Goal: Task Accomplishment & Management: Manage account settings

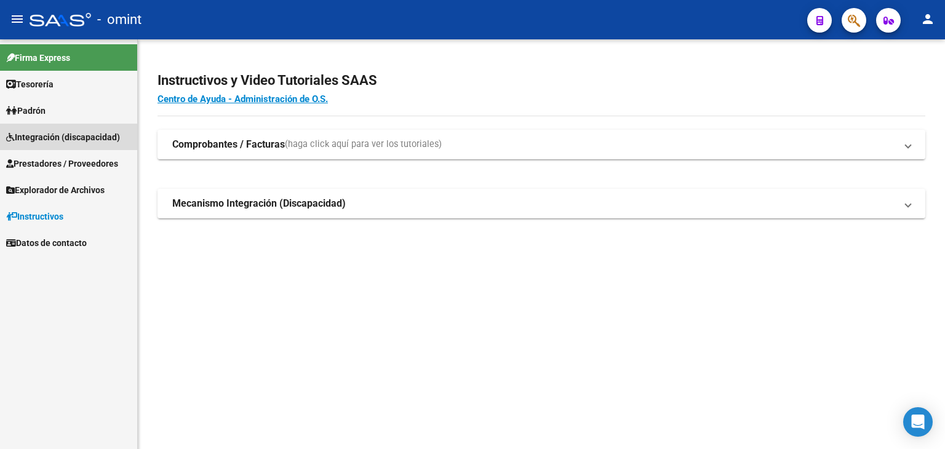
click at [42, 137] on span "Integración (discapacidad)" at bounding box center [63, 137] width 114 height 14
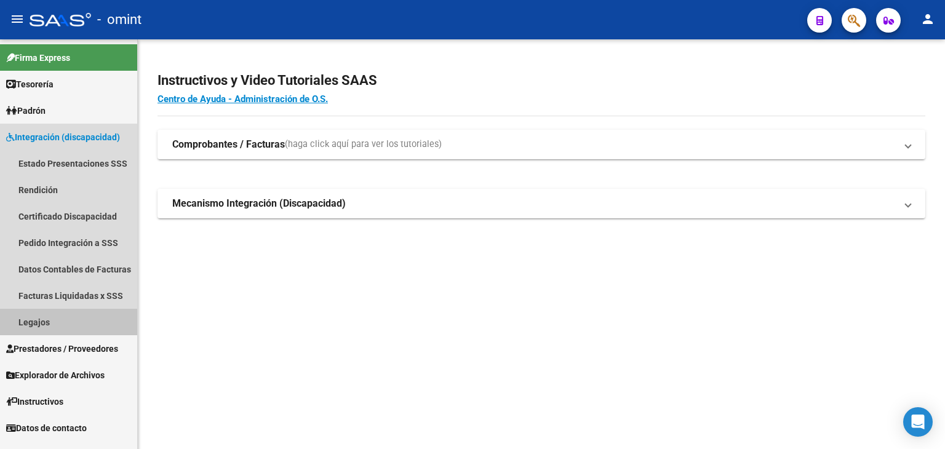
drag, startPoint x: 41, startPoint y: 322, endPoint x: 153, endPoint y: 304, distance: 112.7
click at [41, 322] on link "Legajos" at bounding box center [68, 322] width 137 height 26
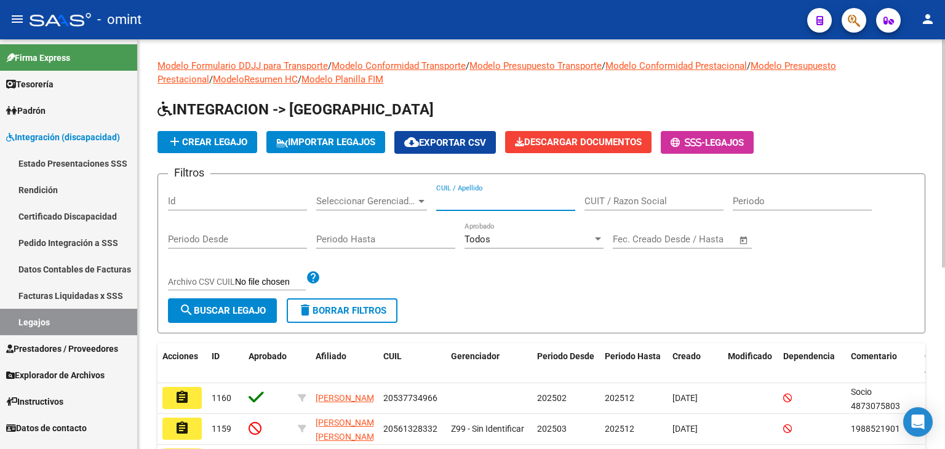
click at [460, 200] on input "CUIL / Apellido" at bounding box center [505, 201] width 139 height 11
paste input "20535207446"
type input "20535207446"
click at [249, 309] on span "search Buscar Legajo" at bounding box center [222, 310] width 87 height 11
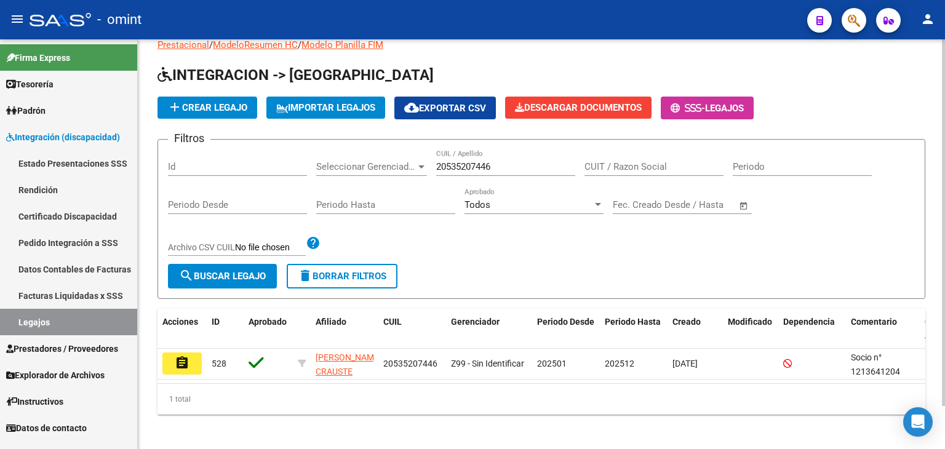
scroll to position [48, 0]
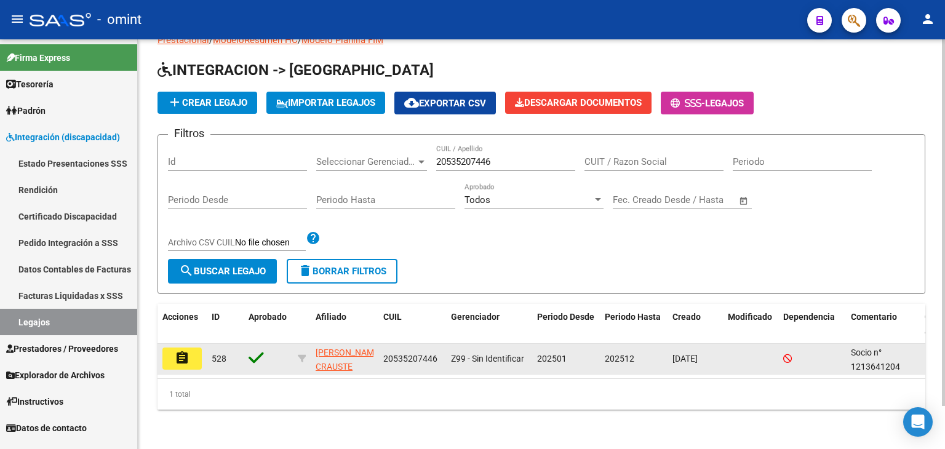
click at [175, 351] on mat-icon "assignment" at bounding box center [182, 358] width 15 height 15
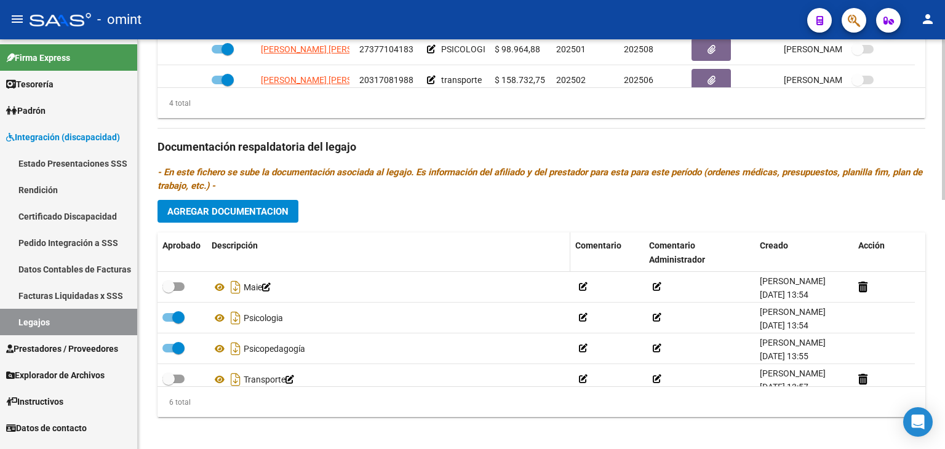
scroll to position [635, 0]
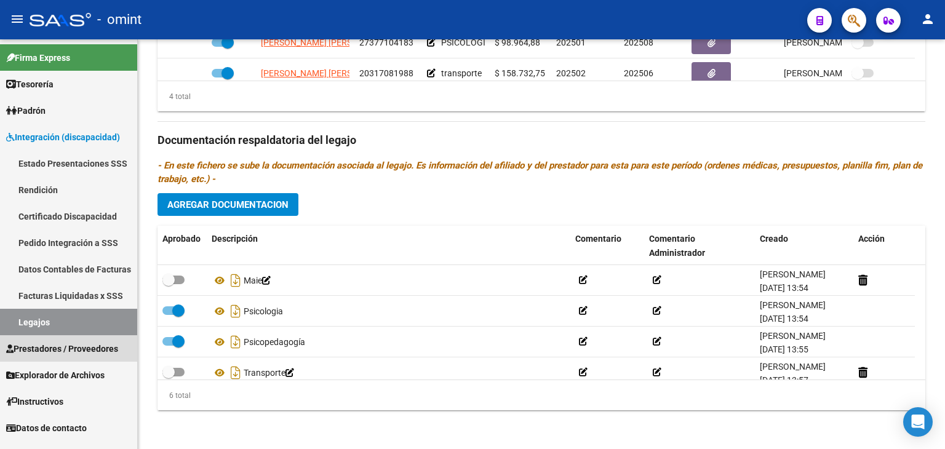
click at [44, 355] on link "Prestadores / Proveedores" at bounding box center [68, 348] width 137 height 26
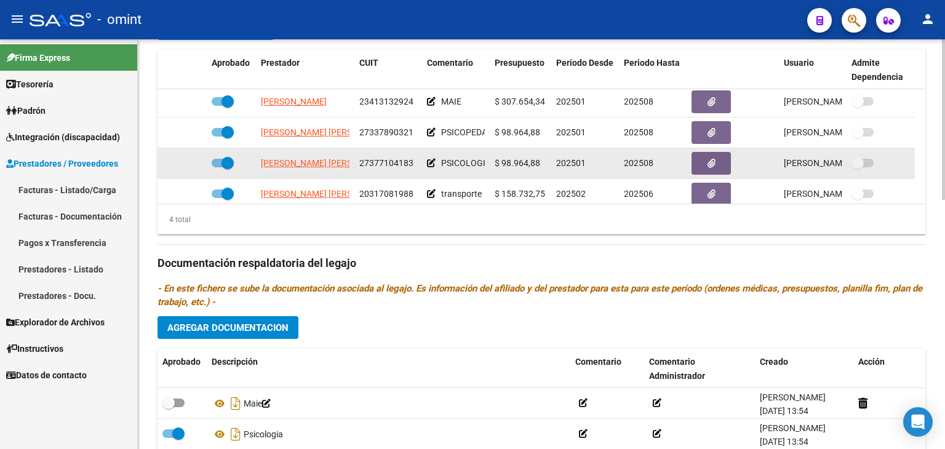
scroll to position [0, 0]
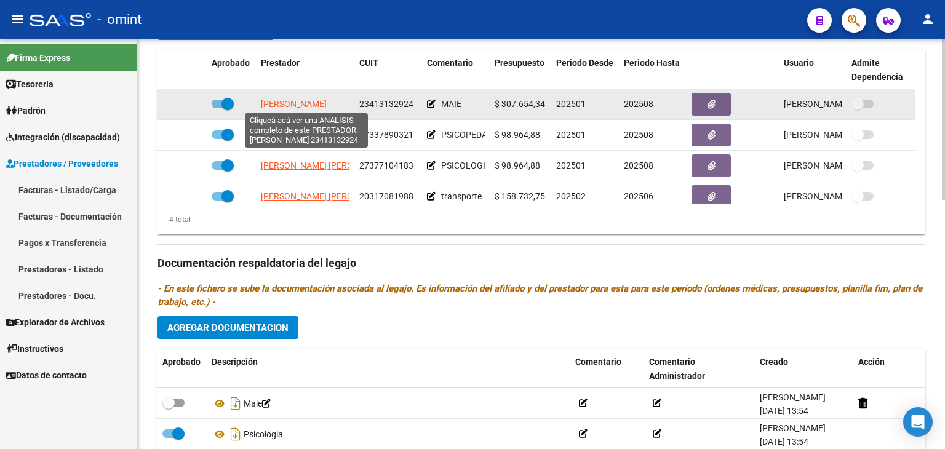
click at [312, 104] on span "[PERSON_NAME]" at bounding box center [294, 104] width 66 height 10
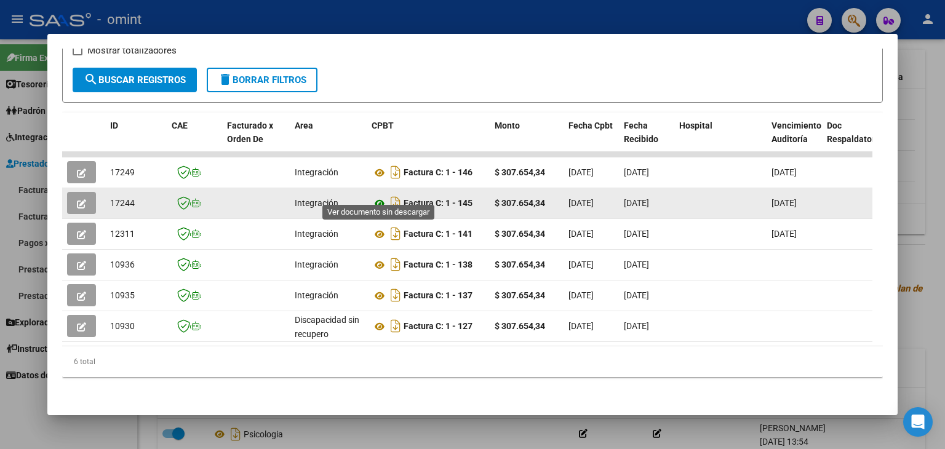
click at [376, 196] on icon at bounding box center [379, 203] width 16 height 15
click at [123, 198] on span "17244" at bounding box center [122, 203] width 25 height 10
copy span "17244"
click at [79, 199] on icon "button" at bounding box center [81, 203] width 9 height 9
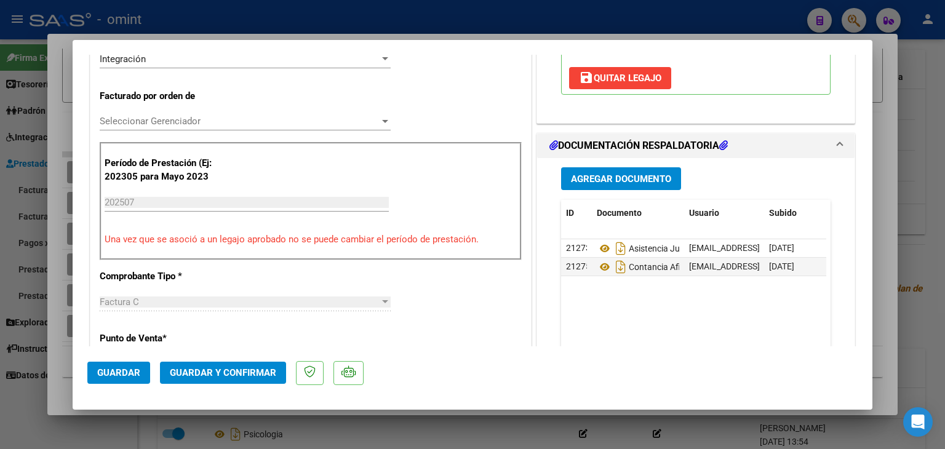
scroll to position [307, 0]
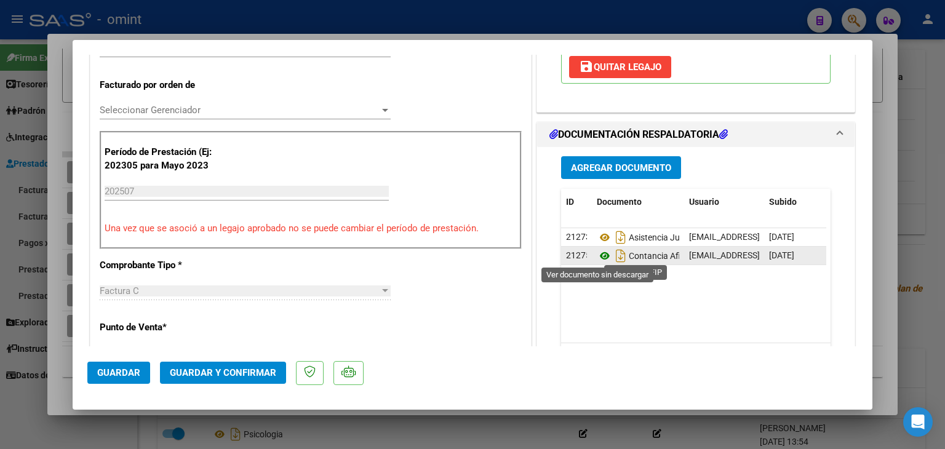
click at [600, 254] on icon at bounding box center [605, 255] width 16 height 15
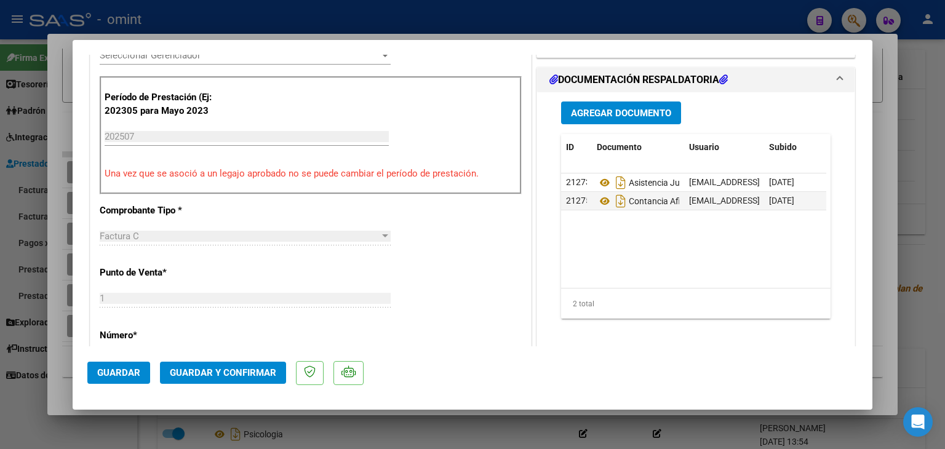
scroll to position [369, 0]
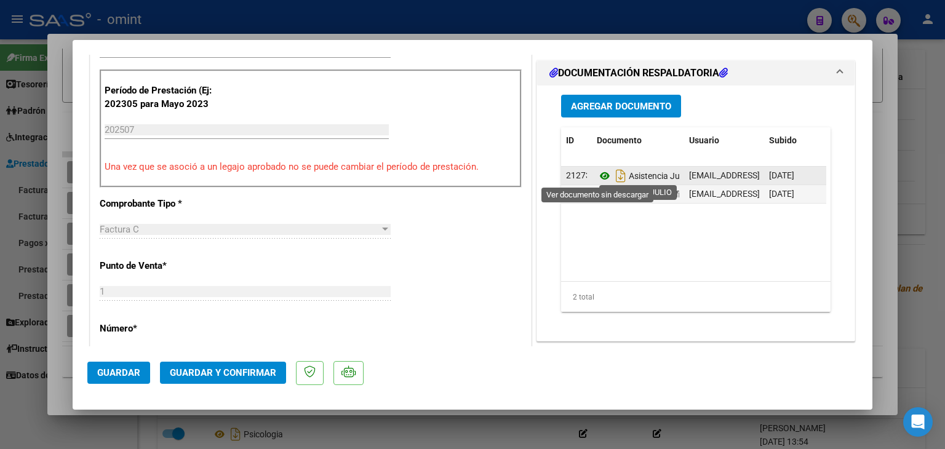
click at [597, 176] on icon at bounding box center [605, 175] width 16 height 15
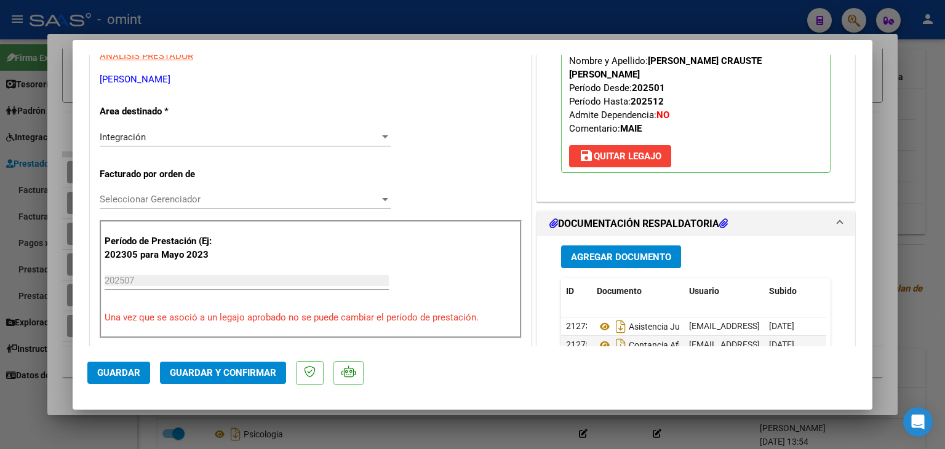
scroll to position [157, 0]
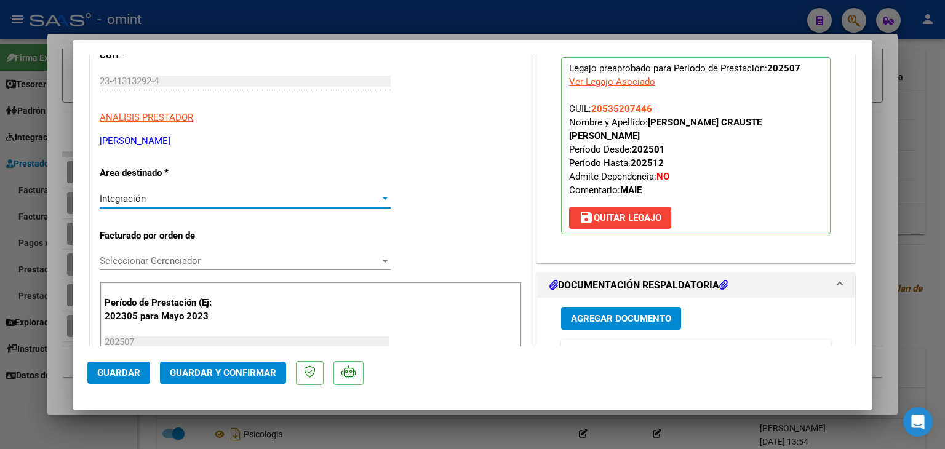
click at [157, 197] on div "Integración" at bounding box center [240, 198] width 280 height 11
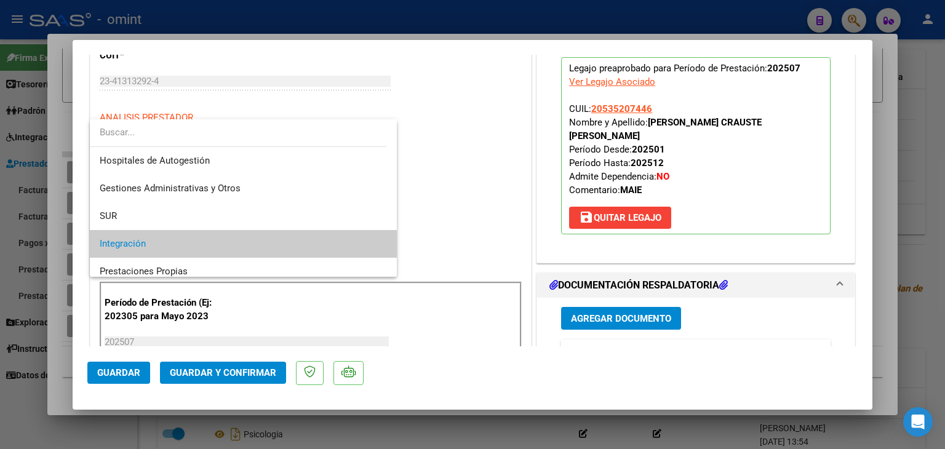
scroll to position [46, 0]
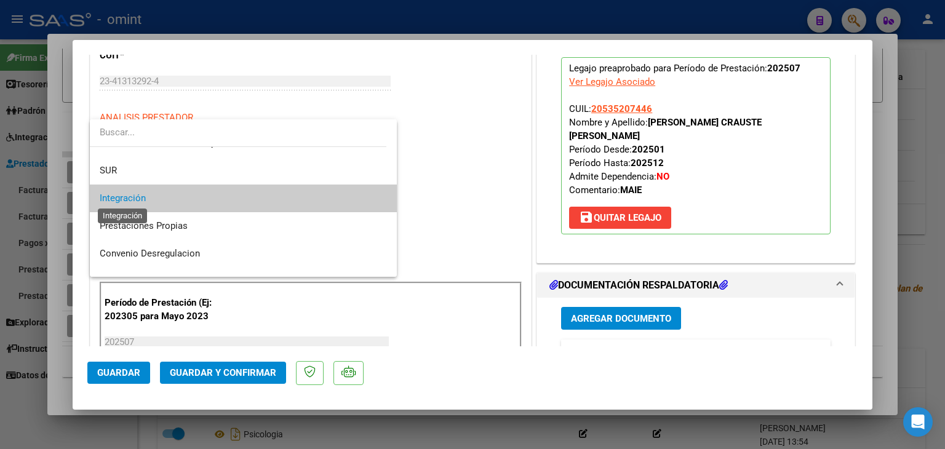
click at [125, 199] on span "Integración" at bounding box center [123, 197] width 46 height 11
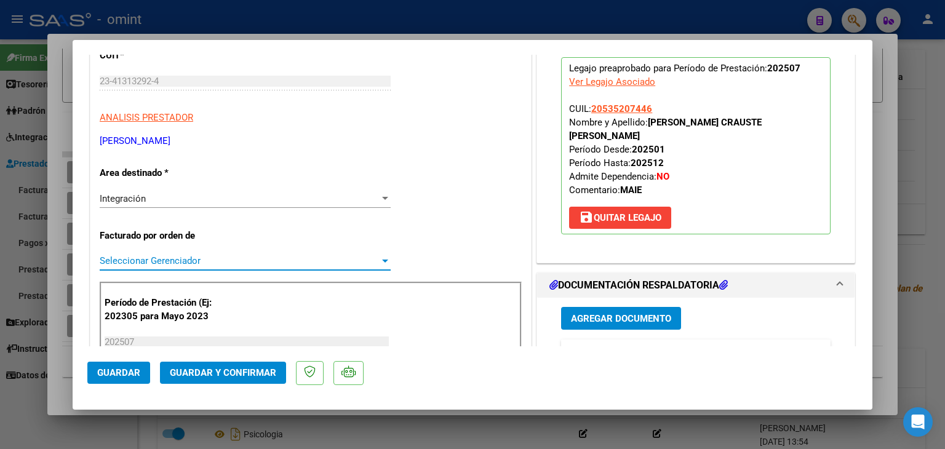
click at [157, 256] on span "Seleccionar Gerenciador" at bounding box center [240, 260] width 280 height 11
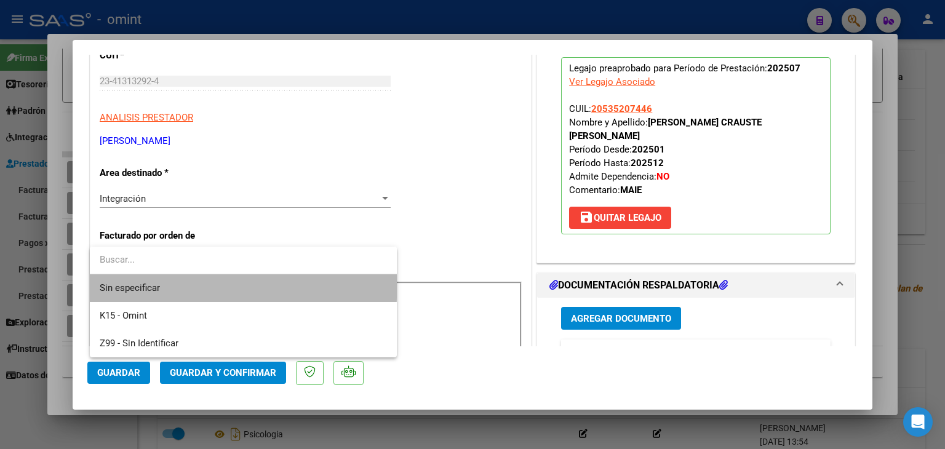
click at [157, 282] on span "Sin especificar" at bounding box center [243, 288] width 287 height 28
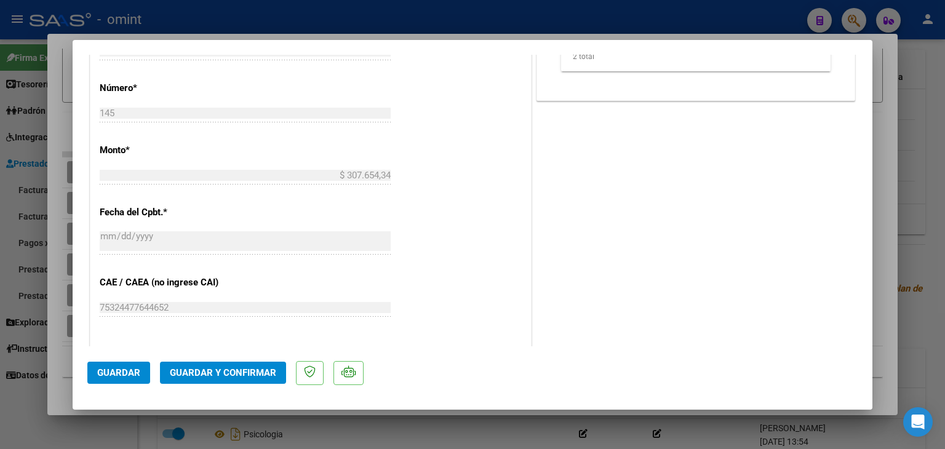
scroll to position [615, 0]
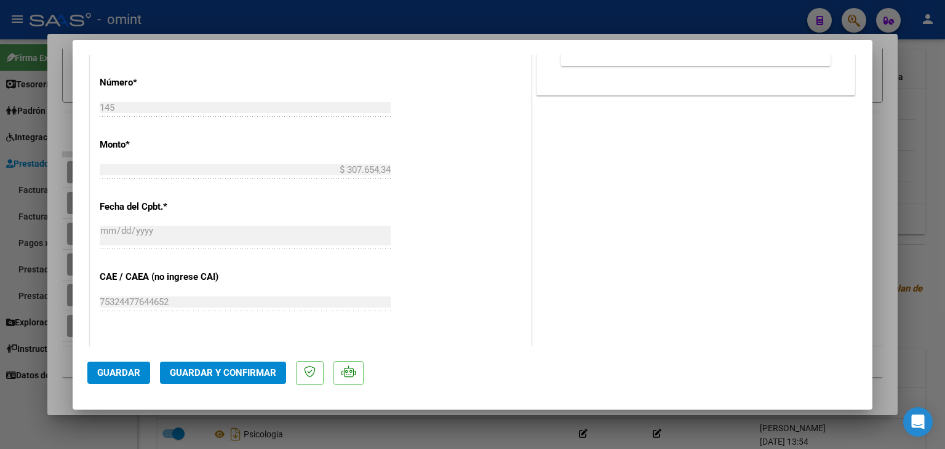
click at [264, 363] on button "Guardar y Confirmar" at bounding box center [223, 373] width 126 height 22
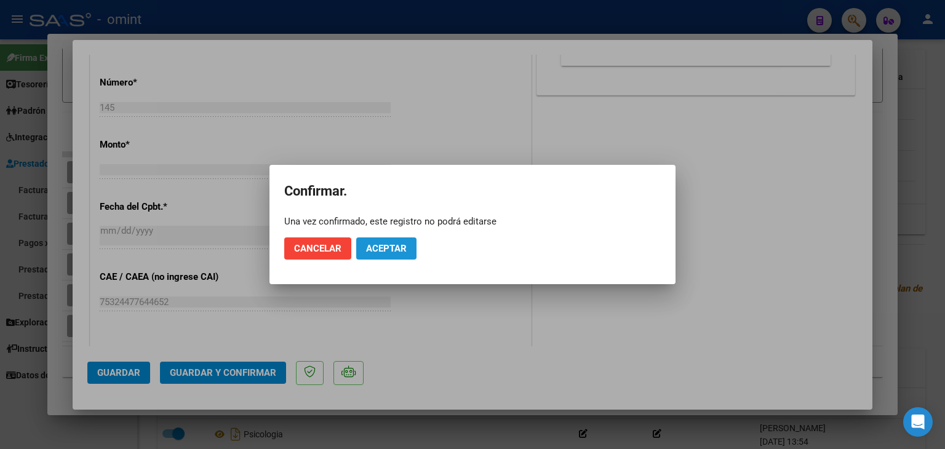
click at [380, 253] on span "Aceptar" at bounding box center [386, 248] width 41 height 11
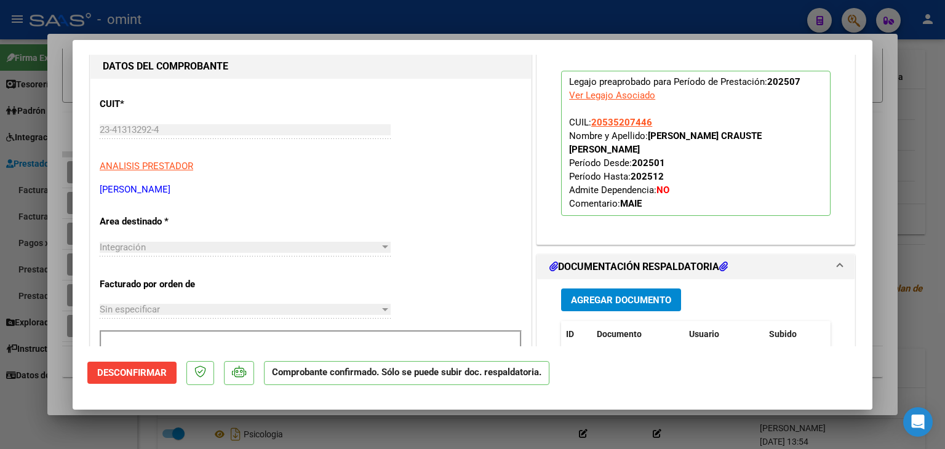
scroll to position [0, 0]
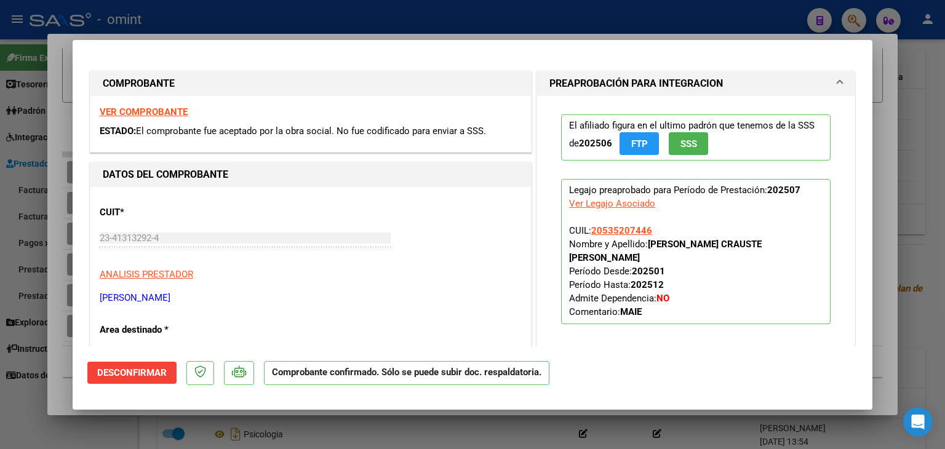
type input "$ 0,00"
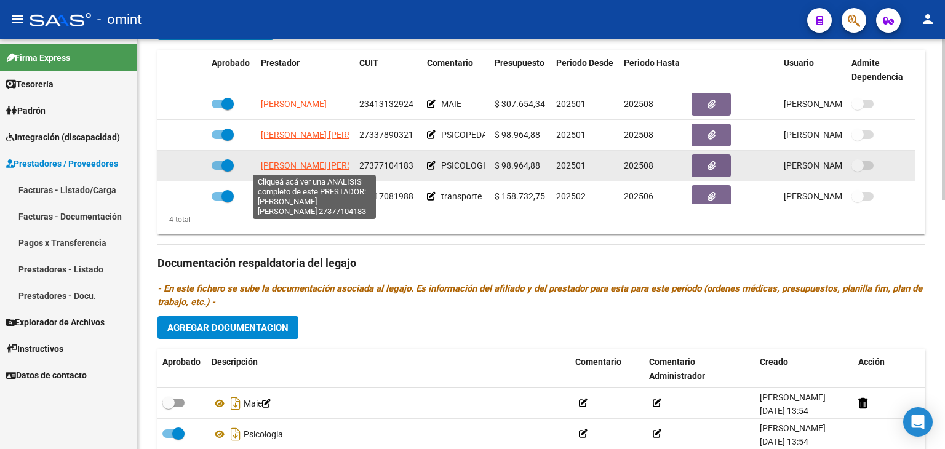
click at [298, 164] on span "[PERSON_NAME] [PERSON_NAME]" at bounding box center [327, 166] width 133 height 10
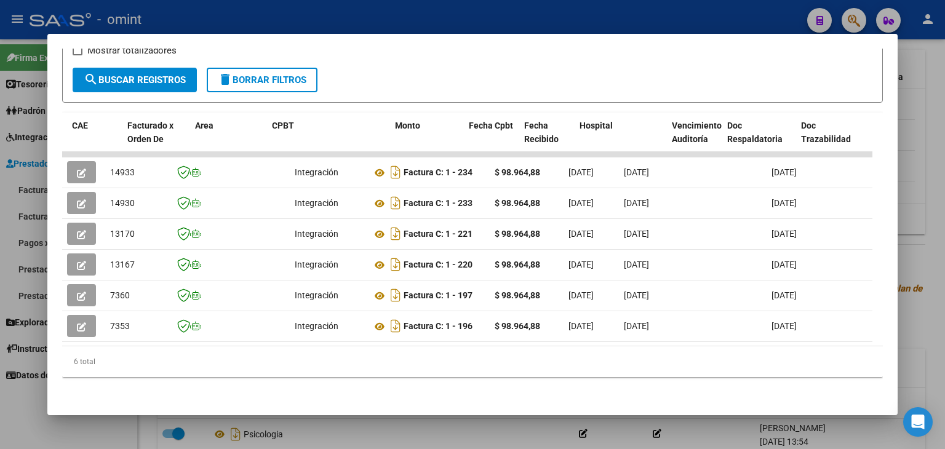
scroll to position [0, 207]
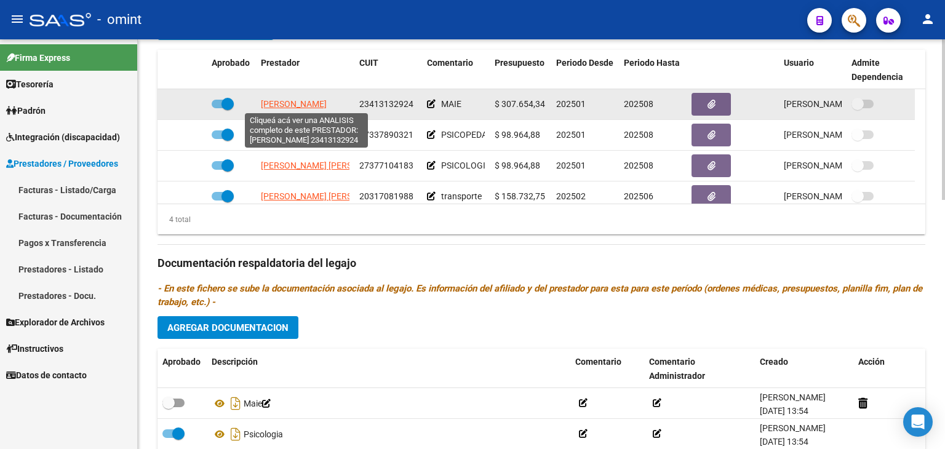
click at [311, 100] on span "[PERSON_NAME]" at bounding box center [294, 104] width 66 height 10
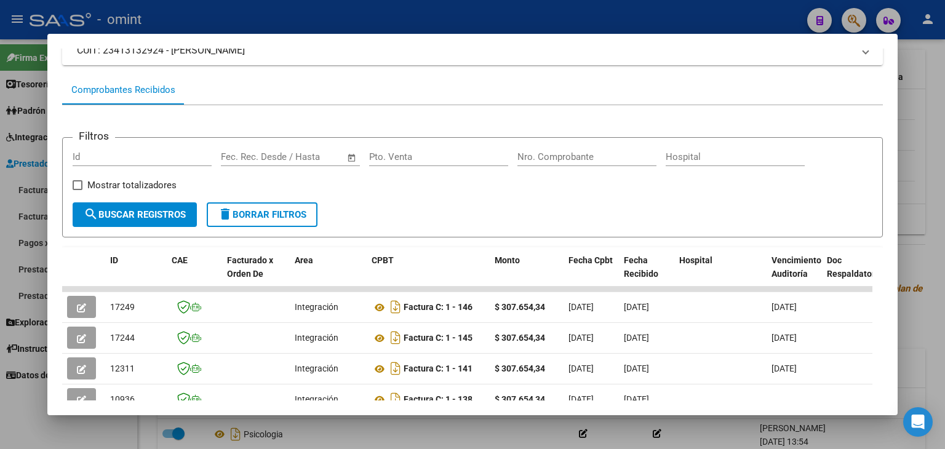
scroll to position [126, 0]
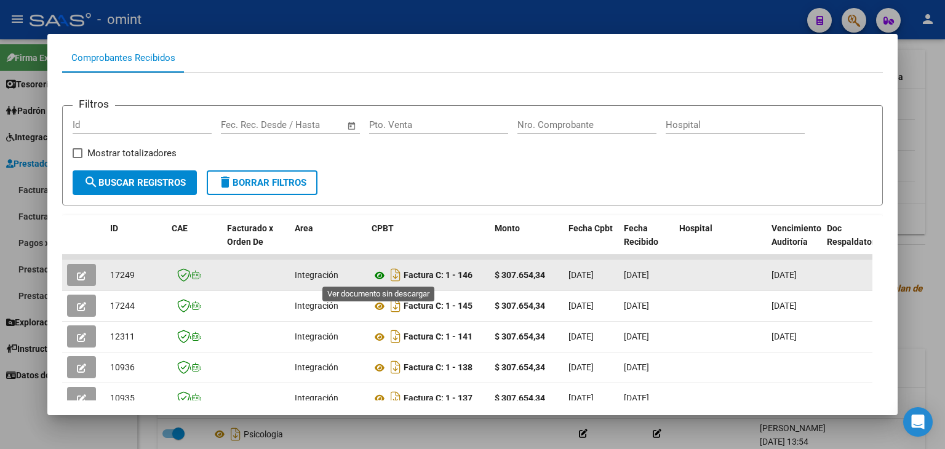
click at [374, 271] on icon at bounding box center [379, 275] width 16 height 15
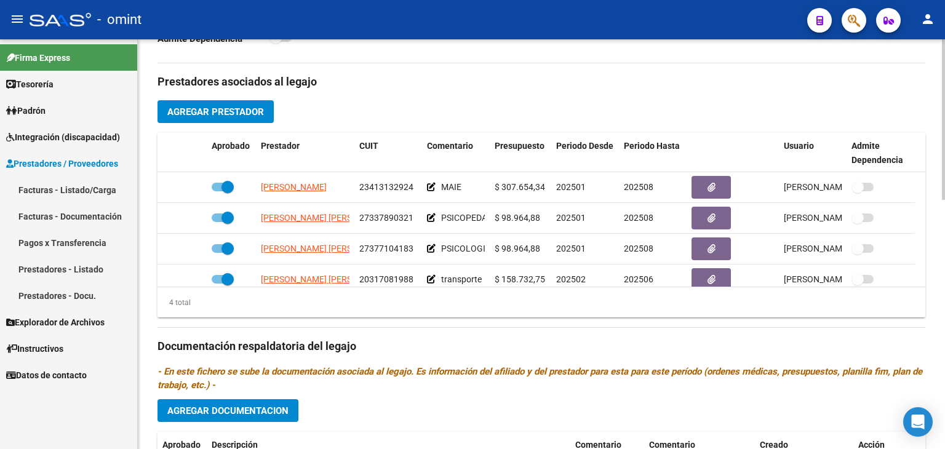
scroll to position [553, 0]
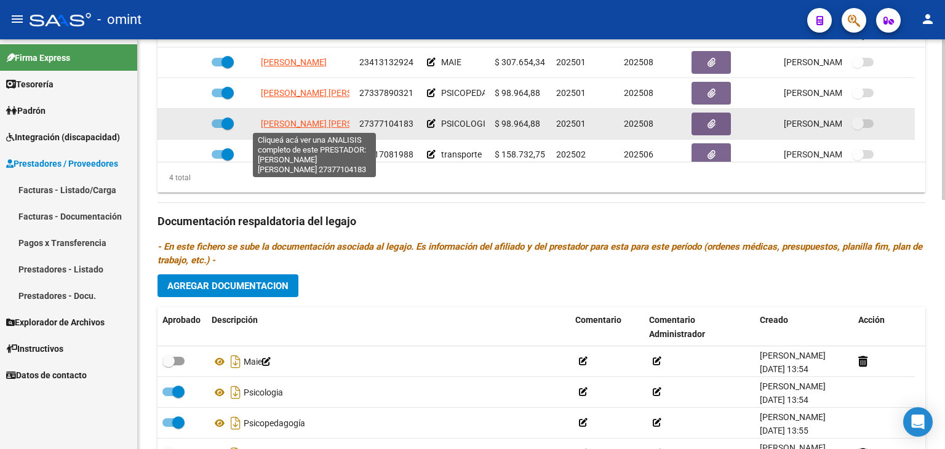
click at [292, 121] on span "[PERSON_NAME] [PERSON_NAME]" at bounding box center [327, 124] width 133 height 10
type textarea "27377104183"
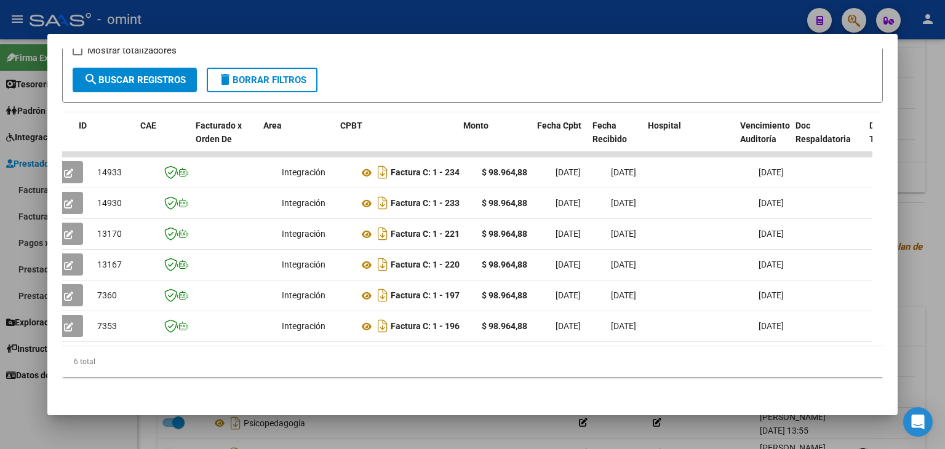
scroll to position [0, 0]
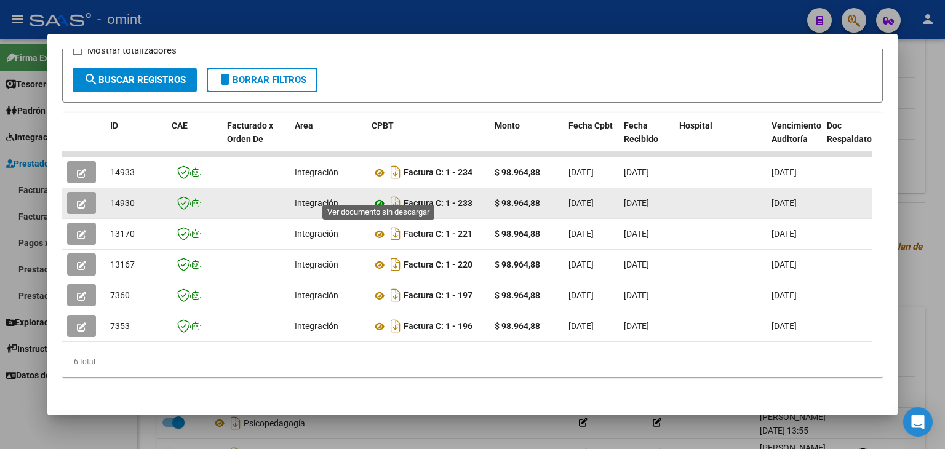
click at [376, 196] on icon at bounding box center [379, 203] width 16 height 15
click at [84, 199] on icon "button" at bounding box center [81, 203] width 9 height 9
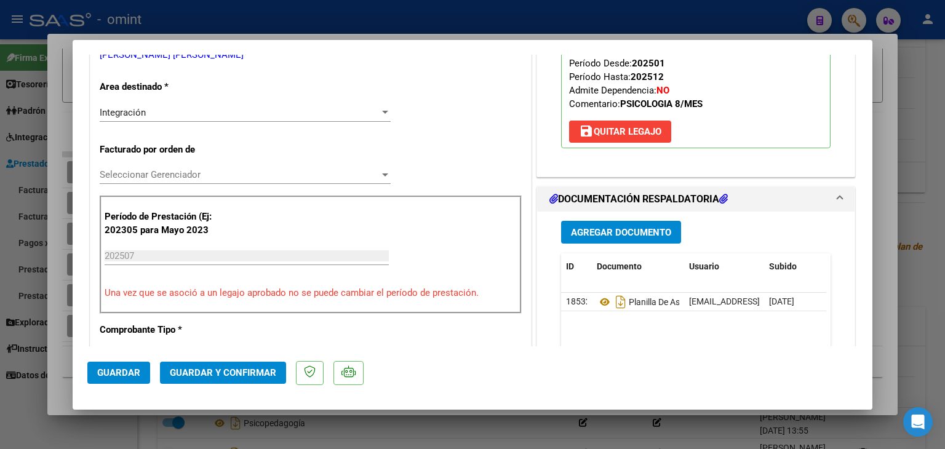
scroll to position [246, 0]
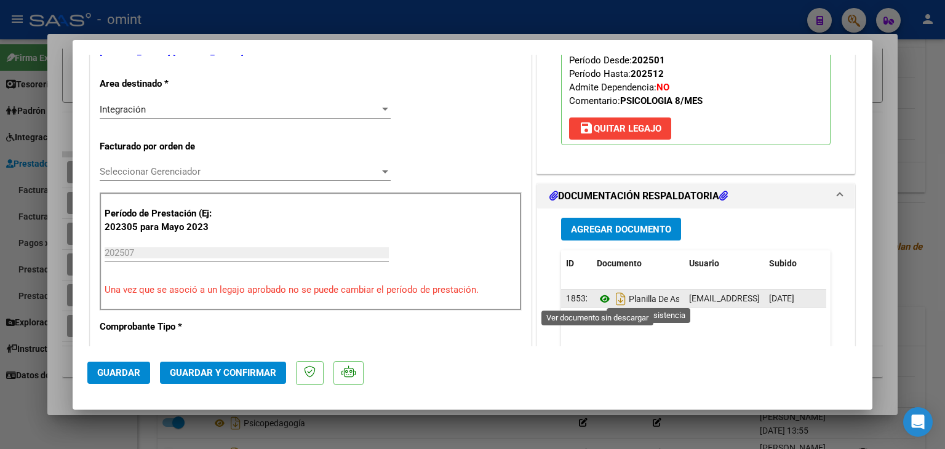
click at [597, 295] on icon at bounding box center [605, 298] width 16 height 15
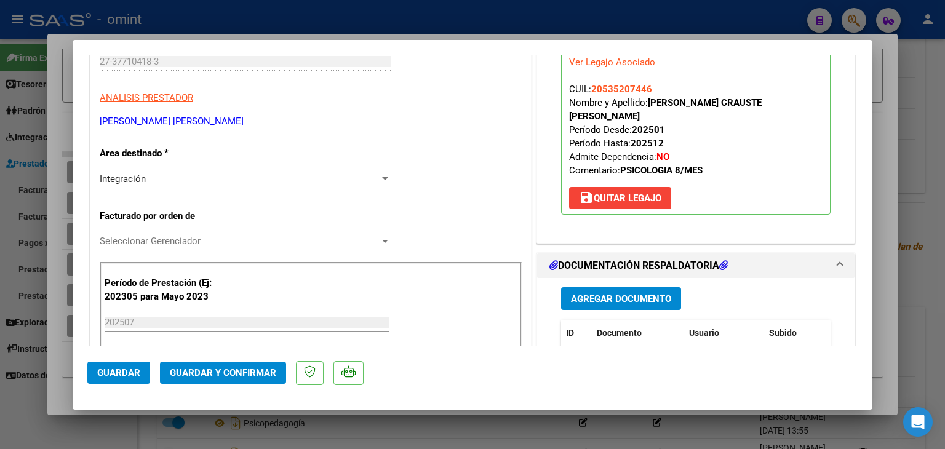
scroll to position [184, 0]
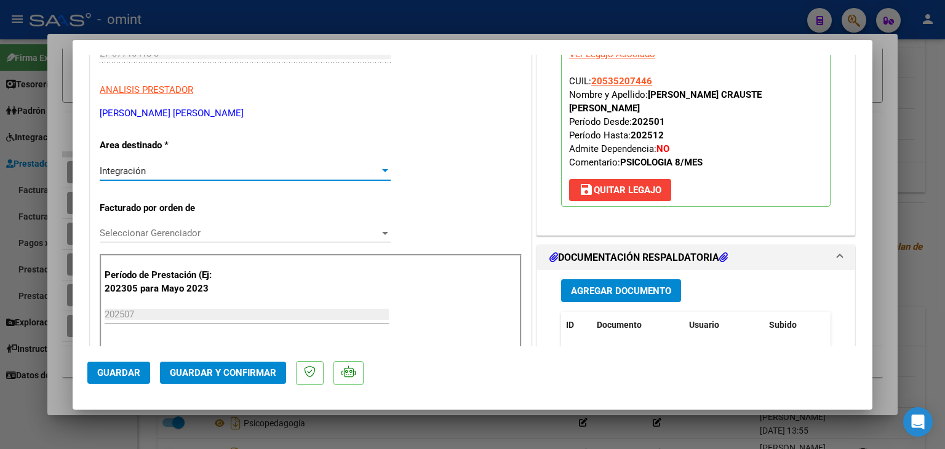
click at [125, 170] on span "Integración" at bounding box center [123, 170] width 46 height 11
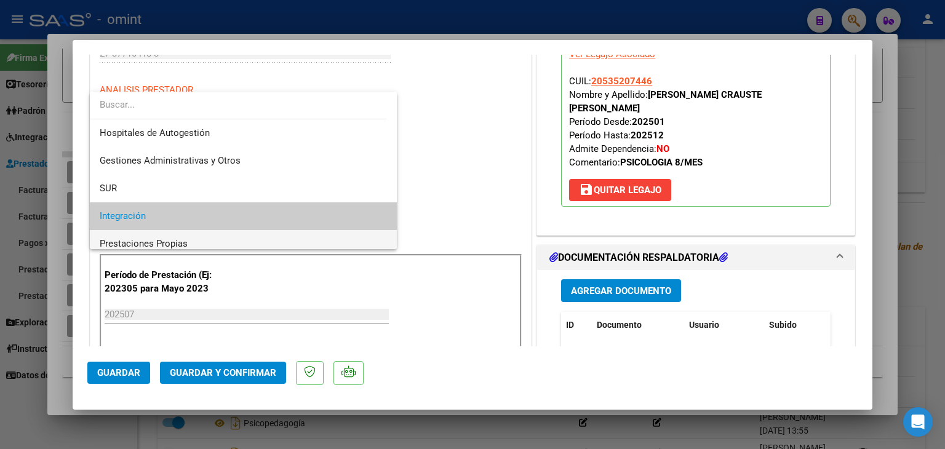
scroll to position [46, 0]
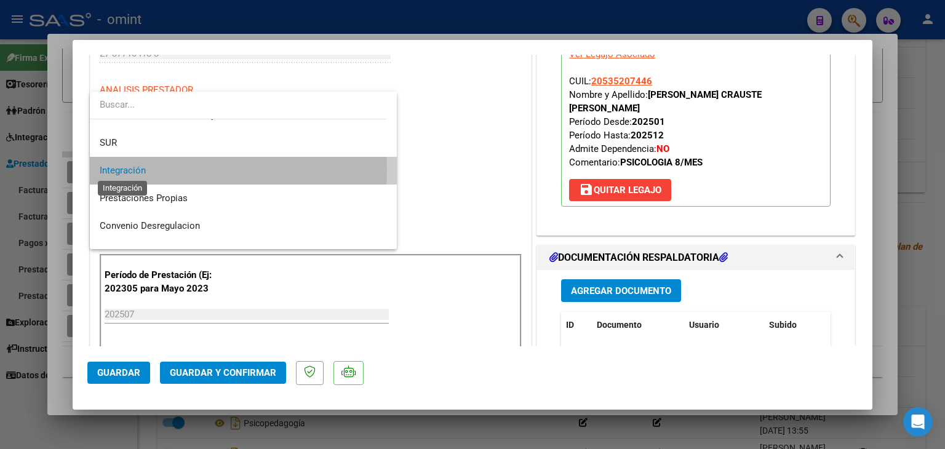
click at [128, 169] on span "Integración" at bounding box center [123, 170] width 46 height 11
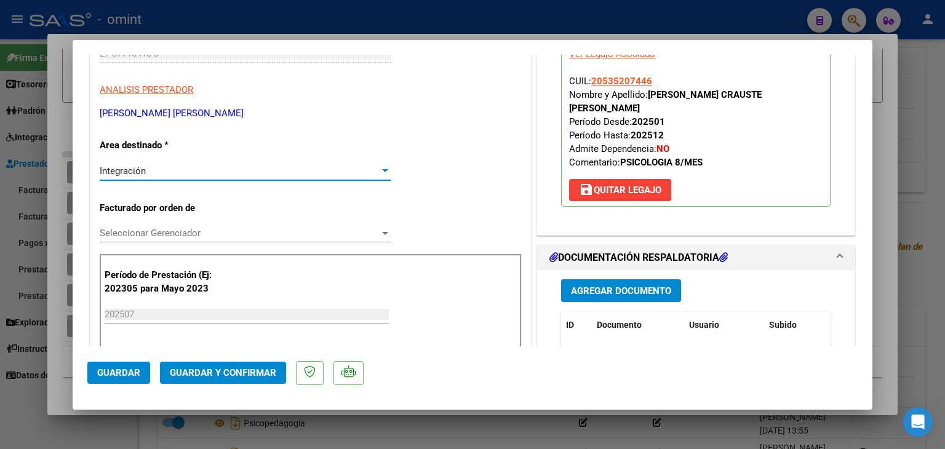
click at [134, 226] on div "Seleccionar Gerenciador Seleccionar Gerenciador" at bounding box center [245, 233] width 291 height 18
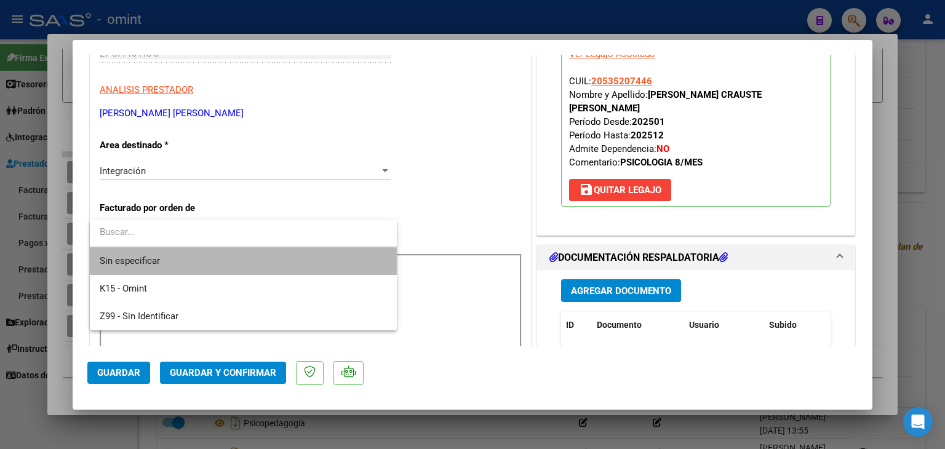
click at [138, 261] on span "Sin especificar" at bounding box center [243, 261] width 287 height 28
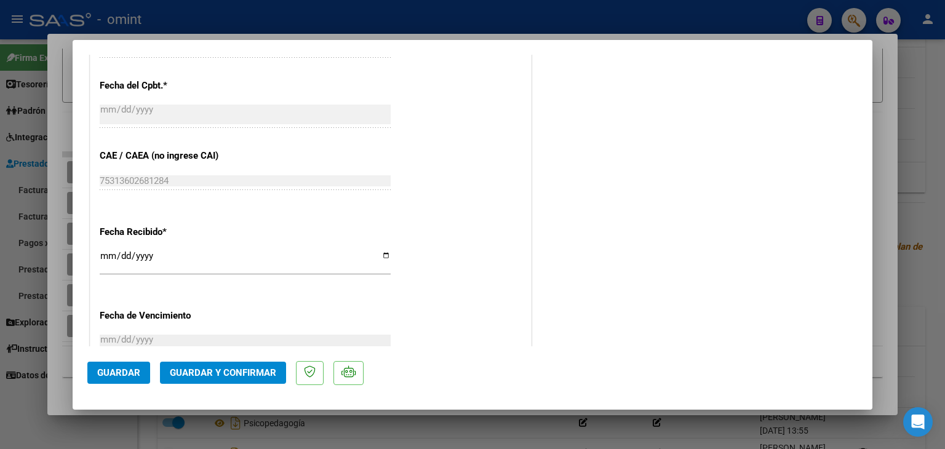
scroll to position [738, 0]
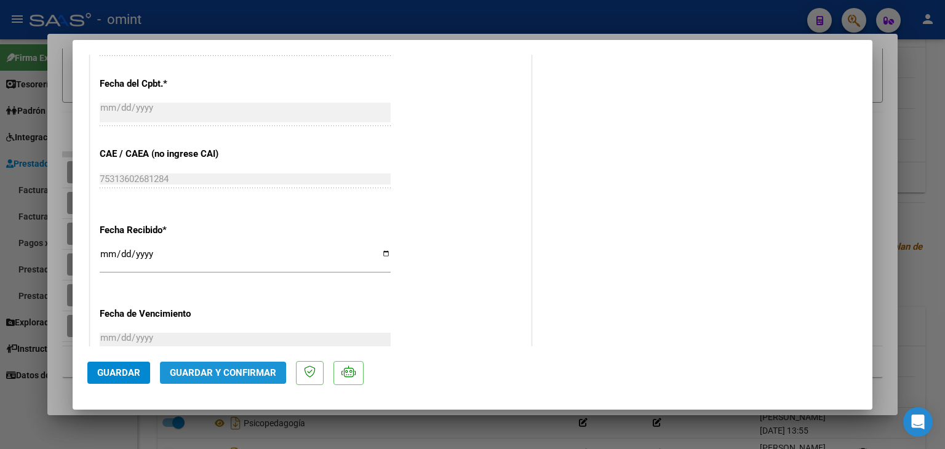
click at [219, 373] on span "Guardar y Confirmar" at bounding box center [223, 372] width 106 height 11
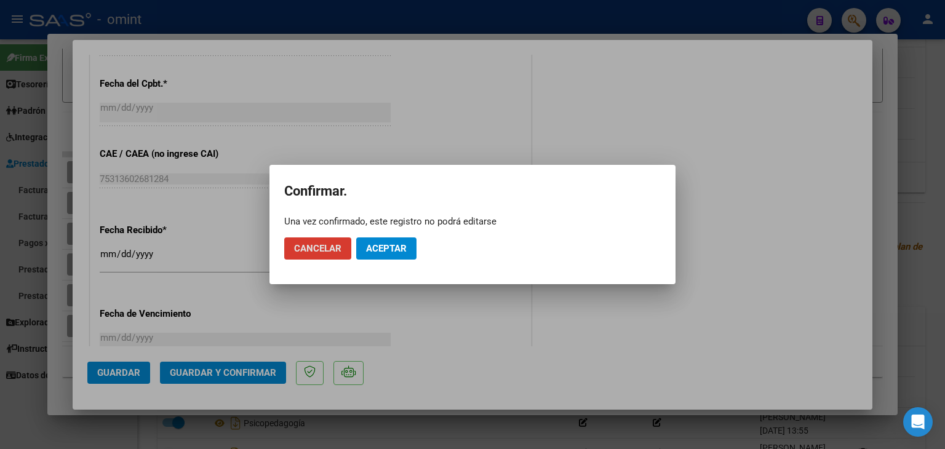
click at [389, 255] on button "Aceptar" at bounding box center [386, 248] width 60 height 22
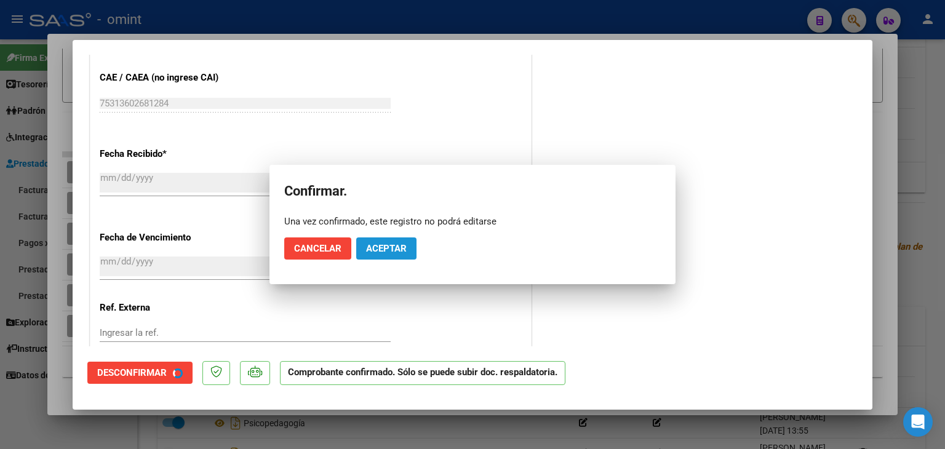
scroll to position [662, 0]
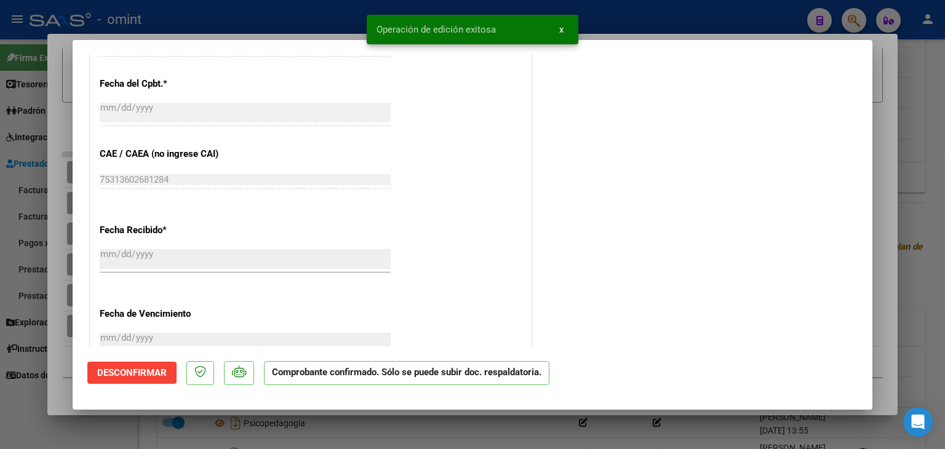
type input "$ 0,00"
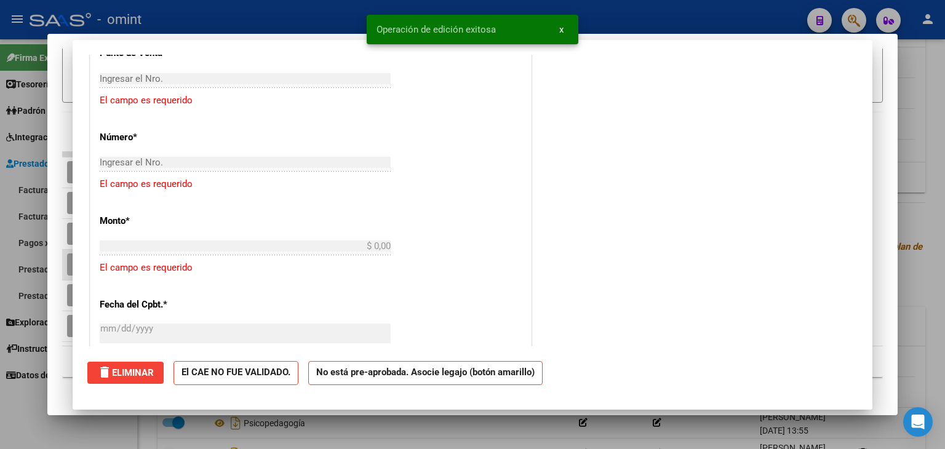
scroll to position [0, 0]
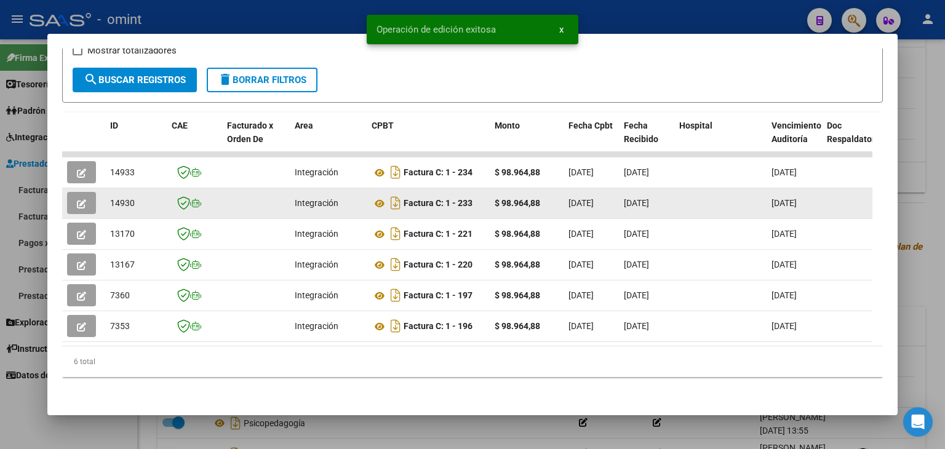
click at [114, 198] on span "14930" at bounding box center [122, 203] width 25 height 10
copy span "14930"
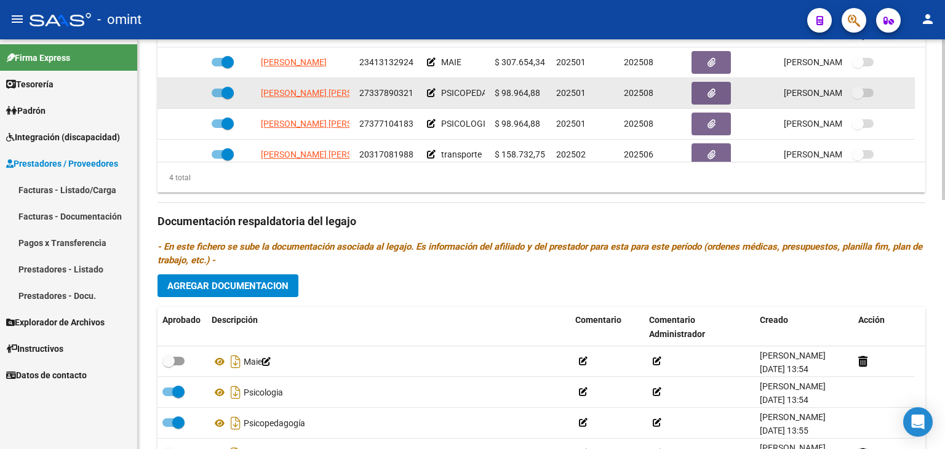
click at [281, 93] on span "[PERSON_NAME] [PERSON_NAME]" at bounding box center [327, 93] width 133 height 10
type textarea "27337890321"
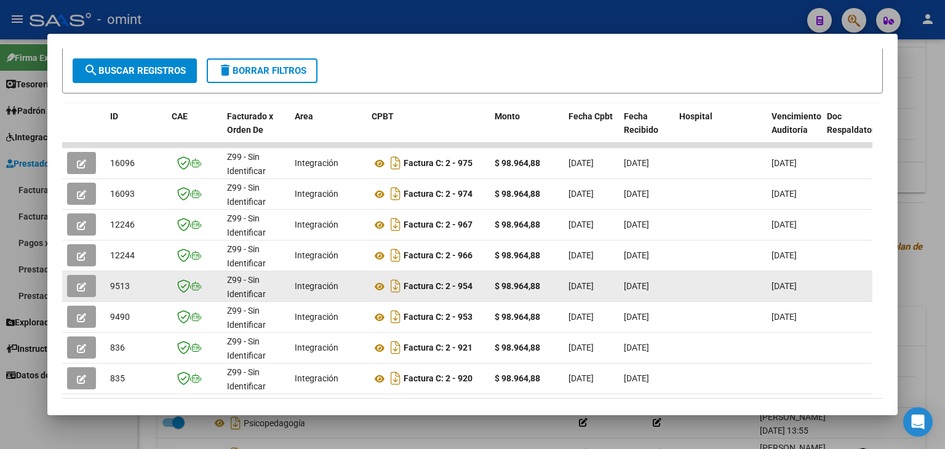
scroll to position [300, 0]
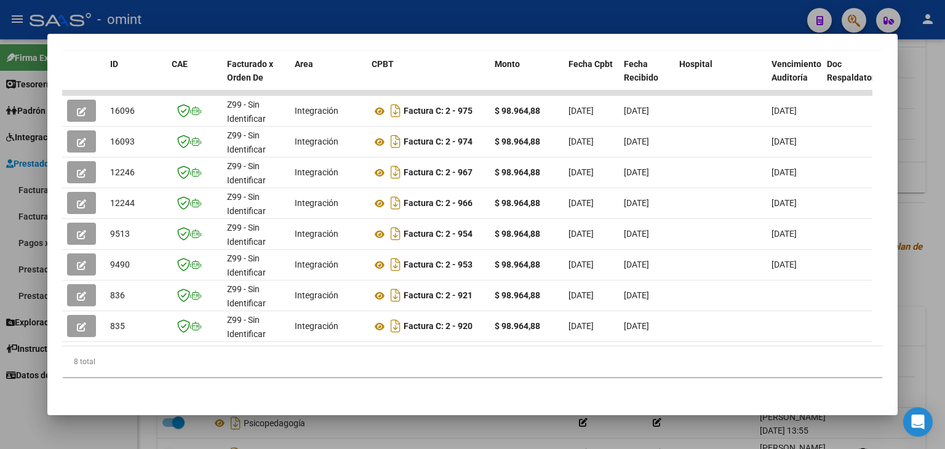
drag, startPoint x: 298, startPoint y: 345, endPoint x: 547, endPoint y: 333, distance: 248.7
click at [609, 333] on div "ID CAE Facturado x Orden De Area CPBT Monto Fecha Cpbt Fecha Recibido Hospital …" at bounding box center [472, 214] width 820 height 327
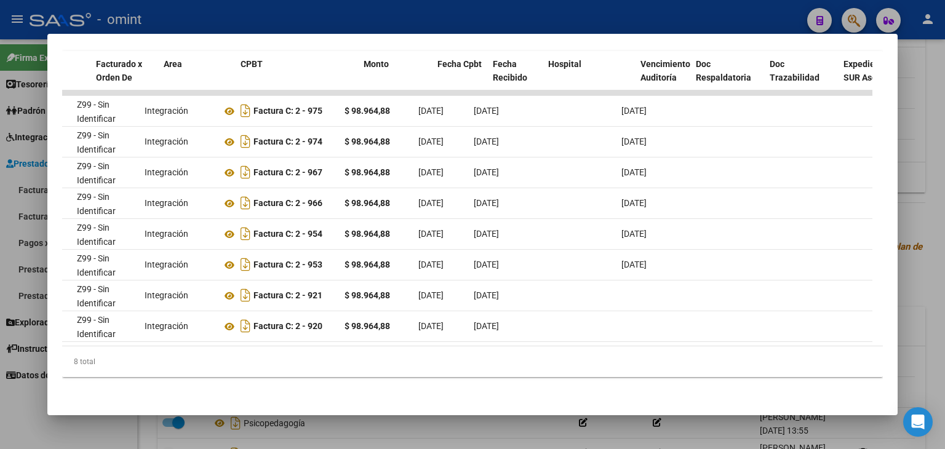
scroll to position [0, 0]
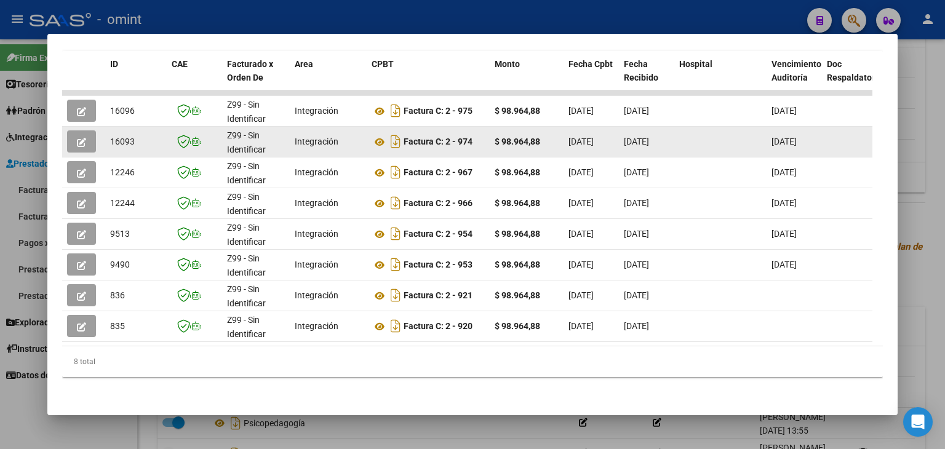
click at [111, 137] on span "16093" at bounding box center [122, 142] width 25 height 10
copy span "16093"
click at [379, 135] on icon at bounding box center [379, 142] width 16 height 15
click at [81, 138] on icon "button" at bounding box center [81, 142] width 9 height 9
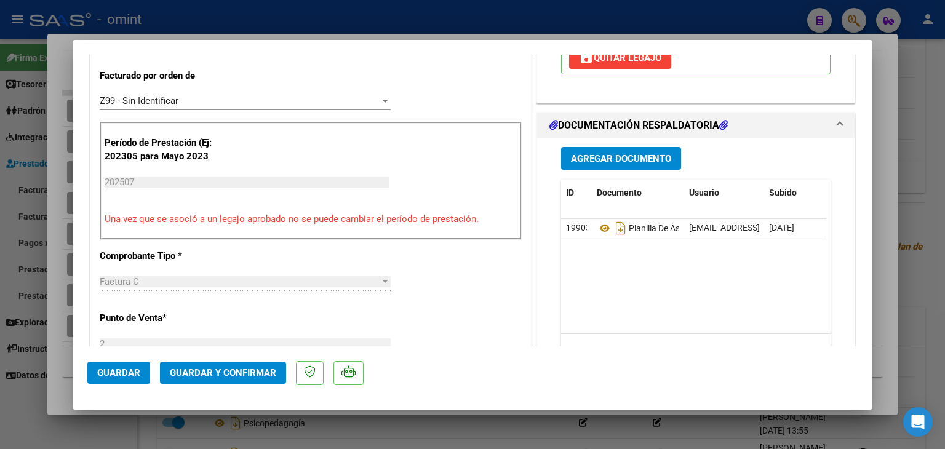
scroll to position [430, 0]
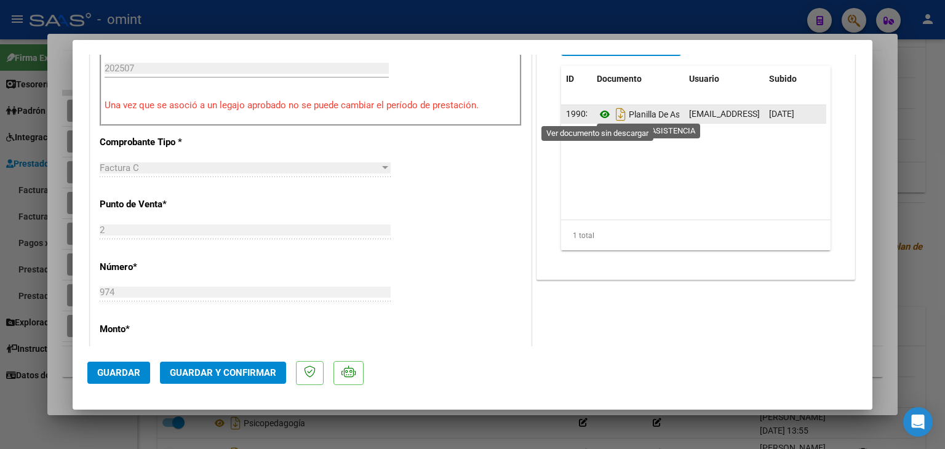
click at [597, 113] on icon at bounding box center [605, 114] width 16 height 15
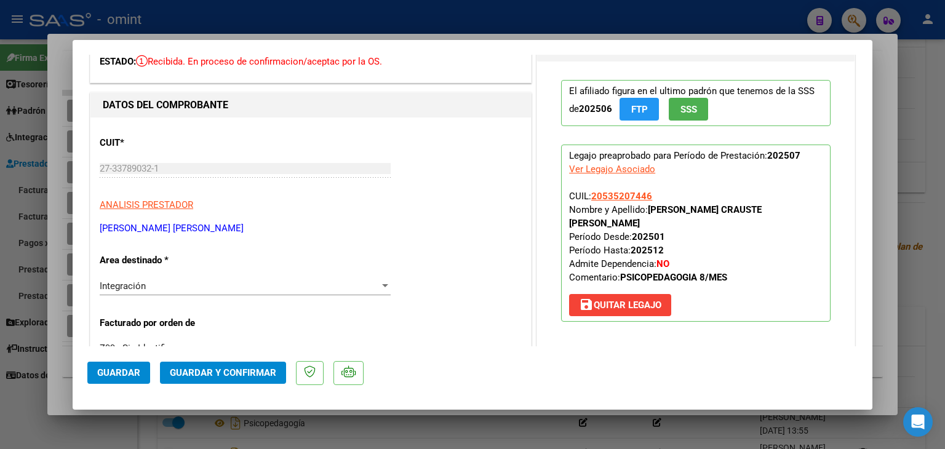
scroll to position [184, 0]
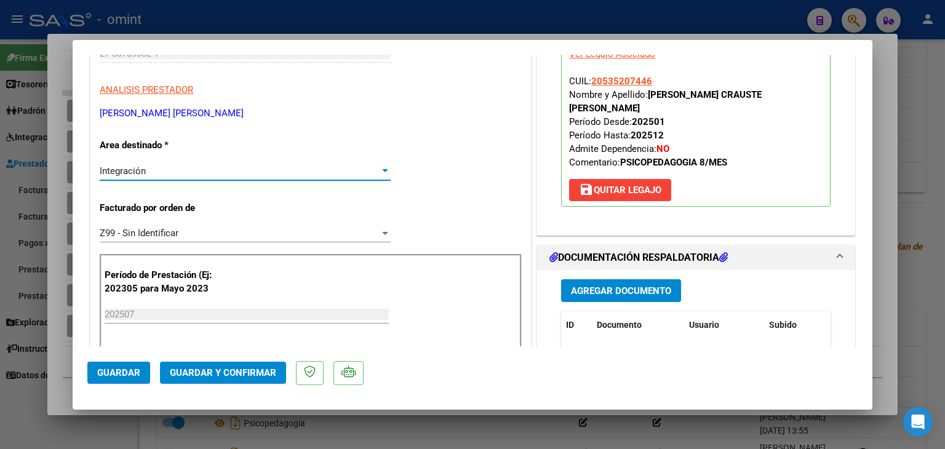
click at [117, 172] on span "Integración" at bounding box center [123, 170] width 46 height 11
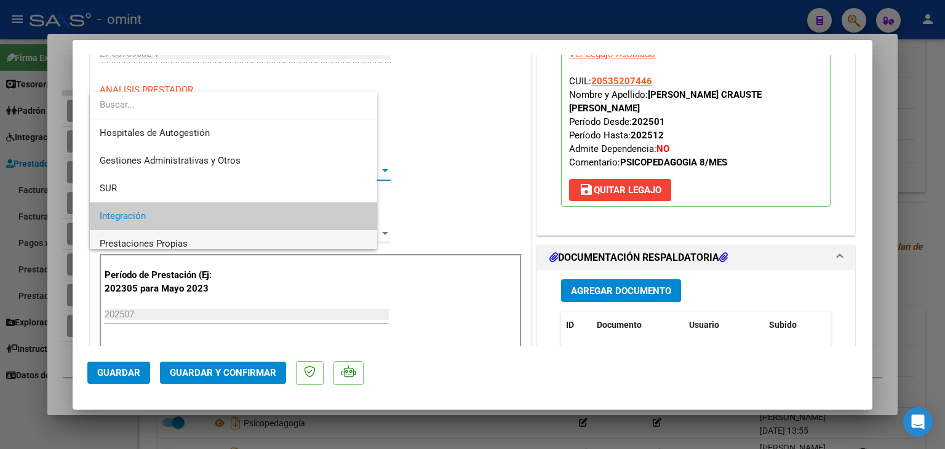
scroll to position [46, 0]
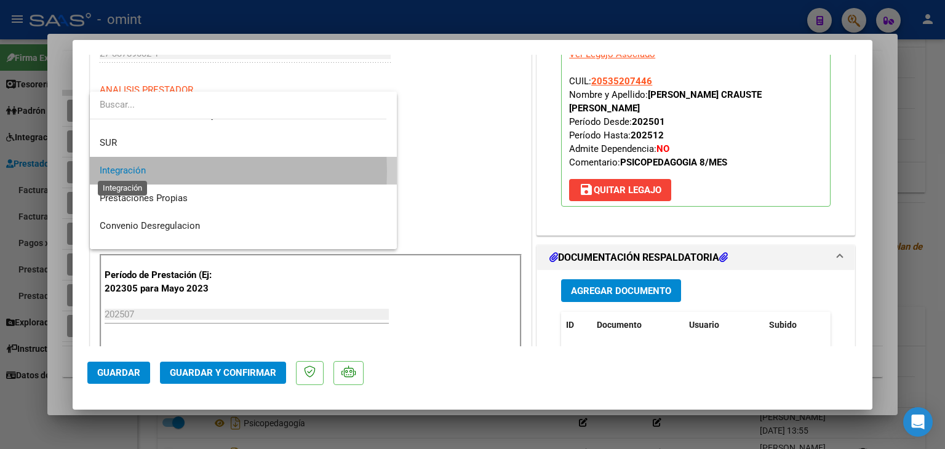
click at [124, 170] on span "Integración" at bounding box center [123, 170] width 46 height 11
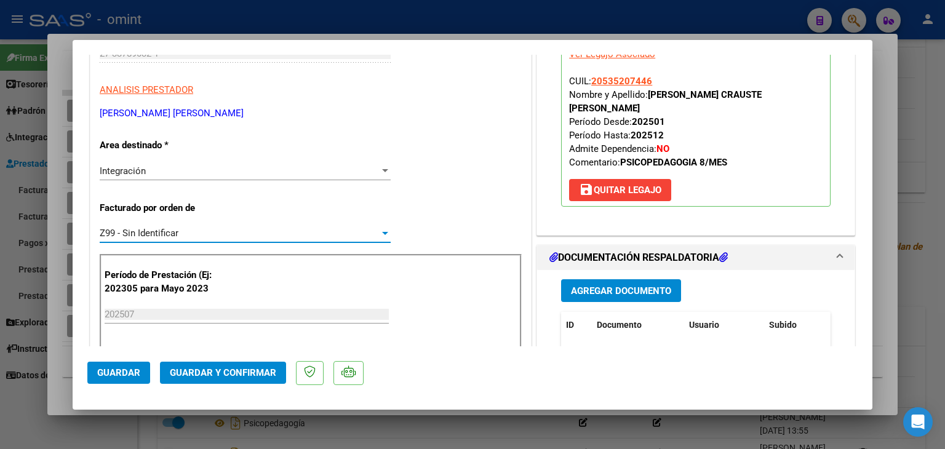
click at [139, 228] on span "Z99 - Sin Identificar" at bounding box center [139, 233] width 79 height 11
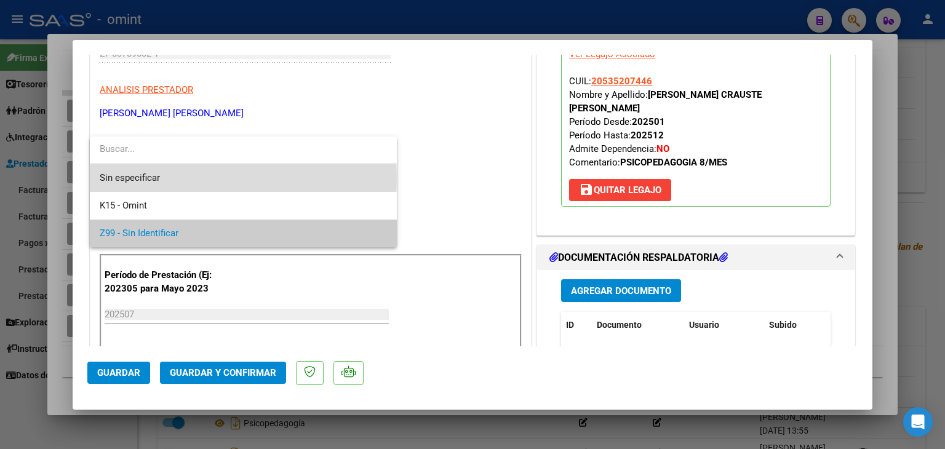
click at [143, 178] on span "Sin especificar" at bounding box center [243, 178] width 287 height 28
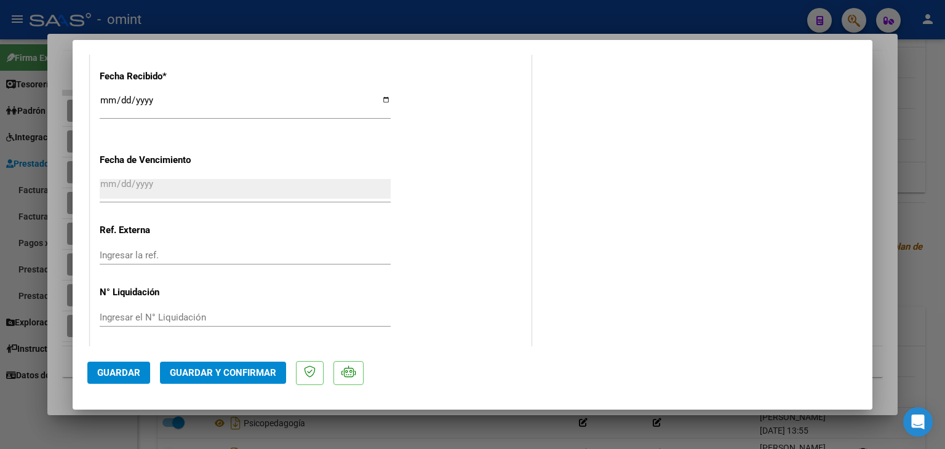
scroll to position [895, 0]
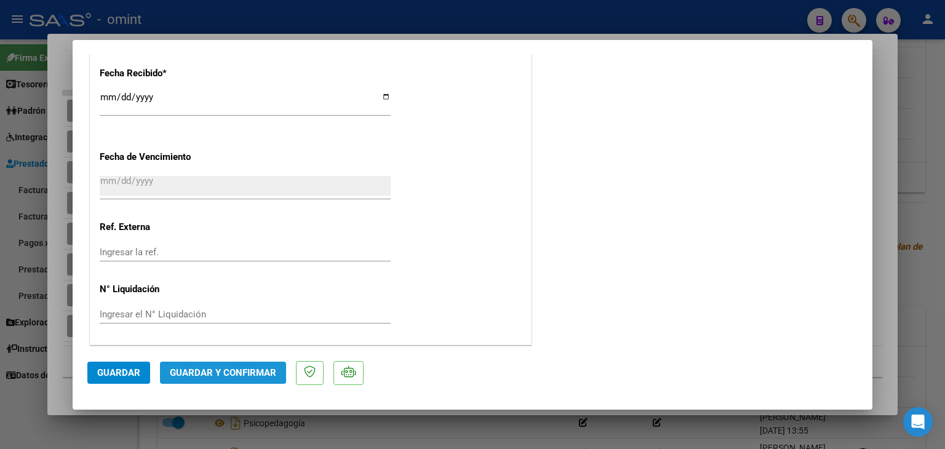
click at [206, 366] on button "Guardar y Confirmar" at bounding box center [223, 373] width 126 height 22
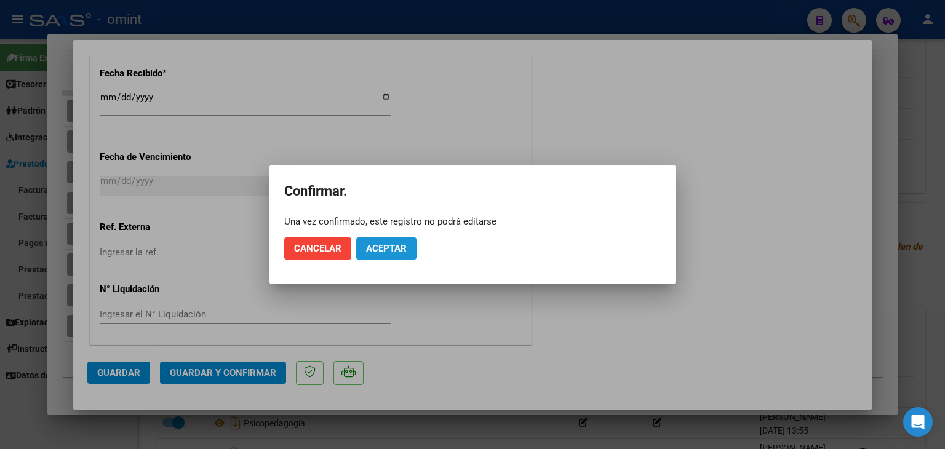
click at [373, 249] on span "Aceptar" at bounding box center [386, 248] width 41 height 11
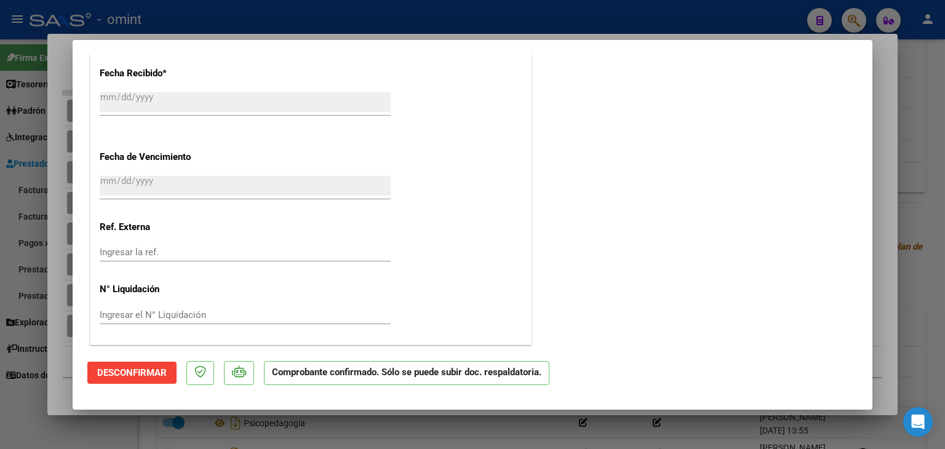
type input "$ 0,00"
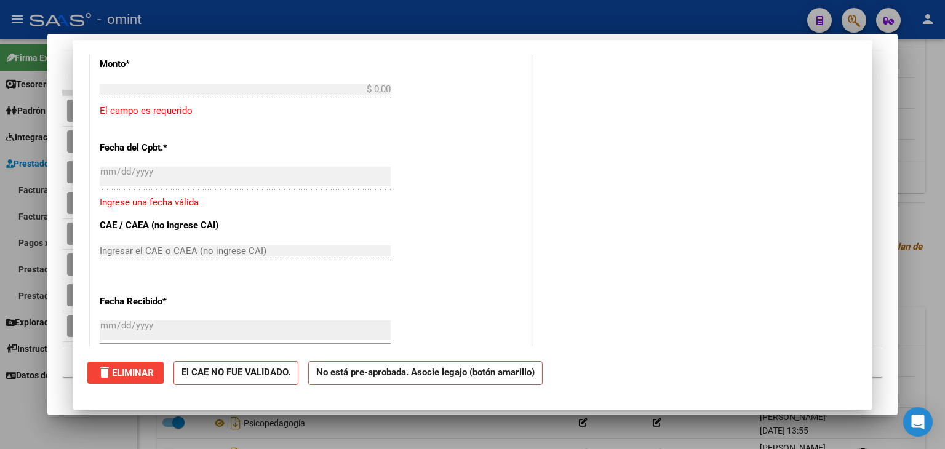
scroll to position [0, 0]
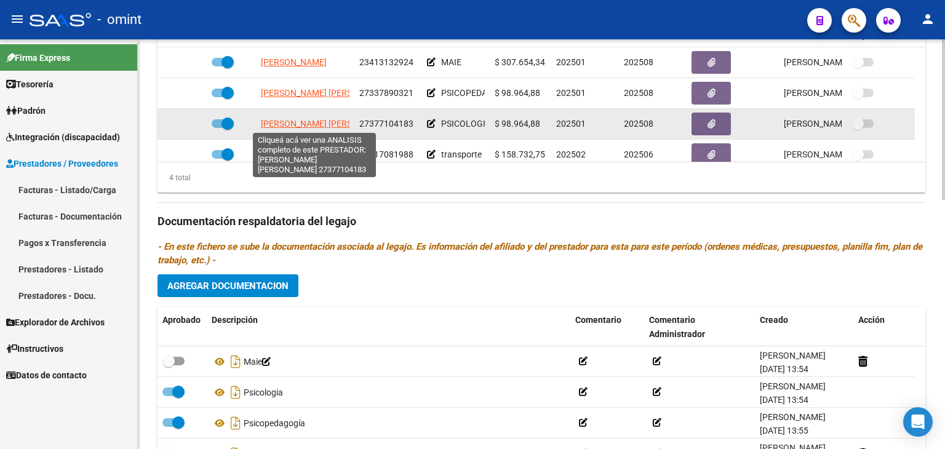
click at [283, 121] on span "[PERSON_NAME] [PERSON_NAME]" at bounding box center [327, 124] width 133 height 10
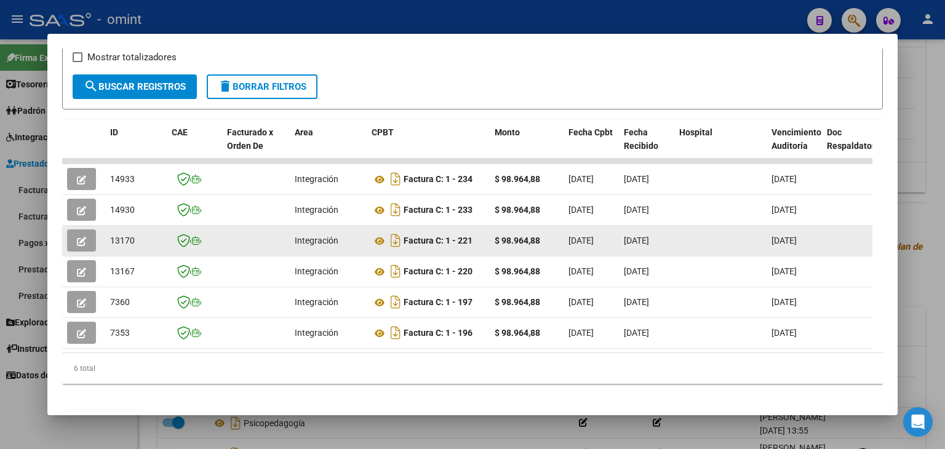
scroll to position [239, 0]
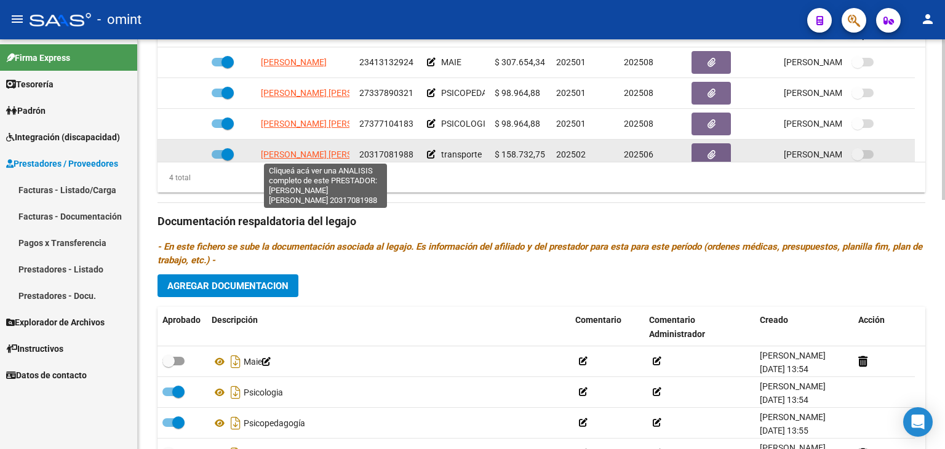
click at [325, 152] on span "[PERSON_NAME] [PERSON_NAME]" at bounding box center [327, 154] width 133 height 10
type textarea "20317081988"
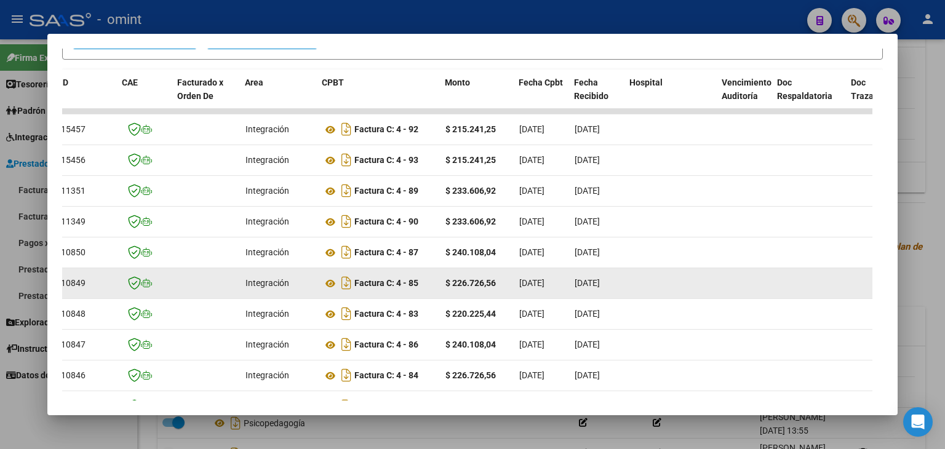
scroll to position [232, 0]
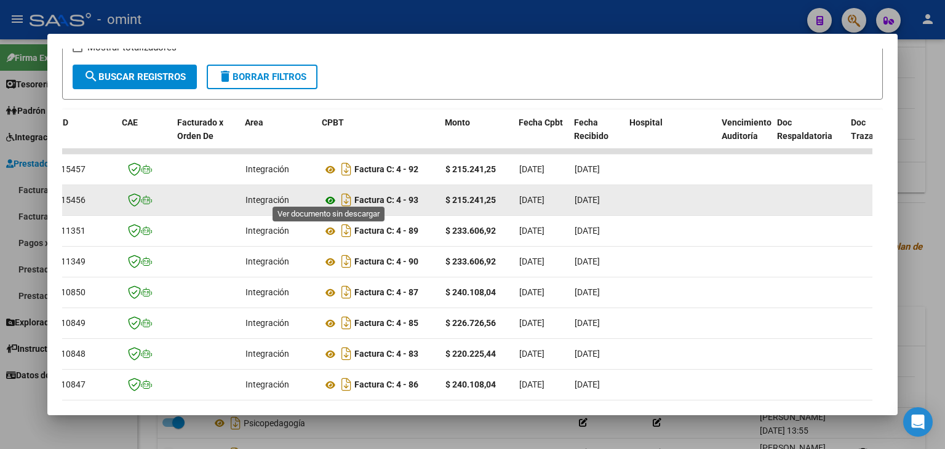
click at [330, 193] on icon at bounding box center [330, 200] width 16 height 15
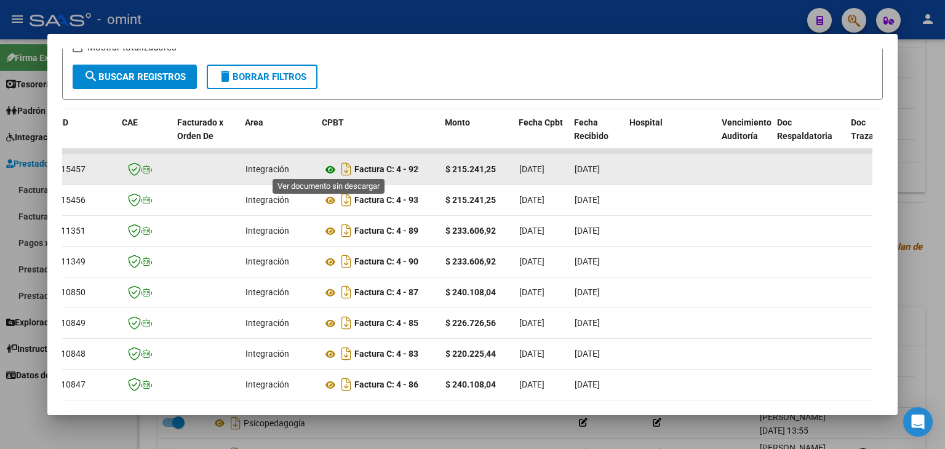
click at [327, 167] on icon at bounding box center [330, 169] width 16 height 15
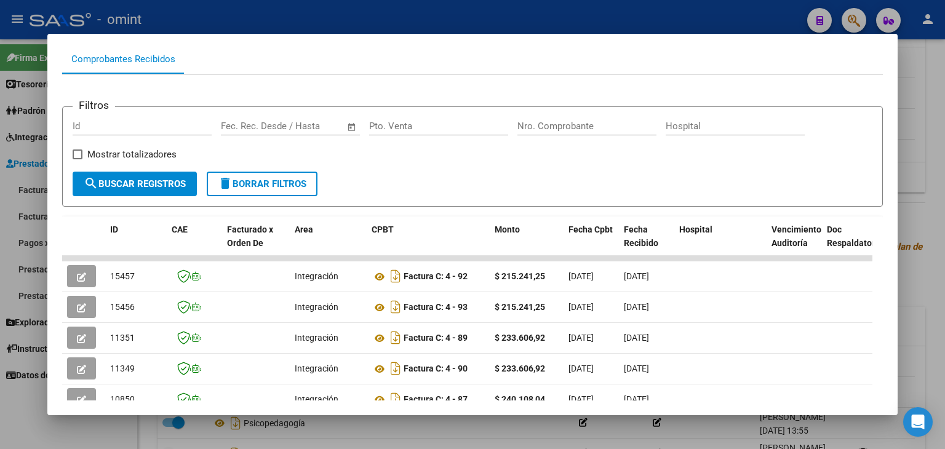
scroll to position [170, 0]
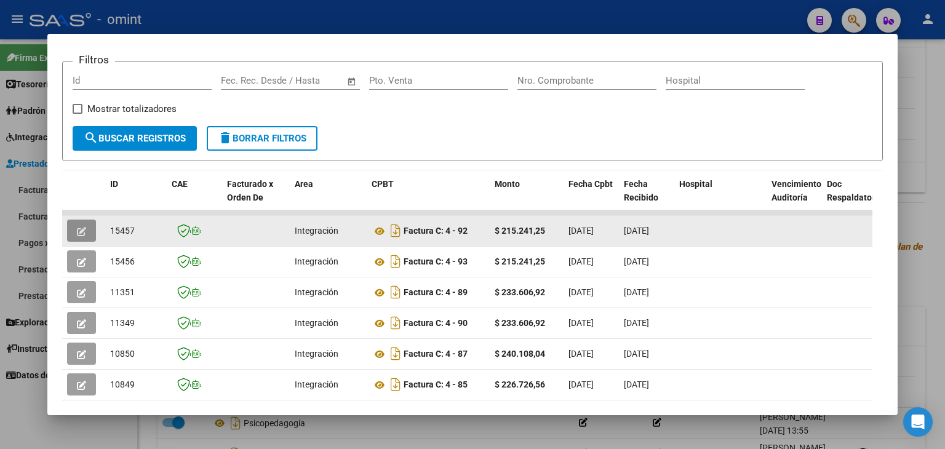
click at [84, 229] on icon "button" at bounding box center [81, 231] width 9 height 9
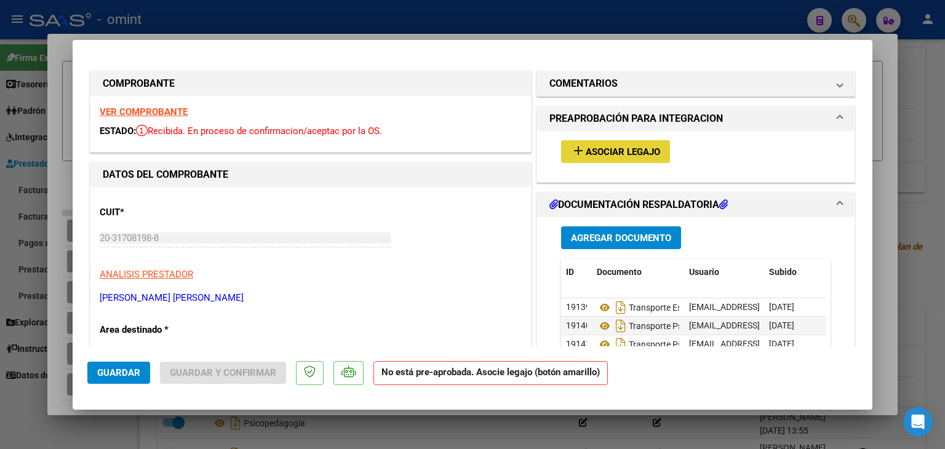
click at [616, 152] on span "Asociar Legajo" at bounding box center [622, 151] width 74 height 11
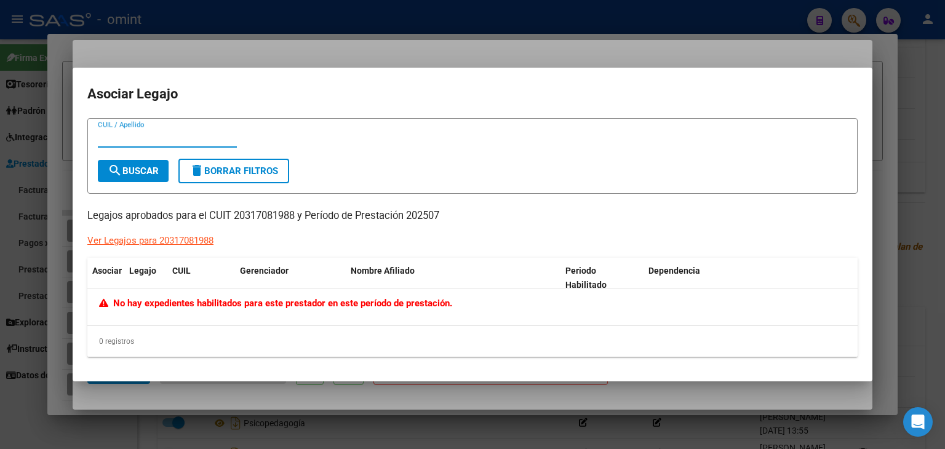
paste input "20535207446"
type input "20535207446"
click at [156, 167] on span "search Buscar" at bounding box center [133, 170] width 51 height 11
click at [194, 240] on div "Ver Legajos para 20317081988" at bounding box center [150, 241] width 126 height 14
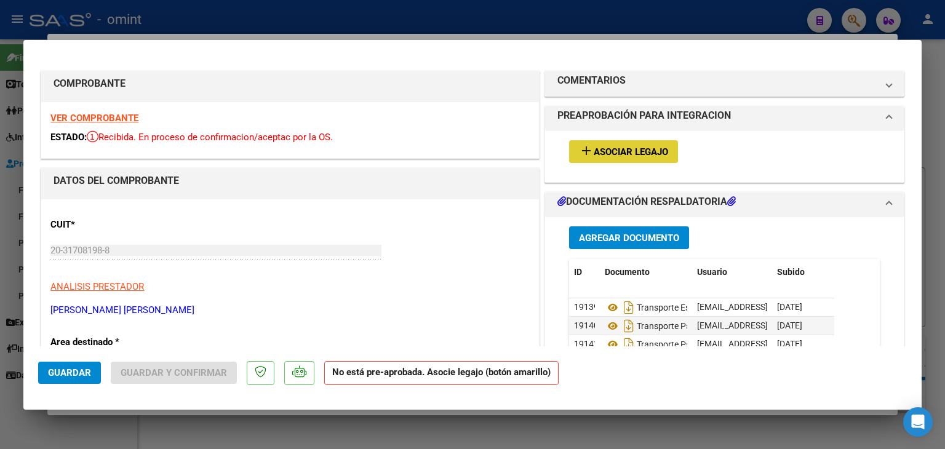
scroll to position [79, 0]
click at [611, 153] on span "Asociar Legajo" at bounding box center [630, 151] width 74 height 11
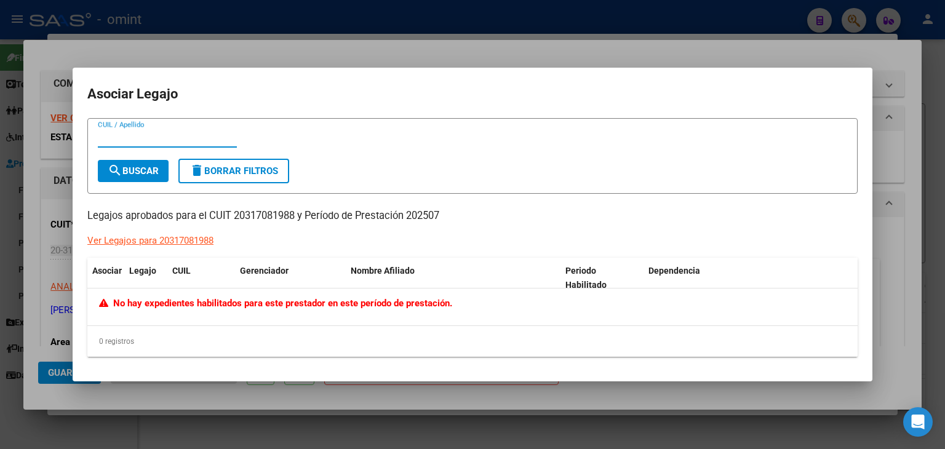
paste input "[PERSON_NAME]"
type input "[PERSON_NAME]"
click at [140, 169] on span "search Buscar" at bounding box center [133, 170] width 51 height 11
click at [151, 241] on div "Ver Legajos para 20317081988" at bounding box center [150, 241] width 126 height 14
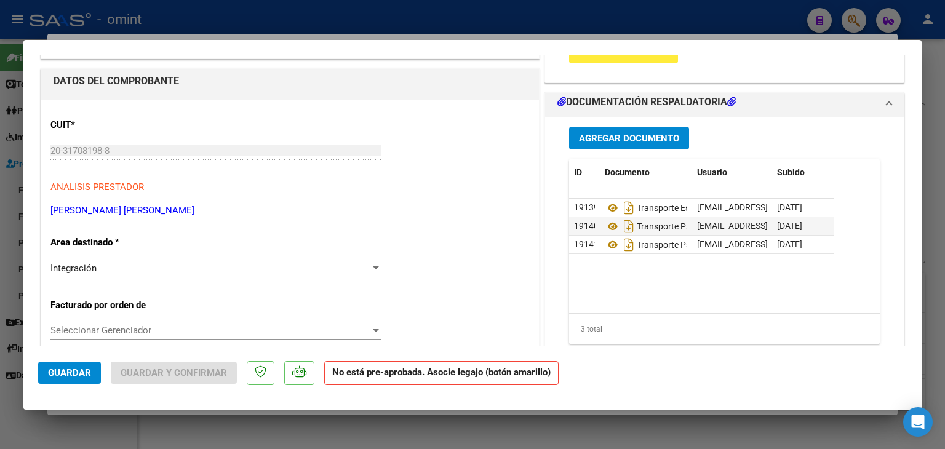
scroll to position [123, 0]
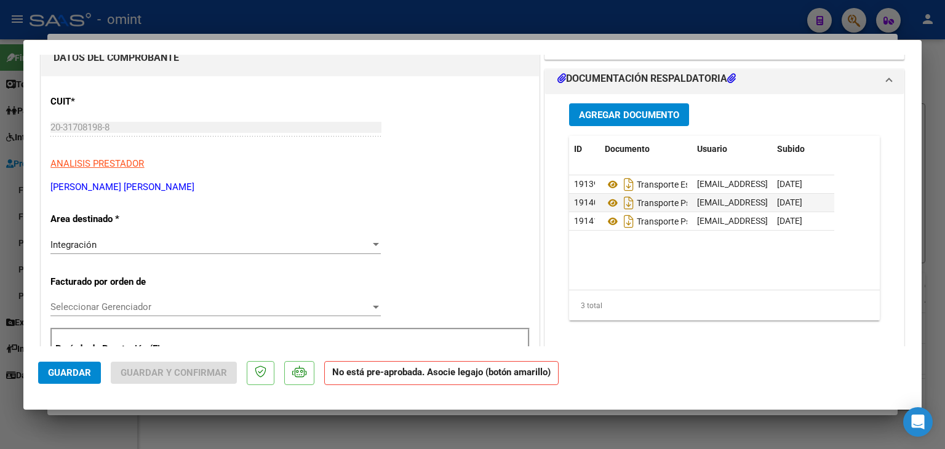
click at [477, 164] on p "ANALISIS PRESTADOR" at bounding box center [289, 164] width 478 height 14
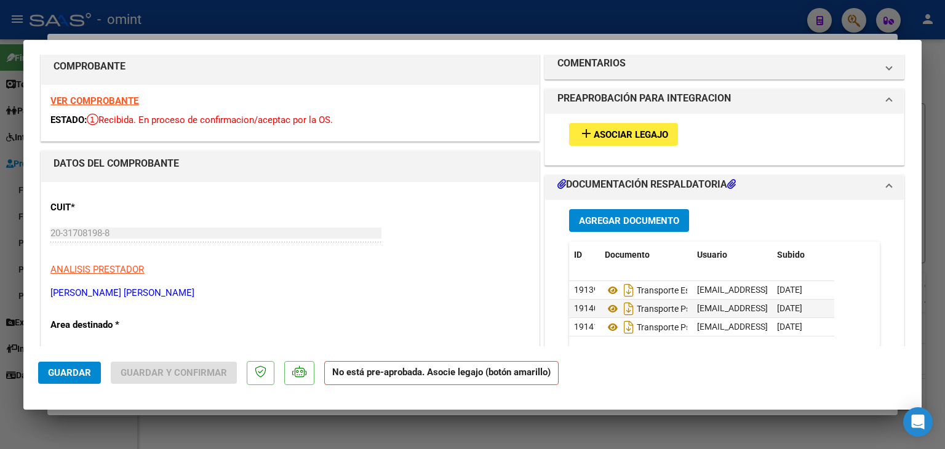
scroll to position [14, 0]
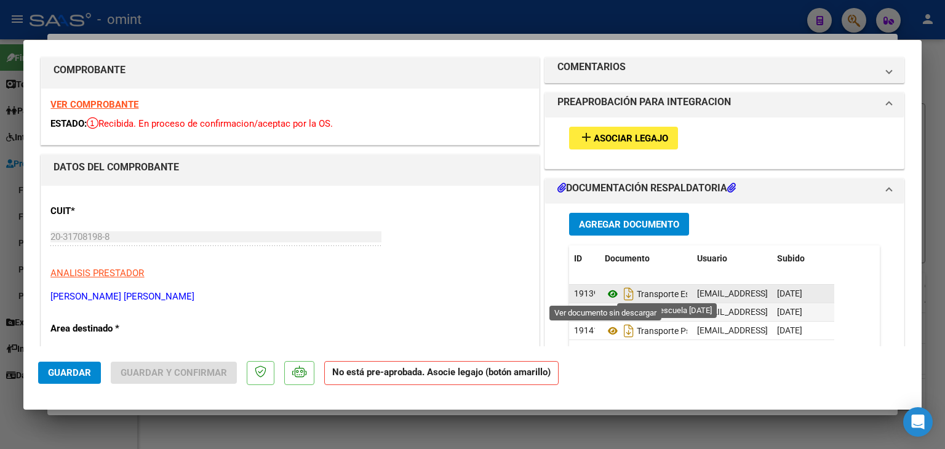
click at [606, 290] on icon at bounding box center [613, 294] width 16 height 15
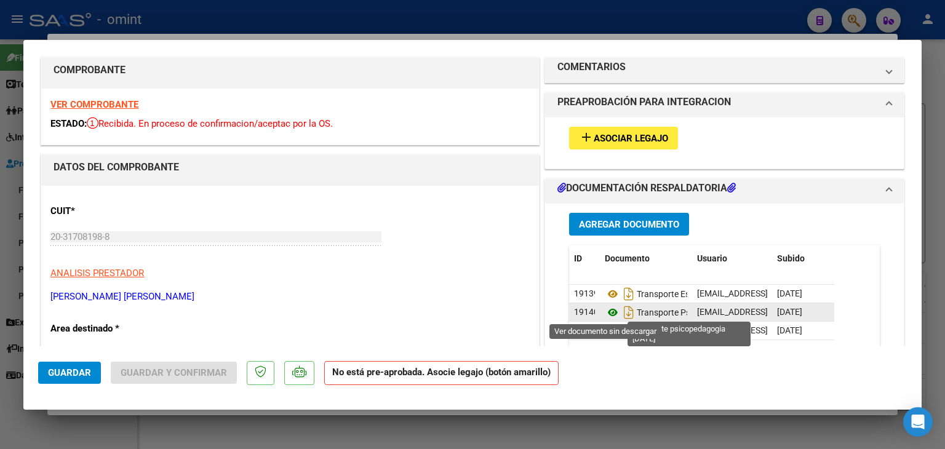
click at [606, 311] on icon at bounding box center [613, 312] width 16 height 15
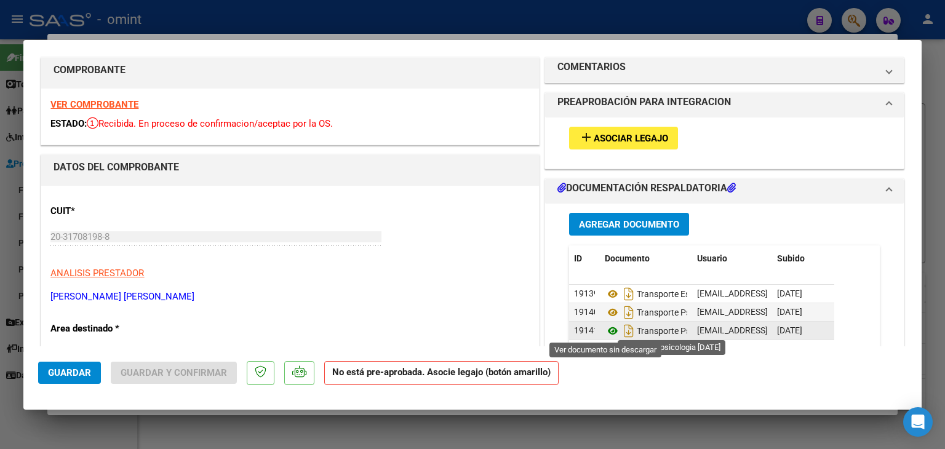
click at [610, 327] on icon at bounding box center [613, 330] width 16 height 15
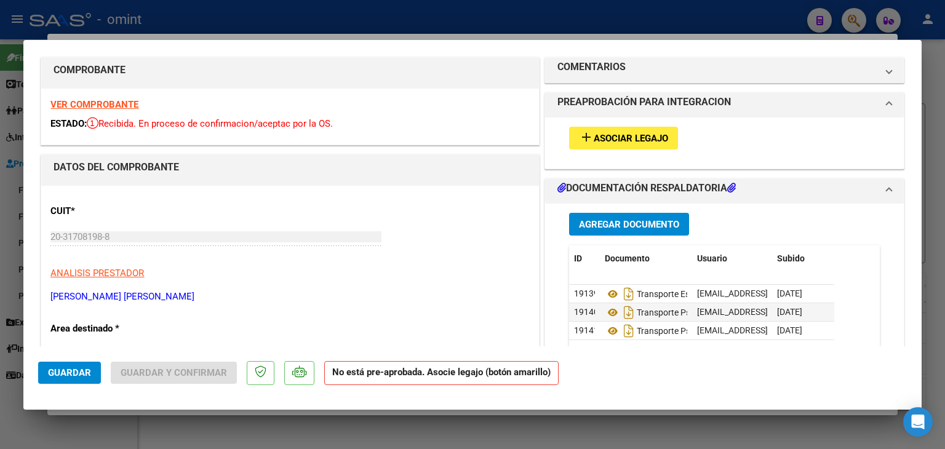
click at [593, 138] on span "Asociar Legajo" at bounding box center [630, 138] width 74 height 11
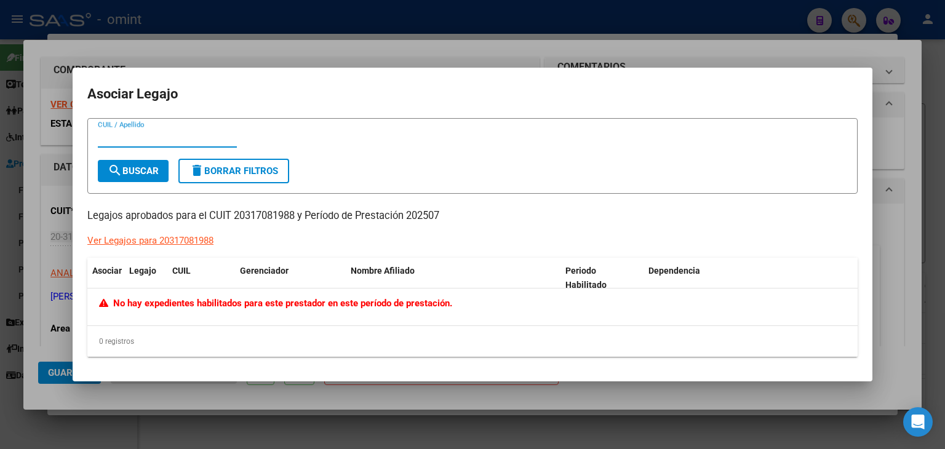
paste input "27501347766"
type input "27501347766"
click at [139, 173] on span "search Buscar" at bounding box center [133, 170] width 51 height 11
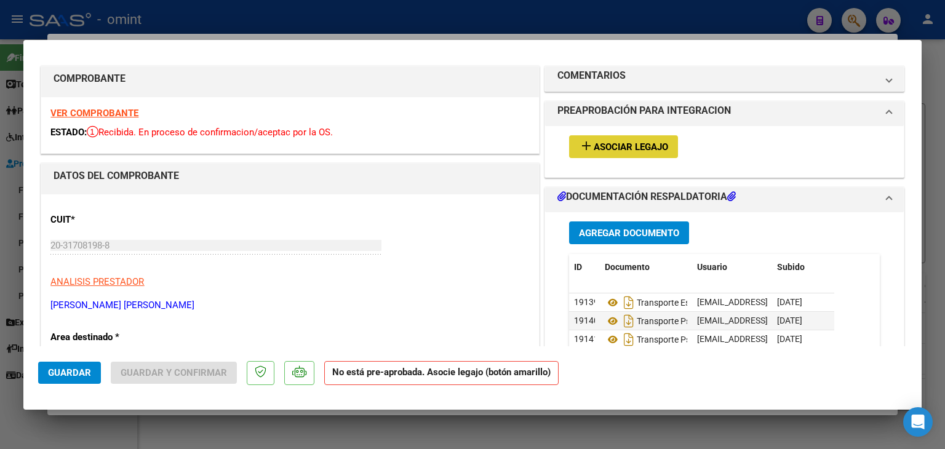
scroll to position [0, 0]
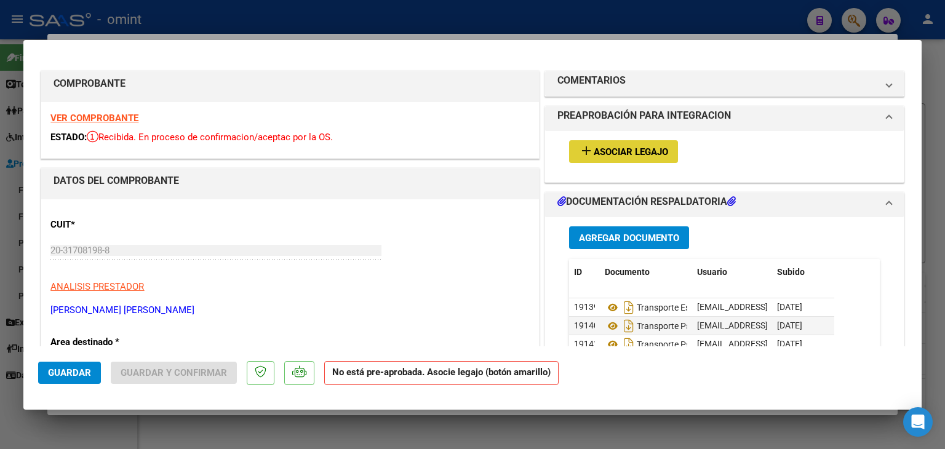
type input "$ 0,00"
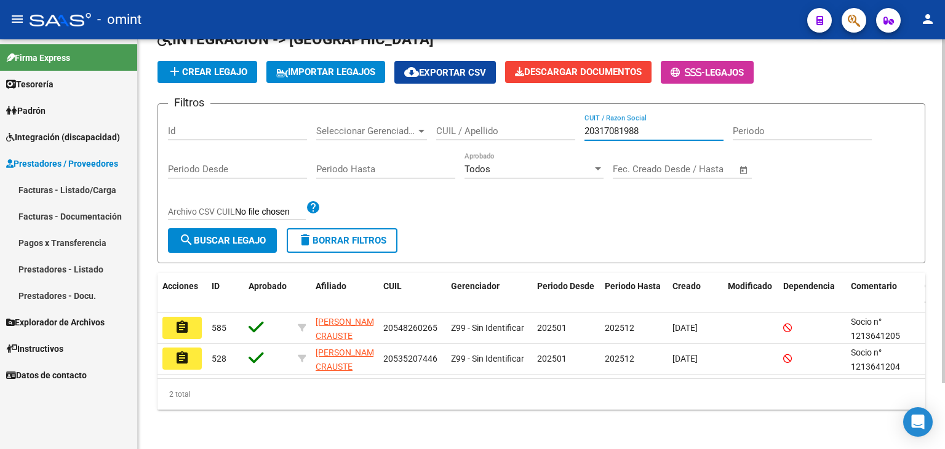
click at [615, 125] on input "20317081988" at bounding box center [653, 130] width 139 height 11
drag, startPoint x: 615, startPoint y: 122, endPoint x: 637, endPoint y: 137, distance: 27.0
click at [615, 125] on input "20317081988" at bounding box center [653, 130] width 139 height 11
paste input "7501347766"
drag, startPoint x: 647, startPoint y: 124, endPoint x: 423, endPoint y: 111, distance: 224.2
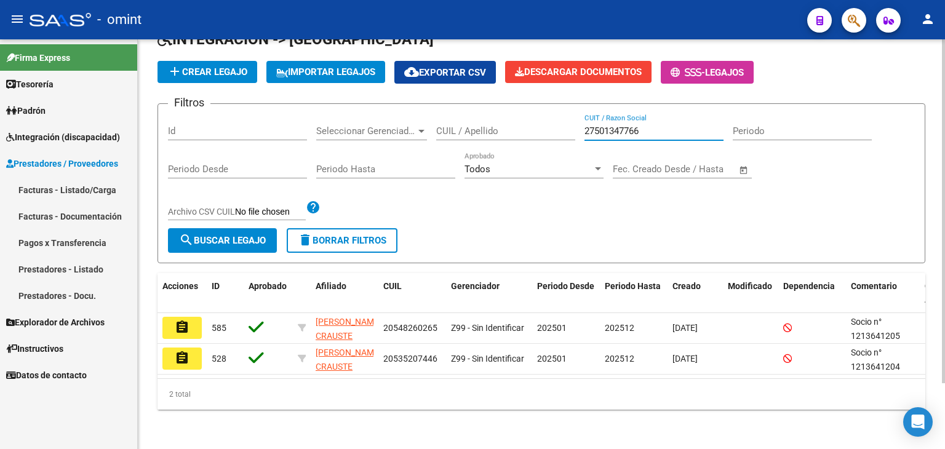
click at [430, 114] on div "Filtros Id Seleccionar Gerenciador Seleccionar Gerenciador CUIL / Apellido 2750…" at bounding box center [541, 171] width 747 height 114
paste input "053520744"
type input "20535207446"
click at [234, 235] on span "search Buscar Legajo" at bounding box center [222, 240] width 87 height 11
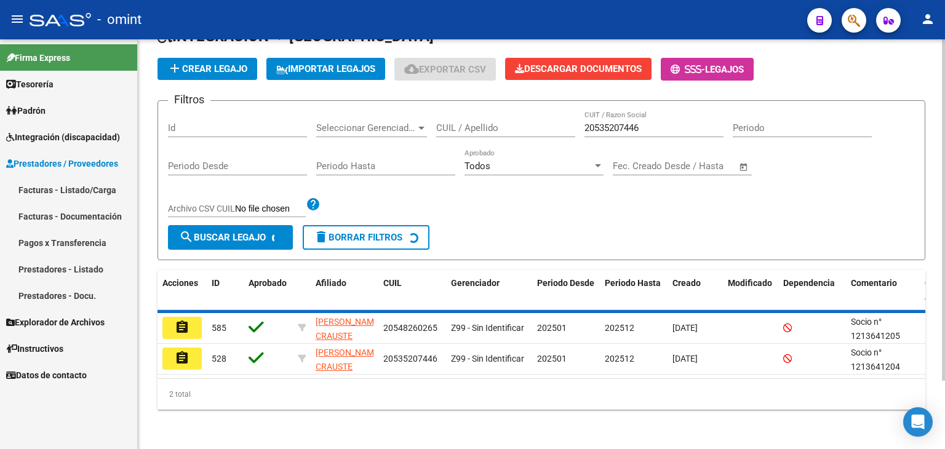
scroll to position [34, 0]
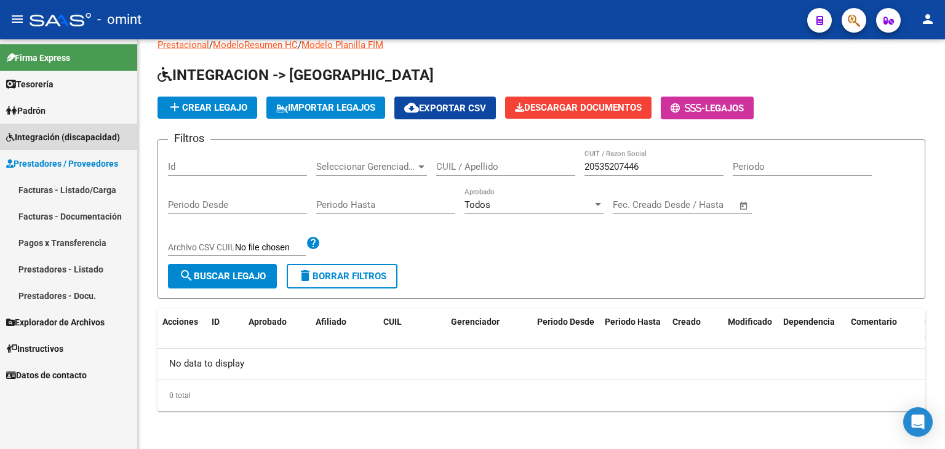
click at [47, 135] on span "Integración (discapacidad)" at bounding box center [63, 137] width 114 height 14
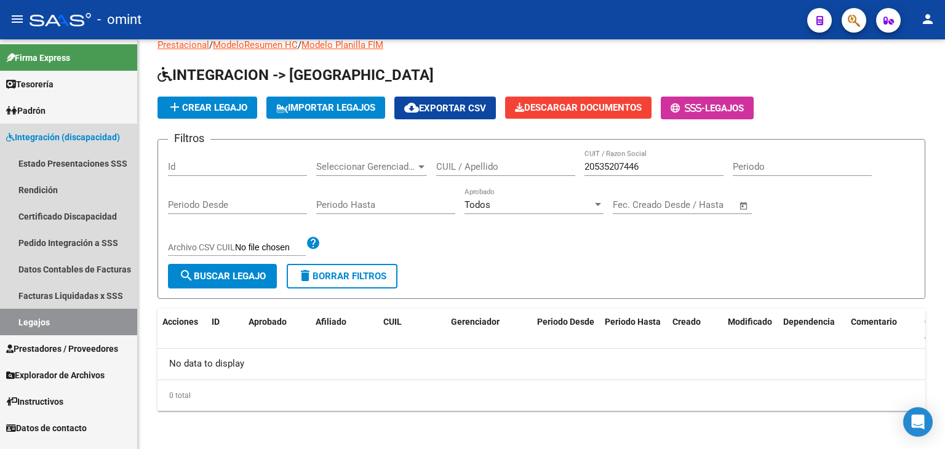
click at [51, 315] on link "Legajos" at bounding box center [68, 322] width 137 height 26
click at [47, 320] on link "Legajos" at bounding box center [68, 322] width 137 height 26
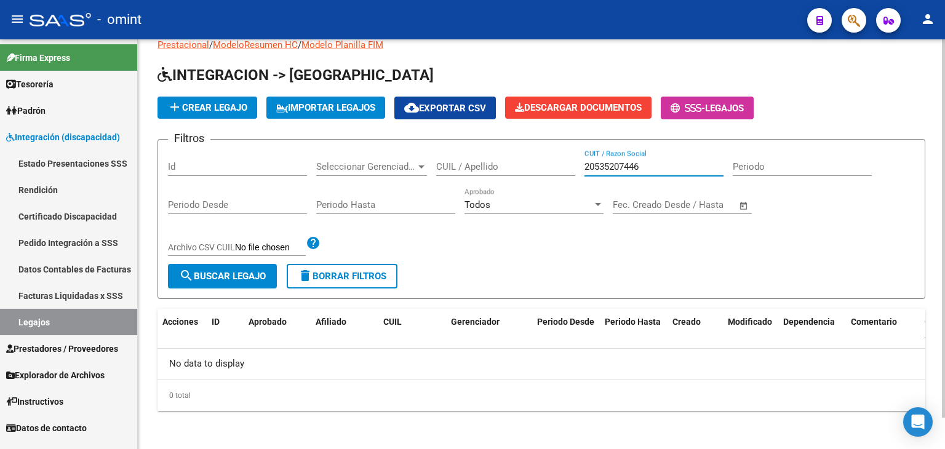
drag, startPoint x: 650, startPoint y: 167, endPoint x: 562, endPoint y: 166, distance: 87.9
click at [563, 165] on div "Filtros Id Seleccionar Gerenciador Seleccionar Gerenciador CUIL / Apellido 2053…" at bounding box center [541, 206] width 747 height 114
click at [485, 168] on input "CUIL / Apellido" at bounding box center [505, 166] width 139 height 11
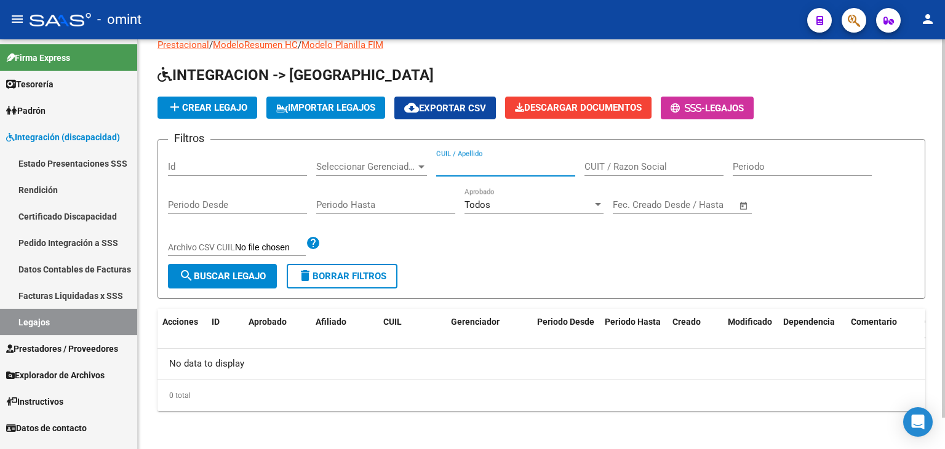
paste input "20535207446"
type input "20535207446"
click at [252, 279] on span "search Buscar Legajo" at bounding box center [222, 276] width 87 height 11
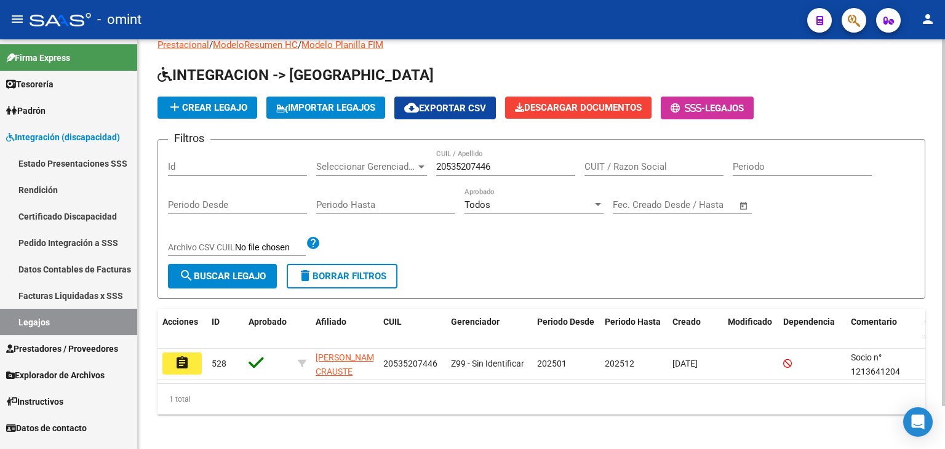
scroll to position [48, 0]
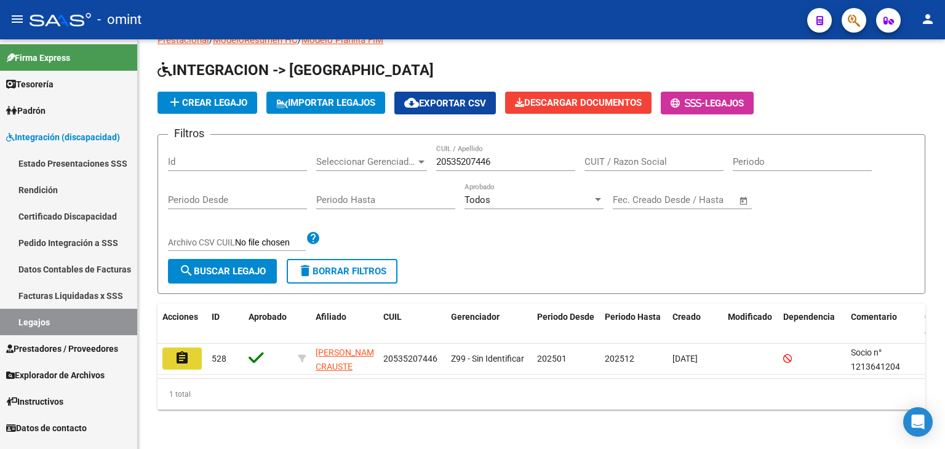
drag, startPoint x: 168, startPoint y: 351, endPoint x: 210, endPoint y: 344, distance: 42.3
click at [194, 352] on button "assignment" at bounding box center [181, 358] width 39 height 22
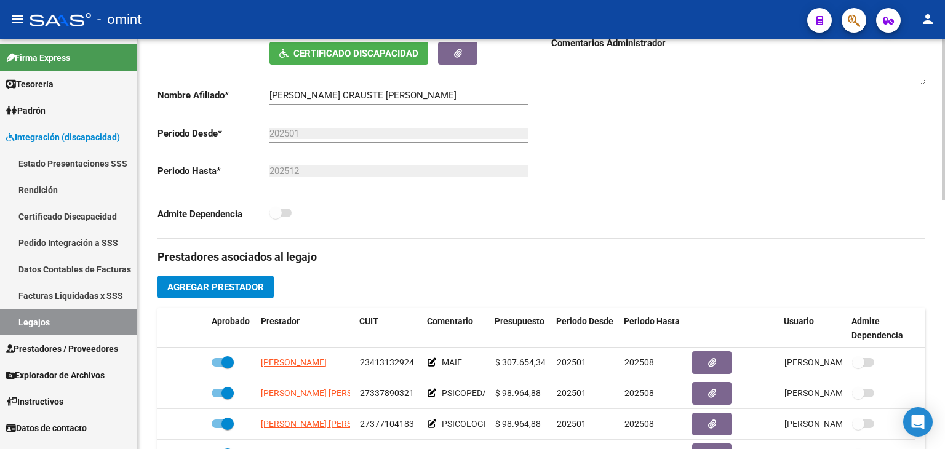
scroll to position [369, 0]
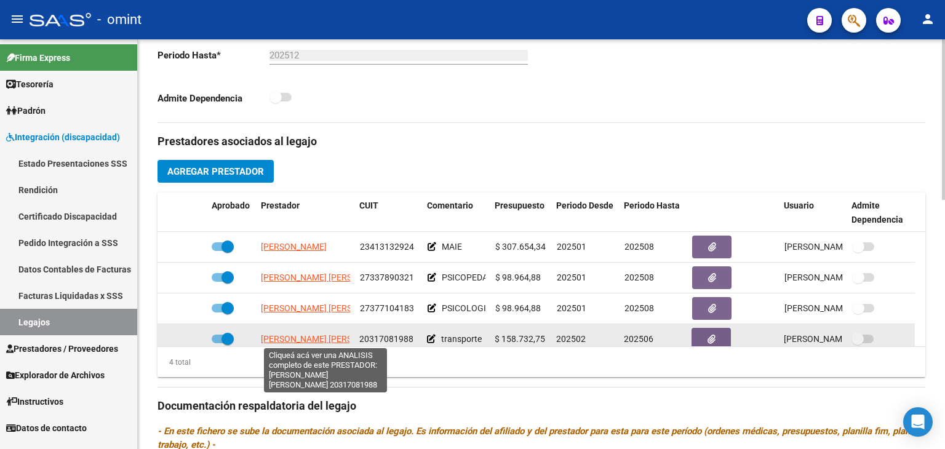
click at [287, 338] on span "[PERSON_NAME] [PERSON_NAME]" at bounding box center [327, 339] width 133 height 10
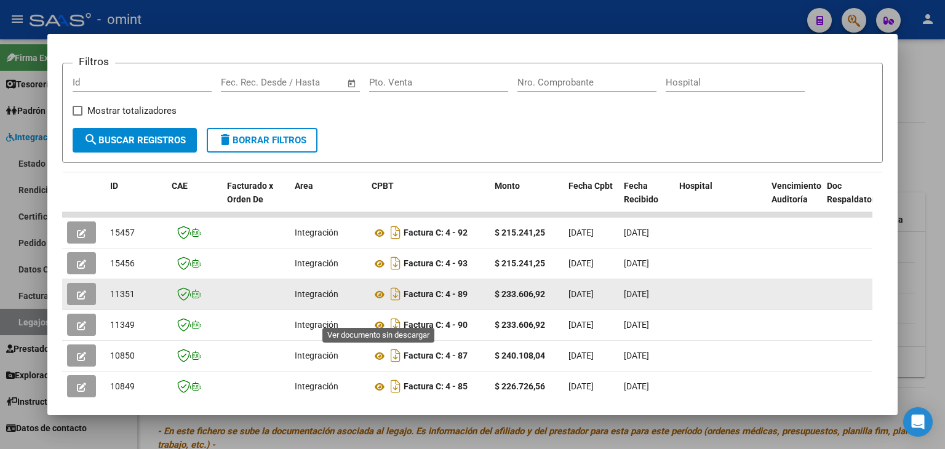
scroll to position [170, 0]
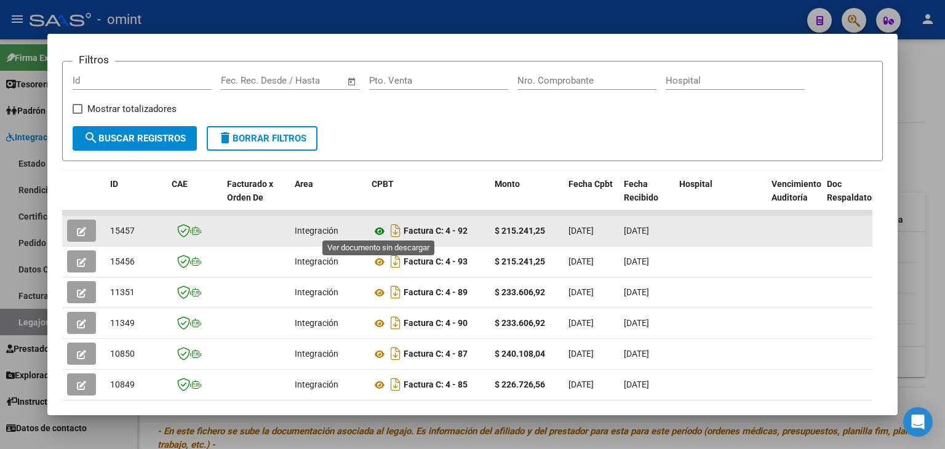
click at [381, 224] on icon at bounding box center [379, 231] width 16 height 15
click at [79, 225] on span "button" at bounding box center [81, 230] width 9 height 11
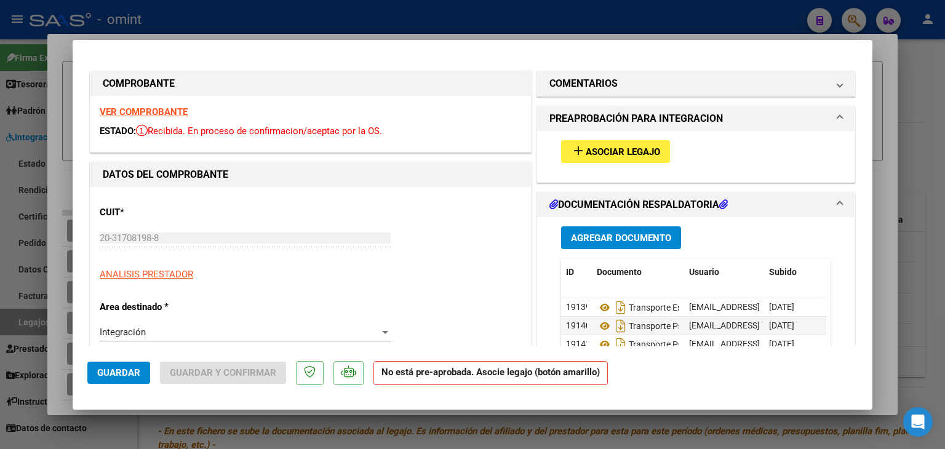
drag, startPoint x: 536, startPoint y: 242, endPoint x: 372, endPoint y: 87, distance: 225.8
click at [523, 124] on div "Análisis Prestador - CUIT: 20317081988 cloud_download Exportar CSV ABM ARCA Imp…" at bounding box center [472, 224] width 945 height 449
click at [470, 207] on div "CUIT * 20-31708198-8 Ingresar CUIT ANALISIS PRESTADOR [PERSON_NAME] [PERSON_NAM…" at bounding box center [311, 250] width 422 height 108
click at [825, 117] on span "PREAPROBACIÓN PARA INTEGRACION" at bounding box center [693, 118] width 288 height 15
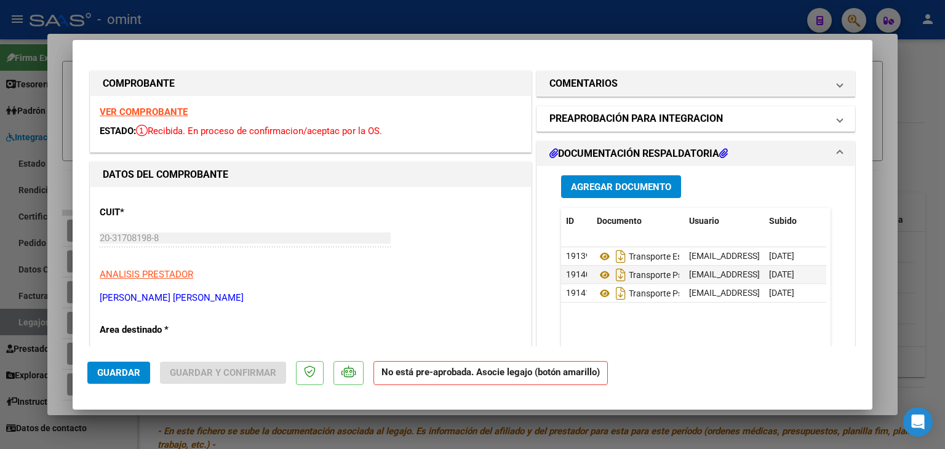
click at [825, 117] on span "PREAPROBACIÓN PARA INTEGRACION" at bounding box center [693, 118] width 288 height 15
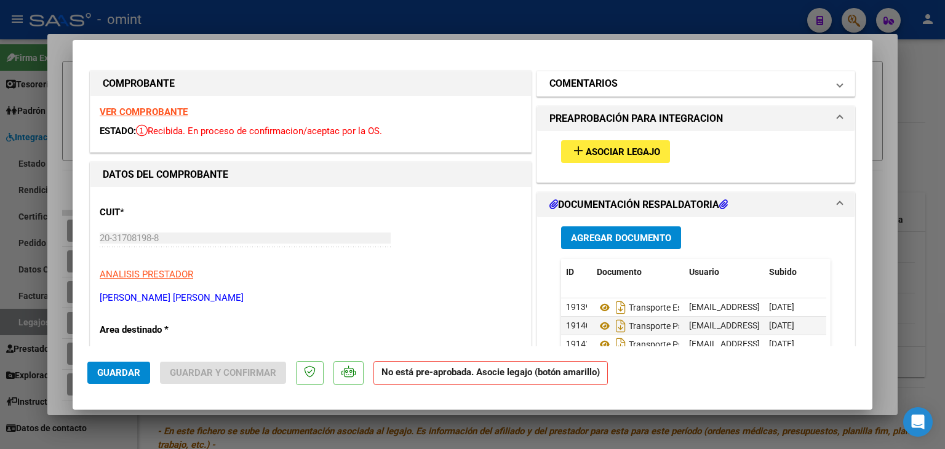
click at [595, 88] on h1 "COMENTARIOS" at bounding box center [583, 83] width 68 height 15
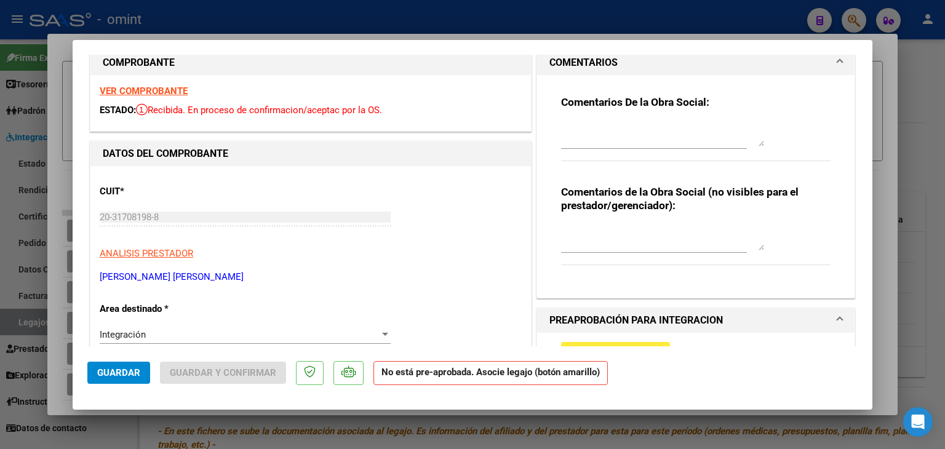
scroll to position [0, 0]
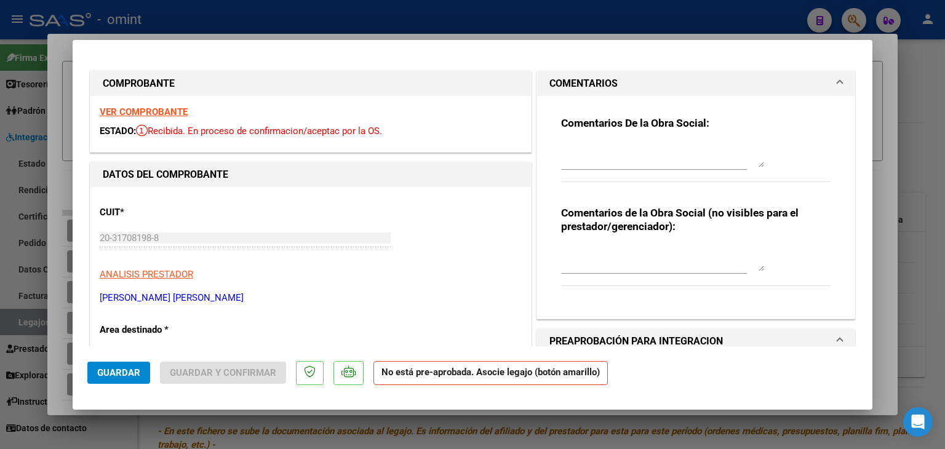
click at [837, 82] on span at bounding box center [839, 83] width 5 height 15
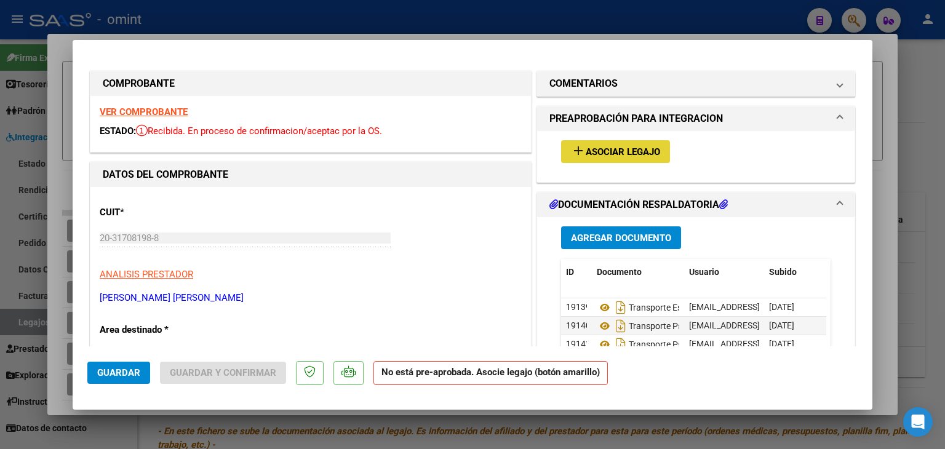
click at [649, 153] on span "Asociar Legajo" at bounding box center [622, 151] width 74 height 11
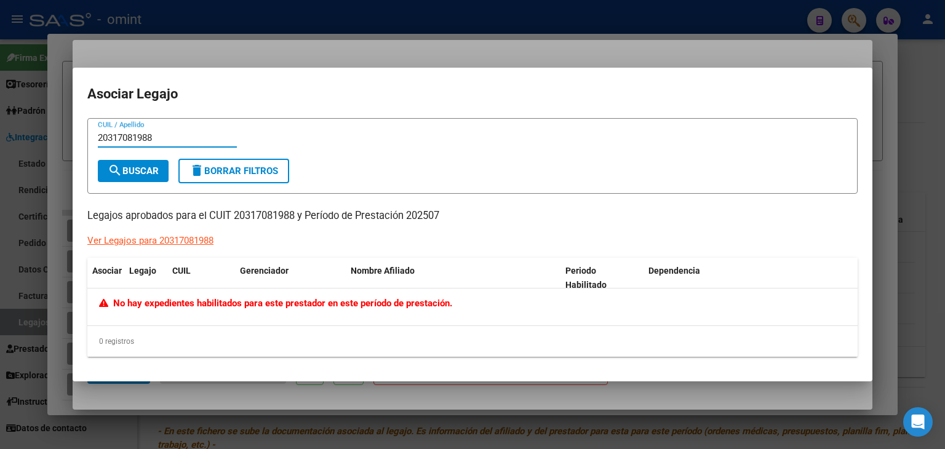
type input "20317081988"
click at [119, 165] on mat-icon "search" at bounding box center [115, 170] width 15 height 15
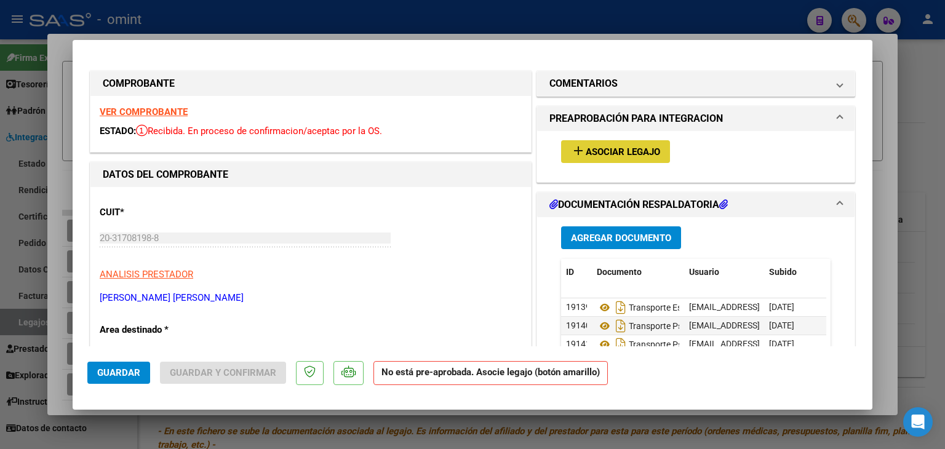
click at [580, 144] on button "add Asociar Legajo" at bounding box center [615, 151] width 109 height 23
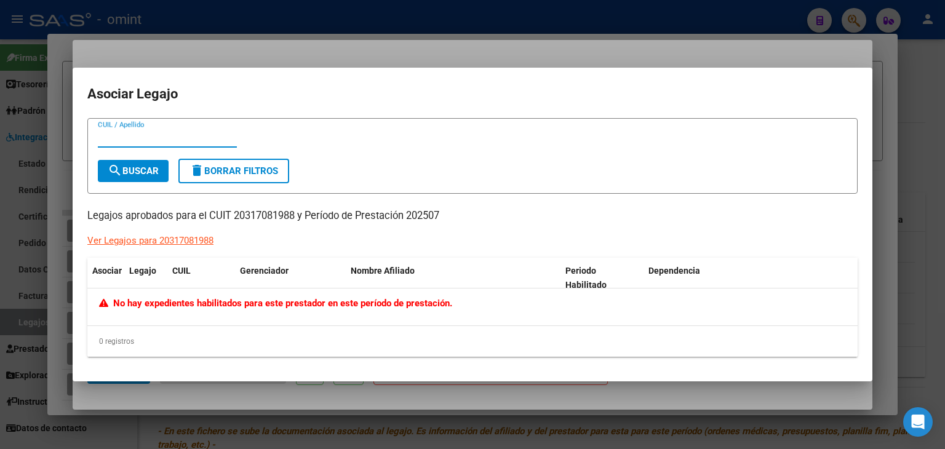
paste input "20317081988"
click at [149, 138] on input "20317081988" at bounding box center [167, 137] width 139 height 11
click at [101, 138] on input "2031708198-8" at bounding box center [167, 137] width 139 height 11
type input "20-31708198-8"
click at [137, 163] on button "search Buscar" at bounding box center [133, 171] width 71 height 22
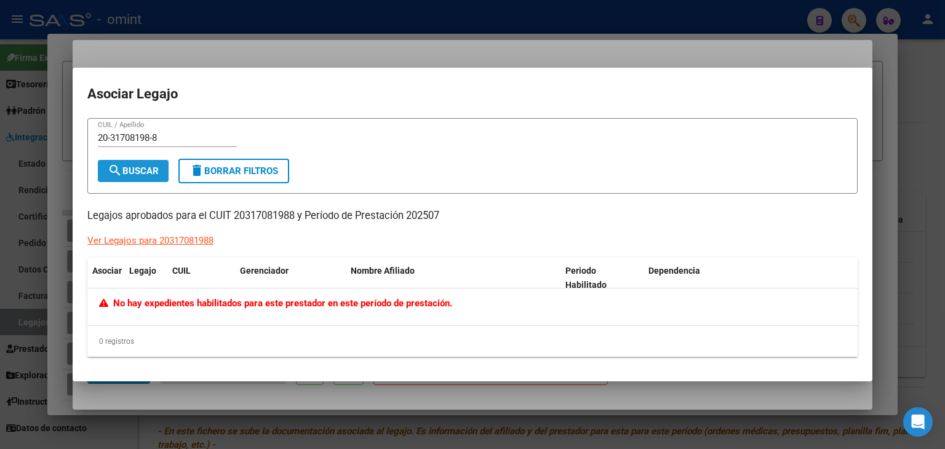
click at [150, 170] on span "search Buscar" at bounding box center [133, 170] width 51 height 11
click at [204, 164] on mat-icon "delete" at bounding box center [196, 170] width 15 height 15
click at [150, 140] on input "CUIL / Apellido" at bounding box center [167, 137] width 139 height 11
paste input "20317081988"
click at [129, 174] on span "search Buscar" at bounding box center [133, 170] width 51 height 11
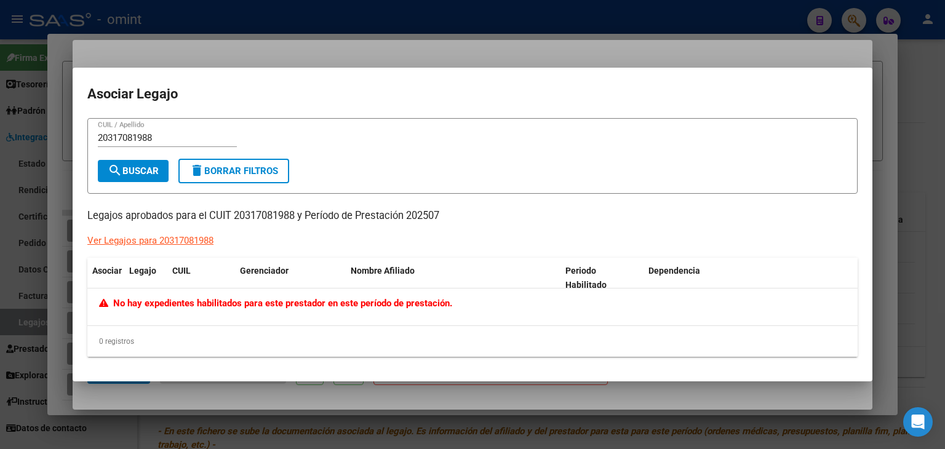
click at [148, 135] on input "20317081988" at bounding box center [167, 137] width 139 height 11
click at [109, 133] on input "2031708198-8" at bounding box center [167, 137] width 139 height 11
click at [145, 172] on span "search Buscar" at bounding box center [133, 170] width 51 height 11
drag, startPoint x: 159, startPoint y: 133, endPoint x: 0, endPoint y: 124, distance: 159.5
click at [0, 124] on div "Análisis Prestador - CUIT: 20317081988 cloud_download Exportar CSV ABM ARCA Imp…" at bounding box center [472, 224] width 945 height 449
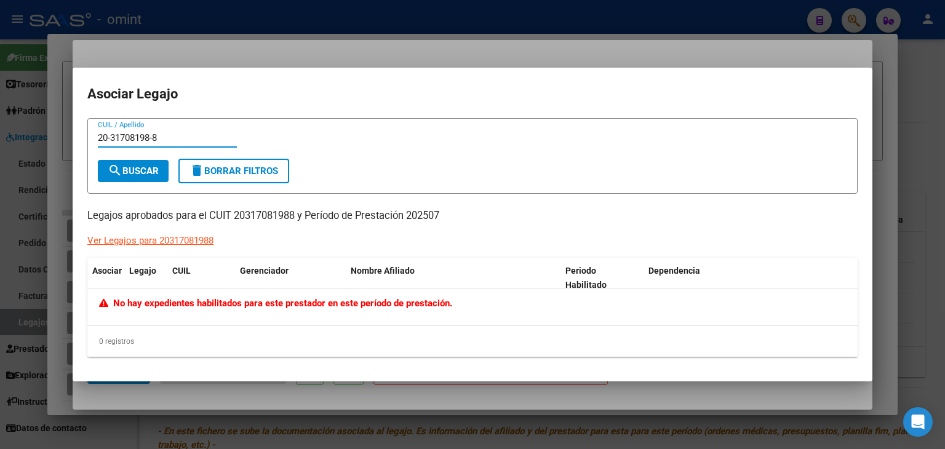
paste input "535207446"
click at [127, 173] on span "search Buscar" at bounding box center [133, 170] width 51 height 11
click at [147, 138] on input "20535207446" at bounding box center [167, 137] width 139 height 11
click at [110, 135] on input "2053520744-6" at bounding box center [167, 137] width 139 height 11
click at [137, 165] on span "search Buscar" at bounding box center [133, 170] width 51 height 11
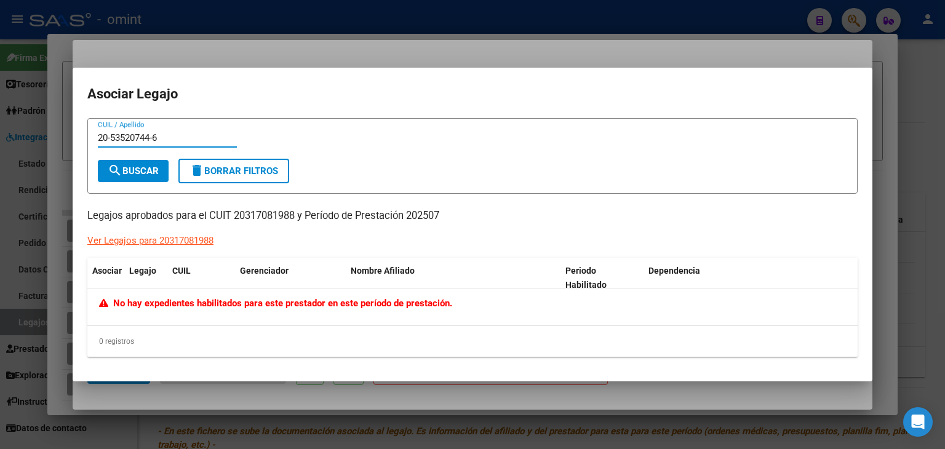
drag, startPoint x: 165, startPoint y: 136, endPoint x: 0, endPoint y: 119, distance: 165.7
click at [0, 119] on div "Análisis Prestador - CUIT: 20317081988 cloud_download Exportar CSV ABM ARCA Imp…" at bounding box center [472, 224] width 945 height 449
paste input "CRAUSTE"
type input "CRAUSTE"
click at [130, 177] on button "search Buscar" at bounding box center [133, 171] width 71 height 22
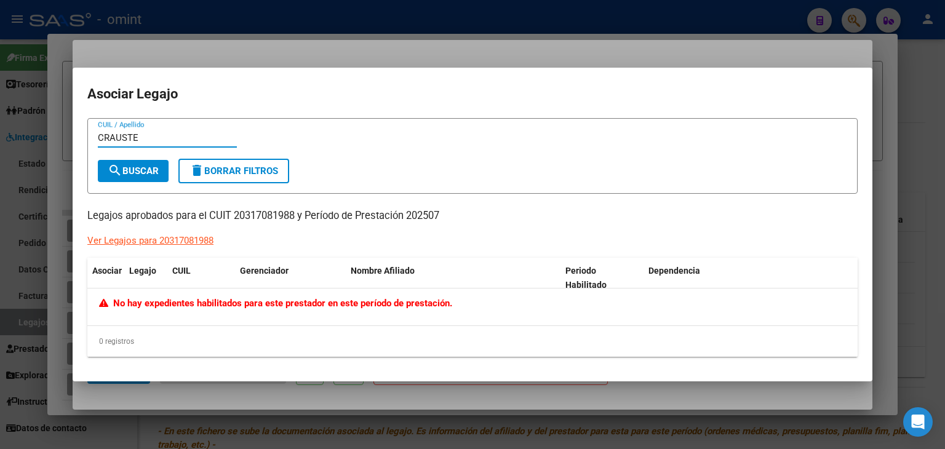
click at [124, 137] on input "CRAUSTE" at bounding box center [167, 137] width 139 height 11
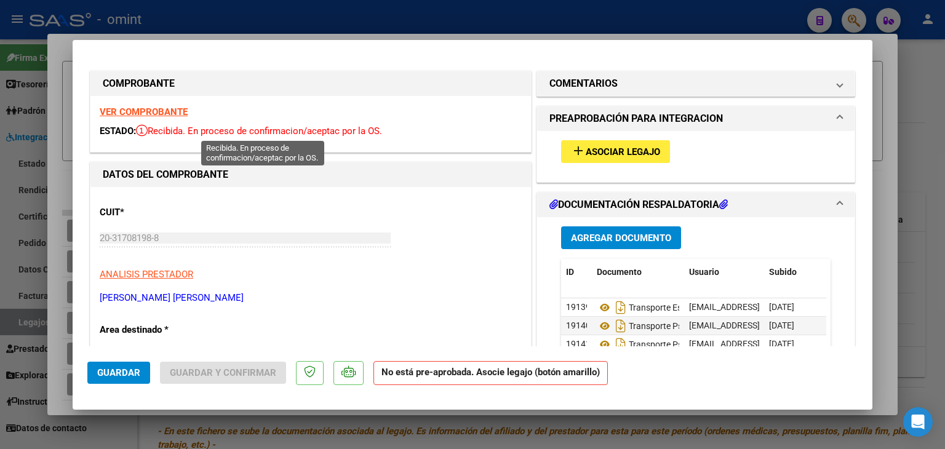
click at [142, 132] on icon at bounding box center [142, 130] width 12 height 12
click at [169, 111] on strong "VER COMPROBANTE" at bounding box center [144, 111] width 88 height 11
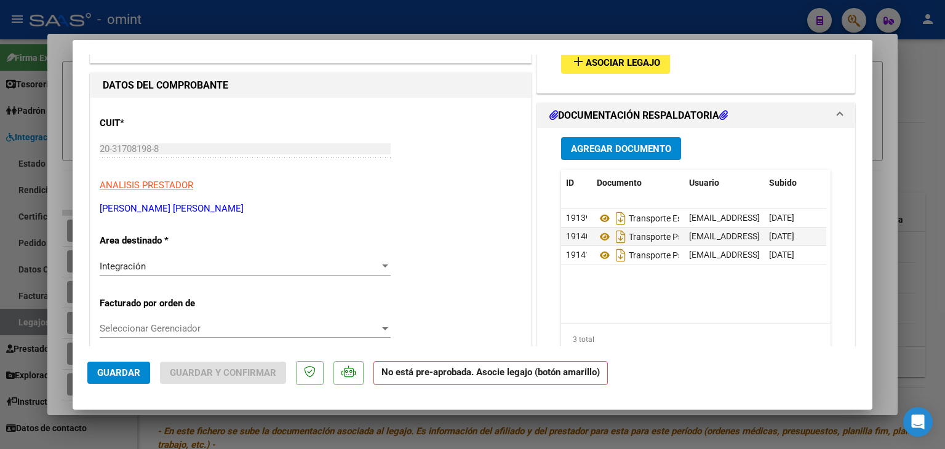
scroll to position [61, 0]
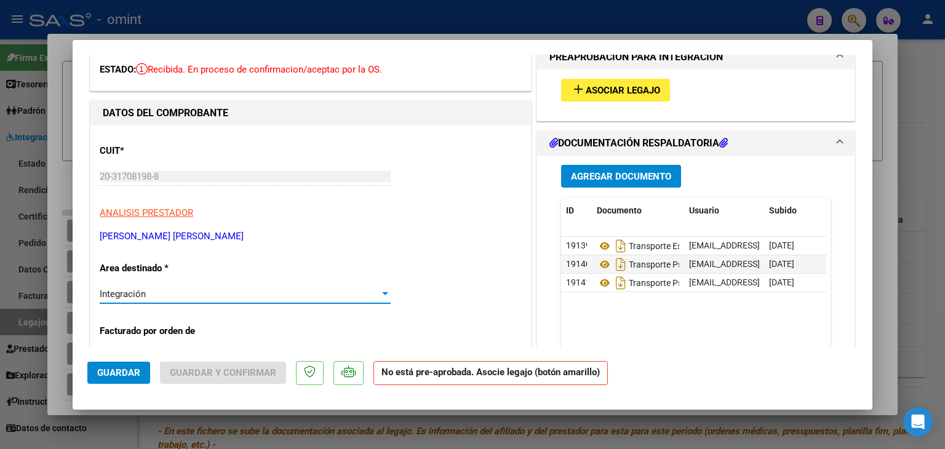
click at [151, 296] on div "Integración" at bounding box center [240, 293] width 280 height 11
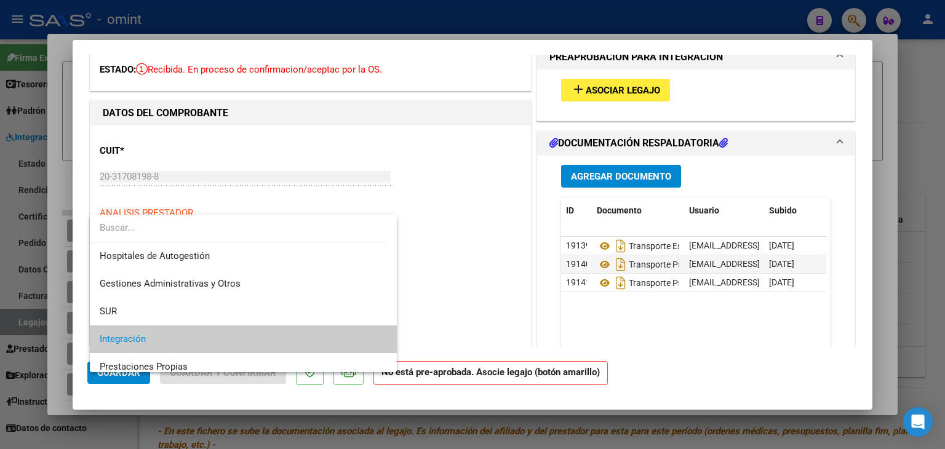
scroll to position [46, 0]
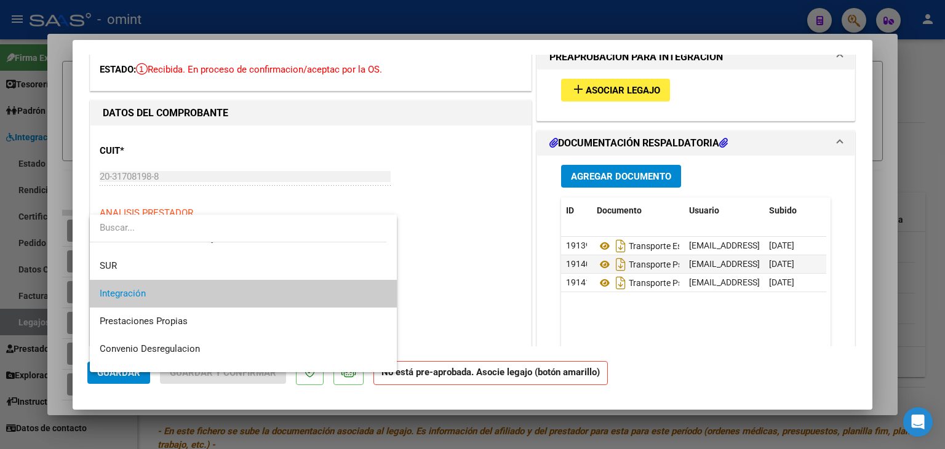
click at [149, 293] on span "Integración" at bounding box center [243, 294] width 287 height 28
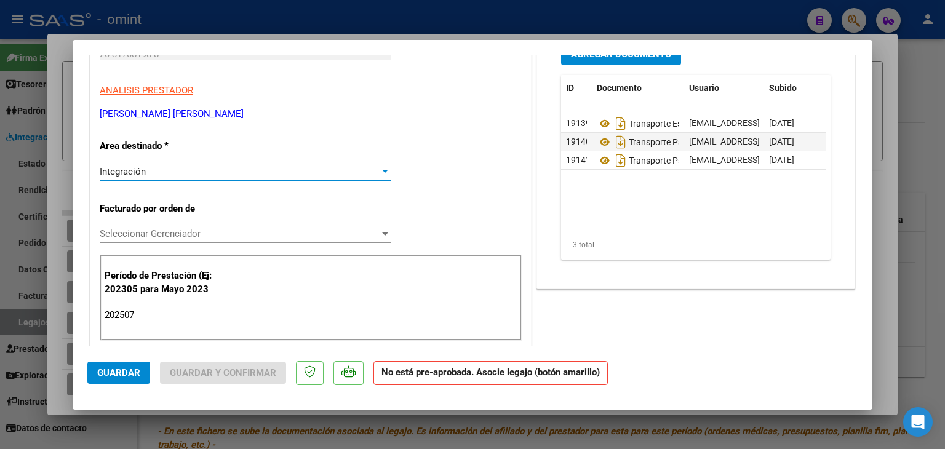
scroll to position [184, 0]
click at [148, 228] on span "Seleccionar Gerenciador" at bounding box center [240, 233] width 280 height 11
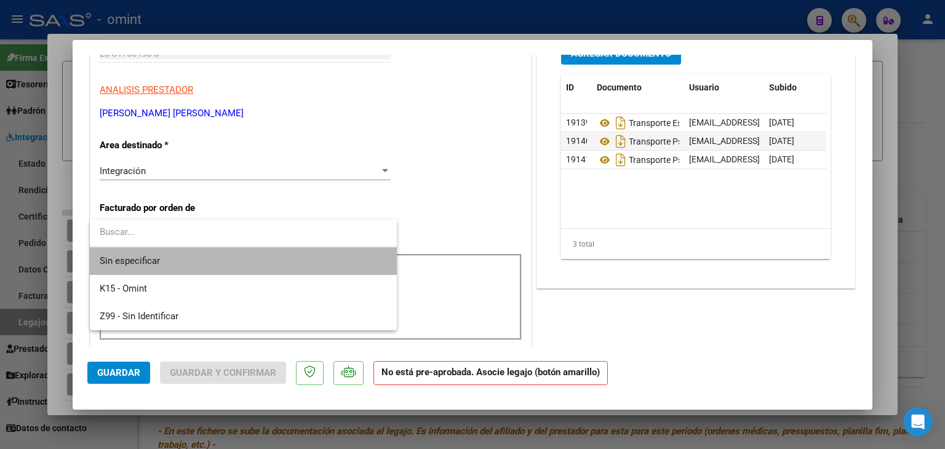
click at [128, 259] on span "Sin especificar" at bounding box center [243, 261] width 287 height 28
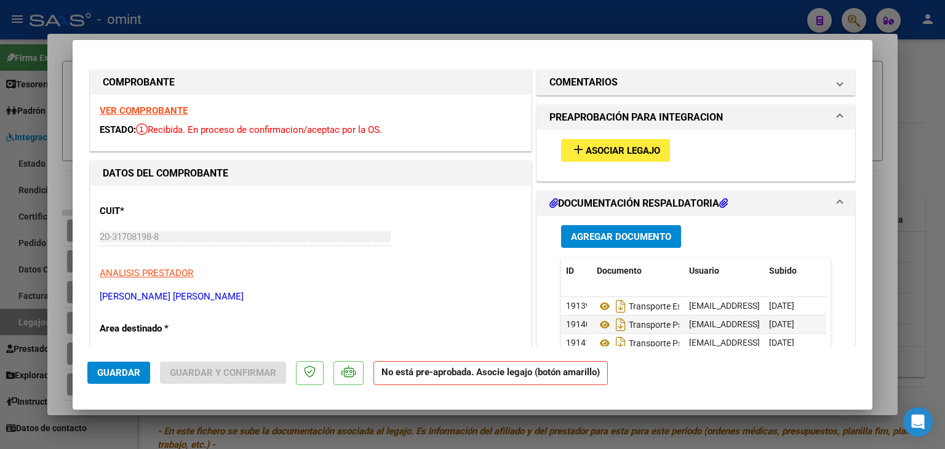
scroll to position [0, 0]
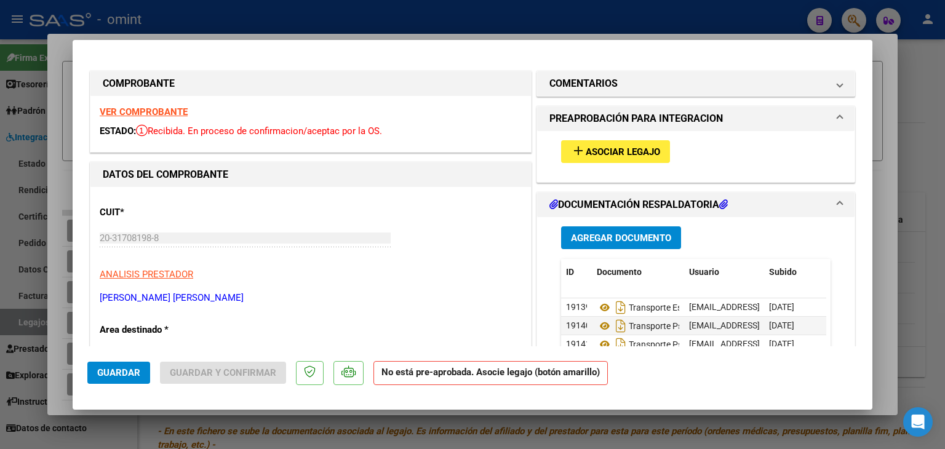
click at [723, 205] on icon at bounding box center [723, 204] width 9 height 10
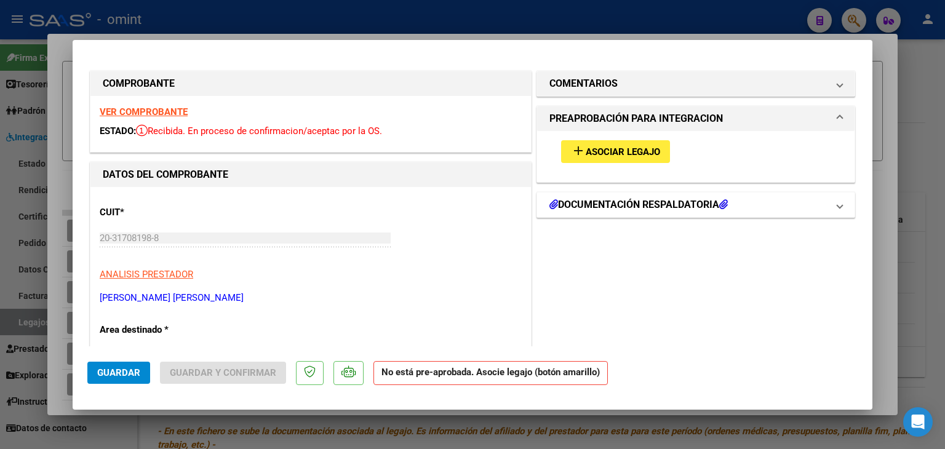
click at [723, 205] on icon at bounding box center [723, 204] width 9 height 10
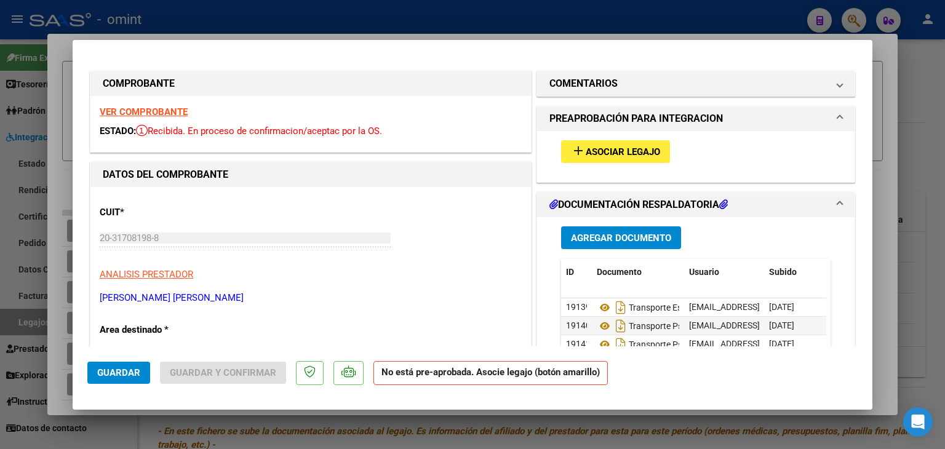
click at [585, 153] on span "Asociar Legajo" at bounding box center [622, 151] width 74 height 11
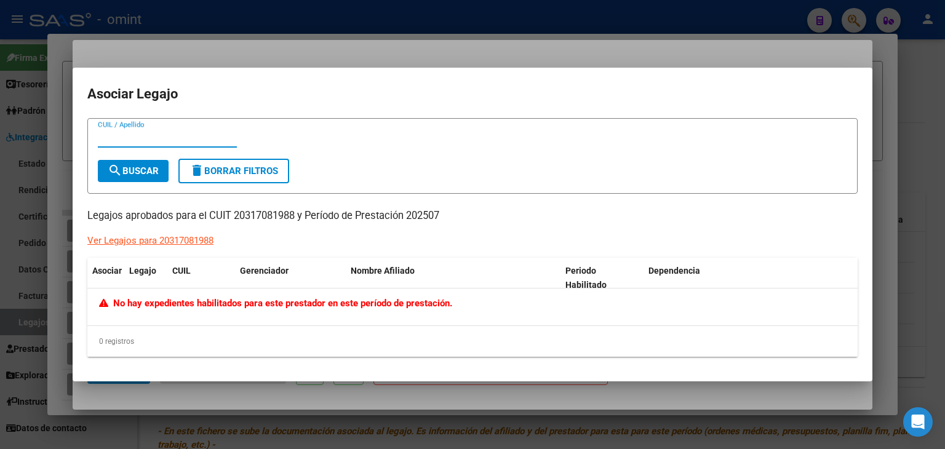
paste input "CRAUSTE"
drag, startPoint x: 168, startPoint y: 137, endPoint x: 0, endPoint y: 133, distance: 167.9
click at [0, 133] on div "Análisis Prestador - CUIT: 20317081988 cloud_download Exportar CSV ABM ARCA Imp…" at bounding box center [472, 224] width 945 height 449
paste input "20535207446"
click at [143, 175] on span "search Buscar" at bounding box center [133, 170] width 51 height 11
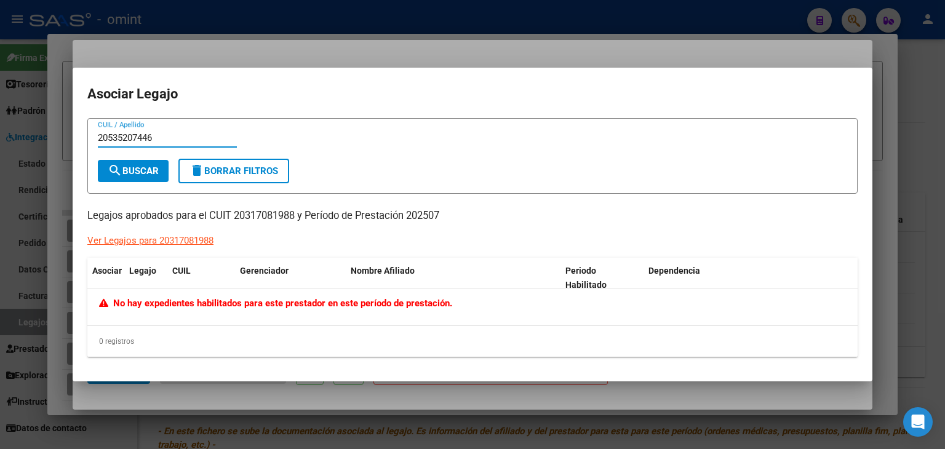
click at [148, 135] on input "20535207446" at bounding box center [167, 137] width 139 height 11
click at [109, 133] on input "2053520744-6" at bounding box center [167, 137] width 139 height 11
type input "20-53520744-6"
click at [122, 168] on span "search Buscar" at bounding box center [133, 170] width 51 height 11
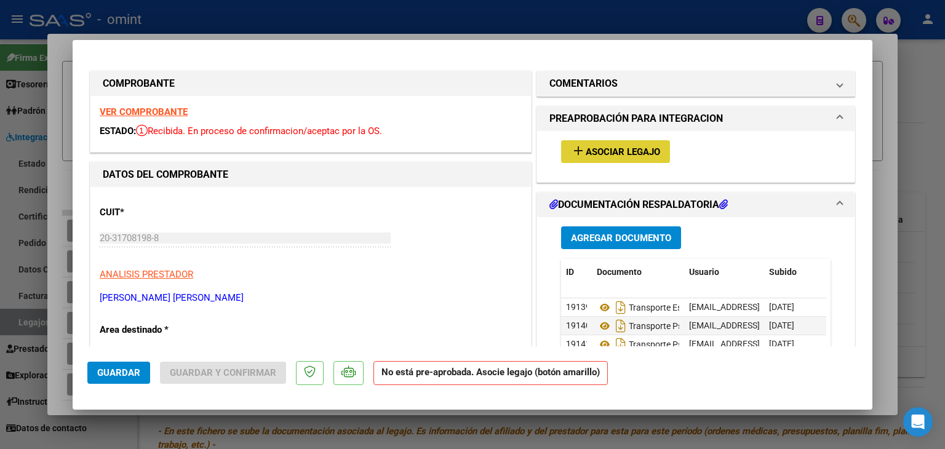
type input "$ 0,00"
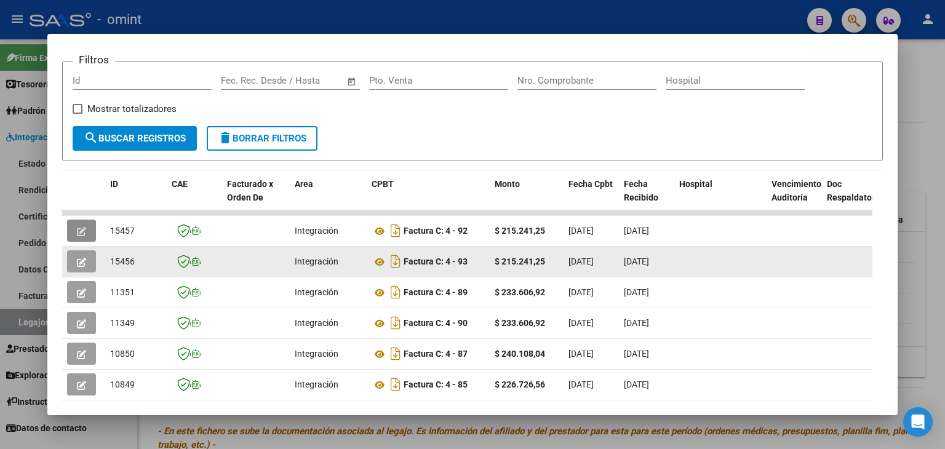
click at [77, 258] on icon "button" at bounding box center [81, 262] width 9 height 9
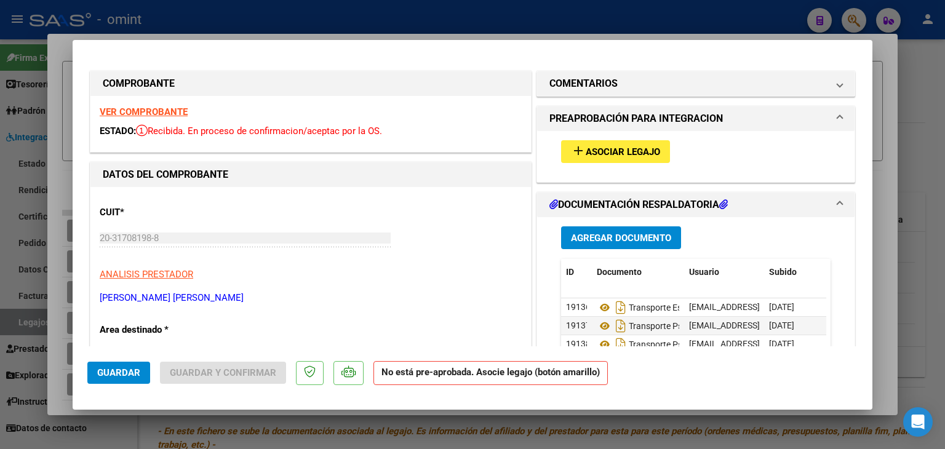
click at [585, 153] on span "Asociar Legajo" at bounding box center [622, 151] width 74 height 11
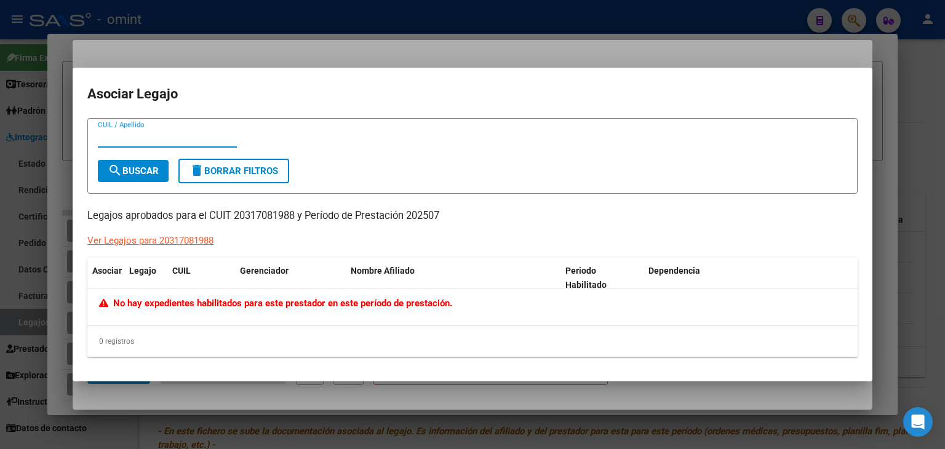
paste input "20535207446"
type input "20535207446"
click at [140, 172] on span "search Buscar" at bounding box center [133, 170] width 51 height 11
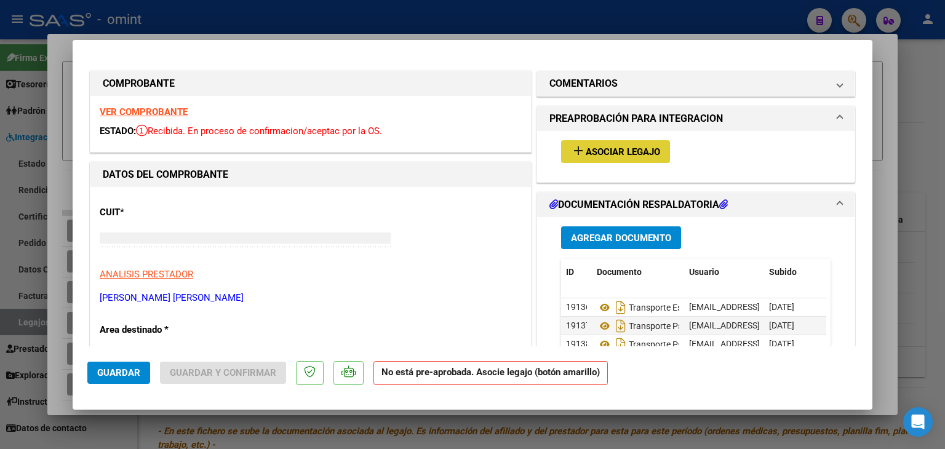
type input "$ 0,00"
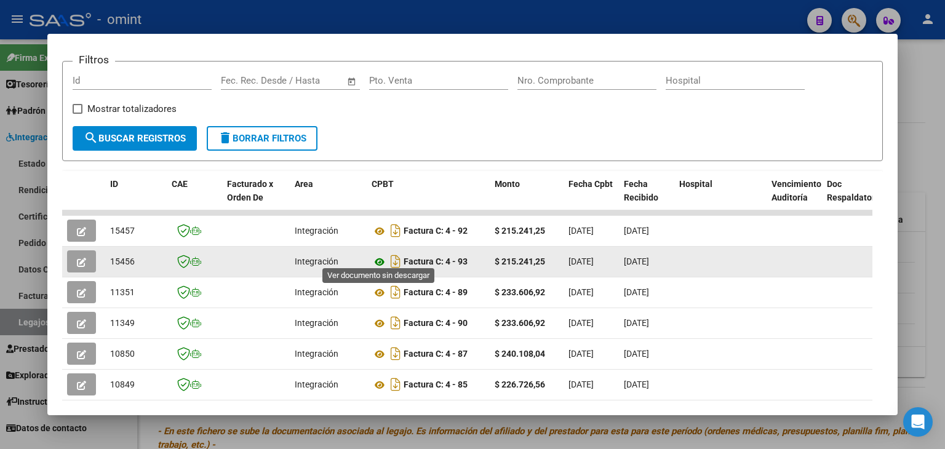
click at [381, 255] on icon at bounding box center [379, 262] width 16 height 15
click at [77, 258] on icon "button" at bounding box center [81, 262] width 9 height 9
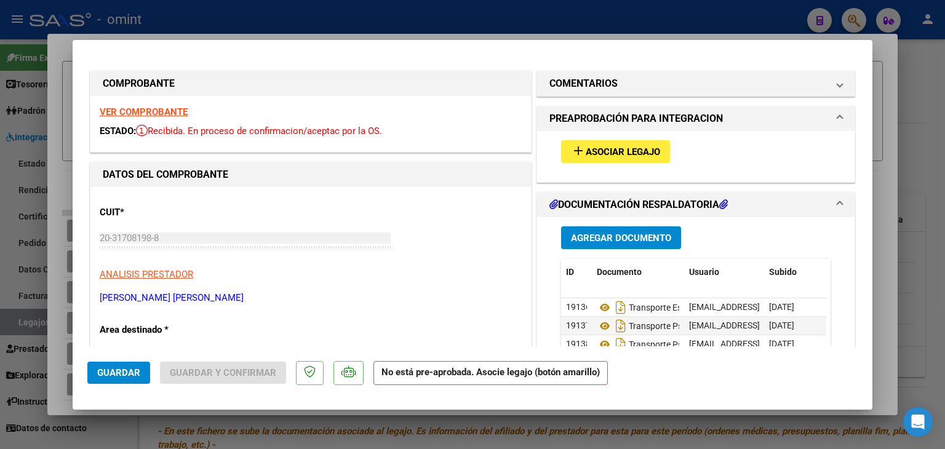
click at [586, 149] on span "Asociar Legajo" at bounding box center [622, 151] width 74 height 11
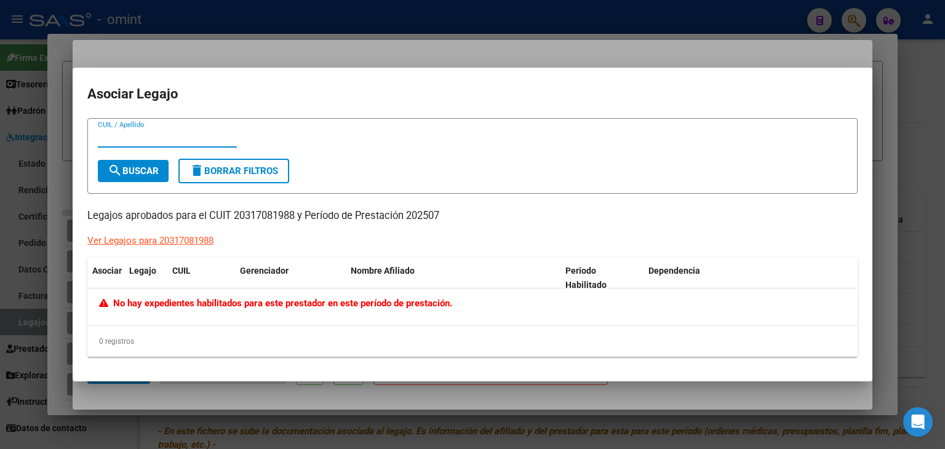
paste input "20535207446"
click at [162, 175] on button "search Buscar" at bounding box center [133, 171] width 71 height 22
click at [149, 140] on input "20535207446" at bounding box center [167, 137] width 139 height 11
click at [109, 133] on input "2053520744-6" at bounding box center [167, 137] width 139 height 11
type input "20-53520744-6"
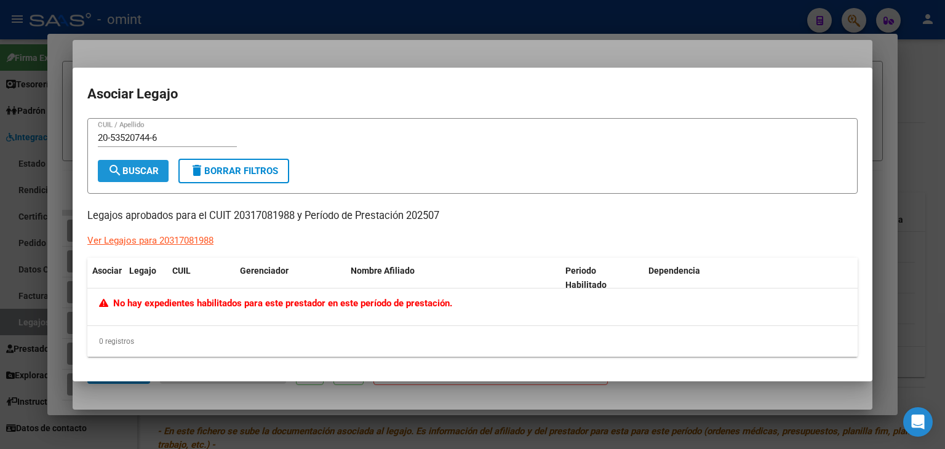
click at [130, 171] on span "search Buscar" at bounding box center [133, 170] width 51 height 11
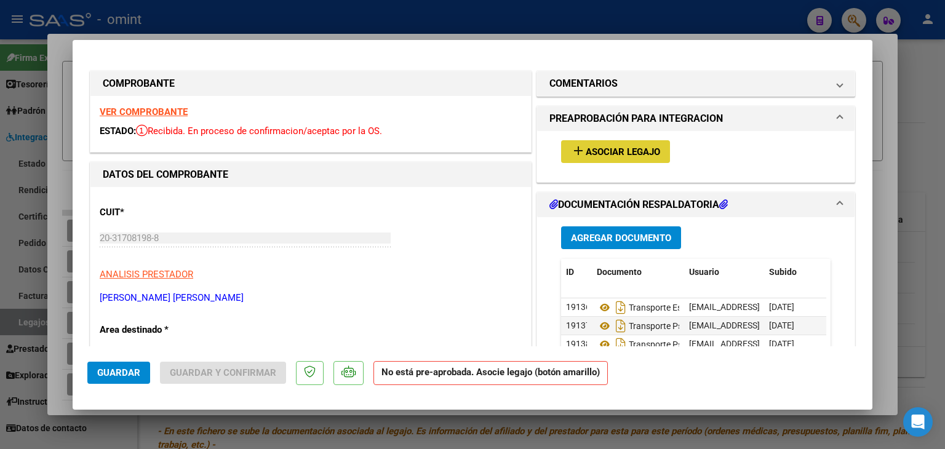
type input "$ 0,00"
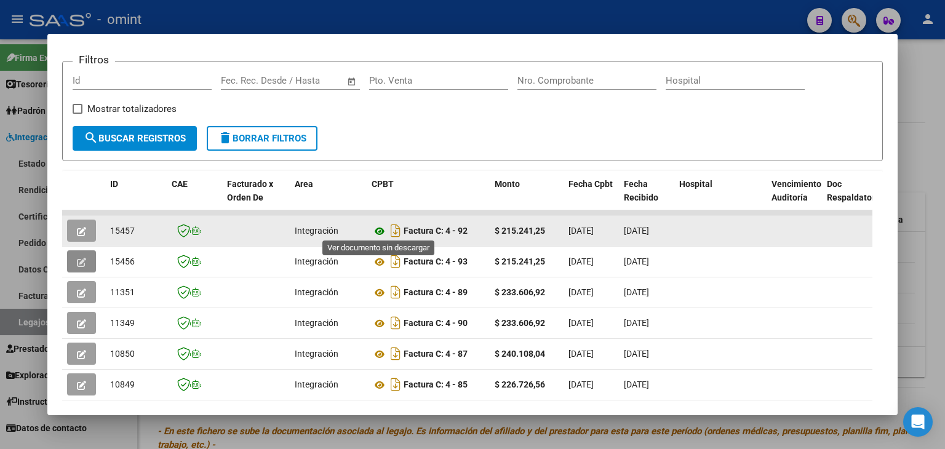
click at [377, 230] on icon at bounding box center [379, 231] width 16 height 15
click at [80, 232] on icon "button" at bounding box center [81, 231] width 9 height 9
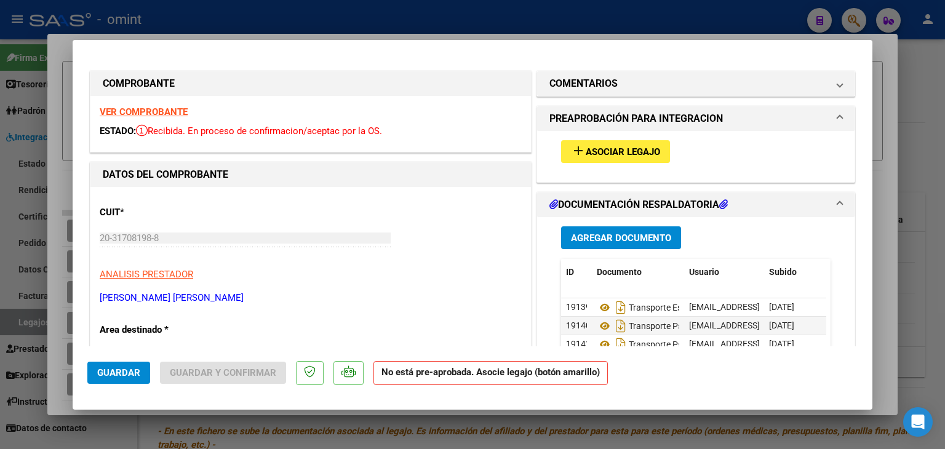
click at [624, 146] on span "Asociar Legajo" at bounding box center [622, 151] width 74 height 11
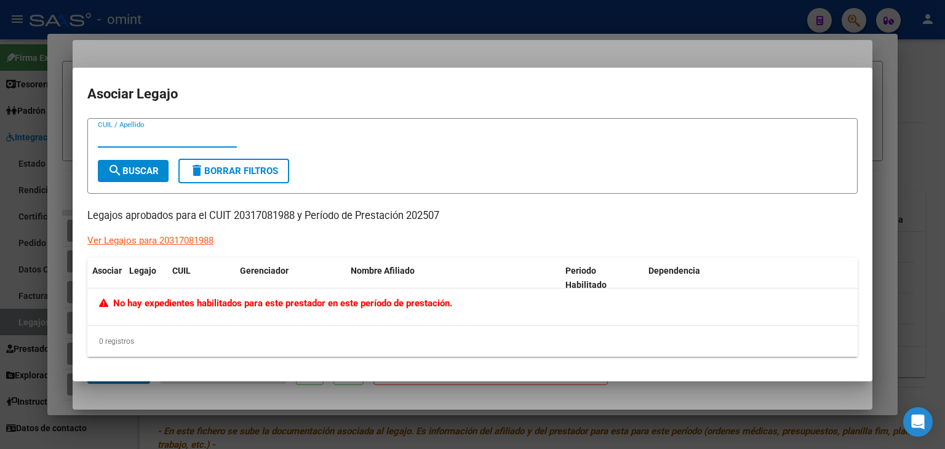
paste input "20535207446"
click at [130, 176] on span "search Buscar" at bounding box center [133, 170] width 51 height 11
click at [151, 136] on input "20535207446" at bounding box center [167, 137] width 139 height 11
click at [105, 136] on input "2053520744-6" at bounding box center [167, 137] width 139 height 11
type input "20-53520744-6"
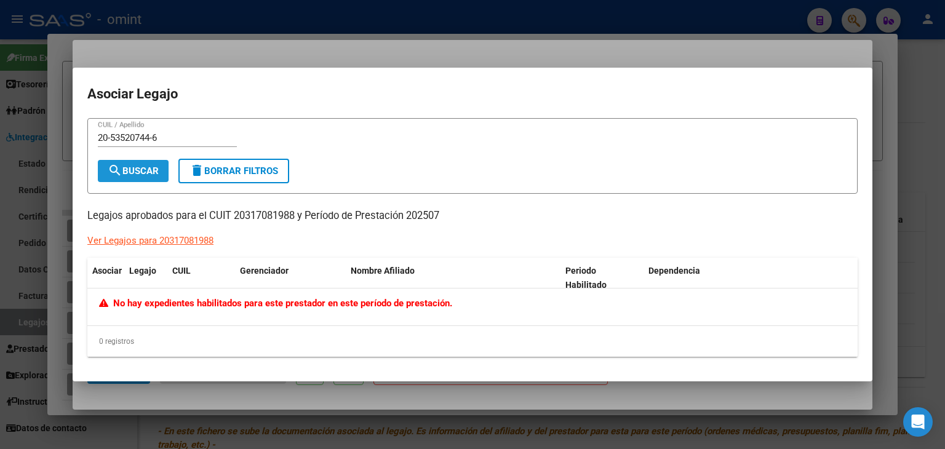
click at [123, 165] on button "search Buscar" at bounding box center [133, 171] width 71 height 22
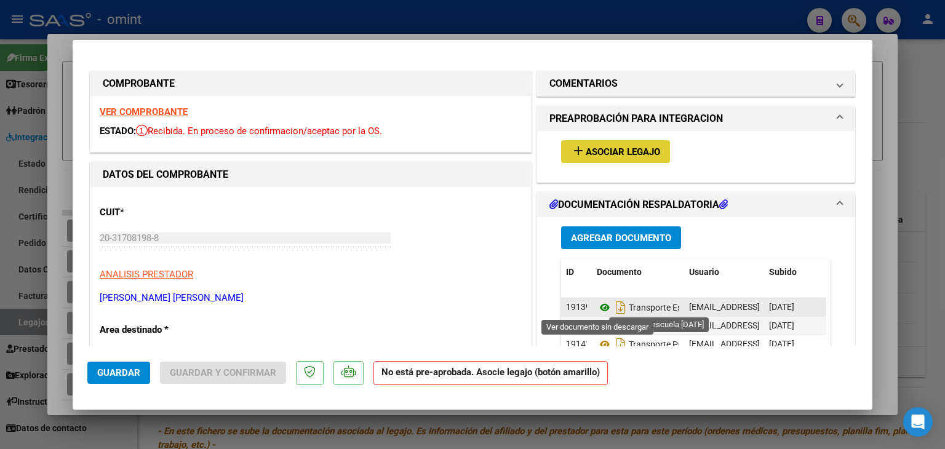
click at [597, 310] on icon at bounding box center [605, 307] width 16 height 15
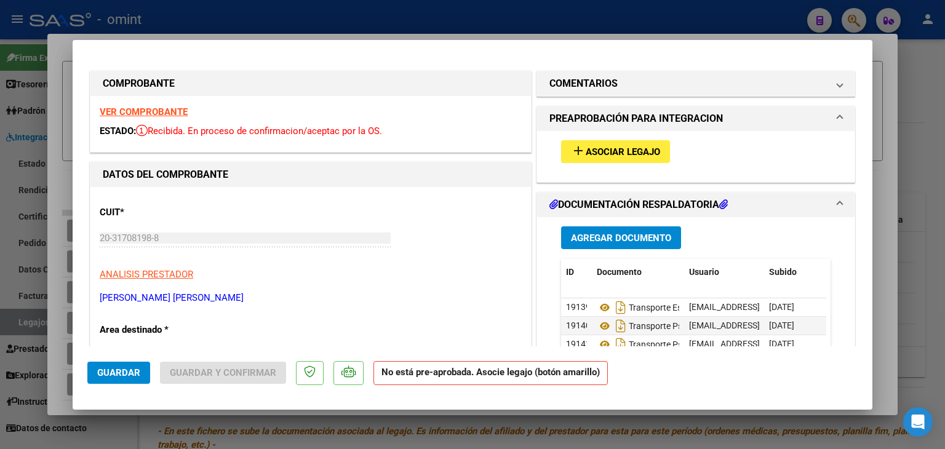
type input "$ 0,00"
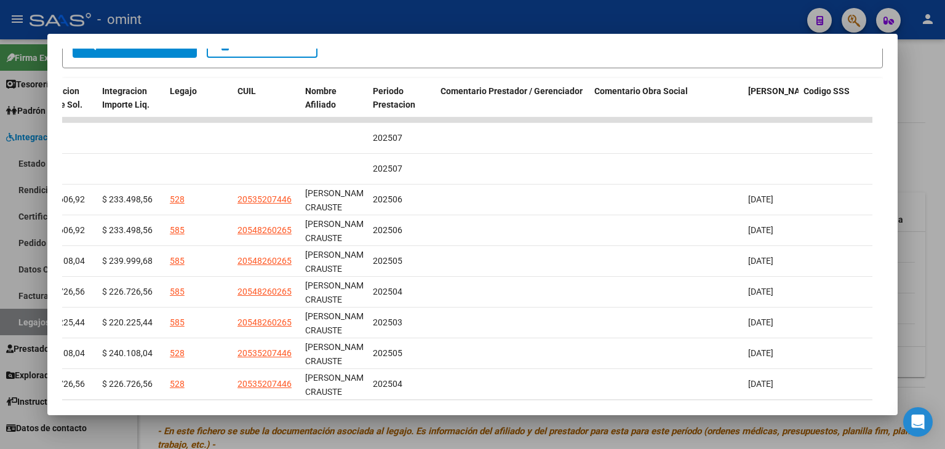
scroll to position [232, 0]
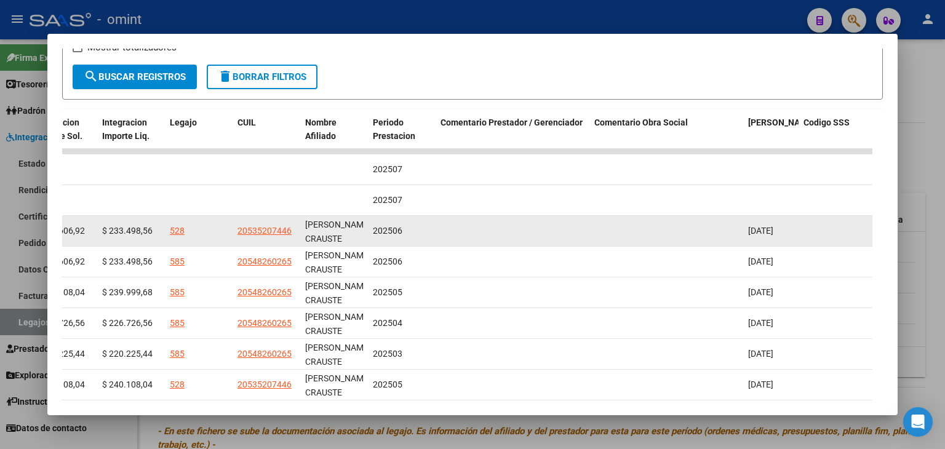
drag, startPoint x: 296, startPoint y: 221, endPoint x: 236, endPoint y: 216, distance: 59.9
click at [236, 216] on datatable-body-cell "20535207446" at bounding box center [266, 231] width 68 height 30
copy span "20535207446"
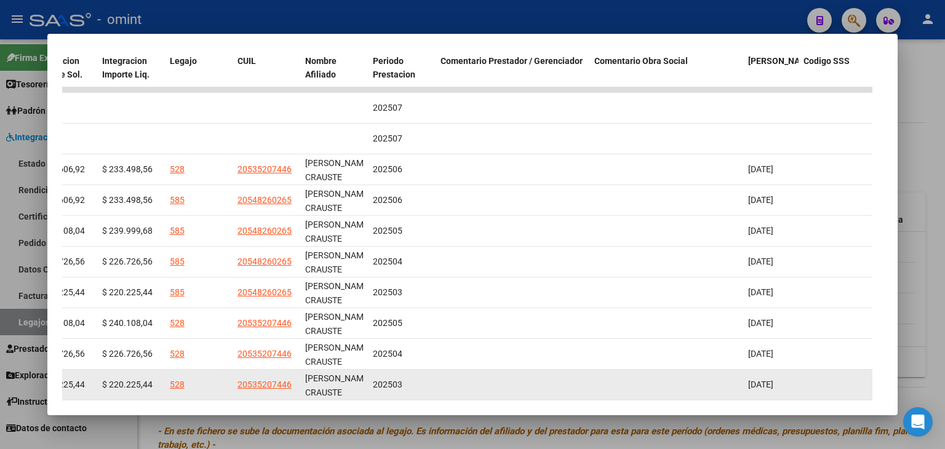
scroll to position [355, 0]
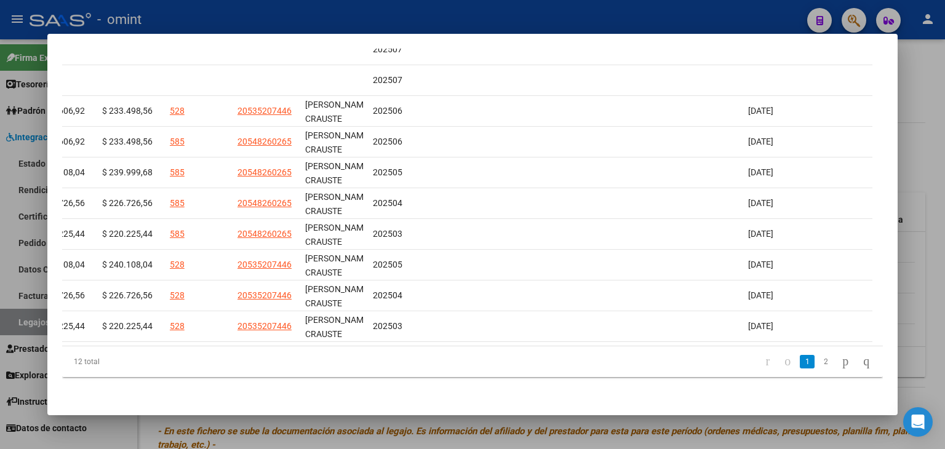
drag, startPoint x: 636, startPoint y: 345, endPoint x: 460, endPoint y: 349, distance: 176.5
click at [453, 345] on div "ID CAE Facturado x Orden De Area CPBT Monto Fecha Cpbt Fecha Recibido Hospital …" at bounding box center [472, 184] width 820 height 388
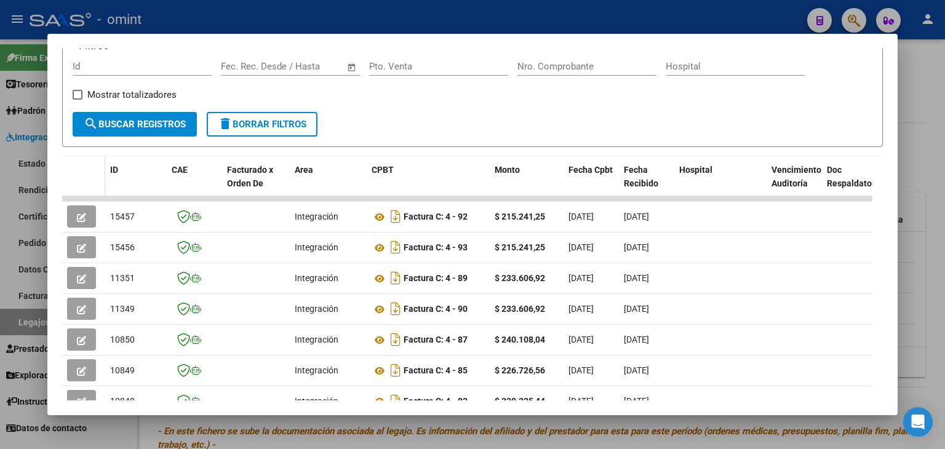
scroll to position [170, 0]
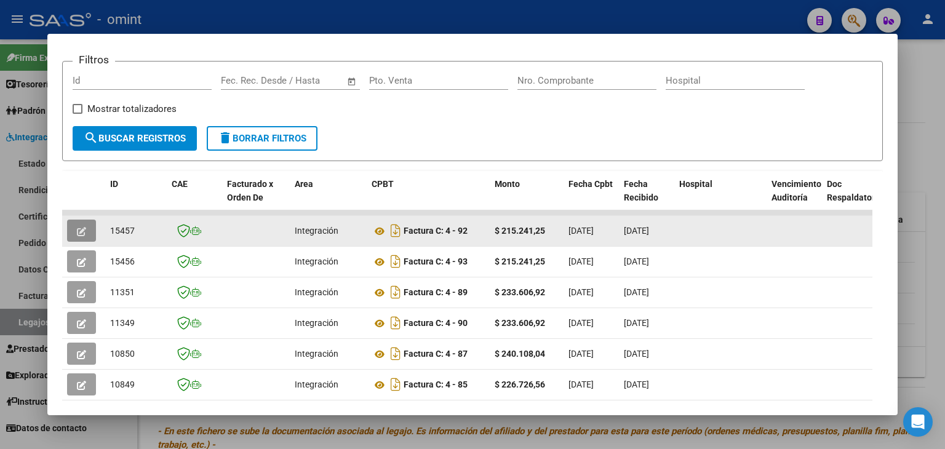
click at [85, 227] on icon "button" at bounding box center [81, 231] width 9 height 9
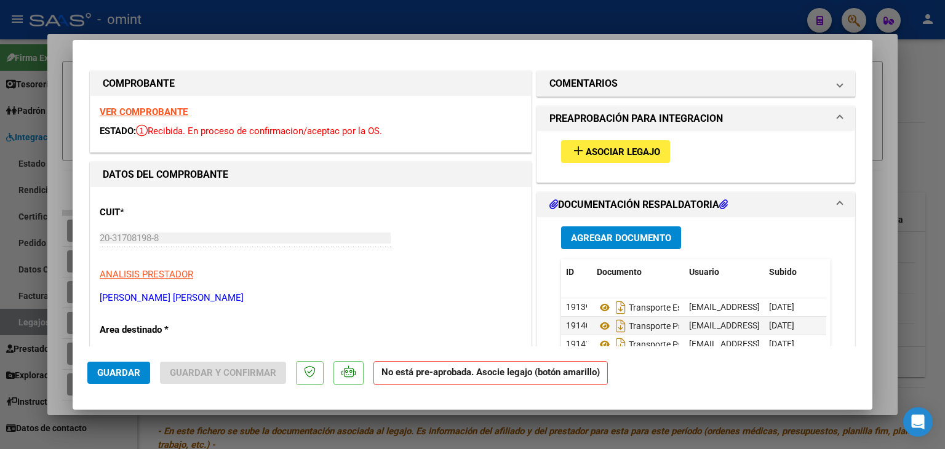
click at [578, 153] on mat-icon "add" at bounding box center [578, 150] width 15 height 15
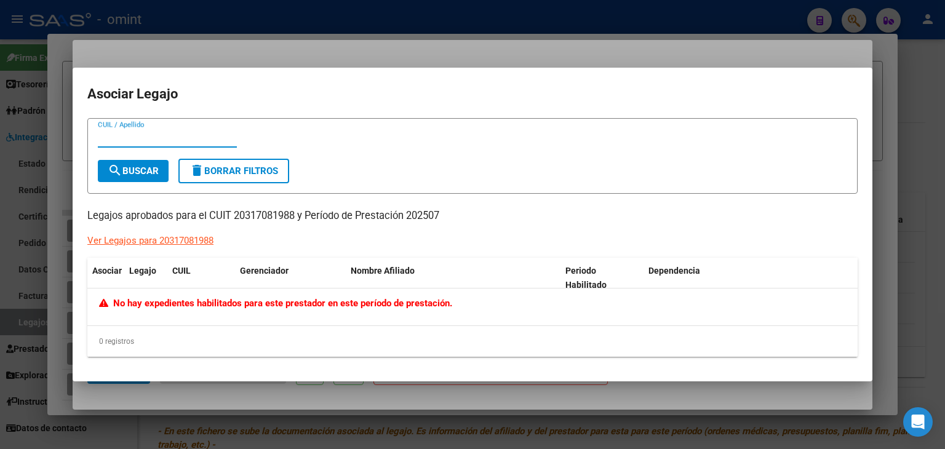
paste input "20535207446"
click at [159, 173] on span "search Buscar" at bounding box center [133, 170] width 51 height 11
click at [149, 135] on input "20535207446" at bounding box center [167, 137] width 139 height 11
click at [110, 133] on input "2053520744-6" at bounding box center [167, 137] width 139 height 11
type input "20-53520744-6"
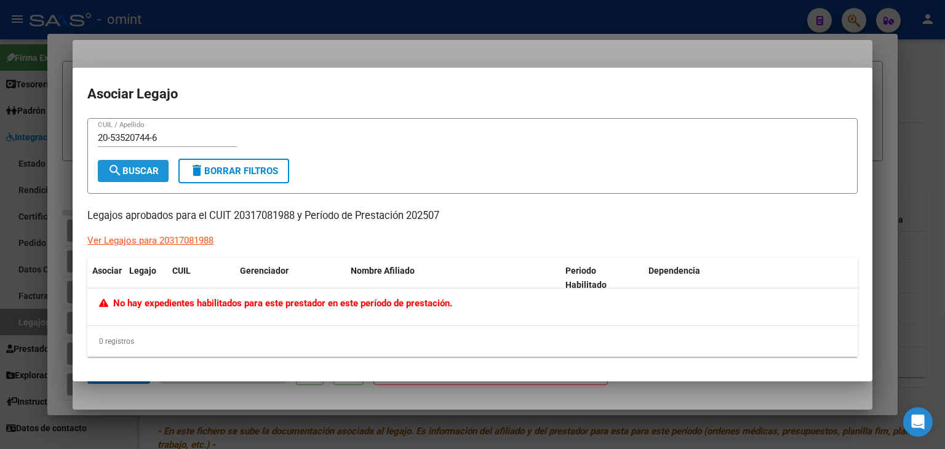
click at [118, 165] on mat-icon "search" at bounding box center [115, 170] width 15 height 15
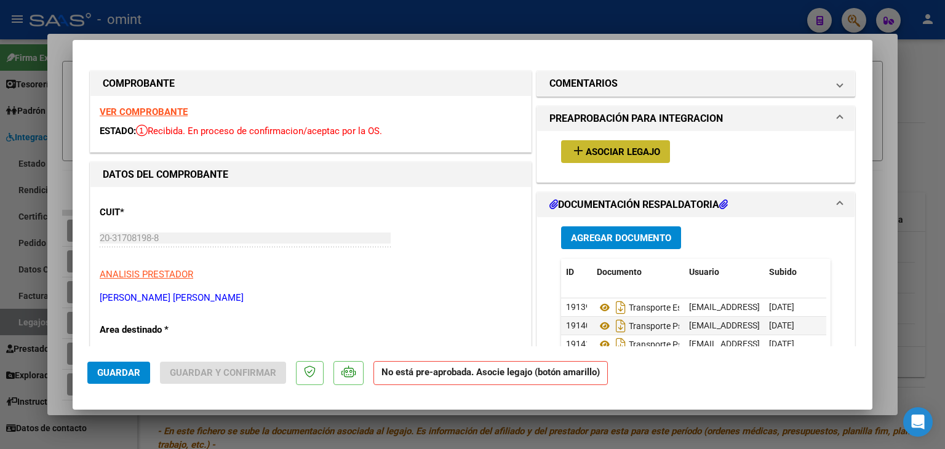
click at [585, 148] on span "Asociar Legajo" at bounding box center [622, 151] width 74 height 11
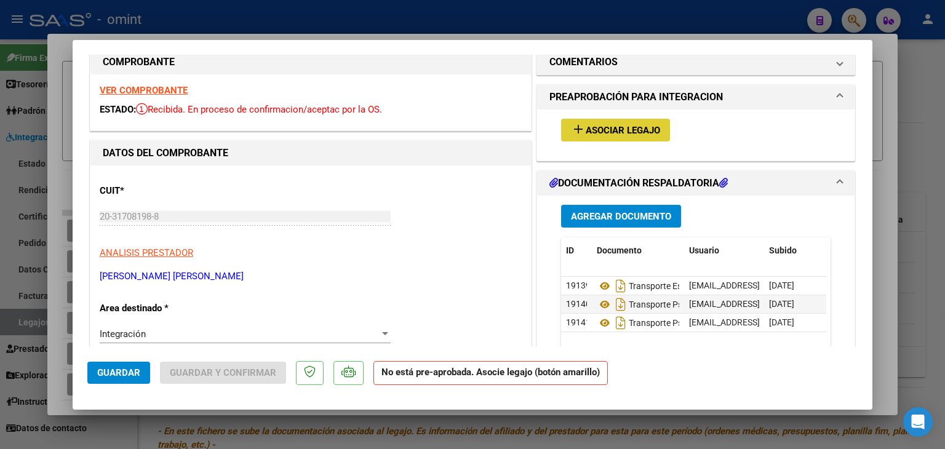
scroll to position [0, 0]
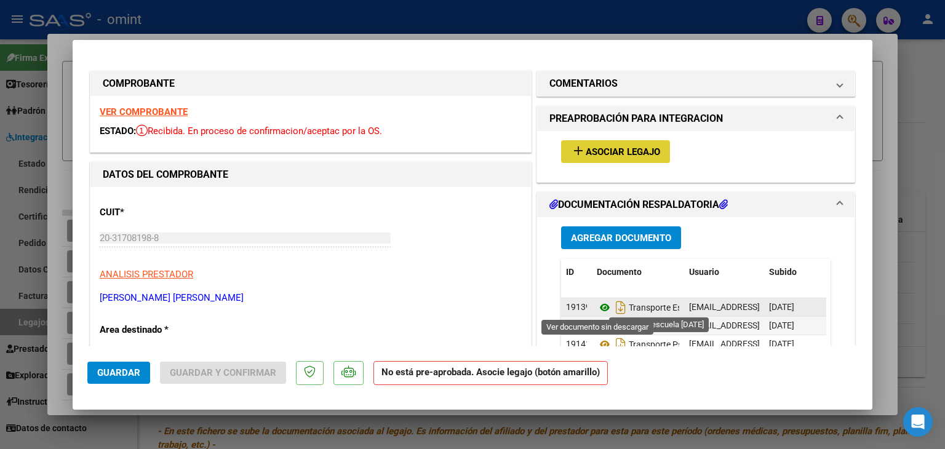
click at [600, 309] on icon at bounding box center [605, 307] width 16 height 15
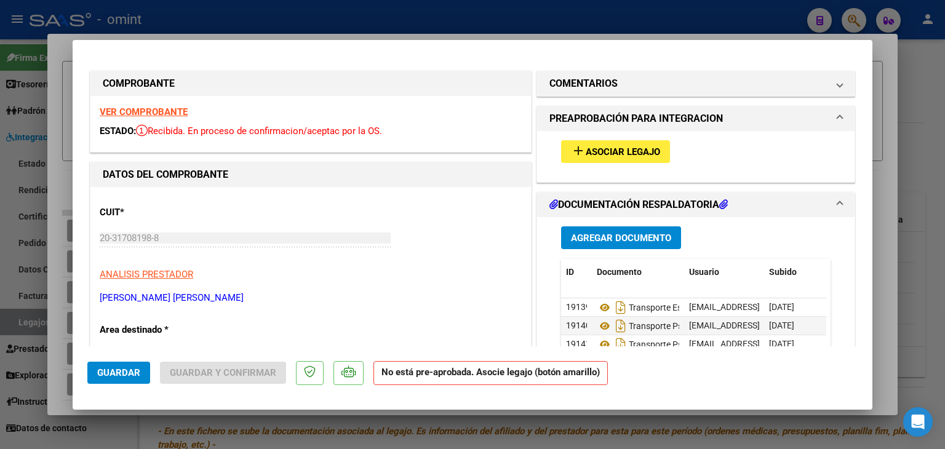
type input "$ 0,00"
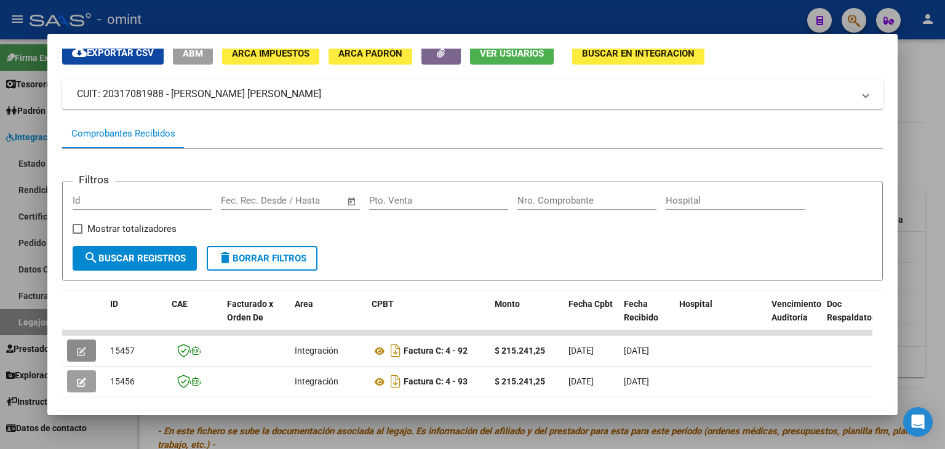
scroll to position [123, 0]
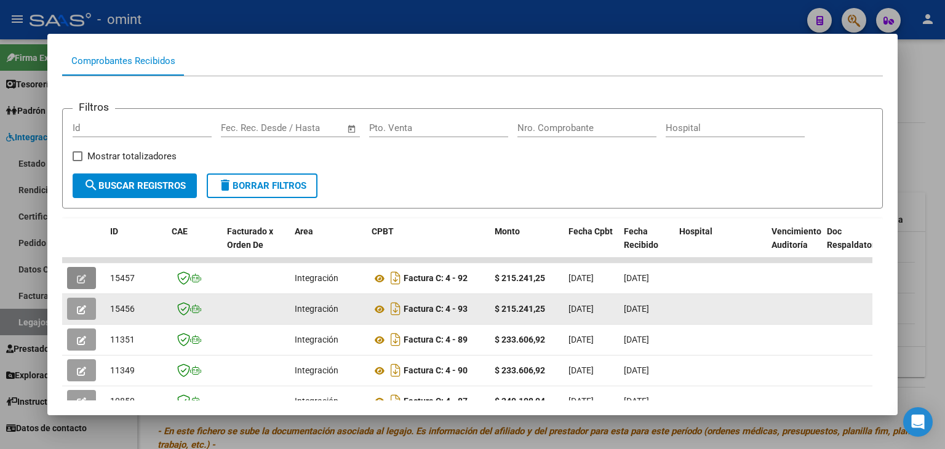
click at [77, 305] on icon "button" at bounding box center [81, 309] width 9 height 9
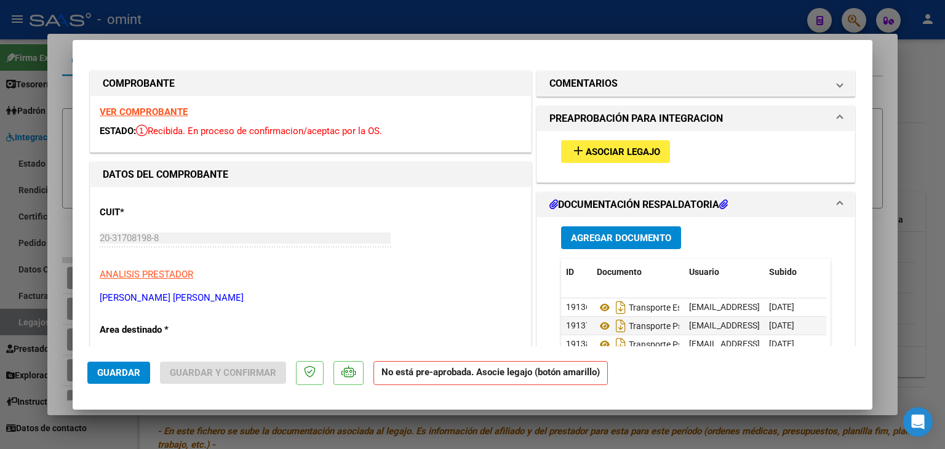
click at [642, 146] on span "Asociar Legajo" at bounding box center [622, 151] width 74 height 11
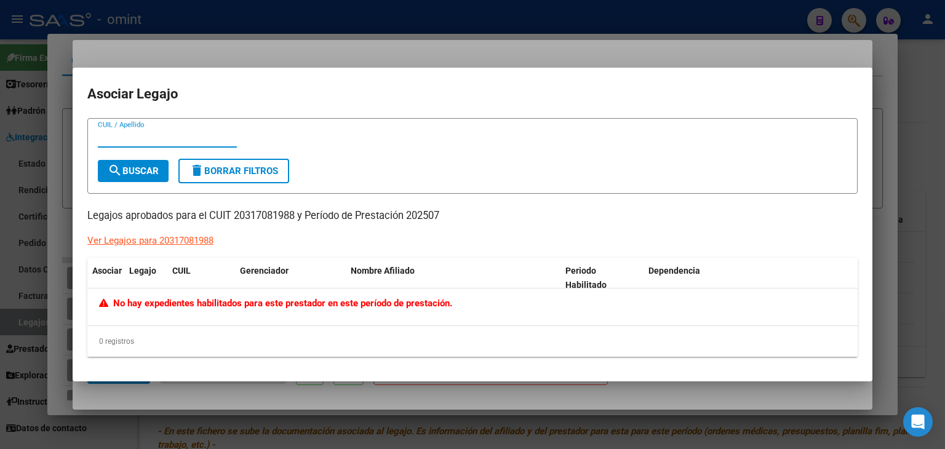
paste input "20535207446"
click at [138, 169] on span "search Buscar" at bounding box center [133, 170] width 51 height 11
click at [148, 138] on input "20535207446" at bounding box center [167, 137] width 139 height 11
click at [109, 133] on input "2053520744-6" at bounding box center [167, 137] width 139 height 11
type input "20-53520744-6"
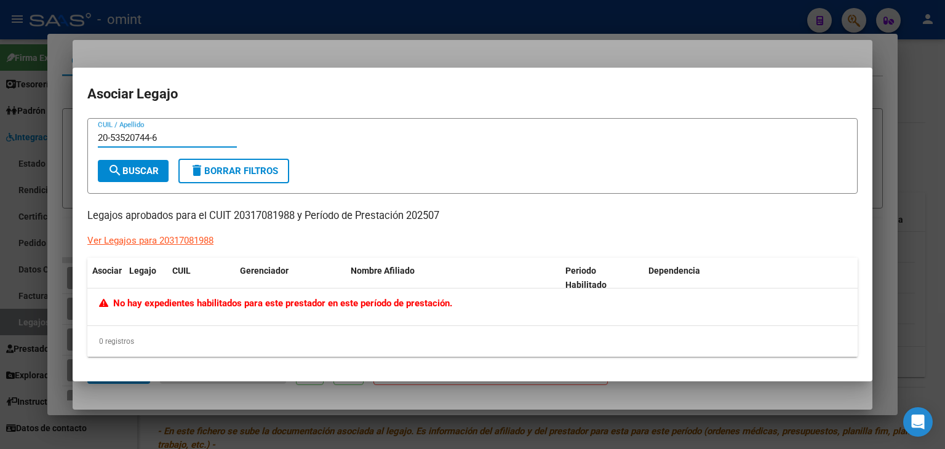
click at [121, 163] on mat-icon "search" at bounding box center [115, 170] width 15 height 15
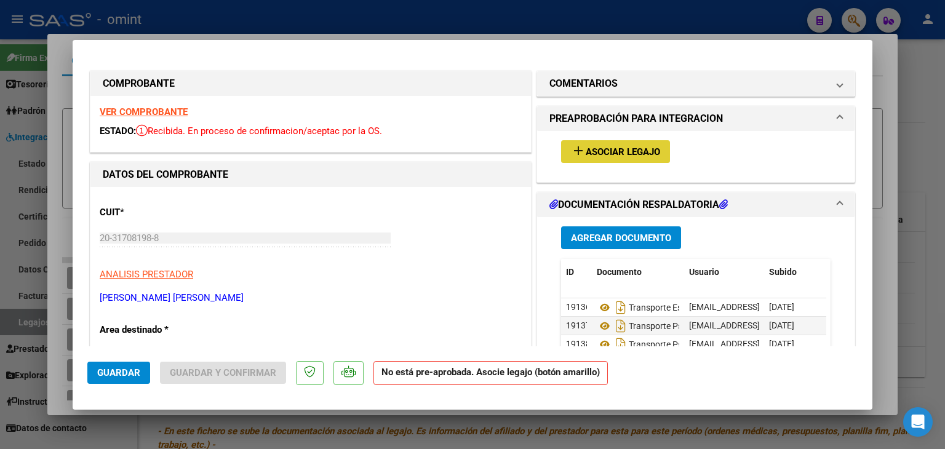
type input "$ 0,00"
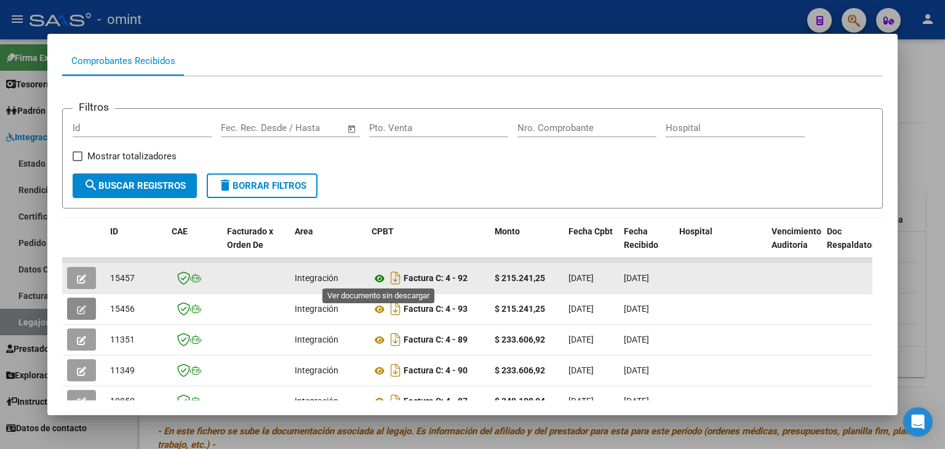
click at [380, 274] on icon at bounding box center [379, 278] width 16 height 15
click at [77, 276] on icon "button" at bounding box center [81, 278] width 9 height 9
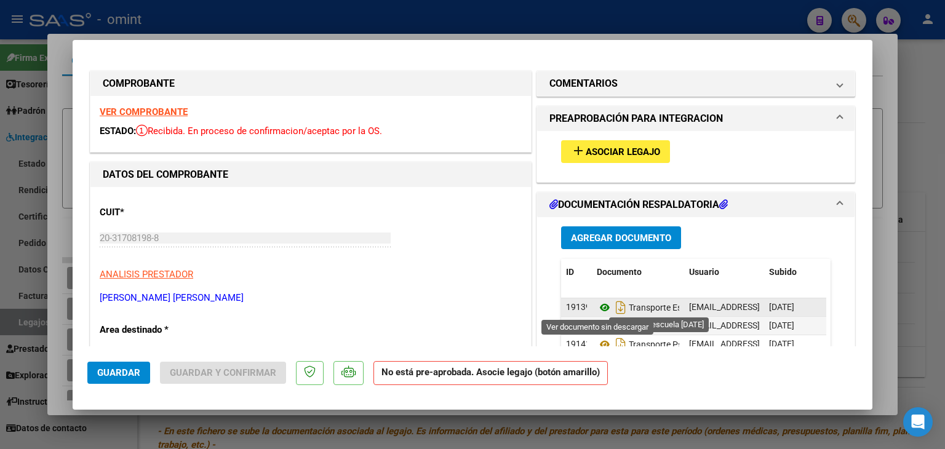
click at [598, 309] on icon at bounding box center [605, 307] width 16 height 15
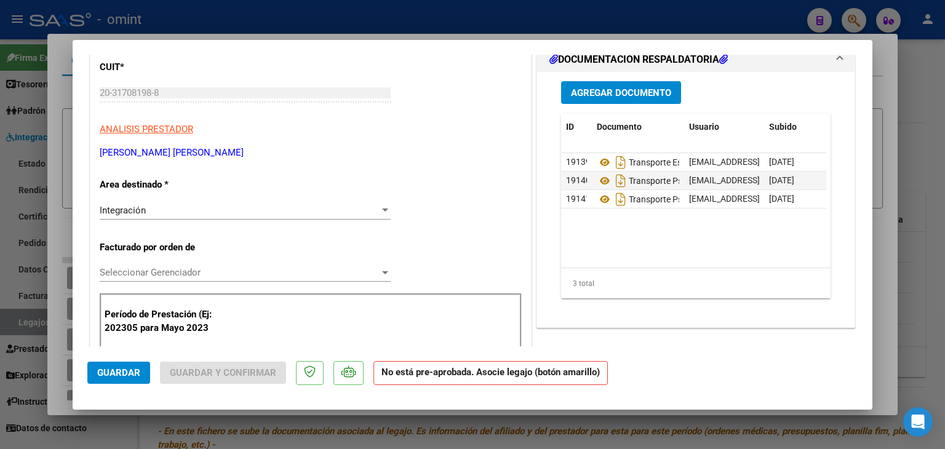
scroll to position [124, 0]
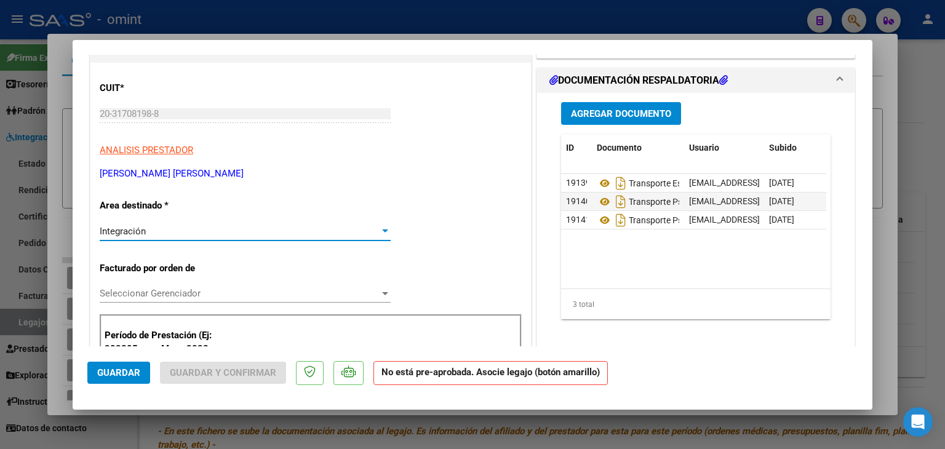
click at [125, 231] on span "Integración" at bounding box center [123, 231] width 46 height 11
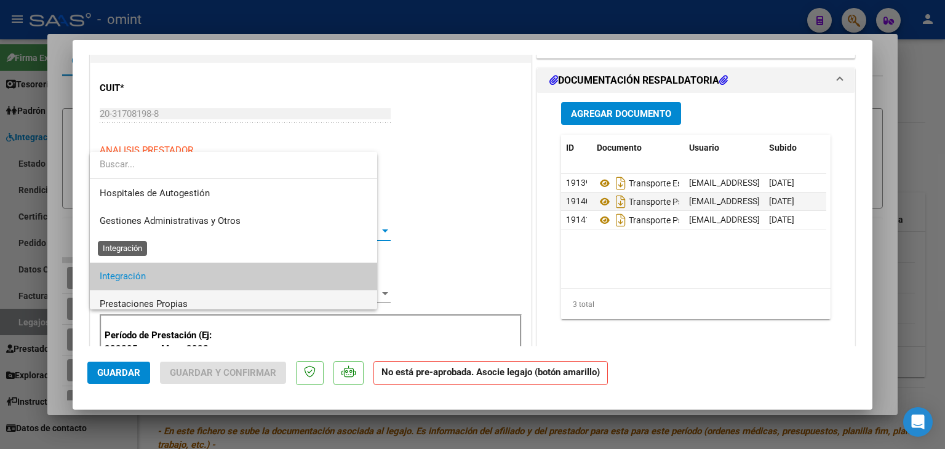
scroll to position [46, 0]
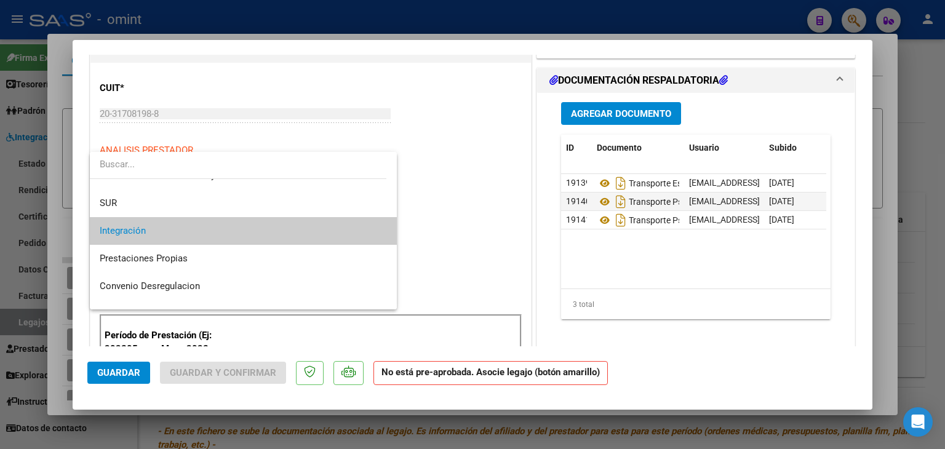
click at [118, 217] on span "Integración" at bounding box center [243, 231] width 287 height 28
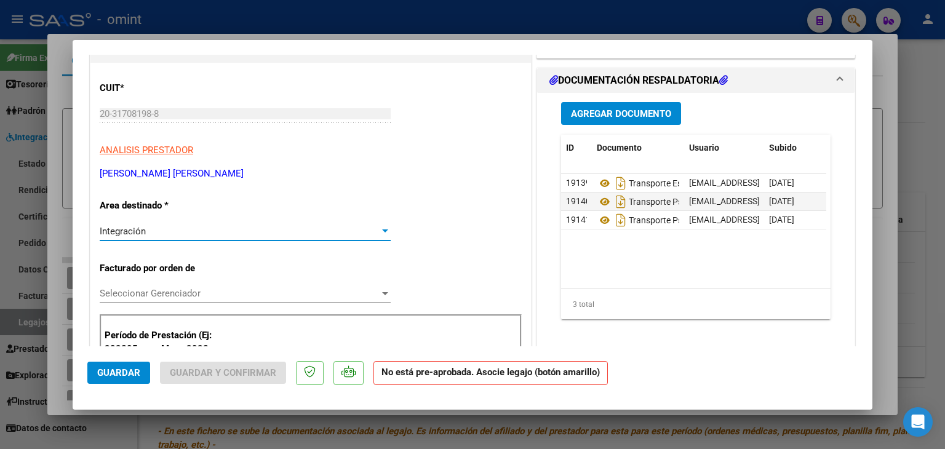
click at [128, 294] on span "Seleccionar Gerenciador" at bounding box center [240, 293] width 280 height 11
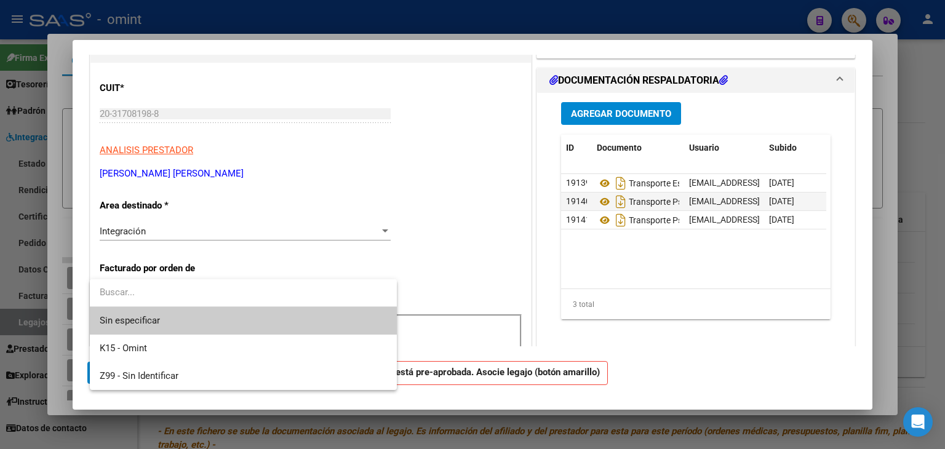
click at [129, 320] on span "Sin especificar" at bounding box center [243, 321] width 287 height 28
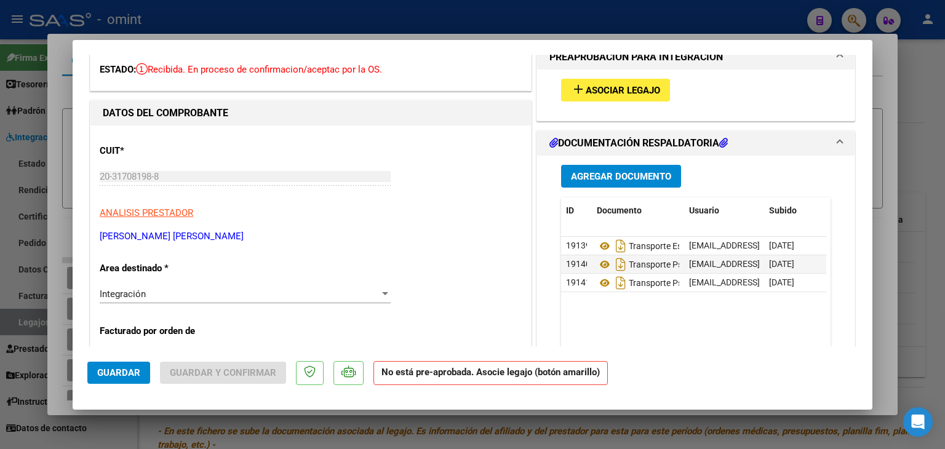
scroll to position [0, 0]
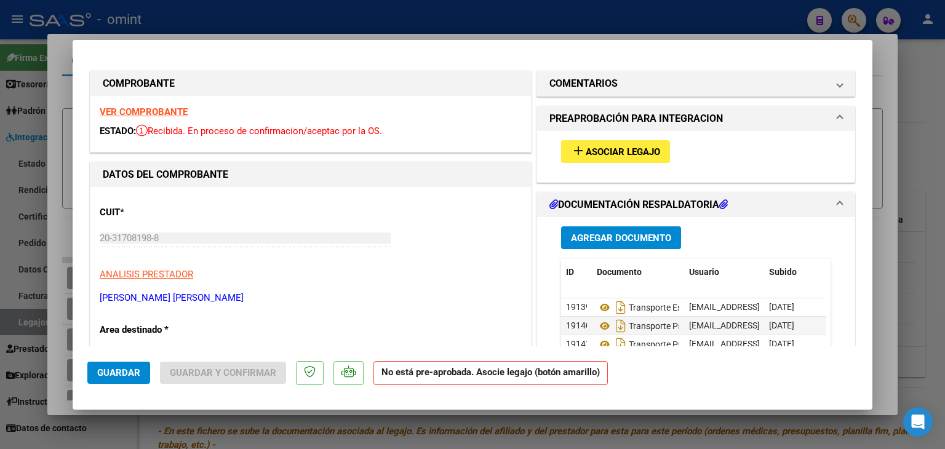
type input "$ 0,00"
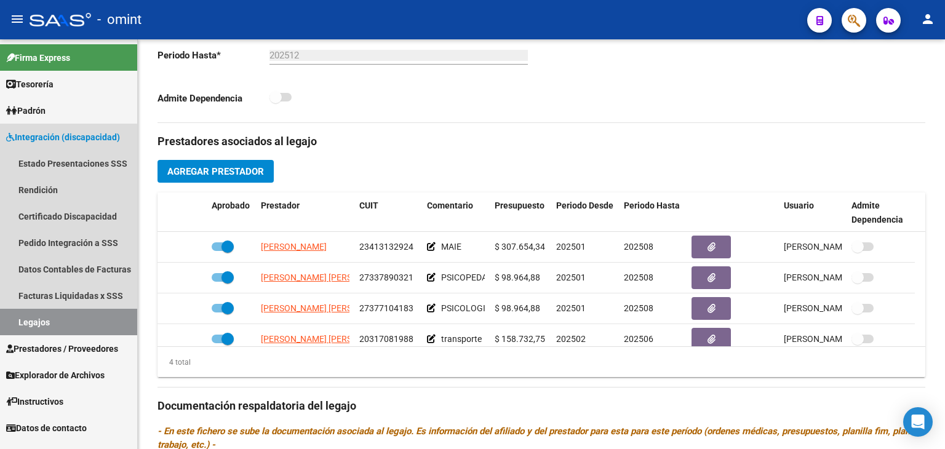
click at [37, 319] on link "Legajos" at bounding box center [68, 322] width 137 height 26
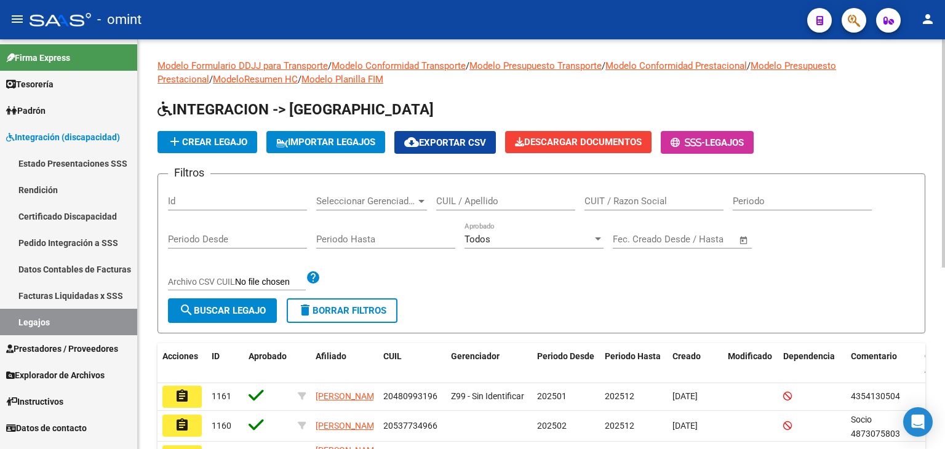
click at [503, 200] on input "CUIL / Apellido" at bounding box center [505, 201] width 139 height 11
paste input "20548260265"
type input "20548260265"
click at [248, 306] on span "search Buscar Legajo" at bounding box center [222, 310] width 87 height 11
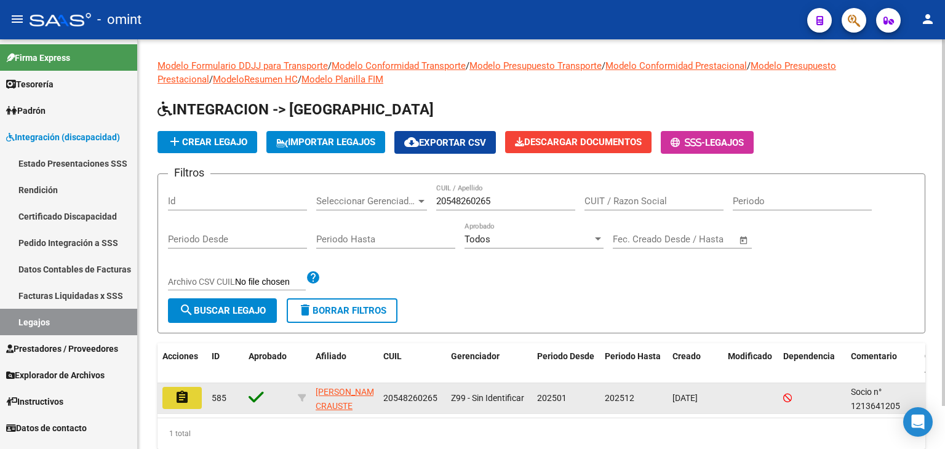
click at [197, 397] on button "assignment" at bounding box center [181, 398] width 39 height 22
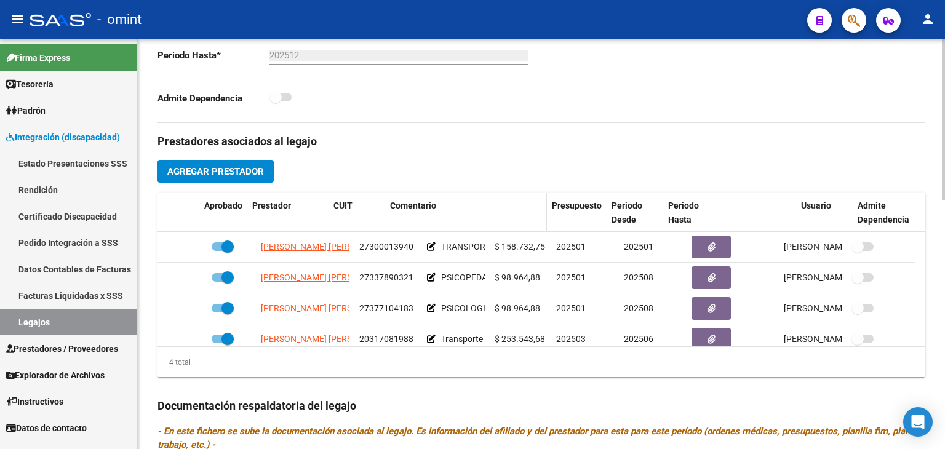
drag, startPoint x: 487, startPoint y: 209, endPoint x: 503, endPoint y: 210, distance: 16.0
click at [507, 210] on div "Aprobado Prestador CUIT Comentario Presupuesto Periodo Desde Periodo Hasta Usua…" at bounding box center [535, 212] width 756 height 41
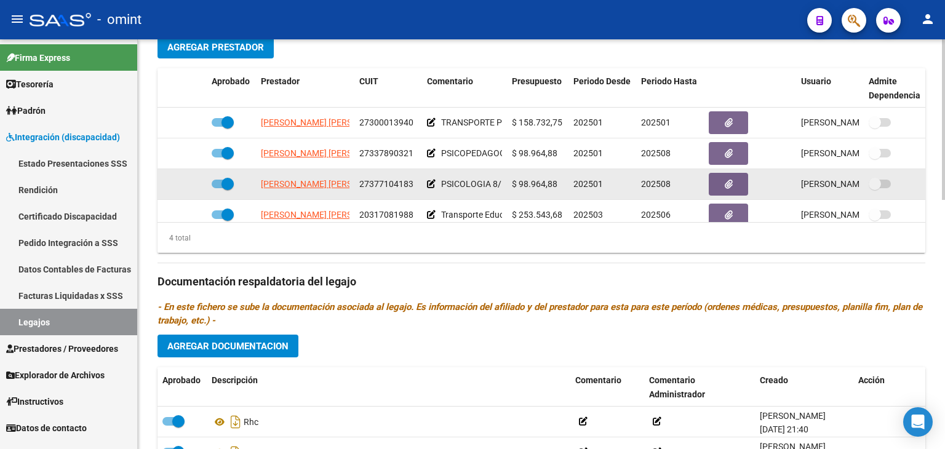
scroll to position [492, 0]
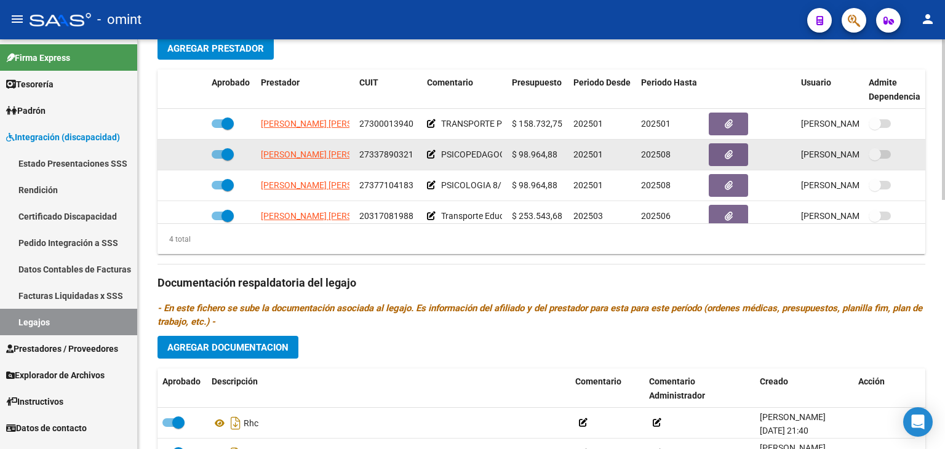
click at [285, 159] on app-link-go-to "[PERSON_NAME] [PERSON_NAME]" at bounding box center [327, 155] width 133 height 14
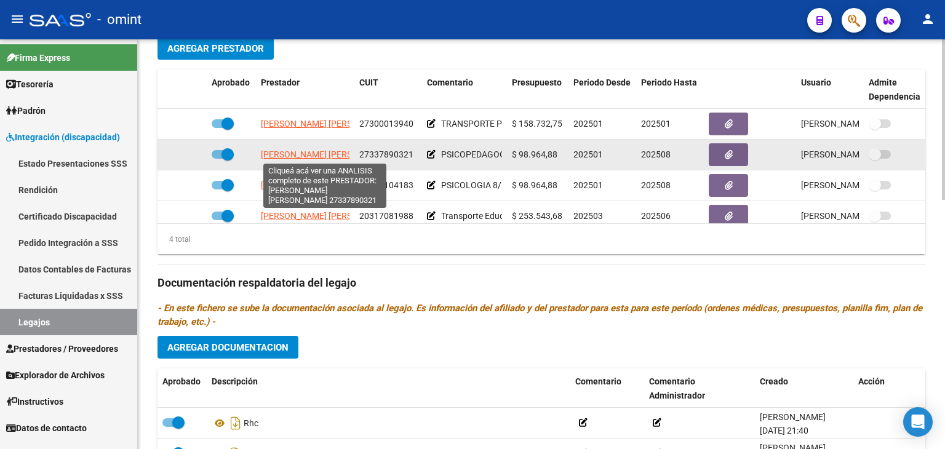
click at [283, 151] on span "[PERSON_NAME] [PERSON_NAME]" at bounding box center [327, 154] width 133 height 10
type textarea "27337890321"
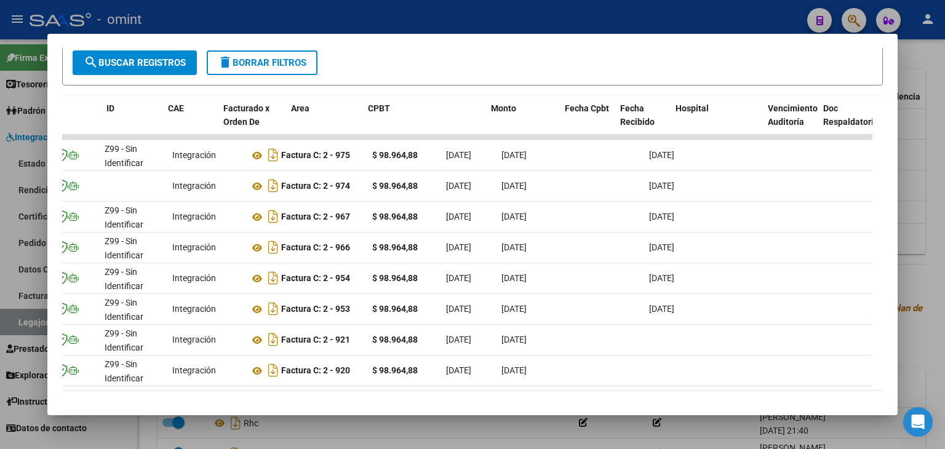
scroll to position [0, 0]
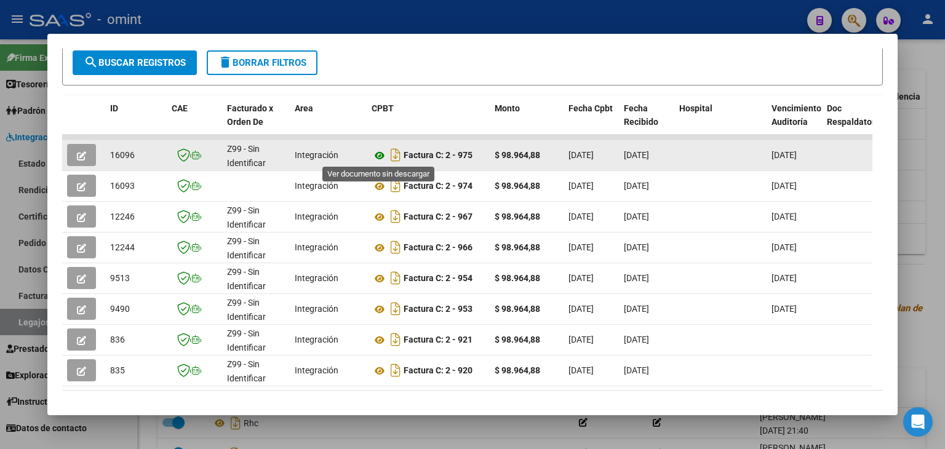
click at [378, 156] on icon at bounding box center [379, 155] width 16 height 15
click at [78, 153] on icon "button" at bounding box center [81, 155] width 9 height 9
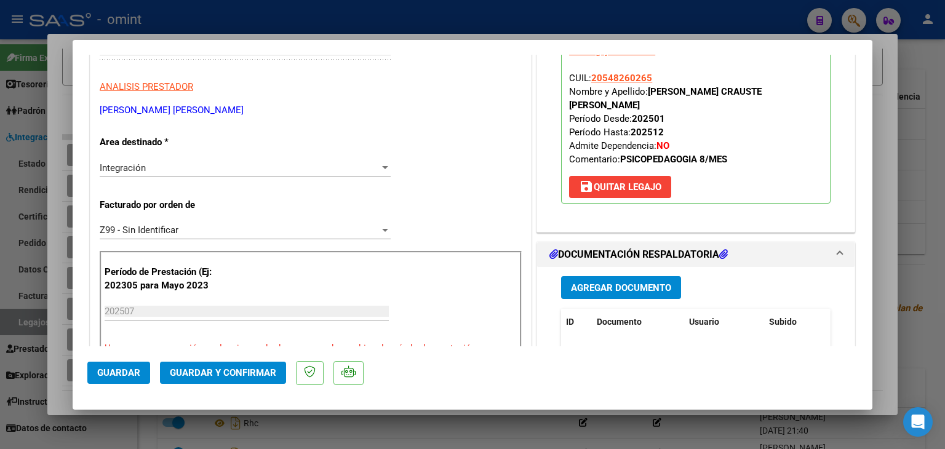
scroll to position [246, 0]
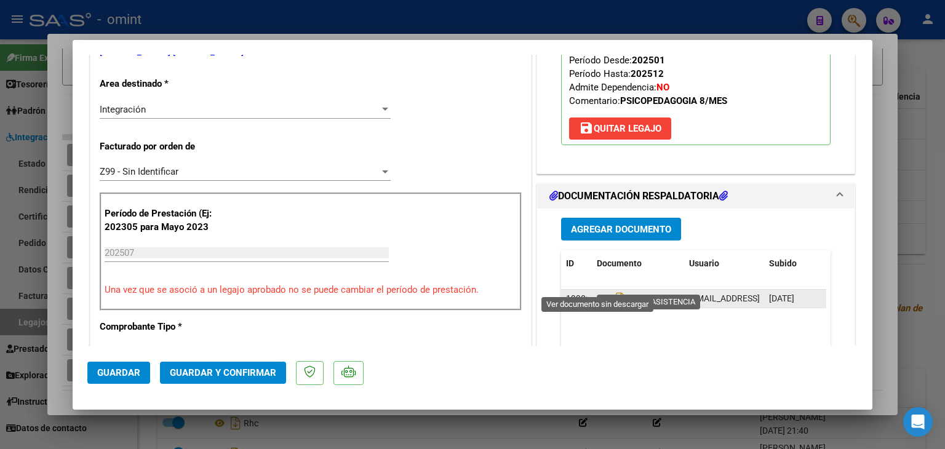
click at [600, 291] on icon at bounding box center [605, 298] width 16 height 15
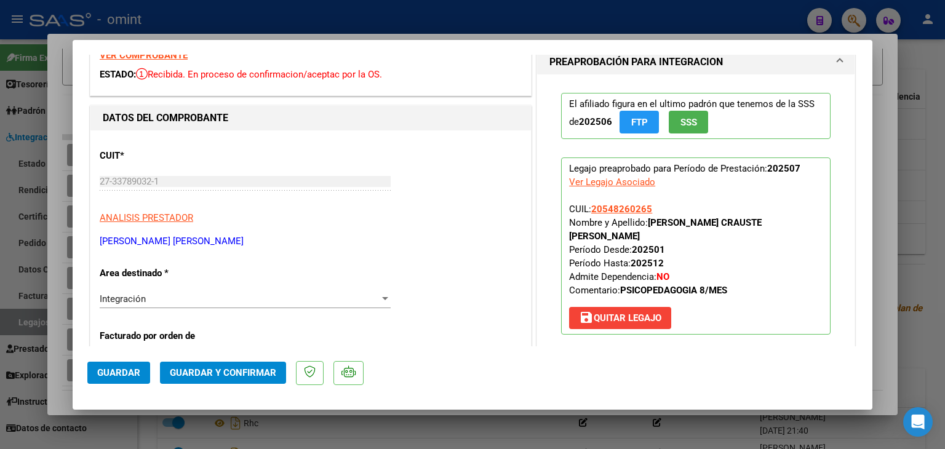
scroll to position [123, 0]
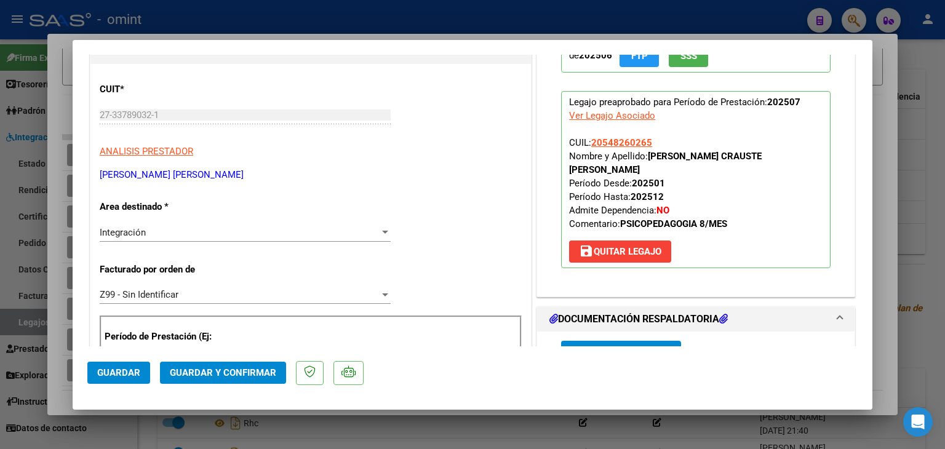
click at [187, 237] on div "Integración Seleccionar Area" at bounding box center [245, 232] width 291 height 18
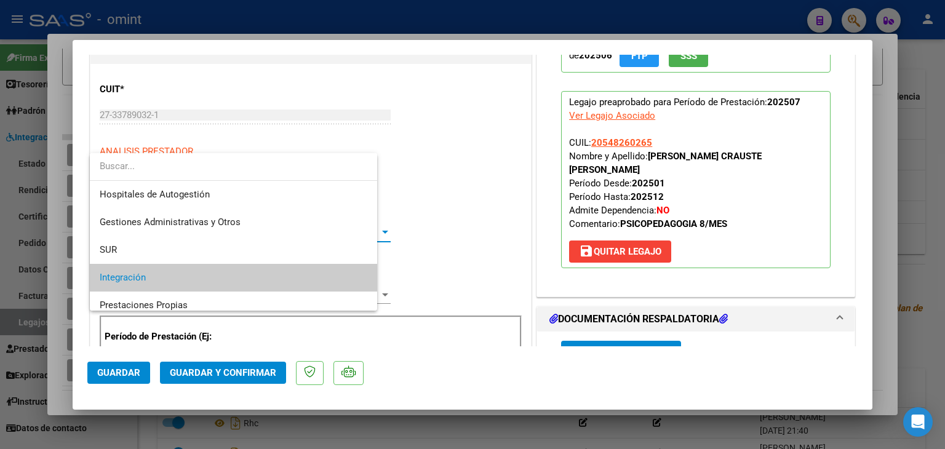
scroll to position [46, 0]
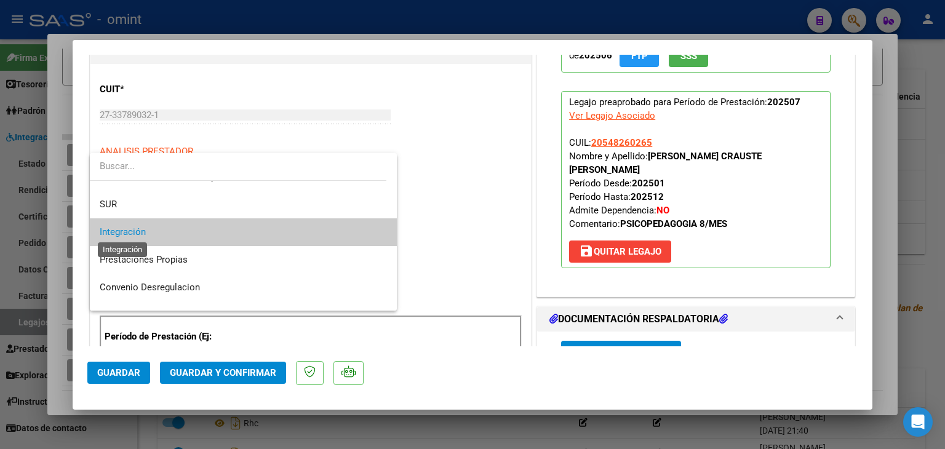
click at [135, 232] on span "Integración" at bounding box center [123, 231] width 46 height 11
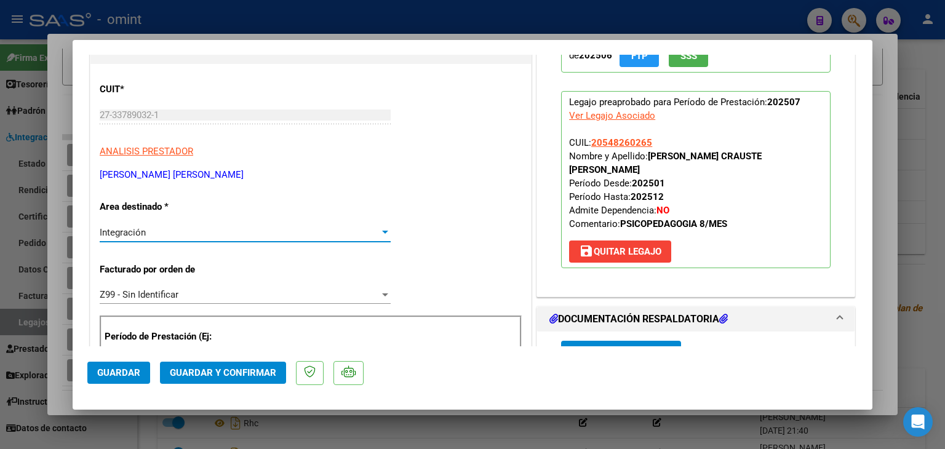
click at [143, 290] on span "Z99 - Sin Identificar" at bounding box center [139, 294] width 79 height 11
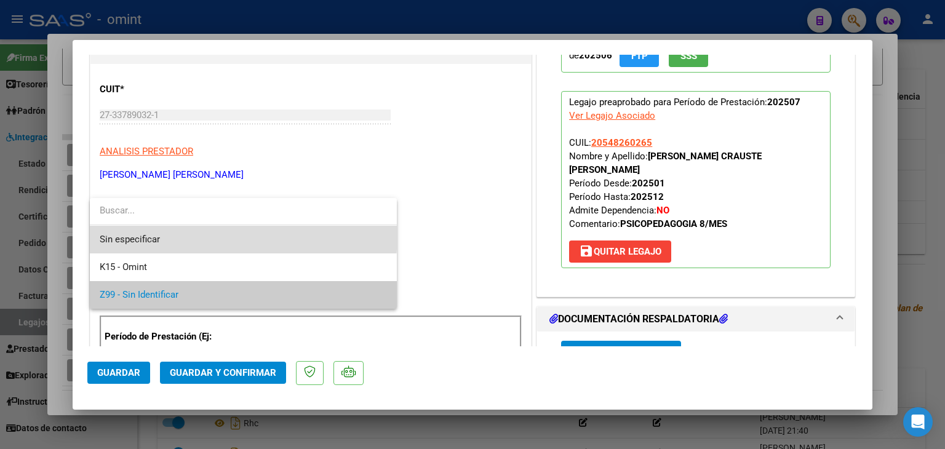
click at [121, 231] on span "Sin especificar" at bounding box center [243, 240] width 287 height 28
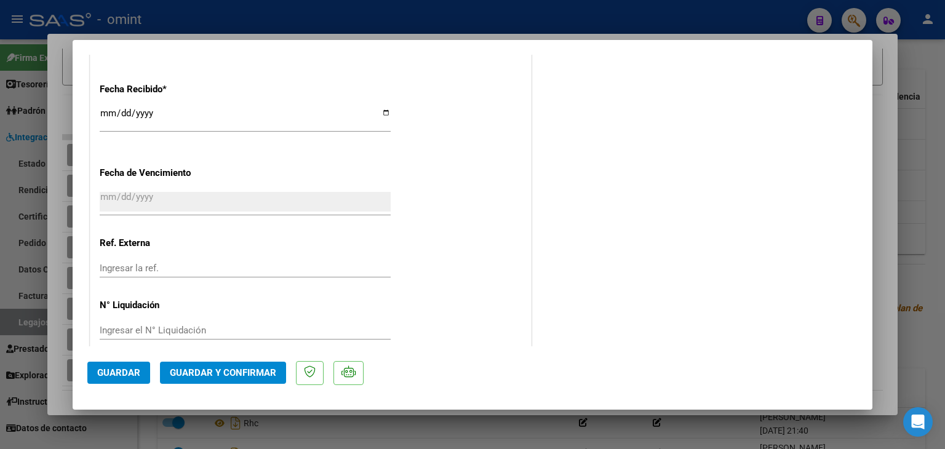
scroll to position [895, 0]
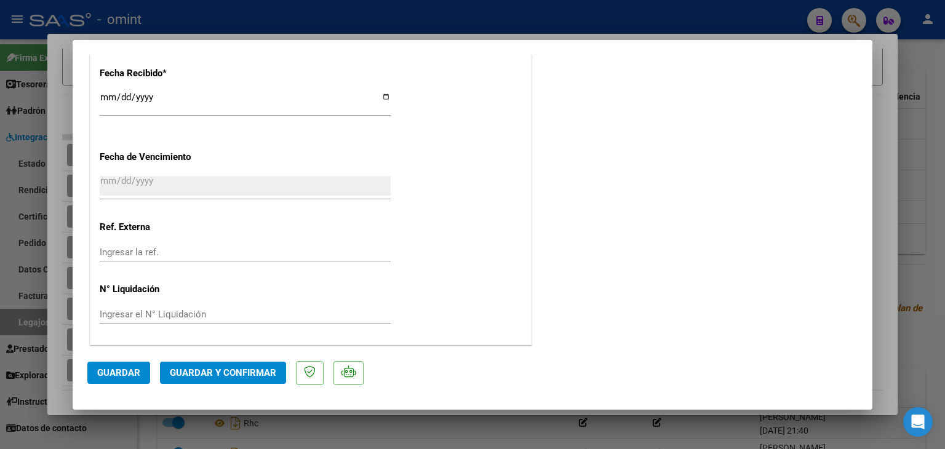
click at [215, 369] on span "Guardar y Confirmar" at bounding box center [223, 372] width 106 height 11
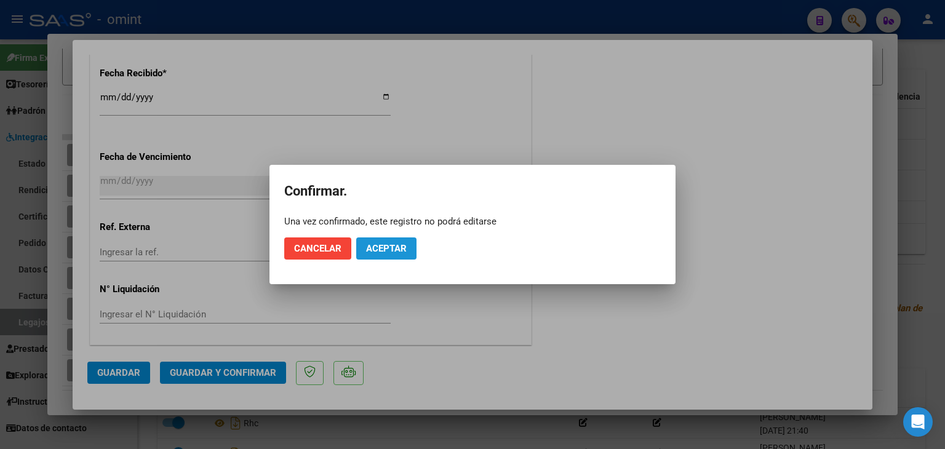
click at [381, 254] on button "Aceptar" at bounding box center [386, 248] width 60 height 22
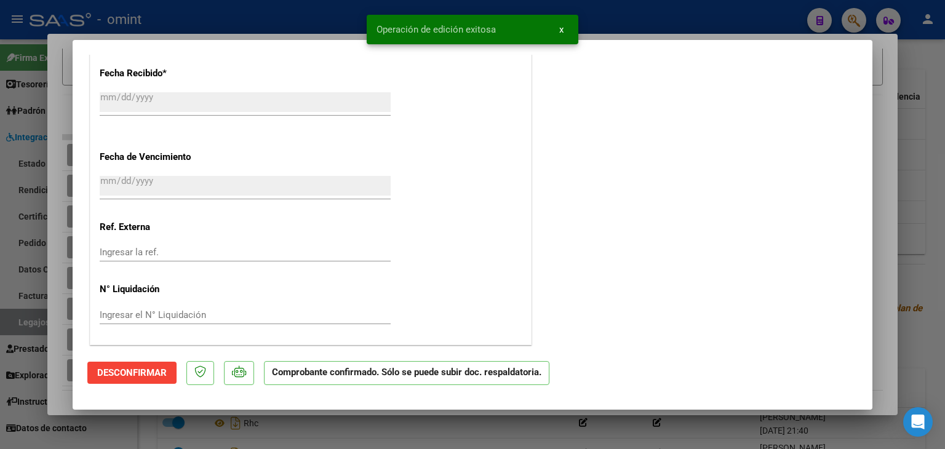
type input "$ 0,00"
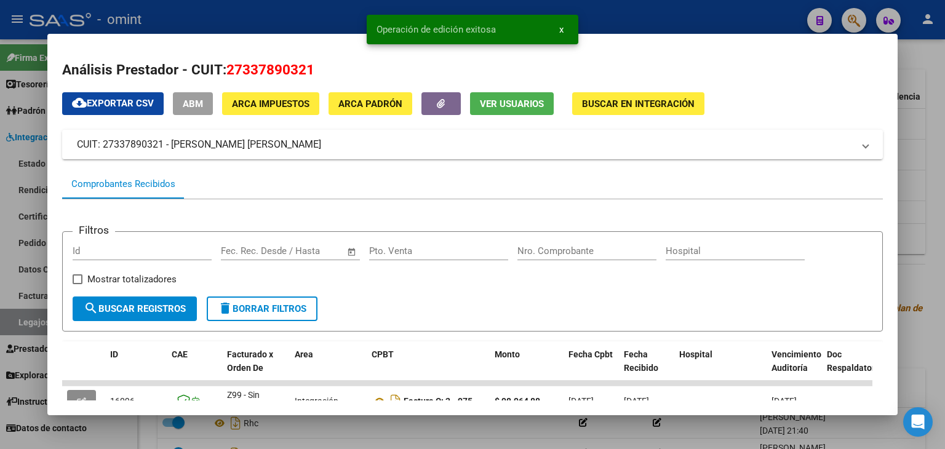
scroll to position [184, 0]
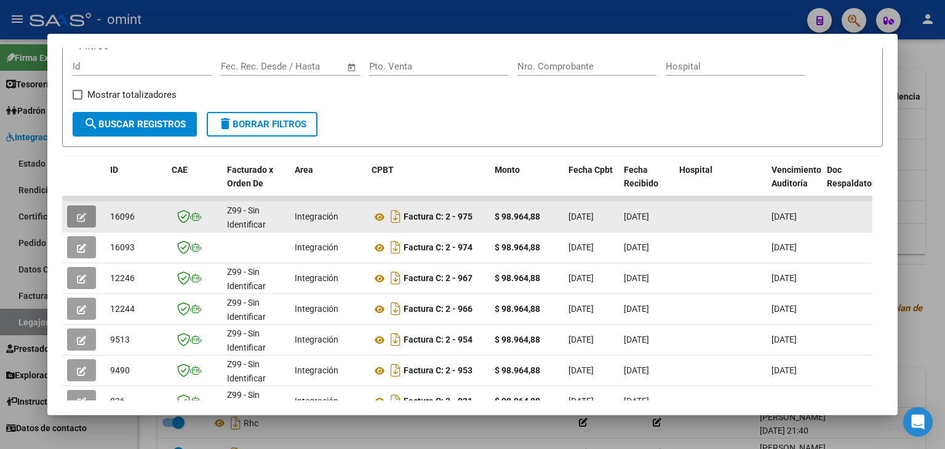
click at [123, 215] on span "16096" at bounding box center [122, 217] width 25 height 10
copy span "16096"
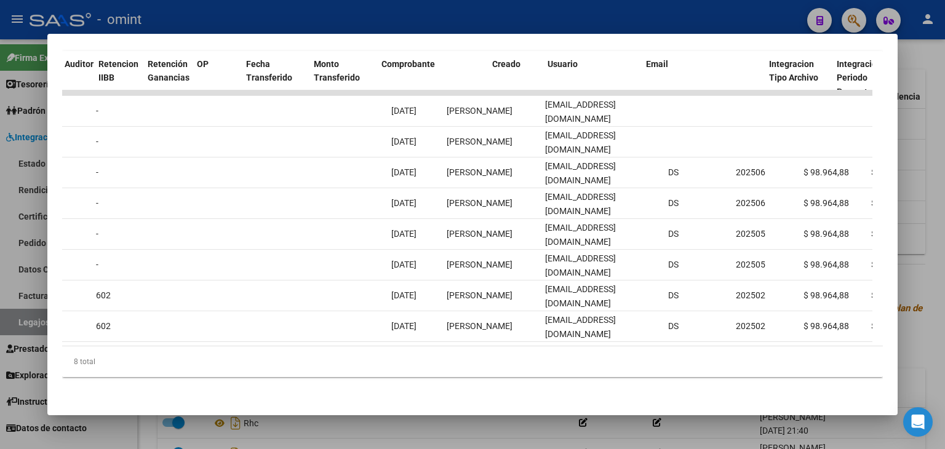
scroll to position [0, 0]
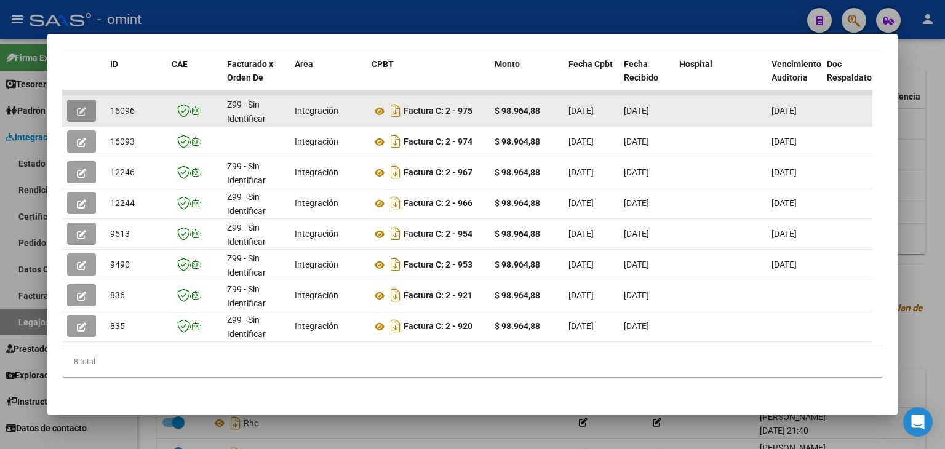
click at [92, 100] on button "button" at bounding box center [81, 111] width 29 height 22
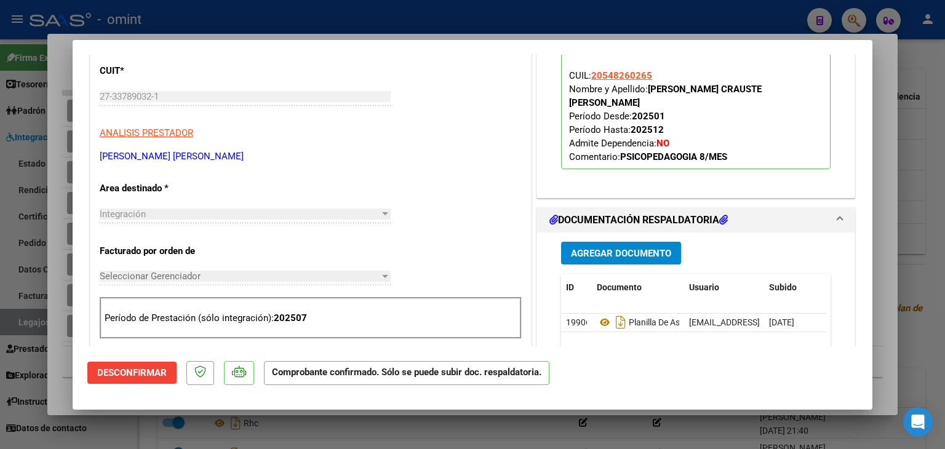
type input "$ 0,00"
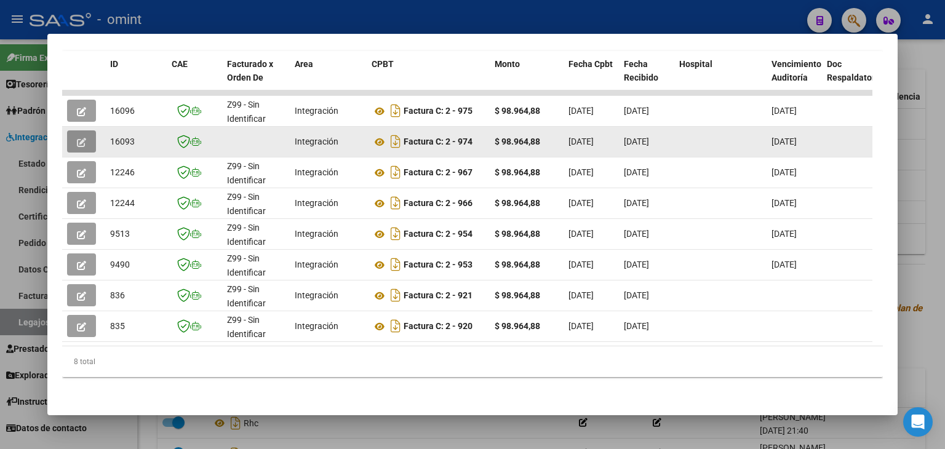
click at [71, 130] on button "button" at bounding box center [81, 141] width 29 height 22
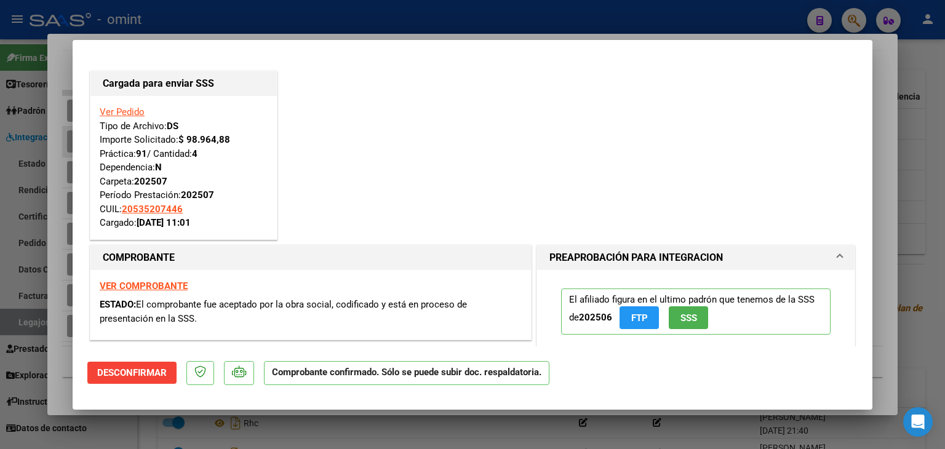
type input "$ 0,00"
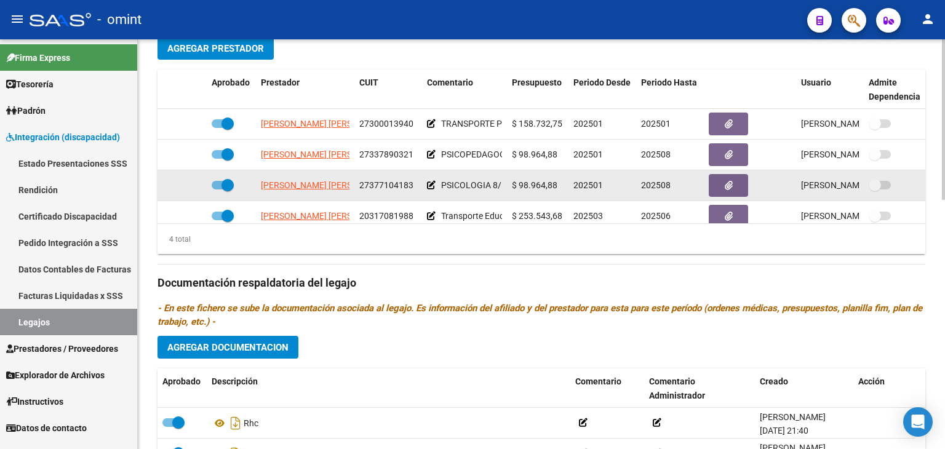
scroll to position [22, 0]
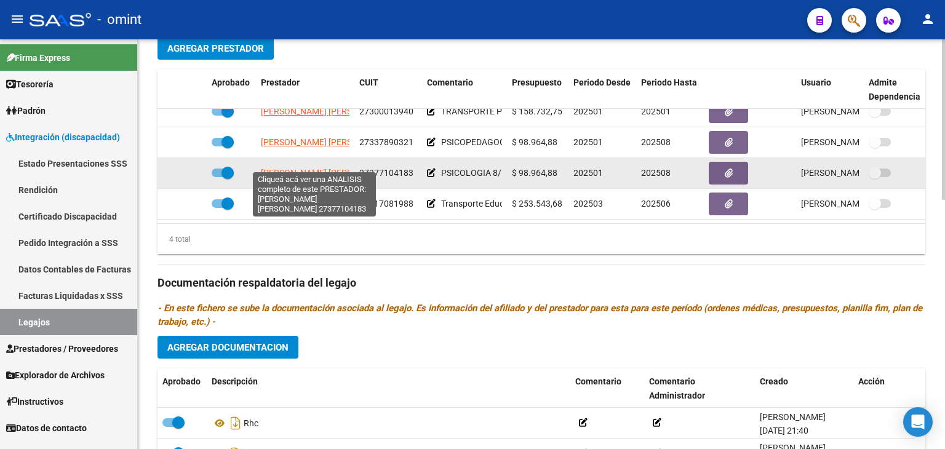
click at [276, 168] on span "[PERSON_NAME] [PERSON_NAME]" at bounding box center [327, 173] width 133 height 10
type textarea "27377104183"
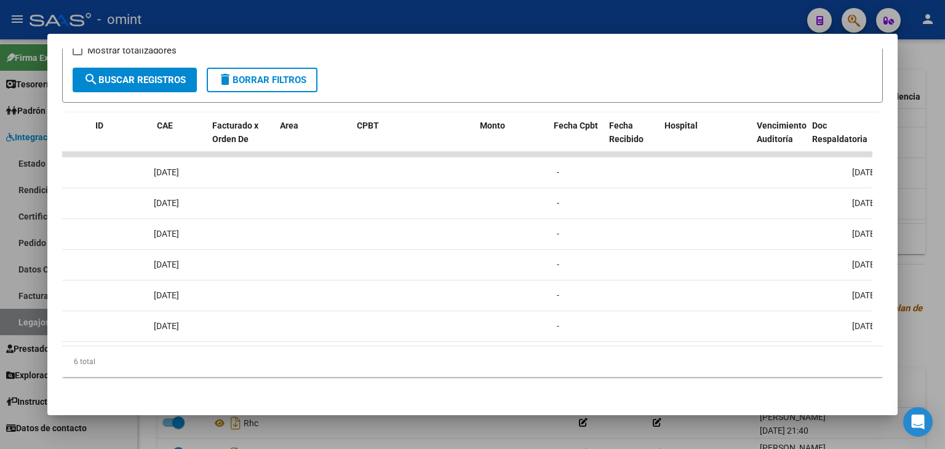
scroll to position [0, 0]
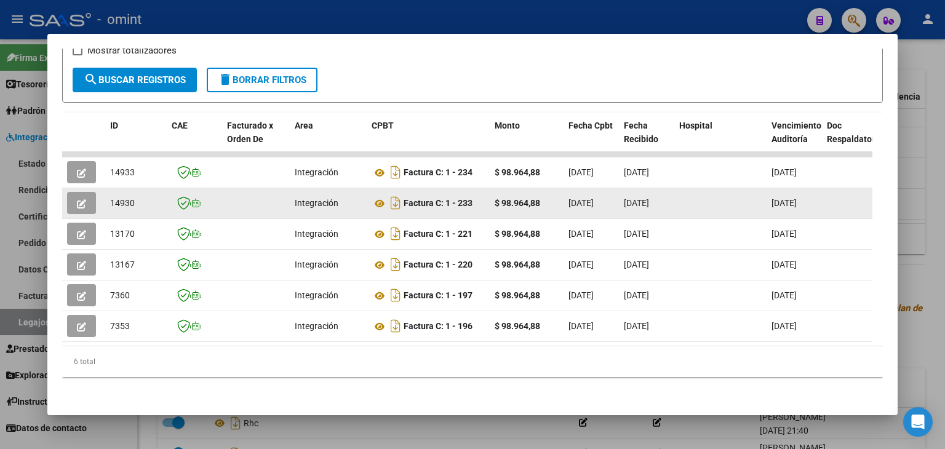
click at [75, 192] on button "button" at bounding box center [81, 203] width 29 height 22
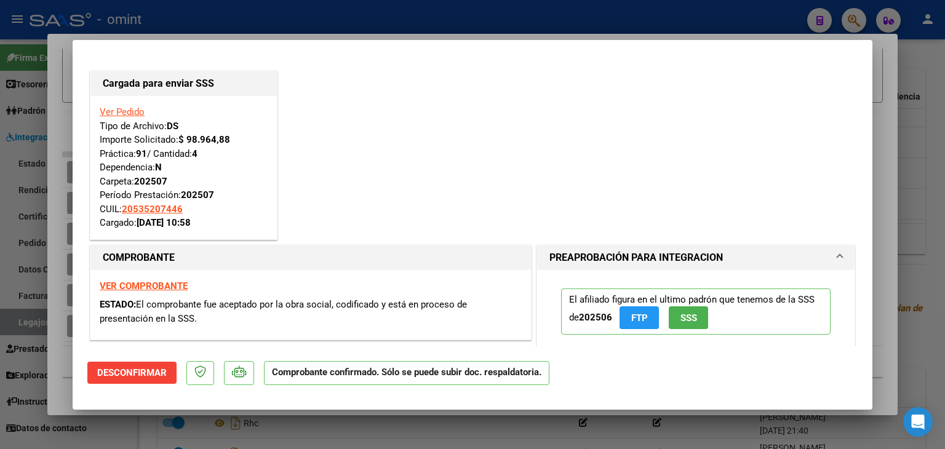
type input "$ 0,00"
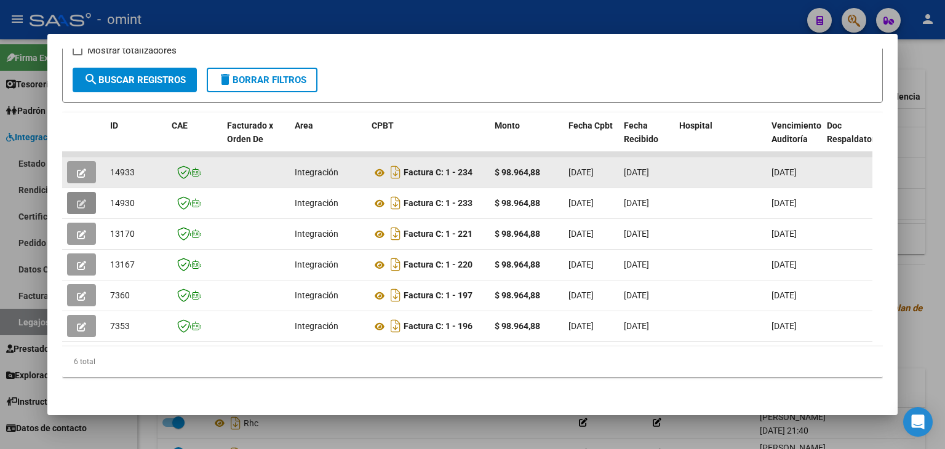
click at [77, 167] on span "button" at bounding box center [81, 172] width 9 height 11
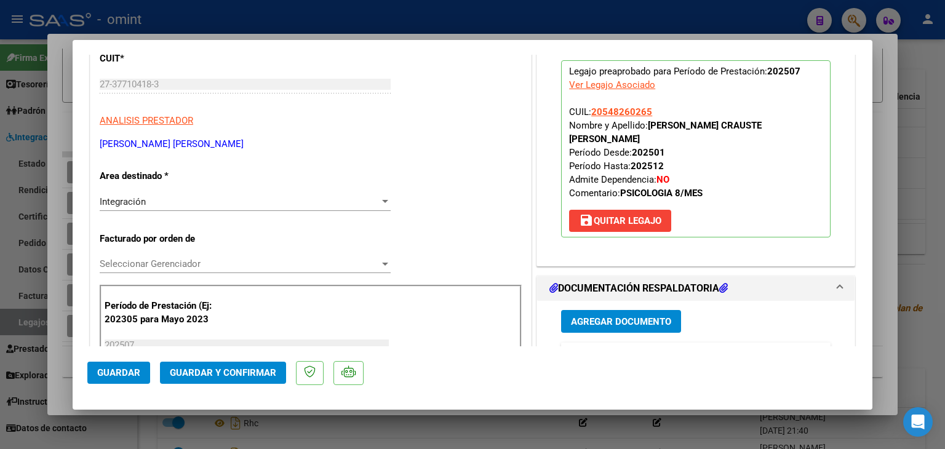
scroll to position [246, 0]
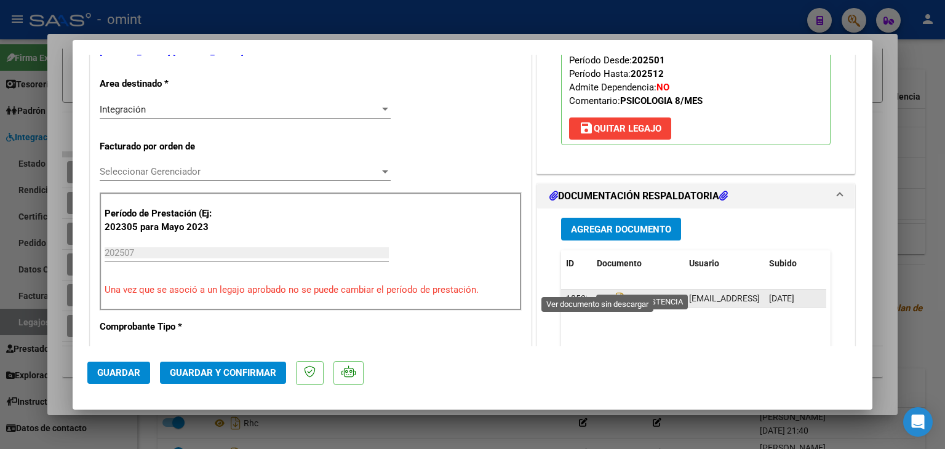
click at [600, 291] on icon at bounding box center [605, 298] width 16 height 15
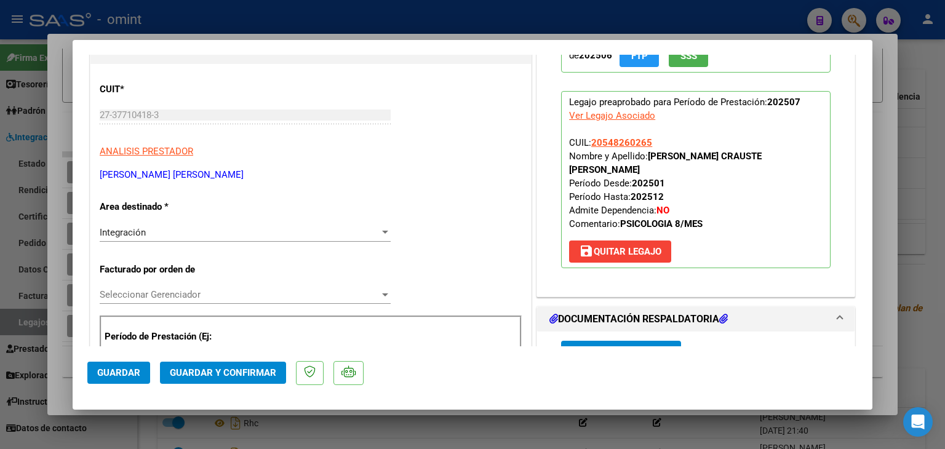
scroll to position [184, 0]
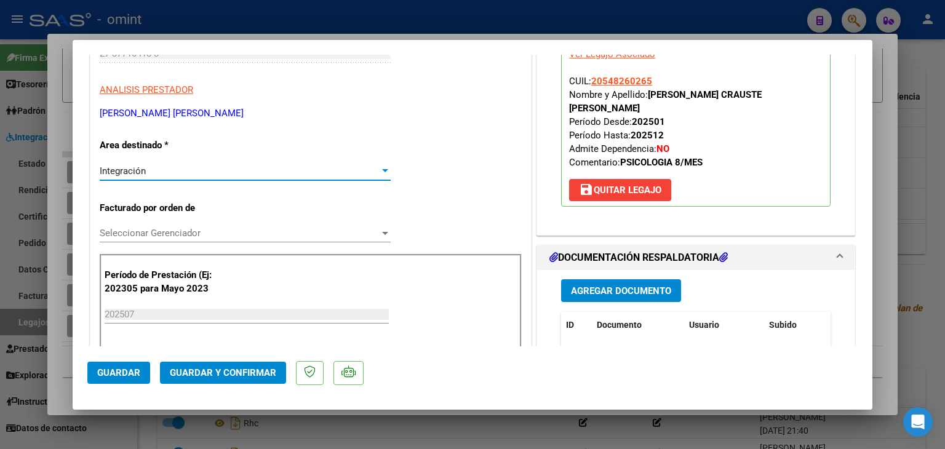
click at [125, 175] on span "Integración" at bounding box center [123, 170] width 46 height 11
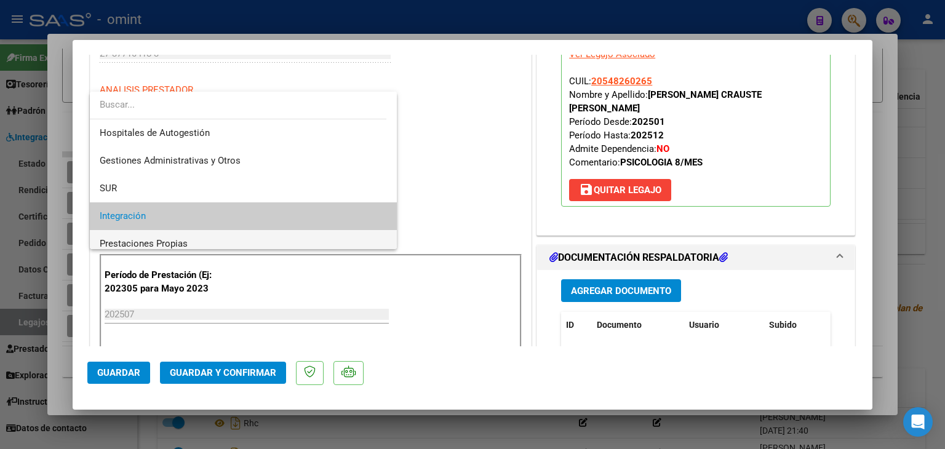
scroll to position [46, 0]
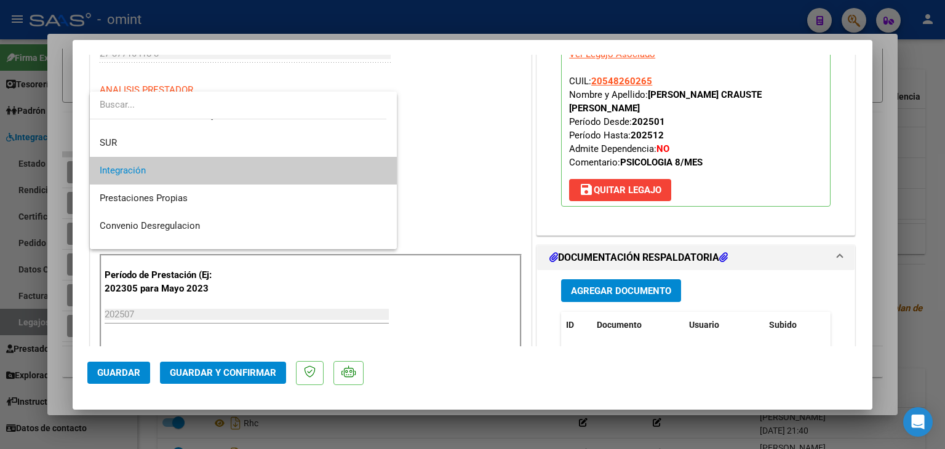
click at [106, 161] on span "Integración" at bounding box center [243, 171] width 287 height 28
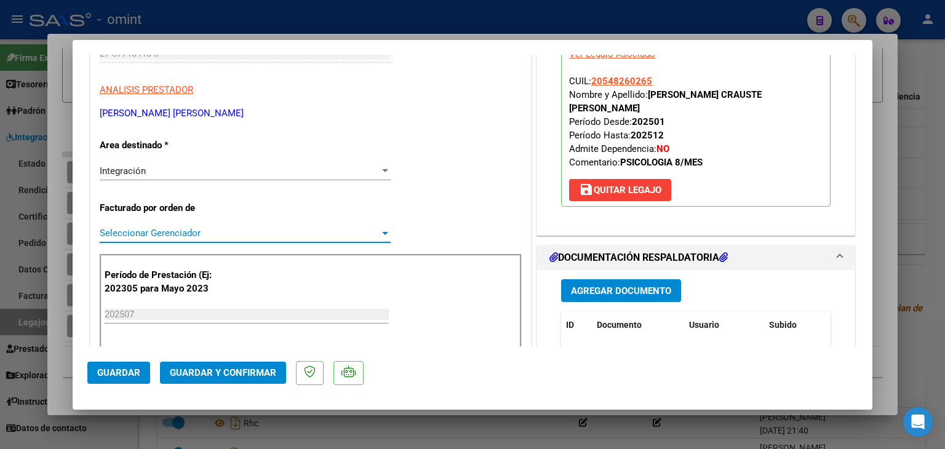
click at [128, 234] on span "Seleccionar Gerenciador" at bounding box center [240, 233] width 280 height 11
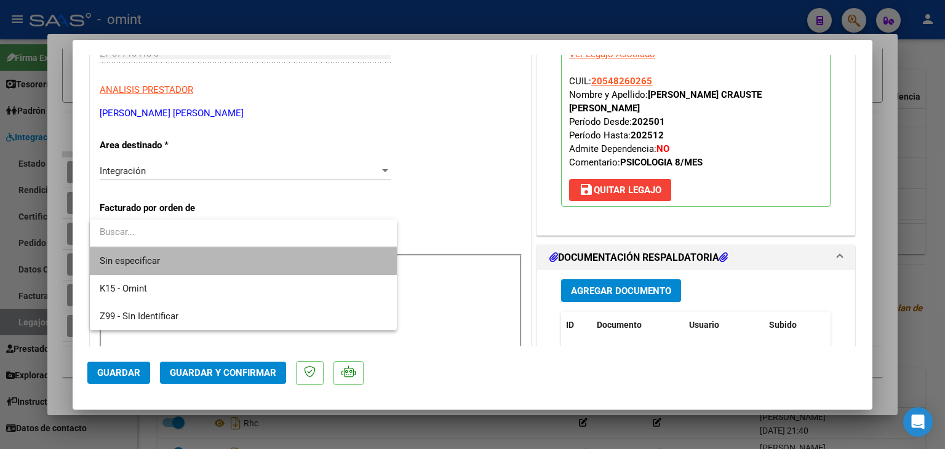
click at [128, 254] on span "Sin especificar" at bounding box center [243, 261] width 287 height 28
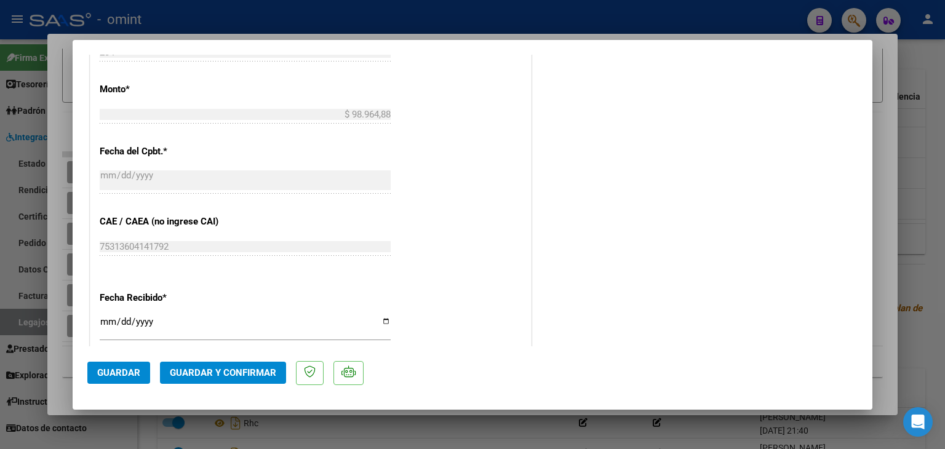
scroll to position [676, 0]
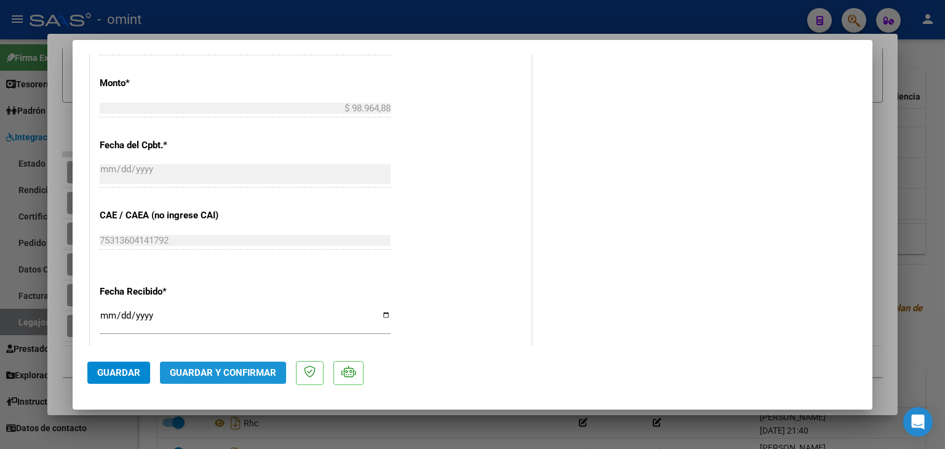
click at [218, 379] on button "Guardar y Confirmar" at bounding box center [223, 373] width 126 height 22
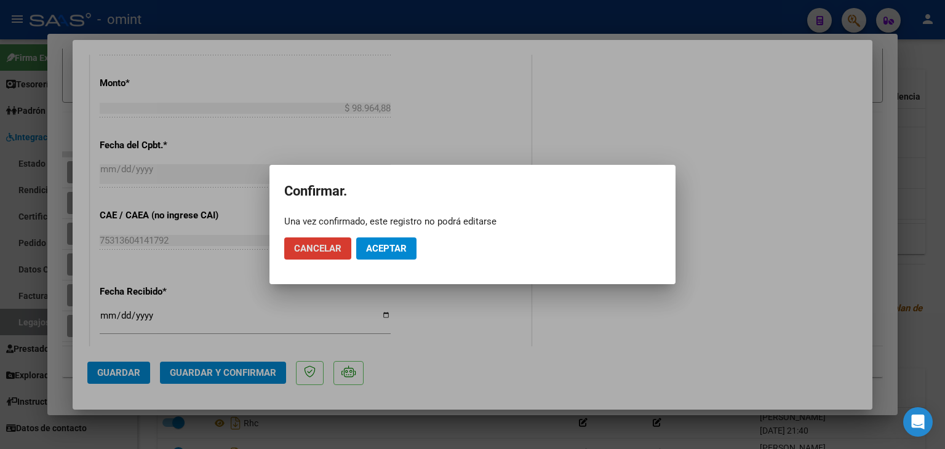
drag, startPoint x: 218, startPoint y: 379, endPoint x: 178, endPoint y: 307, distance: 81.8
click at [178, 307] on div at bounding box center [472, 224] width 945 height 449
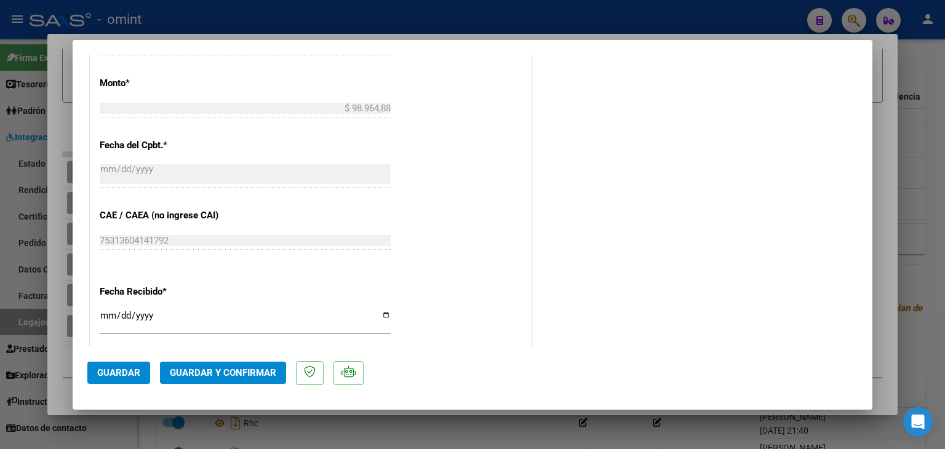
click at [248, 372] on span "Guardar y Confirmar" at bounding box center [223, 372] width 106 height 11
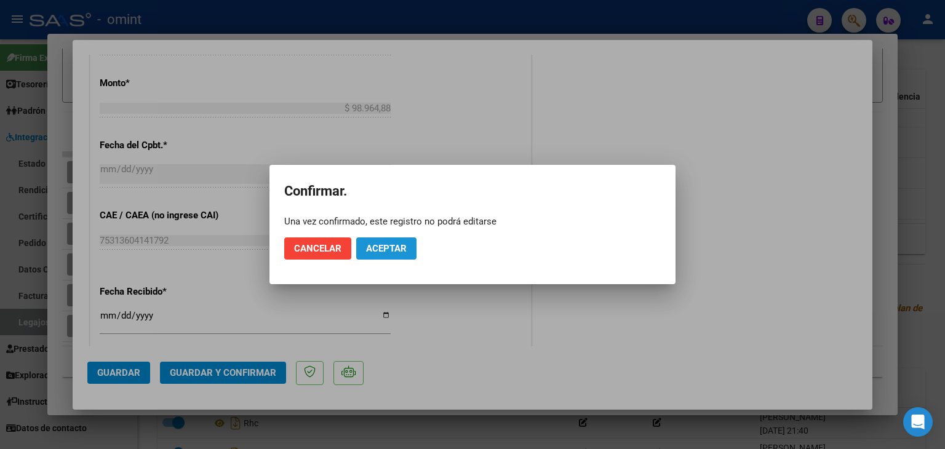
drag, startPoint x: 379, startPoint y: 256, endPoint x: 360, endPoint y: 255, distance: 19.7
click at [379, 255] on button "Aceptar" at bounding box center [386, 248] width 60 height 22
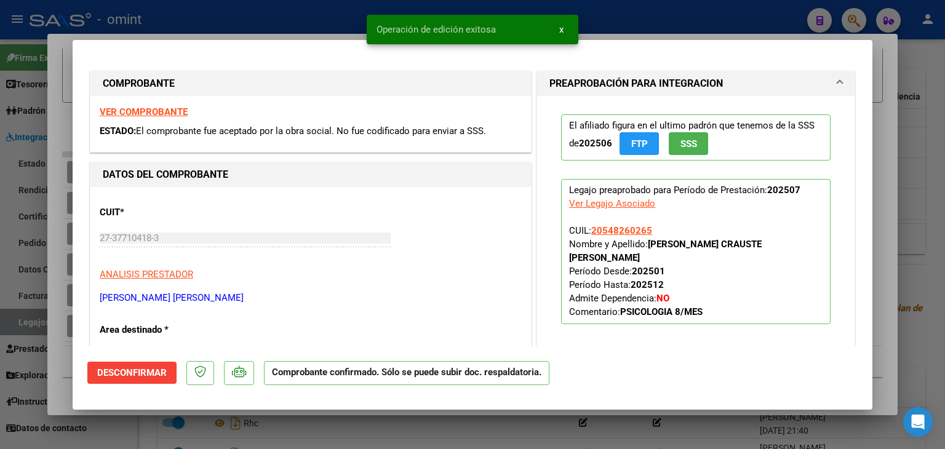
scroll to position [0, 0]
type input "$ 0,00"
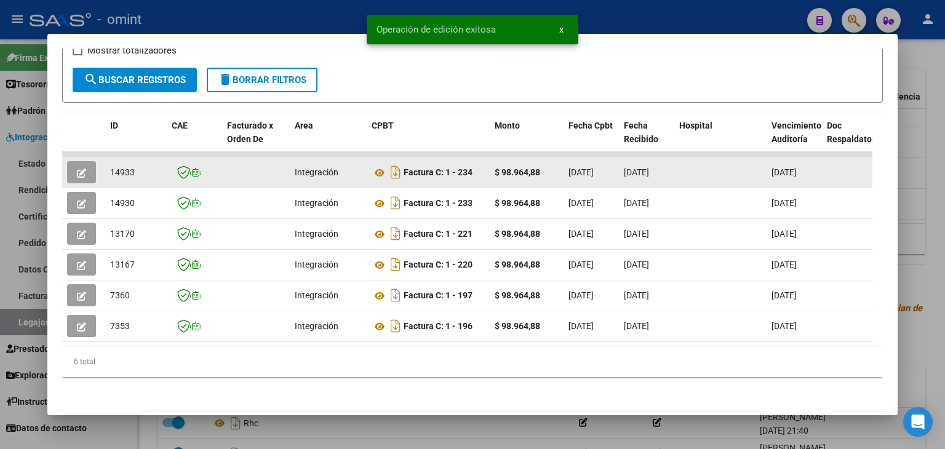
click at [116, 167] on span "14933" at bounding box center [122, 172] width 25 height 10
click at [116, 165] on div "14933" at bounding box center [136, 172] width 52 height 14
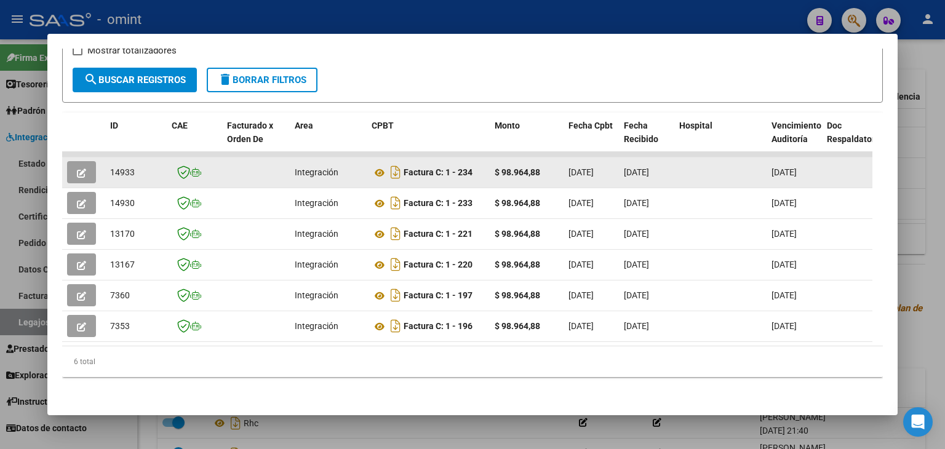
click at [116, 167] on span "14933" at bounding box center [122, 172] width 25 height 10
copy span "14933"
click at [381, 165] on icon at bounding box center [379, 172] width 16 height 15
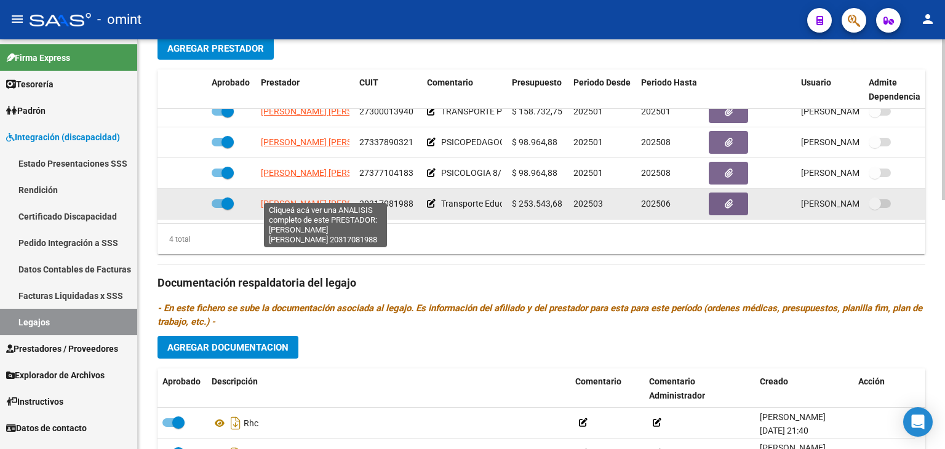
click at [325, 199] on span "[PERSON_NAME] [PERSON_NAME]" at bounding box center [327, 204] width 133 height 10
type textarea "20317081988"
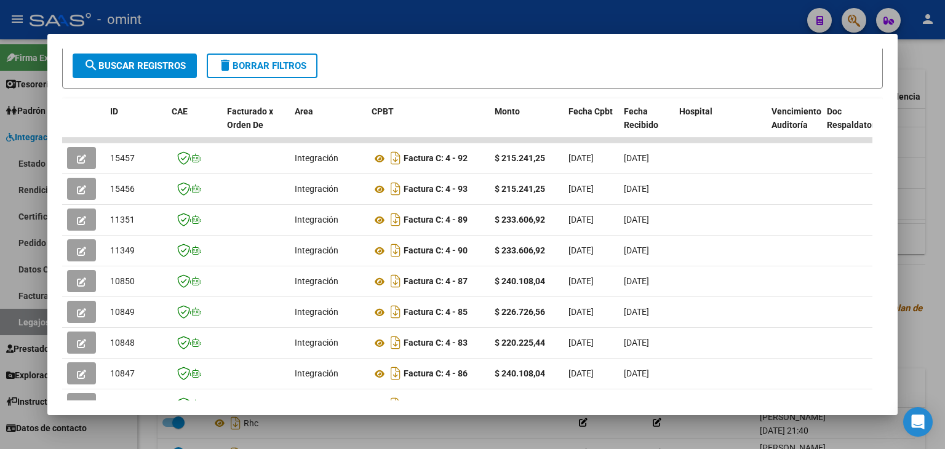
scroll to position [47, 0]
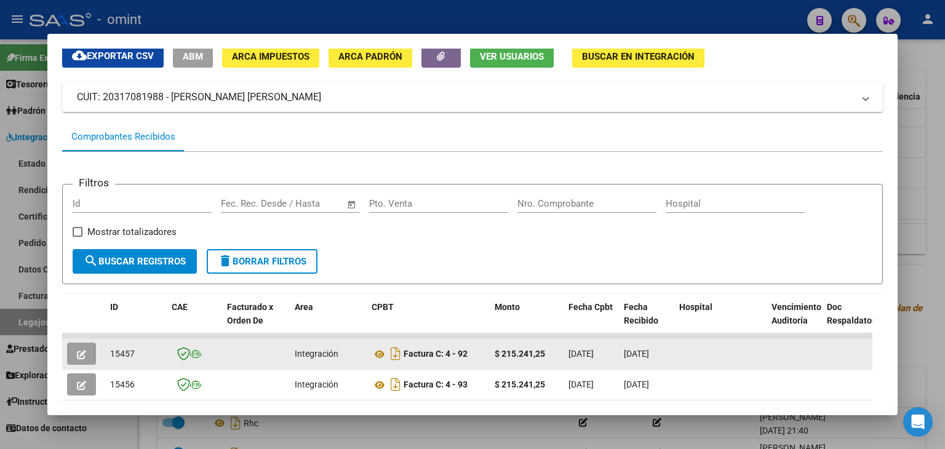
click at [81, 343] on button "button" at bounding box center [81, 354] width 29 height 22
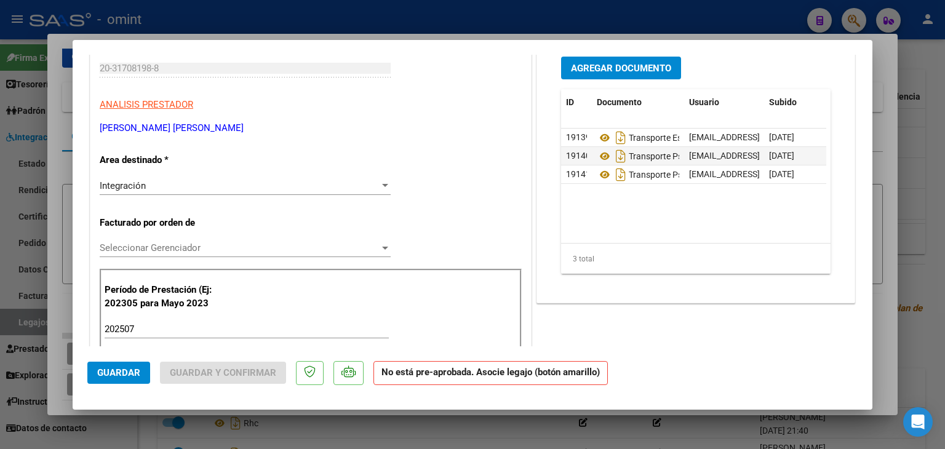
scroll to position [184, 0]
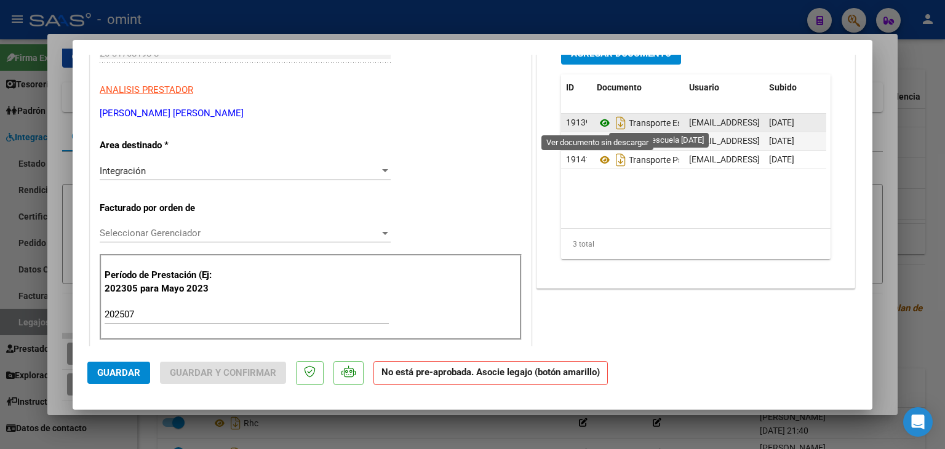
click at [598, 121] on icon at bounding box center [605, 123] width 16 height 15
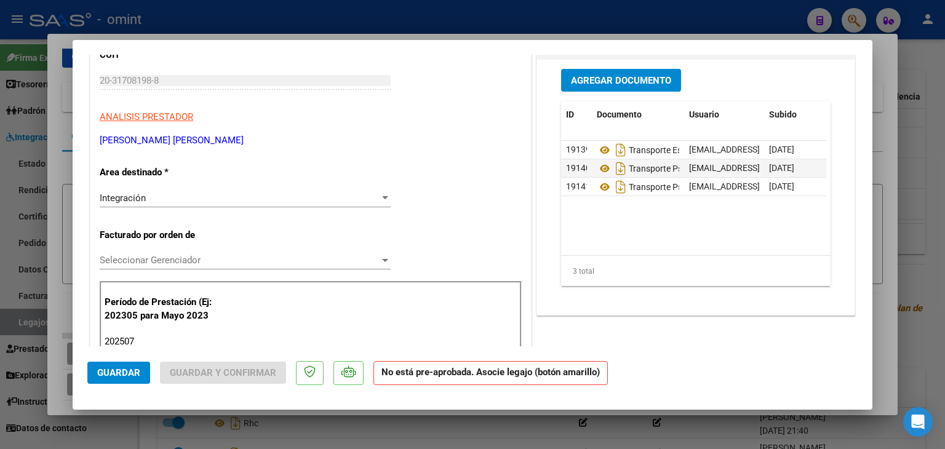
scroll to position [0, 0]
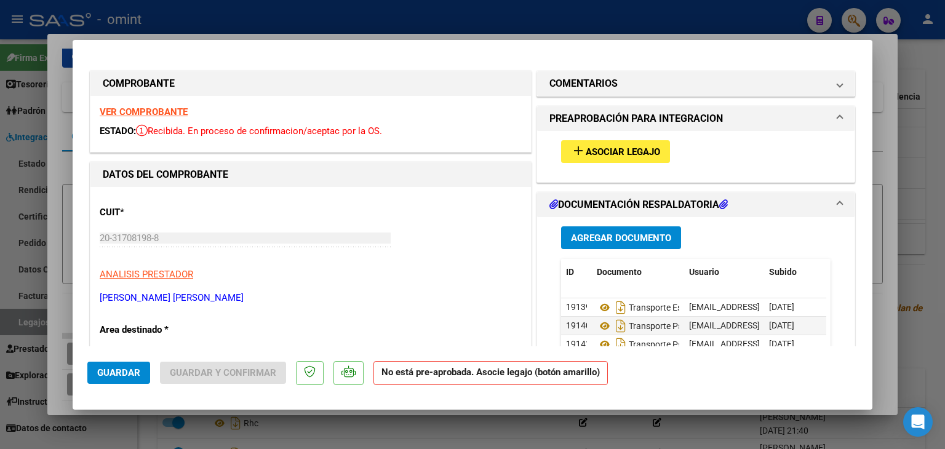
click at [603, 157] on span "Asociar Legajo" at bounding box center [622, 151] width 74 height 11
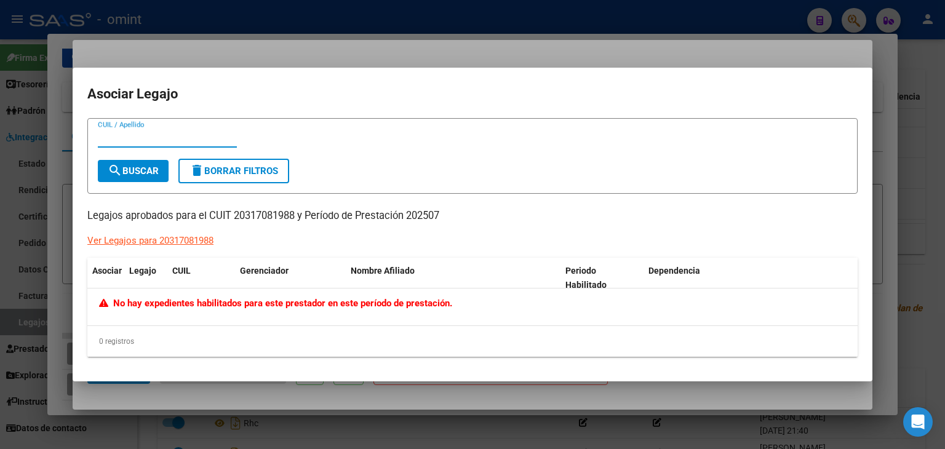
click at [129, 150] on div "CUIL / Apellido" at bounding box center [167, 144] width 139 height 30
click at [138, 143] on div "CUIL / Apellido" at bounding box center [167, 138] width 139 height 18
paste input "20535207446"
type input "20535207446"
click at [129, 170] on span "search Buscar" at bounding box center [133, 170] width 51 height 11
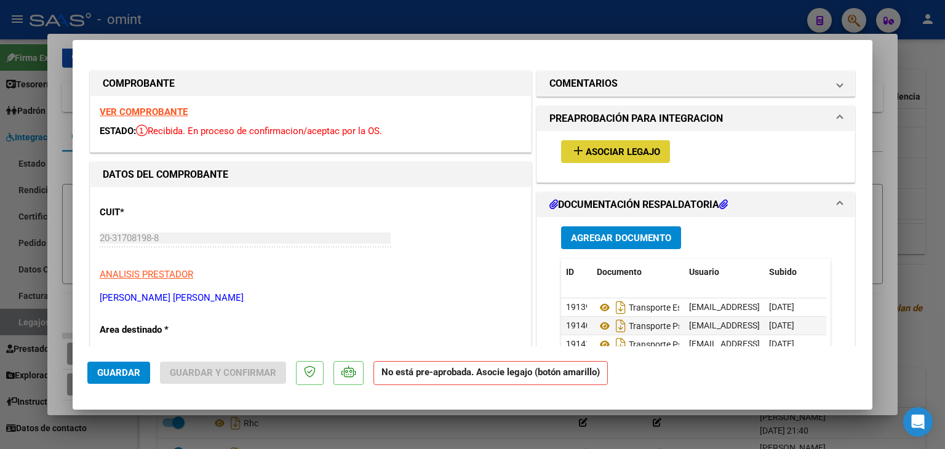
type input "$ 0,00"
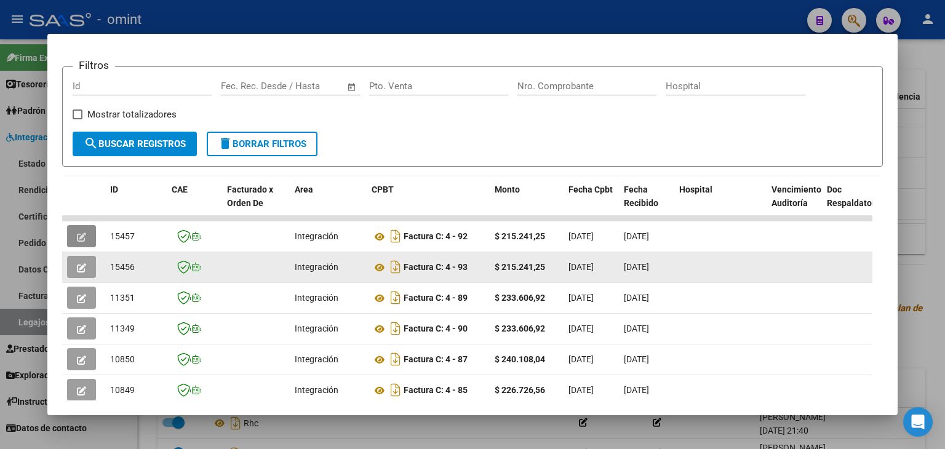
scroll to position [170, 0]
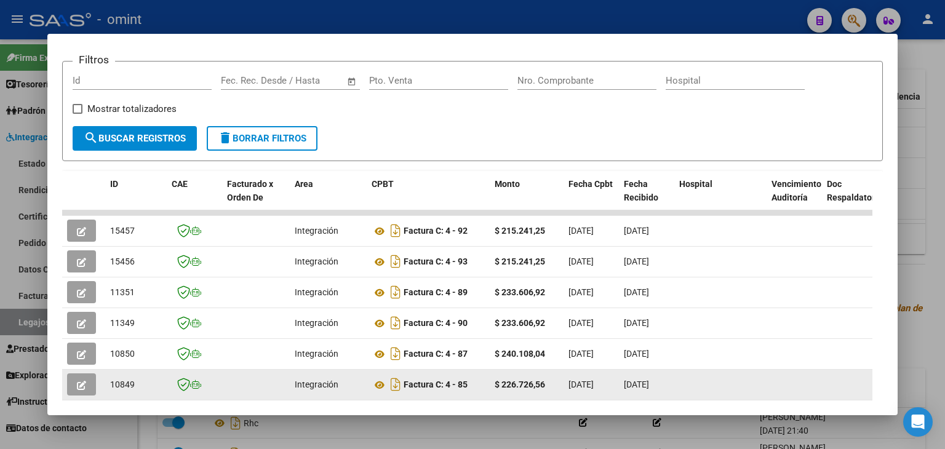
drag, startPoint x: 745, startPoint y: 392, endPoint x: 853, endPoint y: 376, distance: 108.8
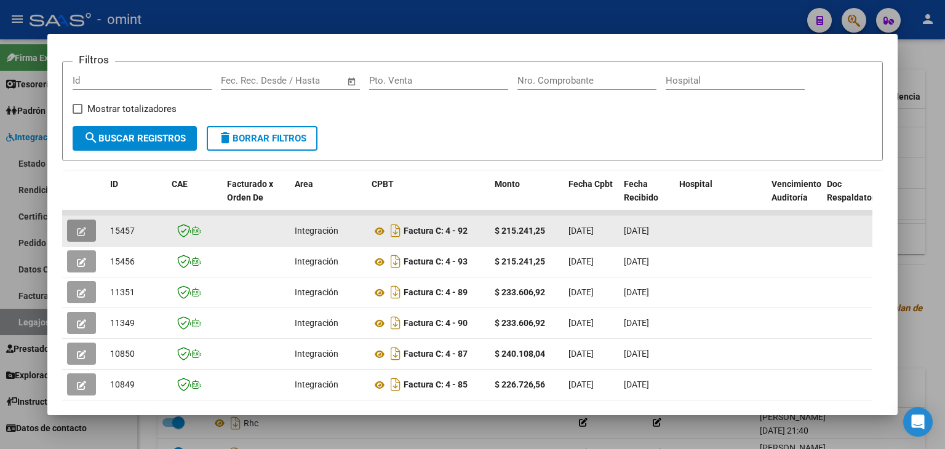
click at [81, 230] on icon "button" at bounding box center [81, 231] width 9 height 9
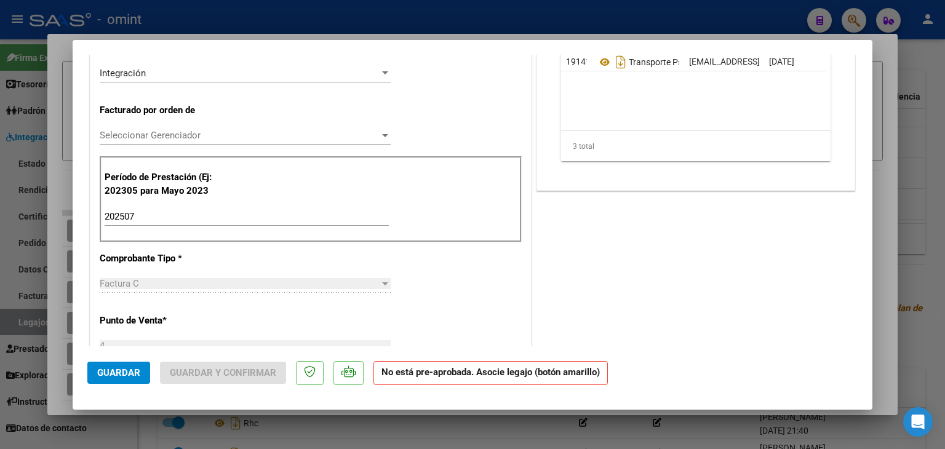
scroll to position [307, 0]
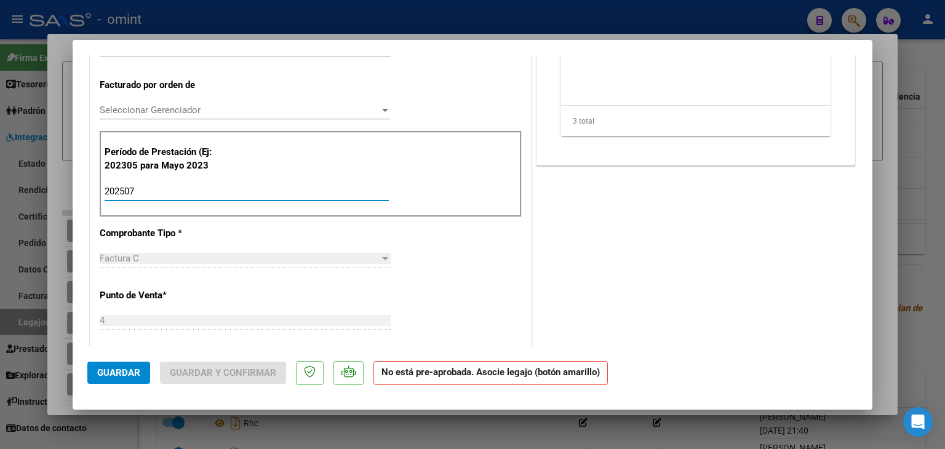
click at [135, 194] on input "202507" at bounding box center [247, 191] width 284 height 11
type input "$ 0,00"
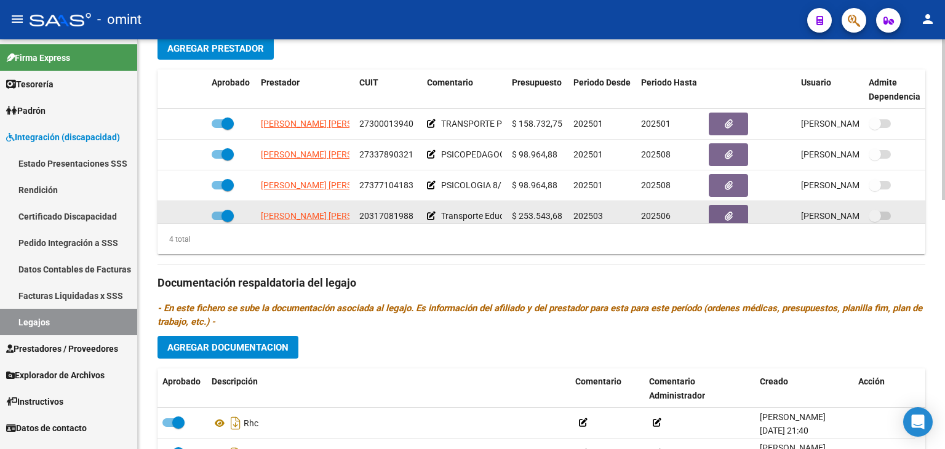
scroll to position [22, 0]
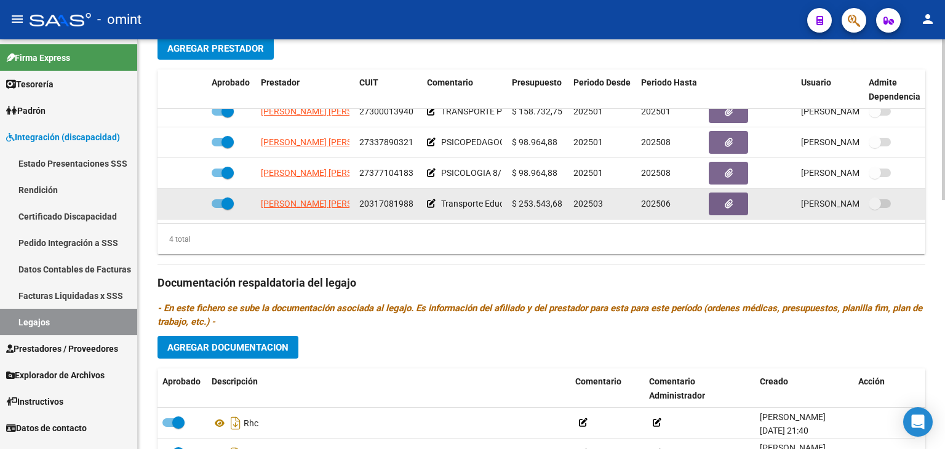
drag, startPoint x: 672, startPoint y: 194, endPoint x: 659, endPoint y: 195, distance: 12.3
click at [659, 197] on div "202506" at bounding box center [670, 204] width 58 height 14
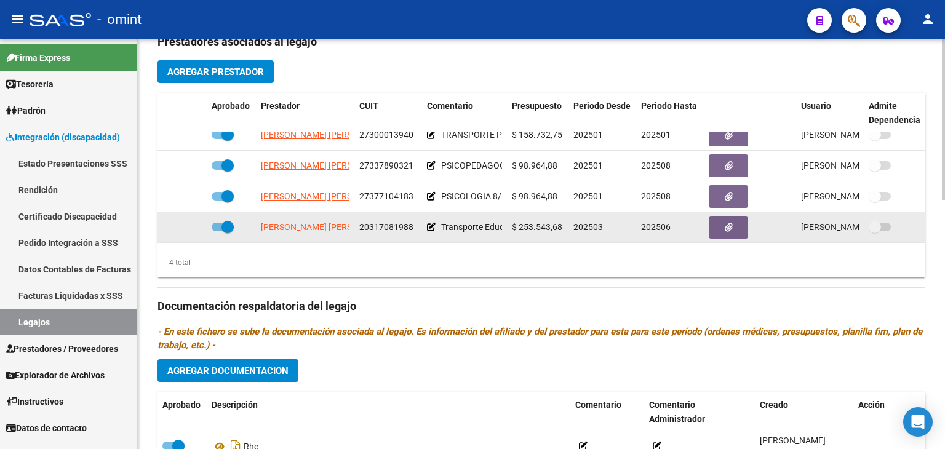
scroll to position [492, 0]
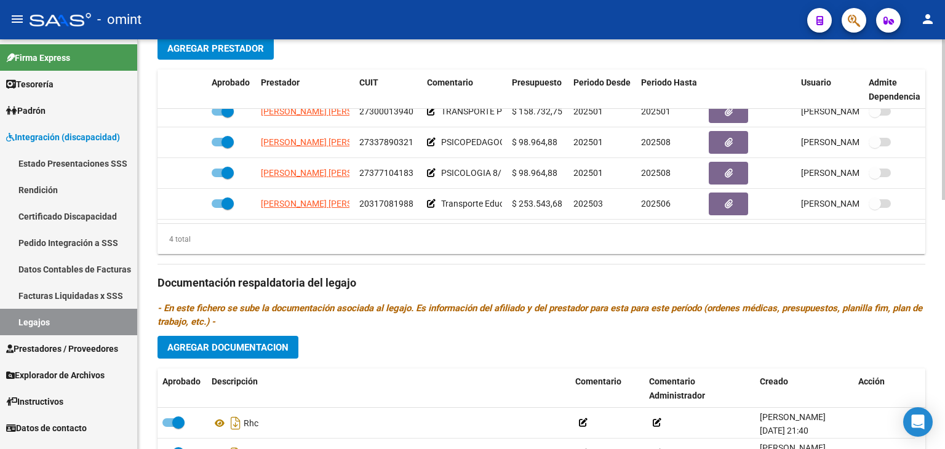
click at [560, 247] on div "4 total" at bounding box center [540, 239] width 767 height 31
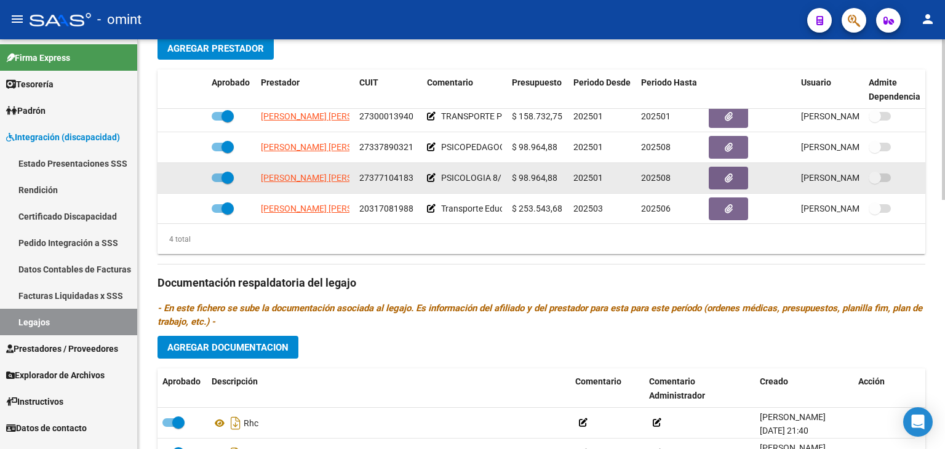
scroll to position [0, 0]
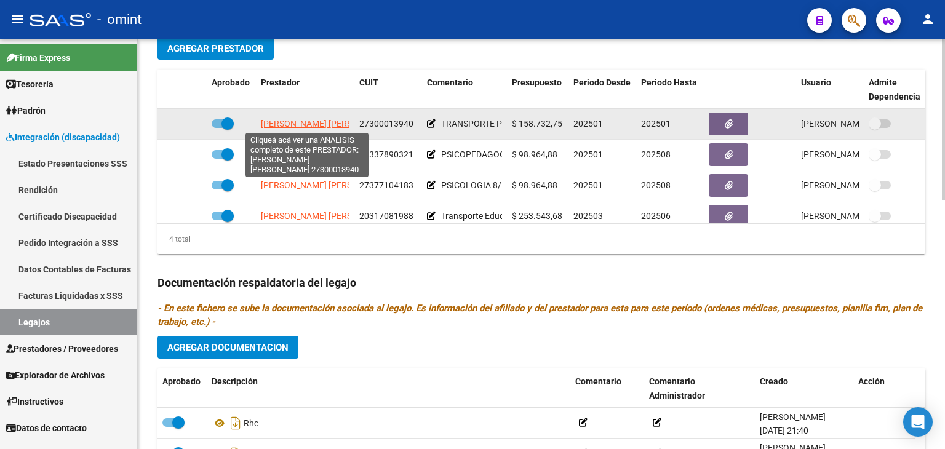
click at [307, 119] on span "[PERSON_NAME] [PERSON_NAME]" at bounding box center [327, 124] width 133 height 10
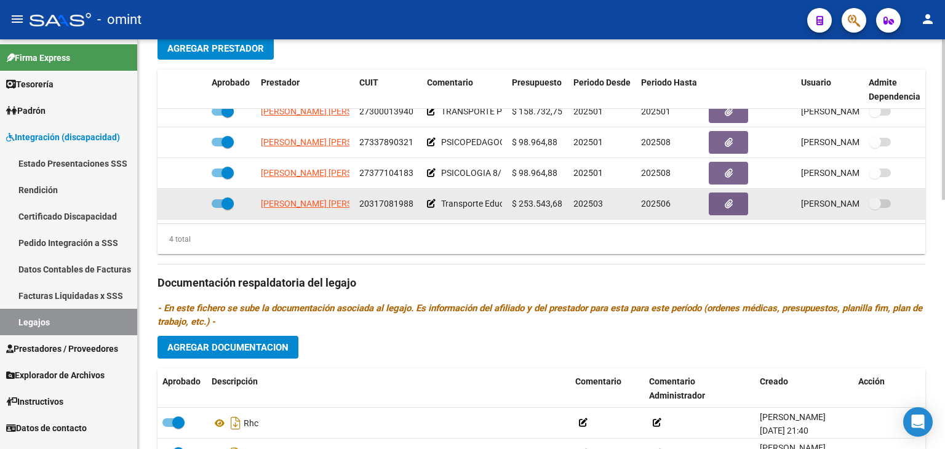
scroll to position [22, 0]
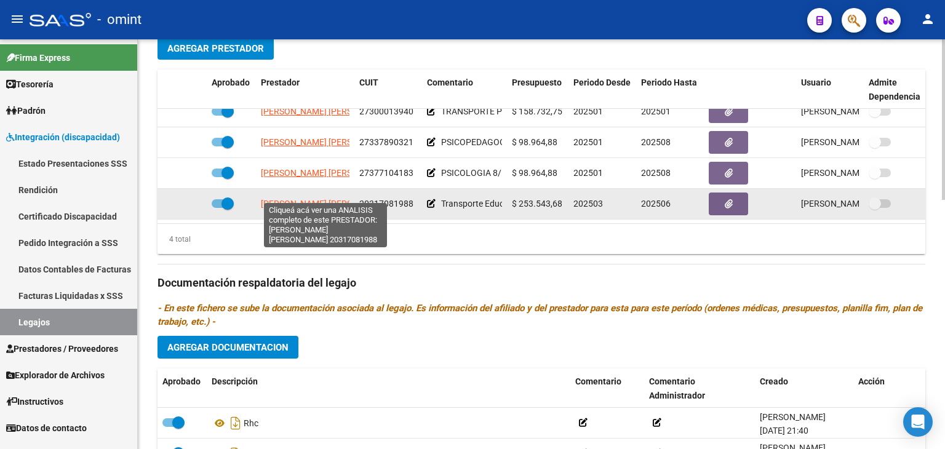
click at [298, 199] on span "[PERSON_NAME] [PERSON_NAME]" at bounding box center [327, 204] width 133 height 10
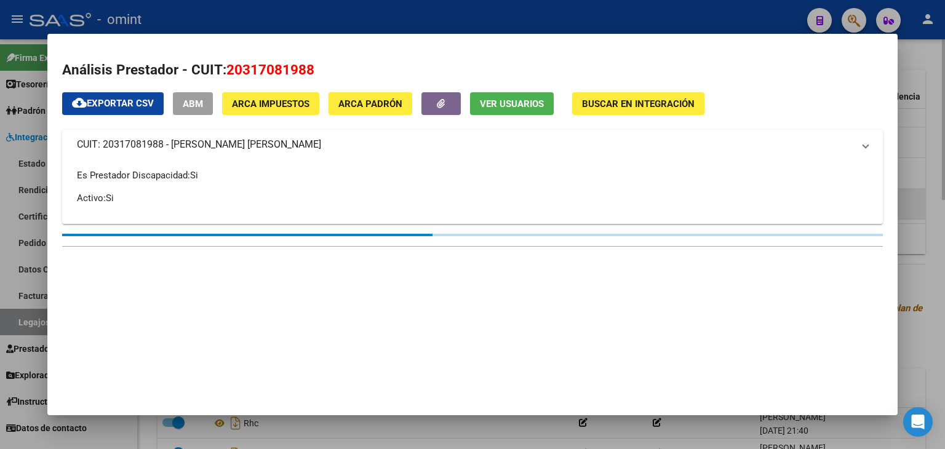
type textarea "20317081988"
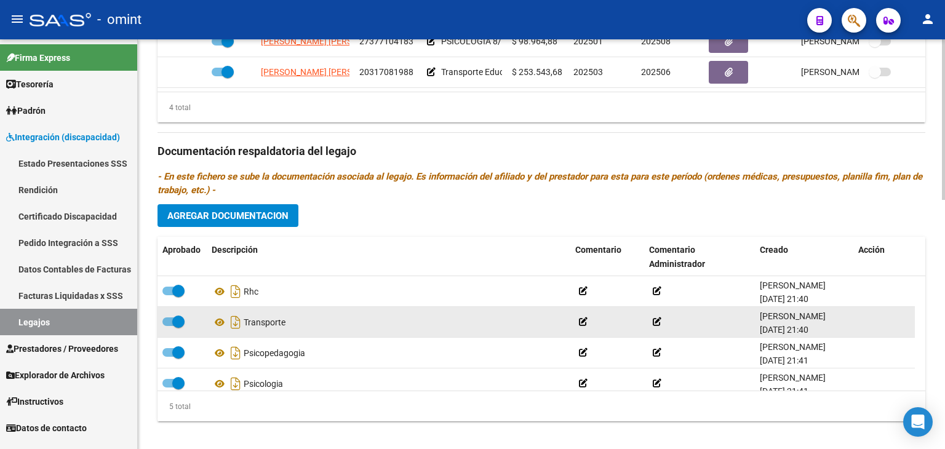
scroll to position [635, 0]
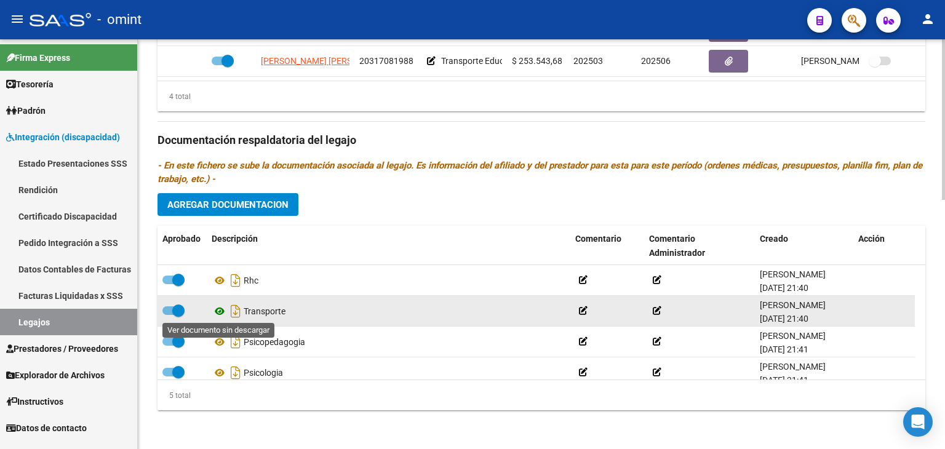
click at [221, 309] on icon at bounding box center [220, 311] width 16 height 15
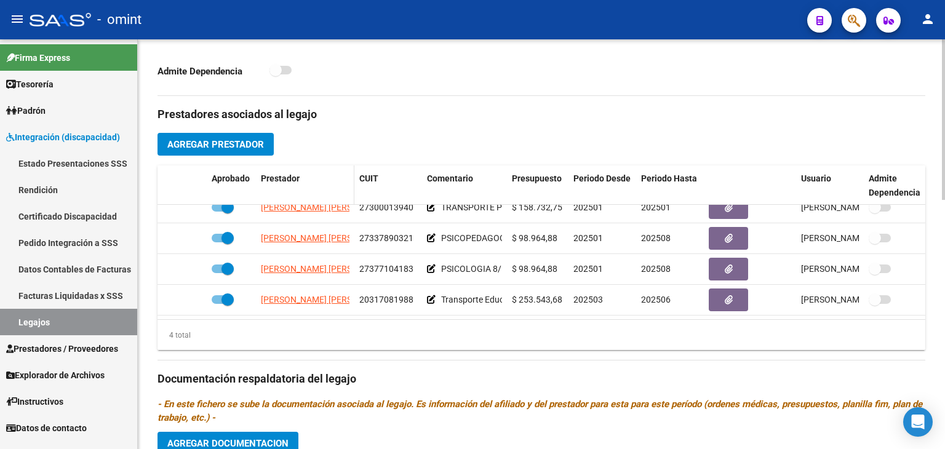
scroll to position [450, 0]
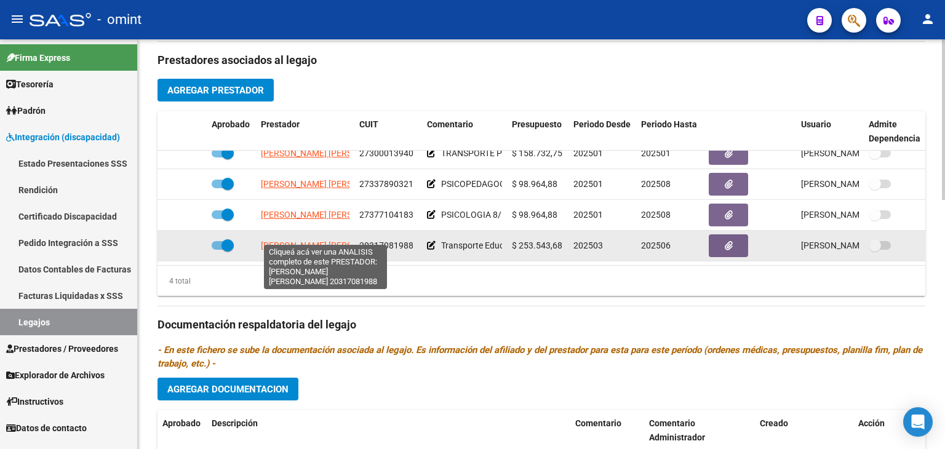
click at [279, 240] on span "[PERSON_NAME] [PERSON_NAME]" at bounding box center [327, 245] width 133 height 10
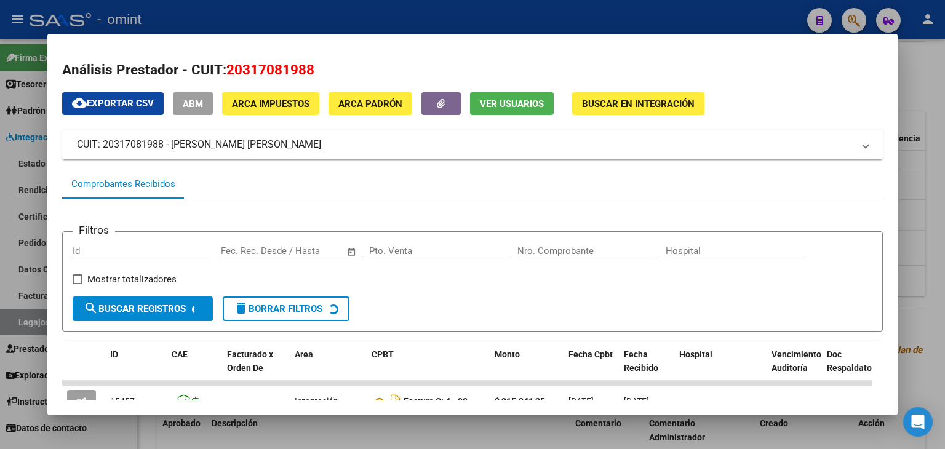
scroll to position [123, 0]
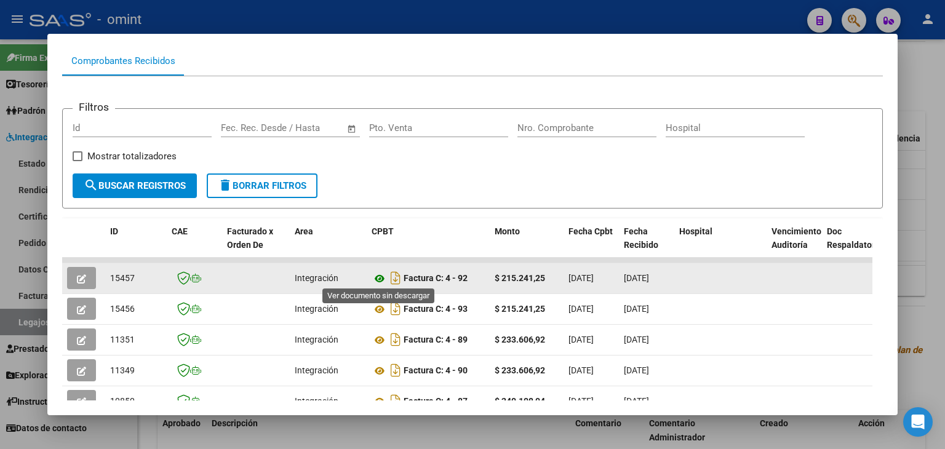
click at [378, 274] on icon at bounding box center [379, 278] width 16 height 15
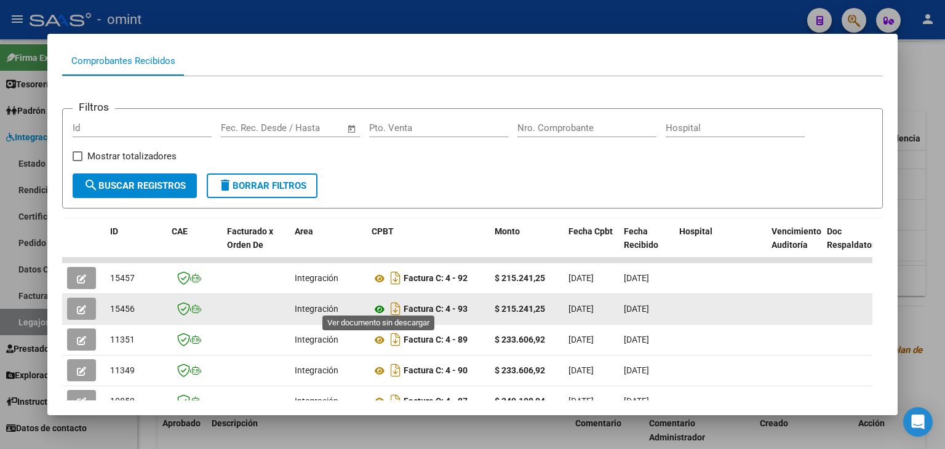
click at [381, 303] on icon at bounding box center [379, 309] width 16 height 15
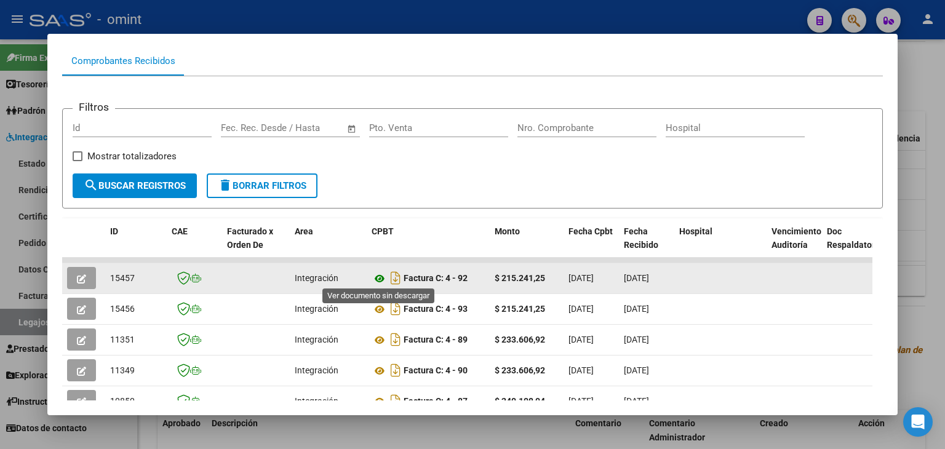
click at [381, 276] on icon at bounding box center [379, 278] width 16 height 15
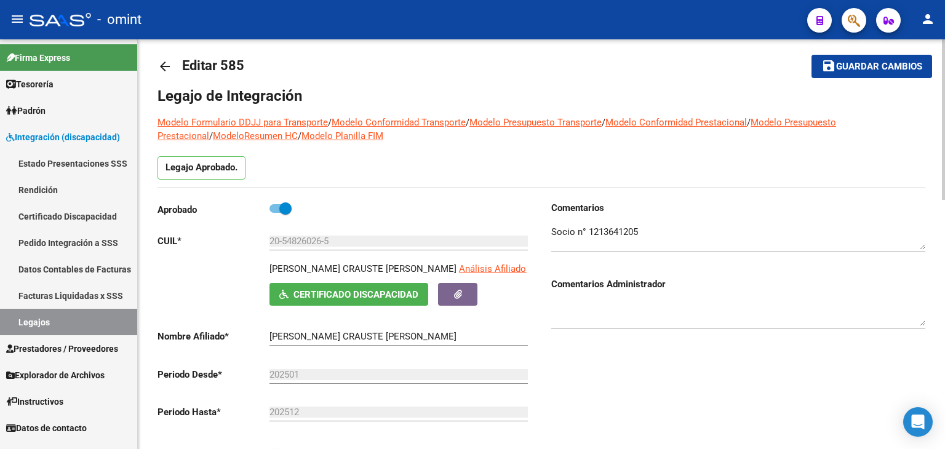
scroll to position [0, 0]
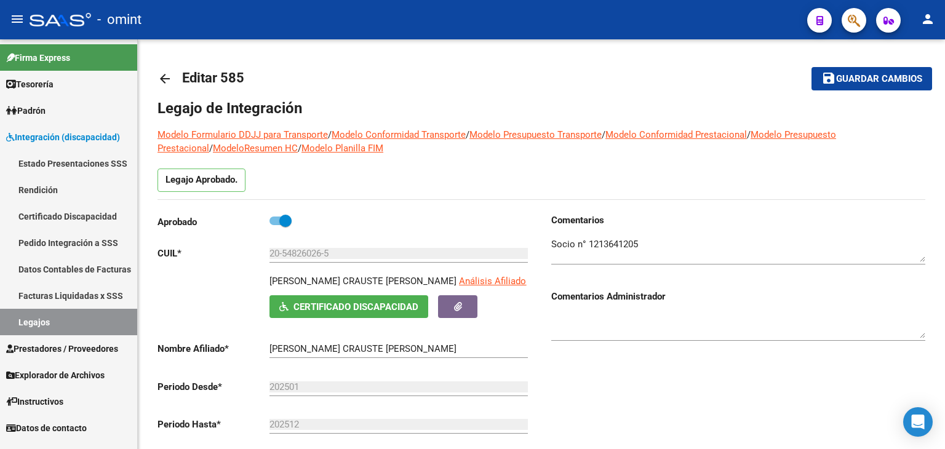
click at [49, 315] on link "Legajos" at bounding box center [68, 322] width 137 height 26
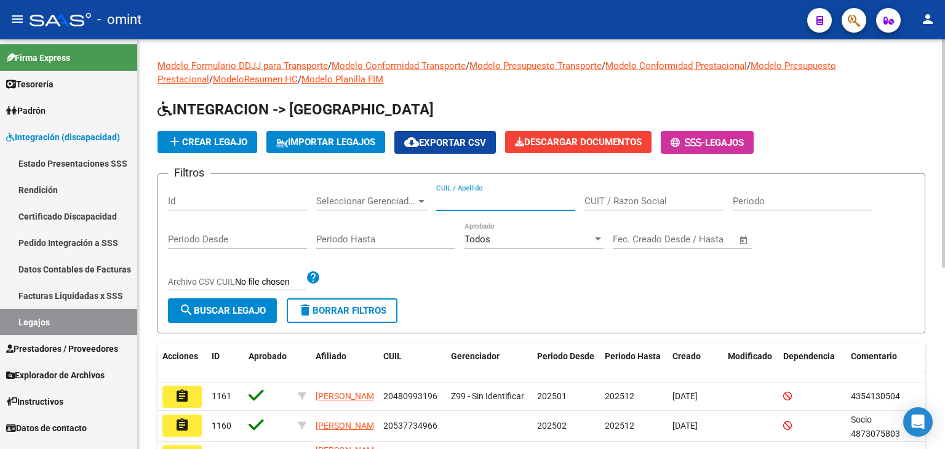
drag, startPoint x: 461, startPoint y: 204, endPoint x: 434, endPoint y: 233, distance: 39.6
click at [462, 204] on input "CUIL / Apellido" at bounding box center [505, 201] width 139 height 11
paste input "27567299037"
type input "27567299037"
click at [229, 307] on span "search Buscar Legajo" at bounding box center [222, 310] width 87 height 11
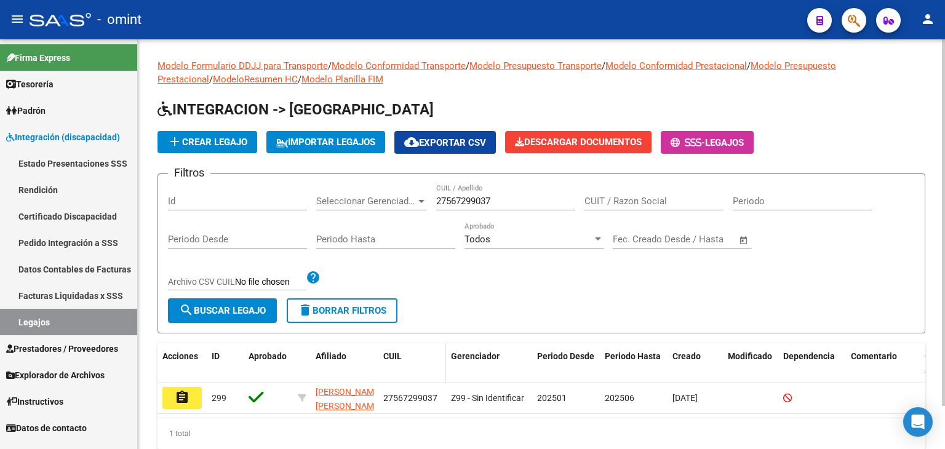
scroll to position [48, 0]
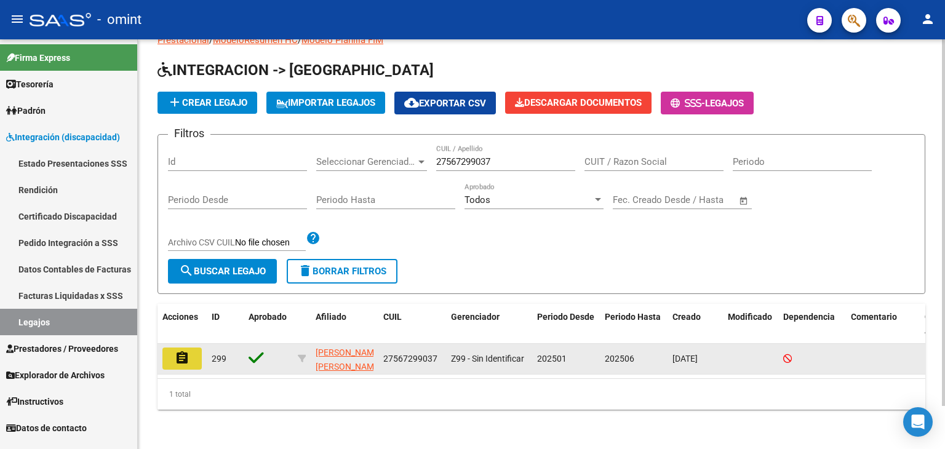
click at [173, 347] on button "assignment" at bounding box center [181, 358] width 39 height 22
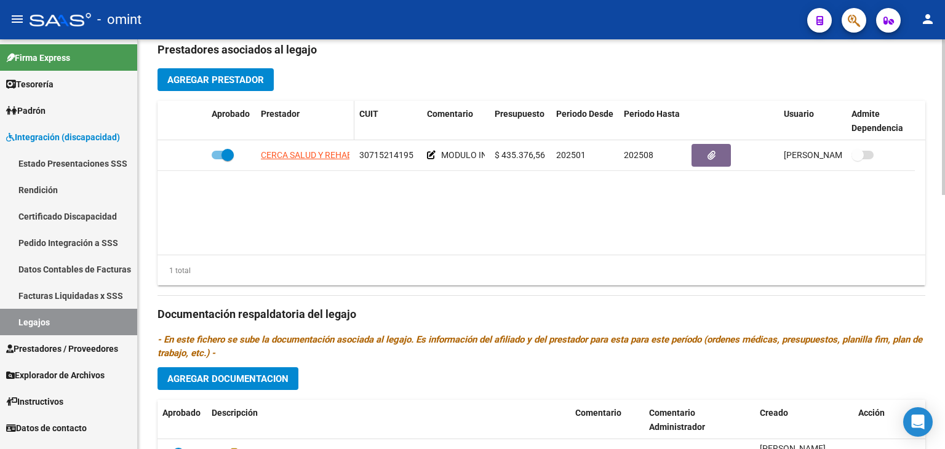
scroll to position [430, 0]
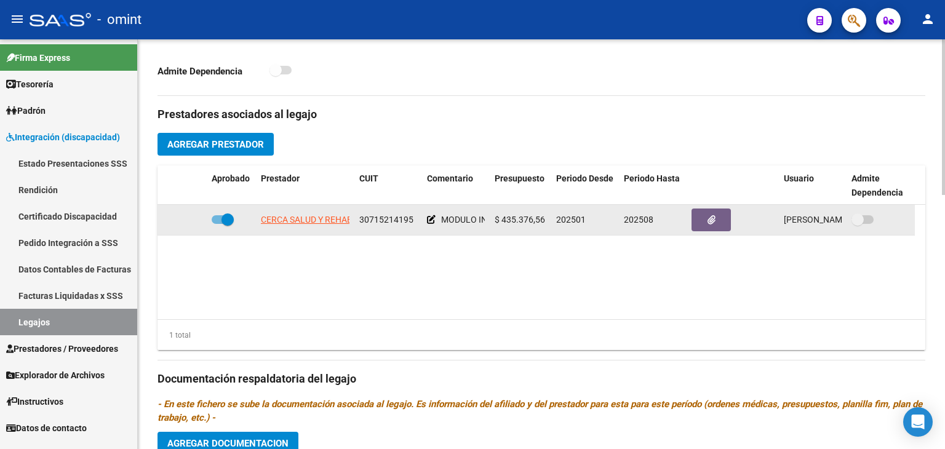
click at [302, 224] on app-link-go-to "CERCA SALUD Y REHABILITACION S.A." at bounding box center [335, 220] width 149 height 14
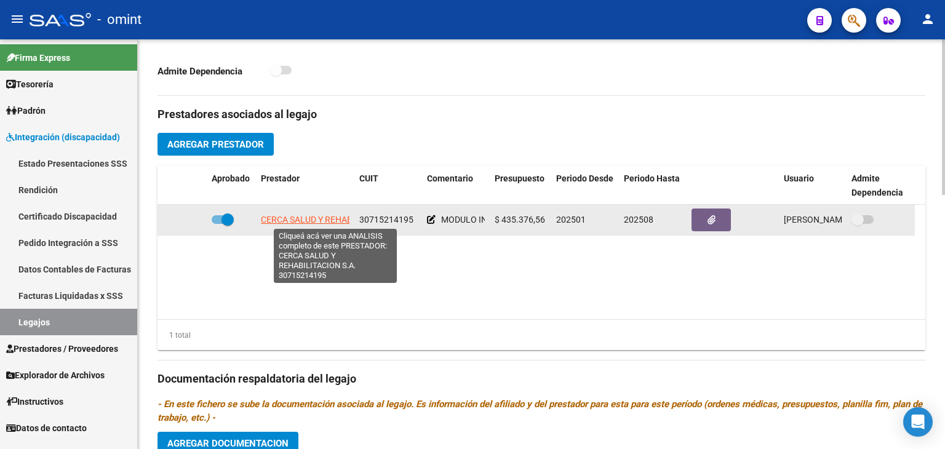
click at [299, 218] on span "CERCA SALUD Y REHABILITACION S.A." at bounding box center [335, 220] width 149 height 10
type textarea "30715214195"
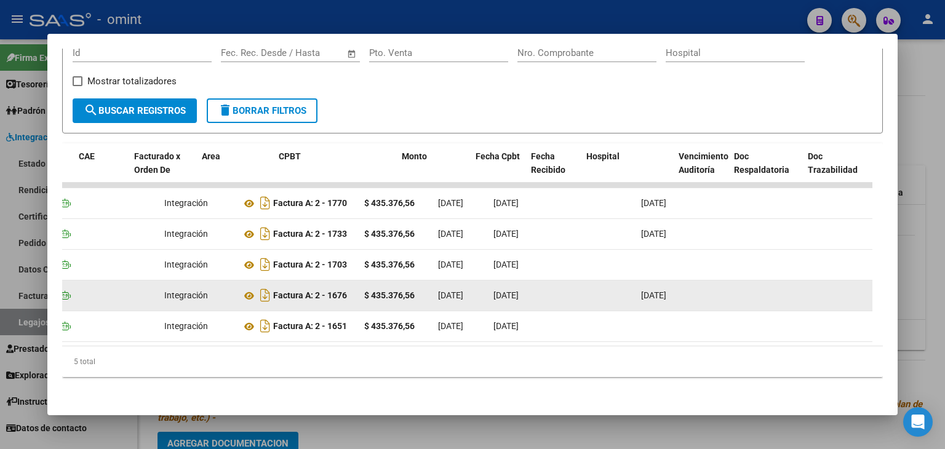
scroll to position [0, 5]
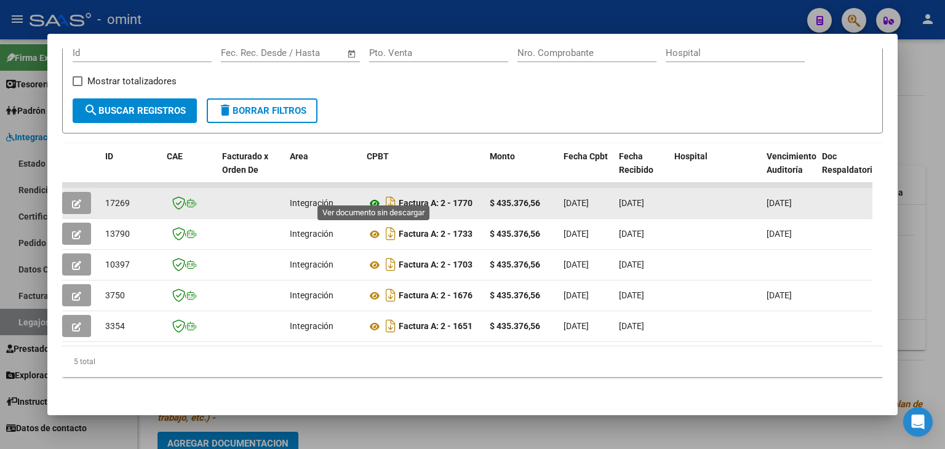
click at [371, 196] on icon at bounding box center [375, 203] width 16 height 15
click at [77, 199] on icon "button" at bounding box center [76, 203] width 9 height 9
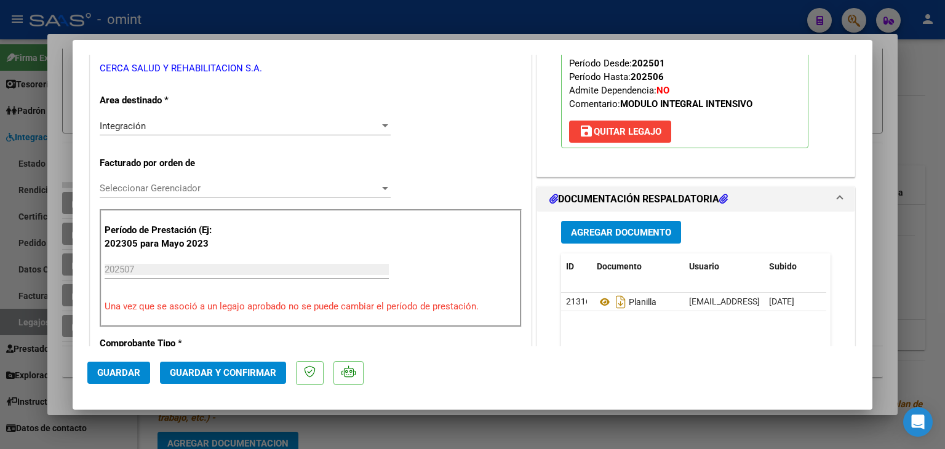
scroll to position [307, 0]
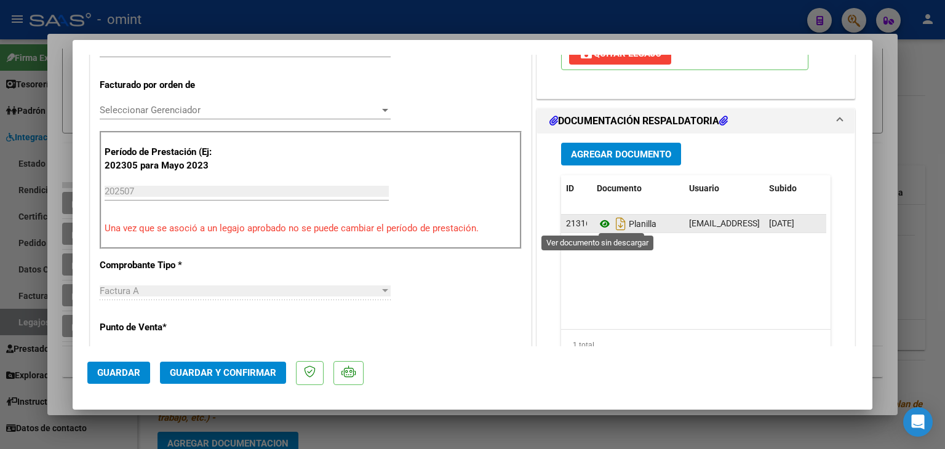
click at [597, 221] on icon at bounding box center [605, 223] width 16 height 15
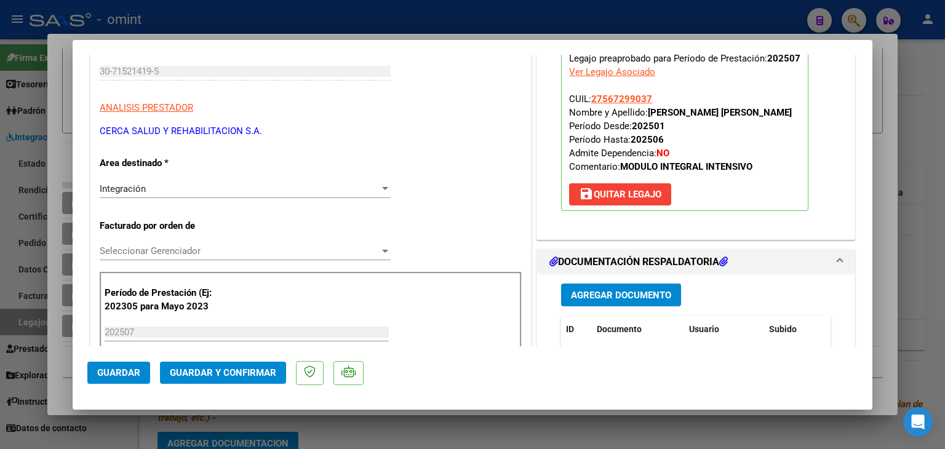
scroll to position [184, 0]
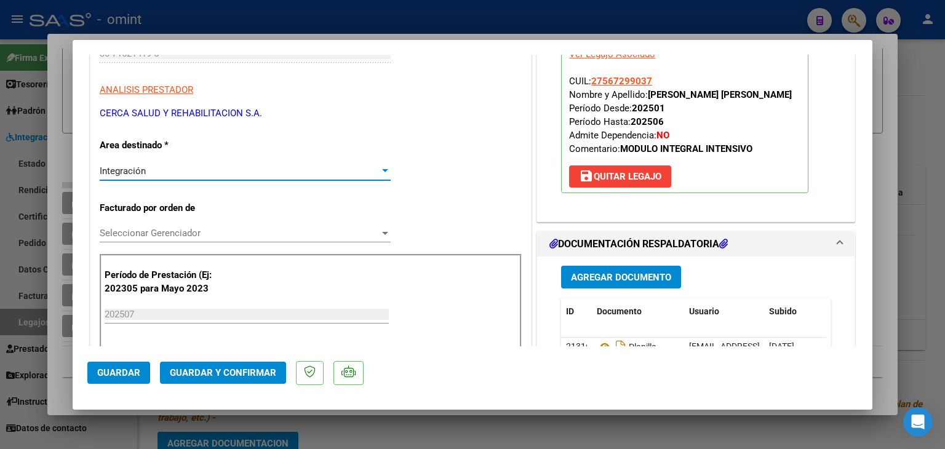
click at [133, 165] on span "Integración" at bounding box center [123, 170] width 46 height 11
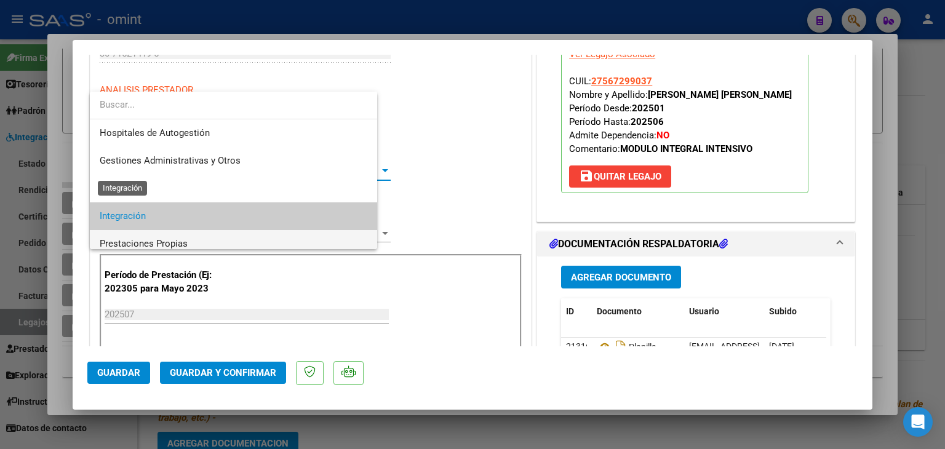
scroll to position [46, 0]
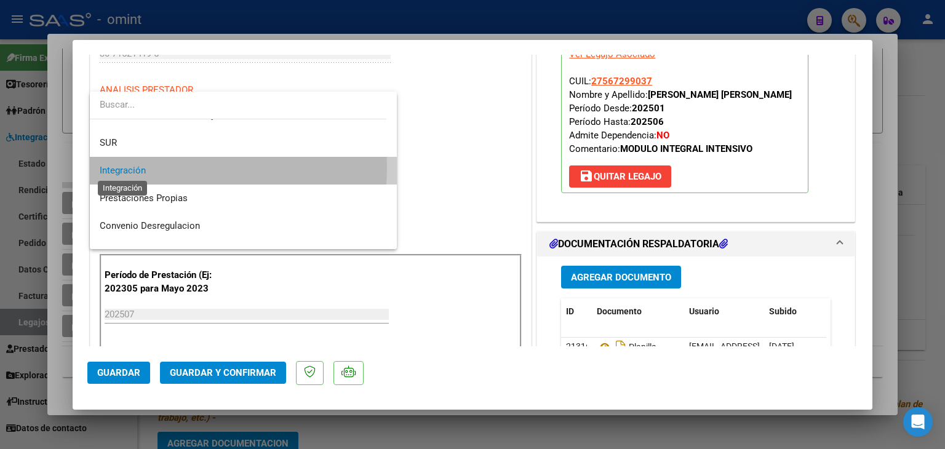
click at [124, 167] on span "Integración" at bounding box center [123, 170] width 46 height 11
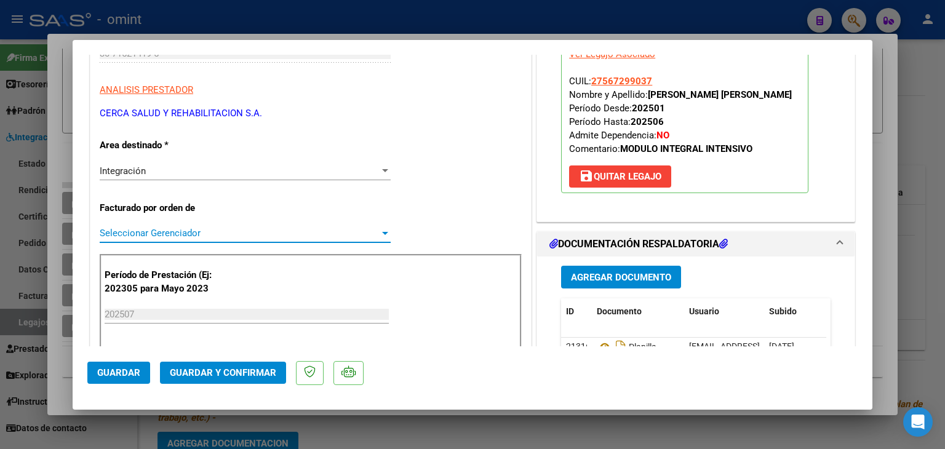
click at [135, 229] on span "Seleccionar Gerenciador" at bounding box center [240, 233] width 280 height 11
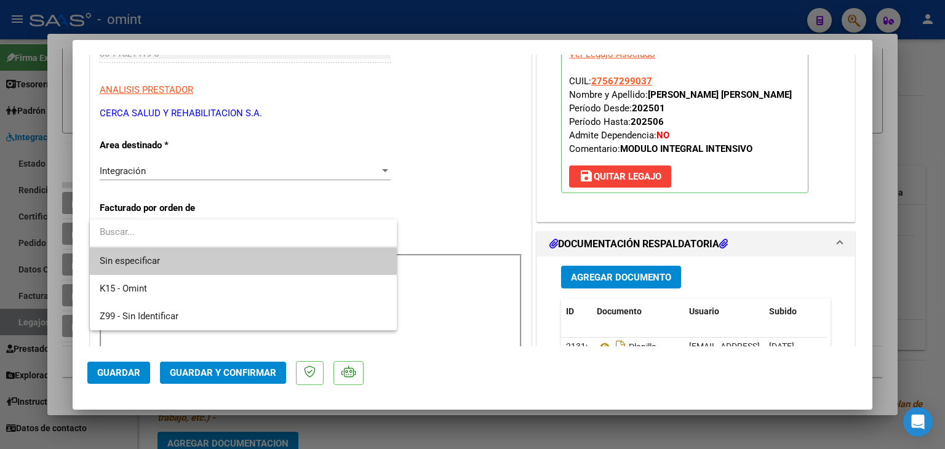
click at [143, 260] on span "Sin especificar" at bounding box center [243, 261] width 287 height 28
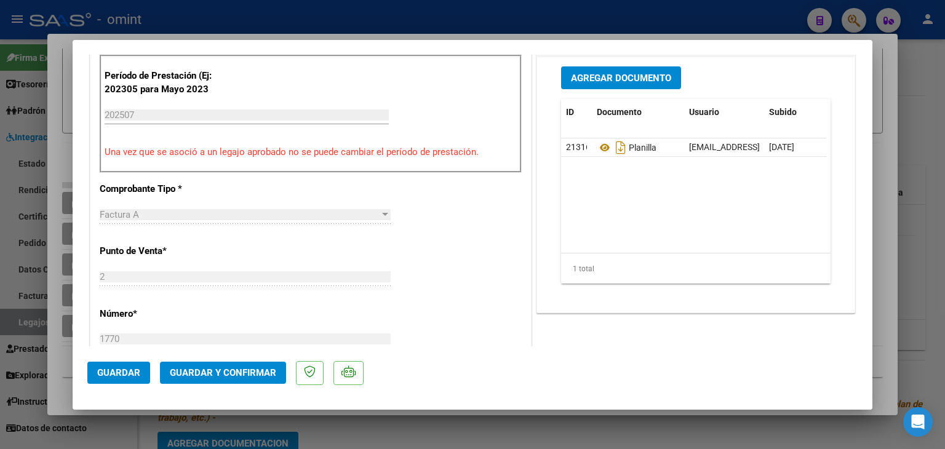
scroll to position [430, 0]
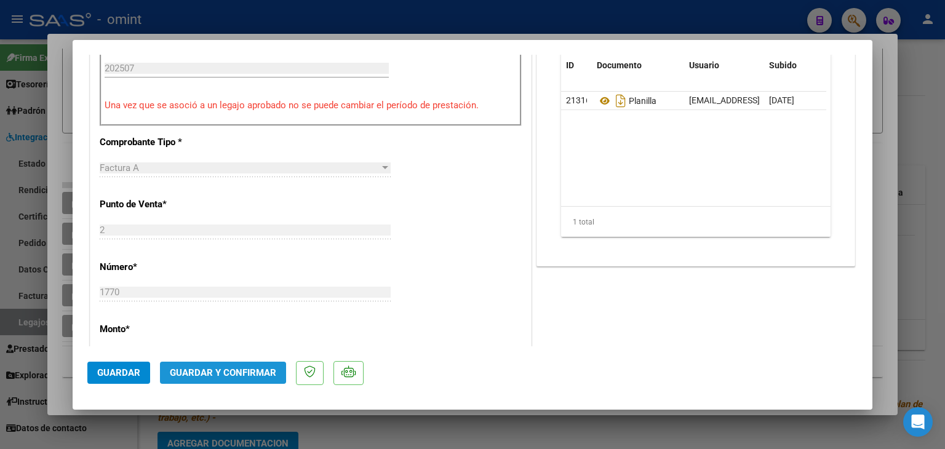
click at [217, 371] on span "Guardar y Confirmar" at bounding box center [223, 372] width 106 height 11
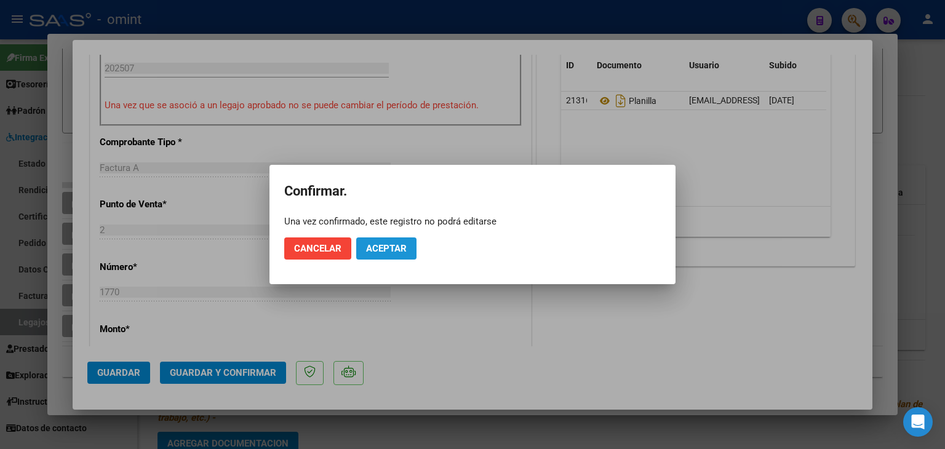
click at [384, 245] on span "Aceptar" at bounding box center [386, 248] width 41 height 11
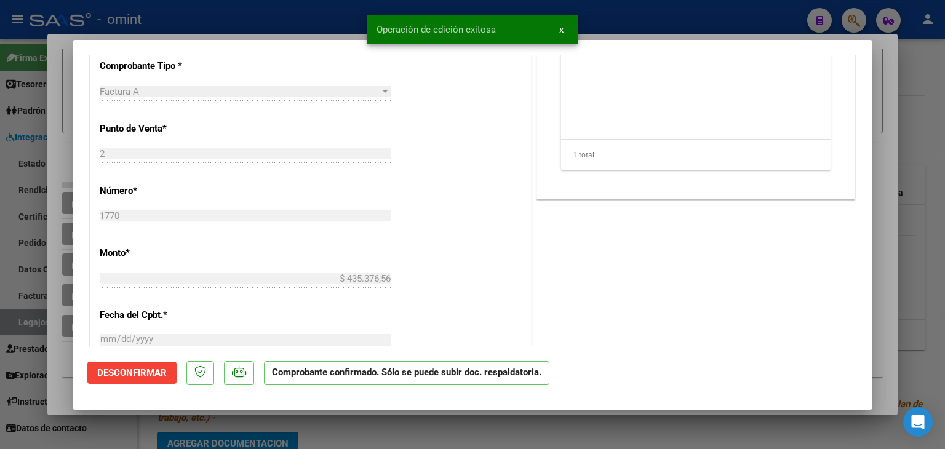
type input "$ 0,00"
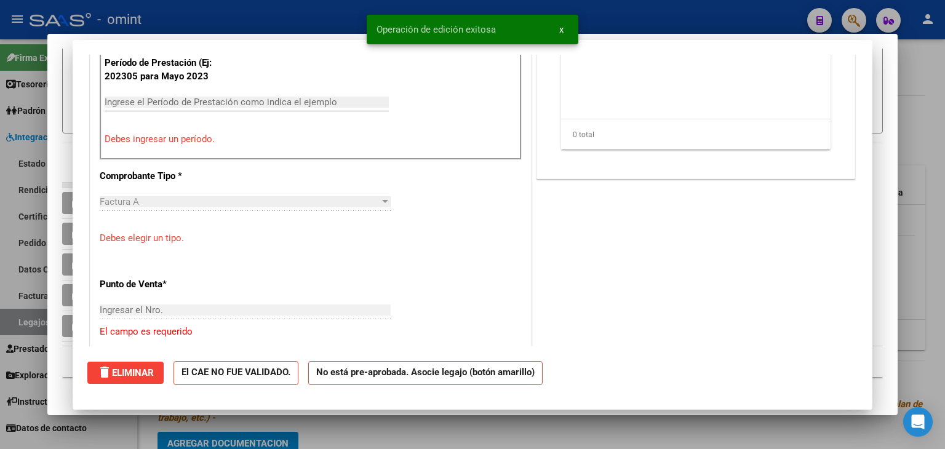
scroll to position [0, 0]
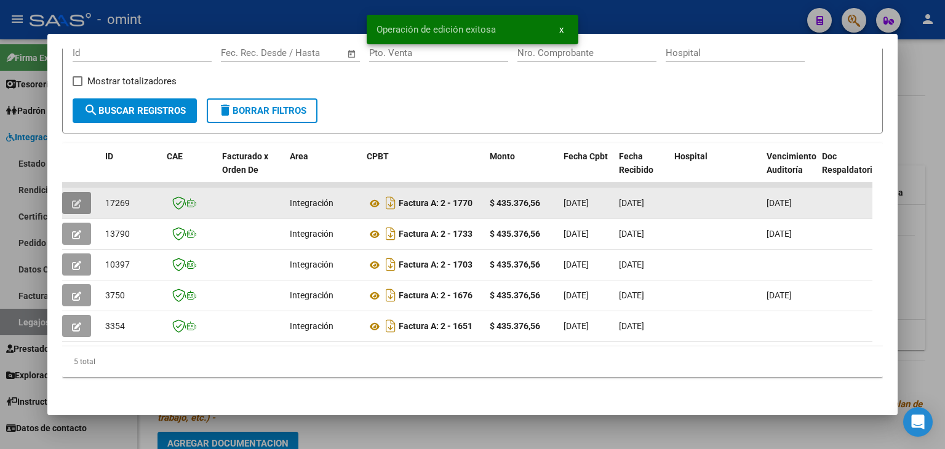
click at [121, 198] on span "17269" at bounding box center [117, 203] width 25 height 10
copy span "17269"
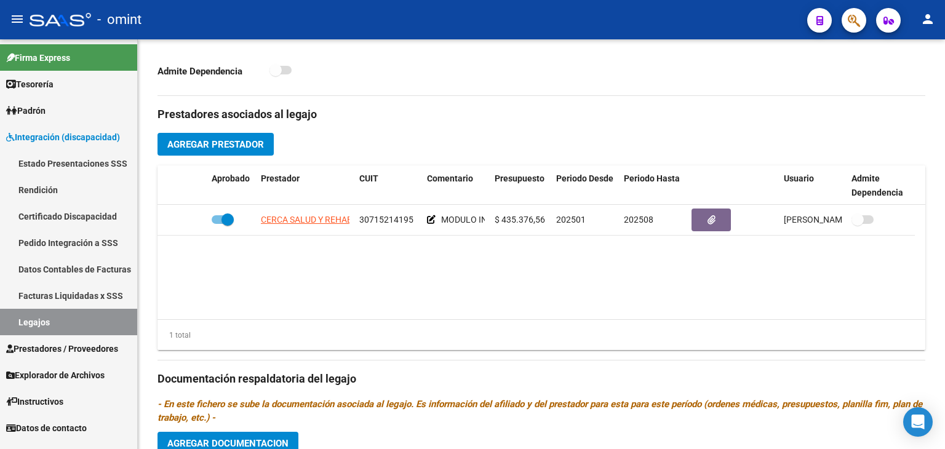
click at [51, 323] on link "Legajos" at bounding box center [68, 322] width 137 height 26
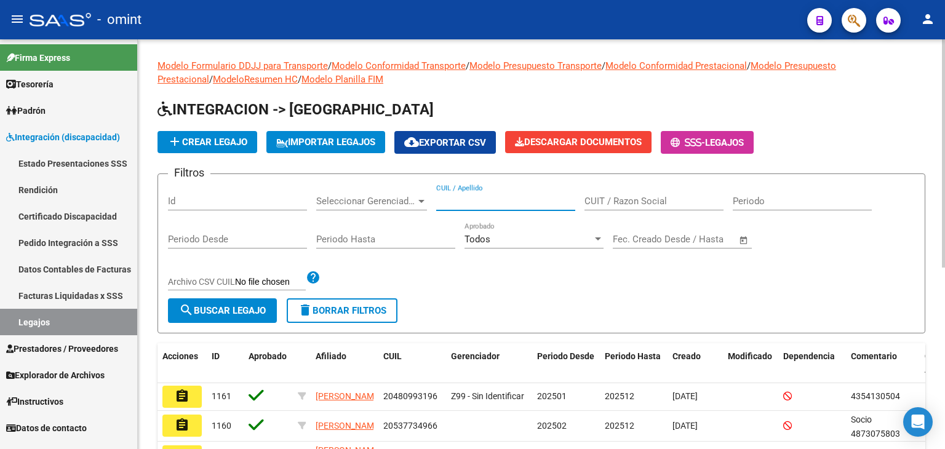
click at [483, 204] on input "CUIL / Apellido" at bounding box center [505, 201] width 139 height 11
paste input "20527914001"
type input "20527914001"
click at [234, 305] on span "search Buscar Legajo" at bounding box center [222, 310] width 87 height 11
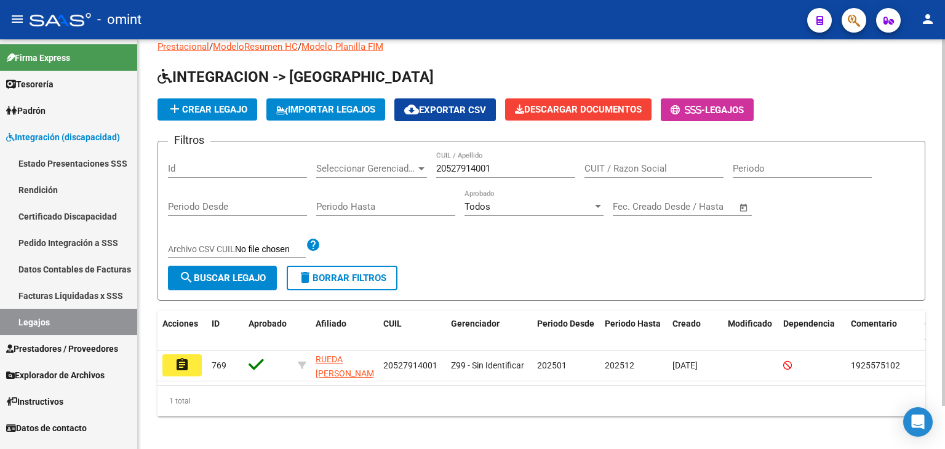
scroll to position [48, 0]
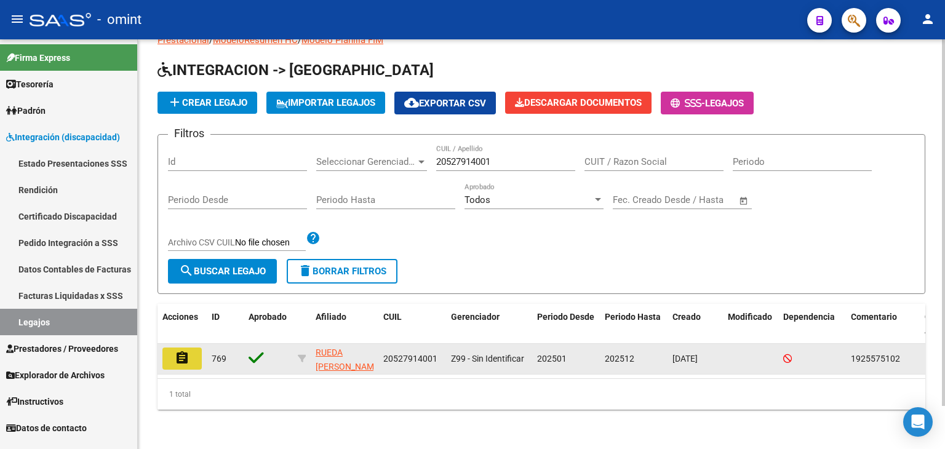
click at [185, 351] on mat-icon "assignment" at bounding box center [182, 358] width 15 height 15
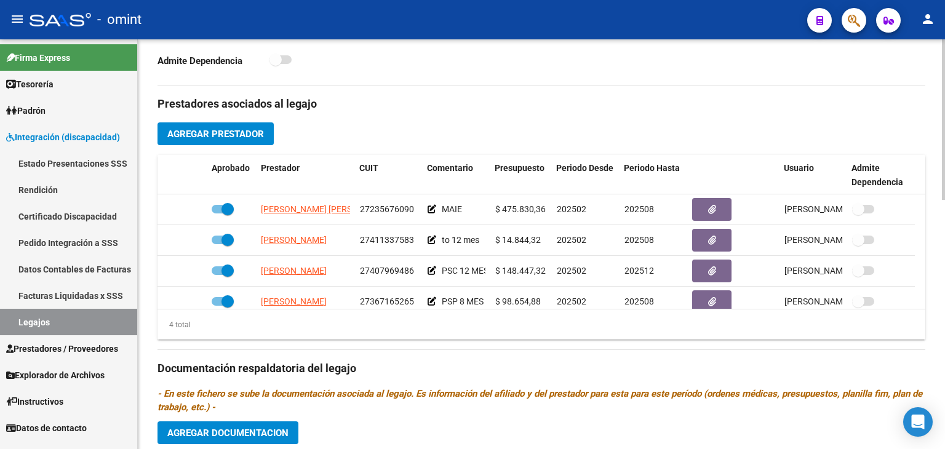
scroll to position [430, 0]
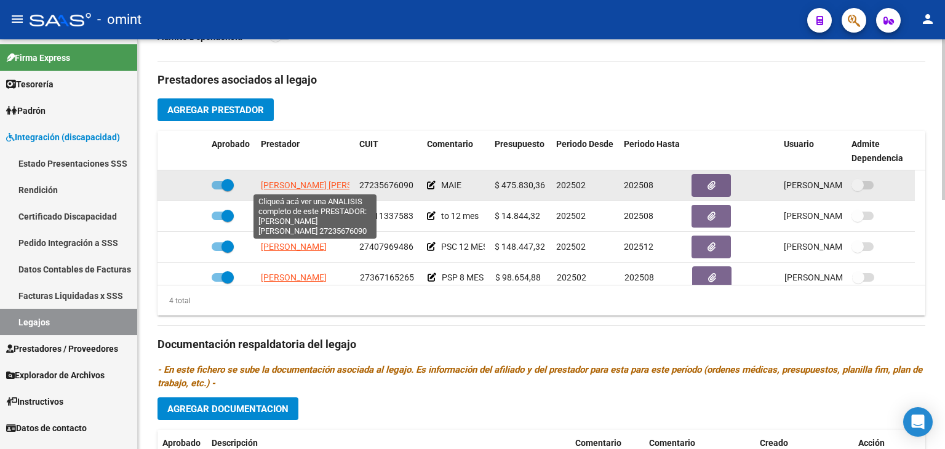
click at [300, 184] on span "[PERSON_NAME] [PERSON_NAME]" at bounding box center [327, 185] width 133 height 10
type textarea "27235676090"
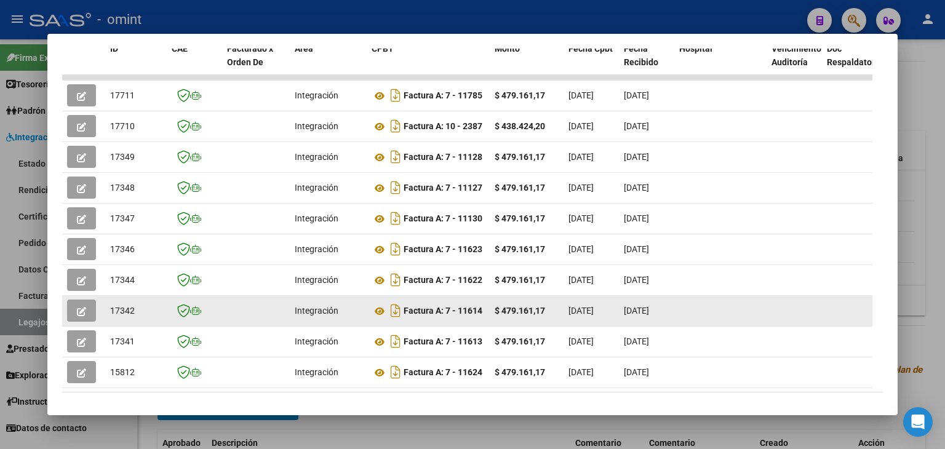
scroll to position [355, 0]
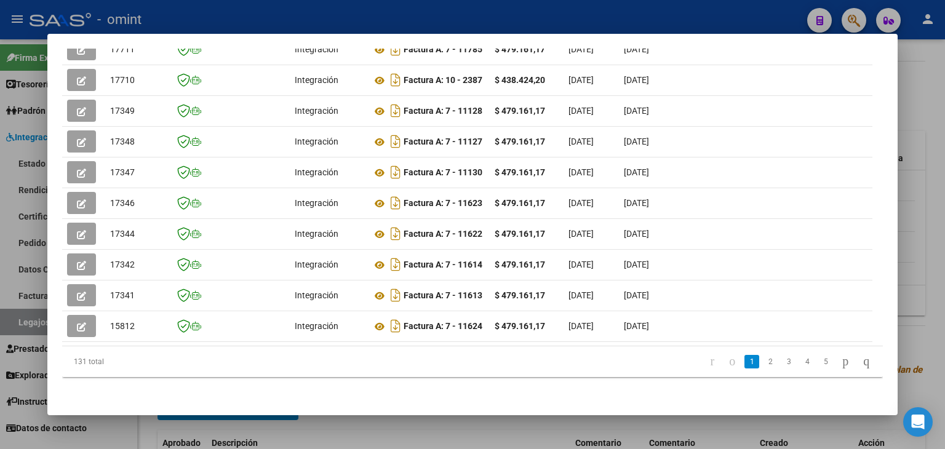
click at [287, 346] on div "131 total 1 2 3 4 5" at bounding box center [472, 361] width 820 height 31
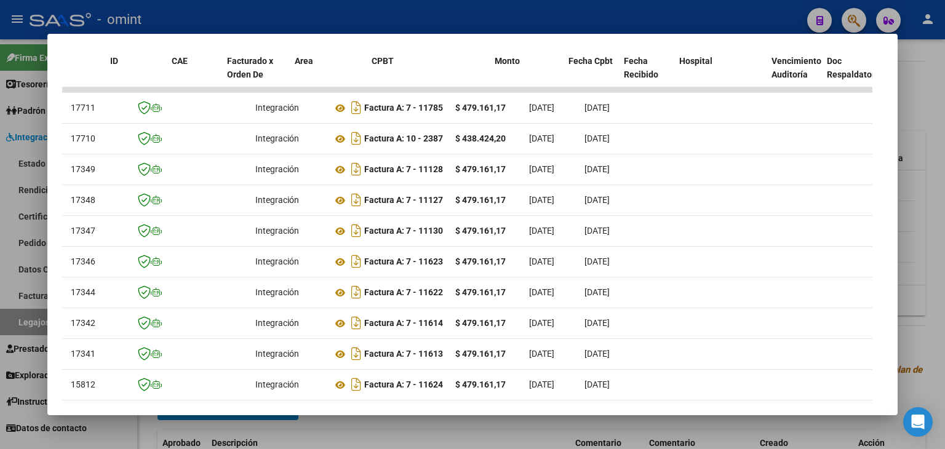
scroll to position [0, 0]
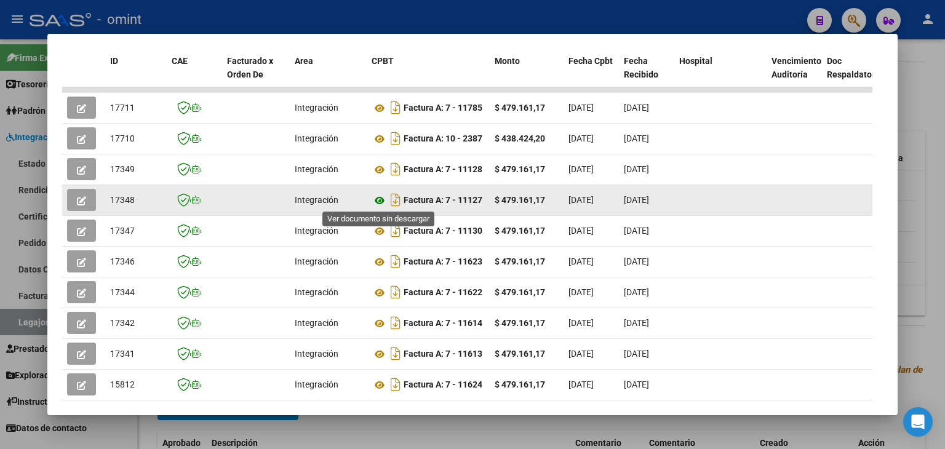
click at [382, 198] on icon at bounding box center [379, 200] width 16 height 15
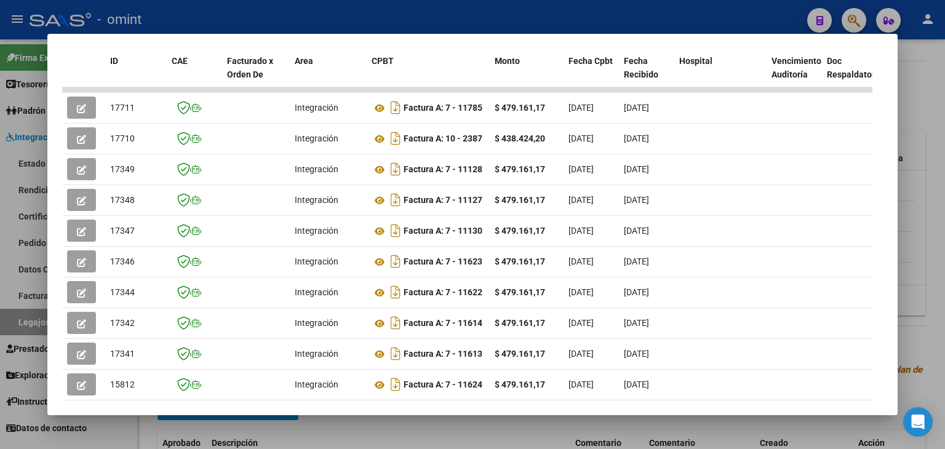
drag, startPoint x: 291, startPoint y: 395, endPoint x: 366, endPoint y: 395, distance: 74.4
click at [366, 395] on datatable-body "17711 Integración Factura A: 7 - 11785 $ 479.161,17 [DATE] [DATE] - [DATE] [PER…" at bounding box center [467, 245] width 810 height 317
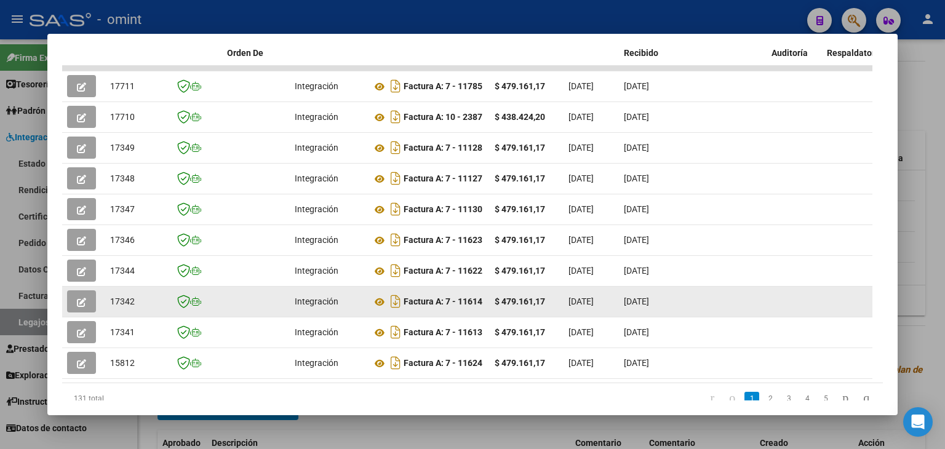
scroll to position [293, 0]
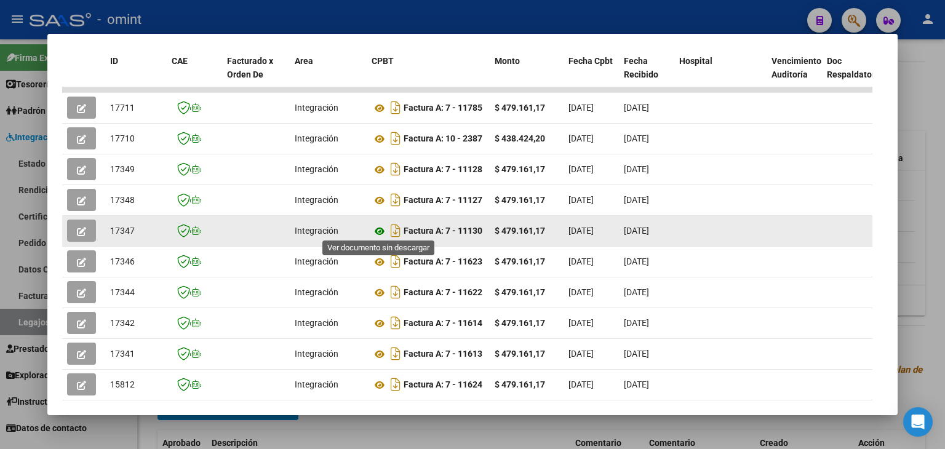
click at [376, 229] on icon at bounding box center [379, 231] width 16 height 15
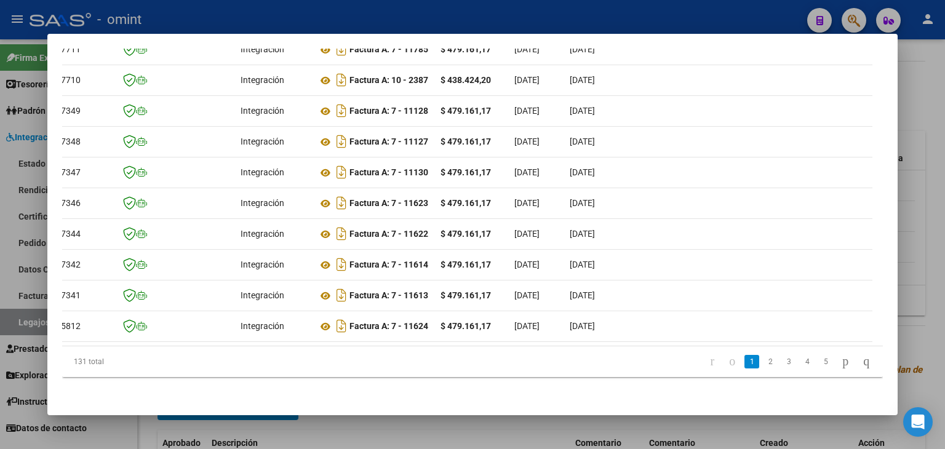
scroll to position [0, 0]
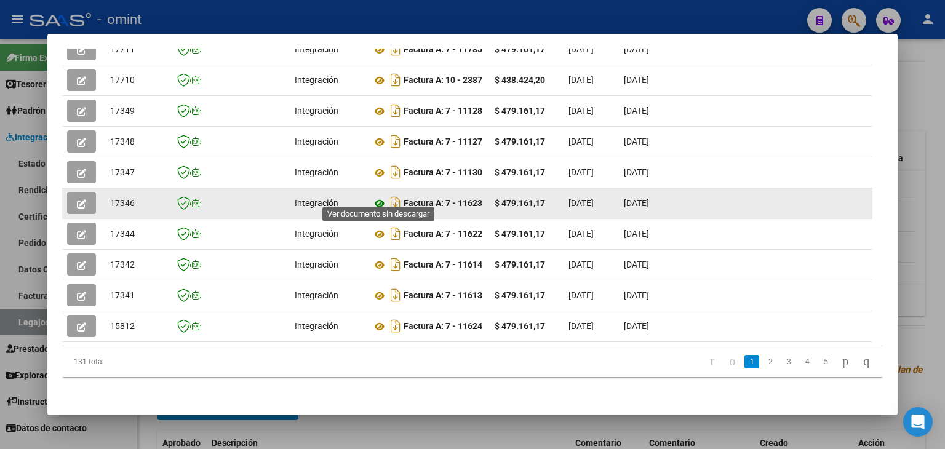
click at [373, 196] on icon at bounding box center [379, 203] width 16 height 15
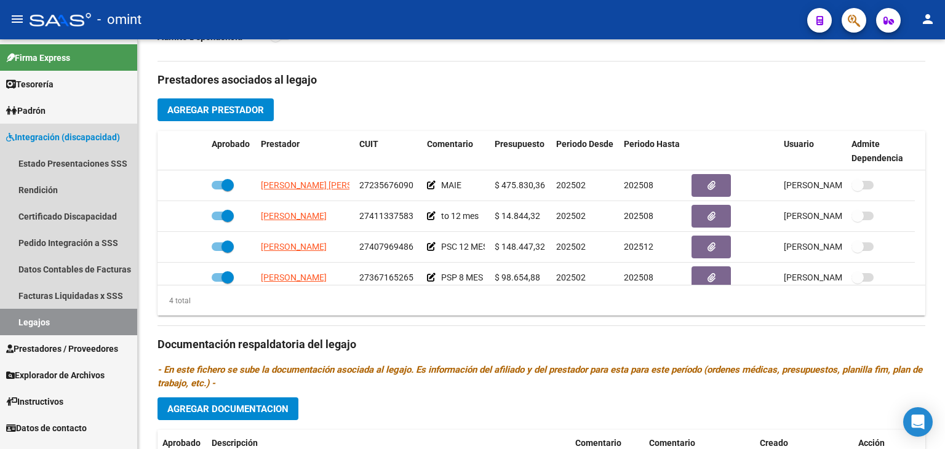
click at [42, 317] on link "Legajos" at bounding box center [68, 322] width 137 height 26
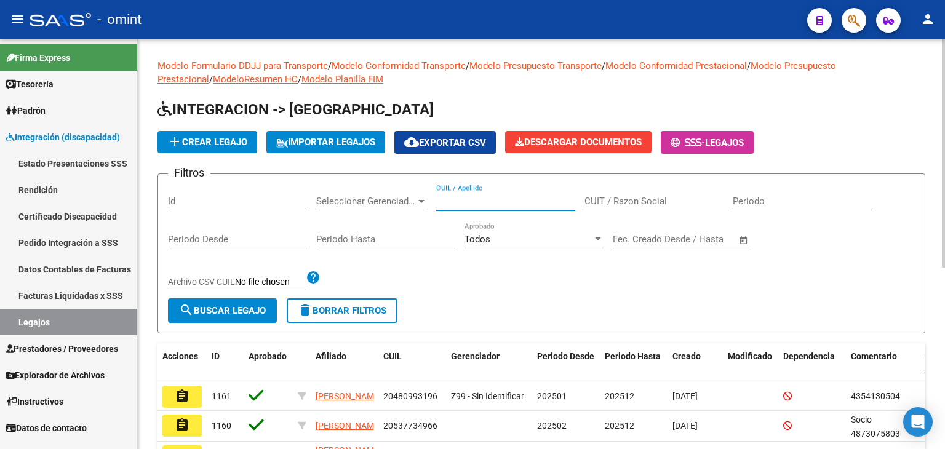
click at [483, 201] on input "CUIL / Apellido" at bounding box center [505, 201] width 139 height 11
paste input "20527914001"
click at [215, 317] on button "search Buscar Legajo" at bounding box center [222, 310] width 109 height 25
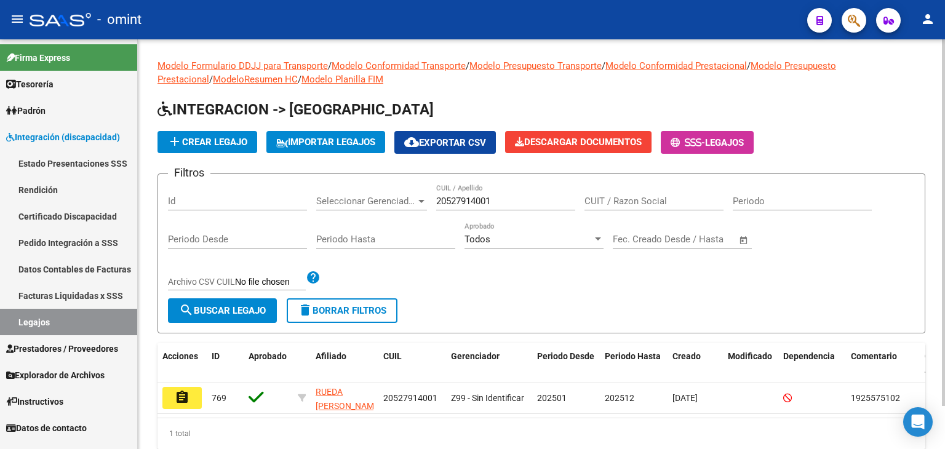
scroll to position [48, 0]
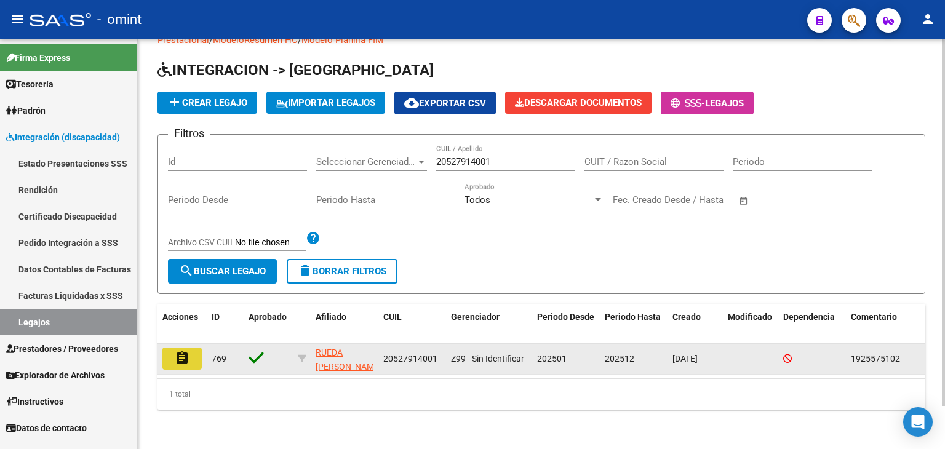
click at [180, 351] on mat-icon "assignment" at bounding box center [182, 358] width 15 height 15
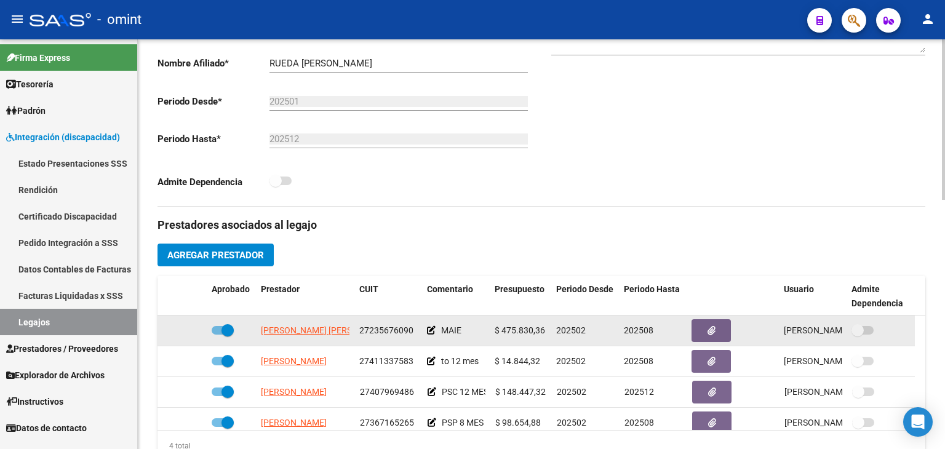
scroll to position [369, 0]
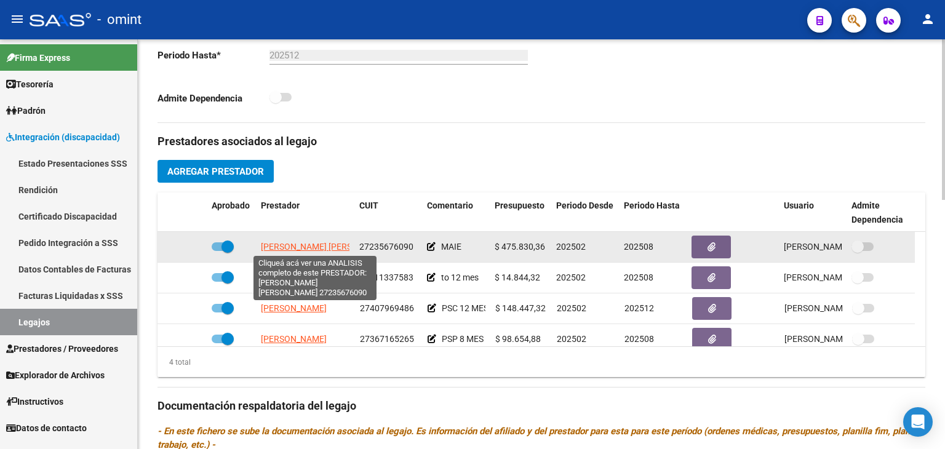
click at [305, 246] on span "[PERSON_NAME] [PERSON_NAME]" at bounding box center [327, 247] width 133 height 10
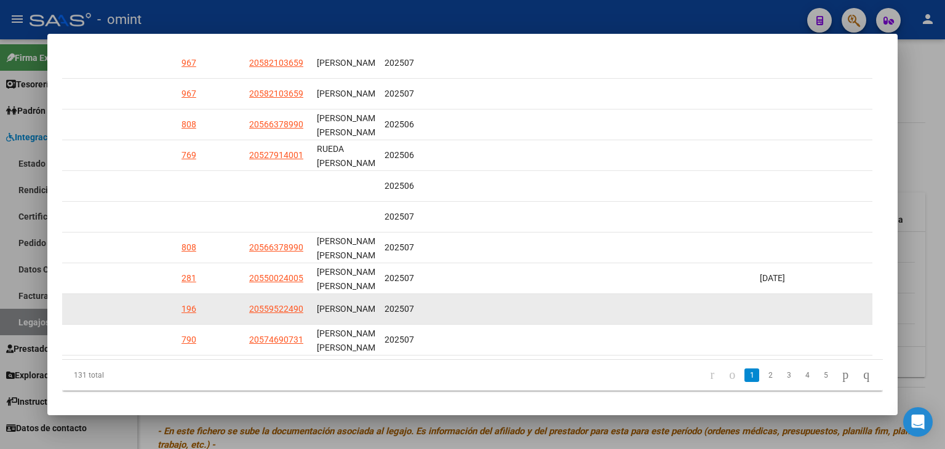
scroll to position [355, 0]
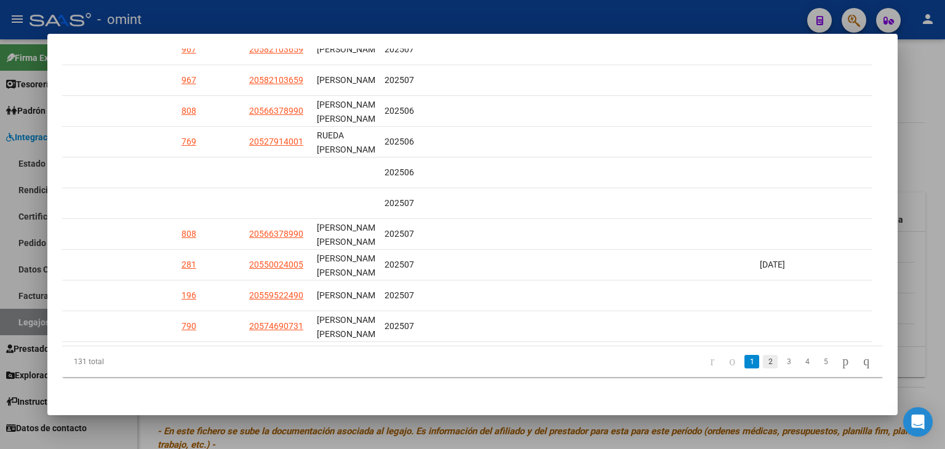
click at [763, 360] on link "2" at bounding box center [770, 362] width 15 height 14
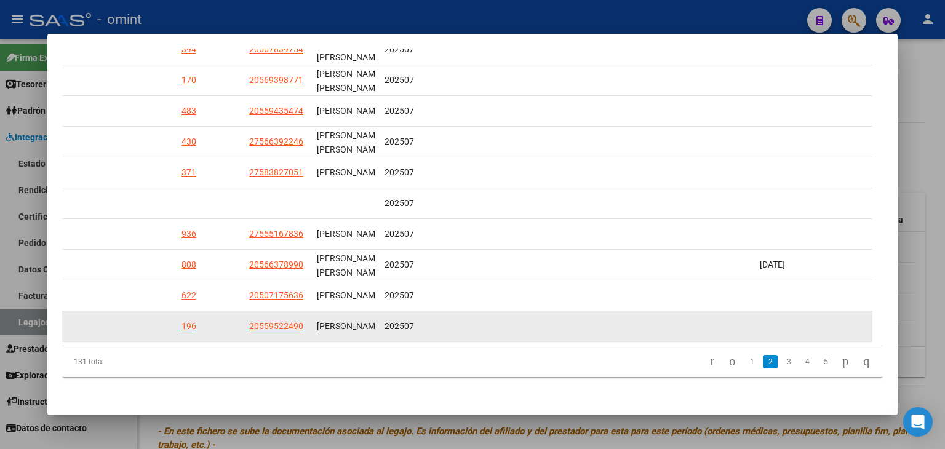
scroll to position [358, 0]
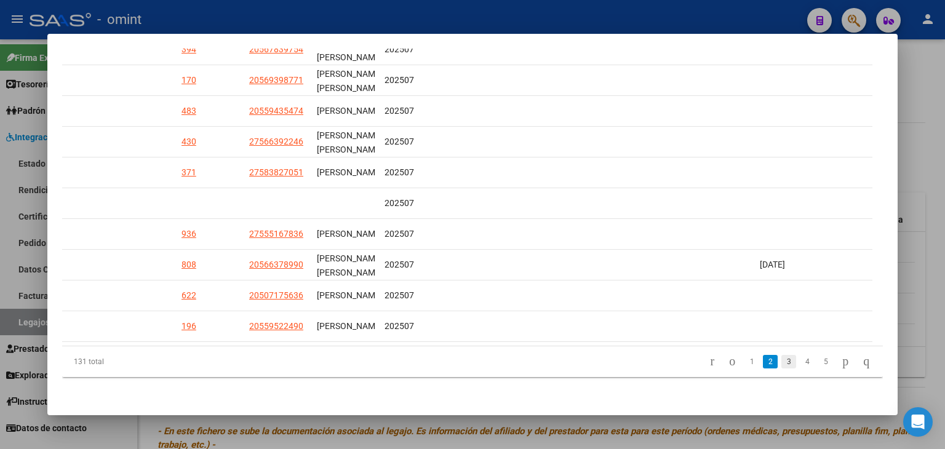
click at [781, 363] on link "3" at bounding box center [788, 362] width 15 height 14
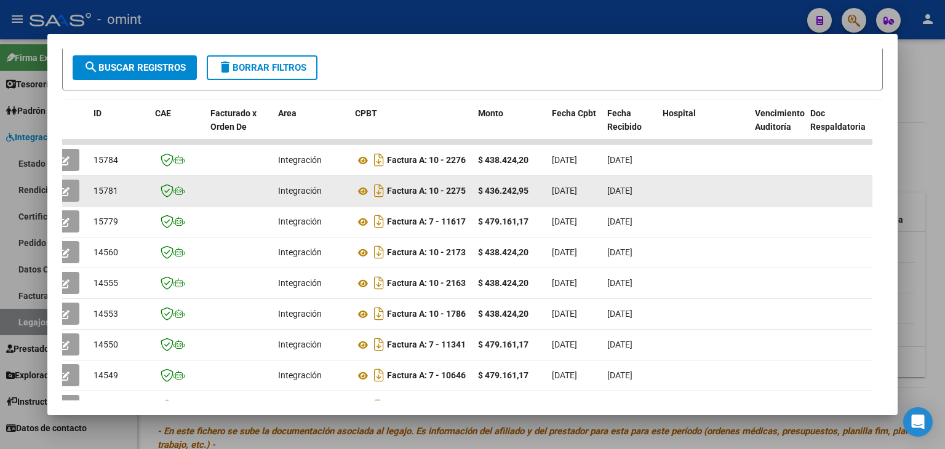
scroll to position [235, 0]
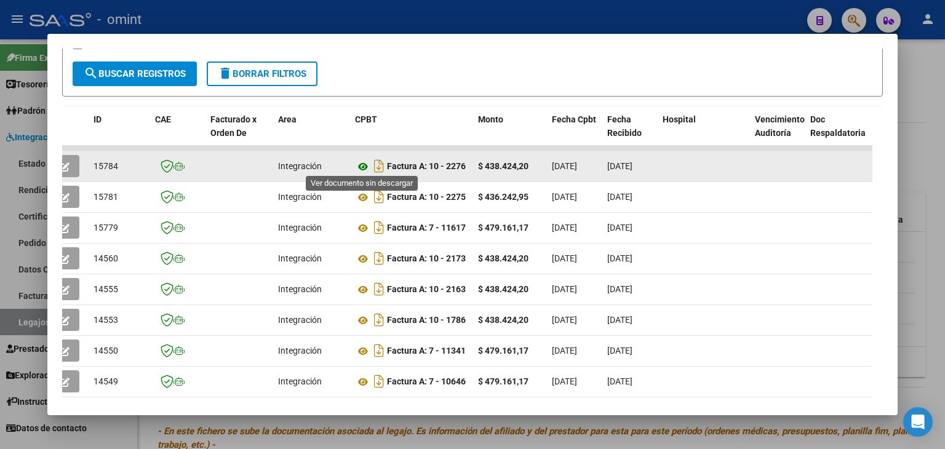
click at [362, 162] on icon at bounding box center [363, 166] width 16 height 15
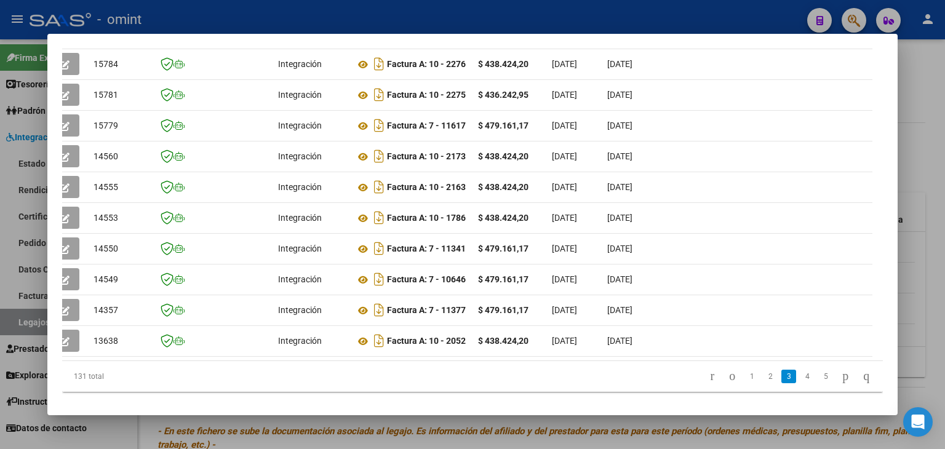
scroll to position [358, 0]
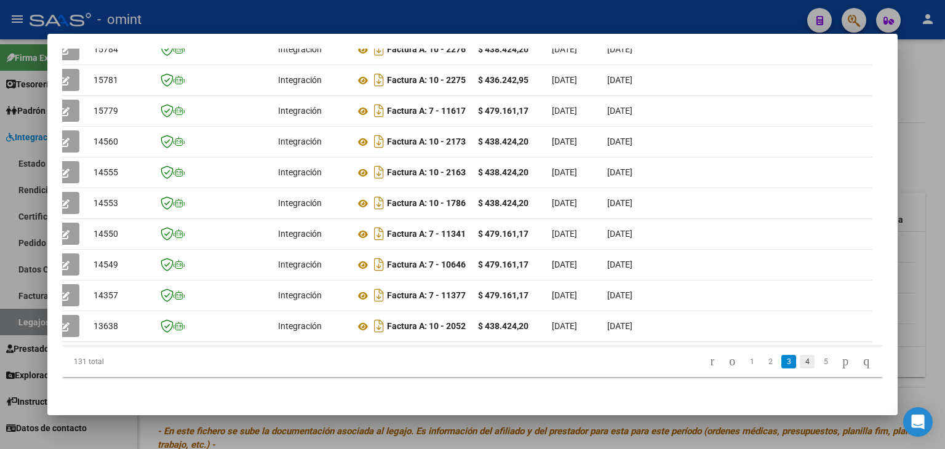
click at [799, 363] on link "4" at bounding box center [806, 362] width 15 height 14
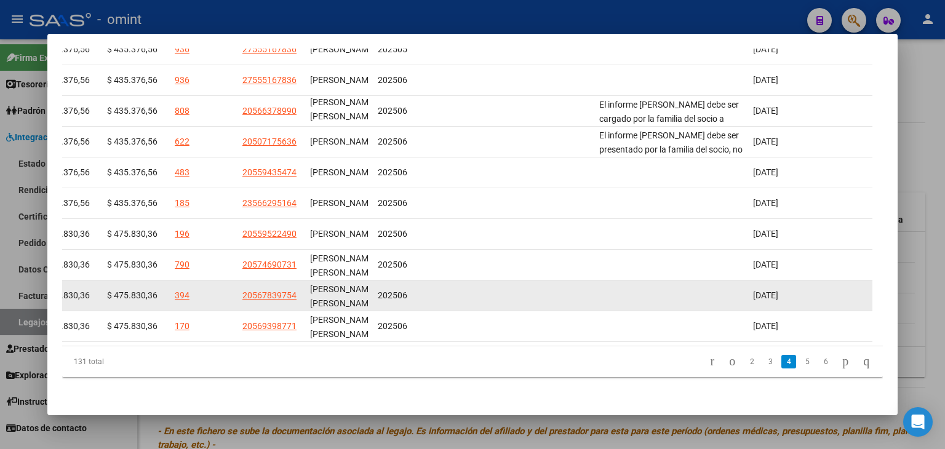
scroll to position [362, 0]
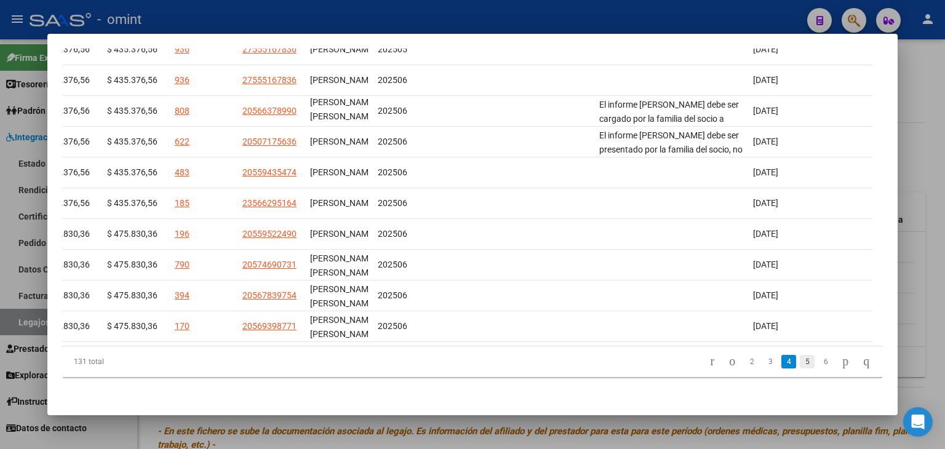
click at [799, 359] on link "5" at bounding box center [806, 362] width 15 height 14
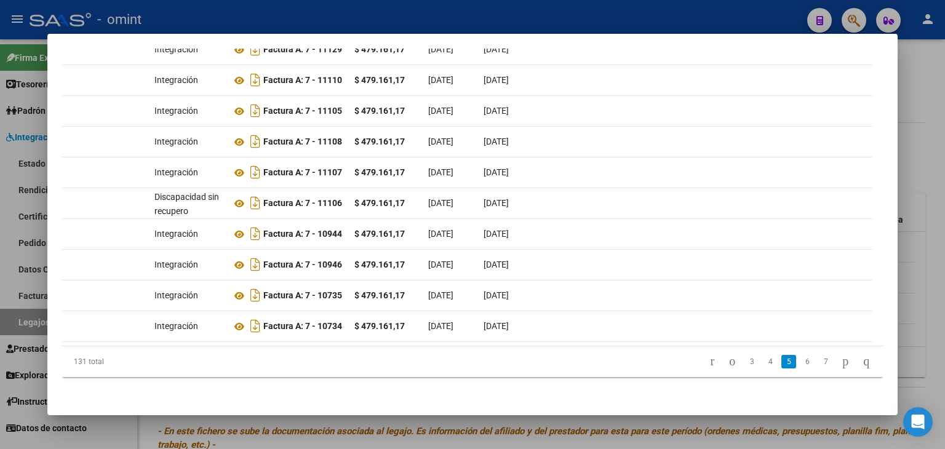
scroll to position [0, 0]
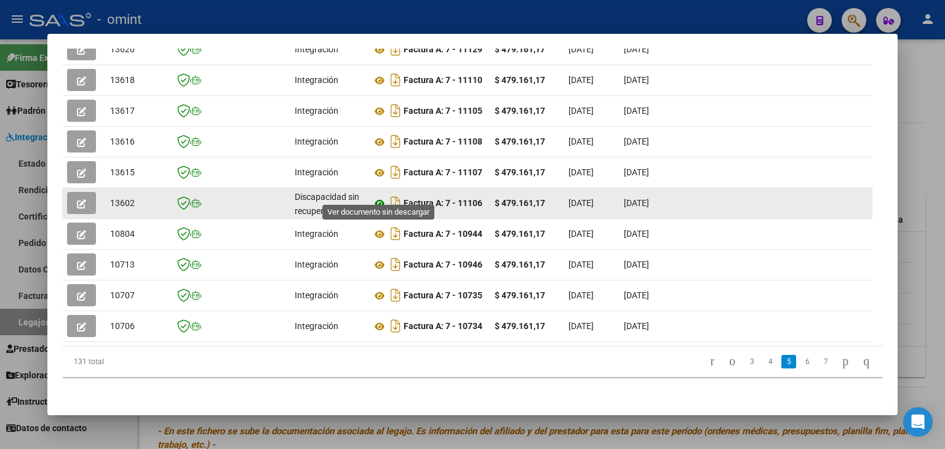
click at [381, 196] on icon at bounding box center [379, 203] width 16 height 15
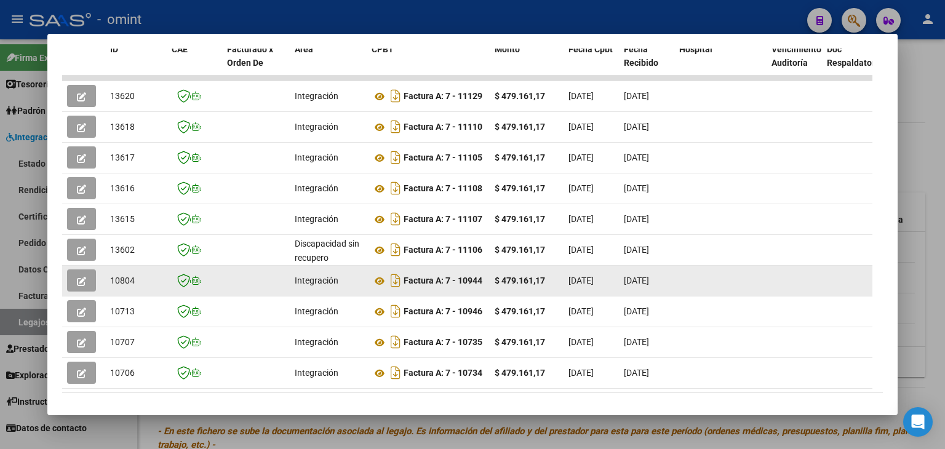
scroll to position [362, 0]
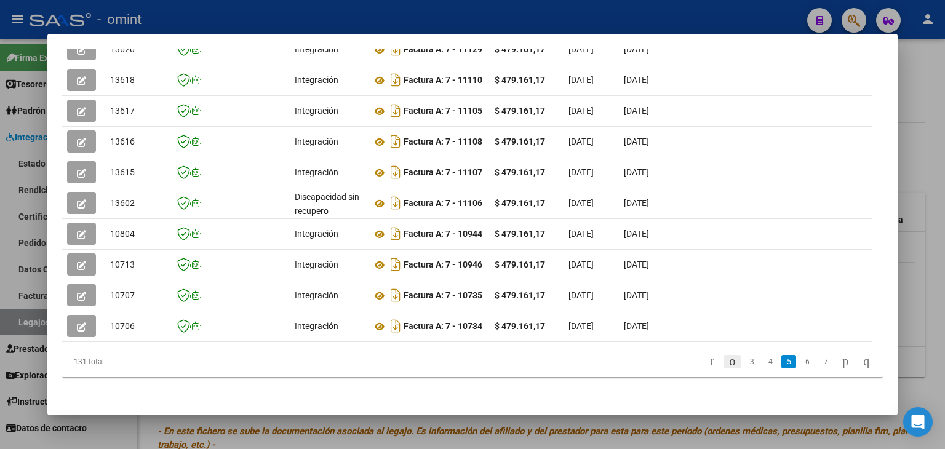
click at [727, 362] on icon "go to previous page" at bounding box center [732, 361] width 10 height 15
click at [706, 360] on div "131 total 2 3 4 5 6" at bounding box center [472, 361] width 820 height 31
click at [727, 360] on icon "go to previous page" at bounding box center [732, 361] width 10 height 15
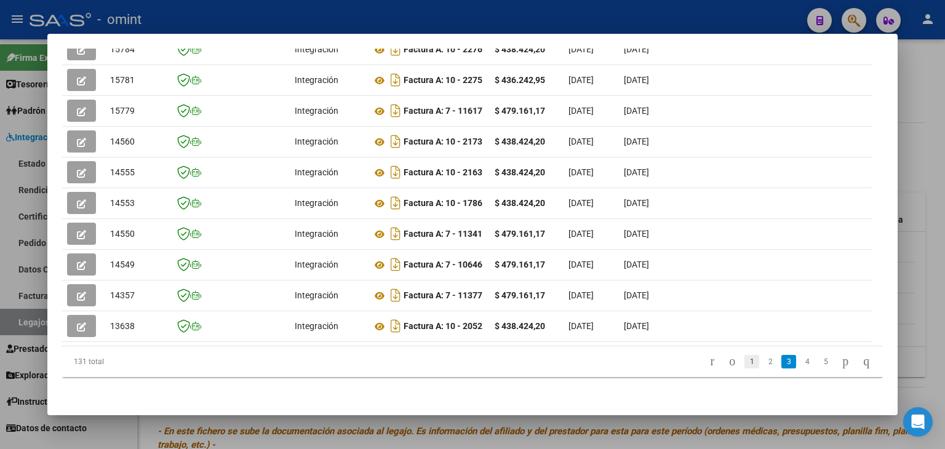
scroll to position [15, 0]
click at [744, 357] on link "1" at bounding box center [751, 362] width 15 height 14
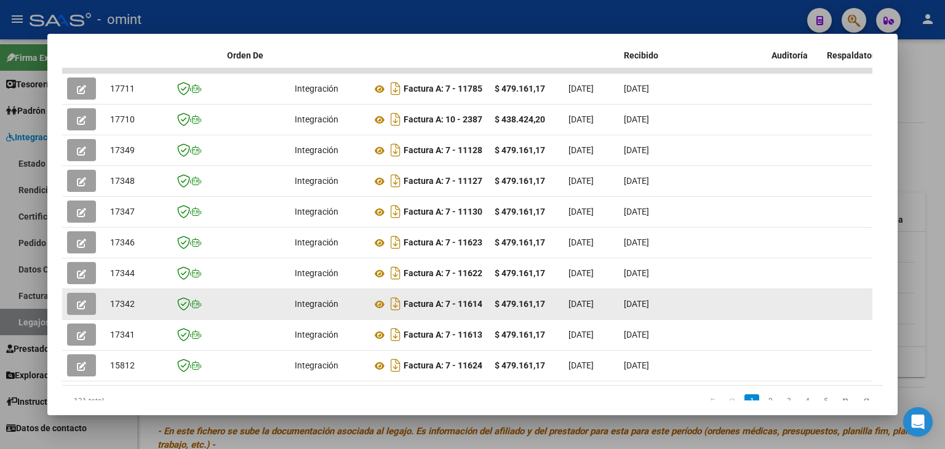
scroll to position [232, 0]
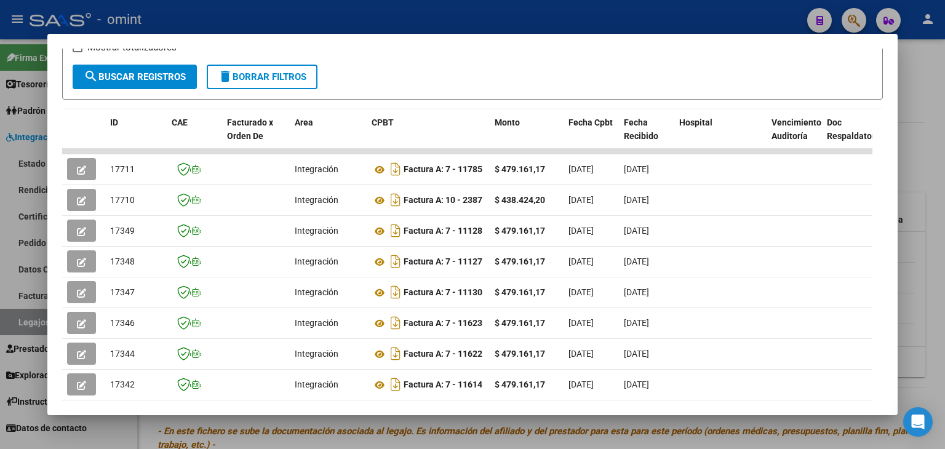
drag, startPoint x: 193, startPoint y: 398, endPoint x: 360, endPoint y: 398, distance: 166.7
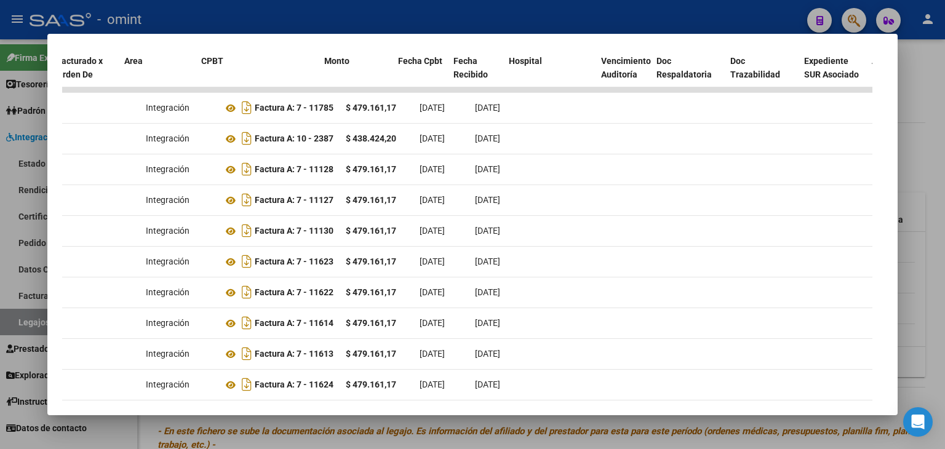
scroll to position [0, 0]
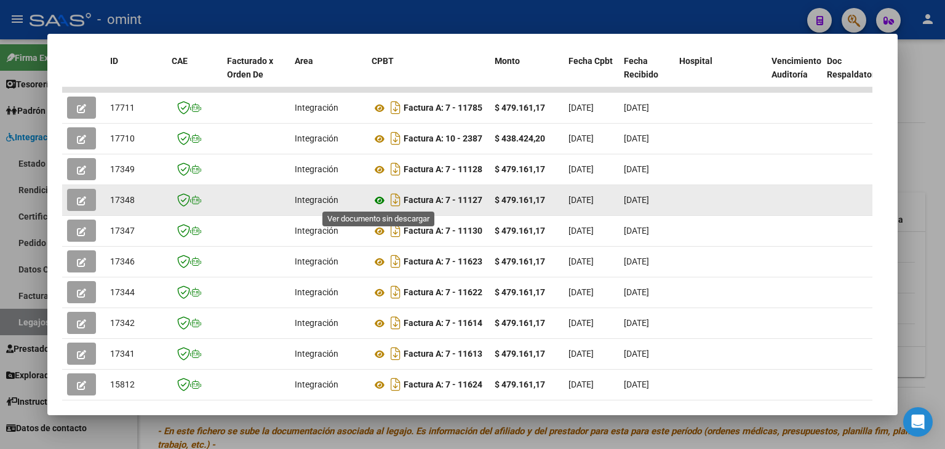
click at [373, 198] on icon at bounding box center [379, 200] width 16 height 15
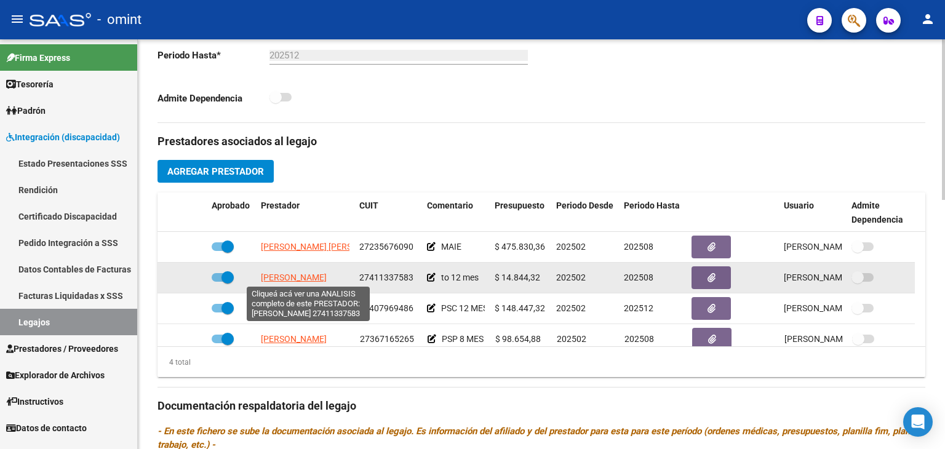
click at [319, 274] on span "[PERSON_NAME]" at bounding box center [294, 277] width 66 height 10
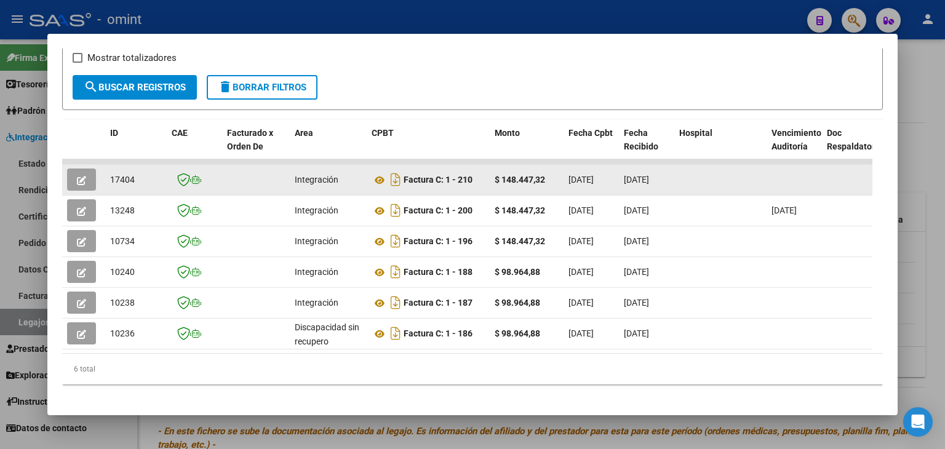
click at [118, 177] on span "17404" at bounding box center [122, 180] width 25 height 10
copy span "17404"
click at [374, 178] on icon at bounding box center [379, 180] width 16 height 15
click at [81, 177] on icon "button" at bounding box center [81, 180] width 9 height 9
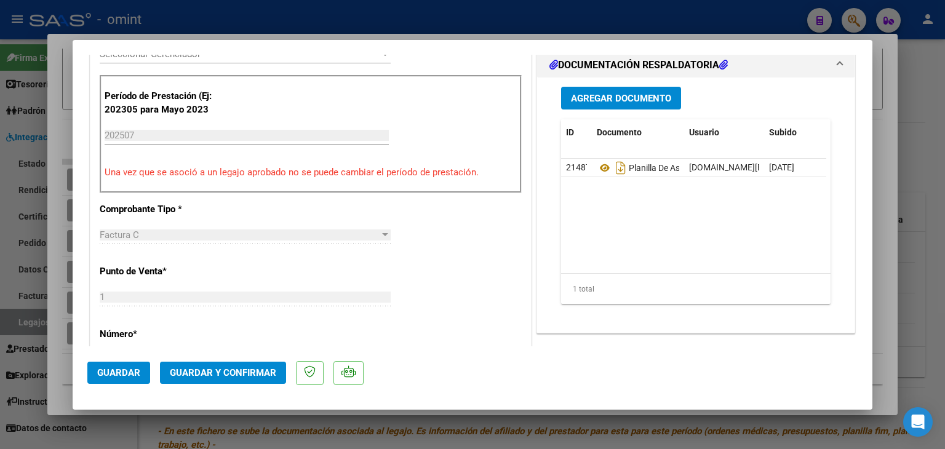
scroll to position [430, 0]
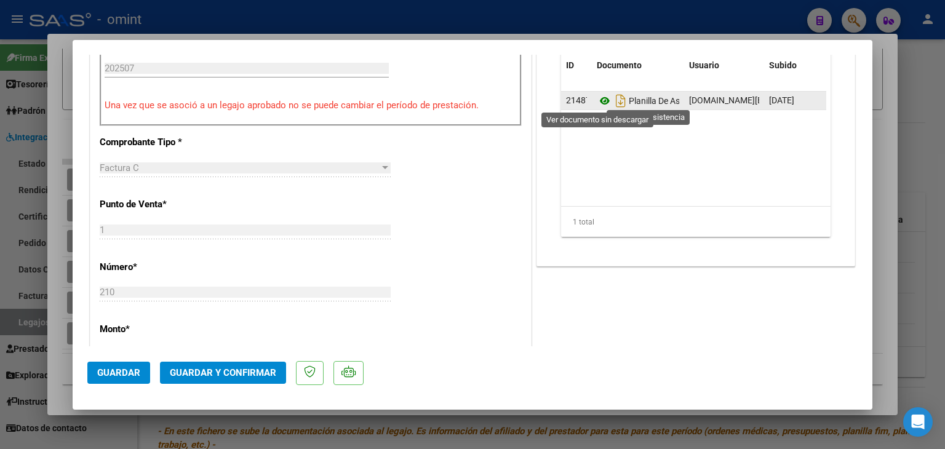
click at [597, 99] on icon at bounding box center [605, 100] width 16 height 15
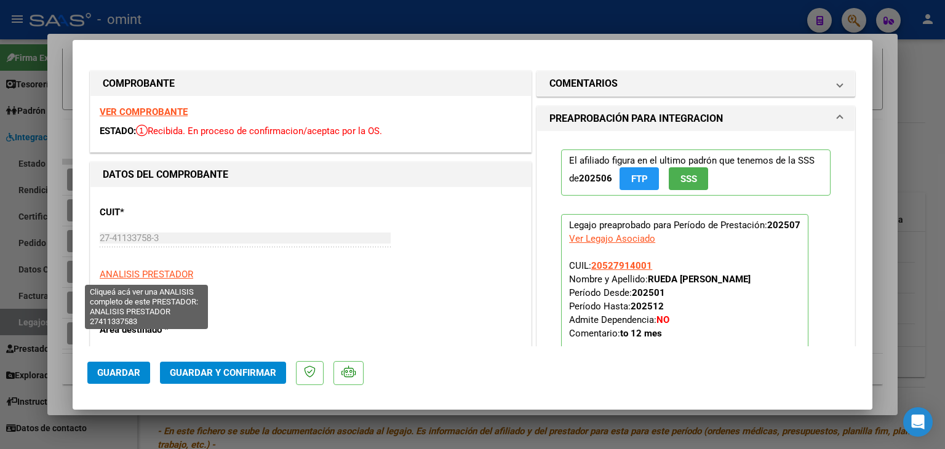
scroll to position [61, 0]
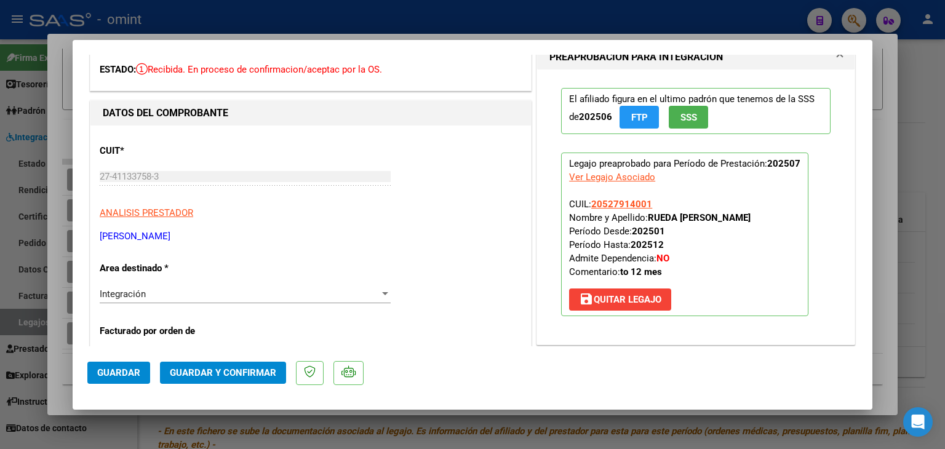
click at [215, 293] on div "Integración" at bounding box center [240, 293] width 280 height 11
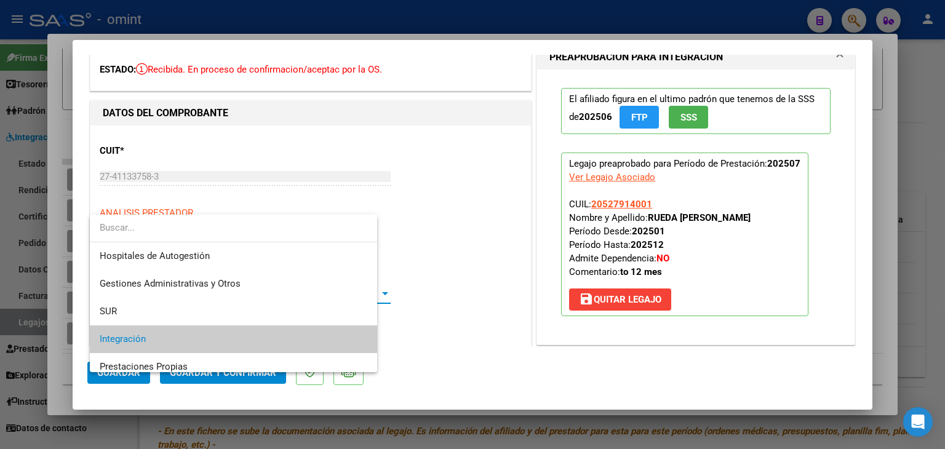
scroll to position [46, 0]
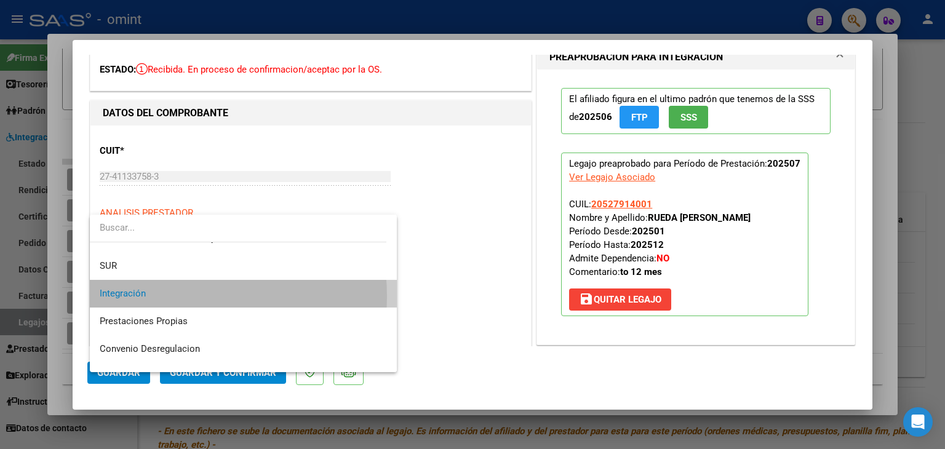
click at [160, 296] on span "Integración" at bounding box center [243, 294] width 287 height 28
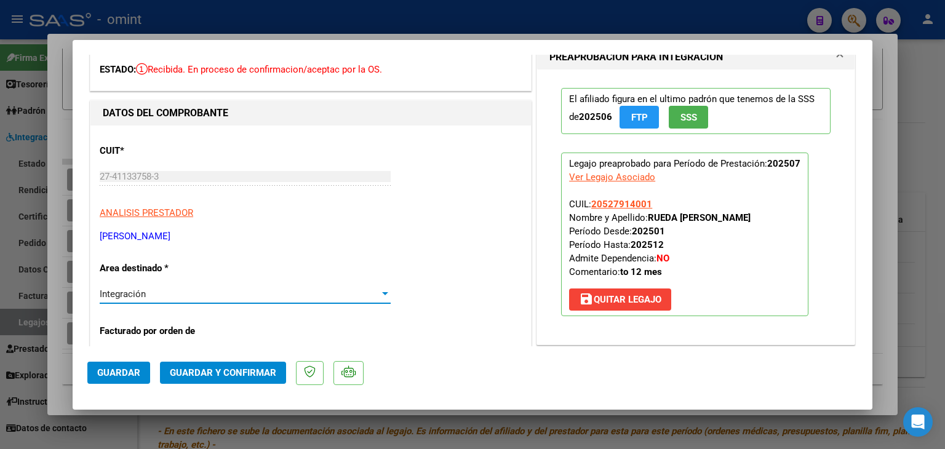
scroll to position [123, 0]
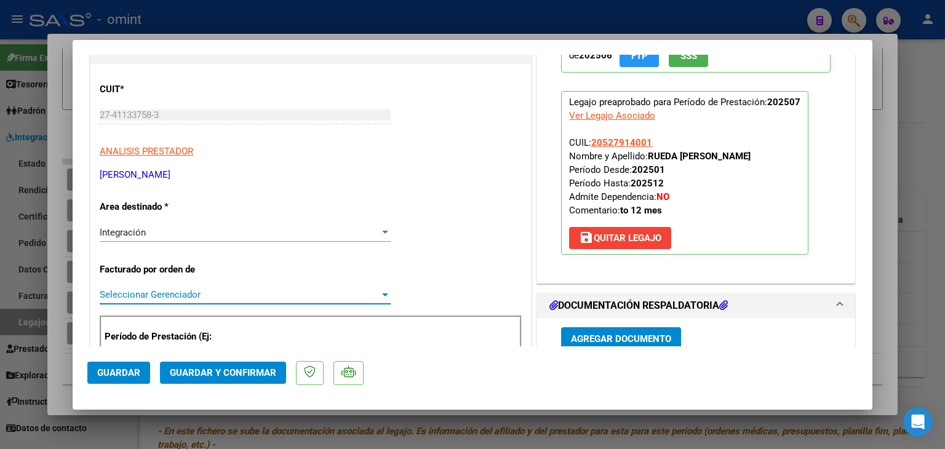
click at [182, 292] on span "Seleccionar Gerenciador" at bounding box center [240, 294] width 280 height 11
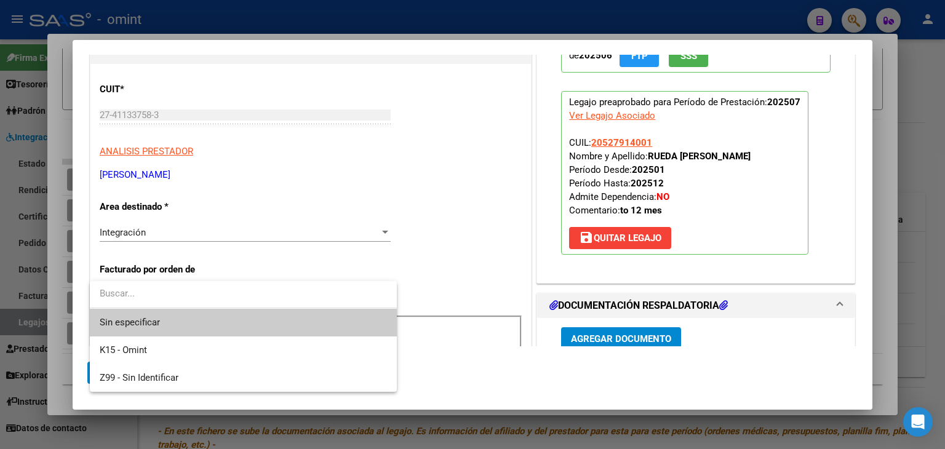
click at [145, 318] on span "Sin especificar" at bounding box center [243, 323] width 287 height 28
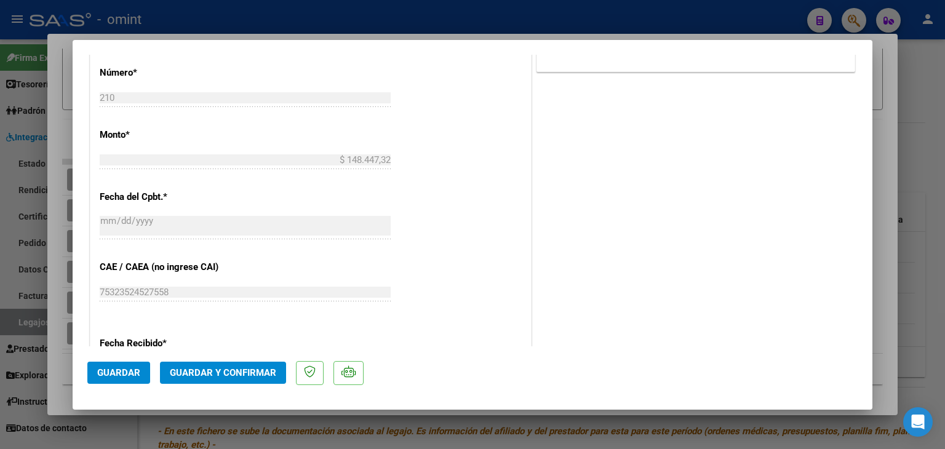
scroll to position [676, 0]
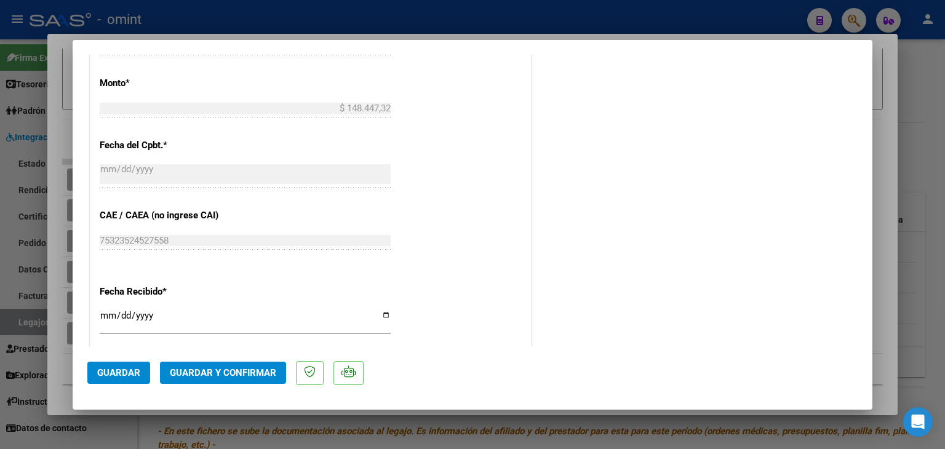
click at [216, 380] on button "Guardar y Confirmar" at bounding box center [223, 373] width 126 height 22
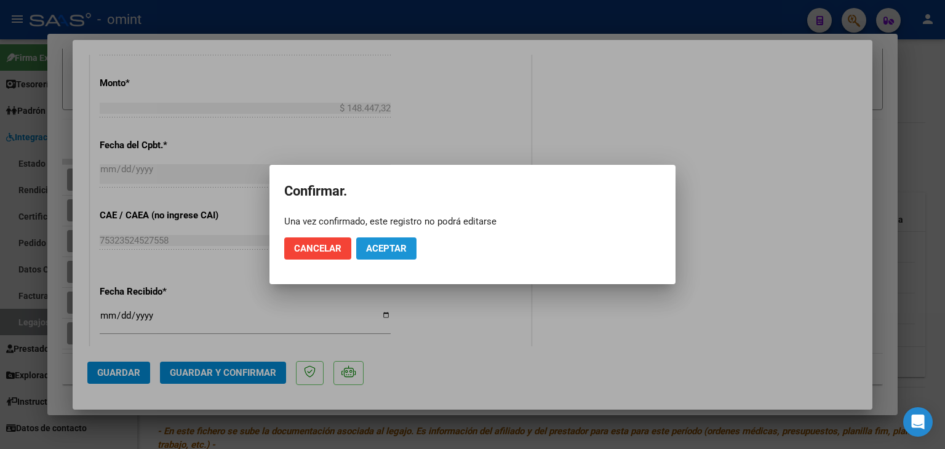
click at [384, 246] on span "Aceptar" at bounding box center [386, 248] width 41 height 11
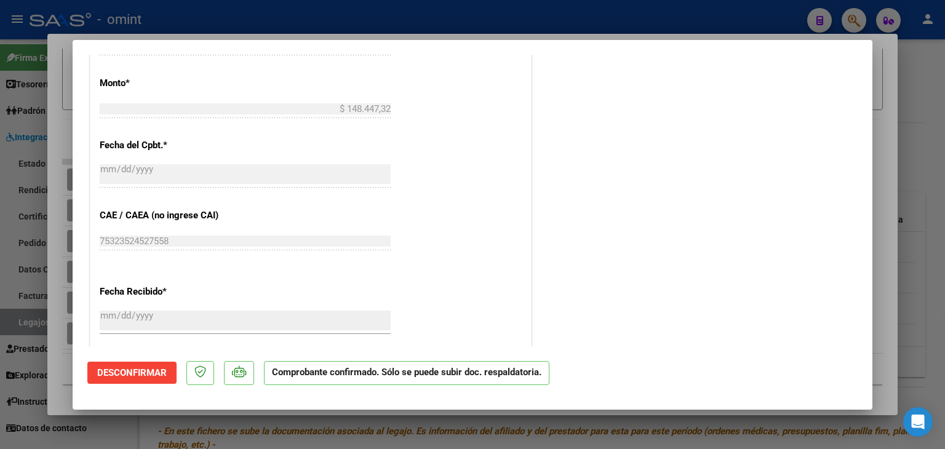
click at [468, 159] on div "CUIT * 27-41133758-3 Ingresar CUIT ANALISIS PRESTADOR [PERSON_NAME] [PERSON_NAM…" at bounding box center [310, 75] width 440 height 976
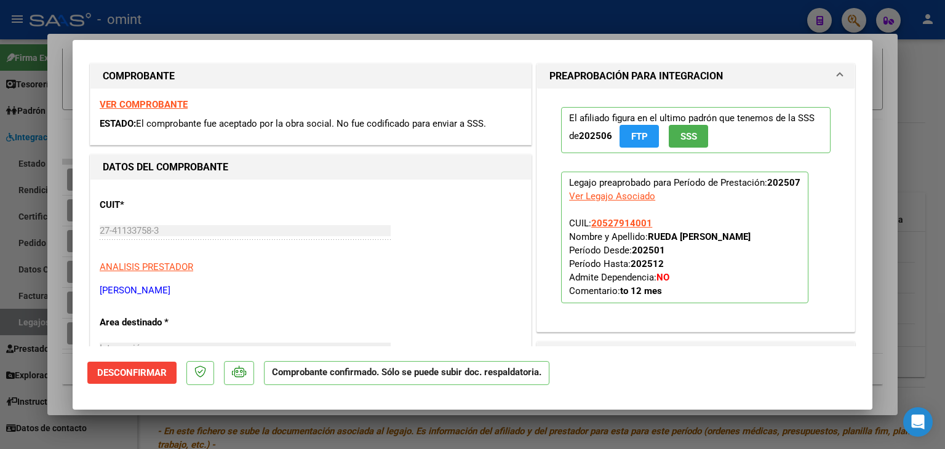
scroll to position [0, 0]
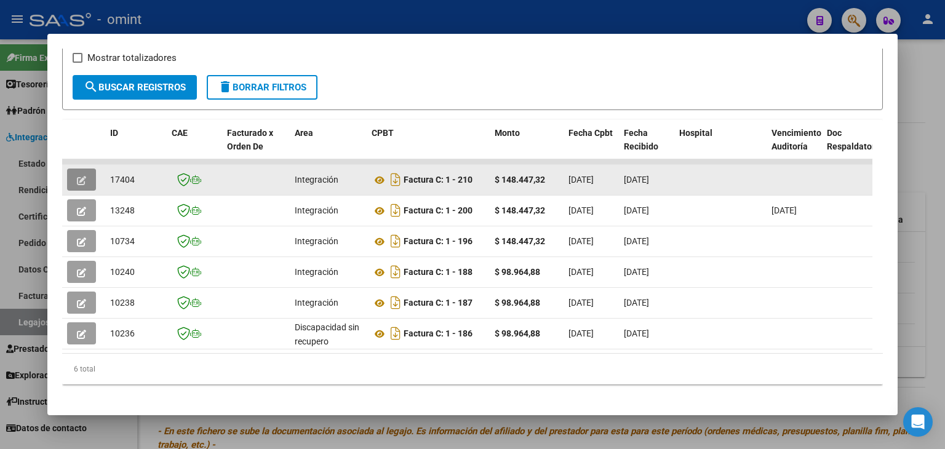
click at [86, 177] on button "button" at bounding box center [81, 179] width 29 height 22
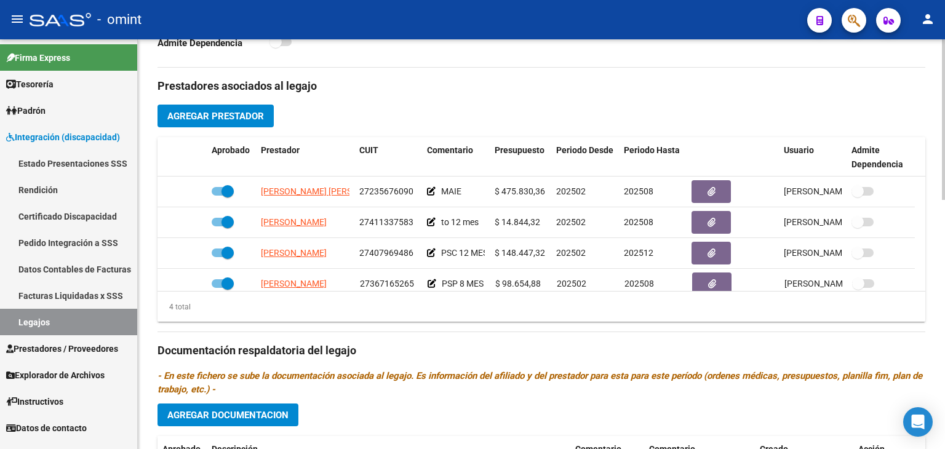
scroll to position [430, 0]
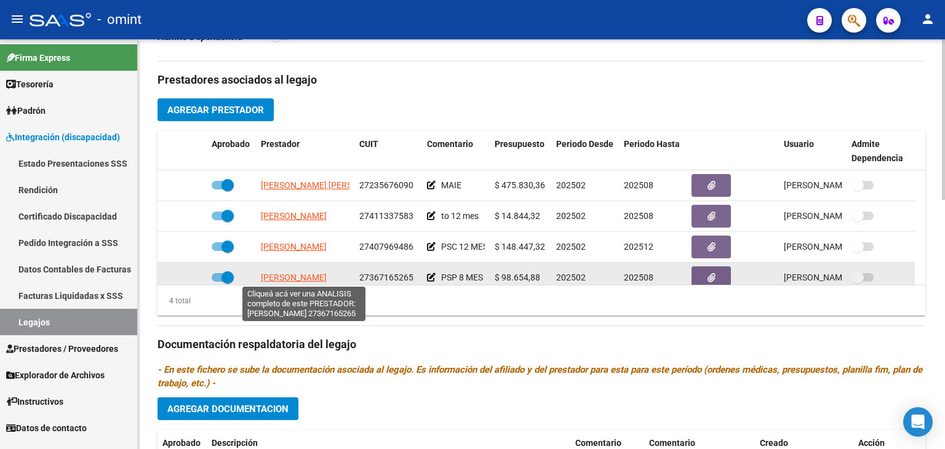
click at [319, 274] on span "[PERSON_NAME]" at bounding box center [294, 277] width 66 height 10
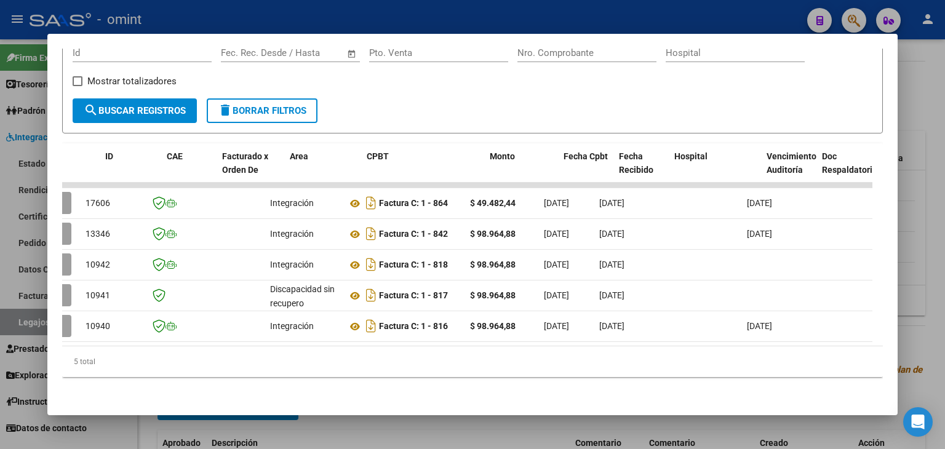
scroll to position [0, 0]
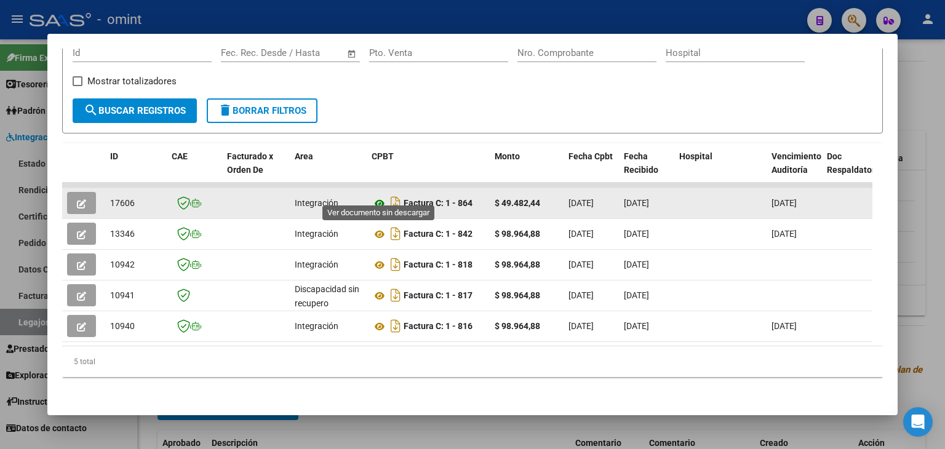
click at [380, 196] on icon at bounding box center [379, 203] width 16 height 15
click at [82, 197] on span "button" at bounding box center [81, 202] width 9 height 11
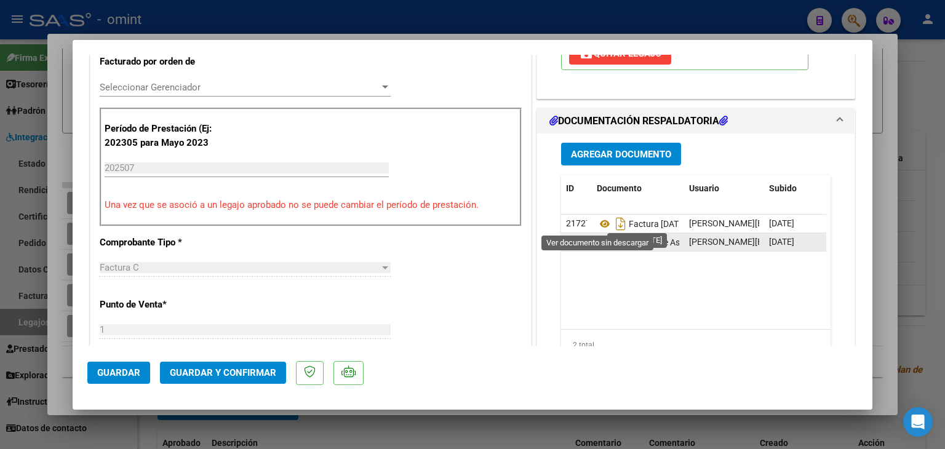
scroll to position [330, 0]
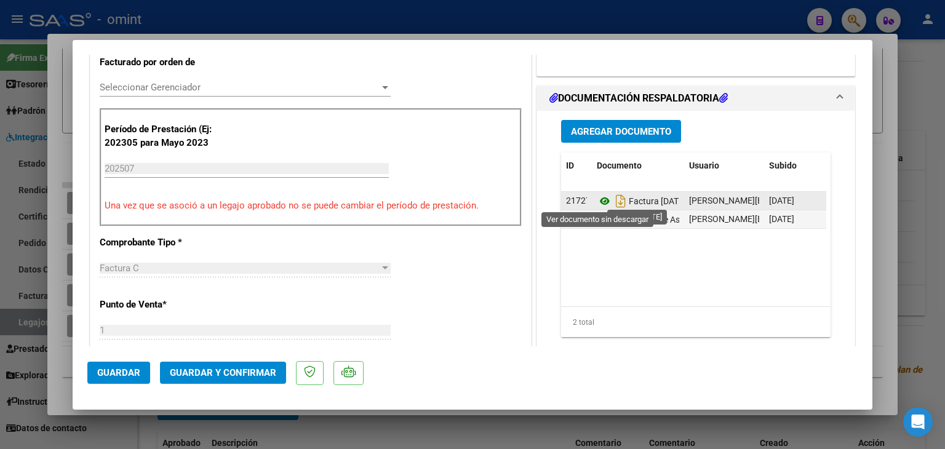
click at [597, 199] on icon at bounding box center [605, 201] width 16 height 15
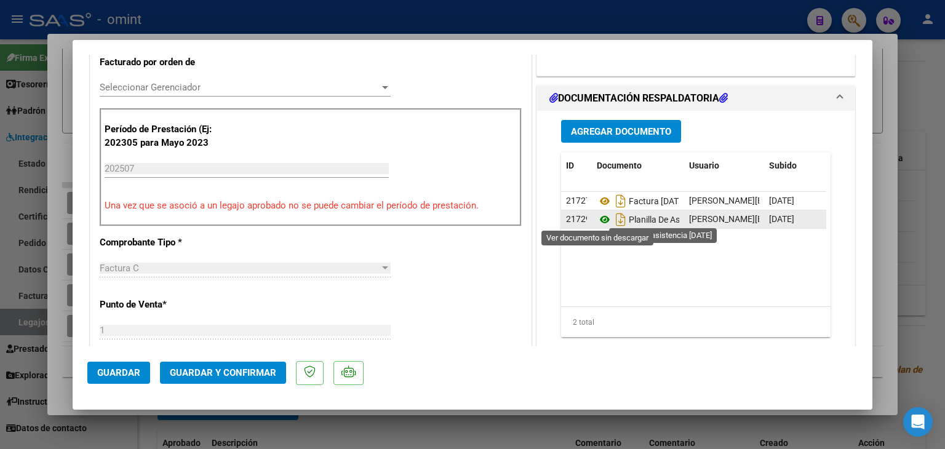
click at [602, 217] on icon at bounding box center [605, 219] width 16 height 15
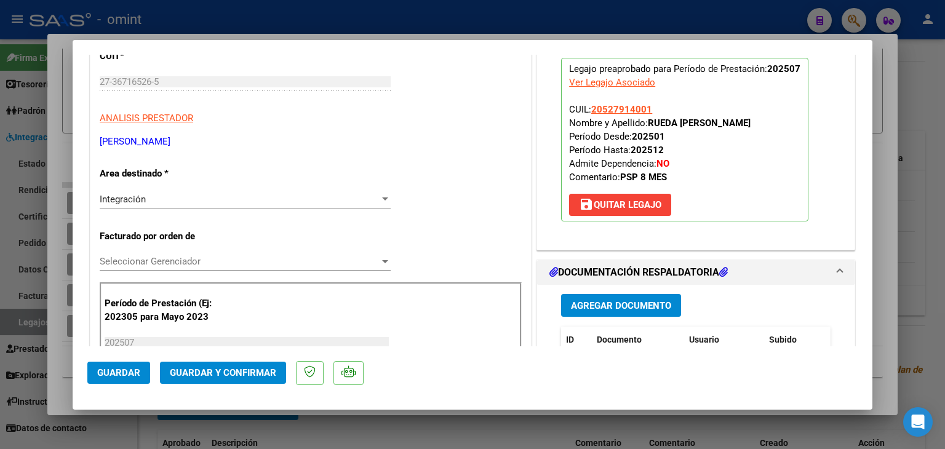
scroll to position [184, 0]
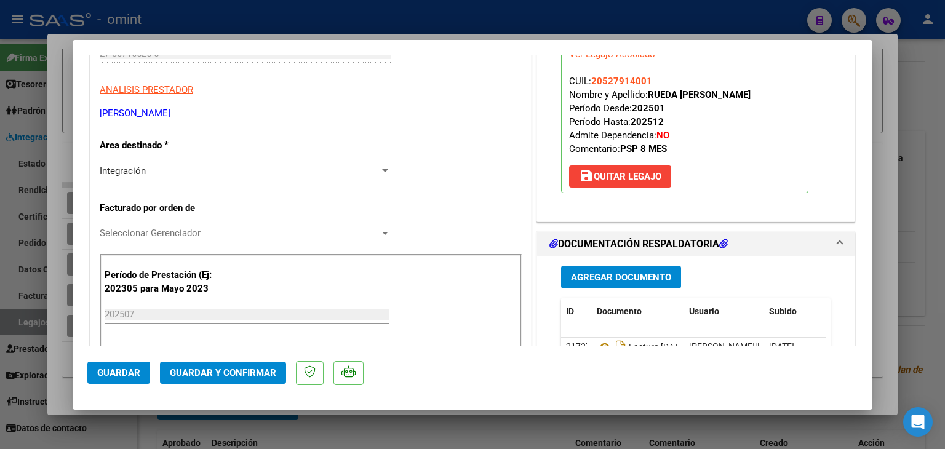
click at [127, 165] on span "Integración" at bounding box center [123, 170] width 46 height 11
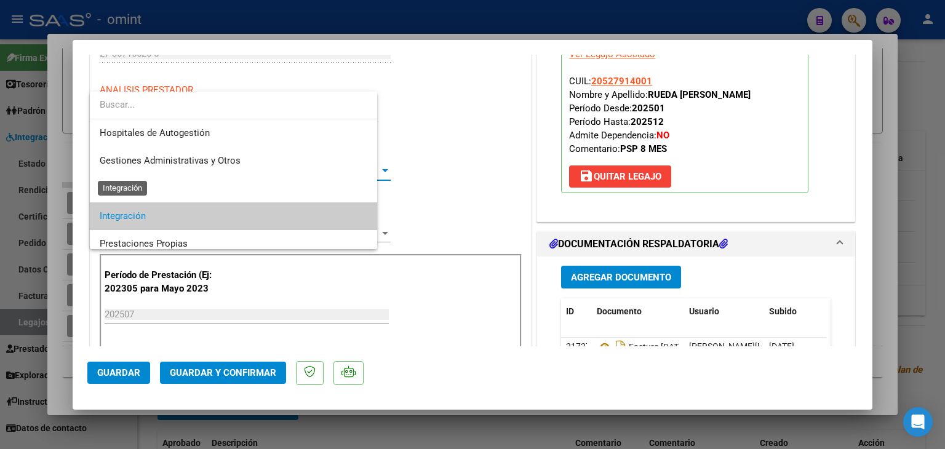
scroll to position [46, 0]
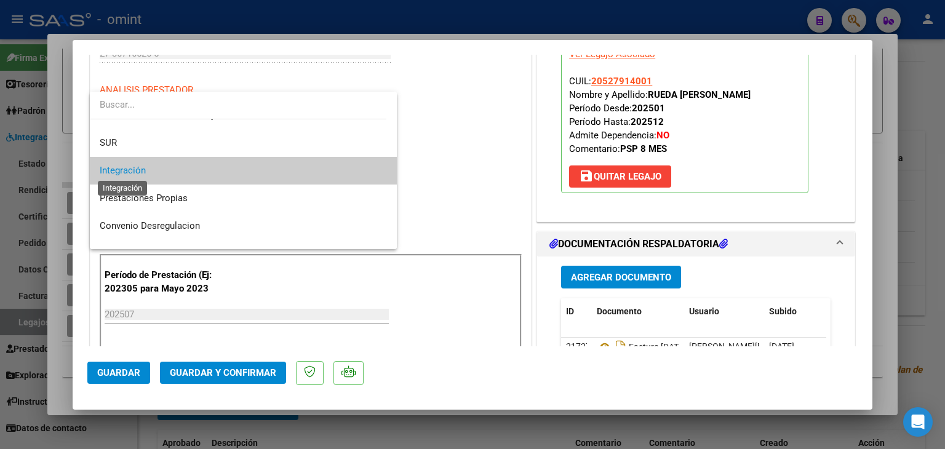
click at [128, 167] on span "Integración" at bounding box center [123, 170] width 46 height 11
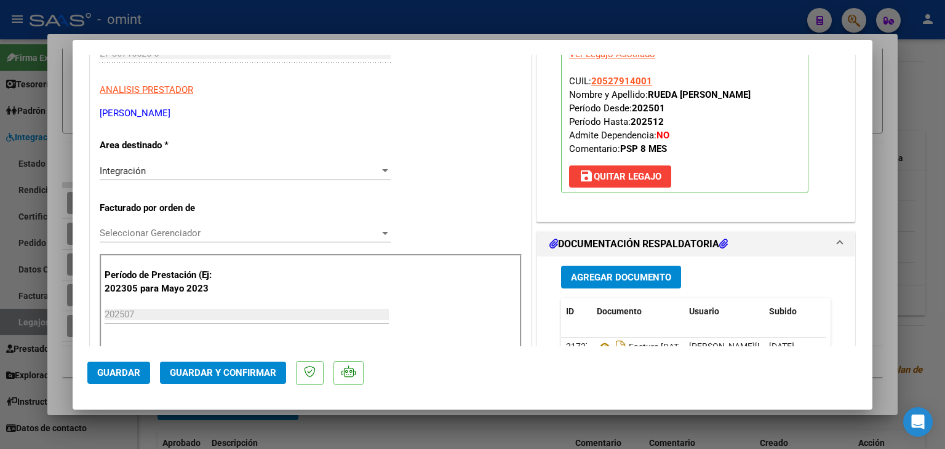
click at [149, 226] on div "Seleccionar Gerenciador Seleccionar Gerenciador" at bounding box center [245, 233] width 291 height 18
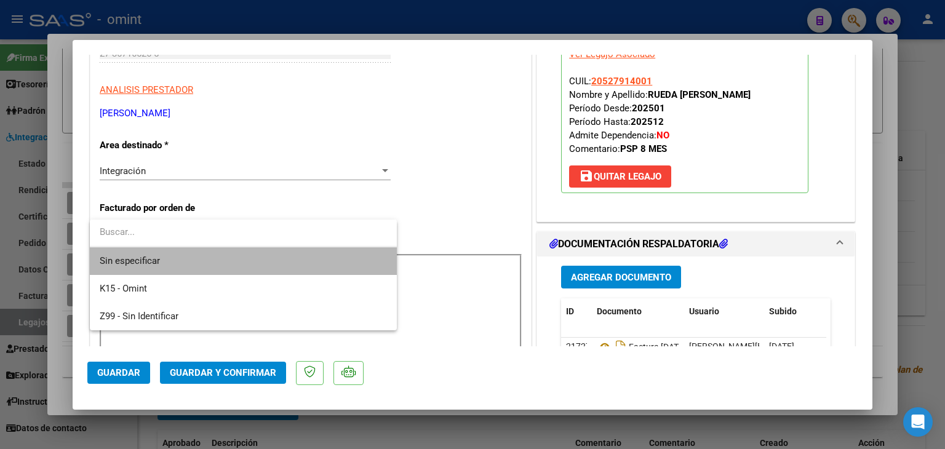
click at [150, 258] on span "Sin especificar" at bounding box center [243, 261] width 287 height 28
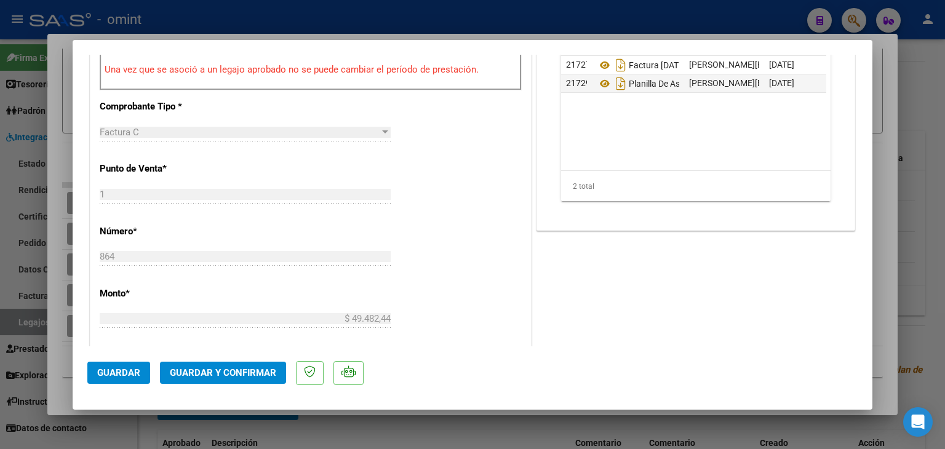
scroll to position [676, 0]
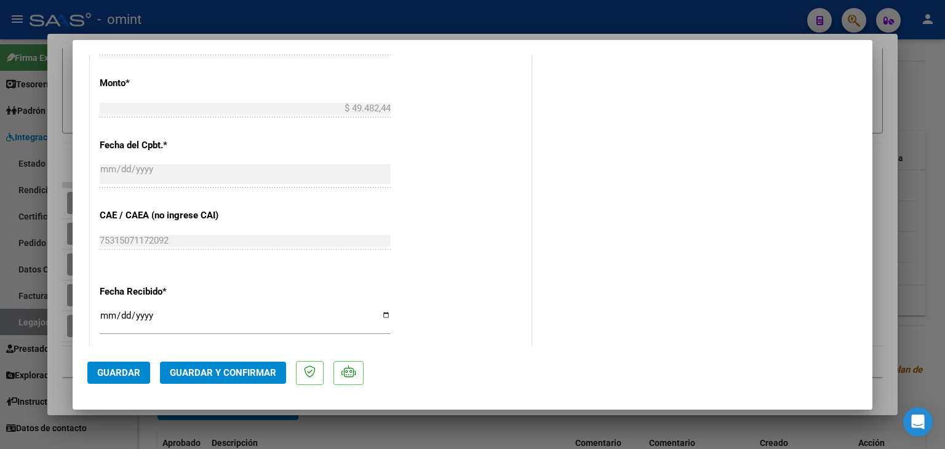
click at [227, 371] on span "Guardar y Confirmar" at bounding box center [223, 372] width 106 height 11
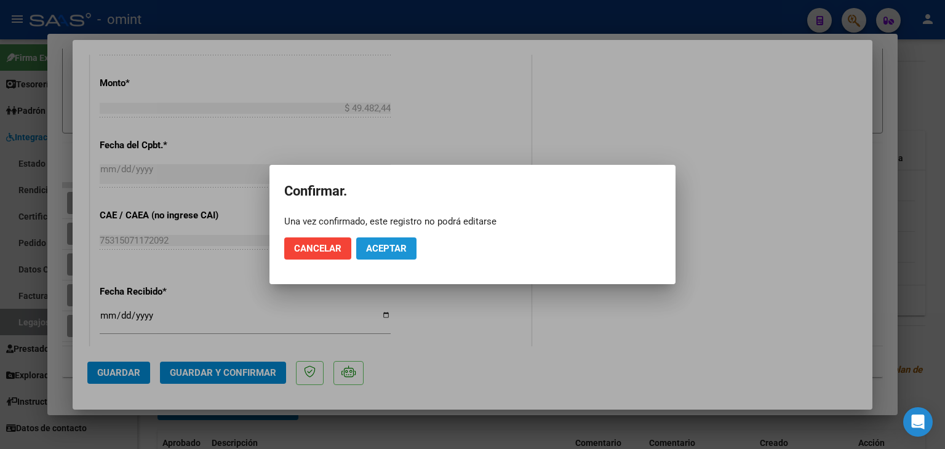
drag, startPoint x: 371, startPoint y: 247, endPoint x: 363, endPoint y: 239, distance: 11.3
click at [371, 246] on span "Aceptar" at bounding box center [386, 248] width 41 height 11
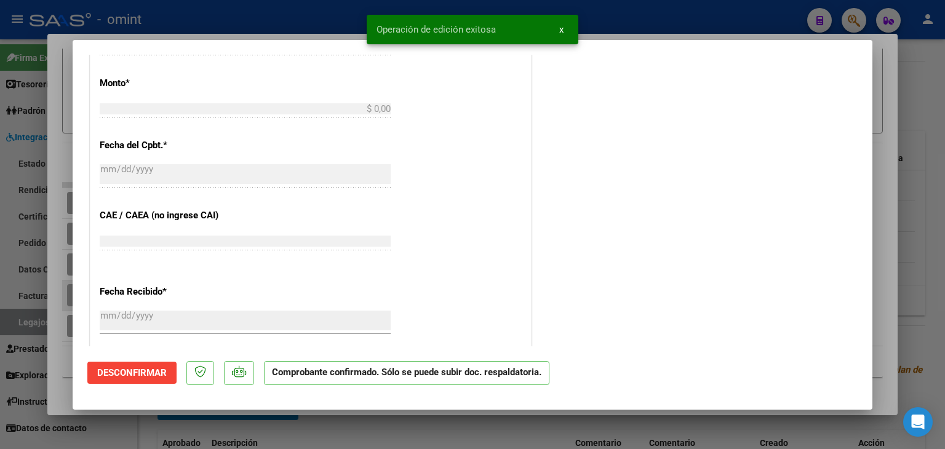
scroll to position [0, 0]
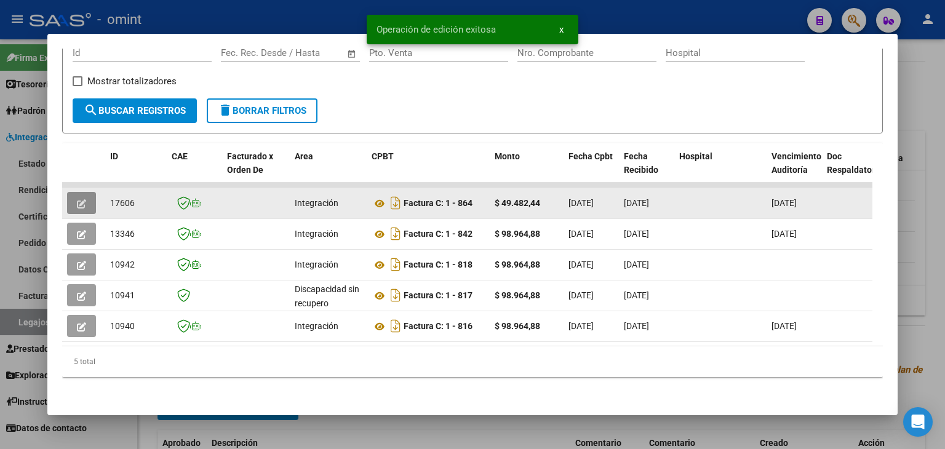
click at [123, 198] on span "17606" at bounding box center [122, 203] width 25 height 10
copy span "17606"
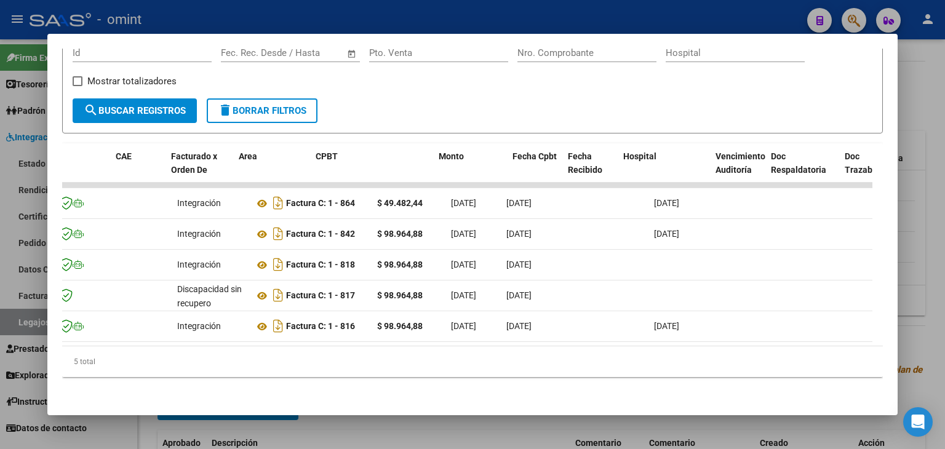
scroll to position [0, 56]
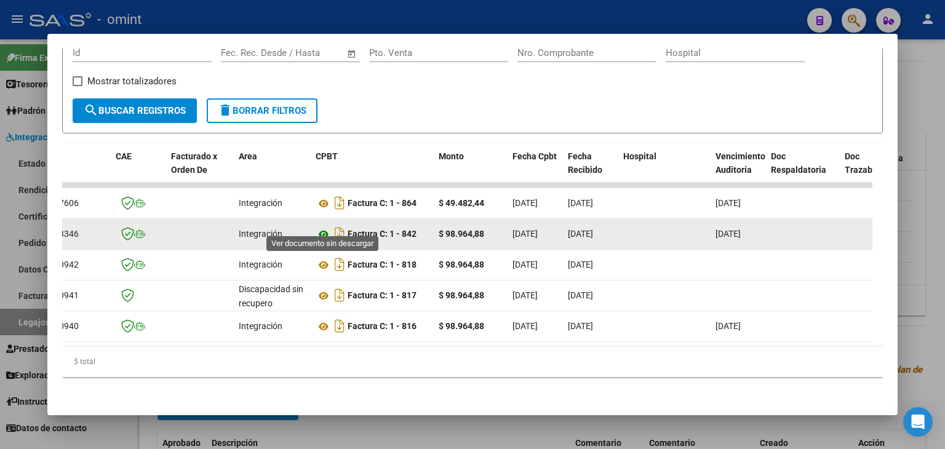
click at [322, 227] on icon at bounding box center [323, 234] width 16 height 15
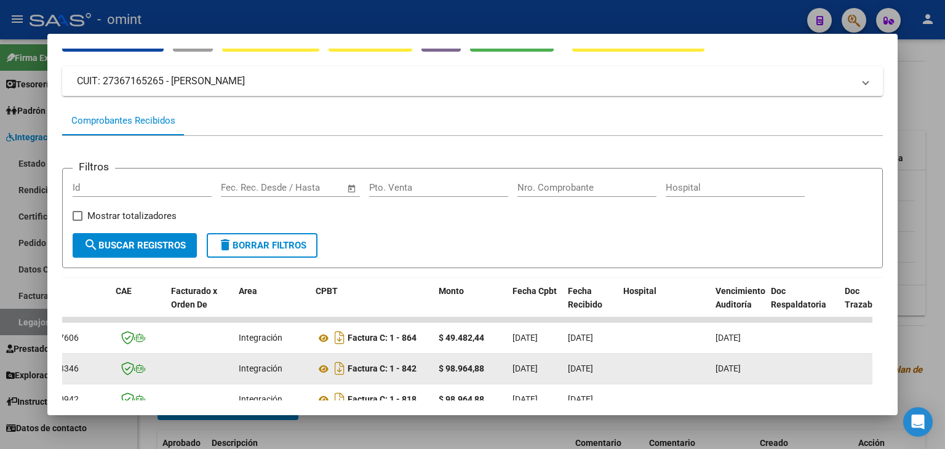
scroll to position [84, 0]
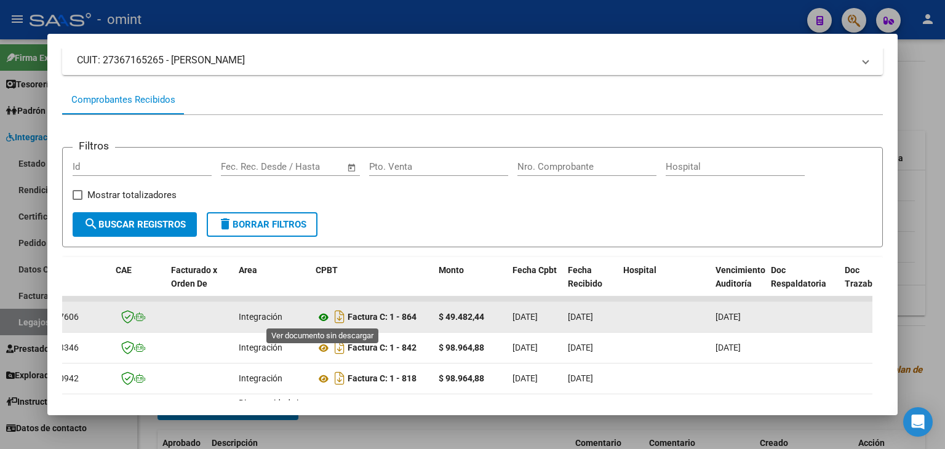
click at [323, 314] on icon at bounding box center [323, 317] width 16 height 15
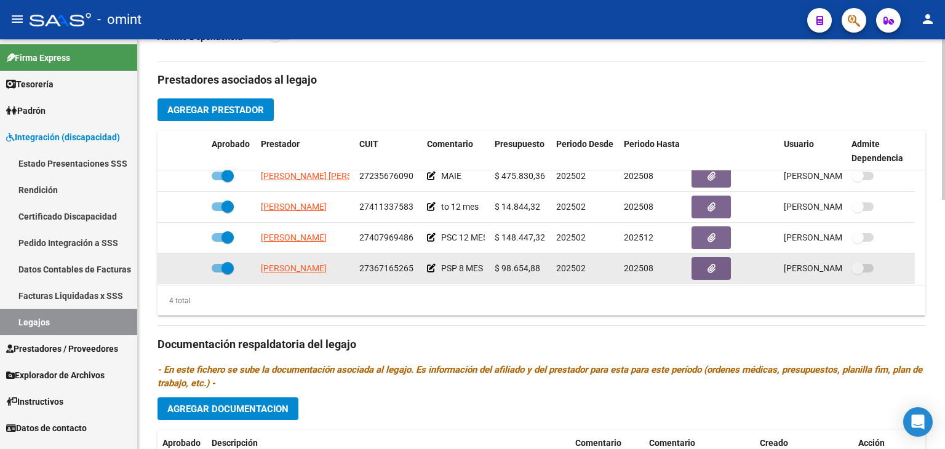
scroll to position [12, 0]
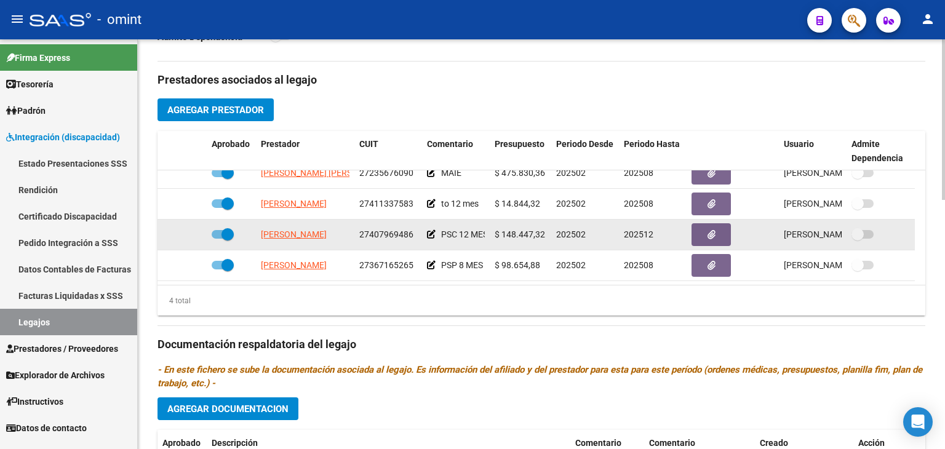
click at [299, 239] on app-link-go-to "[PERSON_NAME]" at bounding box center [294, 235] width 66 height 14
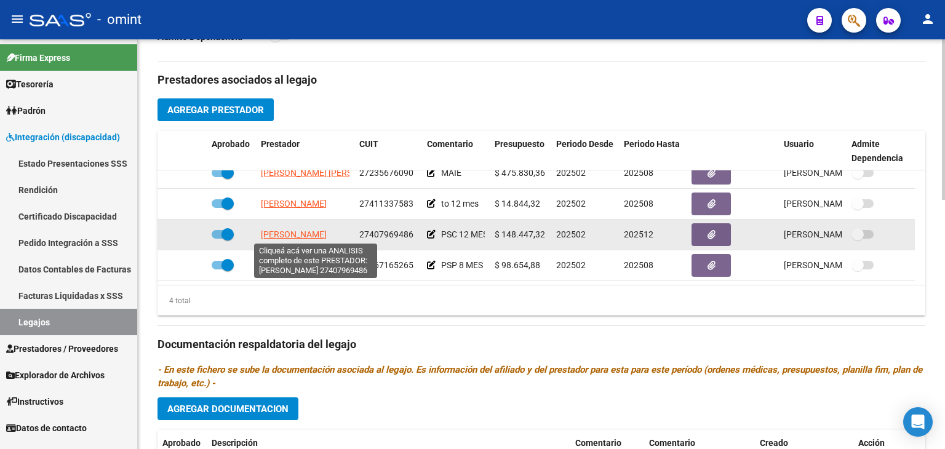
click at [295, 236] on span "[PERSON_NAME]" at bounding box center [294, 234] width 66 height 10
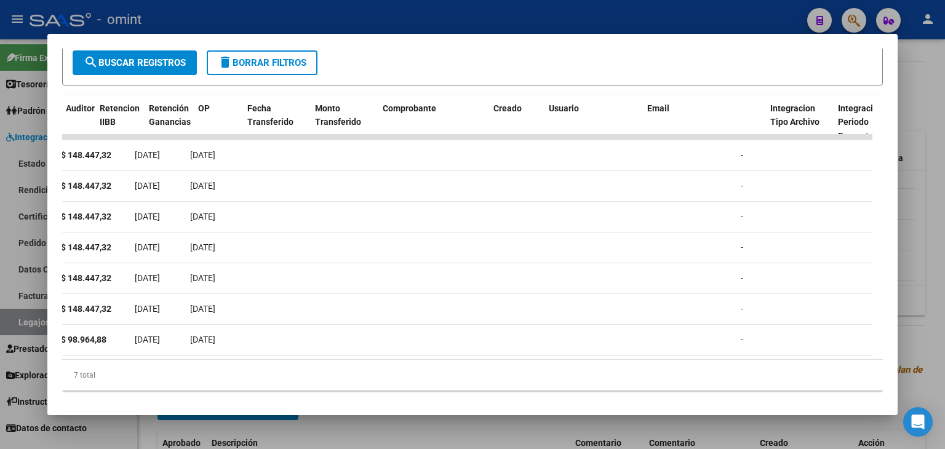
scroll to position [0, 0]
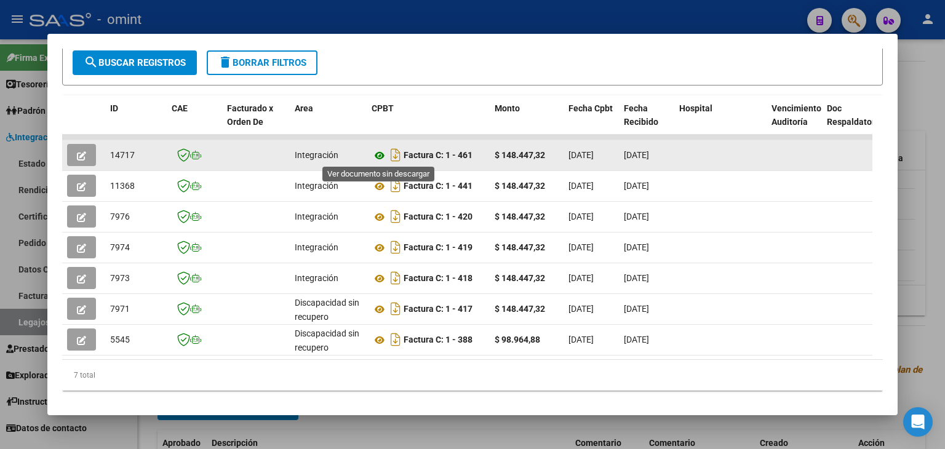
click at [377, 155] on icon at bounding box center [379, 155] width 16 height 15
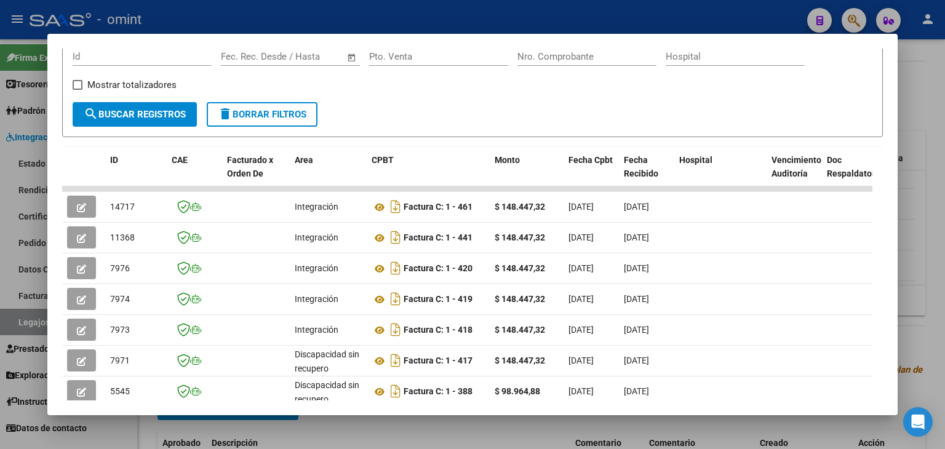
scroll to position [123, 0]
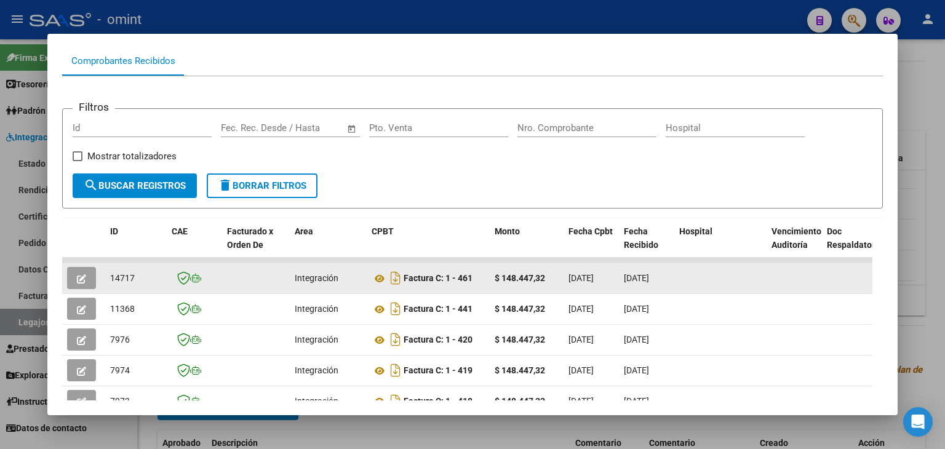
click at [117, 276] on span "14717" at bounding box center [122, 278] width 25 height 10
click at [118, 274] on span "14717" at bounding box center [122, 278] width 25 height 10
copy span "14717"
click at [81, 278] on icon "button" at bounding box center [81, 278] width 9 height 9
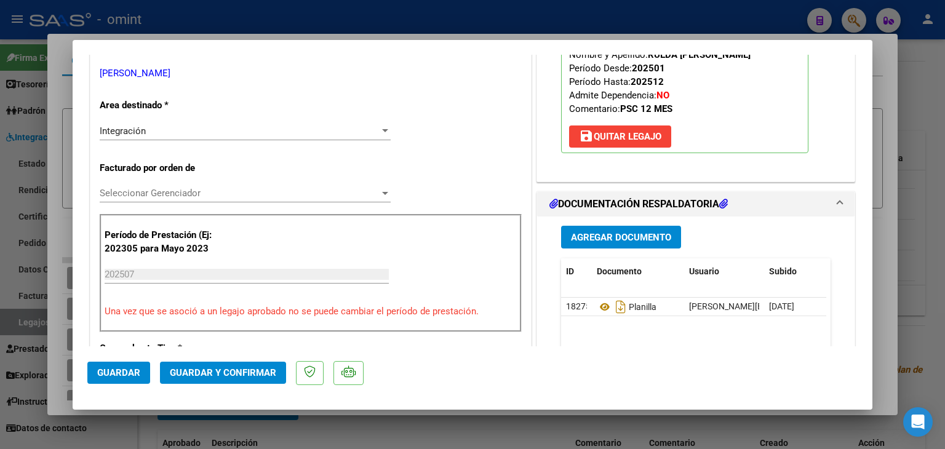
scroll to position [246, 0]
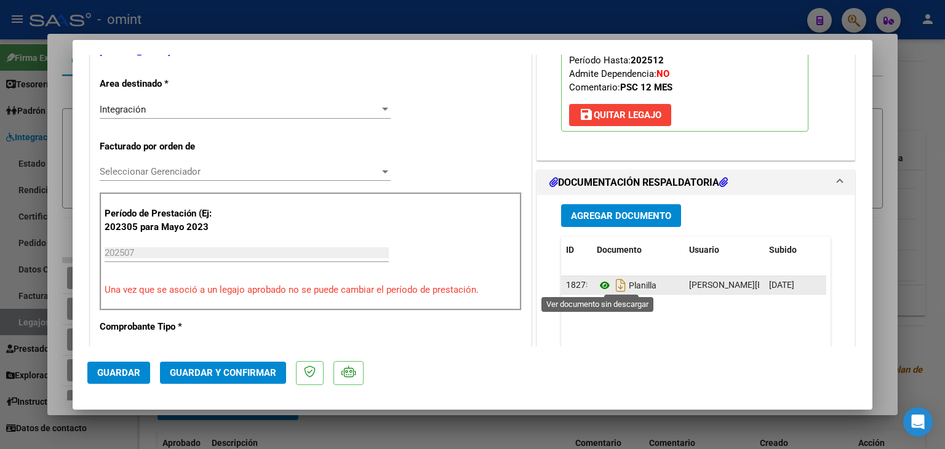
click at [597, 285] on icon at bounding box center [605, 285] width 16 height 15
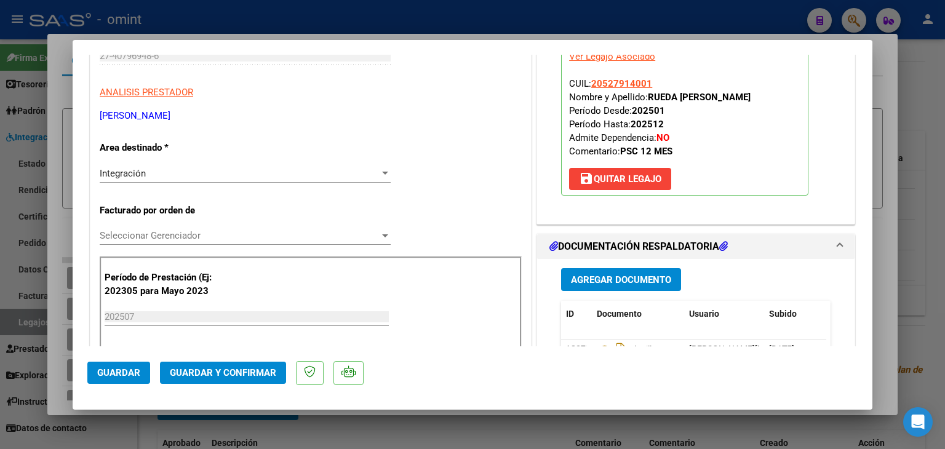
scroll to position [184, 0]
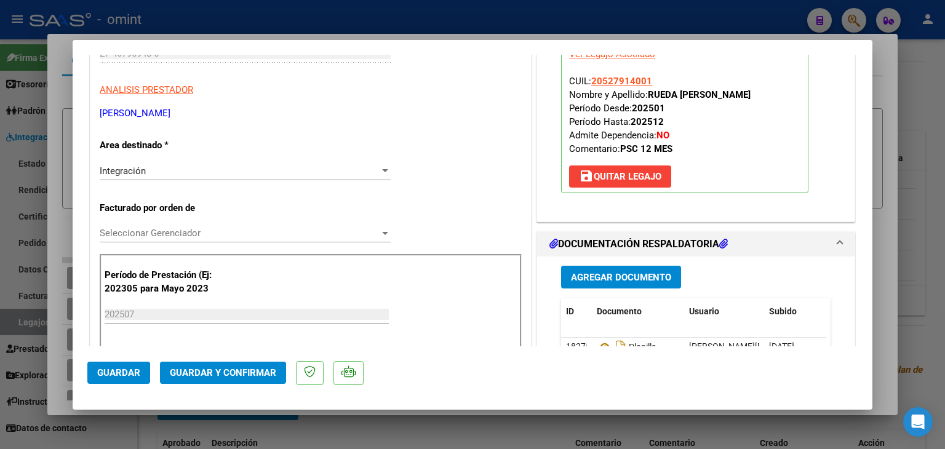
click at [145, 232] on span "Seleccionar Gerenciador" at bounding box center [240, 233] width 280 height 11
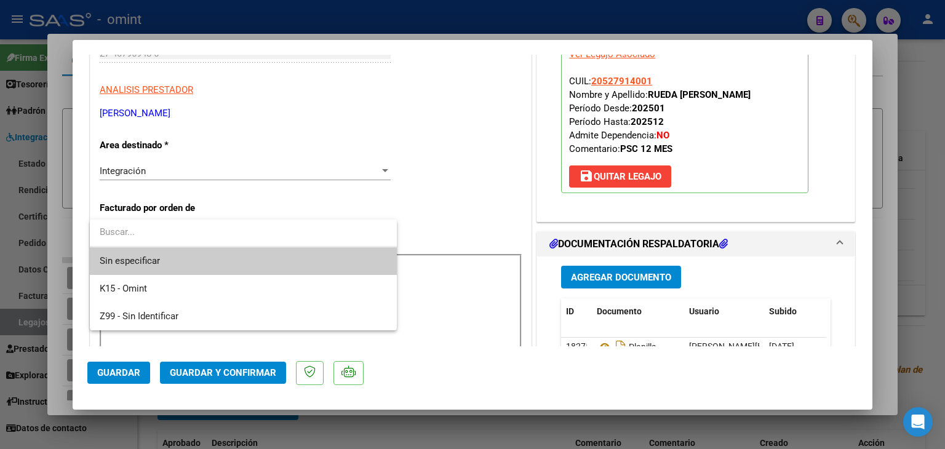
click at [157, 260] on span "Sin especificar" at bounding box center [243, 261] width 287 height 28
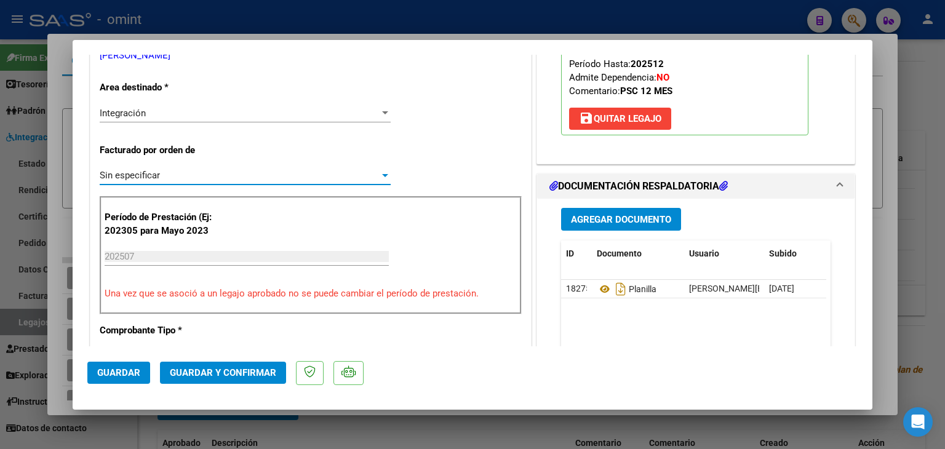
scroll to position [369, 0]
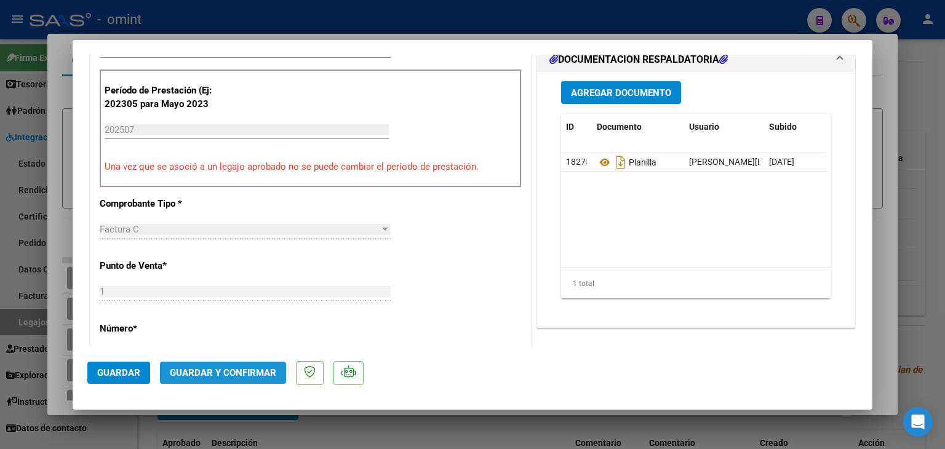
click at [223, 376] on span "Guardar y Confirmar" at bounding box center [223, 372] width 106 height 11
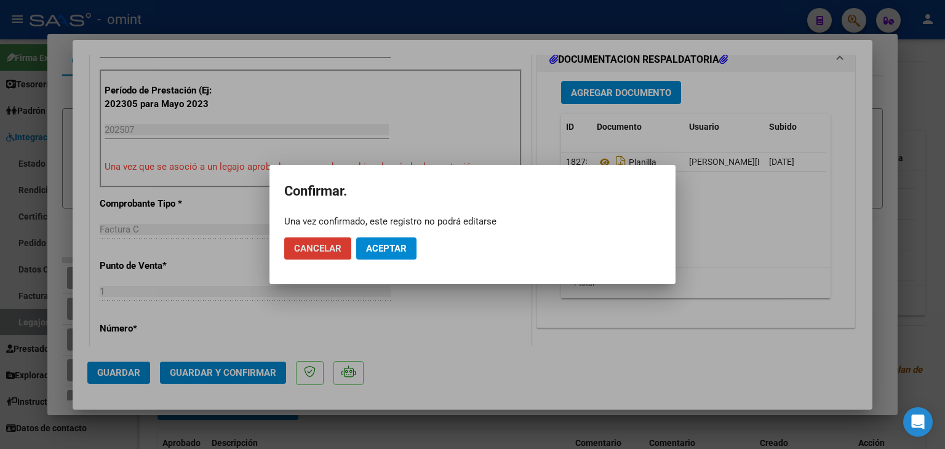
click at [393, 241] on button "Aceptar" at bounding box center [386, 248] width 60 height 22
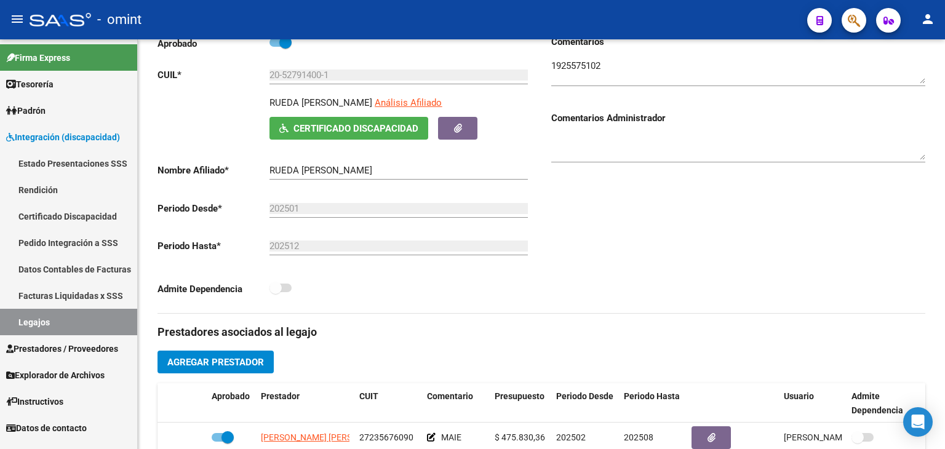
scroll to position [123, 0]
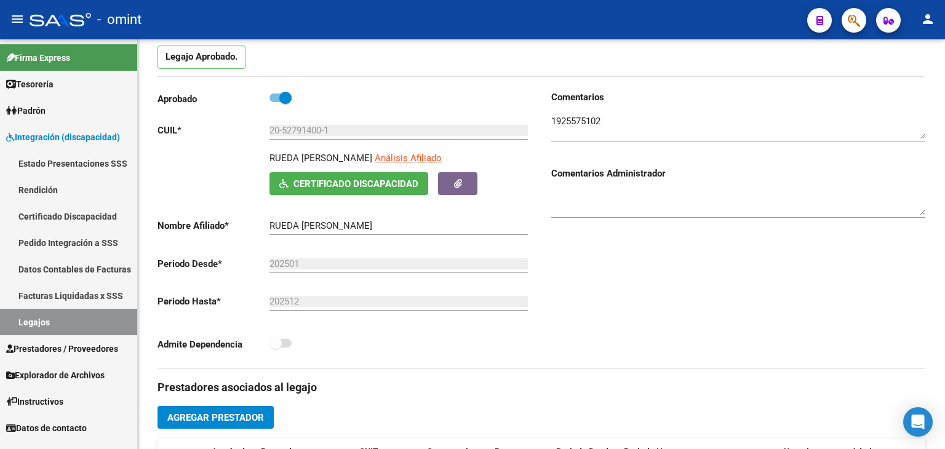
click at [26, 322] on link "Legajos" at bounding box center [68, 322] width 137 height 26
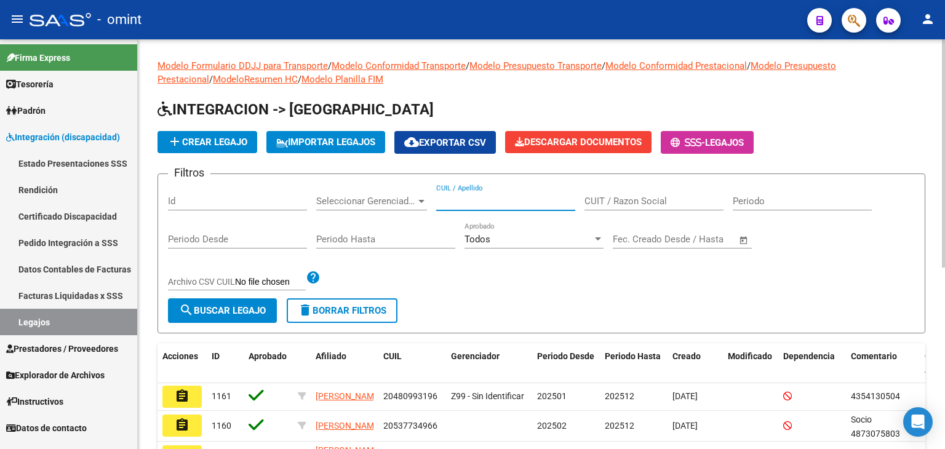
click at [462, 203] on input "CUIL / Apellido" at bounding box center [505, 201] width 139 height 11
paste input "27961897225"
click at [251, 312] on span "search Buscar Legajo" at bounding box center [222, 310] width 87 height 11
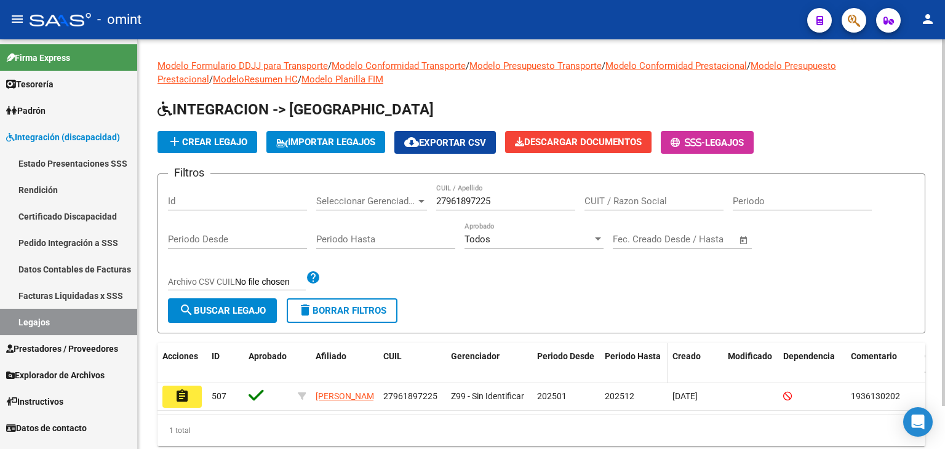
scroll to position [48, 0]
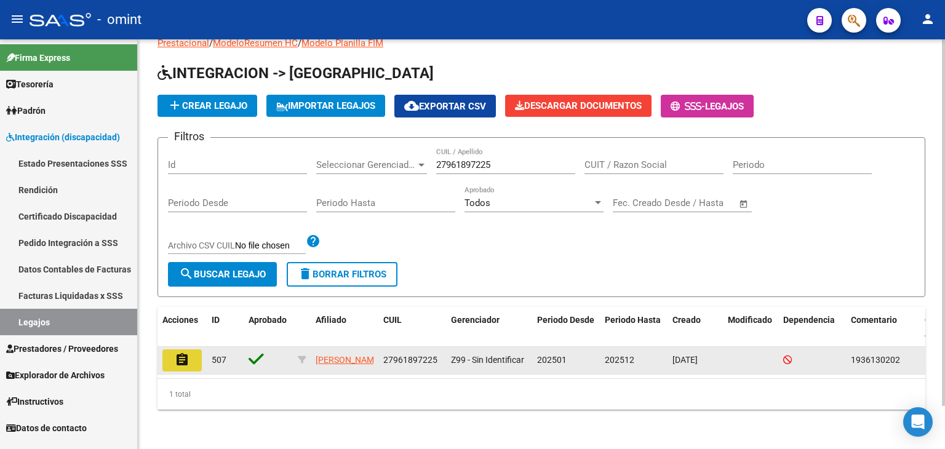
click at [181, 352] on mat-icon "assignment" at bounding box center [182, 359] width 15 height 15
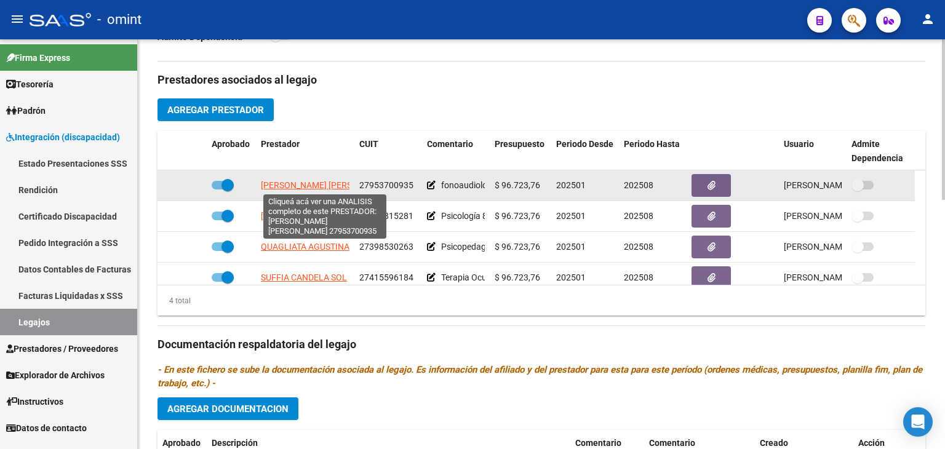
click at [309, 186] on span "[PERSON_NAME] [PERSON_NAME]" at bounding box center [327, 185] width 133 height 10
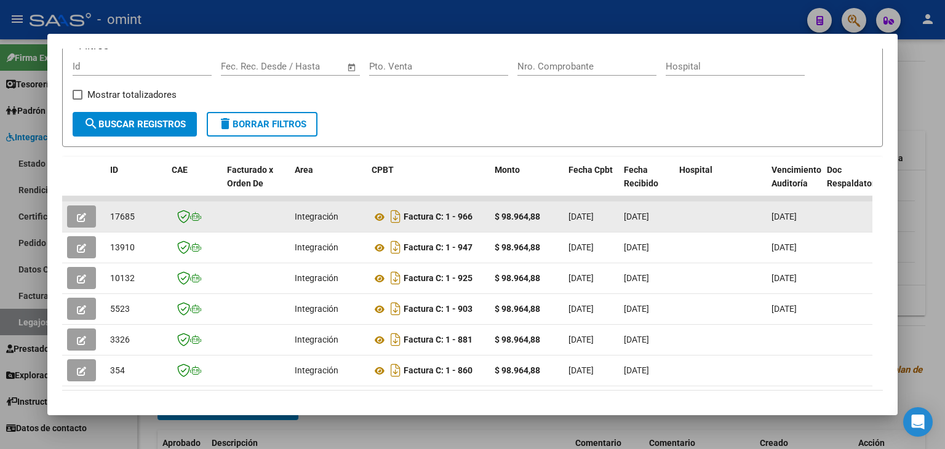
click at [112, 217] on span "17685" at bounding box center [122, 217] width 25 height 10
click at [113, 217] on span "17685" at bounding box center [122, 217] width 25 height 10
click at [384, 216] on icon at bounding box center [379, 217] width 16 height 15
click at [381, 215] on icon at bounding box center [379, 217] width 16 height 15
click at [81, 213] on icon "button" at bounding box center [81, 217] width 9 height 9
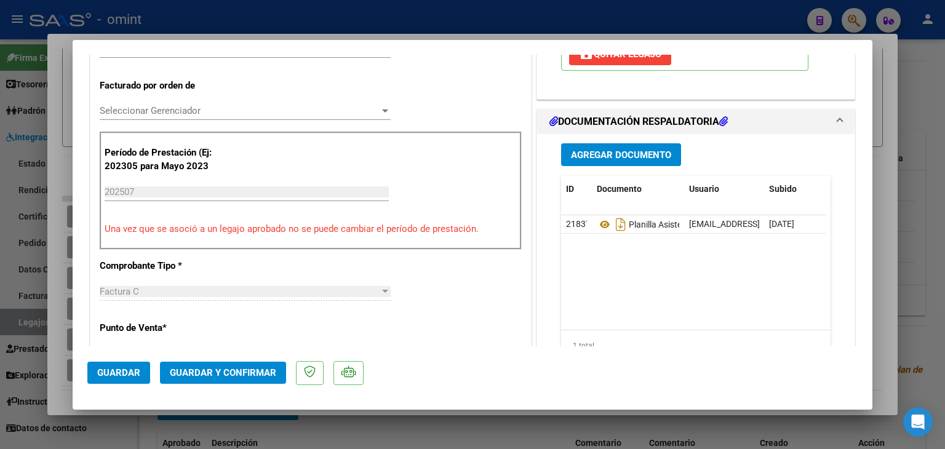
scroll to position [307, 0]
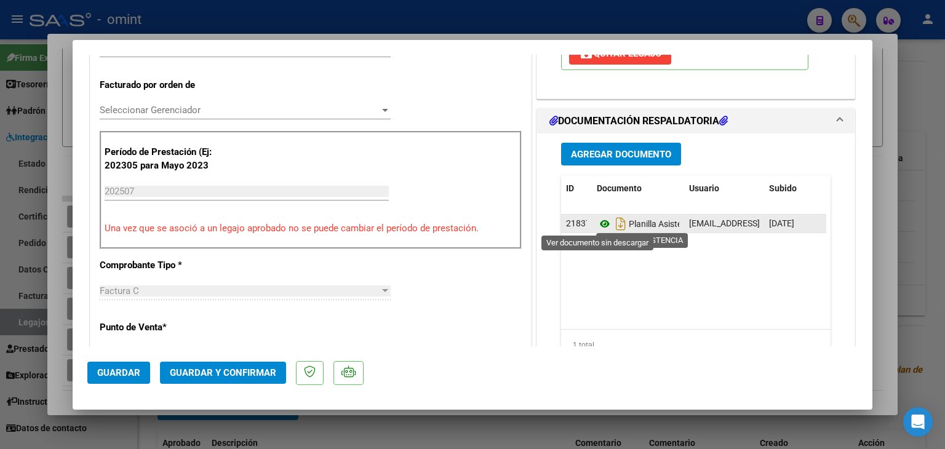
click at [597, 224] on icon at bounding box center [605, 223] width 16 height 15
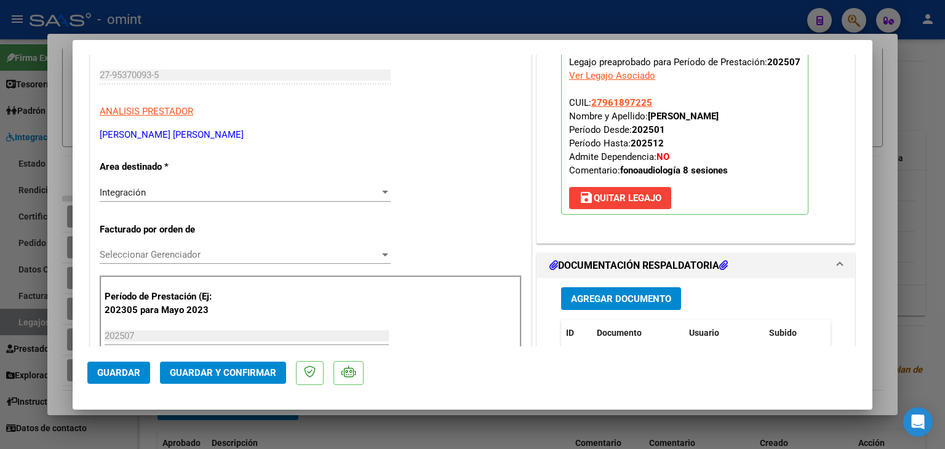
scroll to position [184, 0]
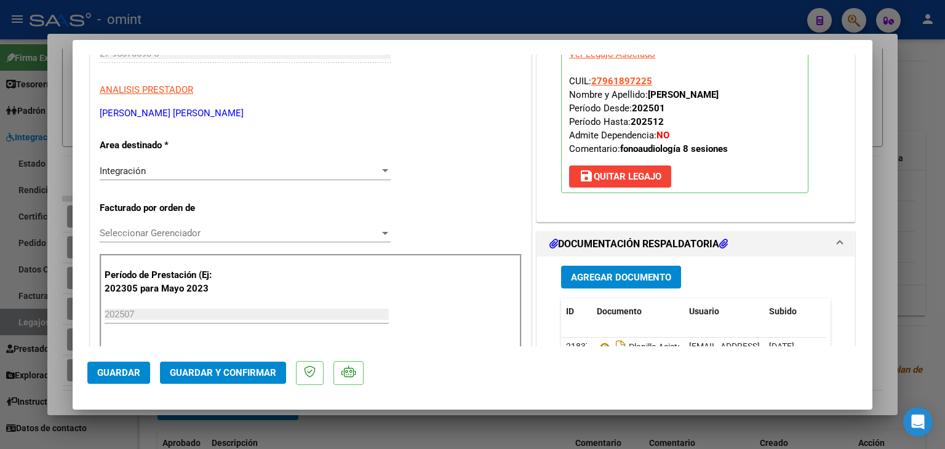
click at [135, 173] on span "Integración" at bounding box center [123, 170] width 46 height 11
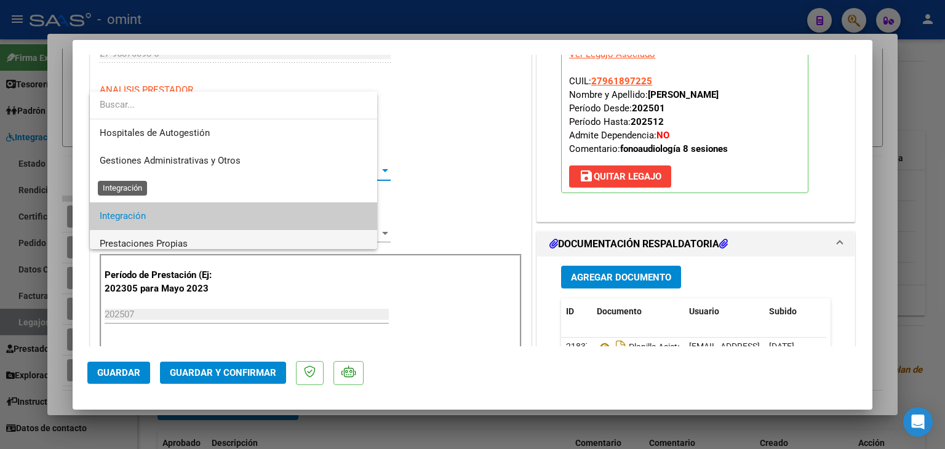
scroll to position [46, 0]
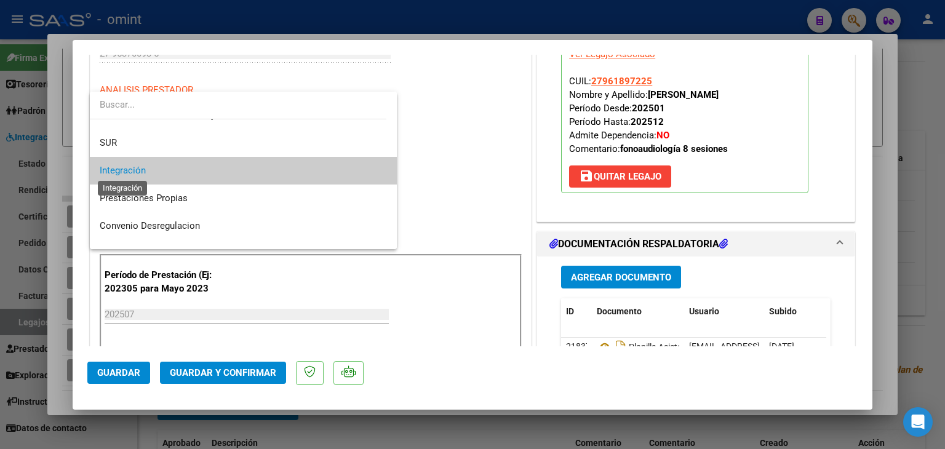
click at [113, 167] on span "Integración" at bounding box center [123, 170] width 46 height 11
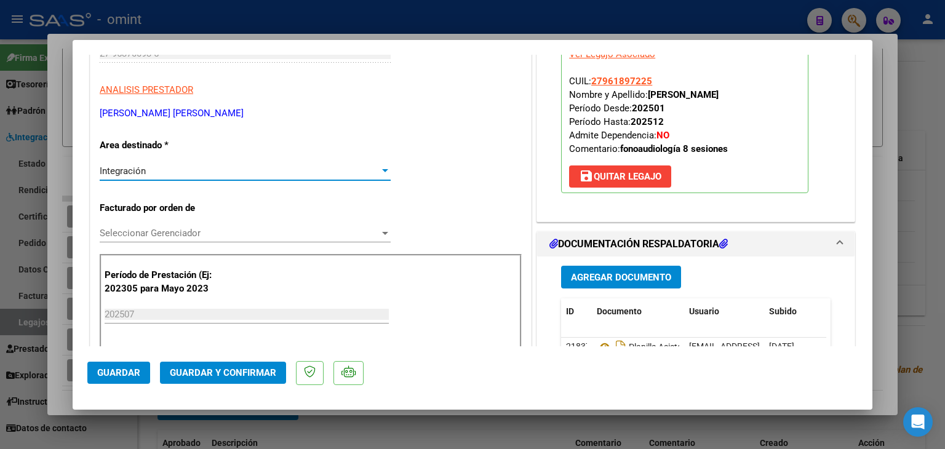
click at [140, 228] on span "Seleccionar Gerenciador" at bounding box center [240, 233] width 280 height 11
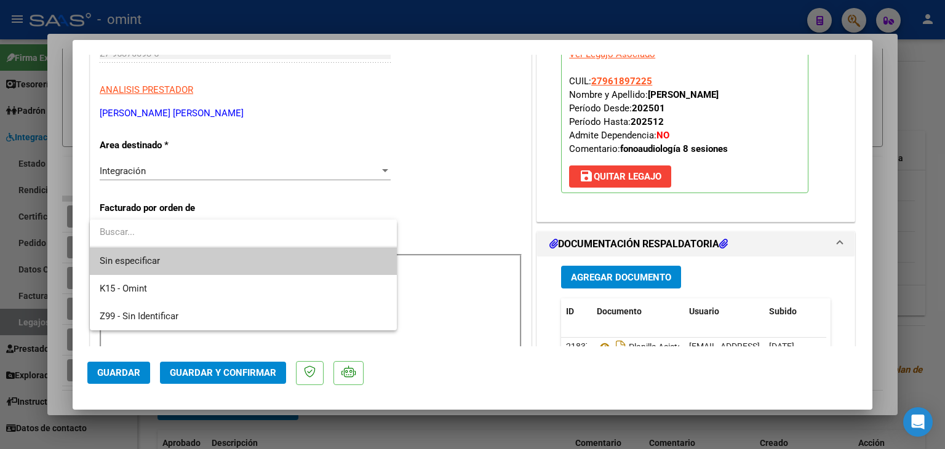
click at [140, 256] on span "Sin especificar" at bounding box center [243, 261] width 287 height 28
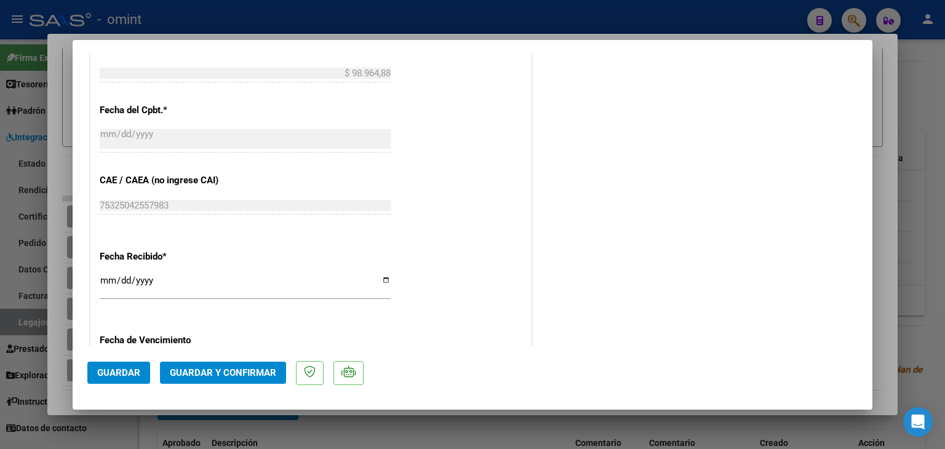
scroll to position [738, 0]
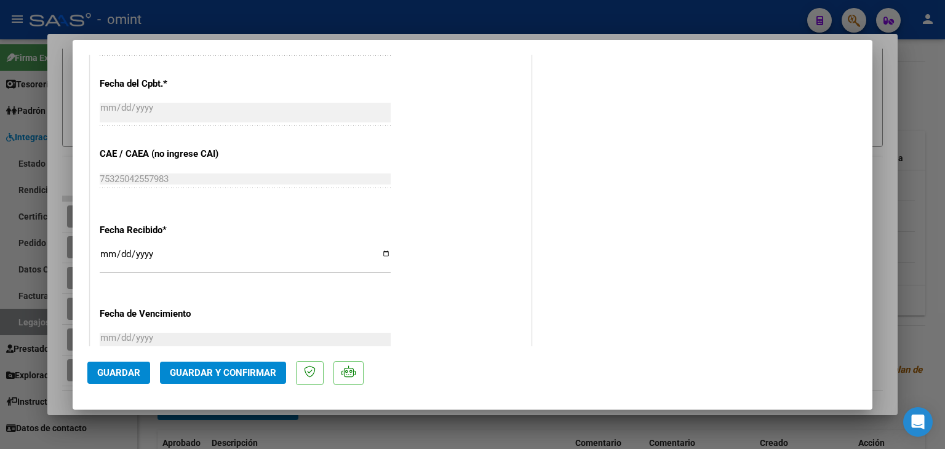
click at [230, 375] on span "Guardar y Confirmar" at bounding box center [223, 372] width 106 height 11
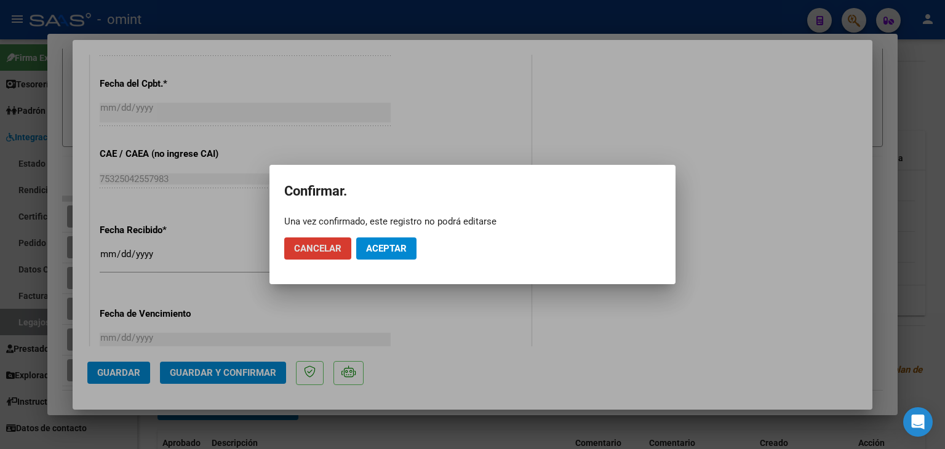
click at [378, 250] on span "Aceptar" at bounding box center [386, 248] width 41 height 11
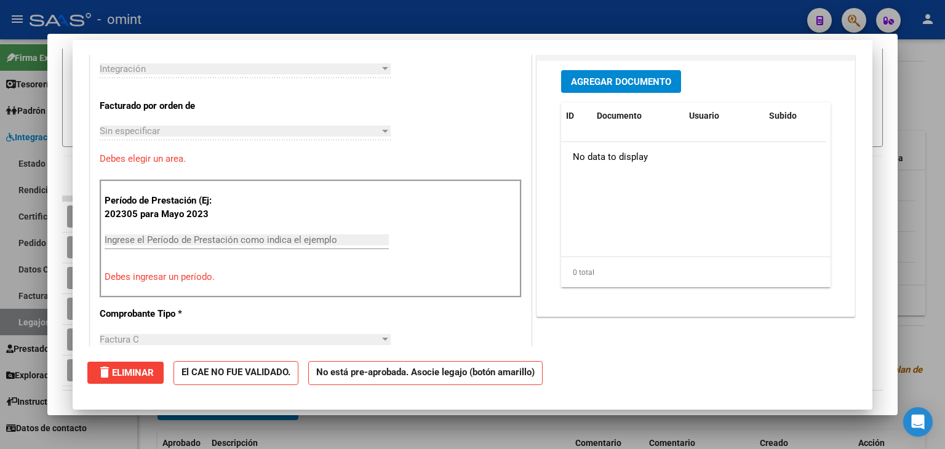
scroll to position [0, 0]
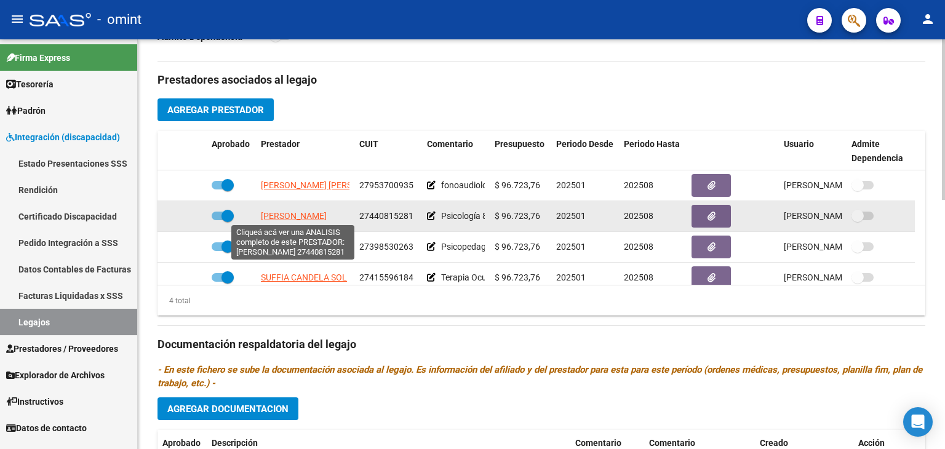
click at [287, 214] on span "[PERSON_NAME]" at bounding box center [294, 216] width 66 height 10
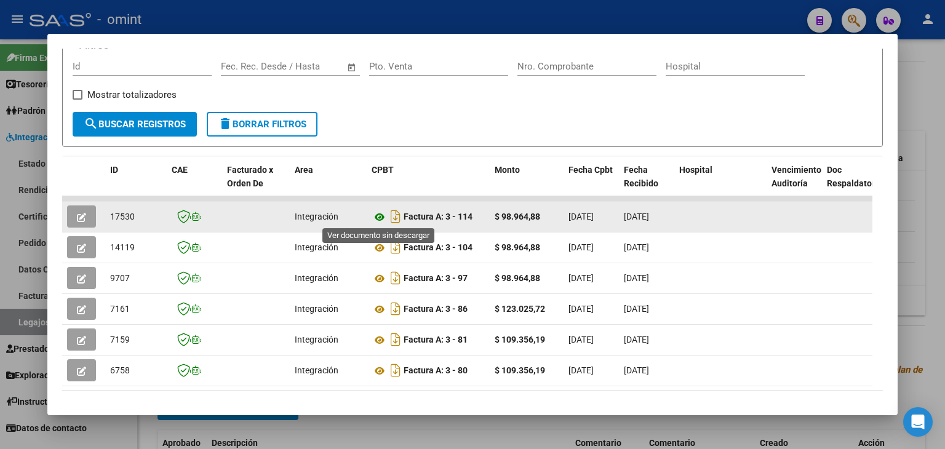
click at [381, 216] on icon at bounding box center [379, 217] width 16 height 15
click at [84, 215] on icon "button" at bounding box center [81, 217] width 9 height 9
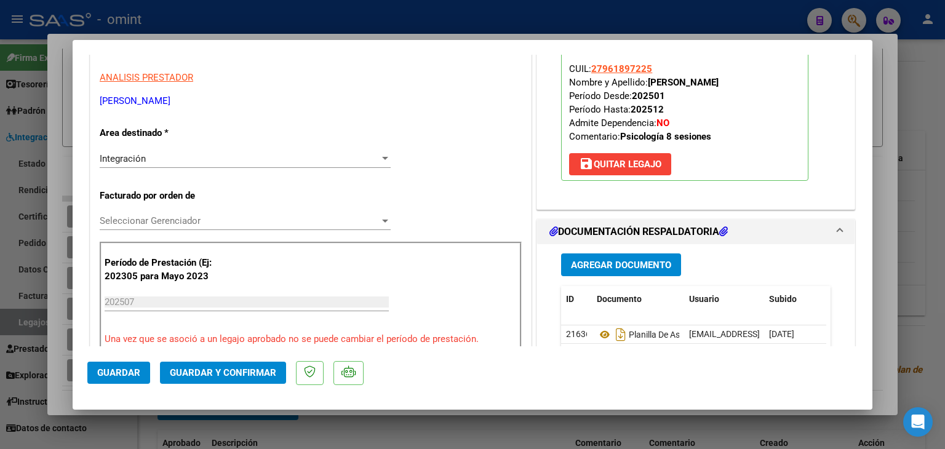
scroll to position [369, 0]
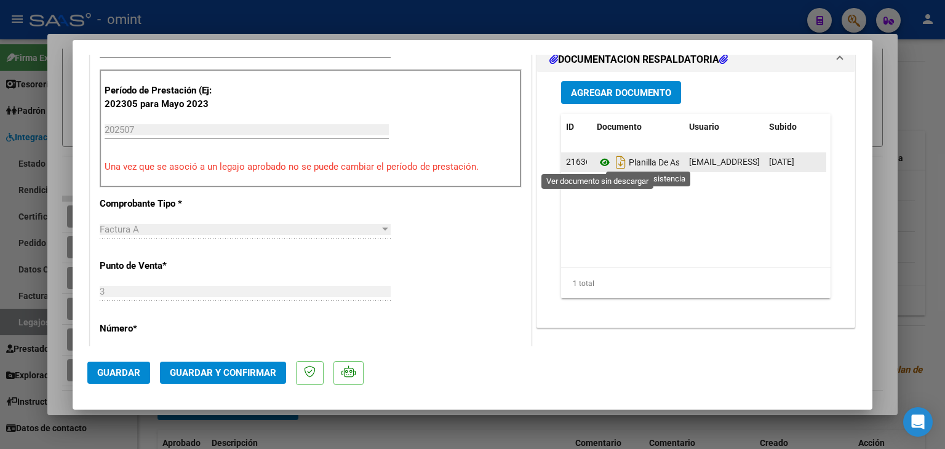
click at [597, 163] on icon at bounding box center [605, 162] width 16 height 15
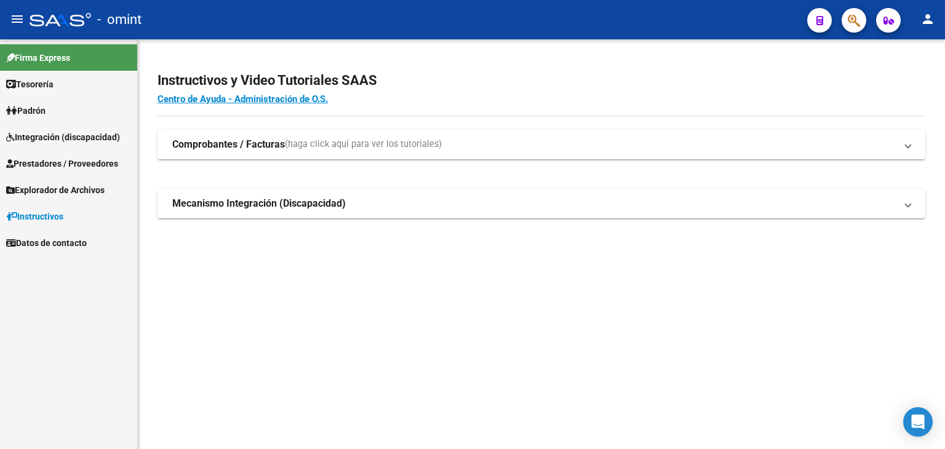
click at [34, 132] on span "Integración (discapacidad)" at bounding box center [63, 137] width 114 height 14
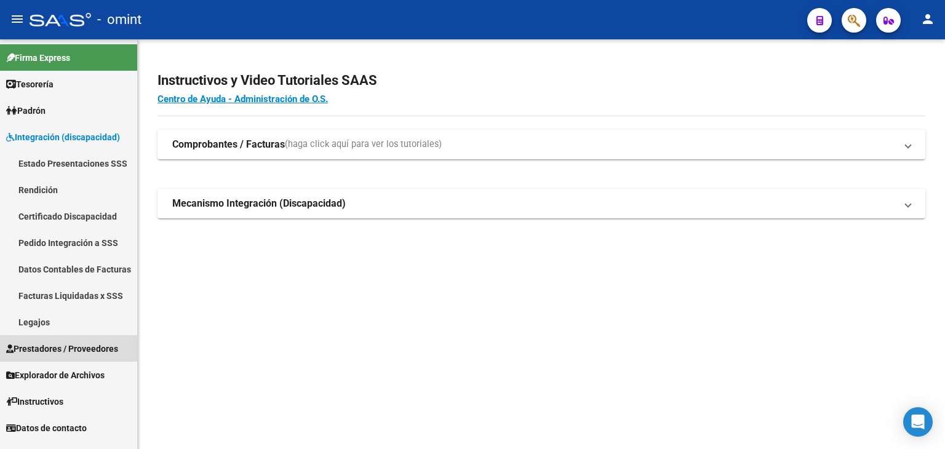
click at [50, 351] on span "Prestadores / Proveedores" at bounding box center [62, 349] width 112 height 14
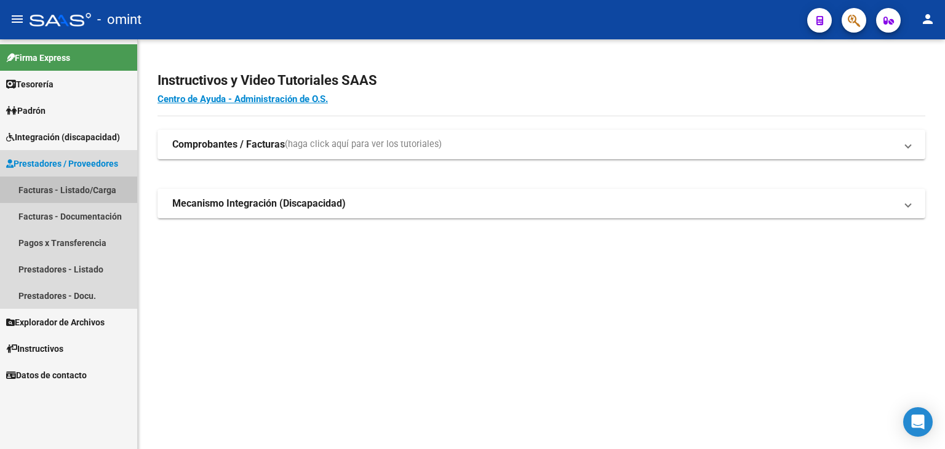
click at [57, 192] on link "Facturas - Listado/Carga" at bounding box center [68, 189] width 137 height 26
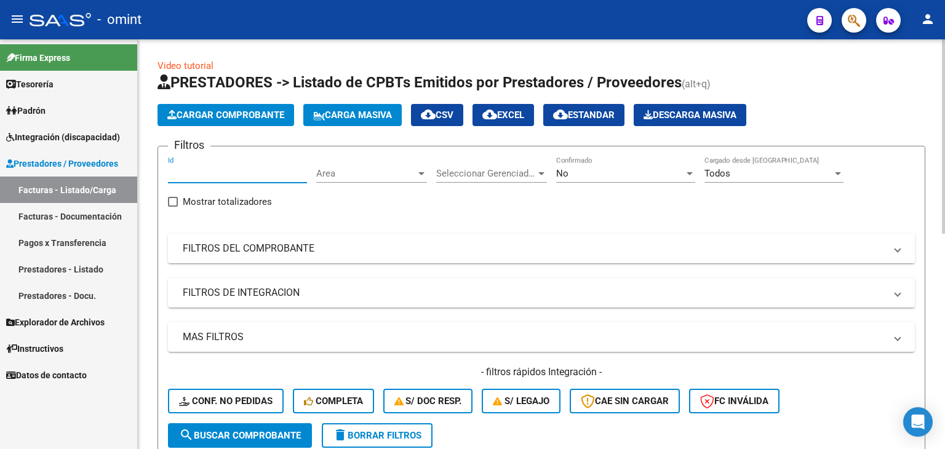
click at [177, 173] on input "Id" at bounding box center [237, 173] width 139 height 11
paste input "17244"
type input "17244"
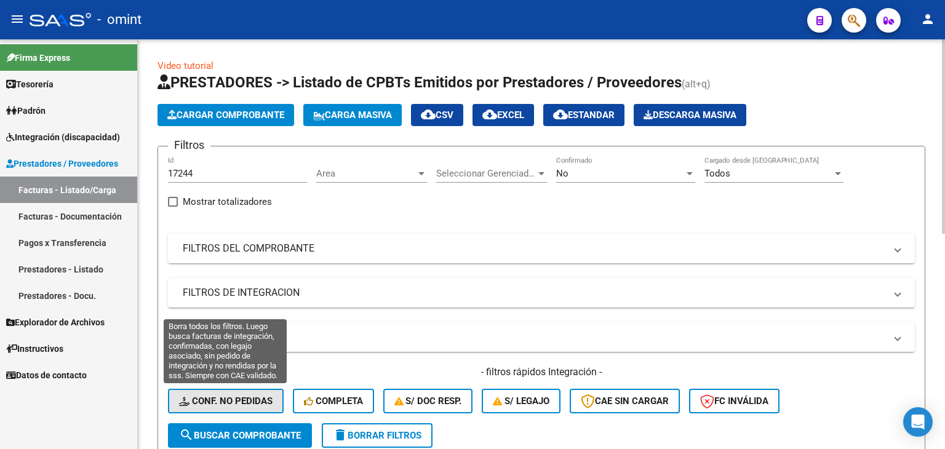
click at [242, 398] on span "Conf. no pedidas" at bounding box center [225, 400] width 93 height 11
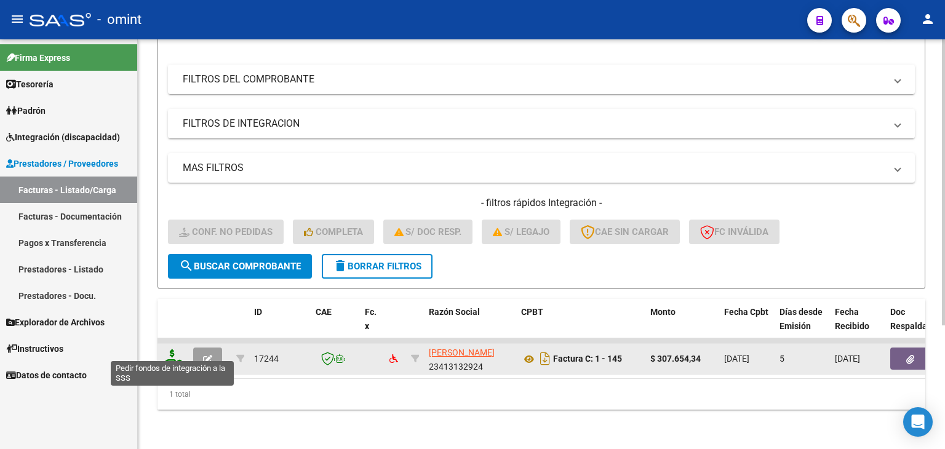
click at [168, 352] on icon at bounding box center [172, 357] width 20 height 17
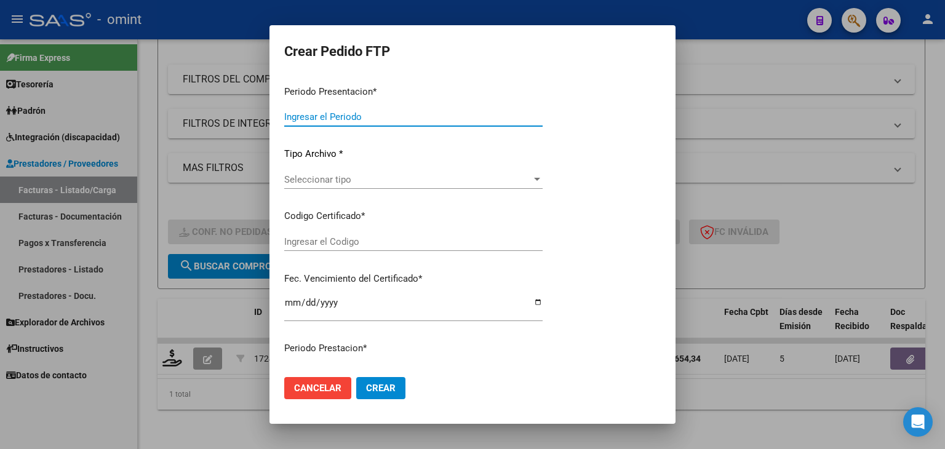
type input "202507"
type input "$ 307.654,34"
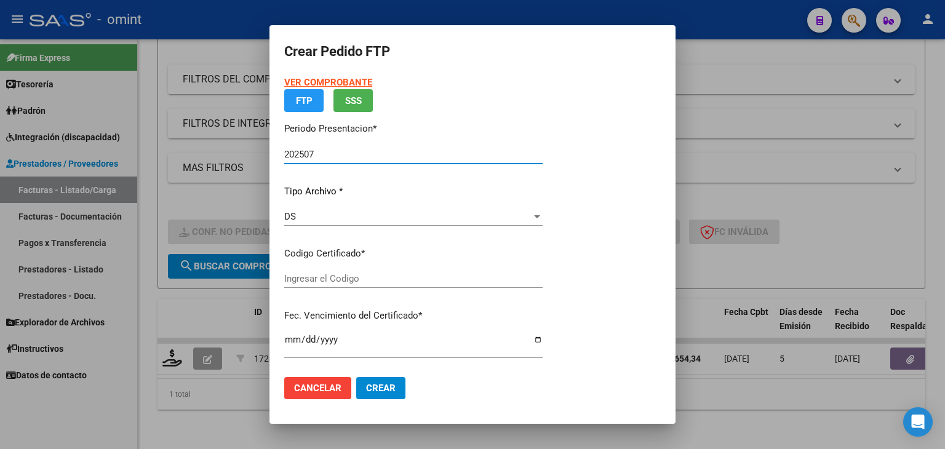
type input "4216561556"
type input "2027-11-01"
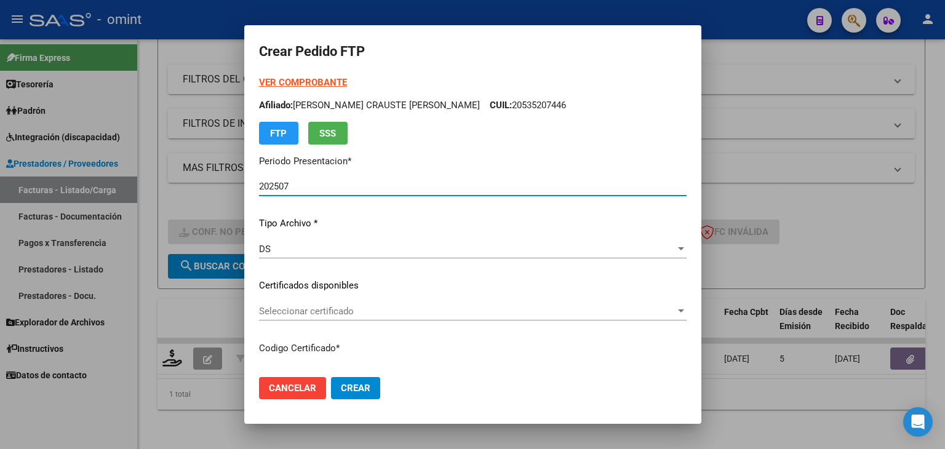
click at [317, 241] on div "DS Seleccionar tipo" at bounding box center [472, 249] width 427 height 18
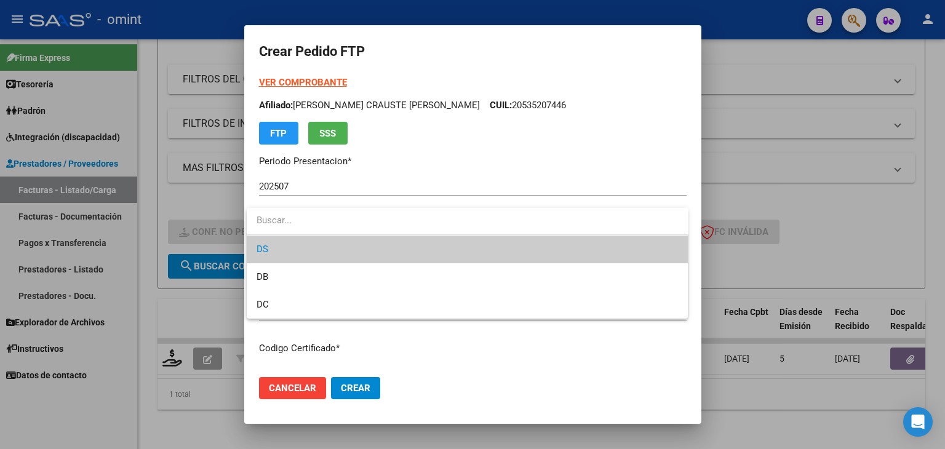
click at [317, 241] on span "DS" at bounding box center [467, 250] width 422 height 28
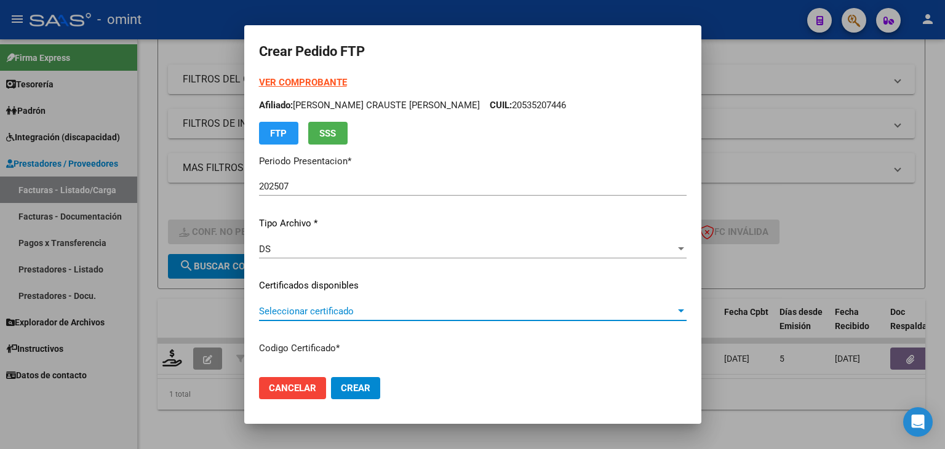
click at [358, 308] on span "Seleccionar certificado" at bounding box center [467, 311] width 416 height 11
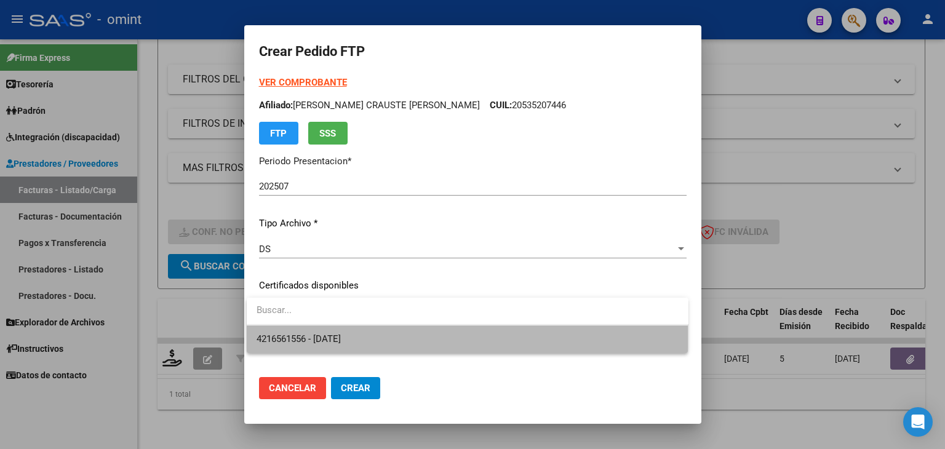
click at [363, 339] on span "4216561556 - 2027-11-01" at bounding box center [467, 339] width 422 height 28
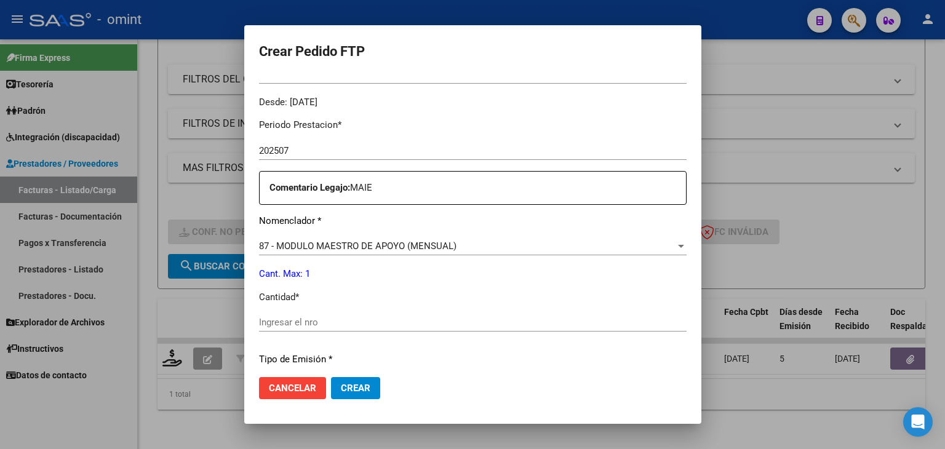
scroll to position [430, 0]
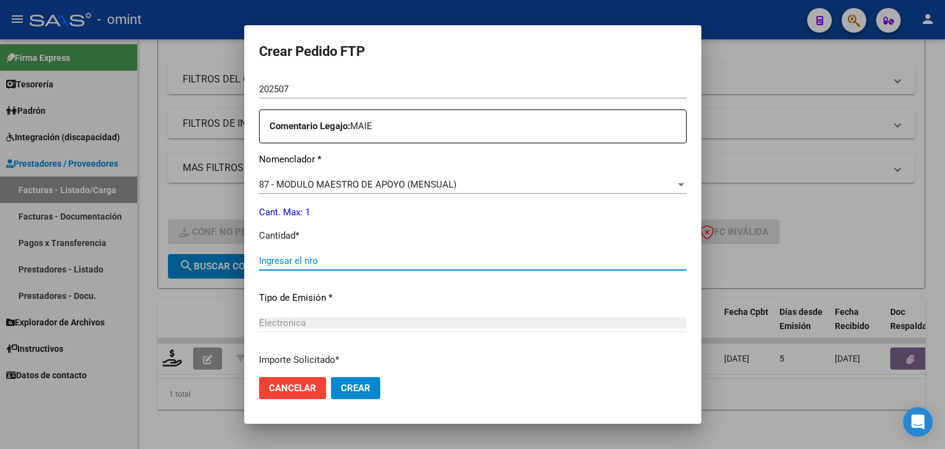
click at [316, 261] on input "Ingresar el nro" at bounding box center [472, 260] width 427 height 11
type input "1"
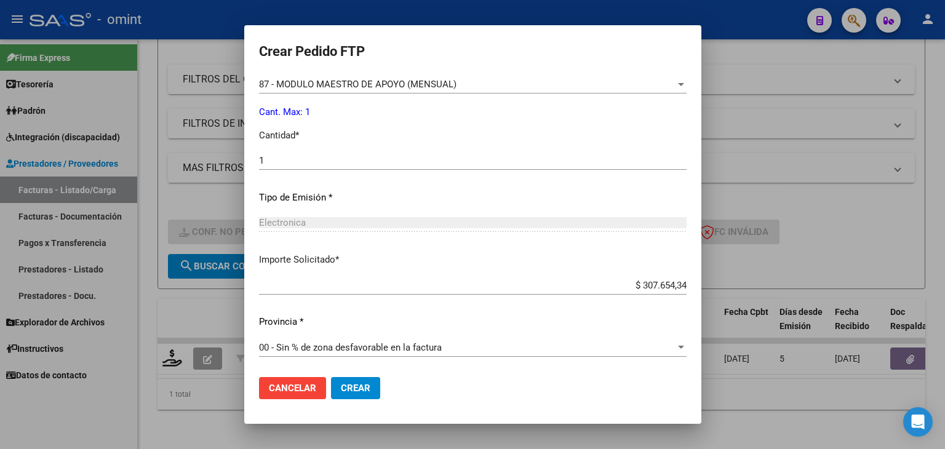
scroll to position [531, 0]
click at [350, 383] on span "Crear" at bounding box center [356, 388] width 30 height 11
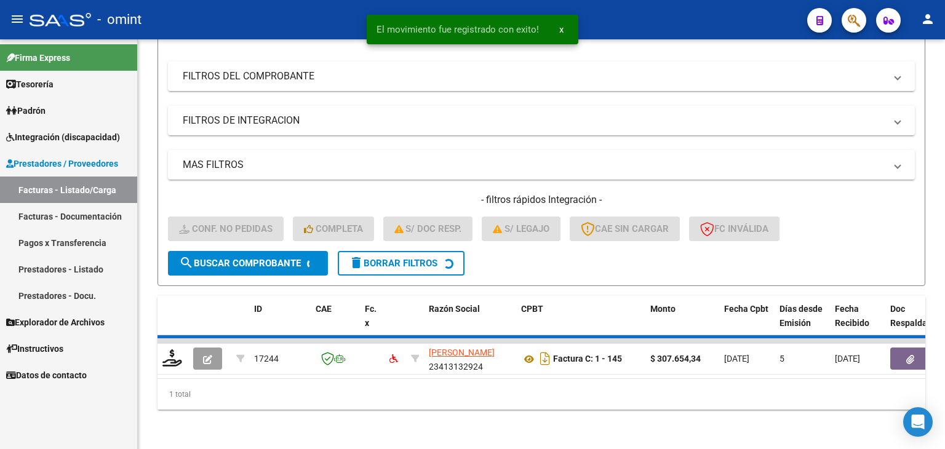
scroll to position [157, 0]
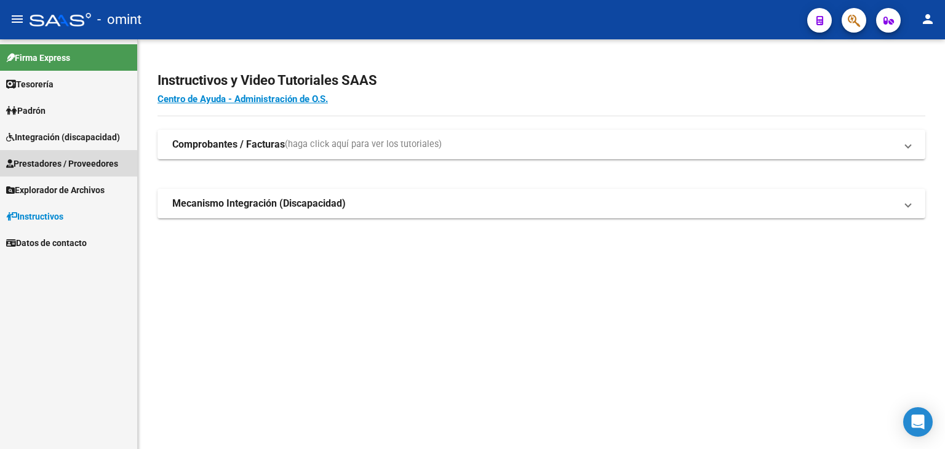
click at [39, 165] on span "Prestadores / Proveedores" at bounding box center [62, 164] width 112 height 14
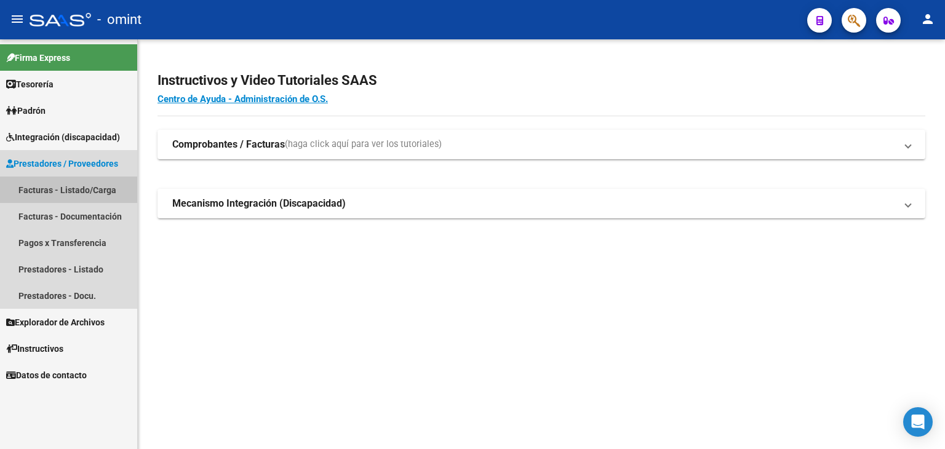
click at [63, 189] on link "Facturas - Listado/Carga" at bounding box center [68, 189] width 137 height 26
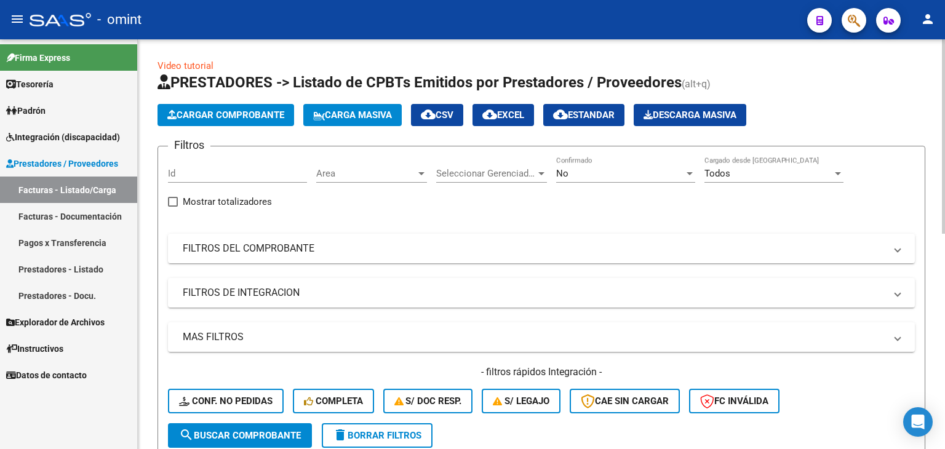
click at [207, 178] on div "Id" at bounding box center [237, 169] width 139 height 26
paste input "14930"
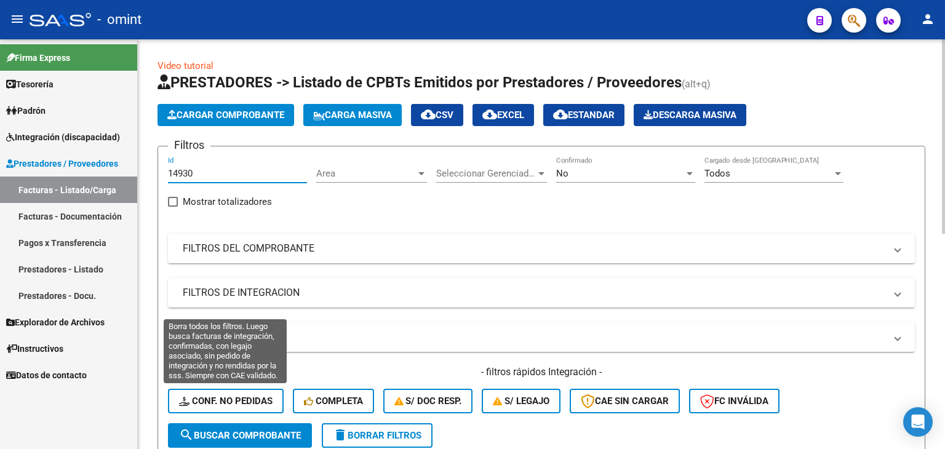
type input "14930"
click at [239, 400] on span "Conf. no pedidas" at bounding box center [225, 400] width 93 height 11
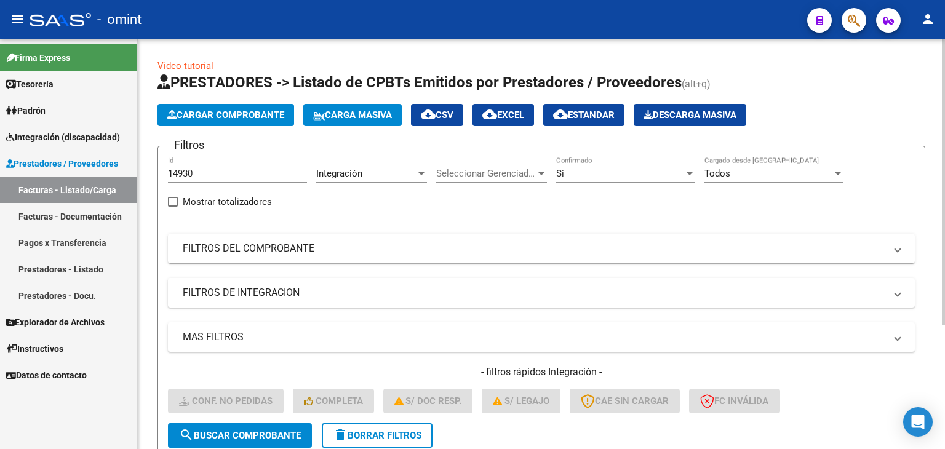
click at [237, 431] on span "search Buscar Comprobante" at bounding box center [240, 435] width 122 height 11
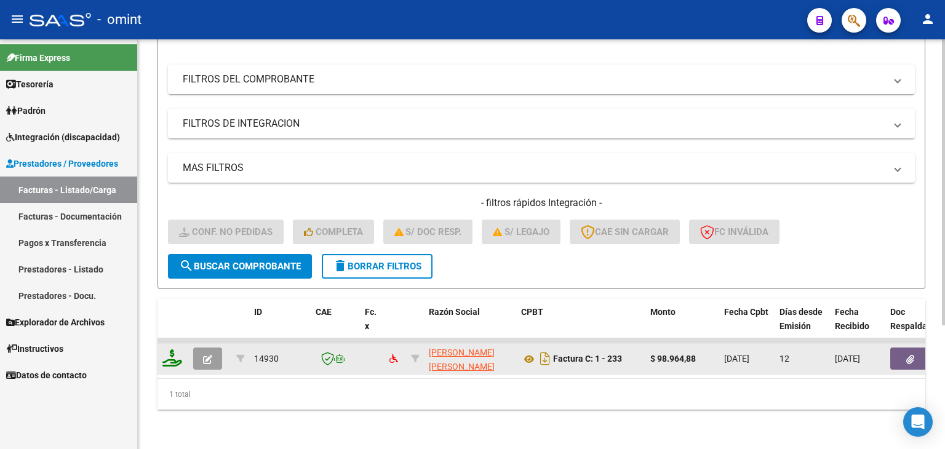
click at [165, 349] on icon at bounding box center [172, 357] width 20 height 17
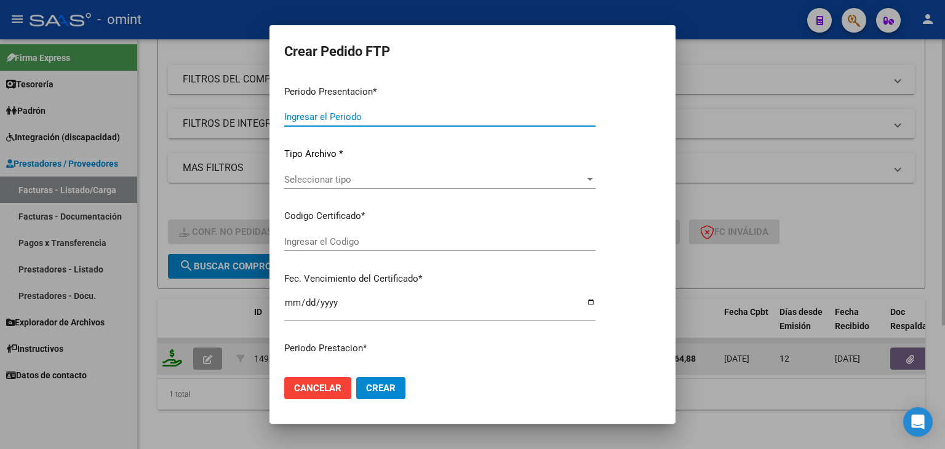
type input "202507"
type input "$ 98.964,88"
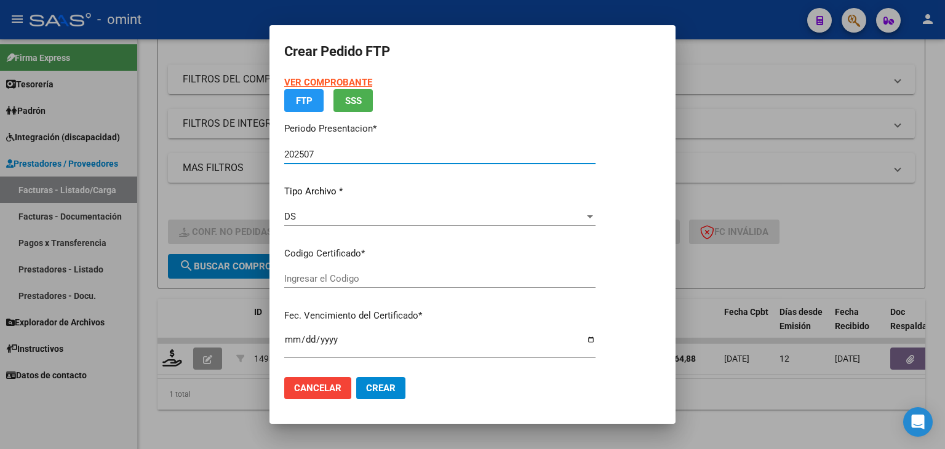
type input "4216561556"
type input "2027-11-01"
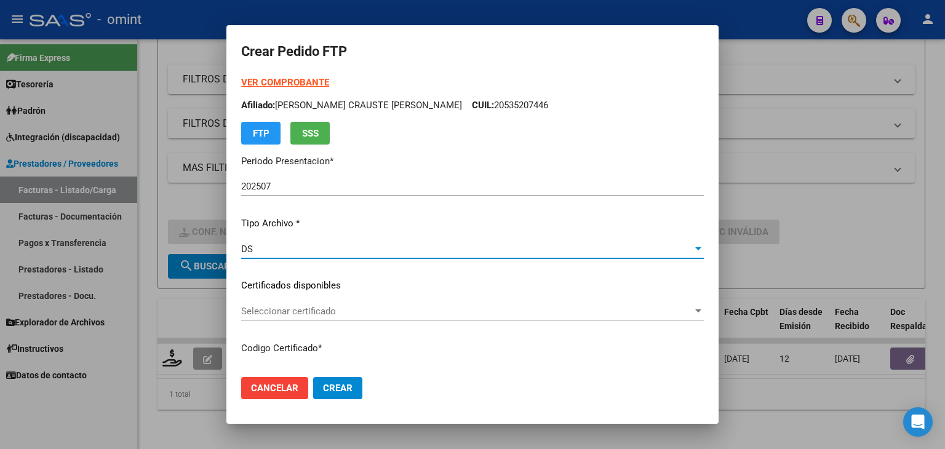
click at [256, 252] on div "DS" at bounding box center [466, 249] width 451 height 11
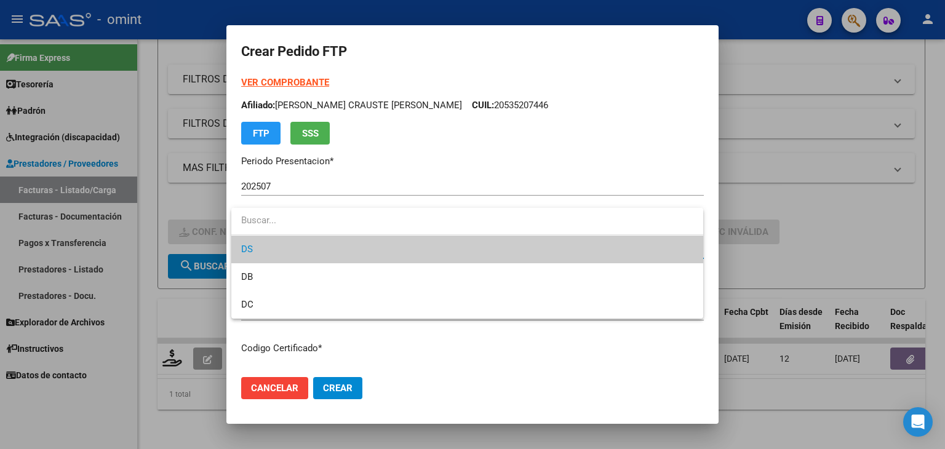
click at [258, 249] on span "DS" at bounding box center [467, 250] width 452 height 28
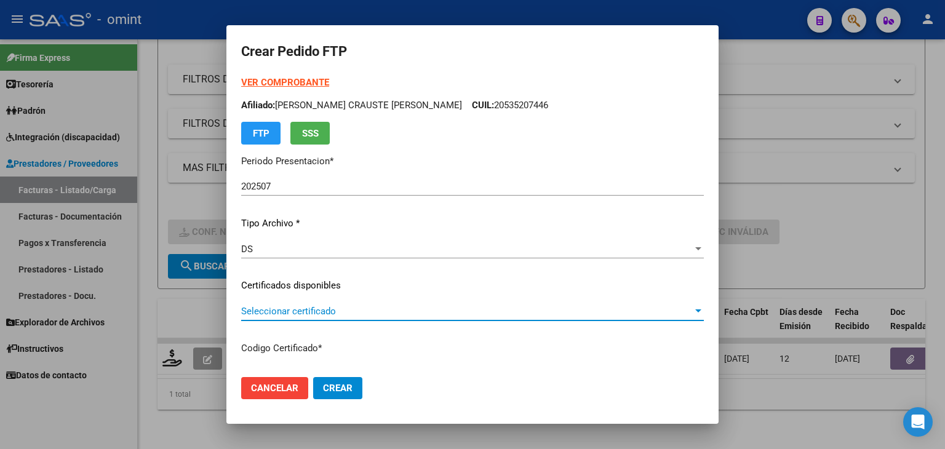
click at [271, 314] on span "Seleccionar certificado" at bounding box center [466, 311] width 451 height 11
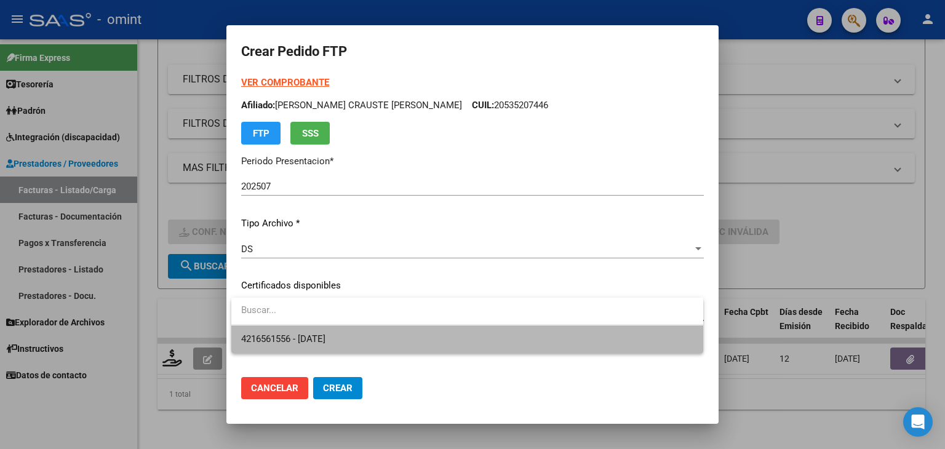
click at [280, 347] on span "4216561556 - 2027-11-01" at bounding box center [467, 339] width 452 height 28
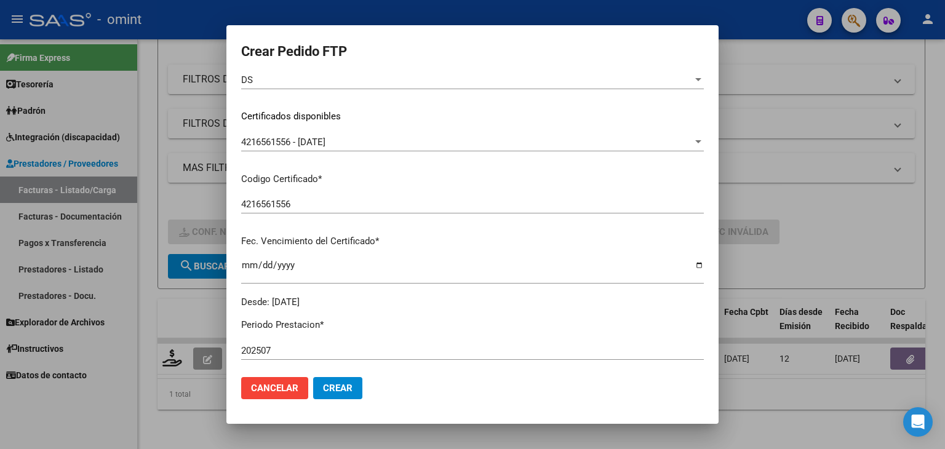
drag, startPoint x: 310, startPoint y: 291, endPoint x: 299, endPoint y: 302, distance: 14.8
click at [299, 302] on div "VER COMPROBANTE ARCA Padrón Afiliado: ROUMEC CRAUSTE GABRIEL FRANCISCO CUIL: 20…" at bounding box center [472, 318] width 462 height 823
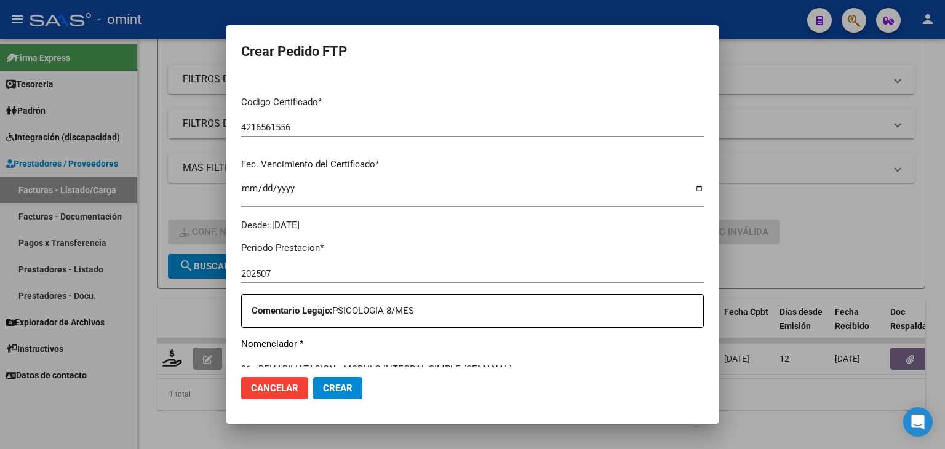
click at [299, 302] on div "Comentario Legajo: PSICOLOGIA 8/MES" at bounding box center [472, 311] width 462 height 34
click at [386, 256] on div "Periodo Prestacion * 202507 Ingresar el Periodo Prestacion Comentario Legajo: P…" at bounding box center [472, 442] width 462 height 421
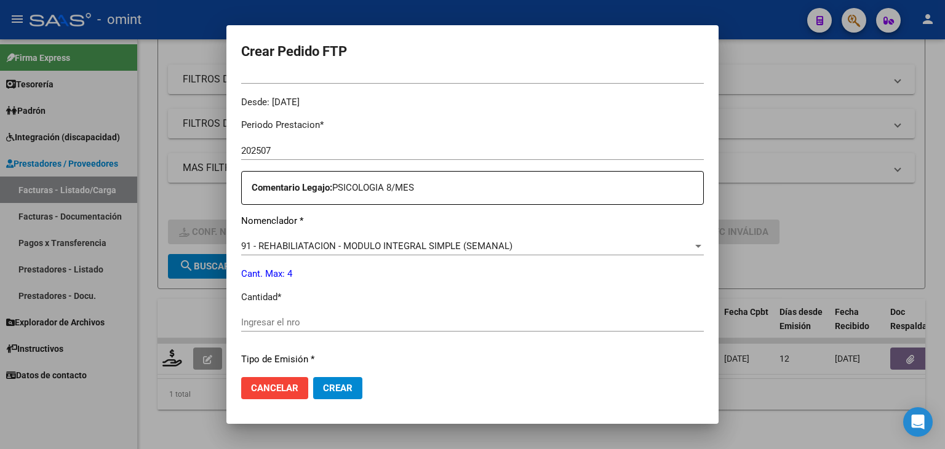
scroll to position [430, 0]
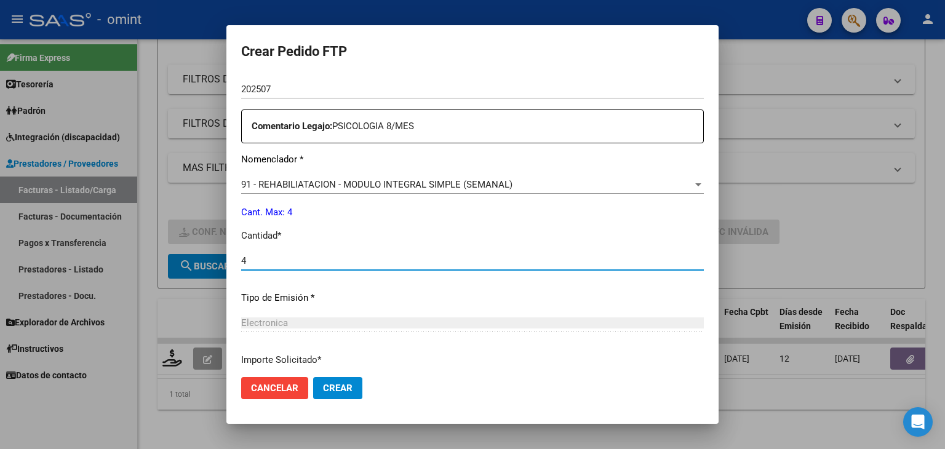
drag, startPoint x: 304, startPoint y: 261, endPoint x: 200, endPoint y: 228, distance: 109.1
click at [303, 261] on input "4" at bounding box center [472, 260] width 462 height 11
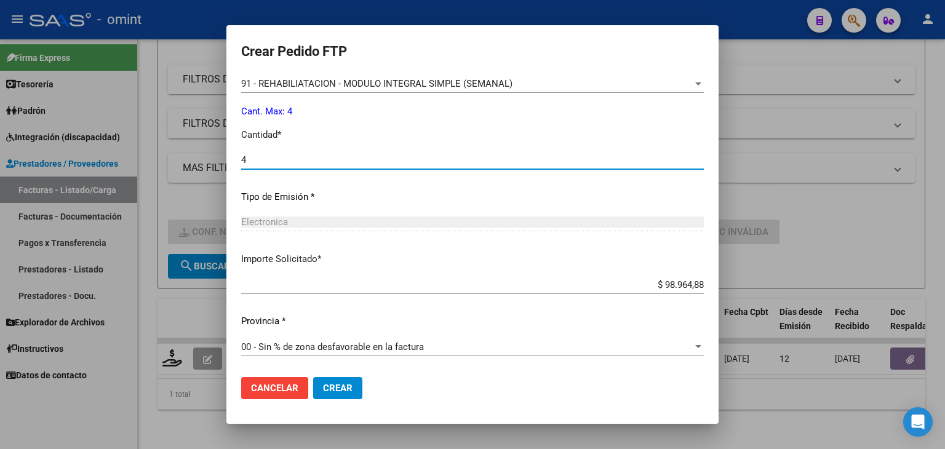
type input "4"
click at [339, 386] on span "Crear" at bounding box center [338, 388] width 30 height 11
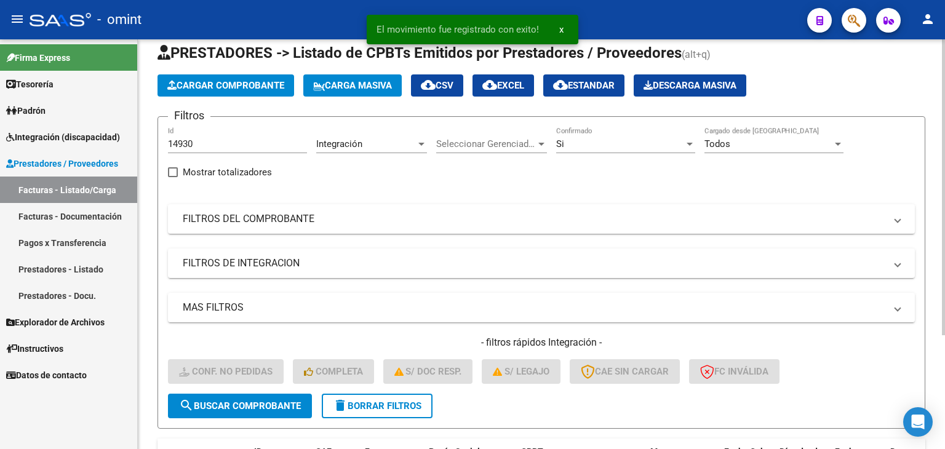
scroll to position [0, 0]
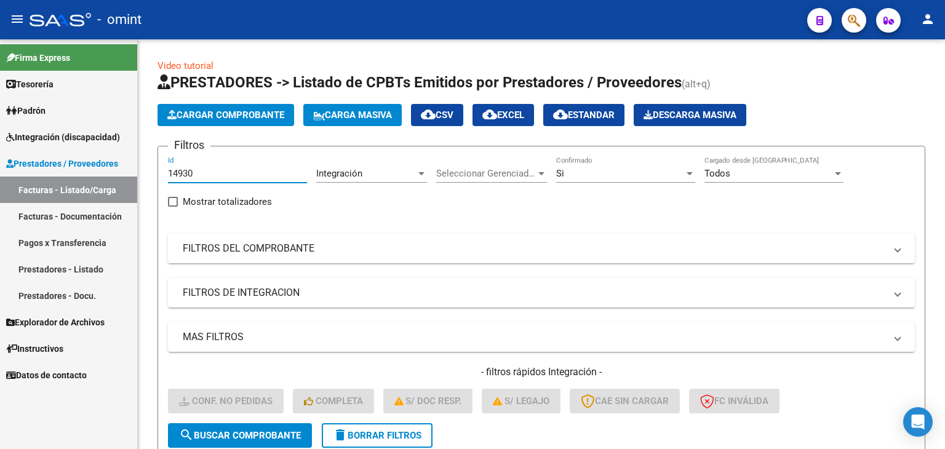
drag, startPoint x: 202, startPoint y: 168, endPoint x: 41, endPoint y: 164, distance: 160.6
click at [41, 164] on mat-sidenav-container "Firma Express Tesorería Extractos Procesados (csv) Extractos Originales (pdf) P…" at bounding box center [472, 244] width 945 height 410
paste input "6093"
type input "16093"
click at [256, 436] on span "search Buscar Comprobante" at bounding box center [240, 435] width 122 height 11
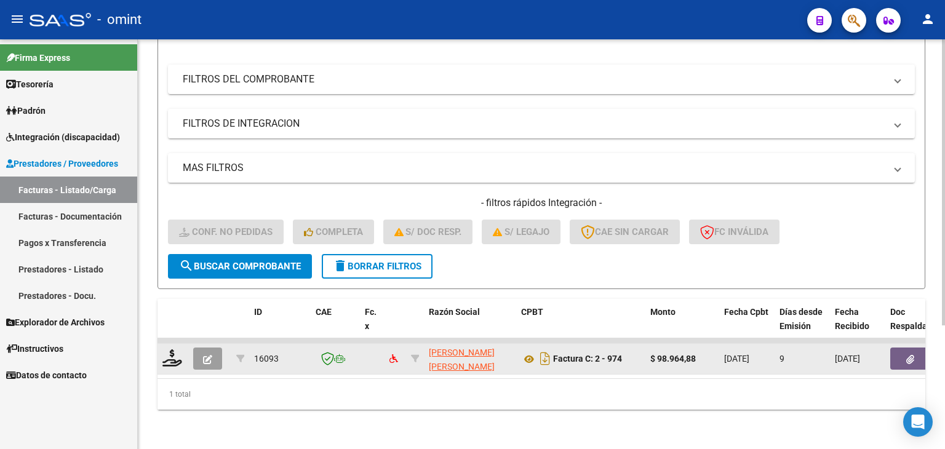
click at [170, 357] on div at bounding box center [172, 358] width 21 height 19
click at [170, 350] on icon at bounding box center [172, 357] width 20 height 17
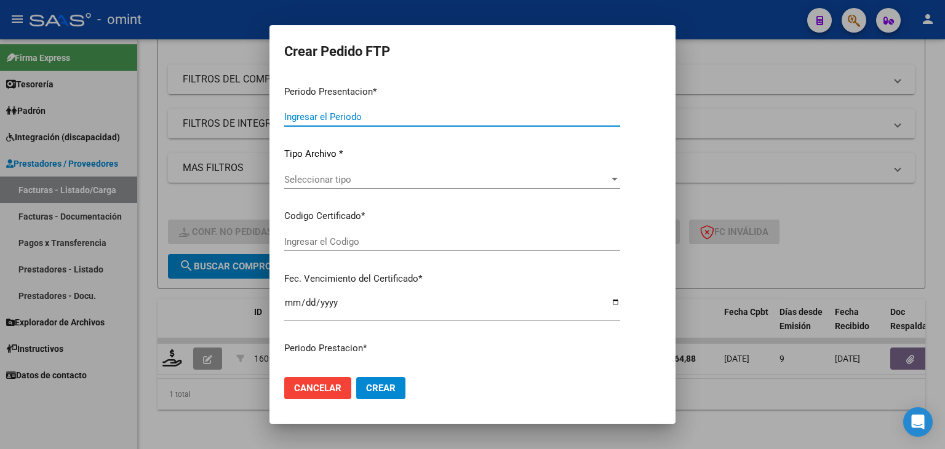
type input "202507"
type input "$ 98.964,88"
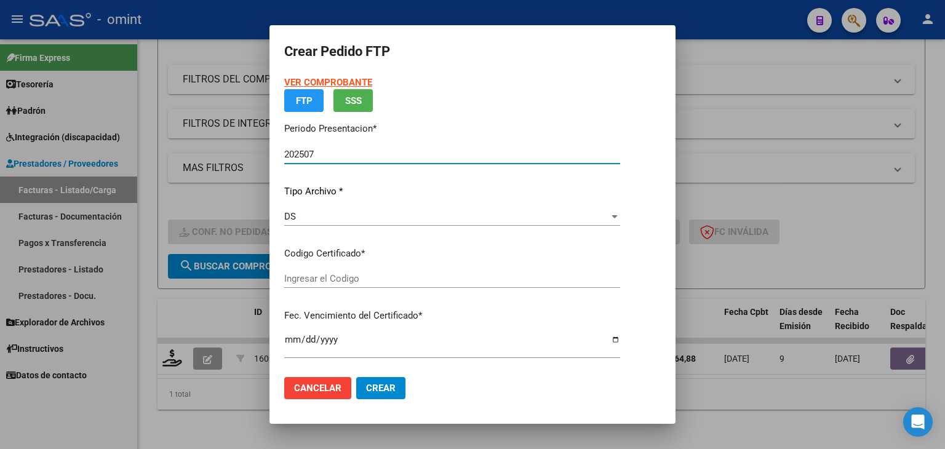
type input "4216561556"
type input "2027-11-01"
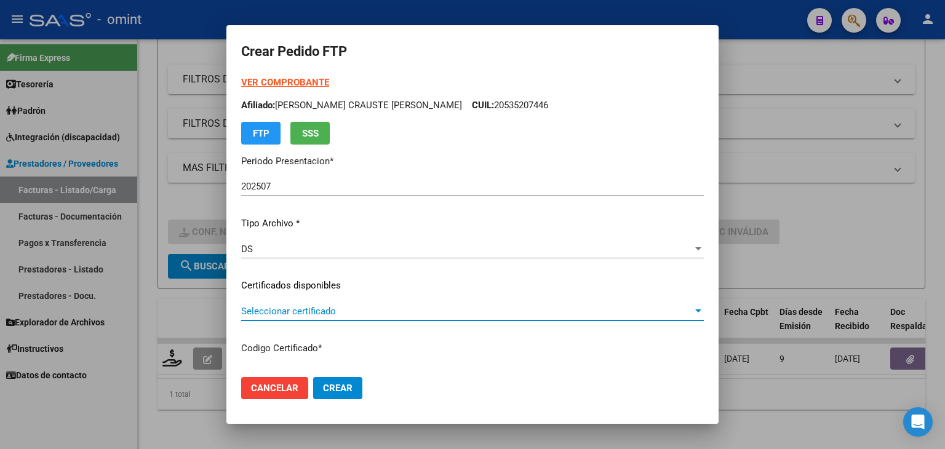
click at [270, 306] on span "Seleccionar certificado" at bounding box center [466, 311] width 451 height 11
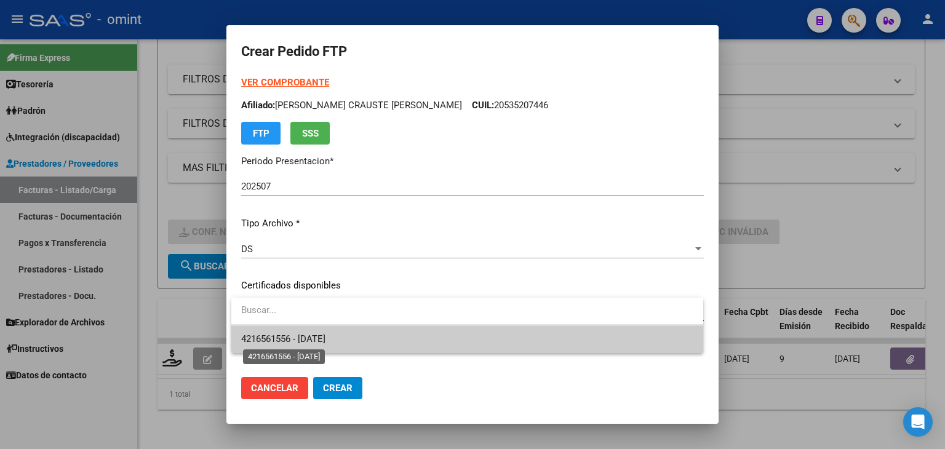
click at [273, 335] on span "4216561556 - 2027-11-01" at bounding box center [283, 338] width 84 height 11
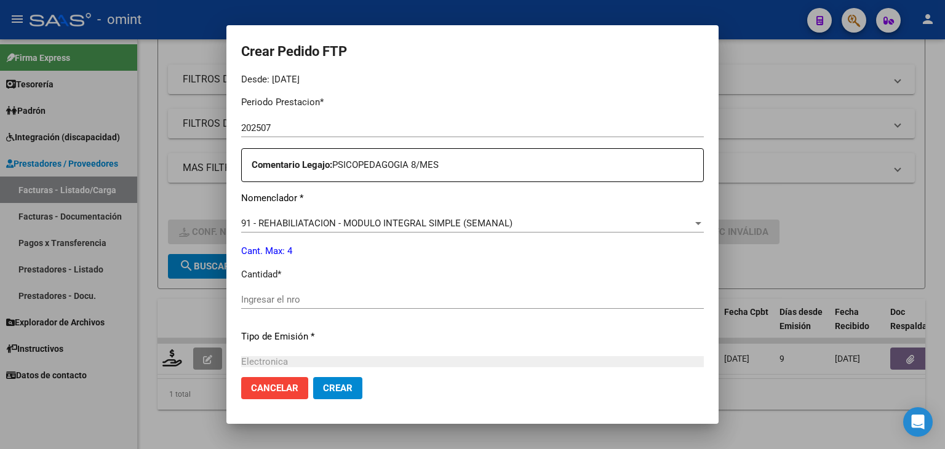
scroll to position [531, 0]
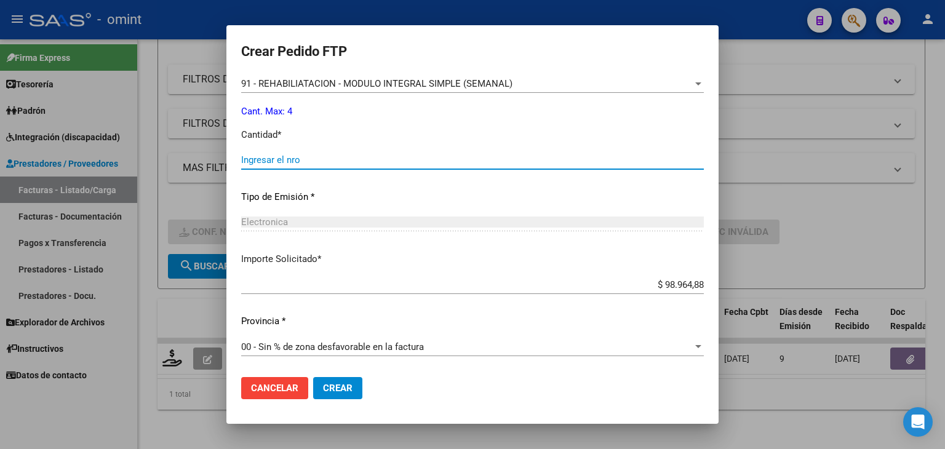
click at [262, 158] on input "Ingresar el nro" at bounding box center [472, 159] width 462 height 11
type input "4"
click at [344, 389] on span "Crear" at bounding box center [338, 388] width 30 height 11
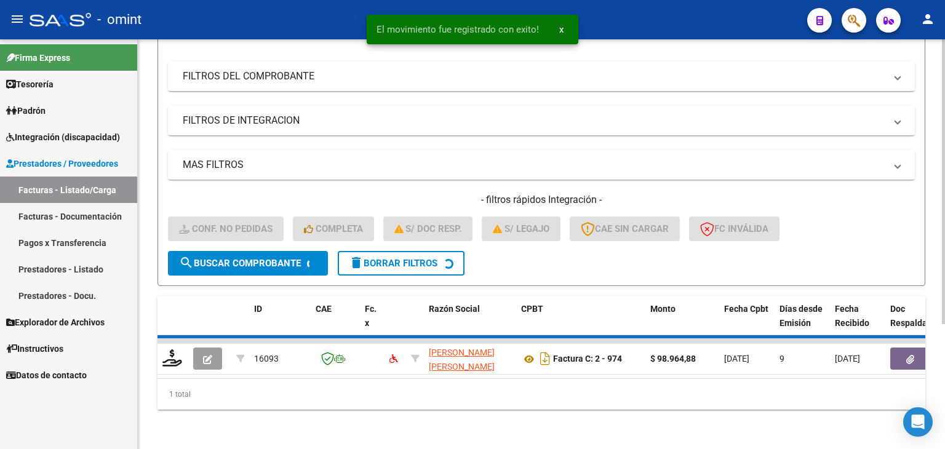
scroll to position [157, 0]
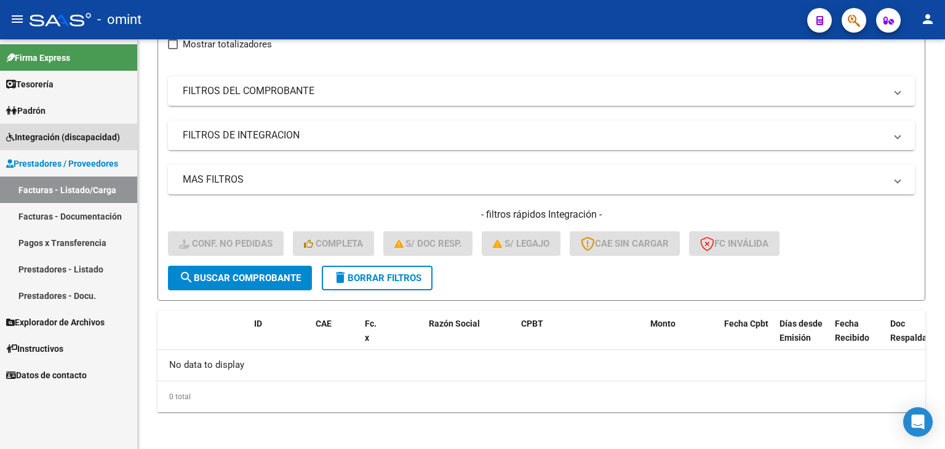
click at [41, 136] on span "Integración (discapacidad)" at bounding box center [63, 137] width 114 height 14
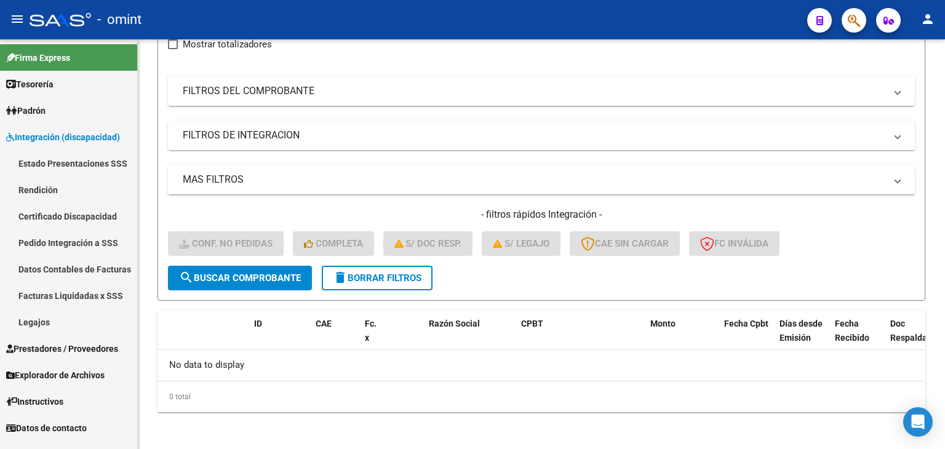
click at [36, 322] on link "Legajos" at bounding box center [68, 322] width 137 height 26
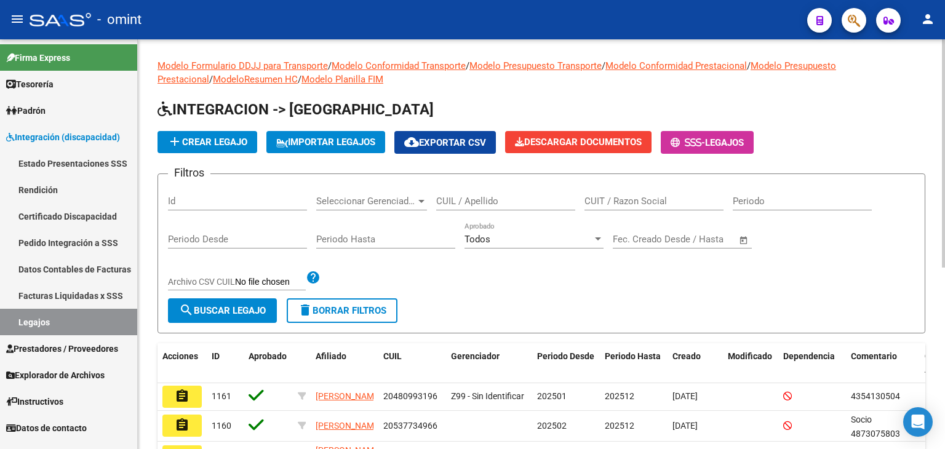
click at [506, 197] on input "CUIL / Apellido" at bounding box center [505, 201] width 139 height 11
paste input "20535207446"
type input "20535207446"
click at [248, 306] on span "search Buscar Legajo" at bounding box center [222, 310] width 87 height 11
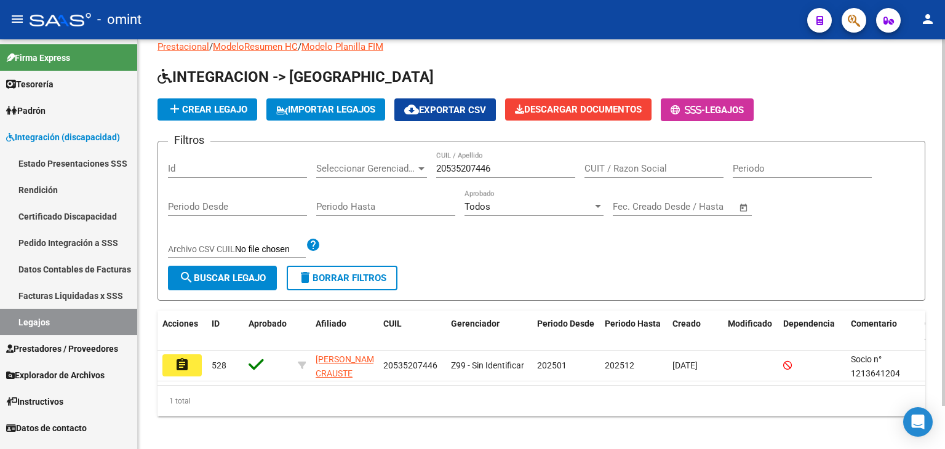
click at [478, 302] on div "Modelo Formulario DDJJ para Transporte / Modelo Conformidad Transporte / Modelo…" at bounding box center [540, 221] width 767 height 390
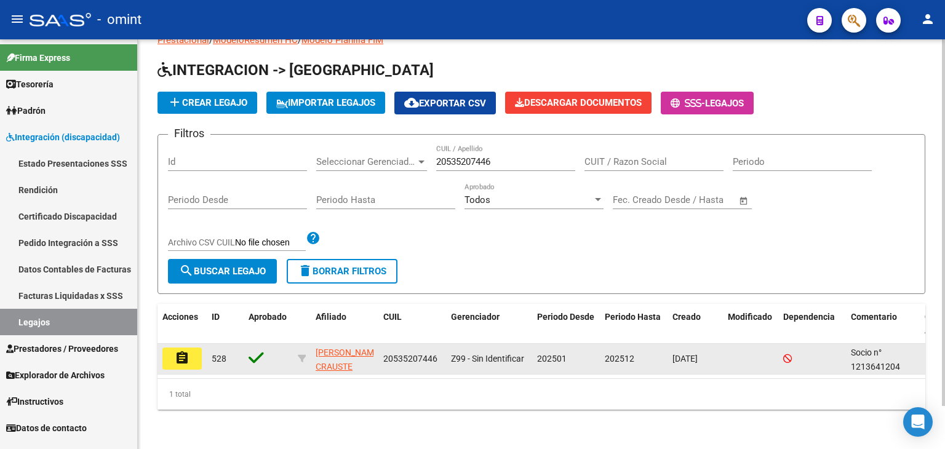
click at [181, 351] on mat-icon "assignment" at bounding box center [182, 358] width 15 height 15
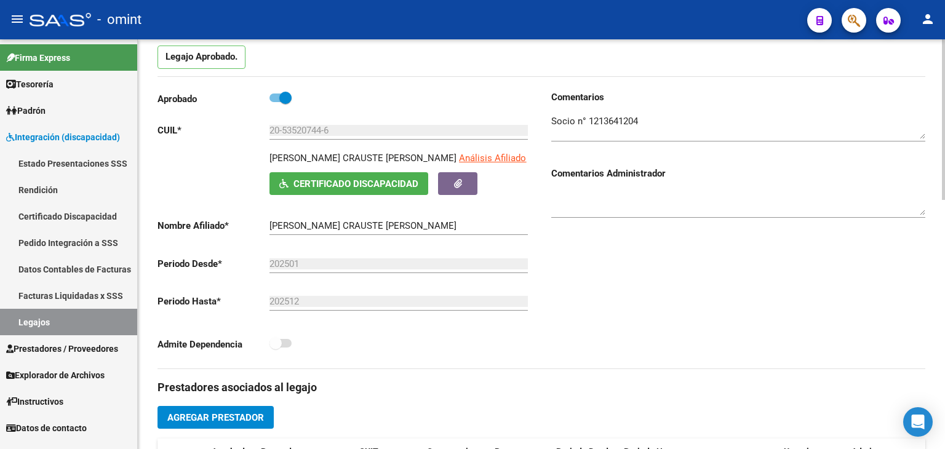
scroll to position [430, 0]
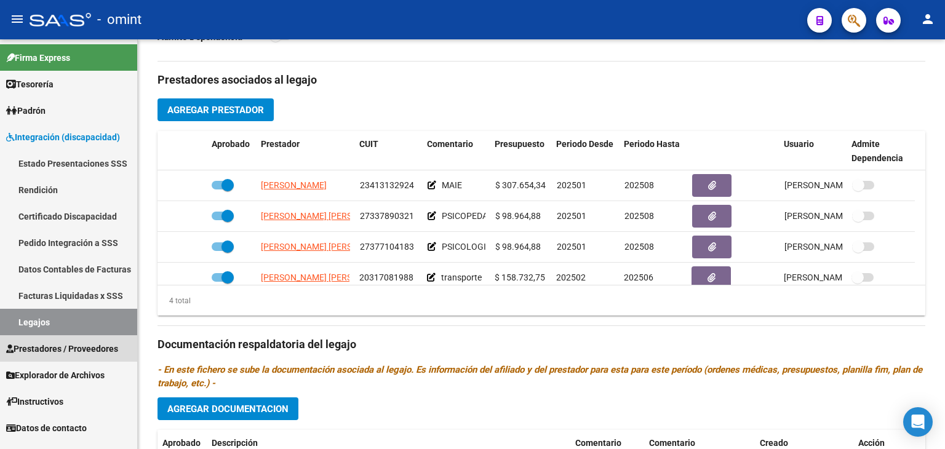
click at [41, 341] on link "Prestadores / Proveedores" at bounding box center [68, 348] width 137 height 26
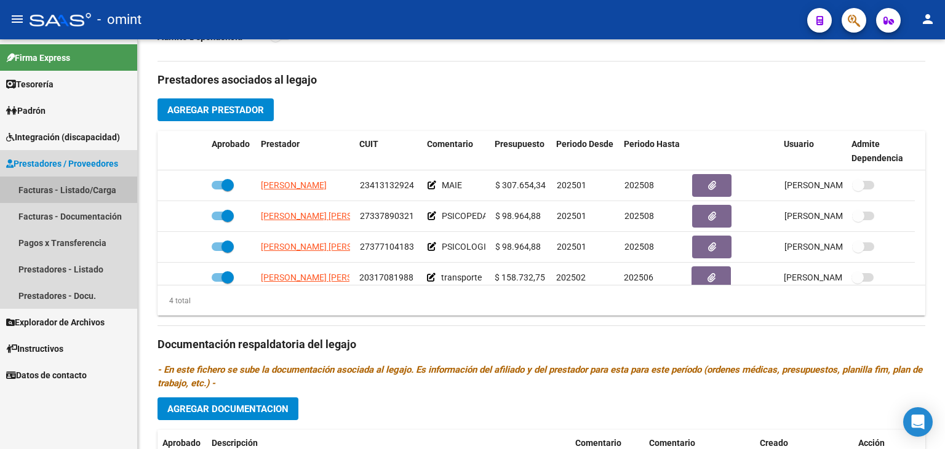
click at [48, 180] on link "Facturas - Listado/Carga" at bounding box center [68, 189] width 137 height 26
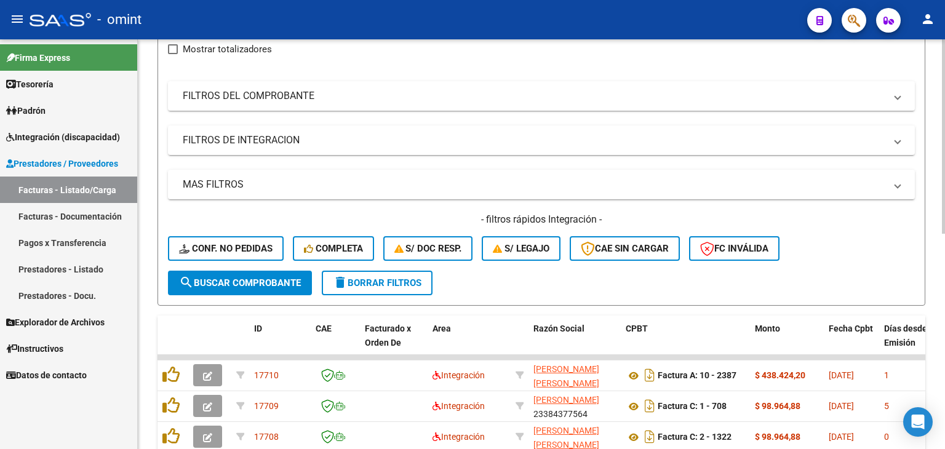
scroll to position [146, 0]
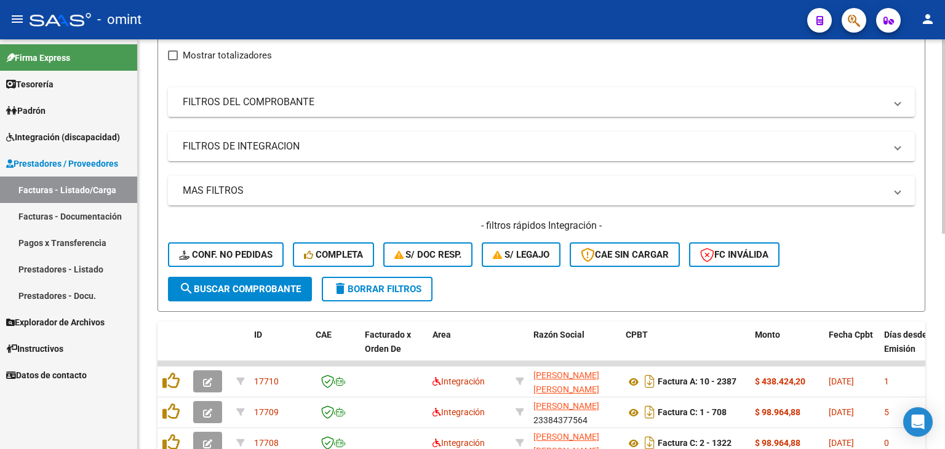
click at [262, 287] on span "search Buscar Comprobante" at bounding box center [240, 288] width 122 height 11
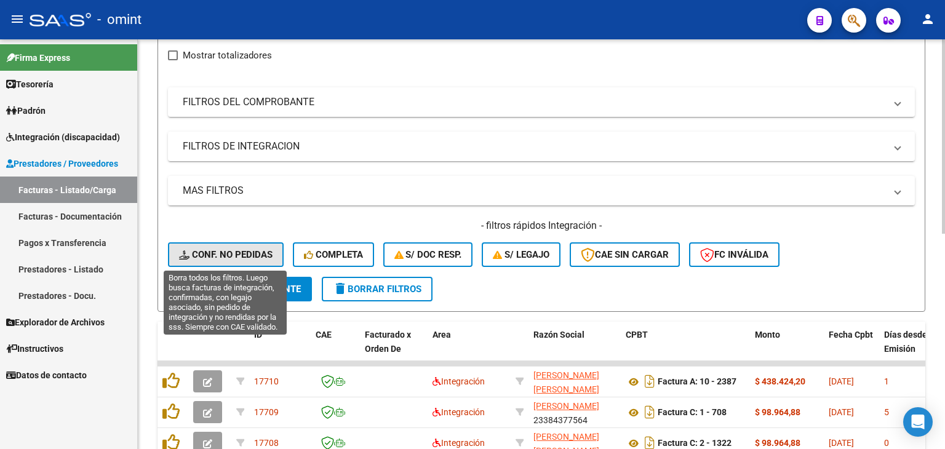
click at [228, 250] on span "Conf. no pedidas" at bounding box center [225, 254] width 93 height 11
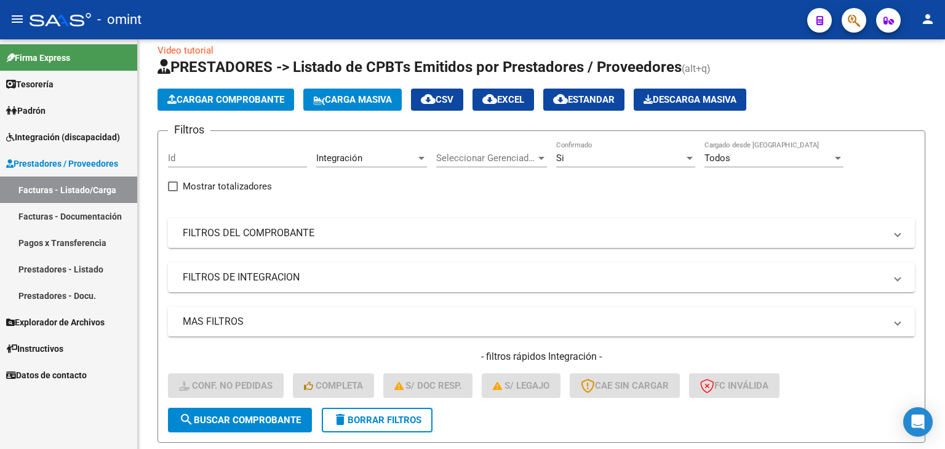
scroll to position [0, 0]
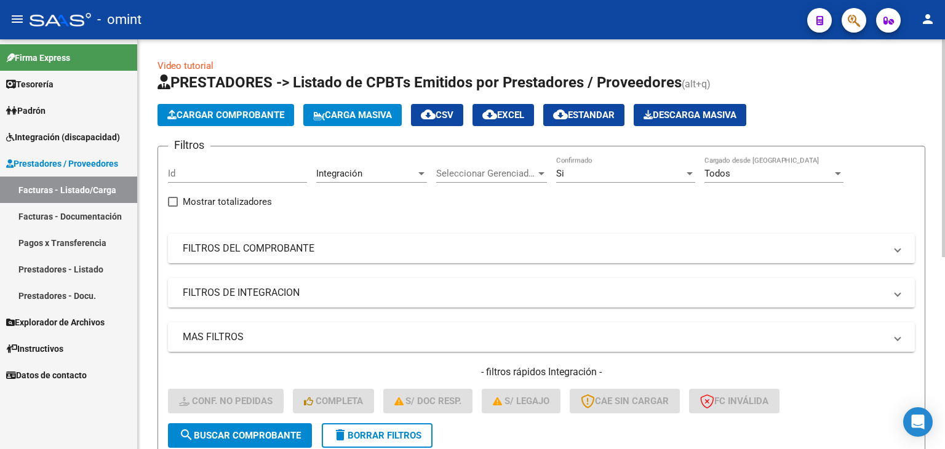
click at [186, 176] on input "Id" at bounding box center [237, 173] width 139 height 11
paste input "16096"
type input "16096"
click at [246, 436] on span "search Buscar Comprobante" at bounding box center [240, 435] width 122 height 11
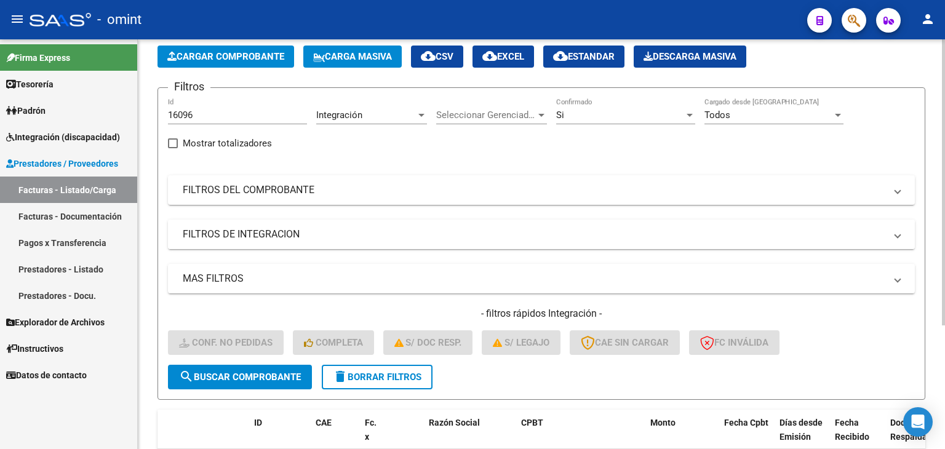
scroll to position [177, 0]
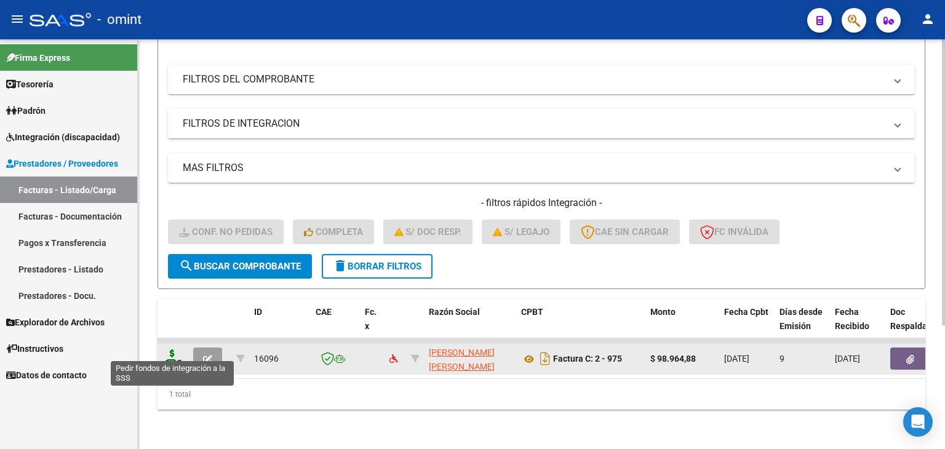
click at [176, 352] on icon at bounding box center [172, 357] width 20 height 17
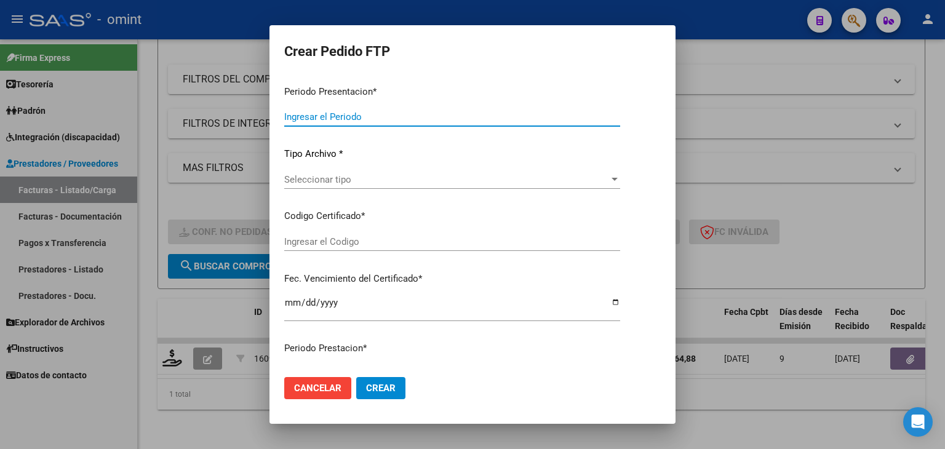
type input "202507"
type input "$ 98.964,88"
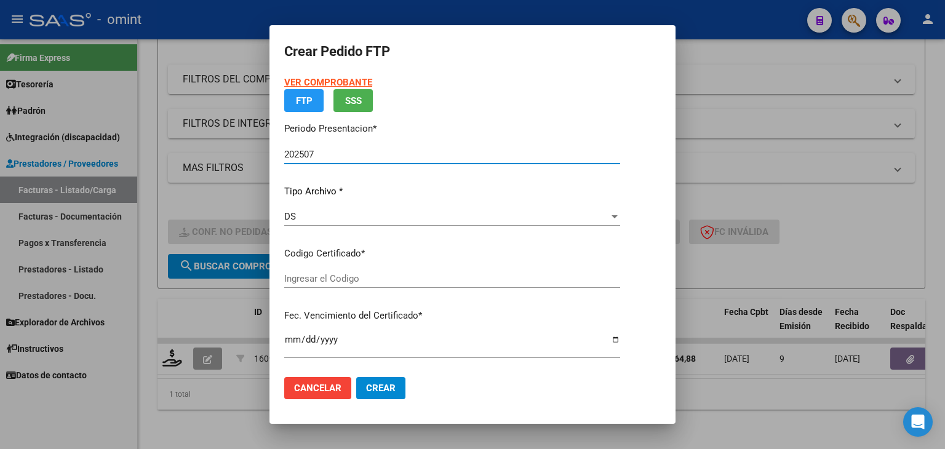
type input "9734601680"
type input "2027-11-01"
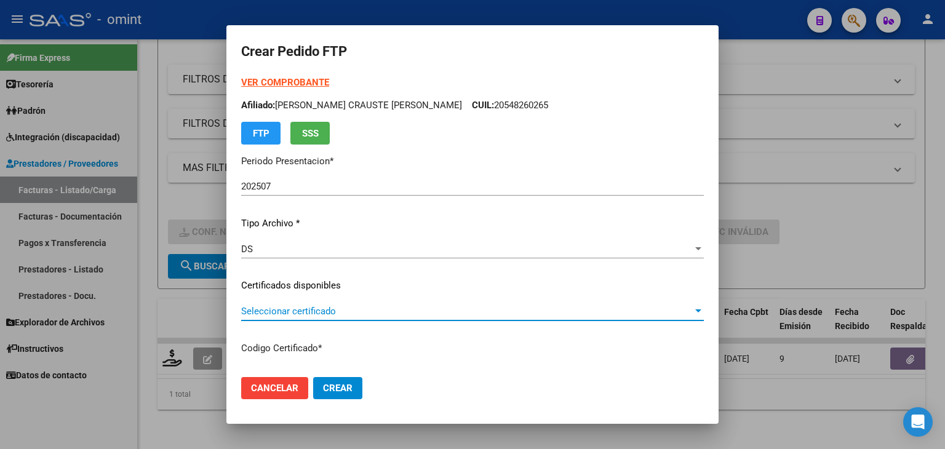
click at [281, 307] on span "Seleccionar certificado" at bounding box center [466, 311] width 451 height 11
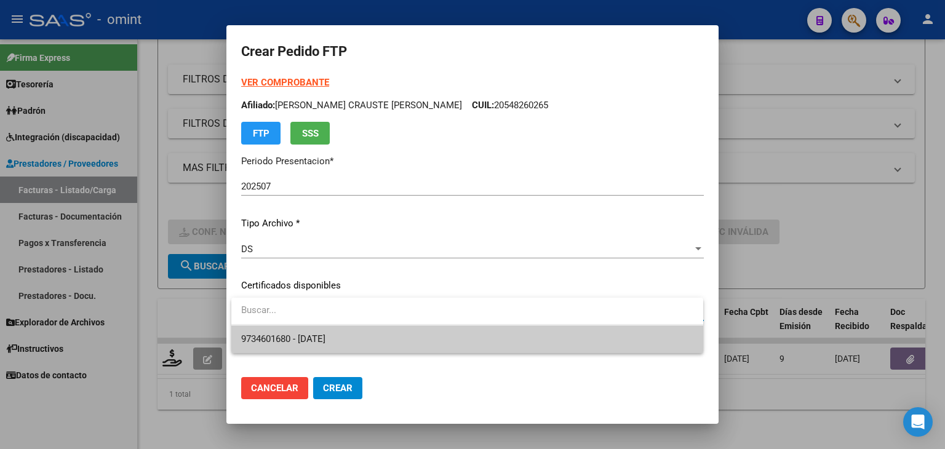
click at [280, 336] on span "9734601680 - 2027-11-01" at bounding box center [283, 338] width 84 height 11
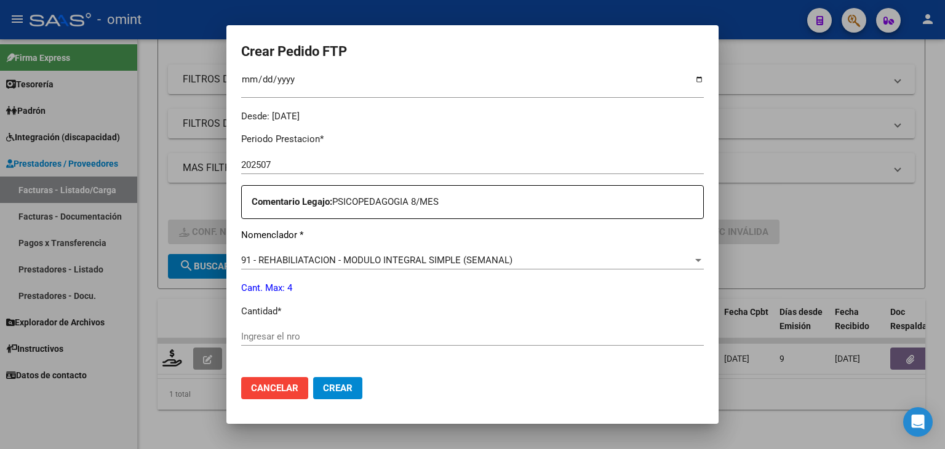
scroll to position [430, 0]
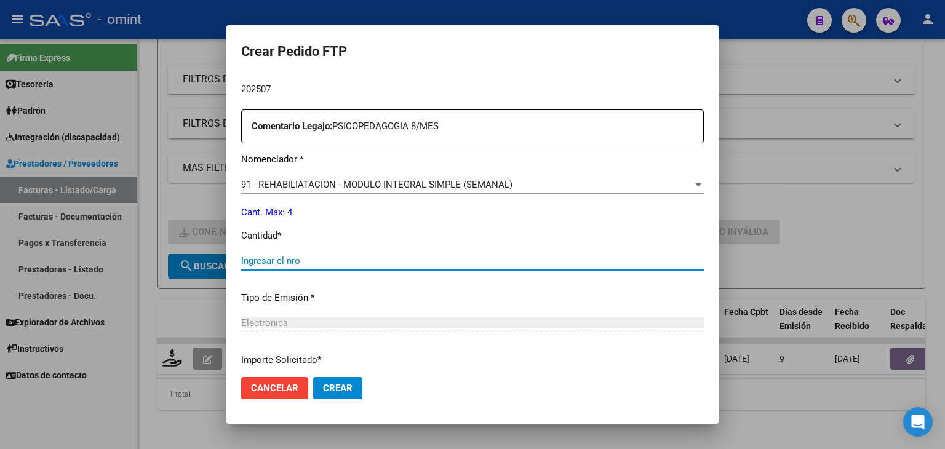
click at [281, 261] on input "Ingresar el nro" at bounding box center [472, 260] width 462 height 11
type input "4"
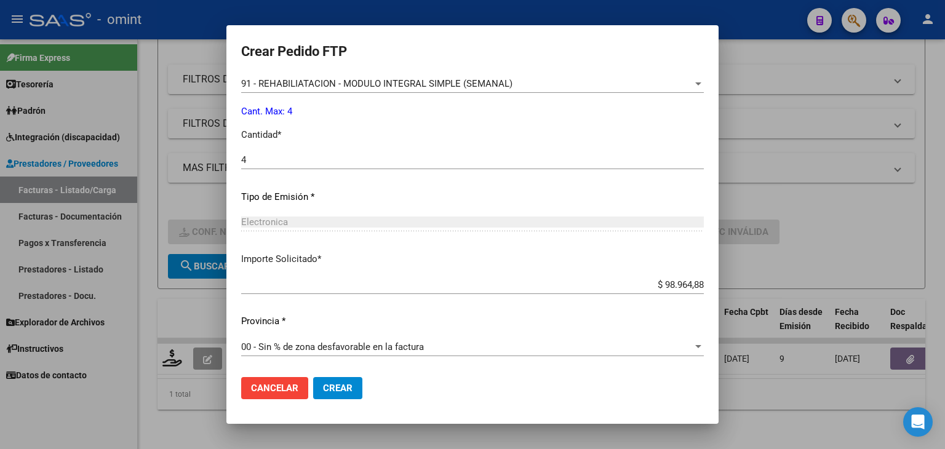
click at [336, 385] on span "Crear" at bounding box center [338, 388] width 30 height 11
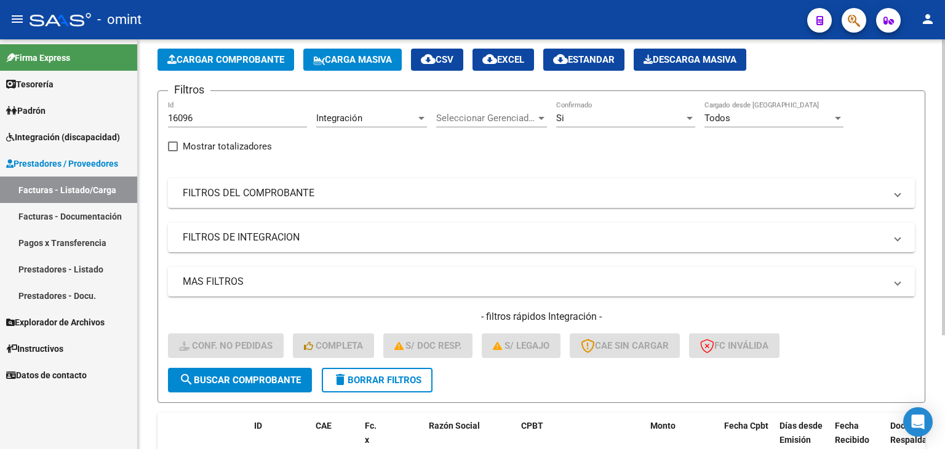
scroll to position [0, 0]
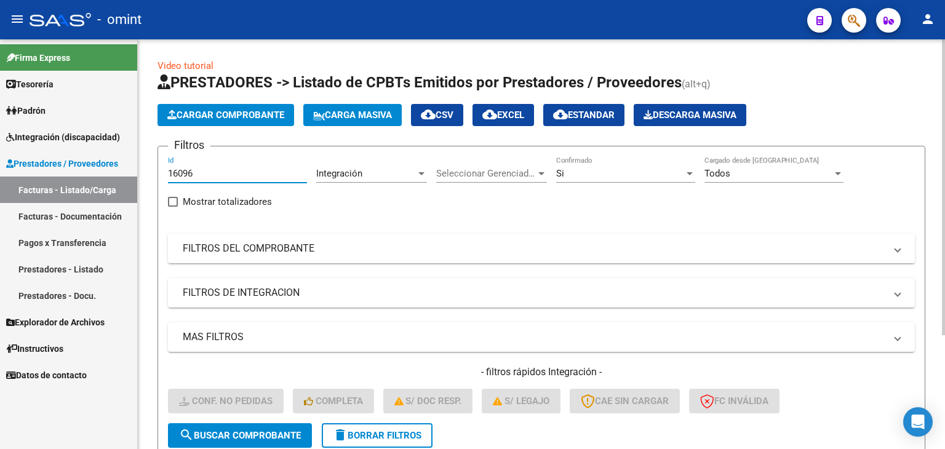
drag, startPoint x: 207, startPoint y: 168, endPoint x: 148, endPoint y: 162, distance: 58.7
click at [104, 157] on mat-sidenav-container "Firma Express Tesorería Extractos Procesados (csv) Extractos Originales (pdf) P…" at bounding box center [472, 244] width 945 height 410
paste input "4933"
type input "14933"
click at [251, 431] on span "search Buscar Comprobante" at bounding box center [240, 435] width 122 height 11
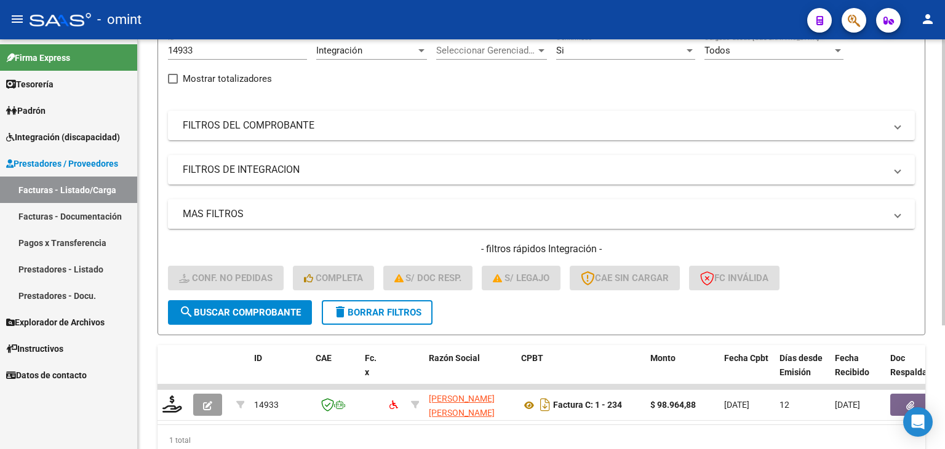
scroll to position [177, 0]
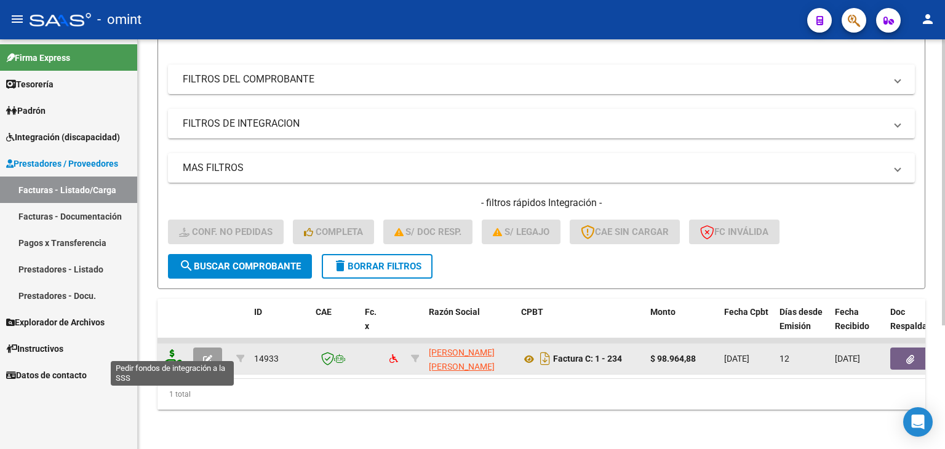
click at [170, 349] on icon at bounding box center [172, 357] width 20 height 17
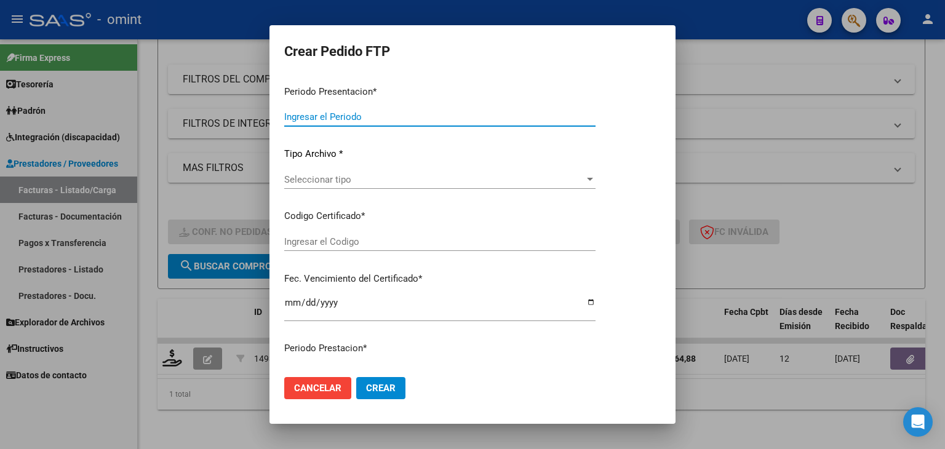
type input "202507"
type input "$ 98.964,88"
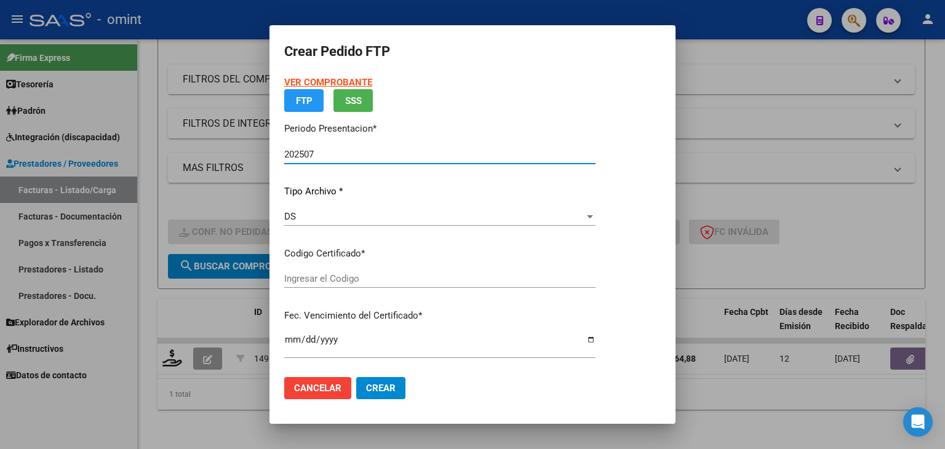
type input "9734601680"
type input "2027-11-01"
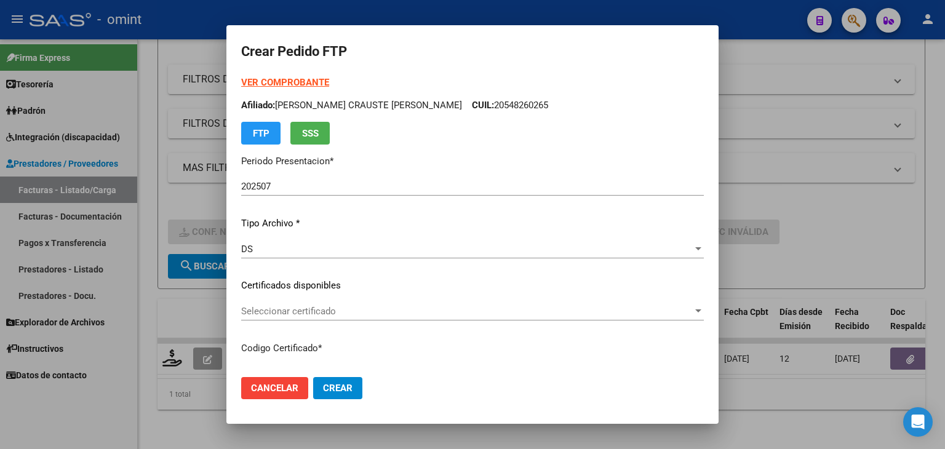
click at [271, 322] on div "Seleccionar certificado Seleccionar certificado" at bounding box center [472, 317] width 462 height 30
click at [268, 316] on span "Seleccionar certificado" at bounding box center [466, 311] width 451 height 11
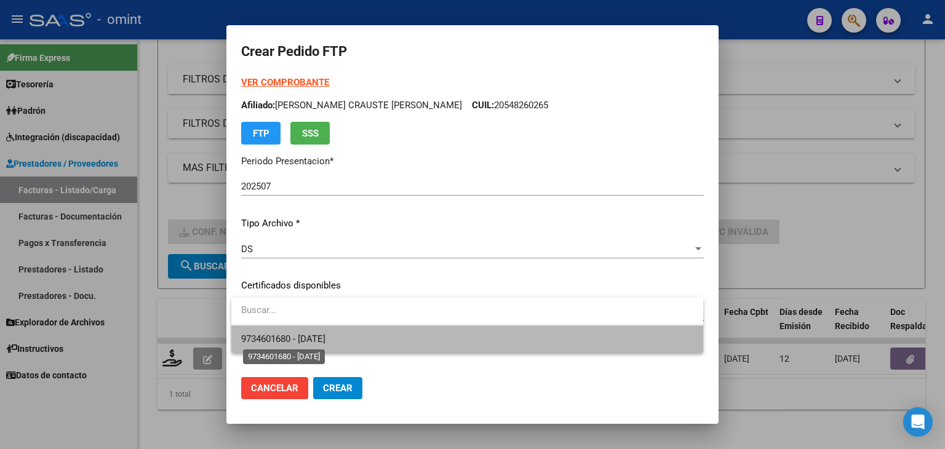
click at [269, 338] on span "9734601680 - 2027-11-01" at bounding box center [283, 338] width 84 height 11
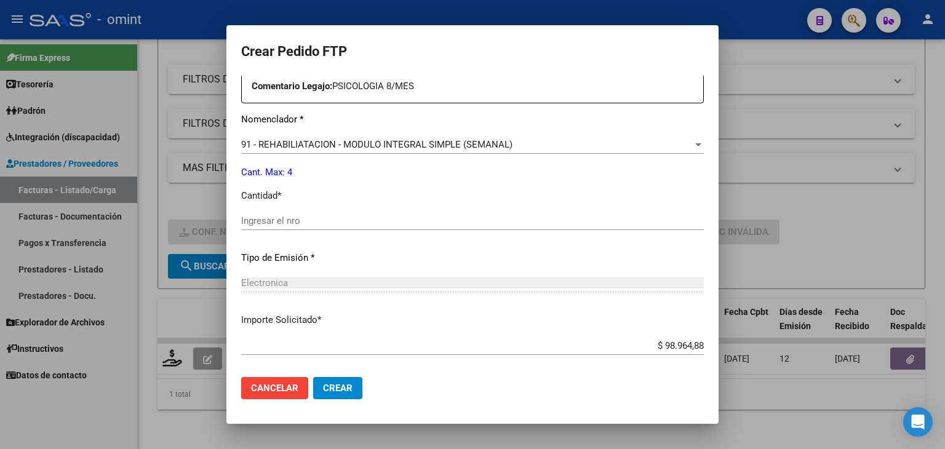
scroll to position [492, 0]
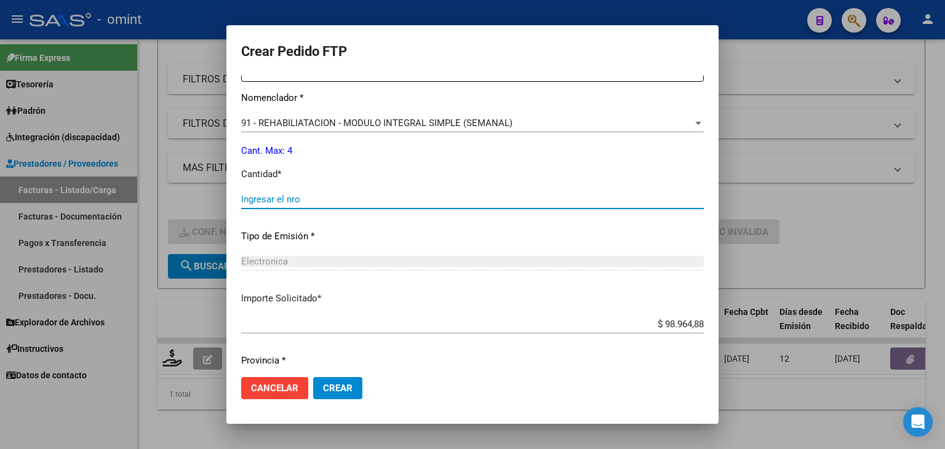
click at [285, 196] on input "Ingresar el nro" at bounding box center [472, 199] width 462 height 11
type input "4"
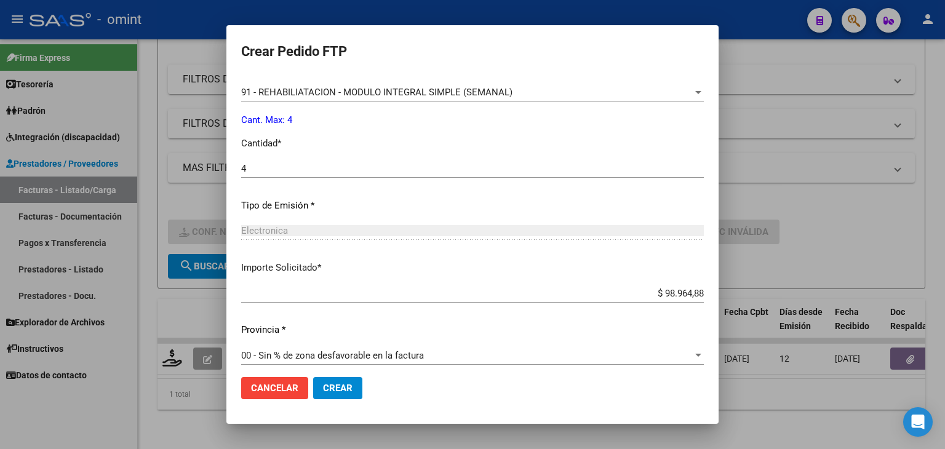
scroll to position [531, 0]
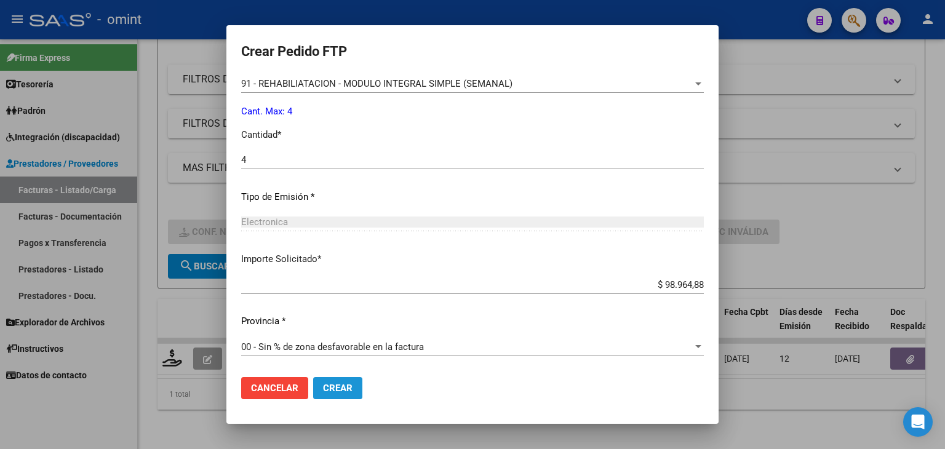
click at [343, 387] on span "Crear" at bounding box center [338, 388] width 30 height 11
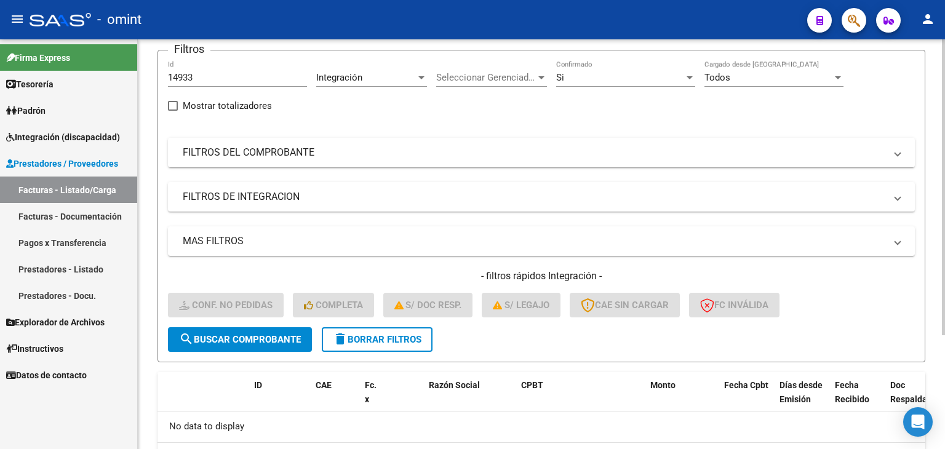
scroll to position [34, 0]
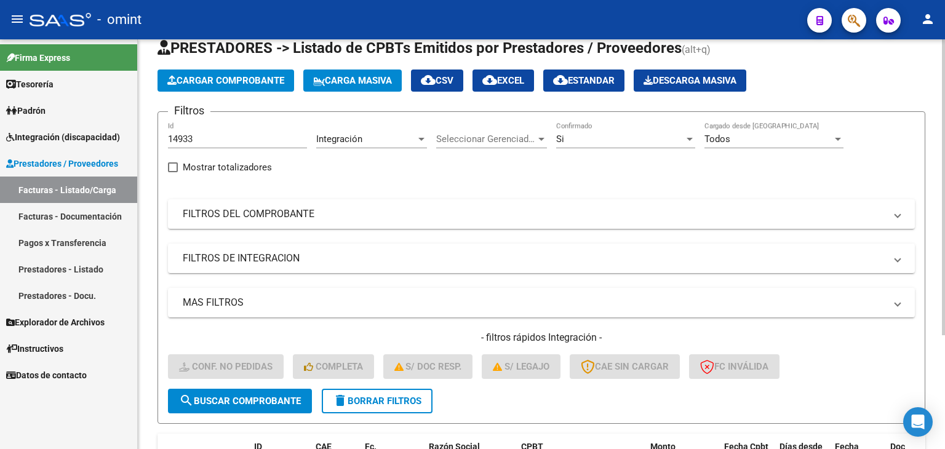
click at [204, 136] on input "14933" at bounding box center [237, 138] width 139 height 11
drag, startPoint x: 204, startPoint y: 136, endPoint x: 84, endPoint y: 123, distance: 121.2
click at [89, 125] on mat-sidenav-container "Firma Express Tesorería Extractos Procesados (csv) Extractos Originales (pdf) P…" at bounding box center [472, 244] width 945 height 410
paste input "7269"
type input "17269"
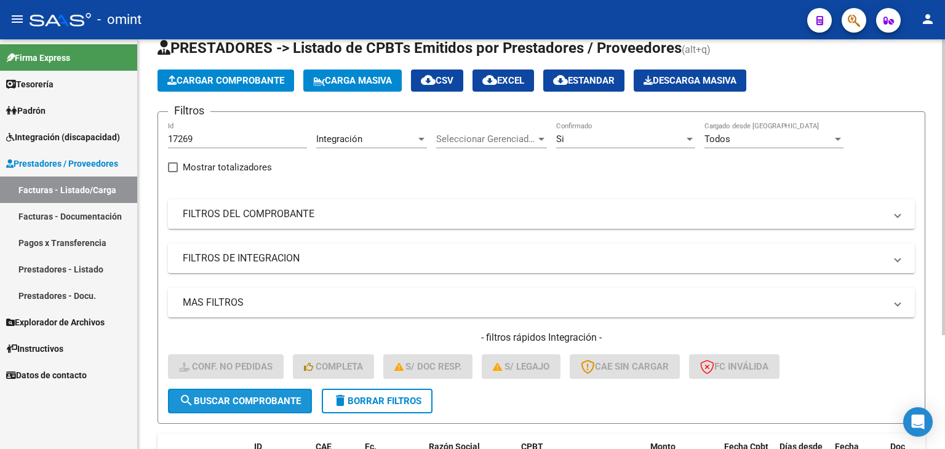
click at [261, 395] on span "search Buscar Comprobante" at bounding box center [240, 400] width 122 height 11
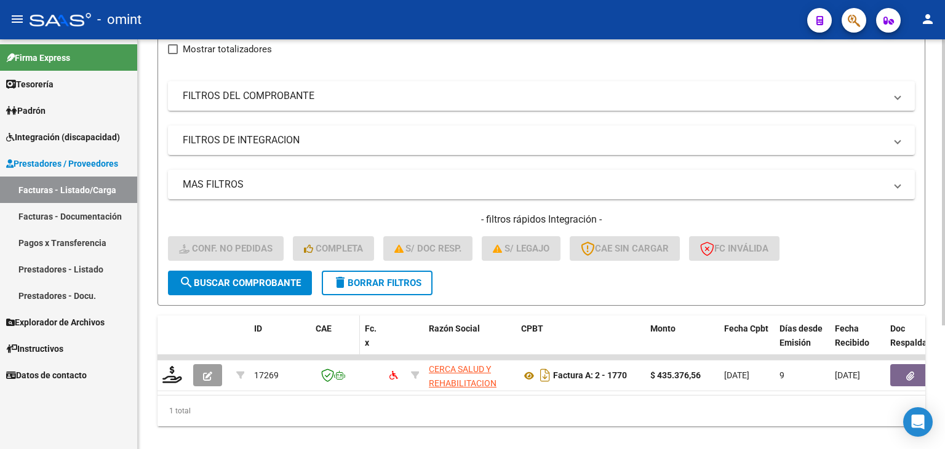
scroll to position [157, 0]
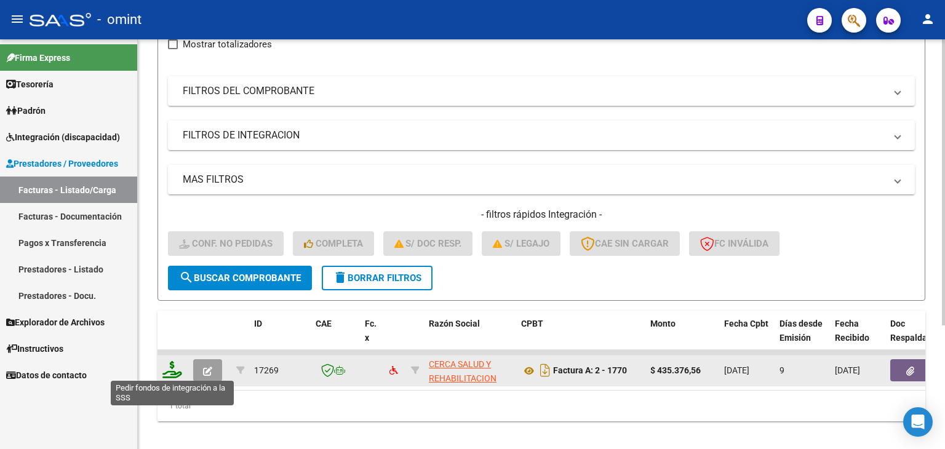
click at [167, 368] on icon at bounding box center [172, 369] width 20 height 17
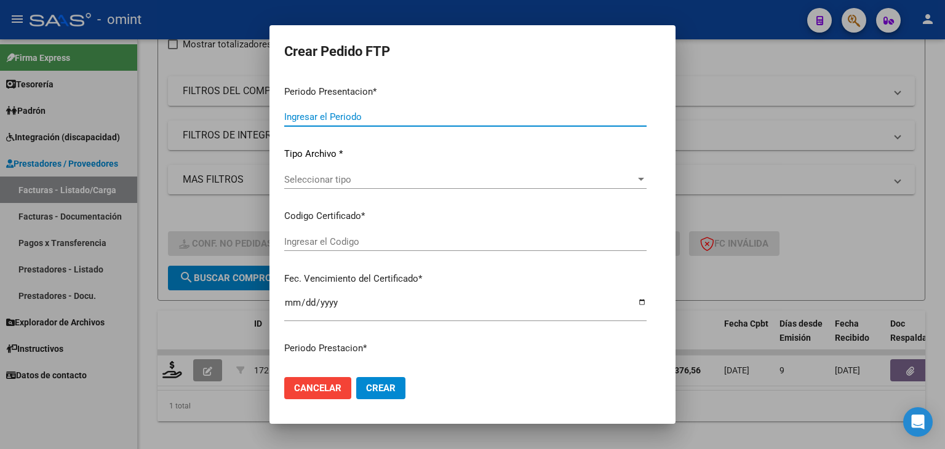
type input "202507"
type input "$ 435.376,56"
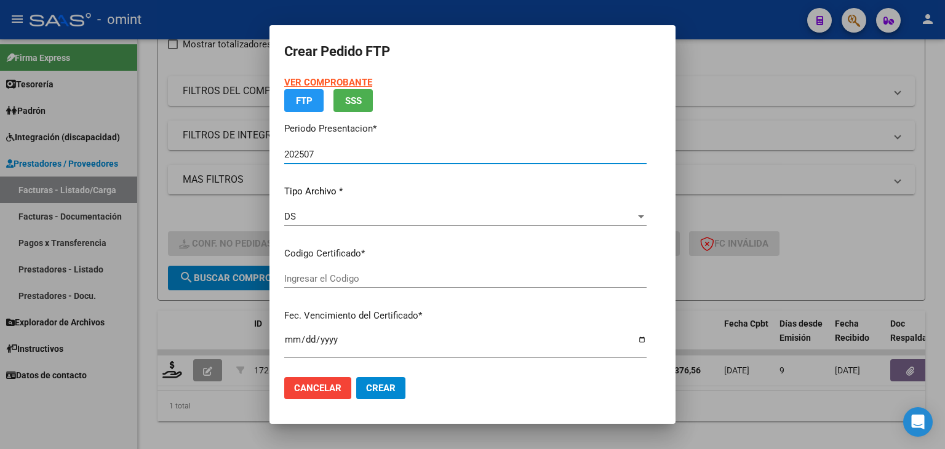
type input "9802743433"
type input "2025-12-31"
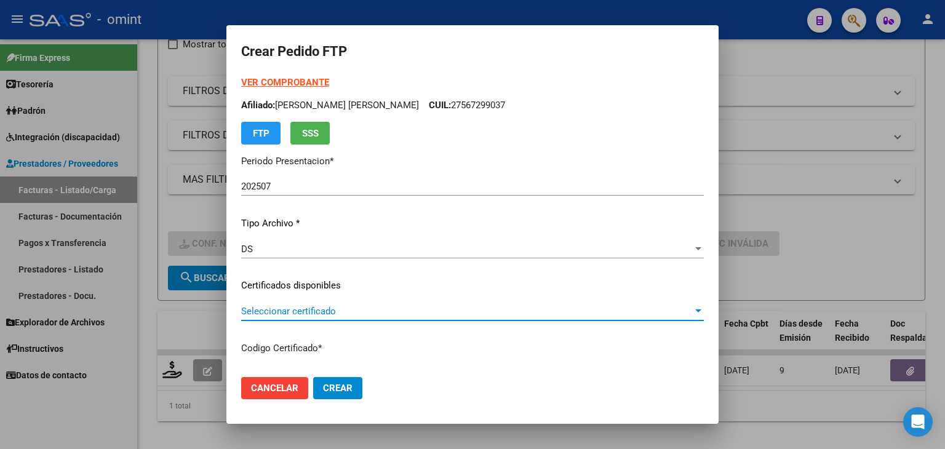
click at [282, 315] on span "Seleccionar certificado" at bounding box center [466, 311] width 451 height 11
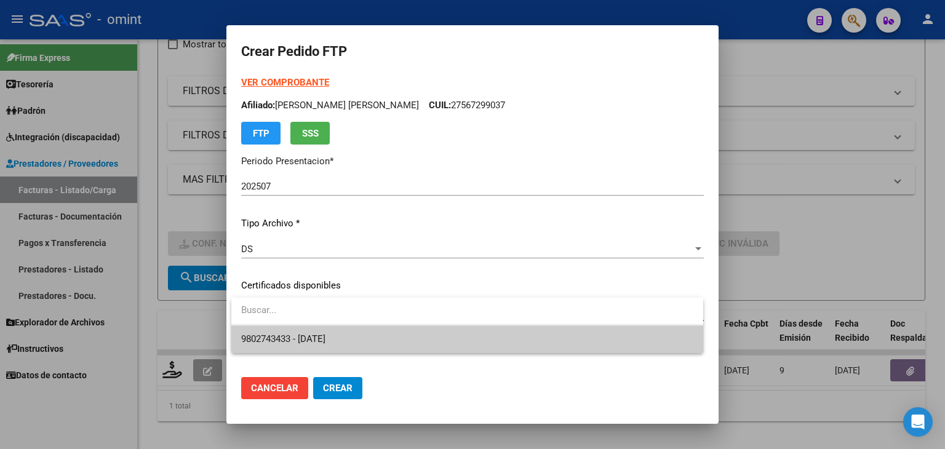
click at [278, 338] on span "9802743433 - 2025-12-31" at bounding box center [283, 338] width 84 height 11
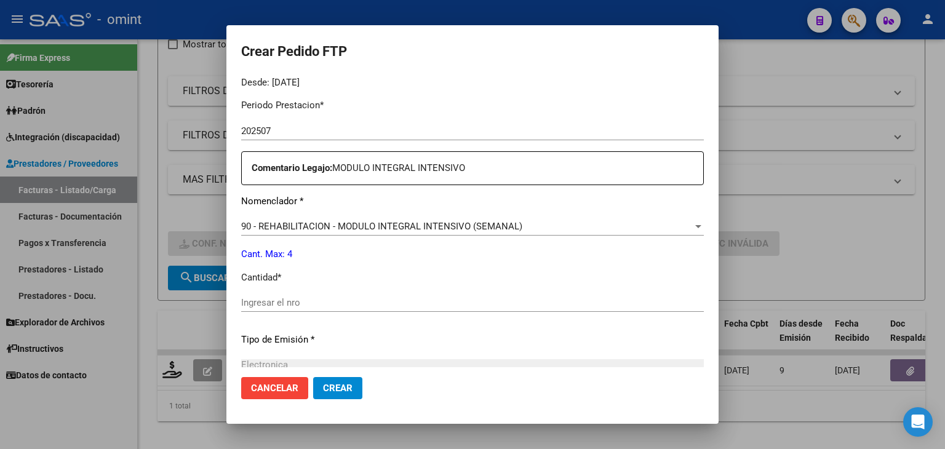
scroll to position [430, 0]
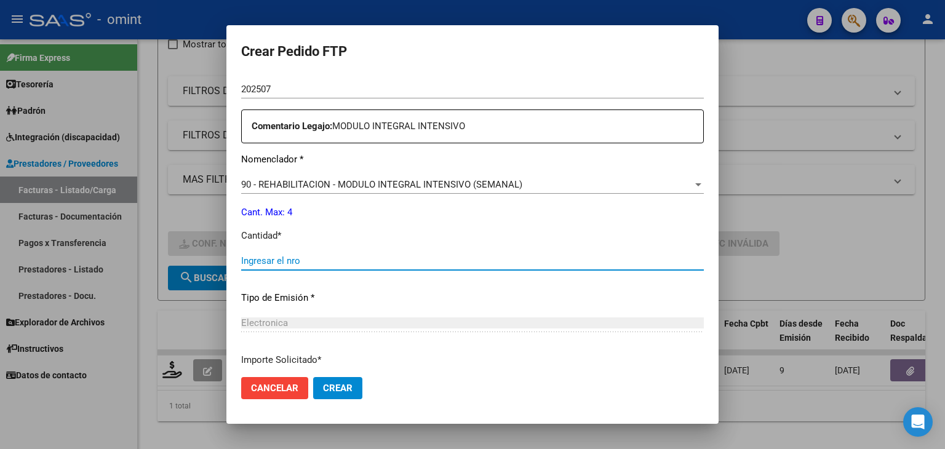
click at [291, 259] on input "Ingresar el nro" at bounding box center [472, 260] width 462 height 11
type input "4"
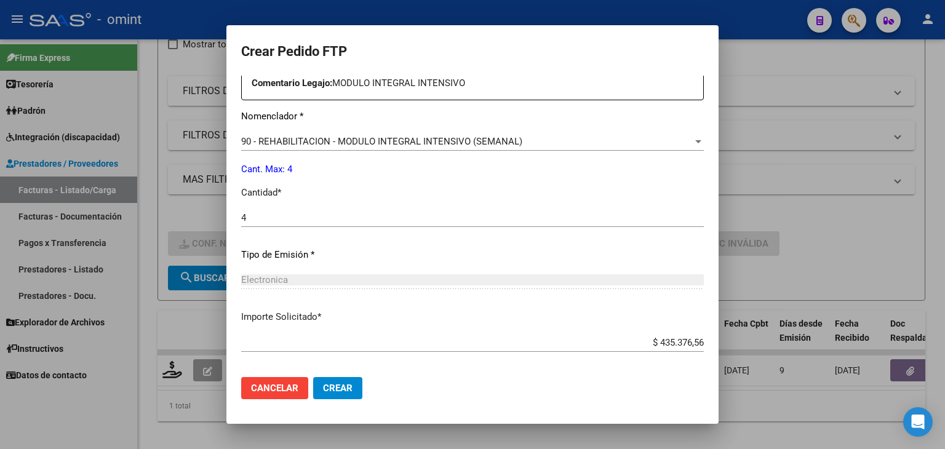
scroll to position [531, 0]
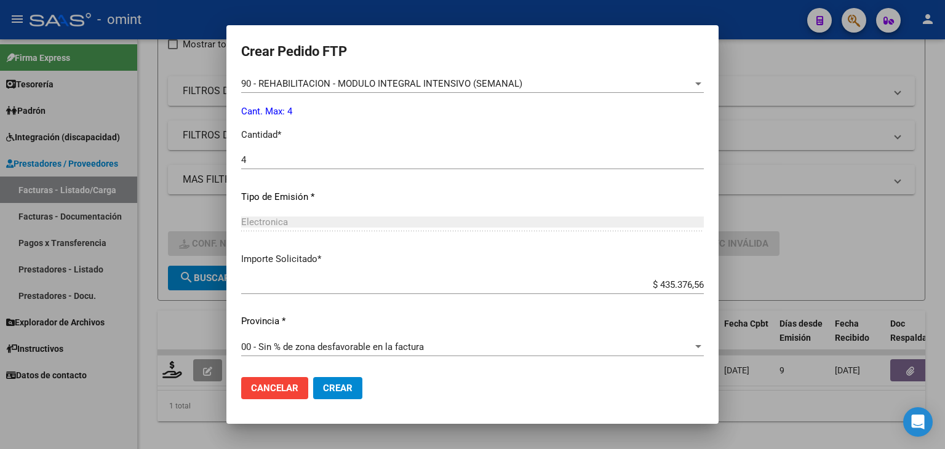
click at [349, 390] on span "Crear" at bounding box center [338, 388] width 30 height 11
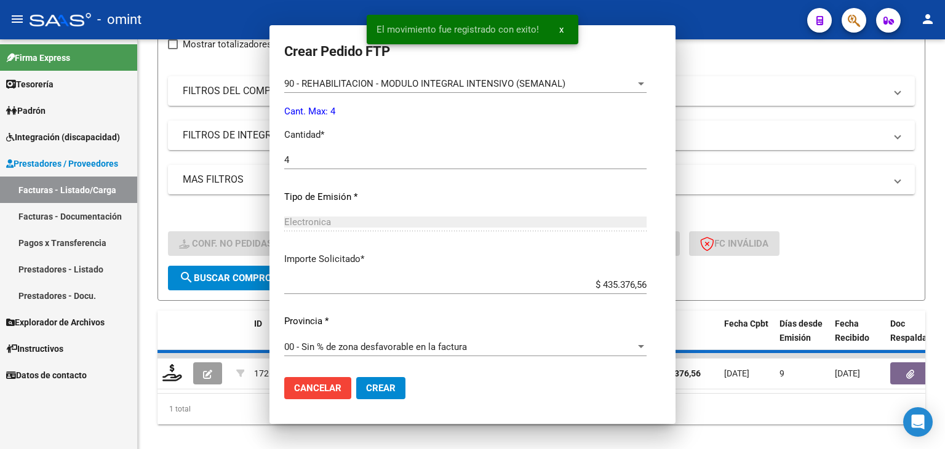
scroll to position [0, 0]
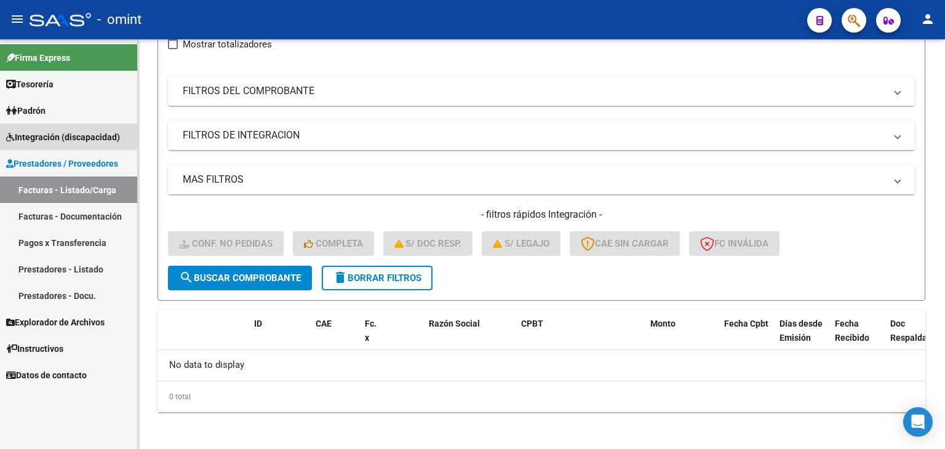
click at [38, 133] on span "Integración (discapacidad)" at bounding box center [63, 137] width 114 height 14
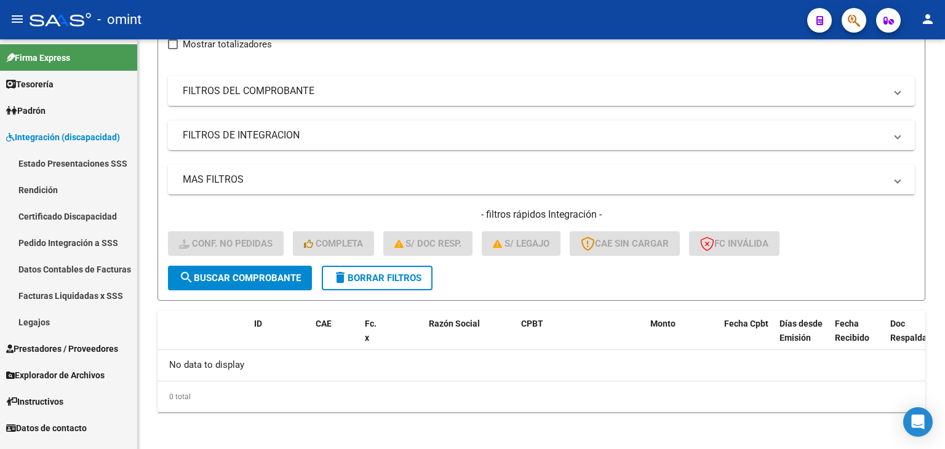
click at [37, 323] on link "Legajos" at bounding box center [68, 322] width 137 height 26
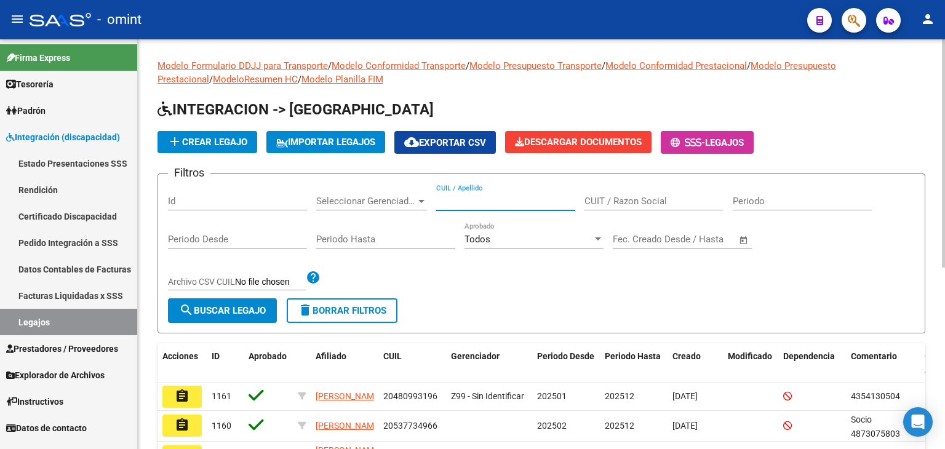
click at [461, 197] on input "CUIL / Apellido" at bounding box center [505, 201] width 139 height 11
paste input "20-58456169-7"
click at [247, 302] on button "search Buscar Legajo" at bounding box center [222, 310] width 109 height 25
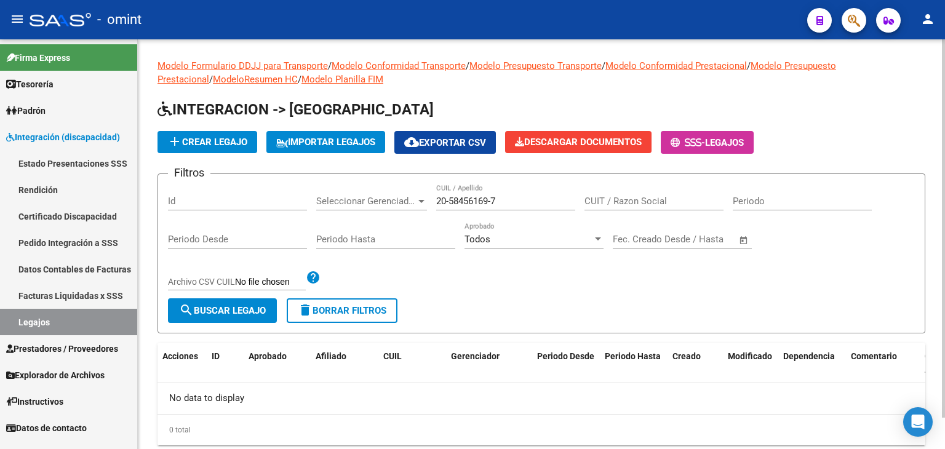
click at [493, 200] on input "20-58456169-7" at bounding box center [505, 201] width 139 height 11
type input "20584561697"
click at [205, 312] on span "search Buscar Legajo" at bounding box center [222, 310] width 87 height 11
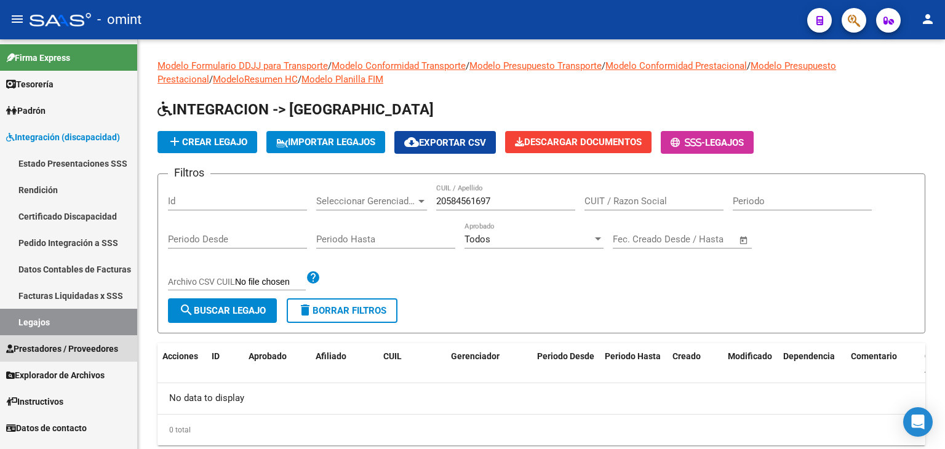
click at [50, 347] on span "Prestadores / Proveedores" at bounding box center [62, 349] width 112 height 14
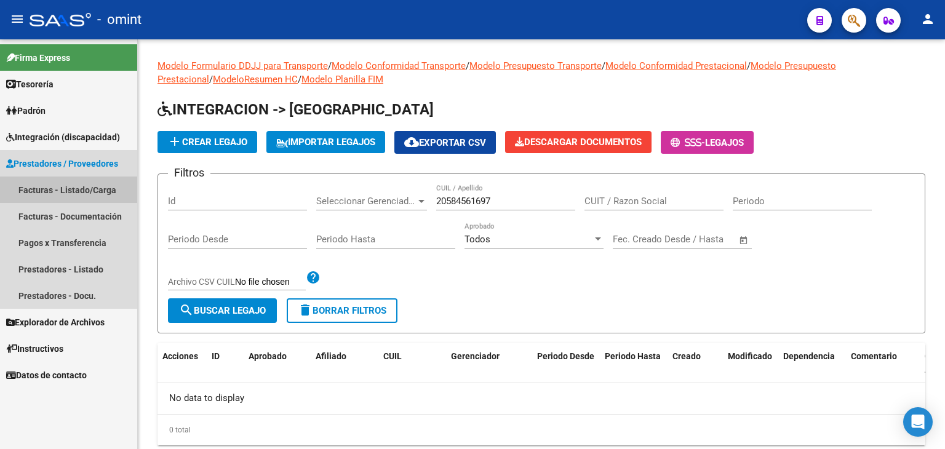
click at [60, 192] on link "Facturas - Listado/Carga" at bounding box center [68, 189] width 137 height 26
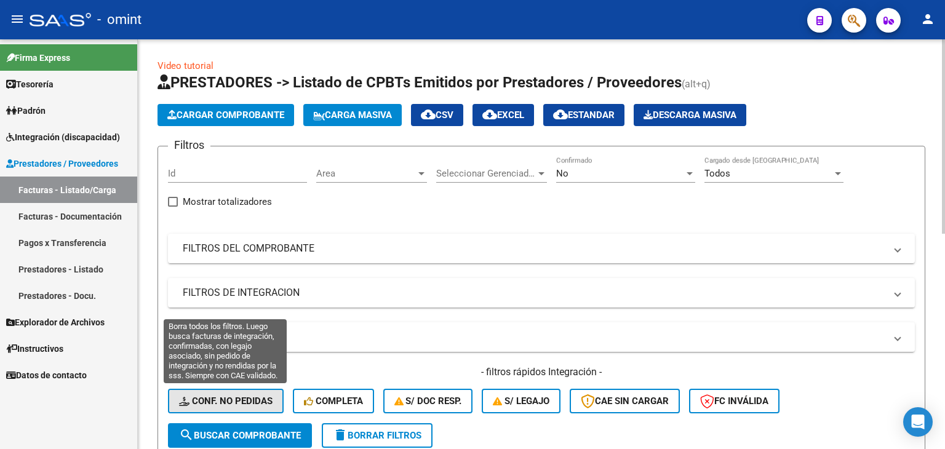
click at [212, 405] on span "Conf. no pedidas" at bounding box center [225, 400] width 93 height 11
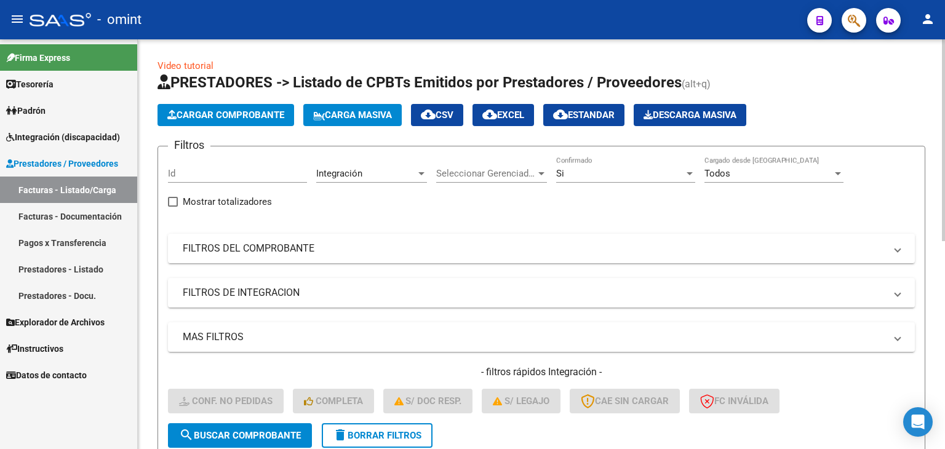
click at [207, 173] on input "Id" at bounding box center [237, 173] width 139 height 11
paste input "17404"
type input "17404"
click at [246, 438] on span "search Buscar Comprobante" at bounding box center [240, 435] width 122 height 11
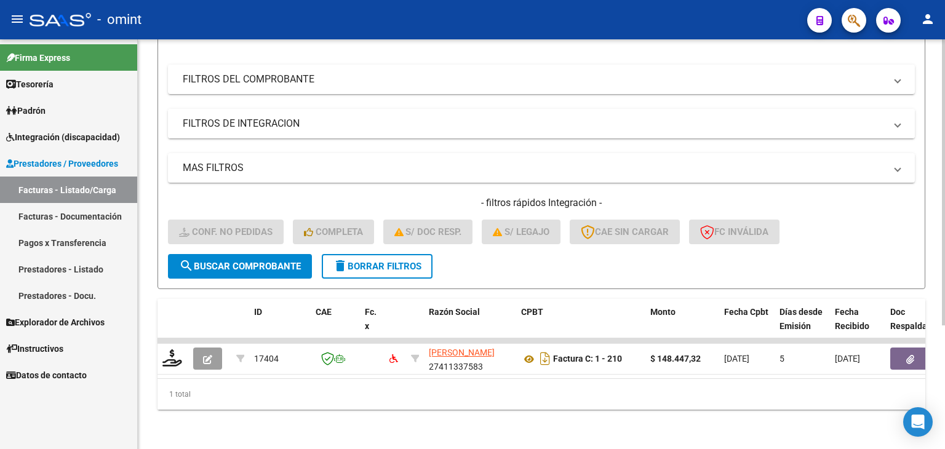
scroll to position [177, 0]
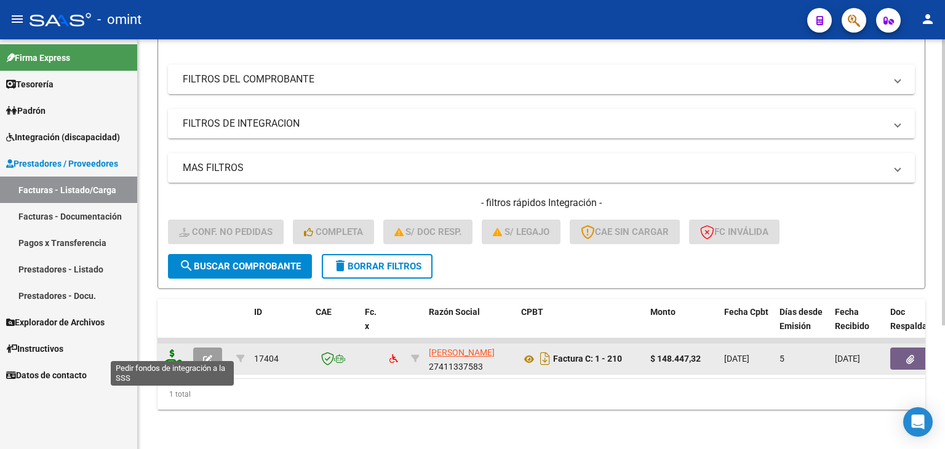
click at [173, 354] on icon at bounding box center [172, 357] width 20 height 17
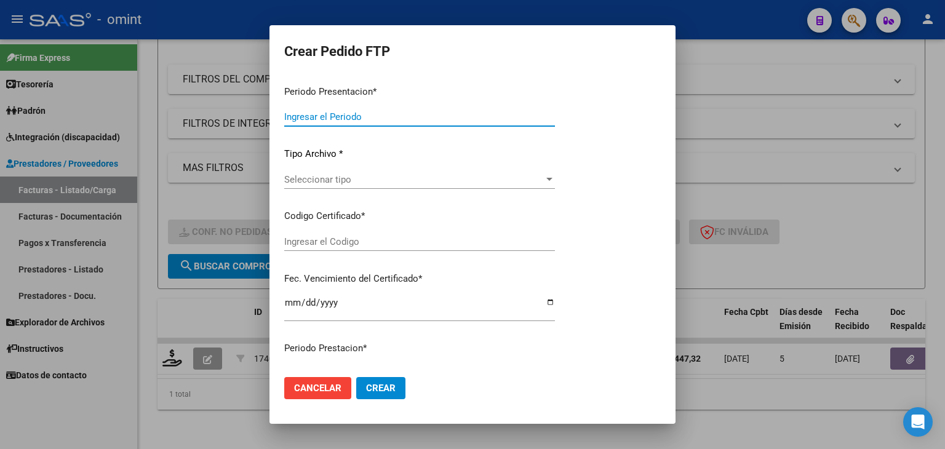
type input "202507"
type input "$ 148.447,32"
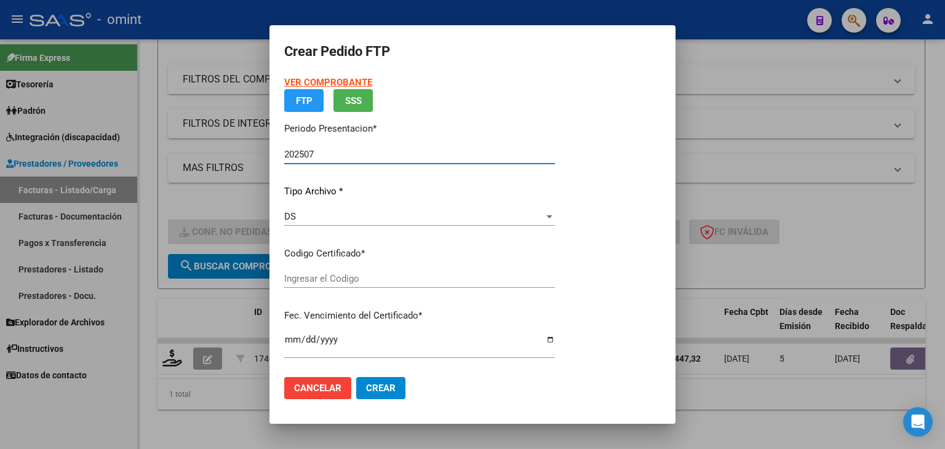
type input "8958175243"
type input "2027-04-20"
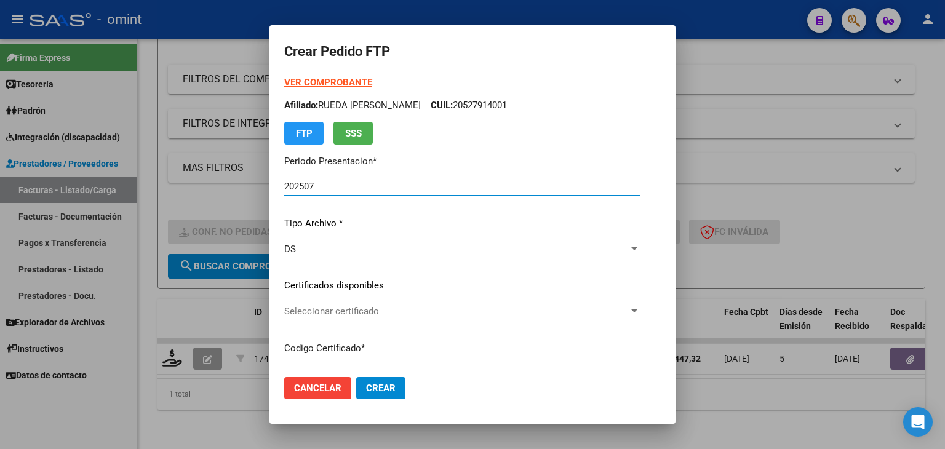
click at [326, 303] on div "Seleccionar certificado Seleccionar certificado" at bounding box center [461, 311] width 355 height 18
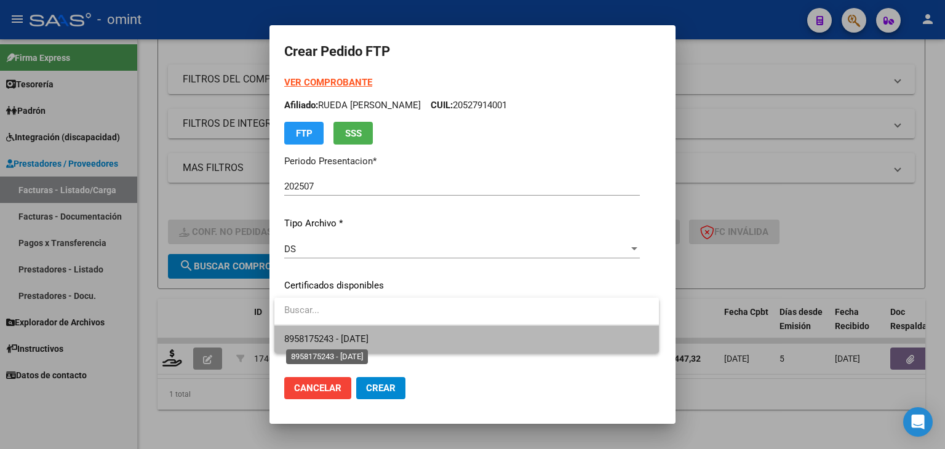
click at [320, 337] on span "8958175243 - 2027-04-20" at bounding box center [326, 338] width 84 height 11
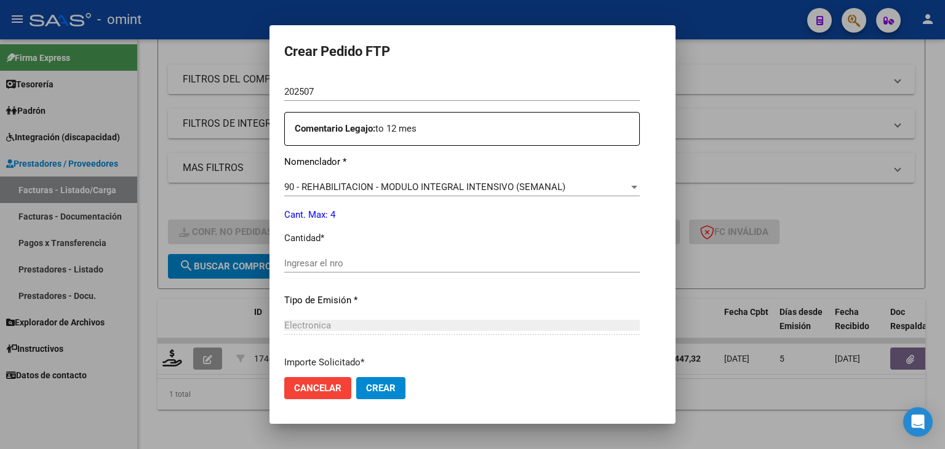
scroll to position [430, 0]
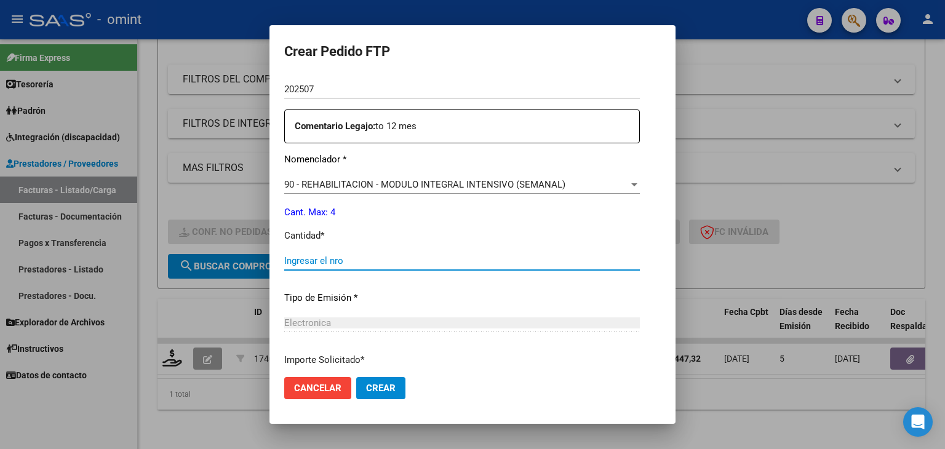
click at [333, 257] on input "Ingresar el nro" at bounding box center [461, 260] width 355 height 11
type input "4"
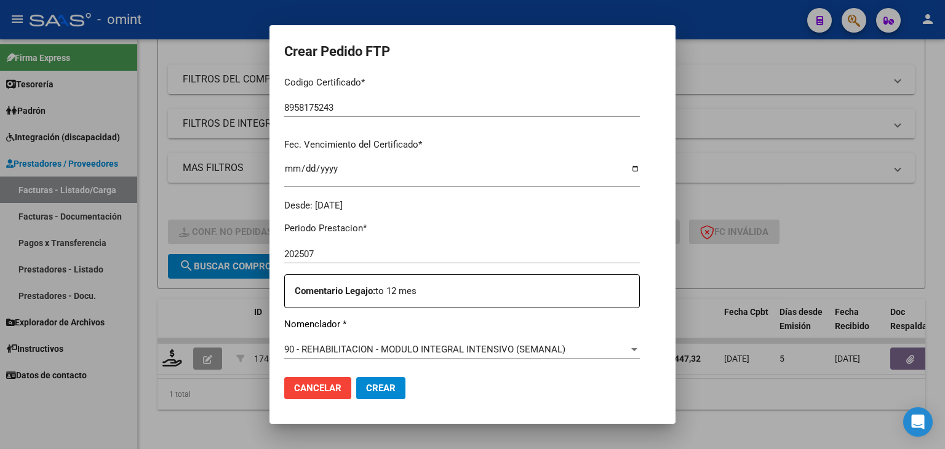
scroll to position [307, 0]
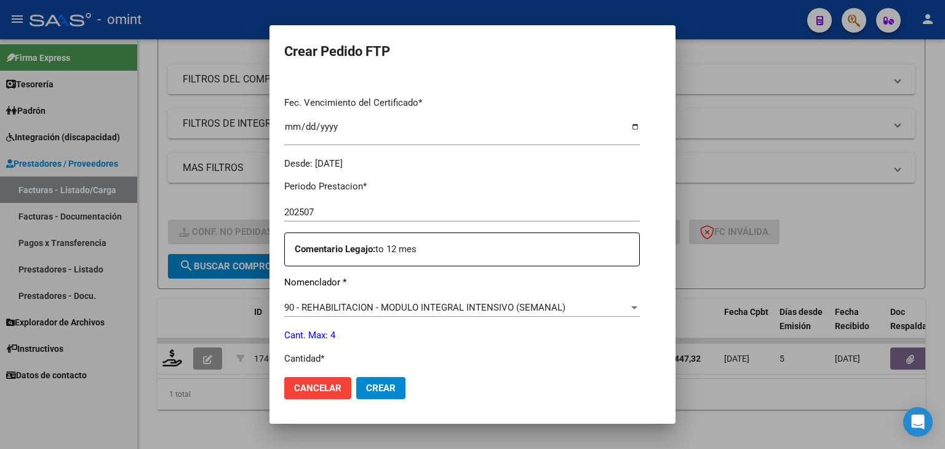
click at [379, 388] on span "Crear" at bounding box center [381, 388] width 30 height 11
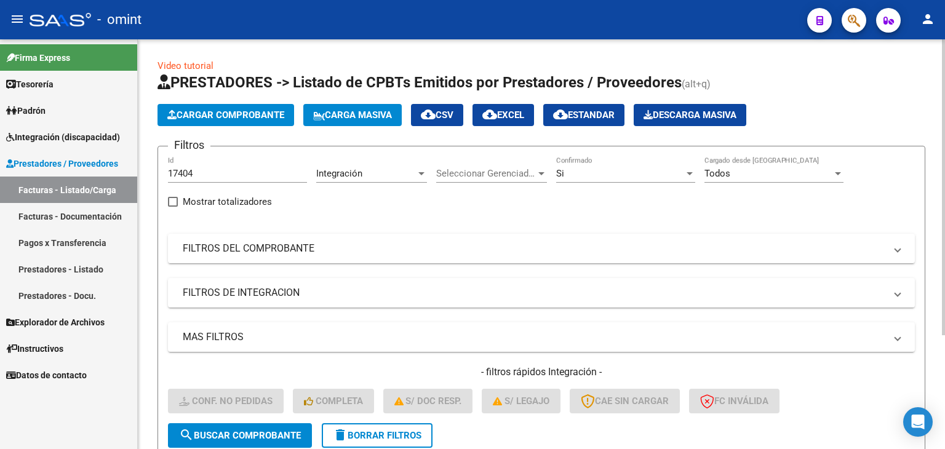
scroll to position [0, 0]
click at [204, 165] on div "17404 Id" at bounding box center [237, 169] width 139 height 26
drag, startPoint x: 204, startPoint y: 172, endPoint x: 0, endPoint y: 144, distance: 206.0
click at [0, 145] on mat-sidenav-container "Firma Express Tesorería Extractos Procesados (csv) Extractos Originales (pdf) P…" at bounding box center [472, 244] width 945 height 410
paste input "606"
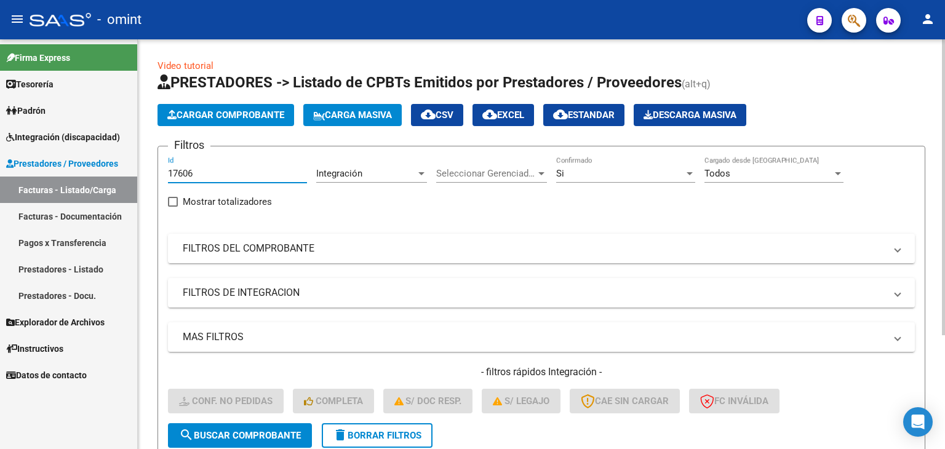
type input "17606"
click at [278, 431] on span "search Buscar Comprobante" at bounding box center [240, 435] width 122 height 11
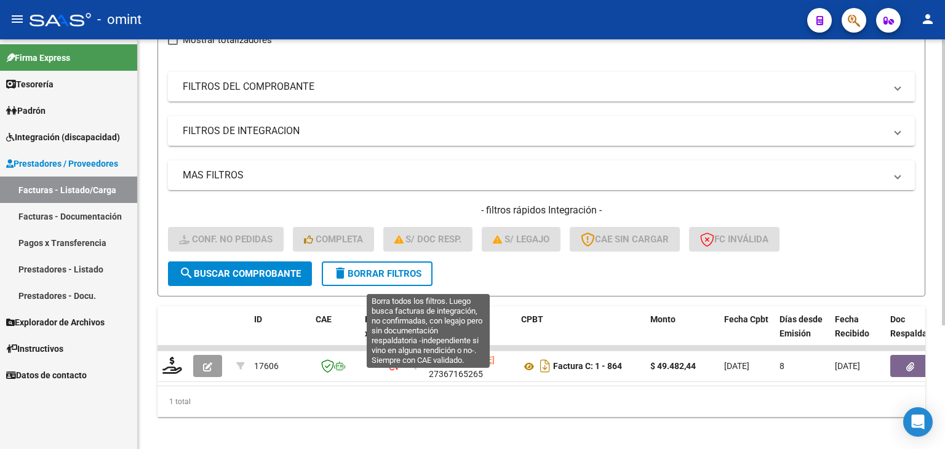
scroll to position [177, 0]
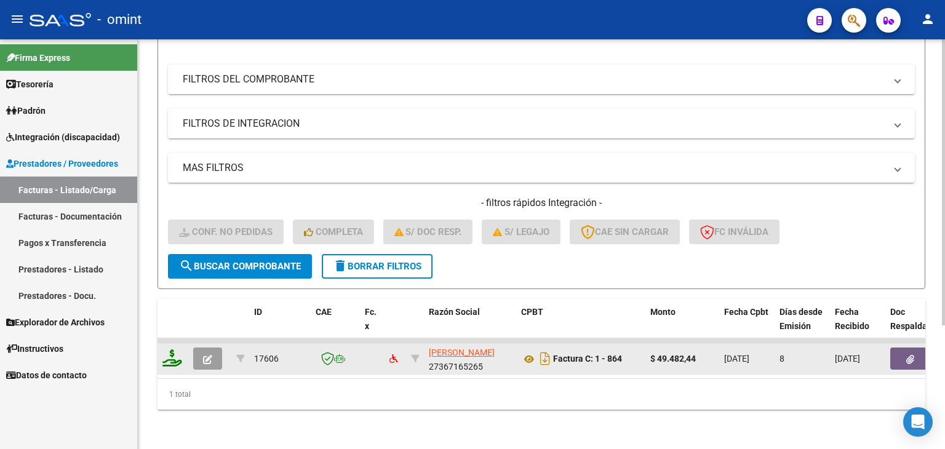
click at [166, 352] on icon at bounding box center [172, 357] width 20 height 17
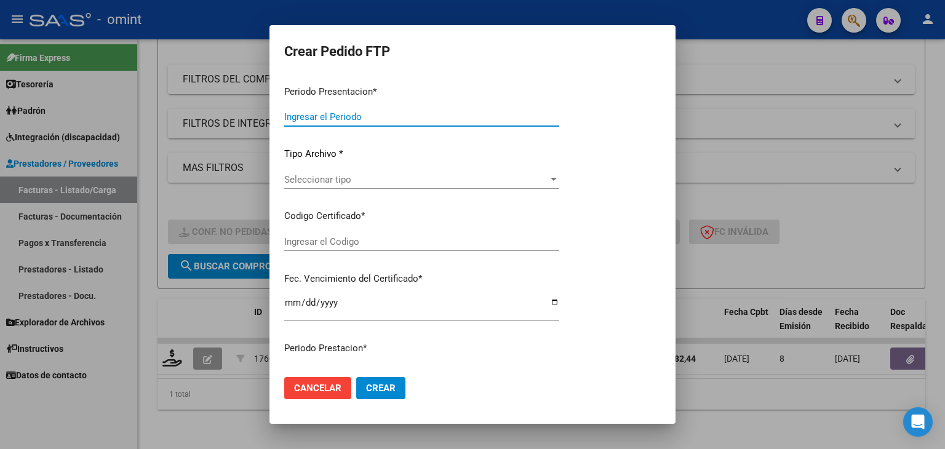
type input "202507"
type input "$ 49.482,44"
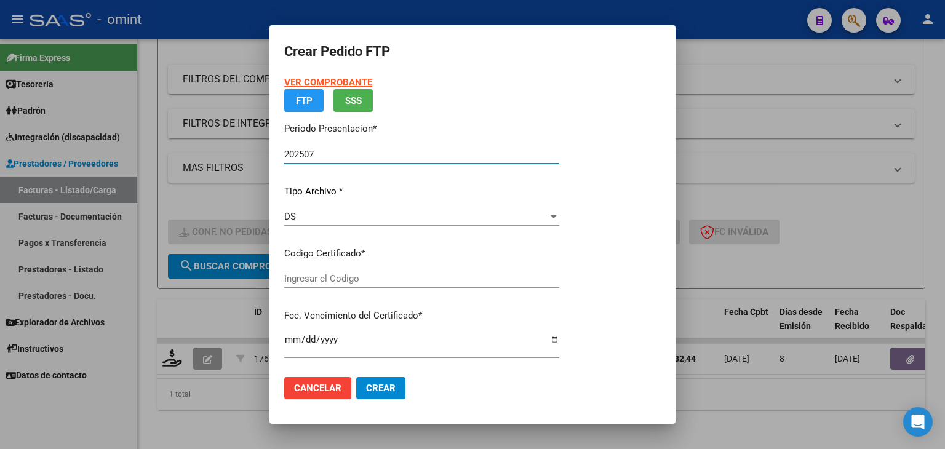
type input "8958175243"
type input "2027-04-20"
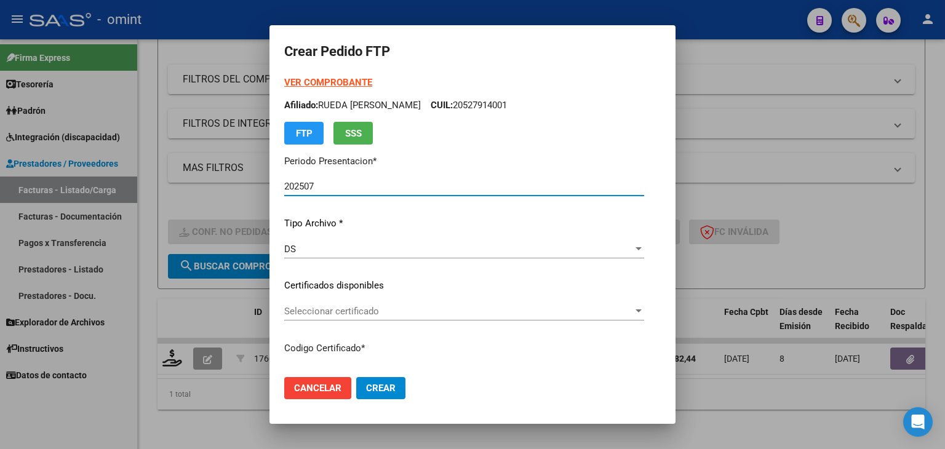
click at [328, 311] on span "Seleccionar certificado" at bounding box center [458, 311] width 349 height 11
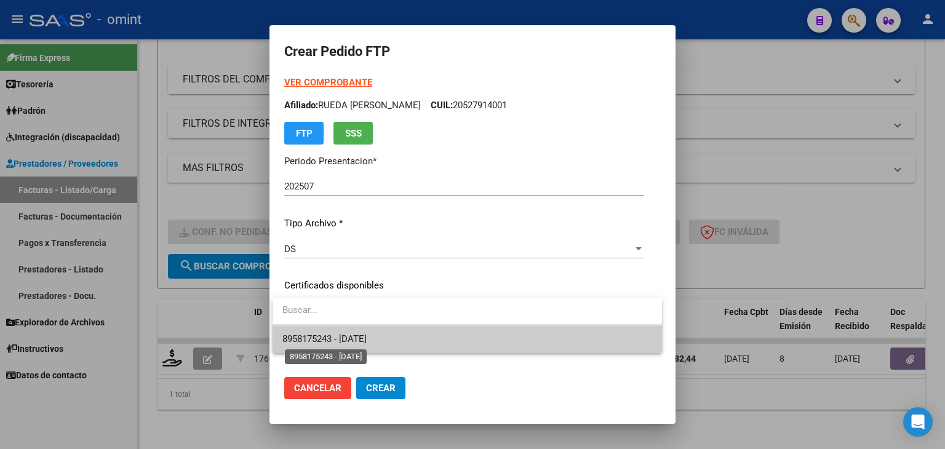
click at [339, 347] on span "8958175243 - 2027-04-20" at bounding box center [467, 339] width 370 height 28
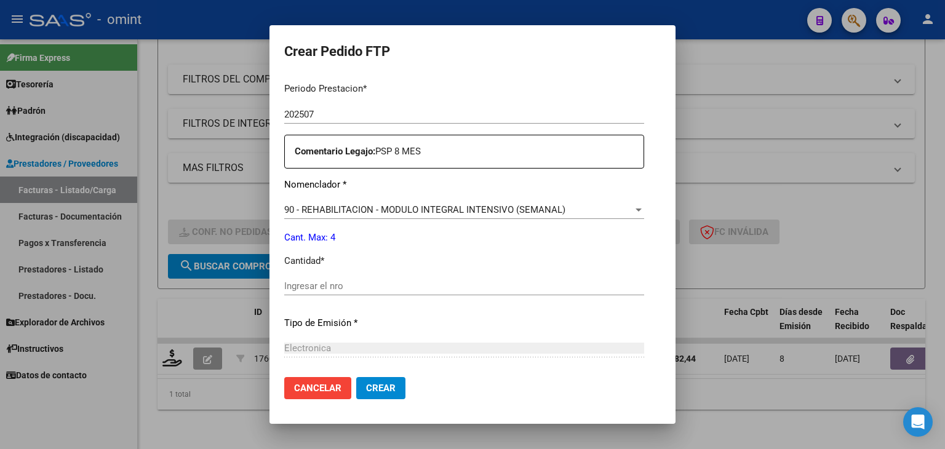
scroll to position [430, 0]
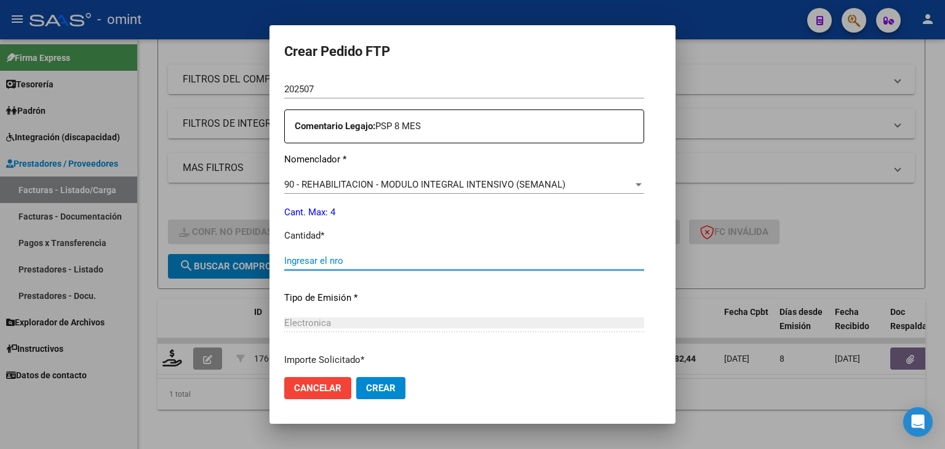
click at [344, 264] on input "Ingresar el nro" at bounding box center [464, 260] width 360 height 11
type input "4"
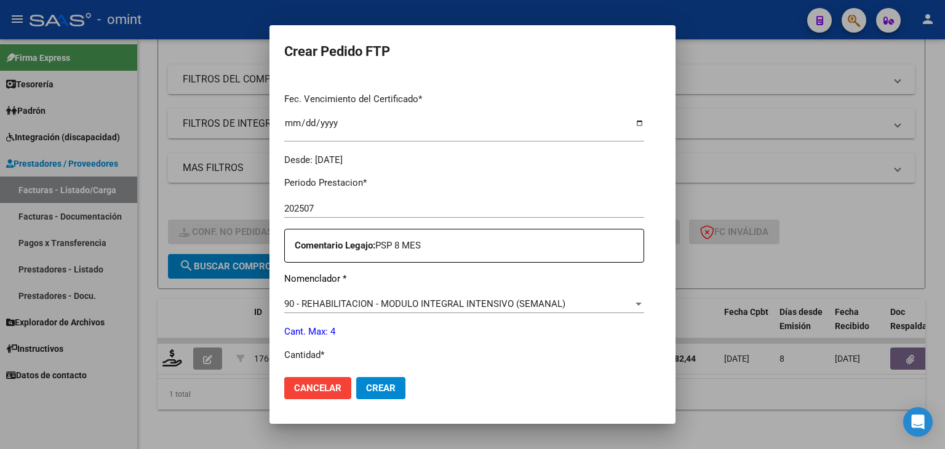
scroll to position [531, 0]
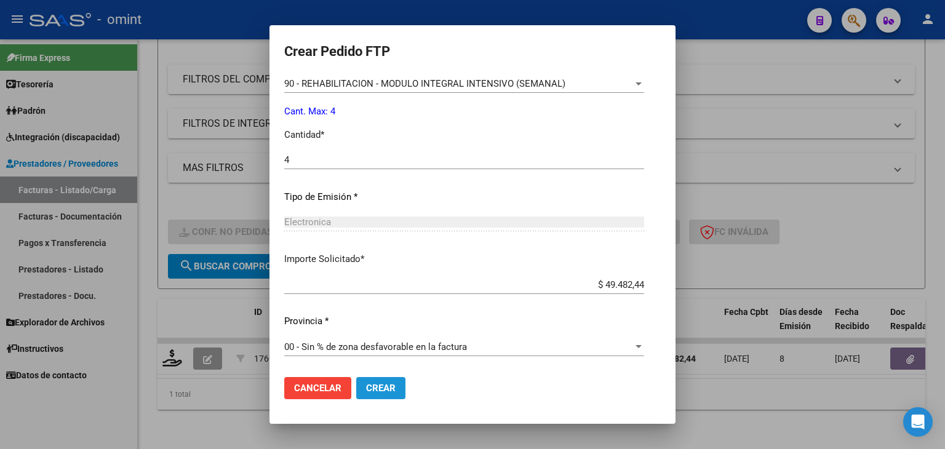
click at [389, 389] on span "Crear" at bounding box center [381, 388] width 30 height 11
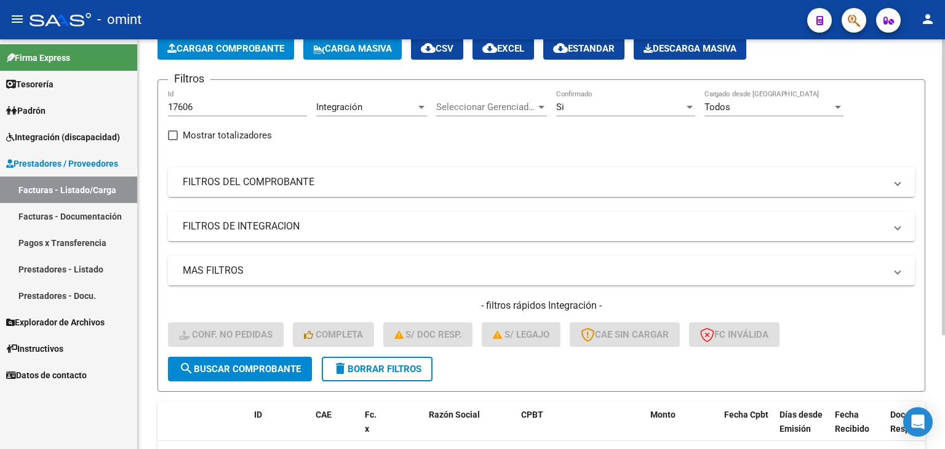
scroll to position [0, 0]
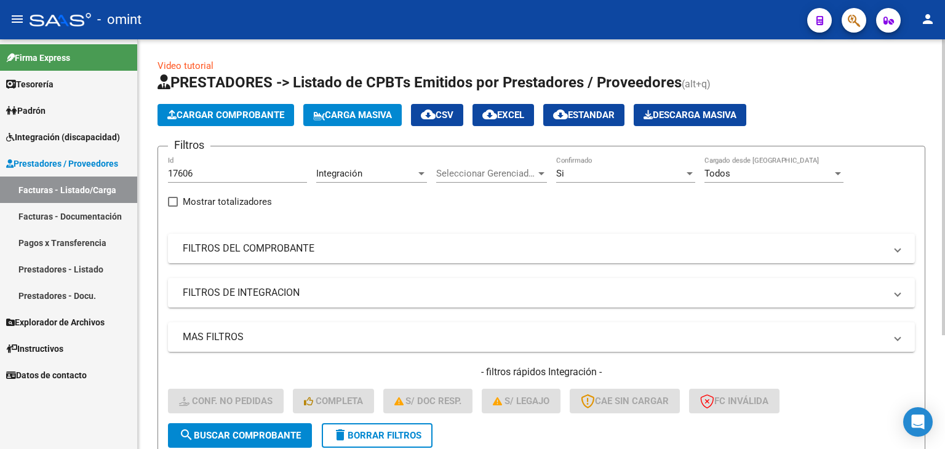
click at [209, 178] on input "17606" at bounding box center [237, 173] width 139 height 11
drag, startPoint x: 210, startPoint y: 176, endPoint x: 0, endPoint y: 156, distance: 210.7
click at [0, 157] on mat-sidenav-container "Firma Express Tesorería Extractos Procesados (csv) Extractos Originales (pdf) P…" at bounding box center [472, 244] width 945 height 410
paste input "4717"
type input "14717"
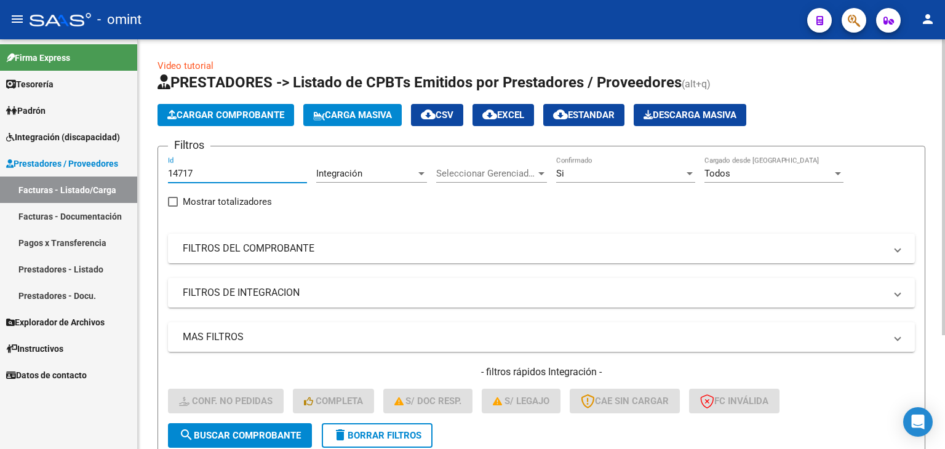
click at [219, 435] on span "search Buscar Comprobante" at bounding box center [240, 435] width 122 height 11
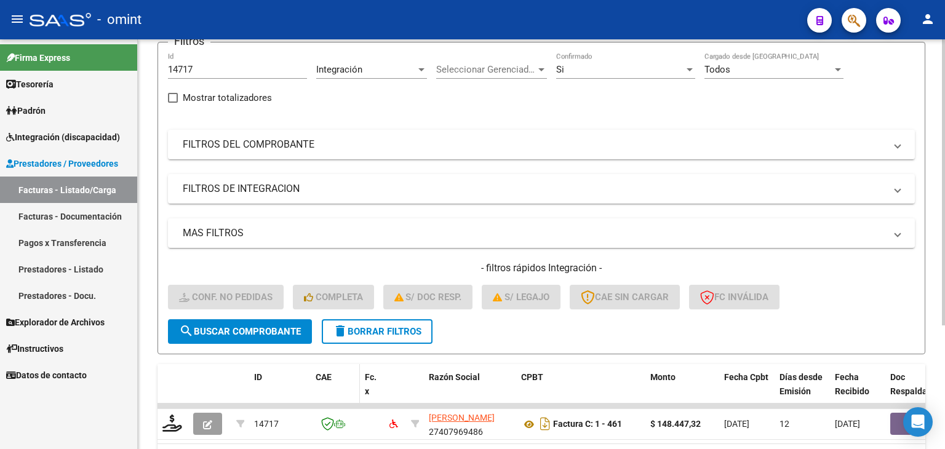
scroll to position [177, 0]
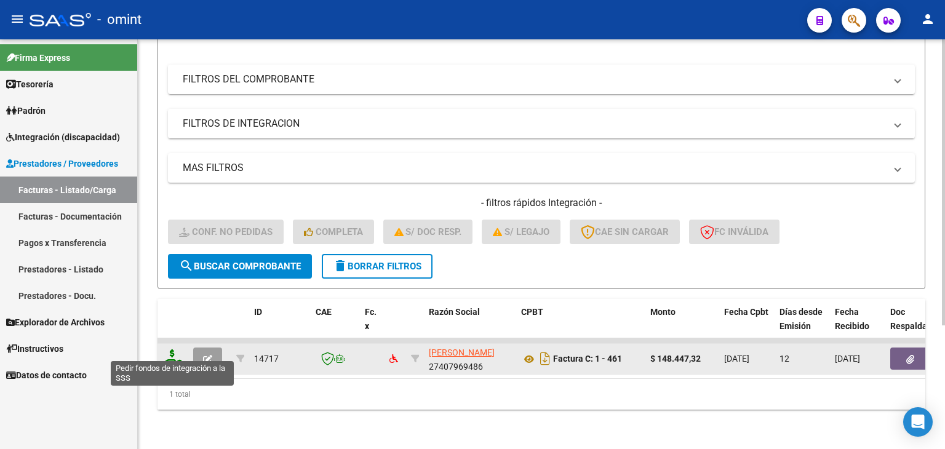
click at [170, 351] on icon at bounding box center [172, 357] width 20 height 17
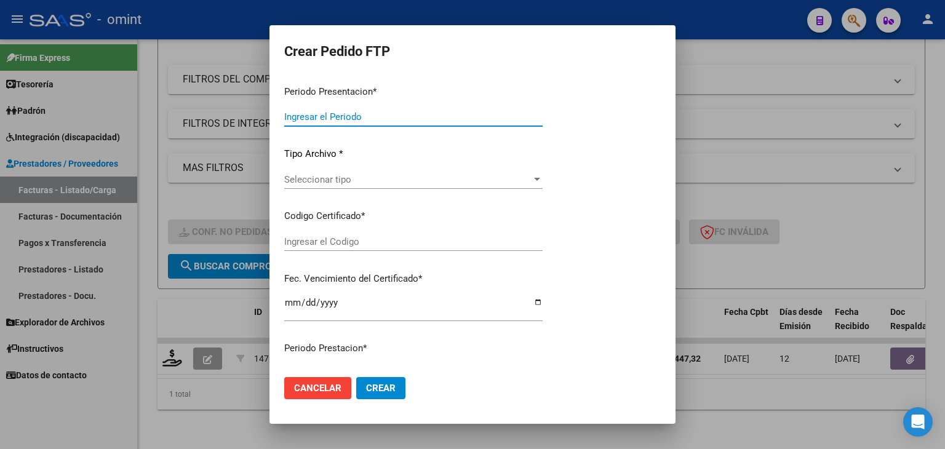
type input "202507"
type input "$ 148.447,32"
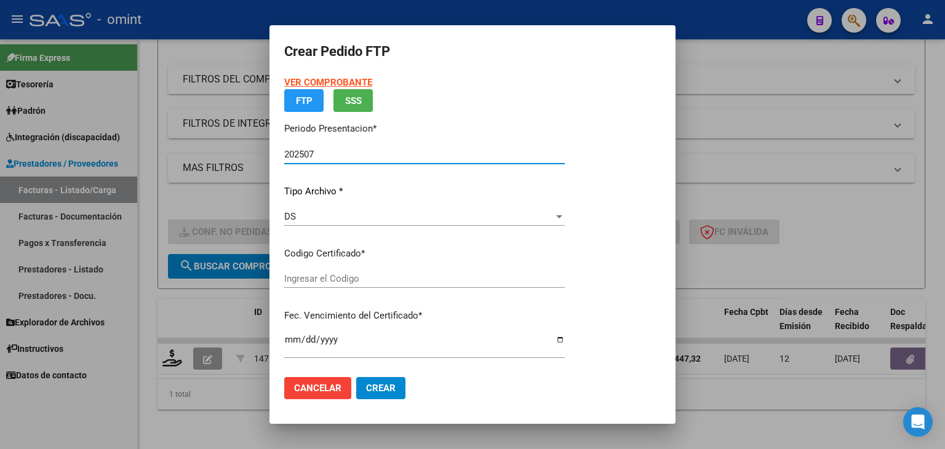
type input "8958175243"
type input "2027-04-20"
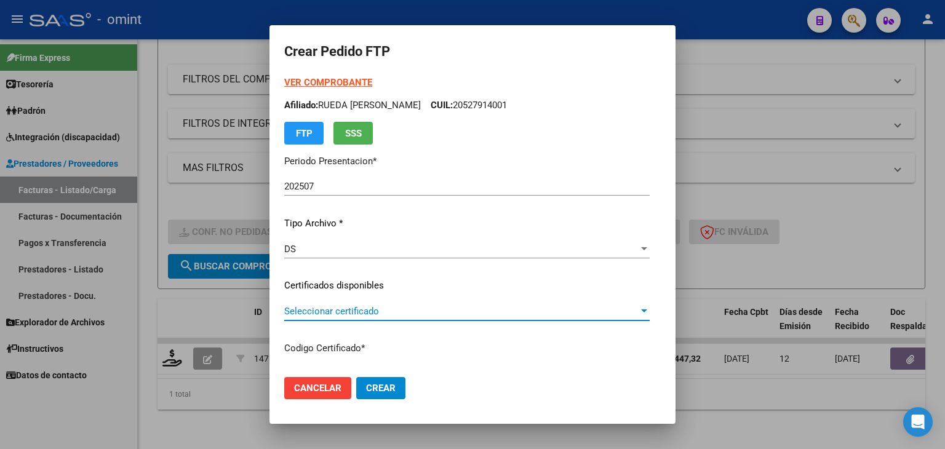
click at [315, 307] on span "Seleccionar certificado" at bounding box center [461, 311] width 354 height 11
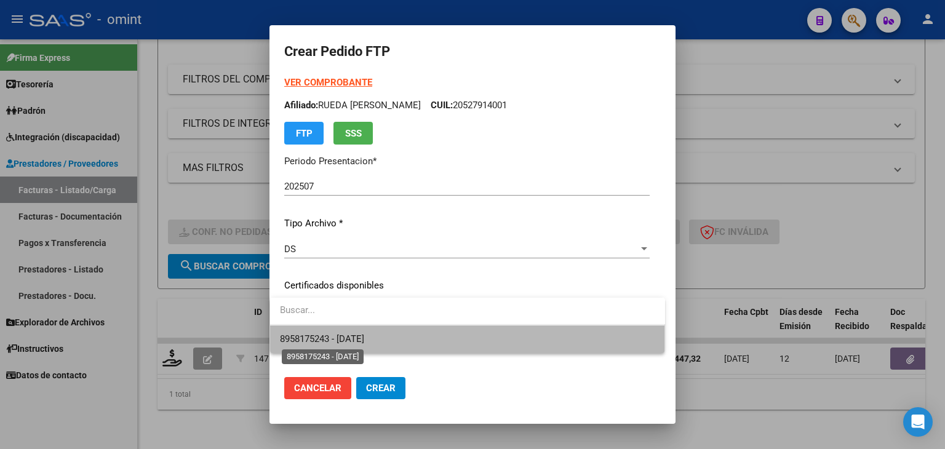
click at [313, 340] on span "8958175243 - 2027-04-20" at bounding box center [322, 338] width 84 height 11
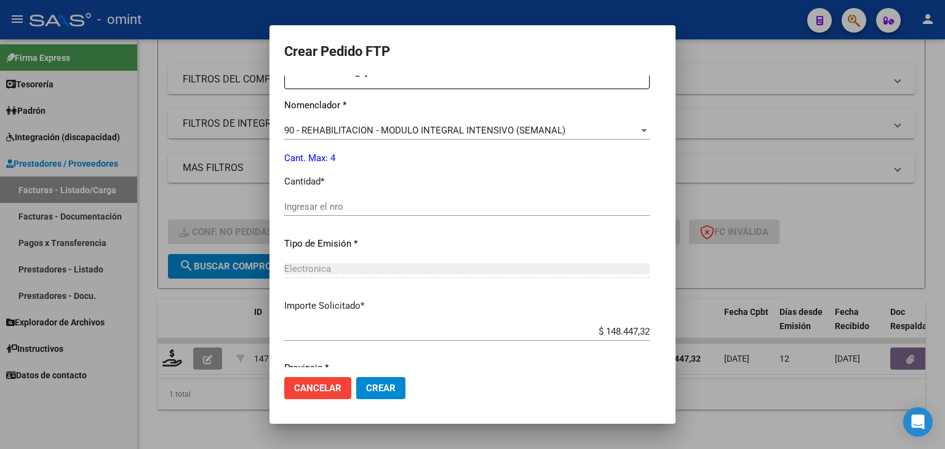
scroll to position [492, 0]
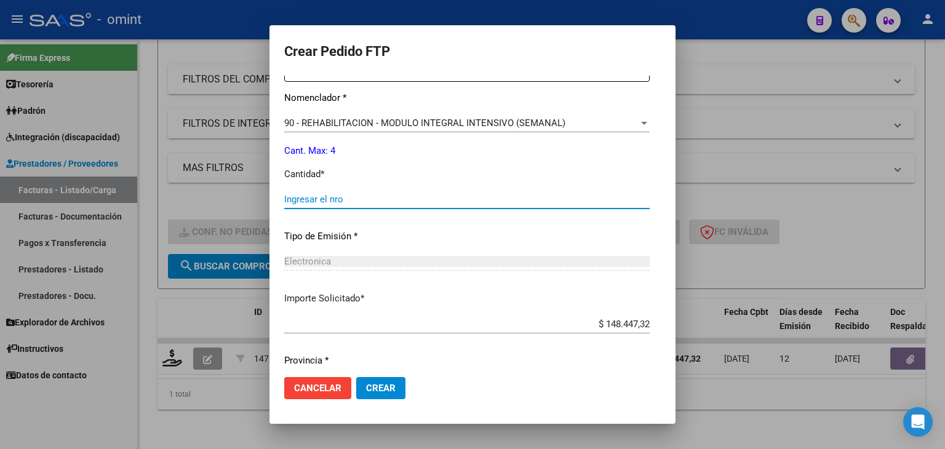
click at [355, 197] on input "Ingresar el nro" at bounding box center [466, 199] width 365 height 11
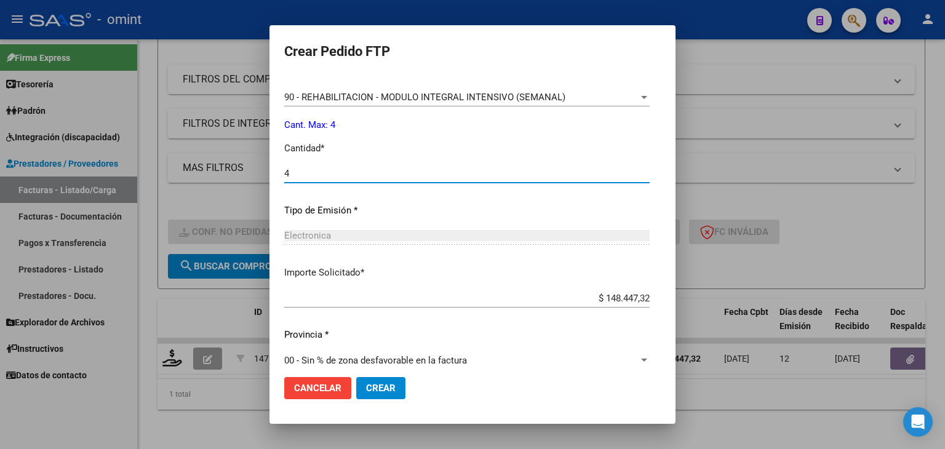
scroll to position [531, 0]
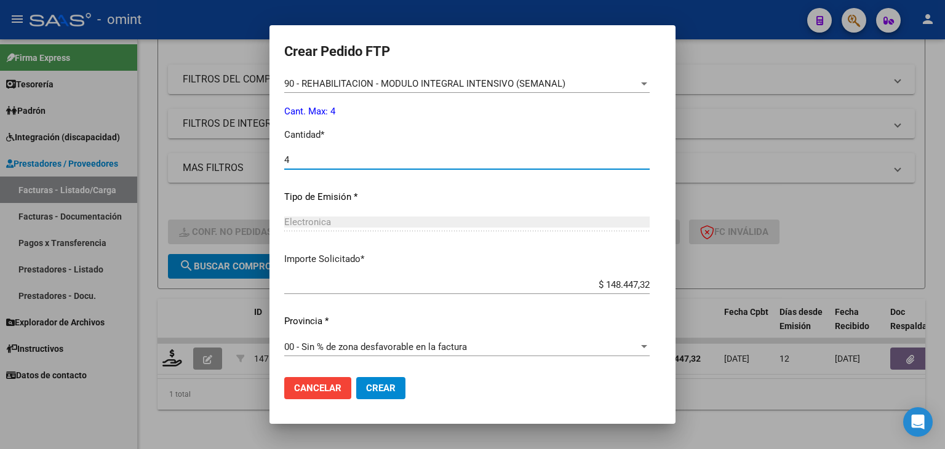
type input "4"
click at [386, 390] on span "Crear" at bounding box center [381, 388] width 30 height 11
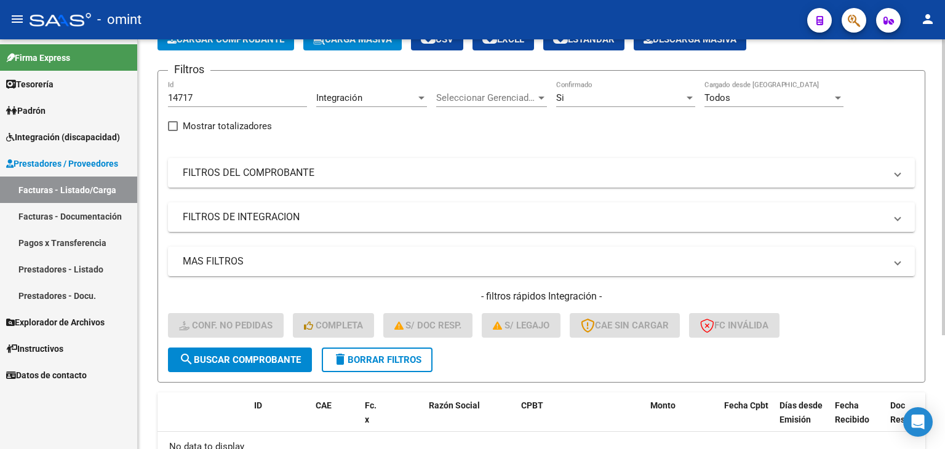
scroll to position [0, 0]
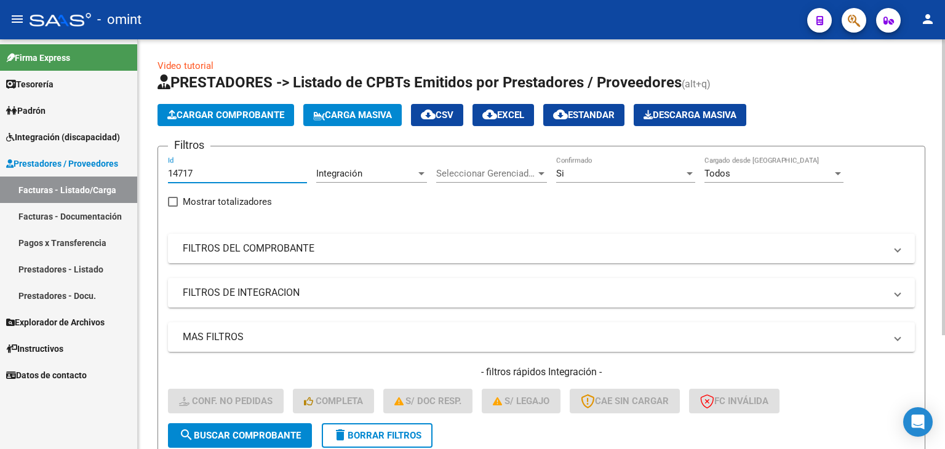
click at [203, 170] on input "14717" at bounding box center [237, 173] width 139 height 11
drag, startPoint x: 203, startPoint y: 174, endPoint x: 52, endPoint y: 156, distance: 152.4
click at [58, 156] on mat-sidenav-container "Firma Express Tesorería Extractos Procesados (csv) Extractos Originales (pdf) P…" at bounding box center [472, 244] width 945 height 410
paste input "7685"
type input "17685"
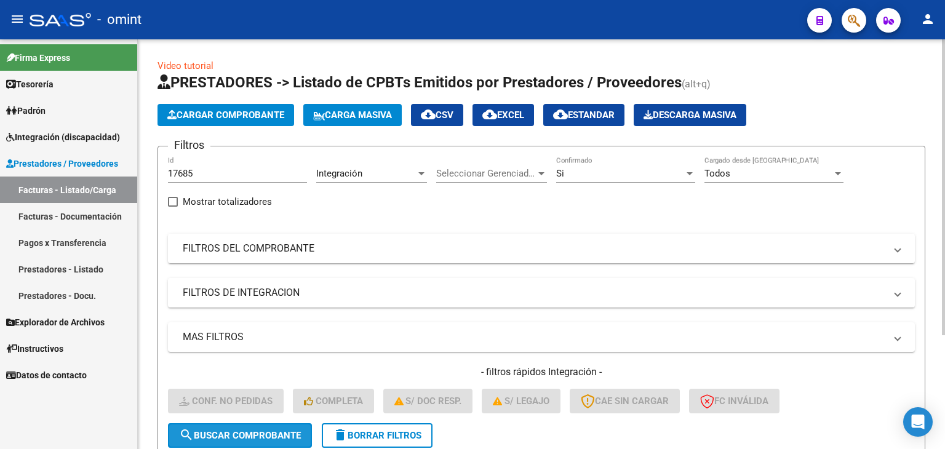
click at [261, 430] on span "search Buscar Comprobante" at bounding box center [240, 435] width 122 height 11
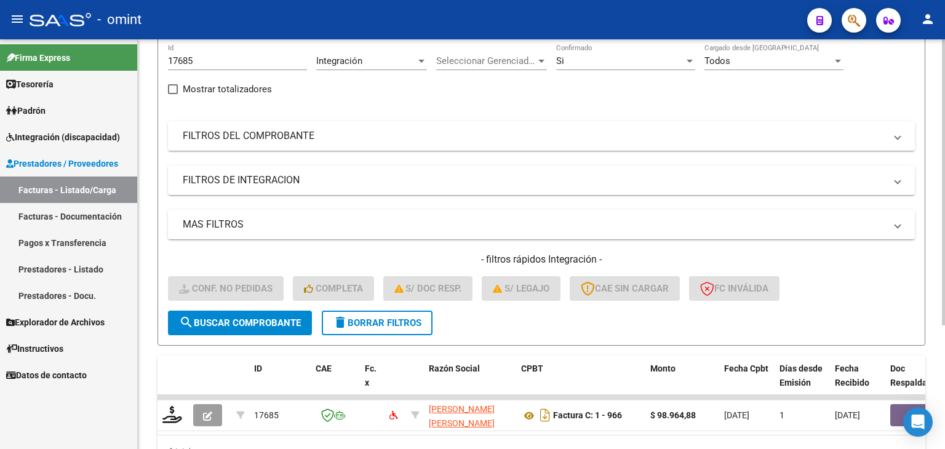
scroll to position [123, 0]
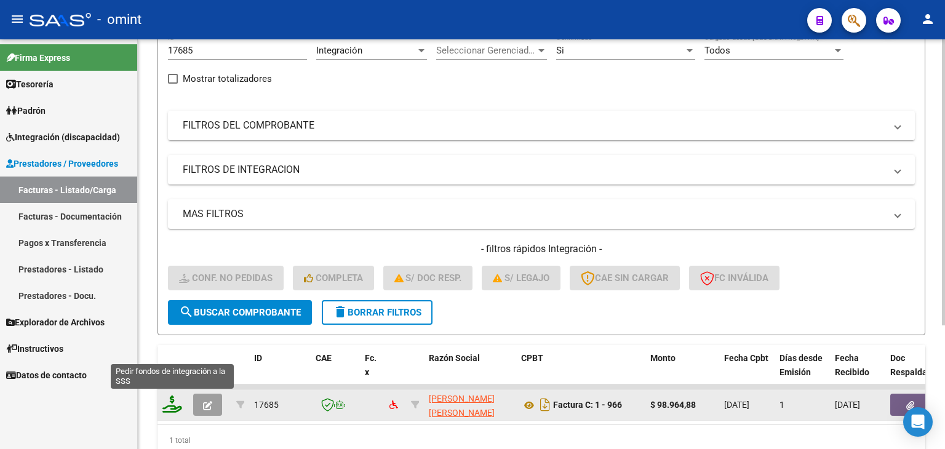
click at [170, 398] on icon at bounding box center [172, 403] width 20 height 17
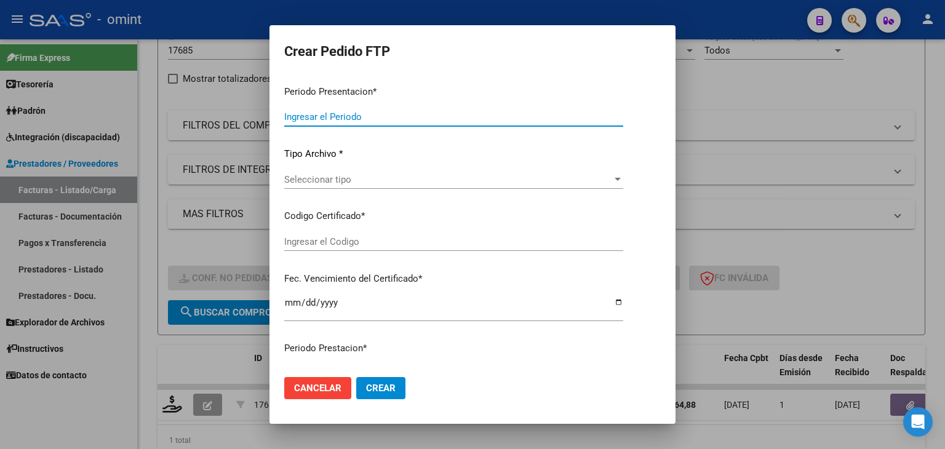
type input "202507"
type input "$ 98.964,88"
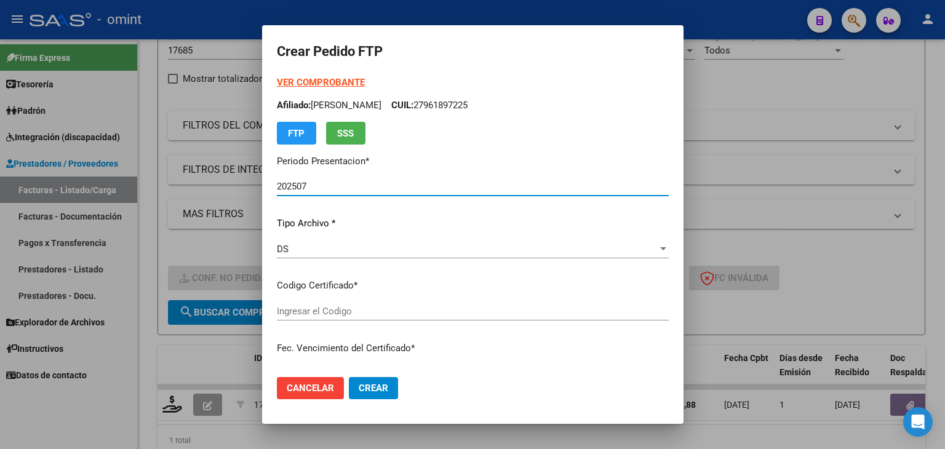
type input "3698062610"
type input "2025-09-30"
click at [322, 308] on span "Seleccionar certificado" at bounding box center [467, 311] width 381 height 11
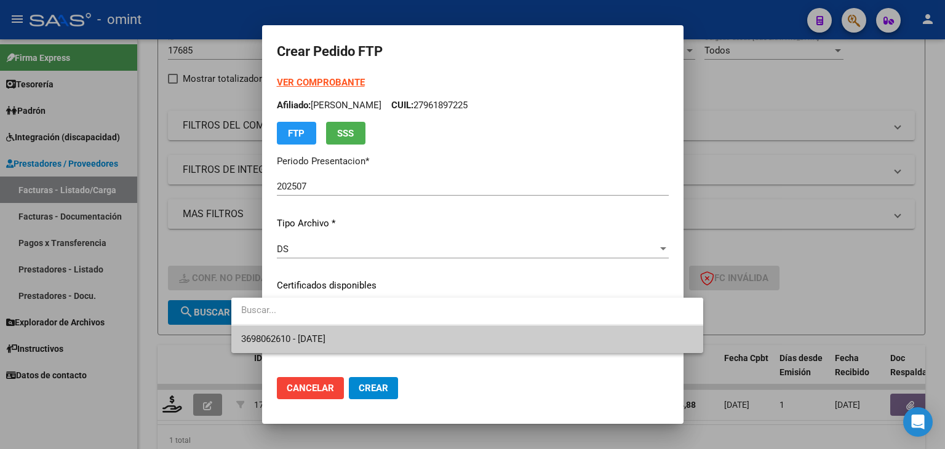
click at [317, 332] on span "3698062610 - 2025-09-30" at bounding box center [467, 339] width 452 height 28
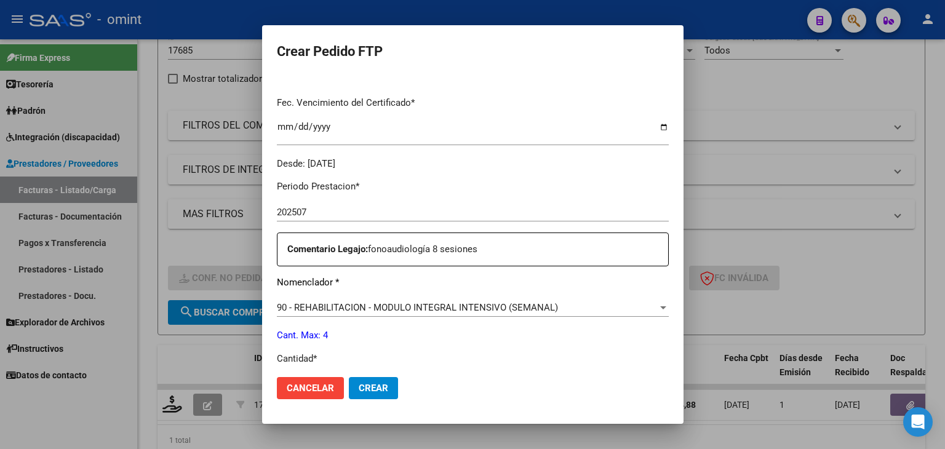
scroll to position [492, 0]
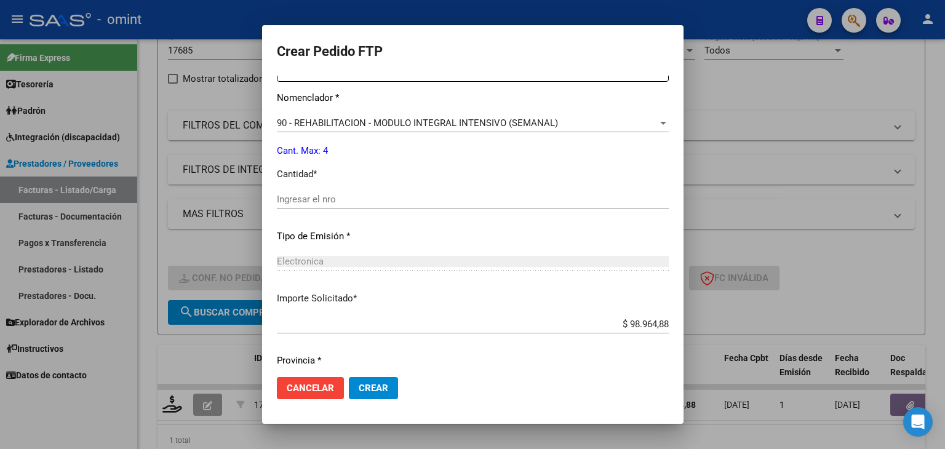
click at [277, 198] on input "Ingresar el nro" at bounding box center [473, 199] width 392 height 11
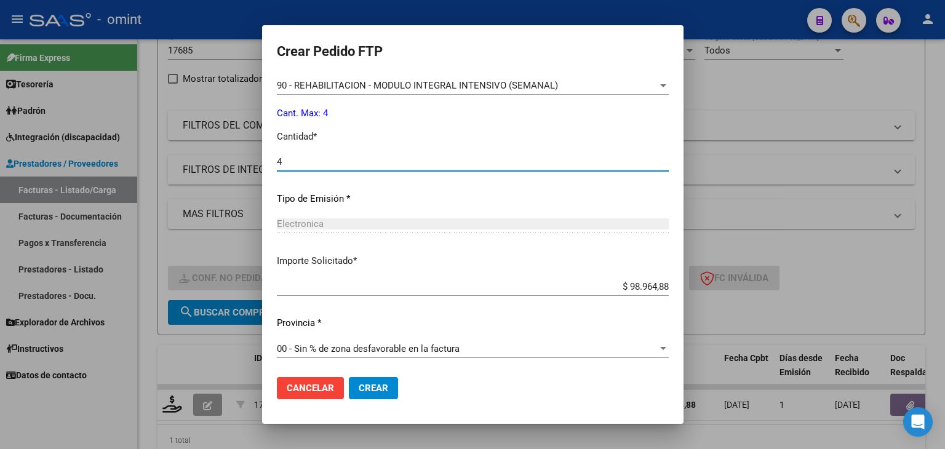
scroll to position [531, 0]
type input "4"
click at [359, 384] on span "Crear" at bounding box center [374, 388] width 30 height 11
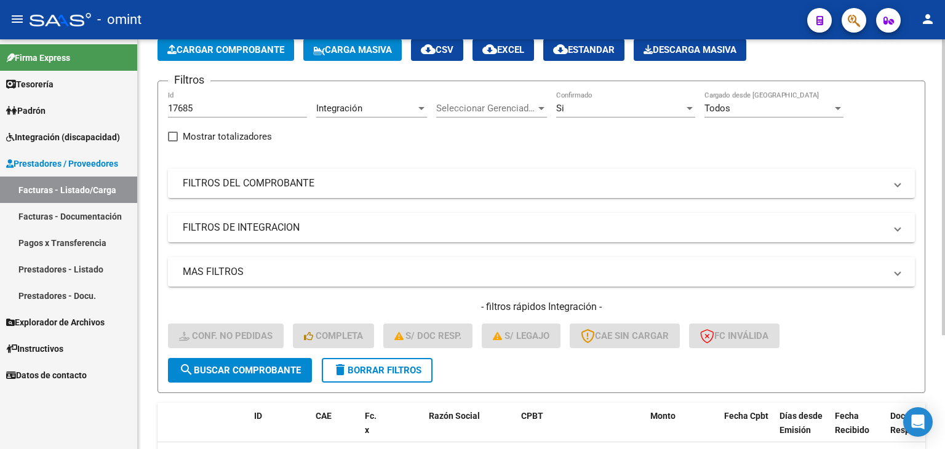
scroll to position [61, 0]
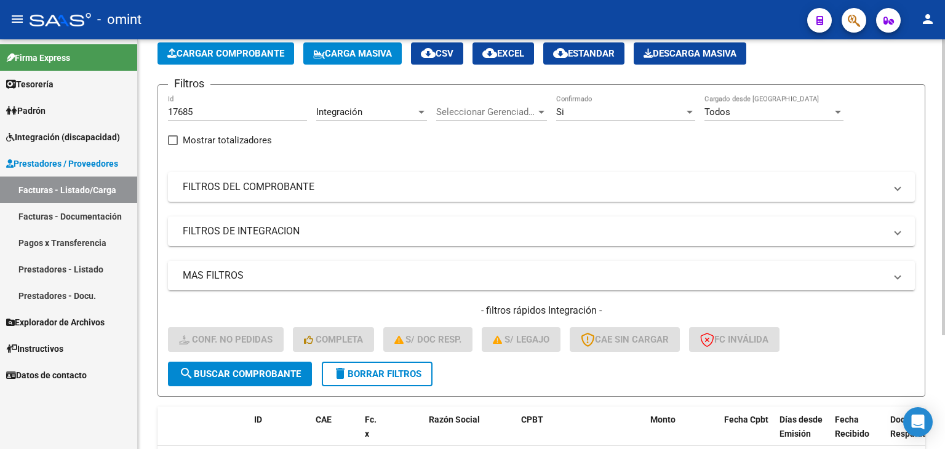
click at [194, 114] on input "17685" at bounding box center [237, 111] width 139 height 11
drag, startPoint x: 200, startPoint y: 113, endPoint x: 103, endPoint y: 99, distance: 98.1
click at [105, 99] on mat-sidenav-container "Firma Express Tesorería Extractos Procesados (csv) Extractos Originales (pdf) P…" at bounding box center [472, 244] width 945 height 410
paste input "530"
type input "17530"
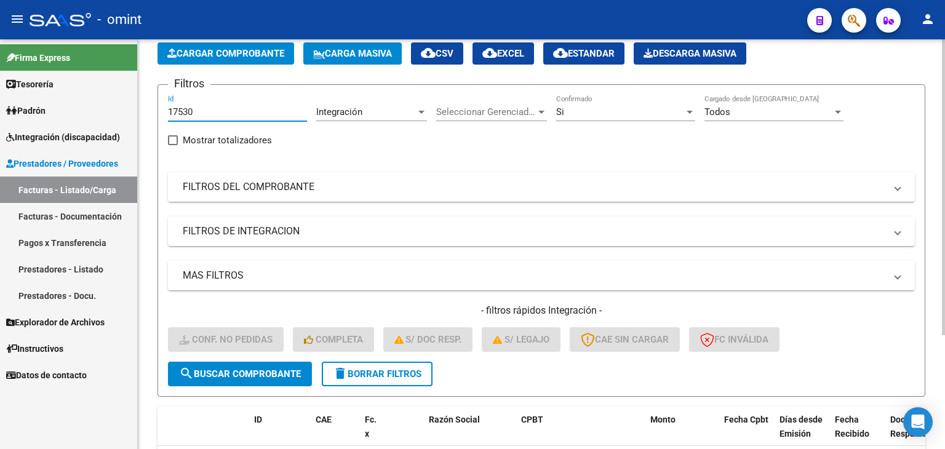
click at [244, 370] on span "search Buscar Comprobante" at bounding box center [240, 373] width 122 height 11
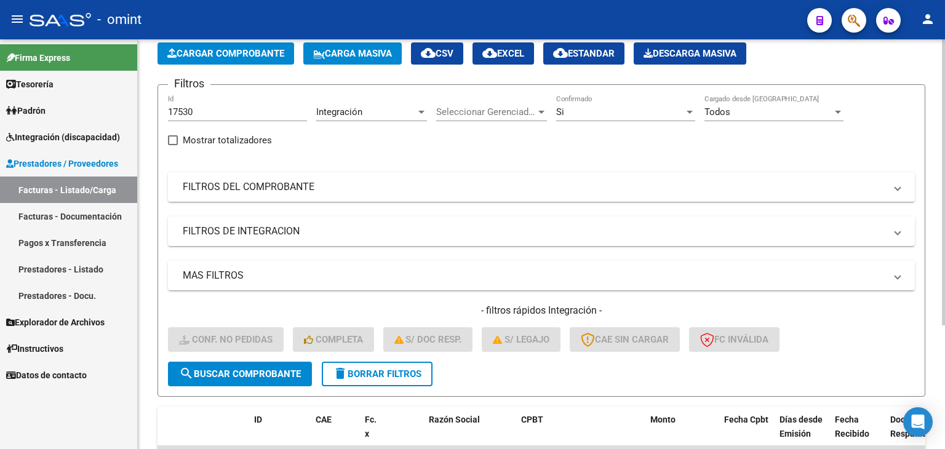
scroll to position [177, 0]
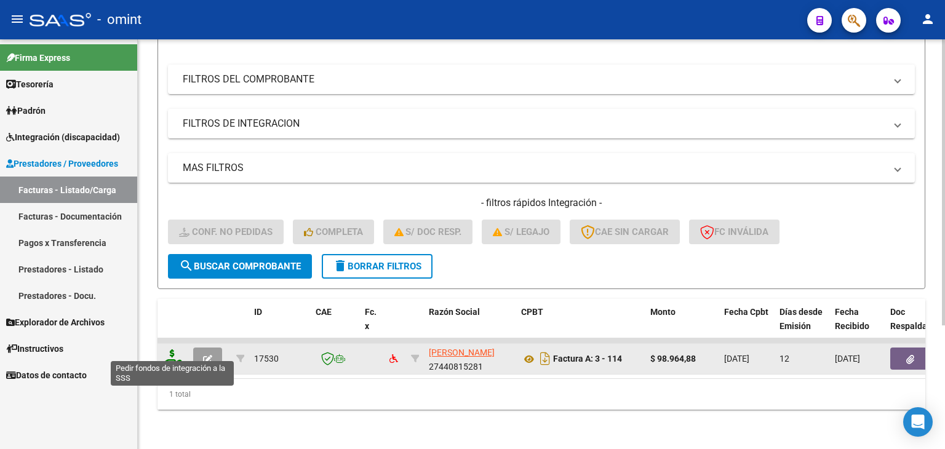
click at [170, 353] on icon at bounding box center [172, 357] width 20 height 17
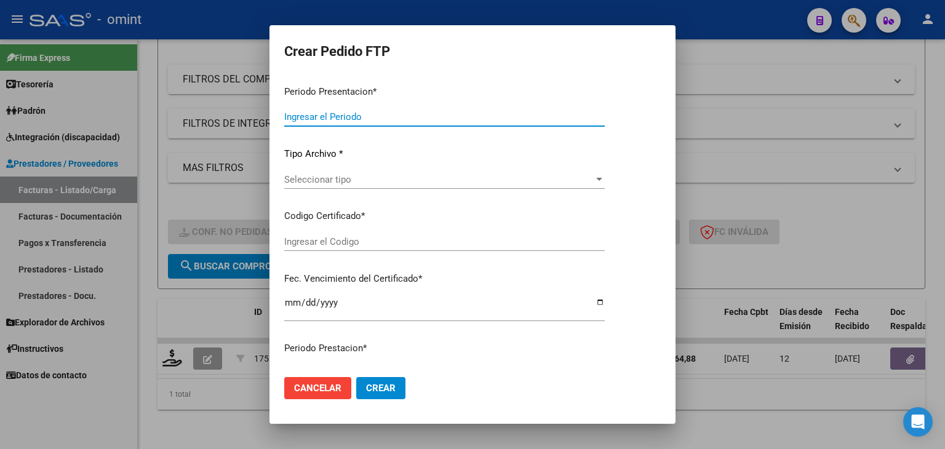
type input "202507"
type input "$ 98.964,88"
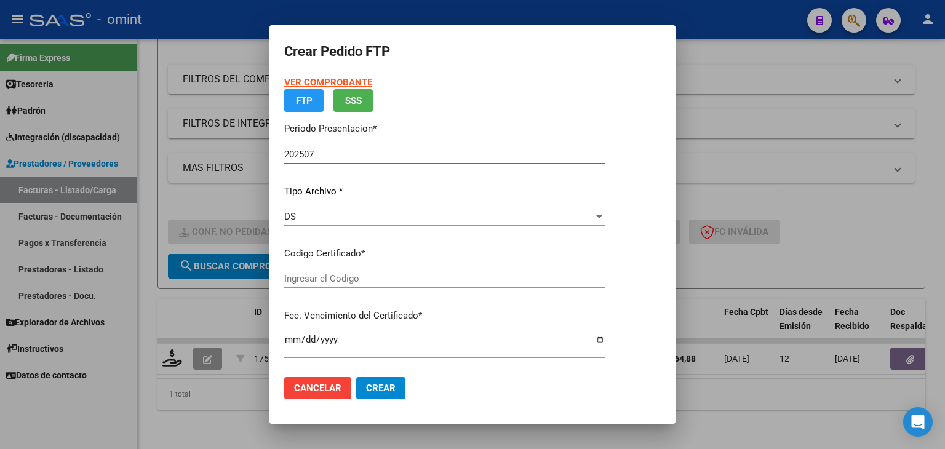
type input "3698062610"
type input "2025-09-30"
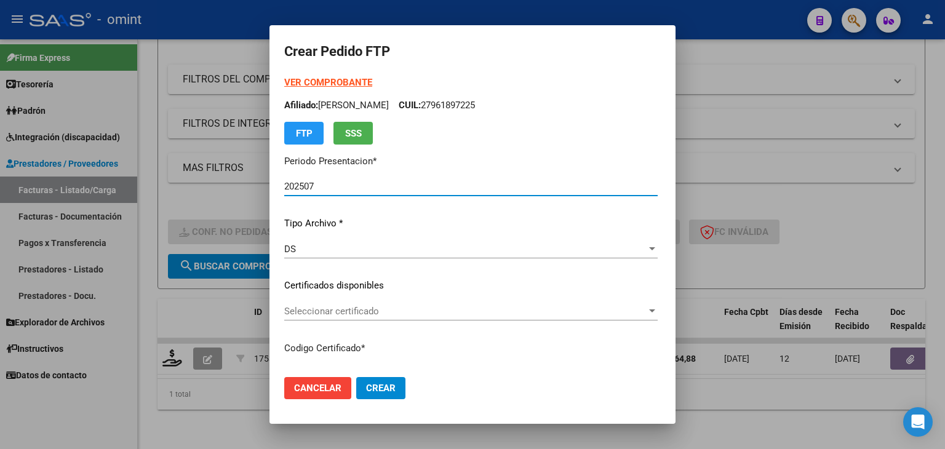
click at [296, 311] on span "Seleccionar certificado" at bounding box center [465, 311] width 362 height 11
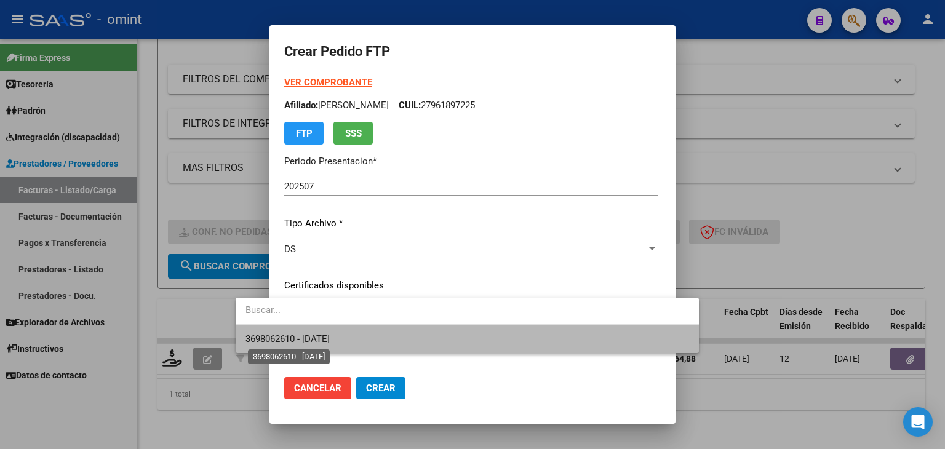
click at [290, 336] on span "3698062610 - 2025-09-30" at bounding box center [287, 338] width 84 height 11
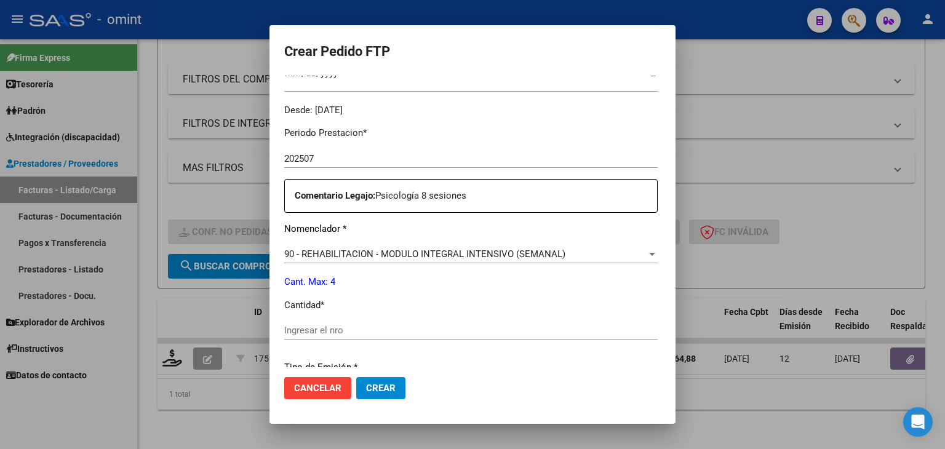
scroll to position [430, 0]
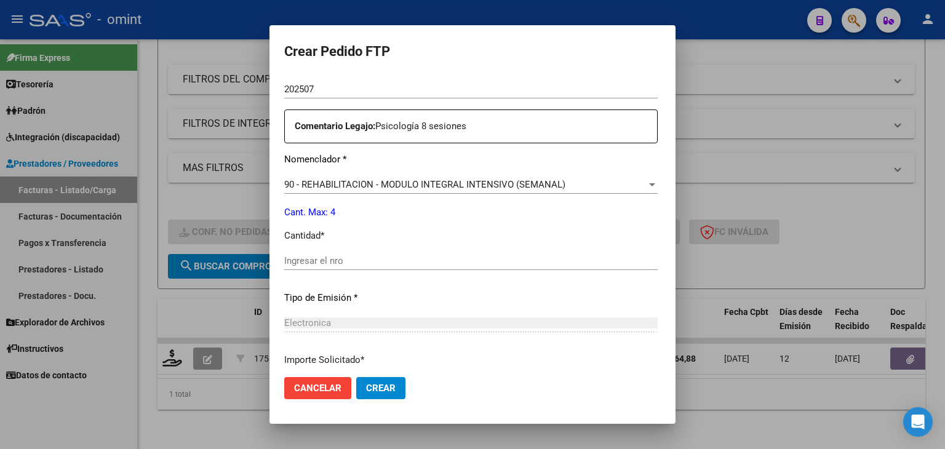
click at [290, 261] on input "Ingresar el nro" at bounding box center [470, 260] width 373 height 11
type input "4"
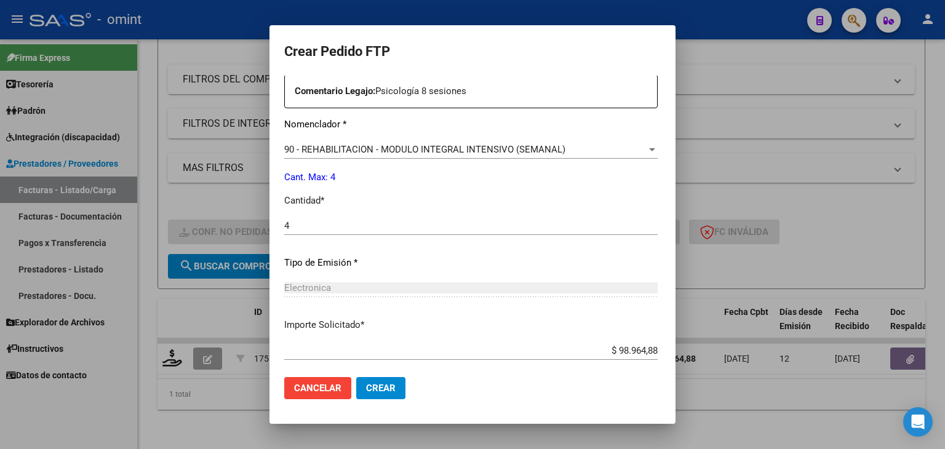
scroll to position [531, 0]
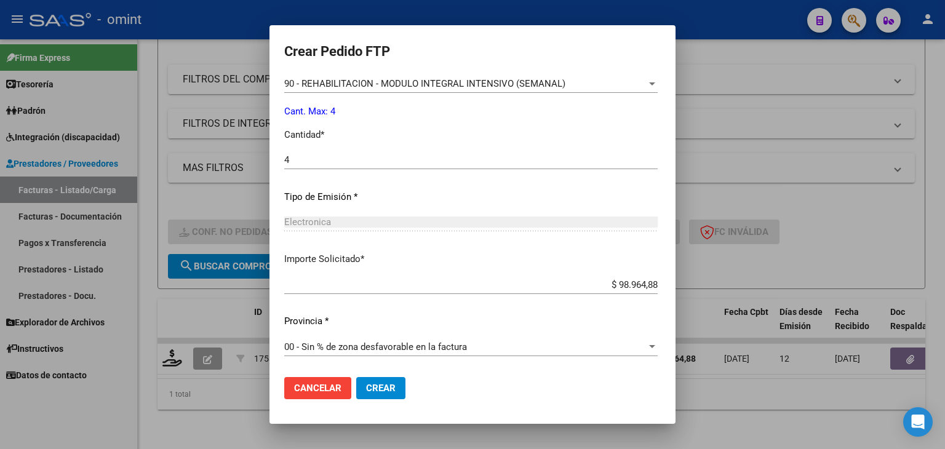
click at [366, 383] on span "Crear" at bounding box center [381, 388] width 30 height 11
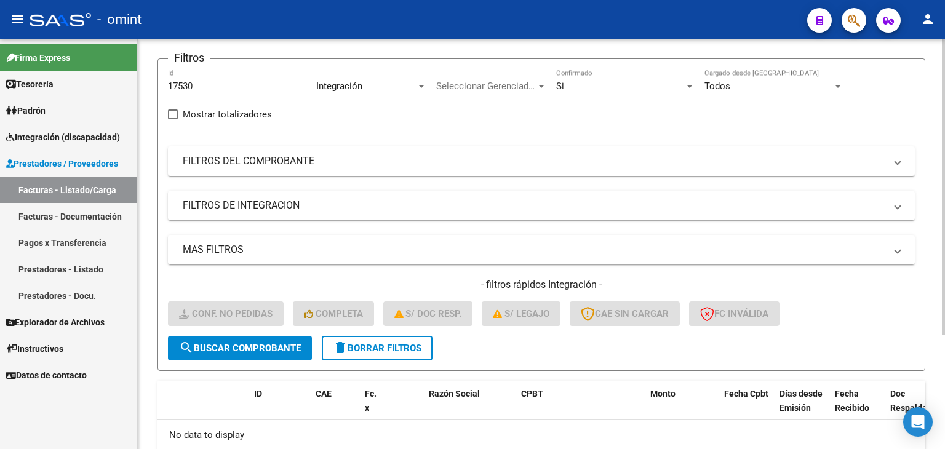
scroll to position [34, 0]
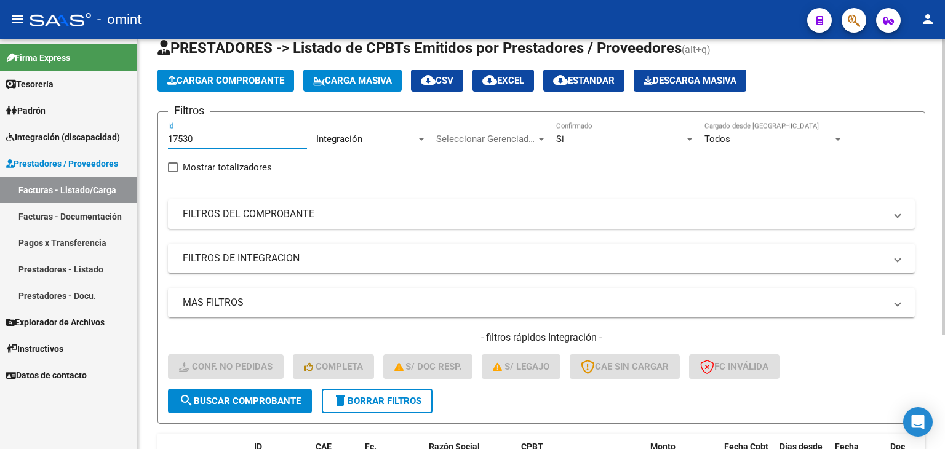
click at [214, 136] on input "17530" at bounding box center [237, 138] width 139 height 11
drag, startPoint x: 214, startPoint y: 136, endPoint x: 4, endPoint y: 90, distance: 215.2
click at [12, 92] on mat-sidenav-container "Firma Express Tesorería Extractos Procesados (csv) Extractos Originales (pdf) P…" at bounding box center [472, 244] width 945 height 410
paste input "605"
type input "16050"
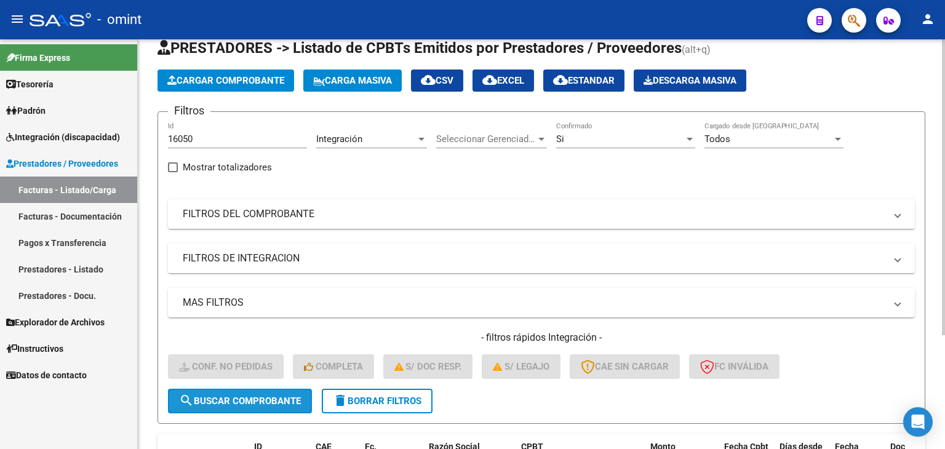
click at [271, 402] on span "search Buscar Comprobante" at bounding box center [240, 400] width 122 height 11
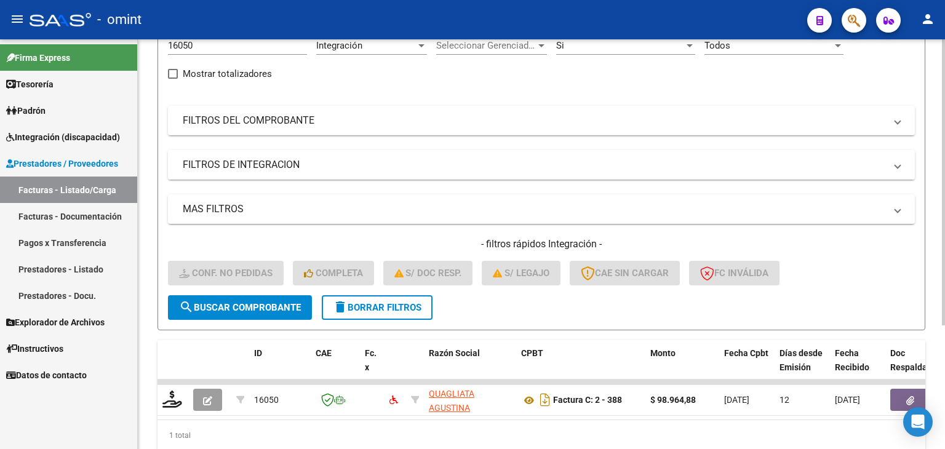
scroll to position [177, 0]
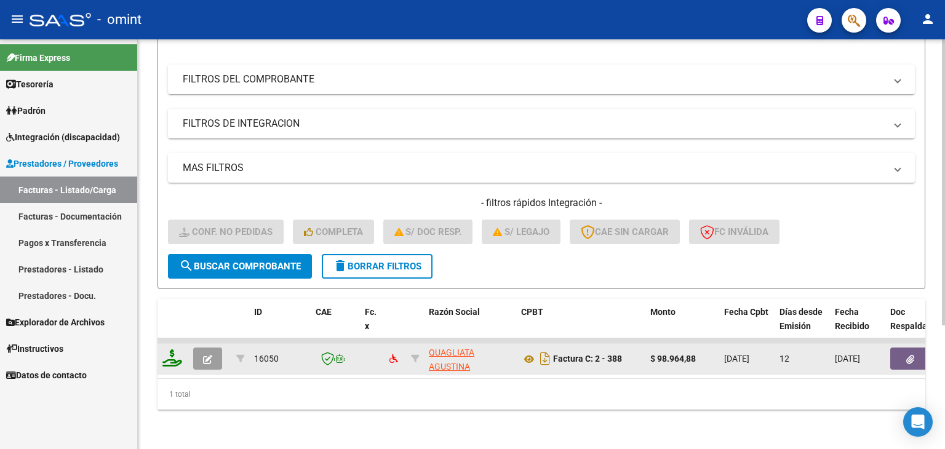
click at [164, 353] on icon at bounding box center [172, 357] width 20 height 17
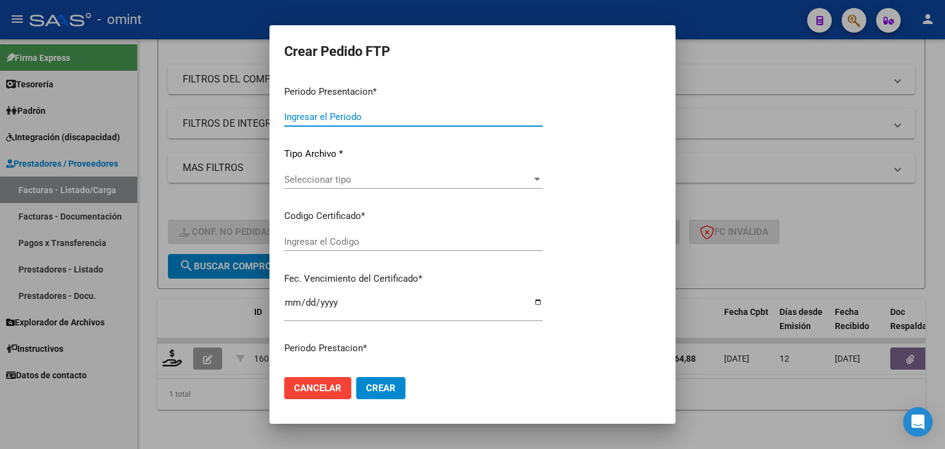
type input "202507"
type input "$ 98.964,88"
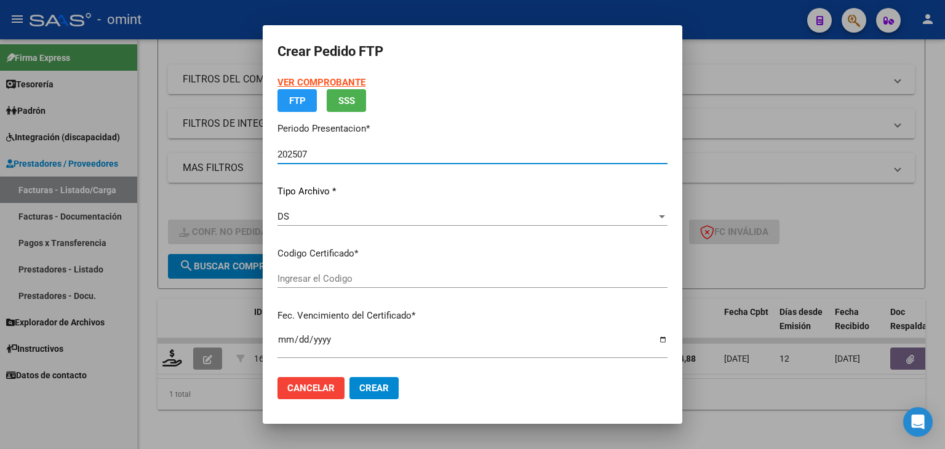
type input "3698062610"
type input "2025-09-30"
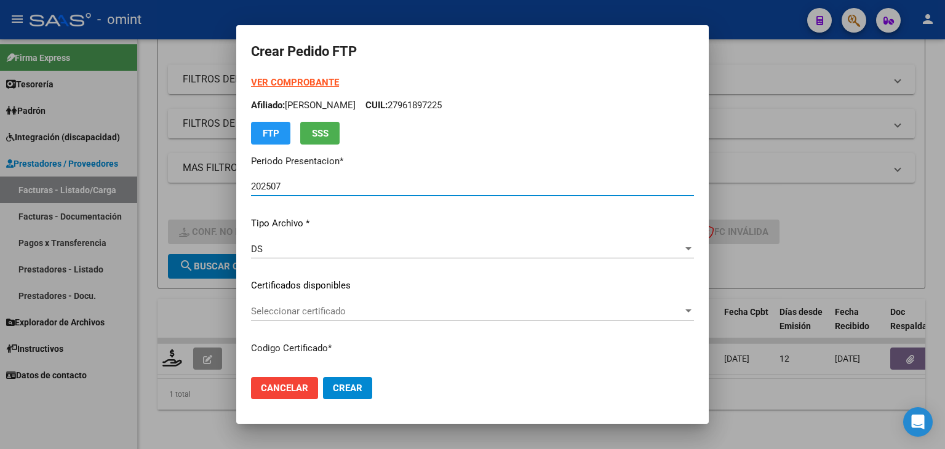
click at [305, 309] on span "Seleccionar certificado" at bounding box center [467, 311] width 432 height 11
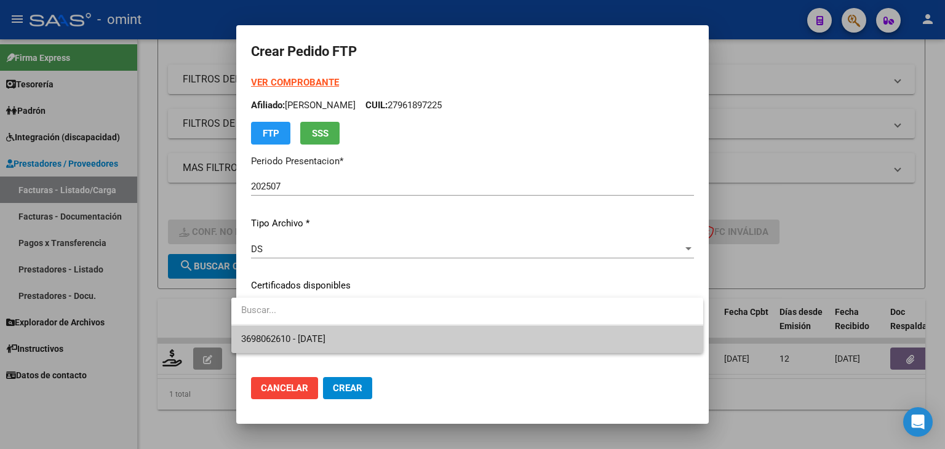
click at [303, 345] on span "3698062610 - 2025-09-30" at bounding box center [467, 339] width 452 height 28
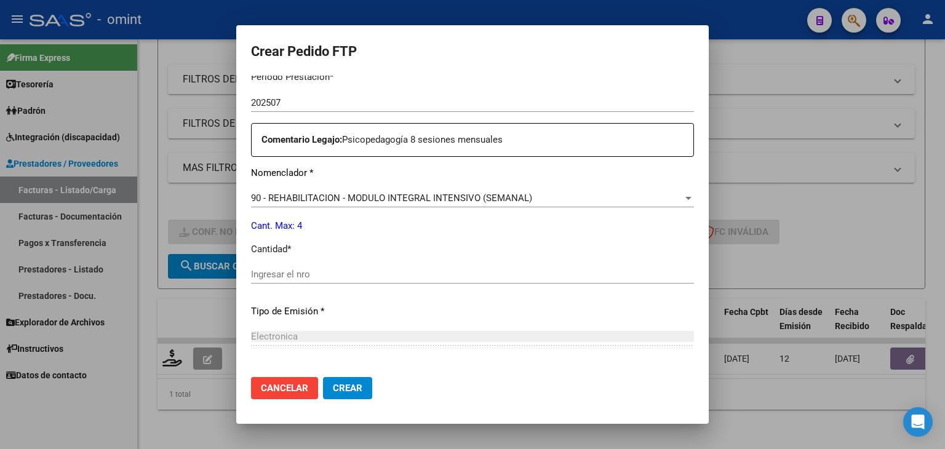
scroll to position [430, 0]
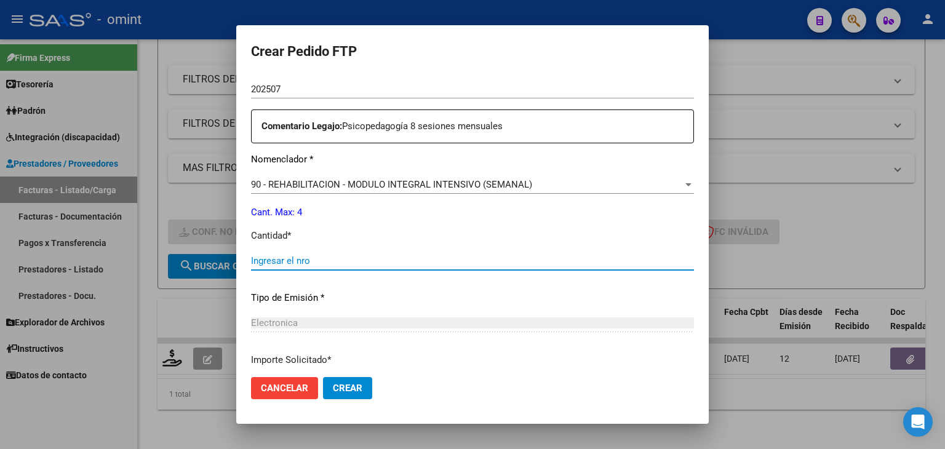
click at [303, 258] on input "Ingresar el nro" at bounding box center [472, 260] width 443 height 11
type input "4"
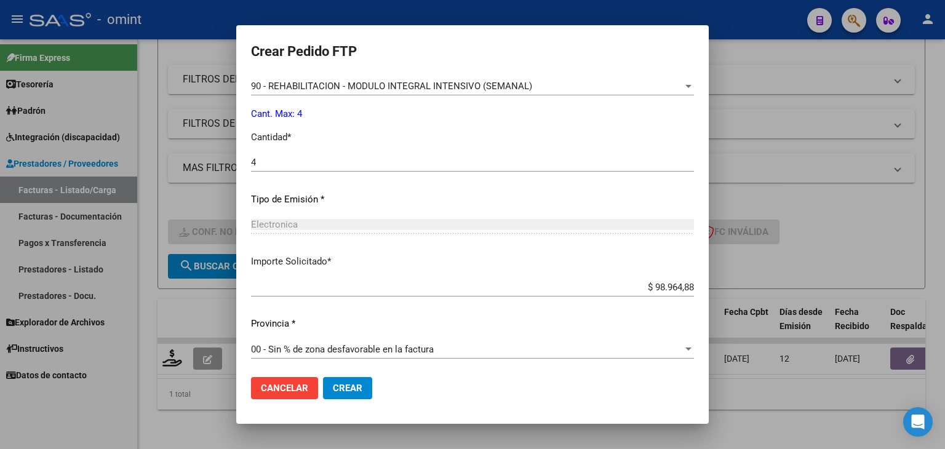
scroll to position [531, 0]
click at [344, 389] on span "Crear" at bounding box center [348, 388] width 30 height 11
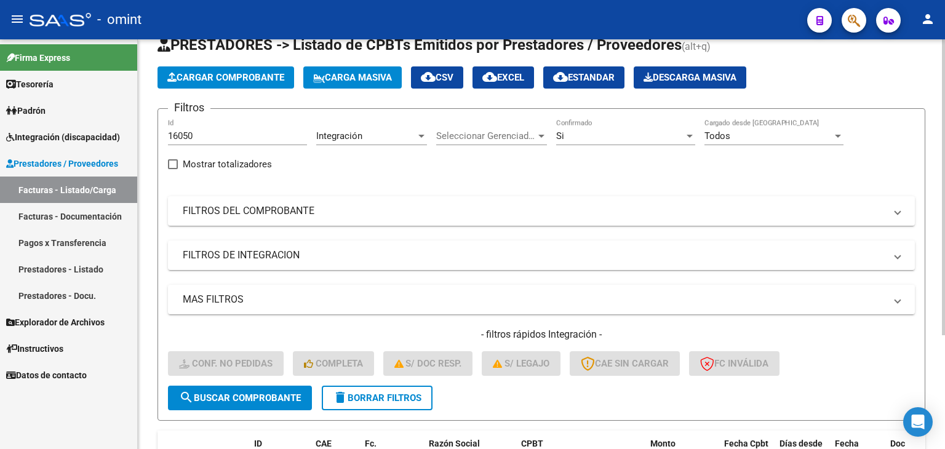
scroll to position [34, 0]
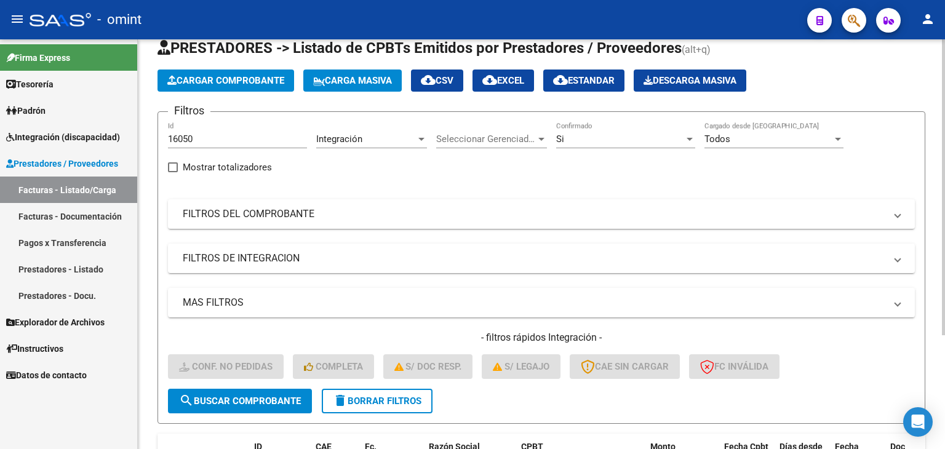
click at [213, 143] on input "16050" at bounding box center [237, 138] width 139 height 11
drag, startPoint x: 214, startPoint y: 138, endPoint x: 0, endPoint y: 94, distance: 218.5
click at [10, 98] on mat-sidenav-container "Firma Express Tesorería Extractos Procesados (csv) Extractos Originales (pdf) P…" at bounding box center [472, 244] width 945 height 410
paste input "108"
type input "16108"
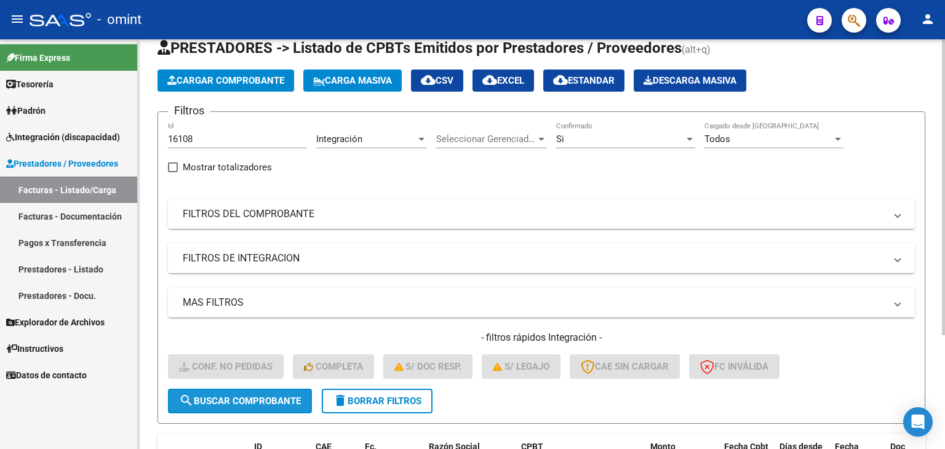
click at [263, 402] on span "search Buscar Comprobante" at bounding box center [240, 400] width 122 height 11
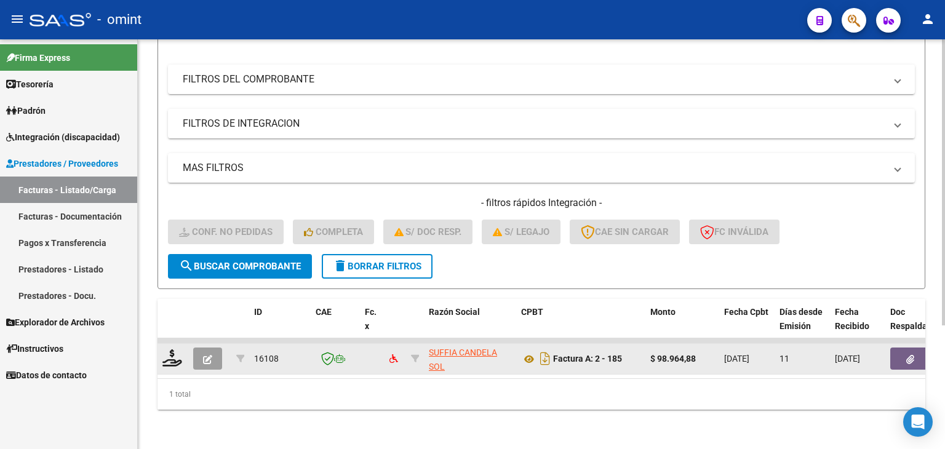
scroll to position [177, 0]
click at [167, 352] on icon at bounding box center [172, 357] width 20 height 17
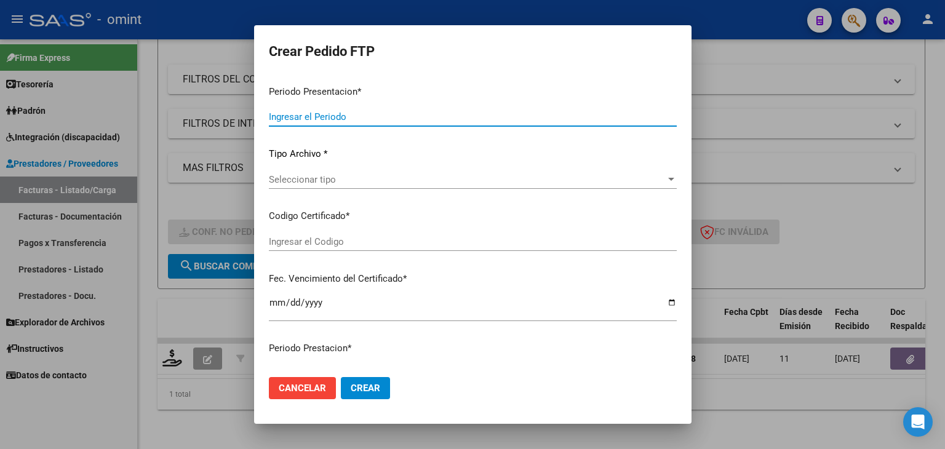
type input "202507"
type input "$ 98.964,88"
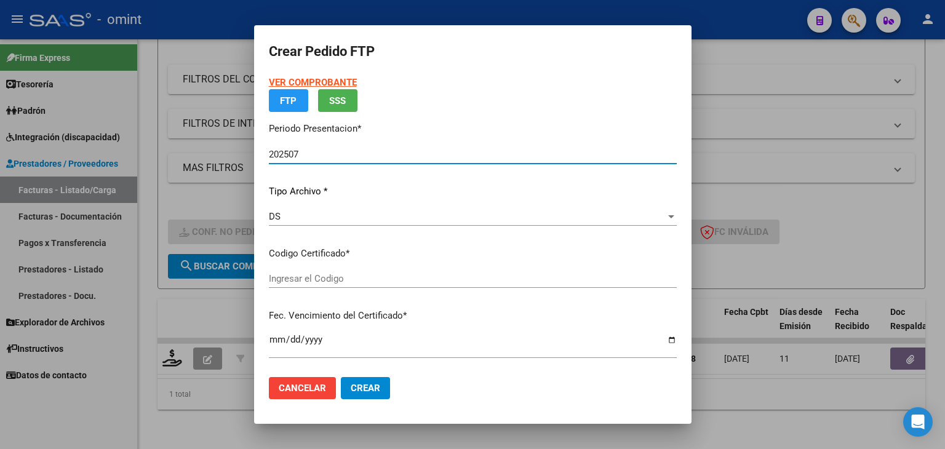
type input "3698062610"
type input "2025-09-30"
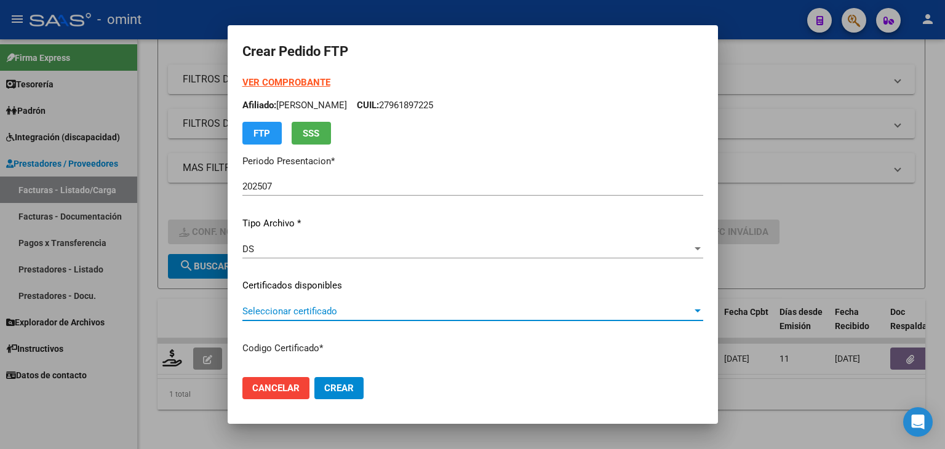
click at [293, 308] on span "Seleccionar certificado" at bounding box center [467, 311] width 450 height 11
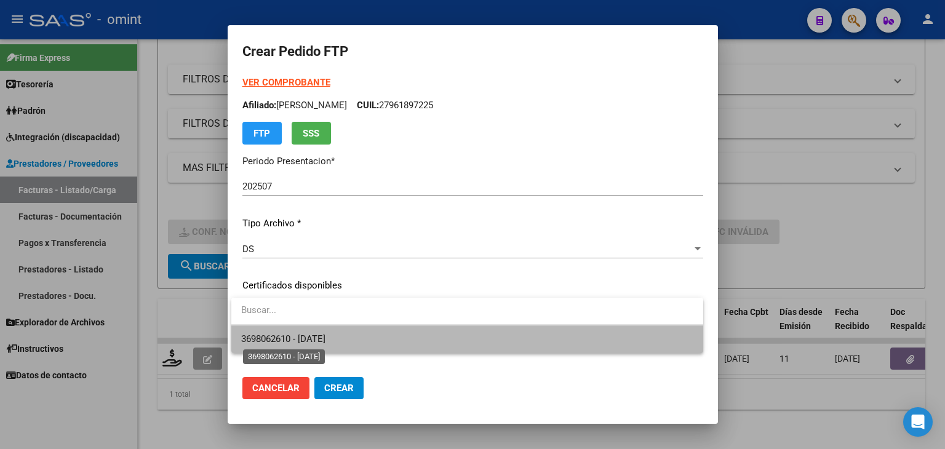
click at [290, 337] on span "3698062610 - 2025-09-30" at bounding box center [283, 338] width 84 height 11
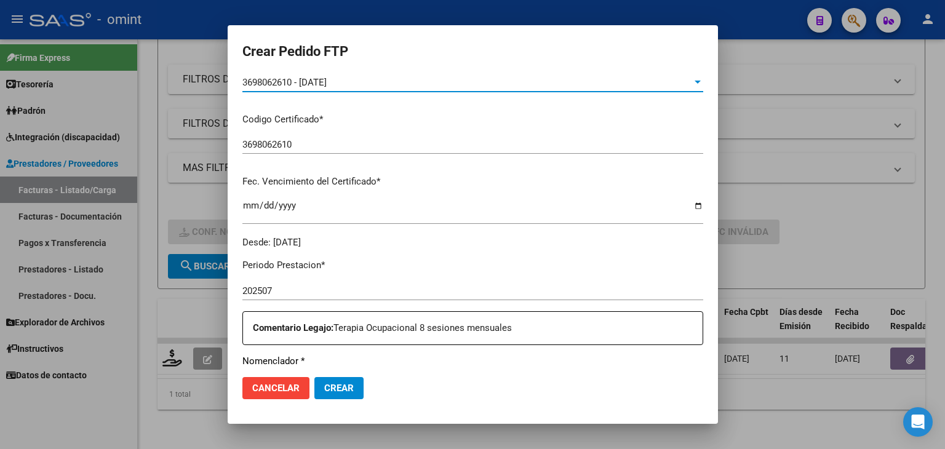
scroll to position [369, 0]
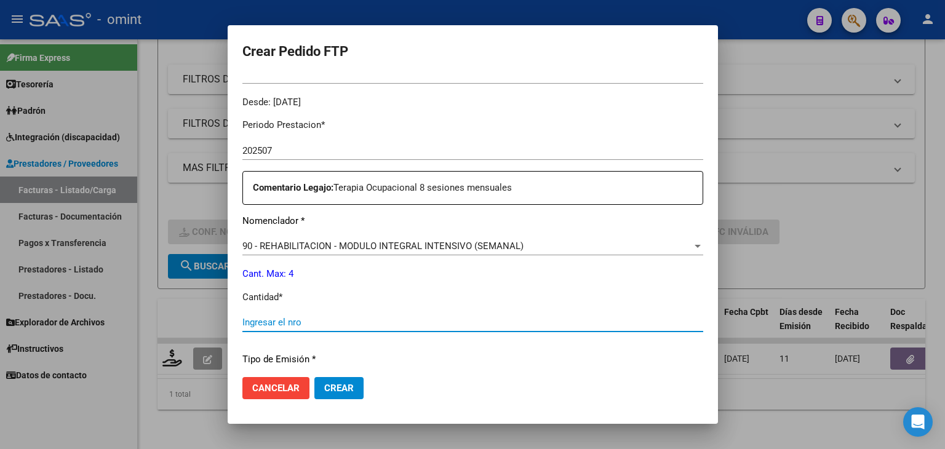
click at [317, 318] on input "Ingresar el nro" at bounding box center [472, 322] width 461 height 11
type input "4"
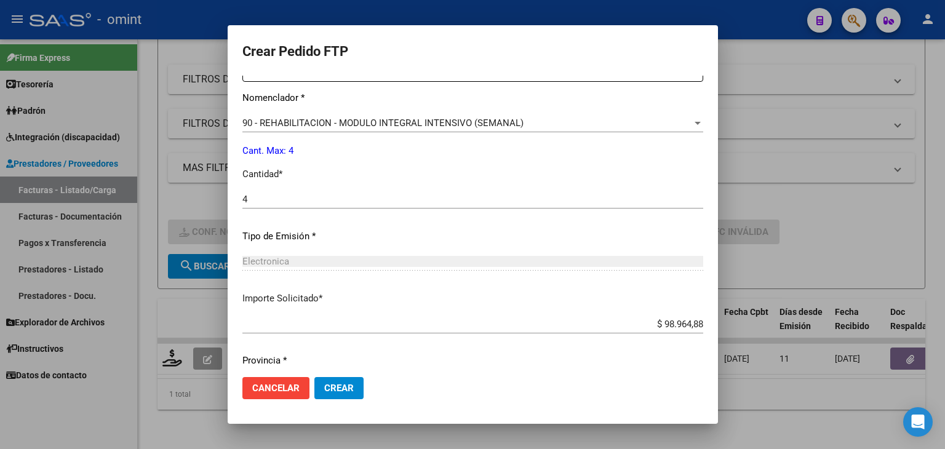
scroll to position [531, 0]
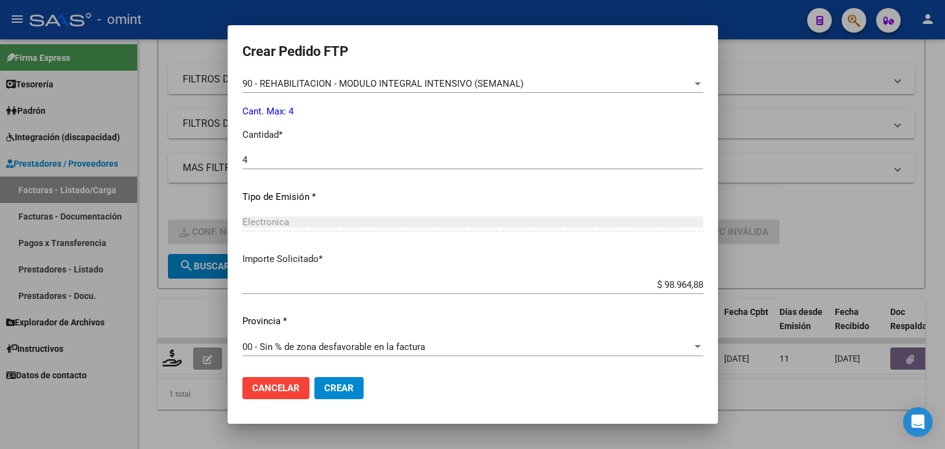
click at [327, 383] on span "Crear" at bounding box center [339, 388] width 30 height 11
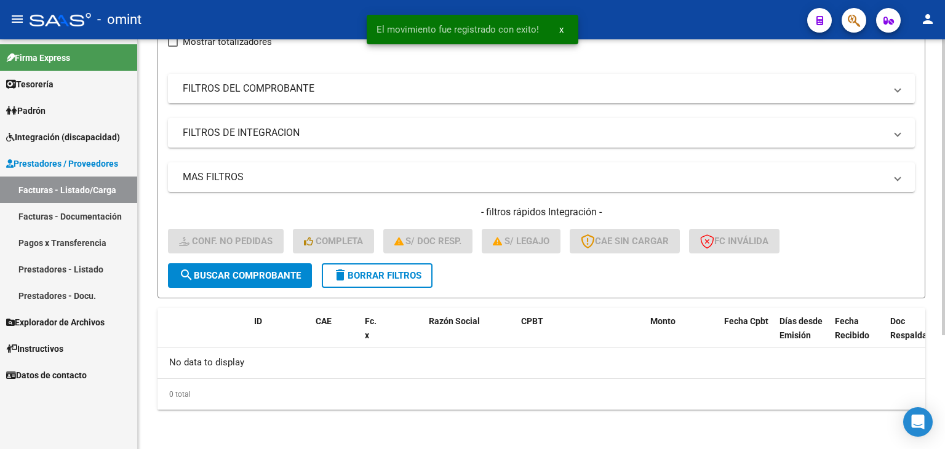
scroll to position [157, 0]
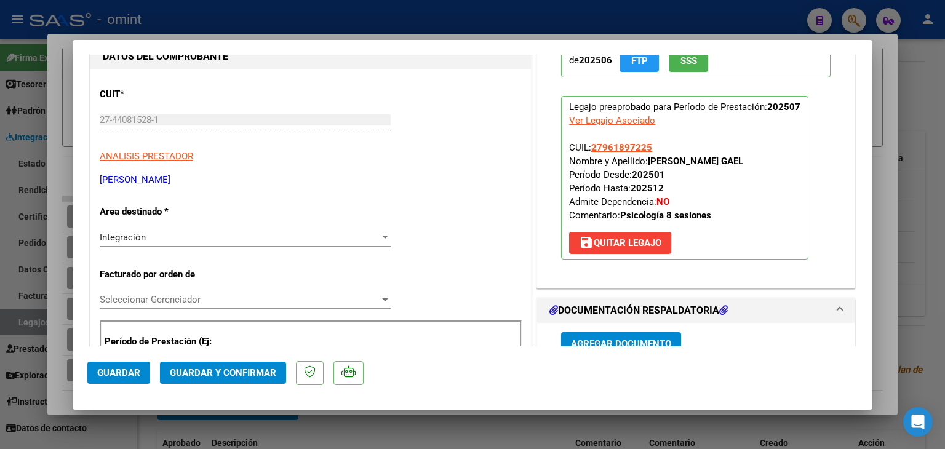
scroll to position [184, 0]
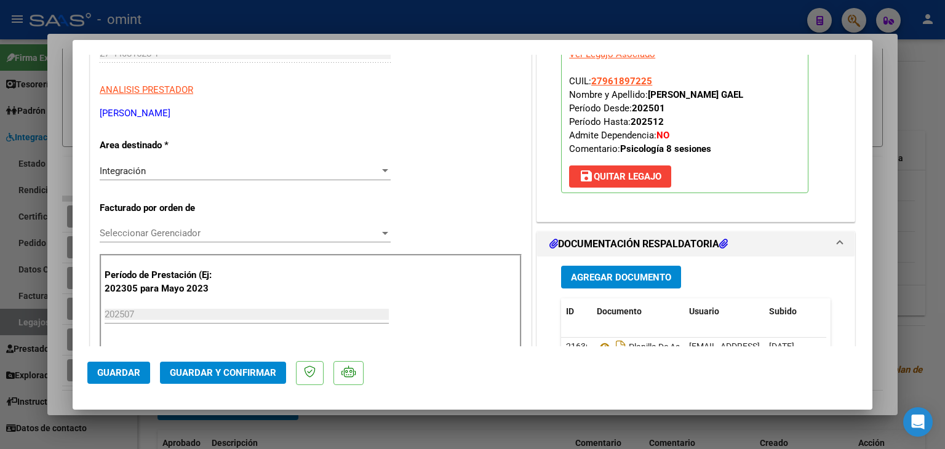
click at [121, 164] on div "Integración Seleccionar Area" at bounding box center [245, 171] width 291 height 18
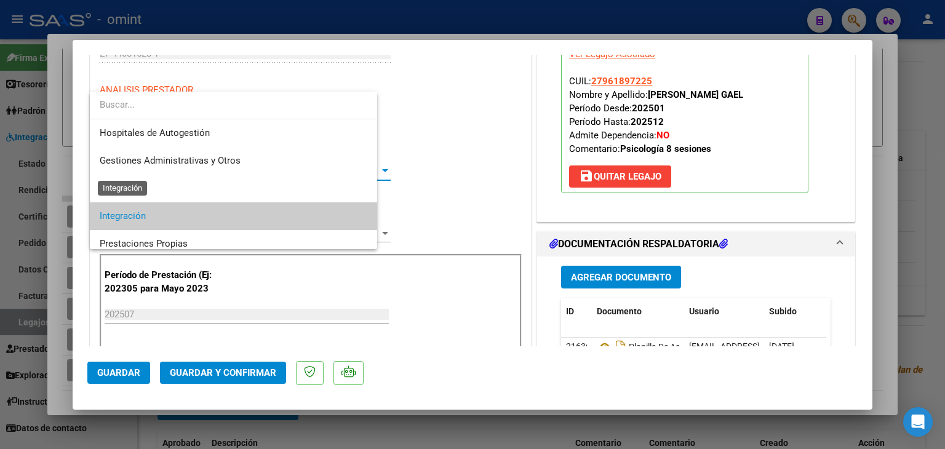
scroll to position [46, 0]
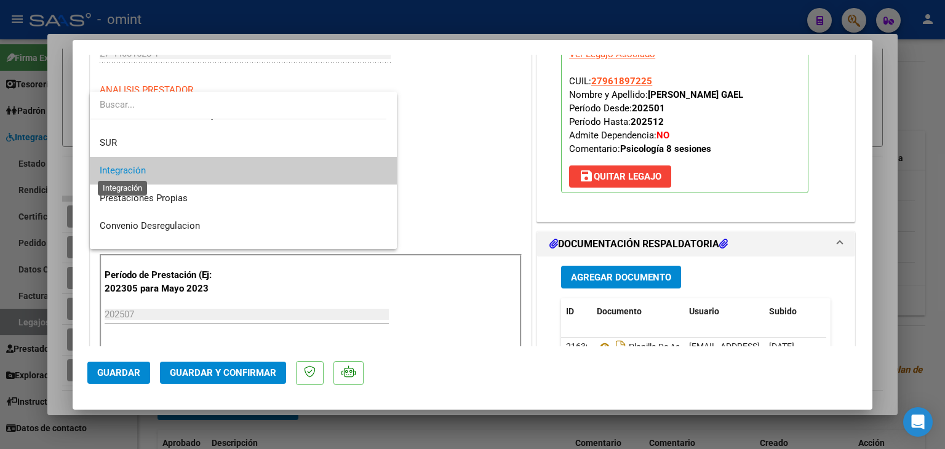
click at [118, 173] on span "Integración" at bounding box center [123, 170] width 46 height 11
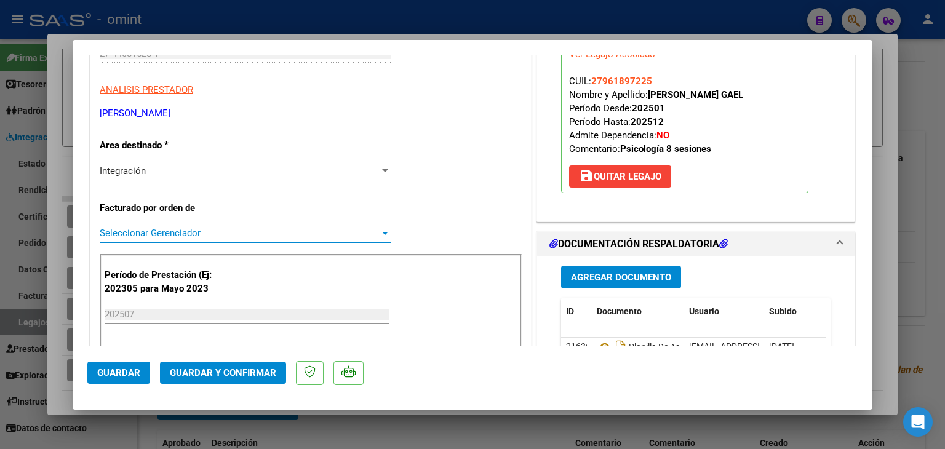
click at [135, 229] on span "Seleccionar Gerenciador" at bounding box center [240, 233] width 280 height 11
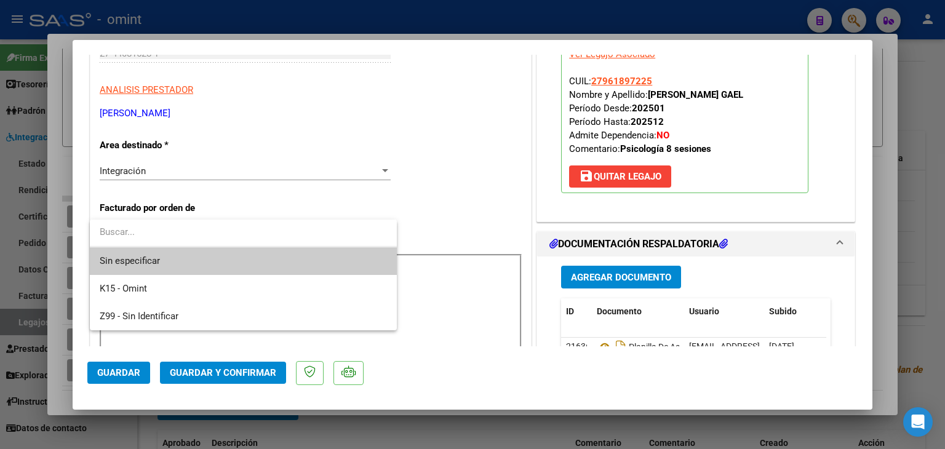
click at [134, 261] on span "Sin especificar" at bounding box center [243, 261] width 287 height 28
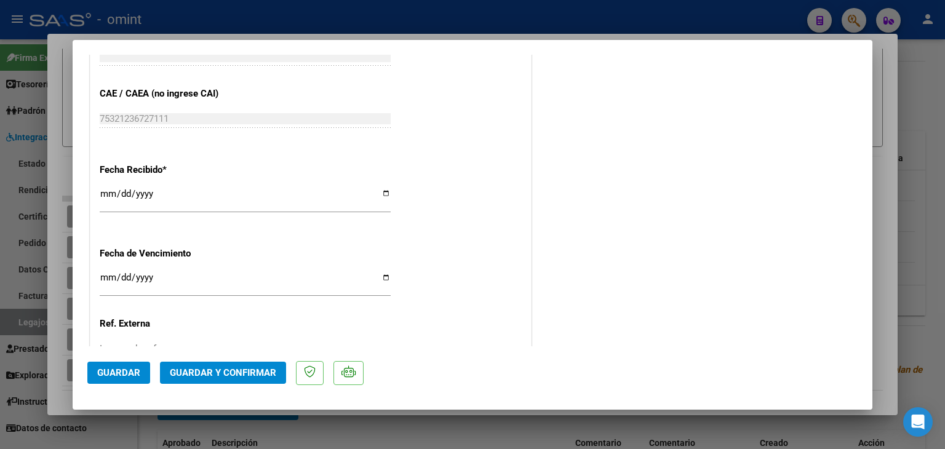
scroll to position [833, 0]
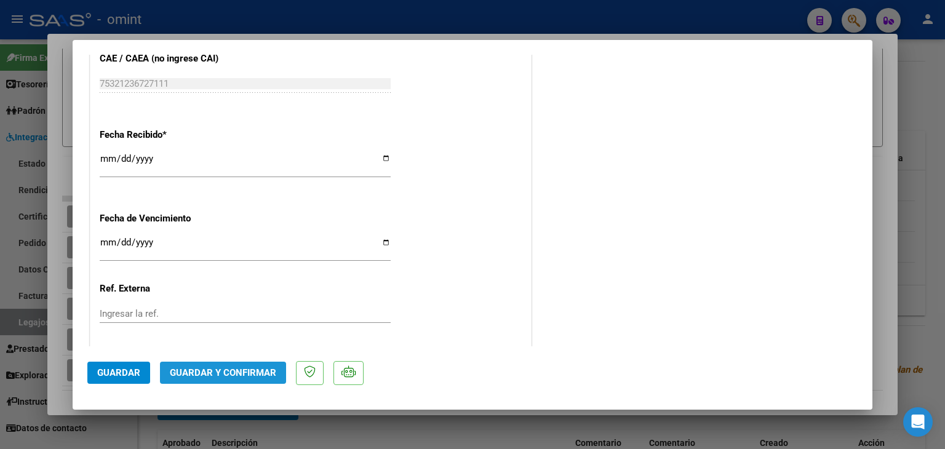
click at [239, 379] on button "Guardar y Confirmar" at bounding box center [223, 373] width 126 height 22
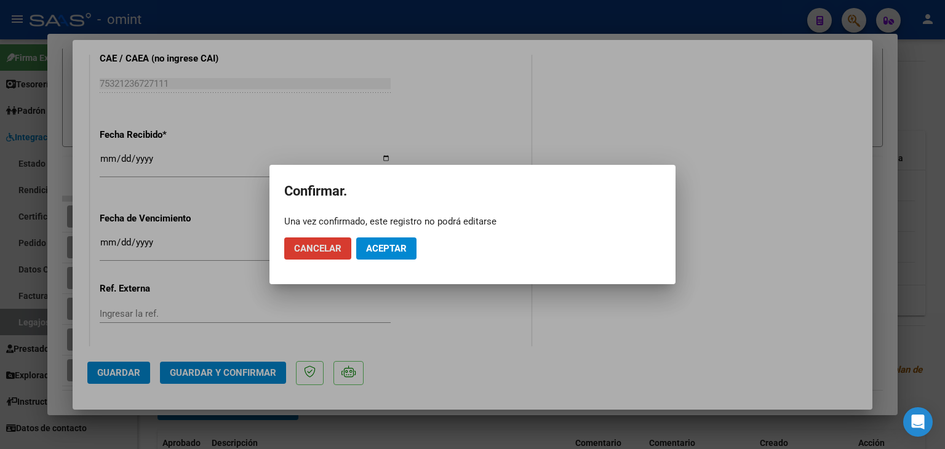
click at [387, 254] on button "Aceptar" at bounding box center [386, 248] width 60 height 22
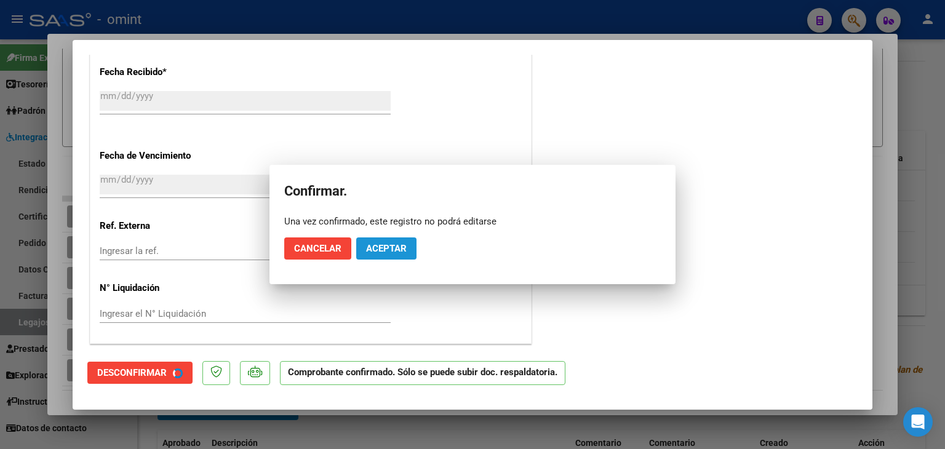
scroll to position [757, 0]
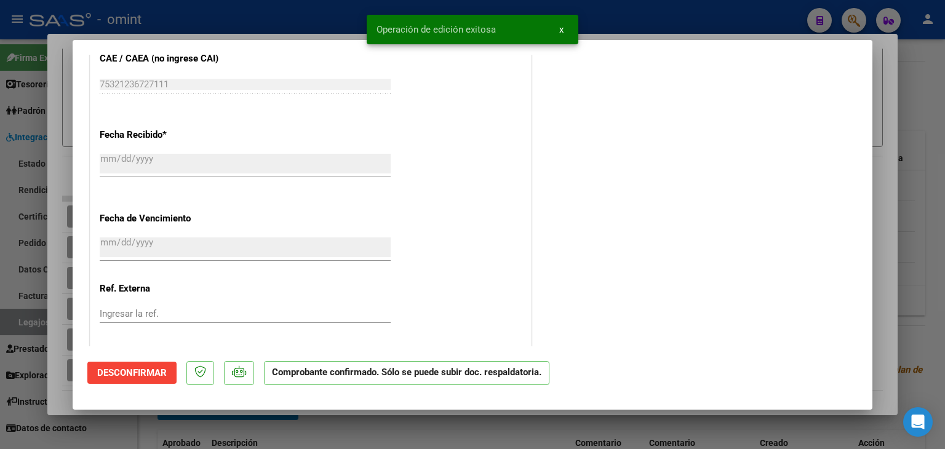
type input "$ 0,00"
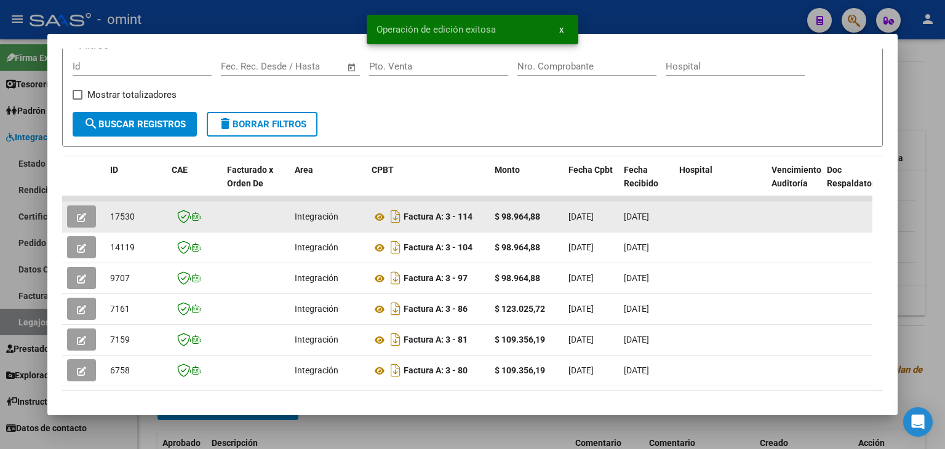
click at [115, 215] on span "17530" at bounding box center [122, 217] width 25 height 10
copy span "17530"
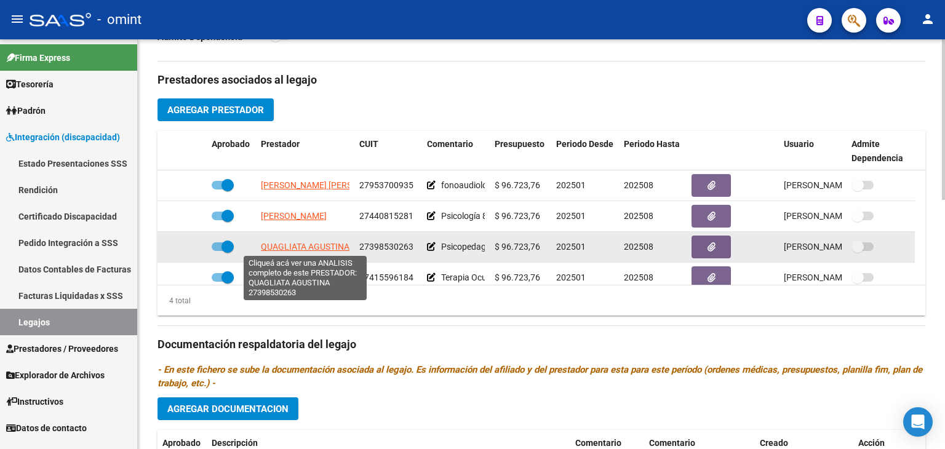
click at [315, 242] on span "QUAGLIATA AGUSTINA" at bounding box center [305, 247] width 89 height 10
type textarea "27398530263"
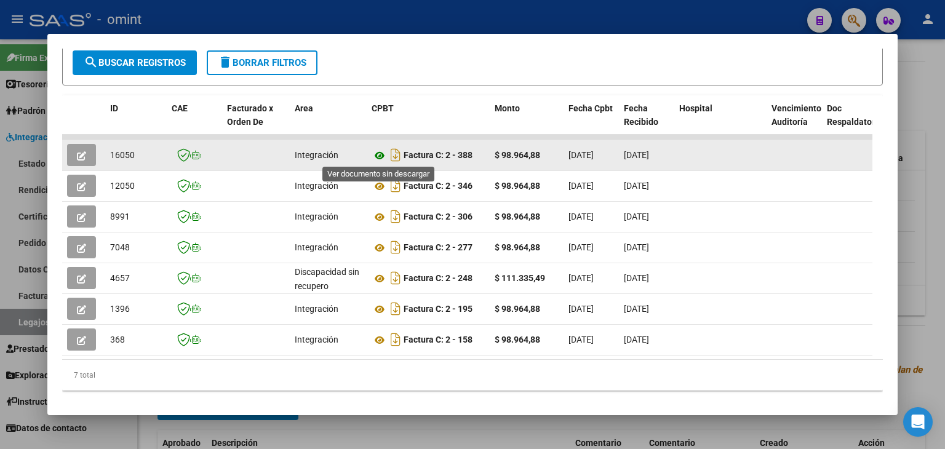
click at [381, 151] on icon at bounding box center [379, 155] width 16 height 15
click at [85, 153] on icon "button" at bounding box center [81, 155] width 9 height 9
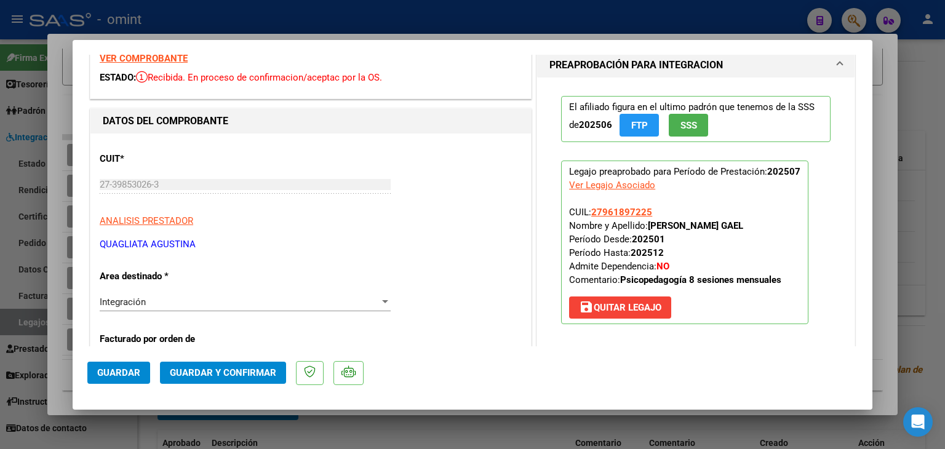
scroll to position [246, 0]
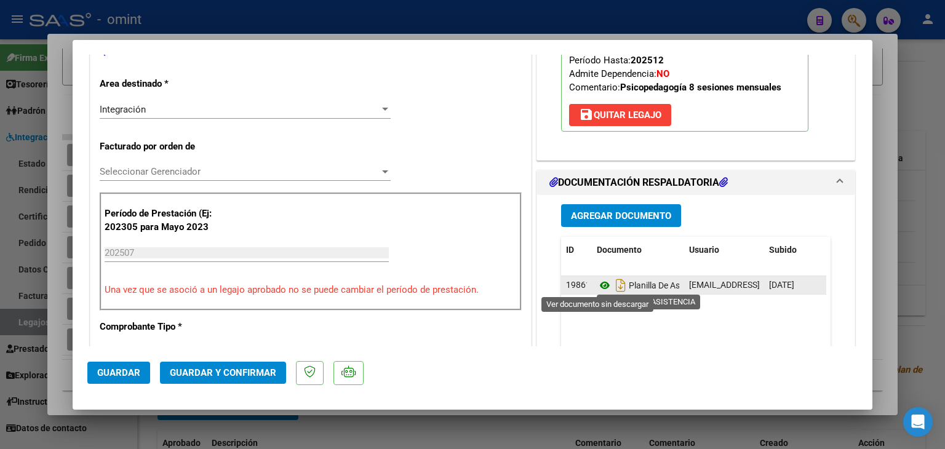
click at [597, 283] on icon at bounding box center [605, 285] width 16 height 15
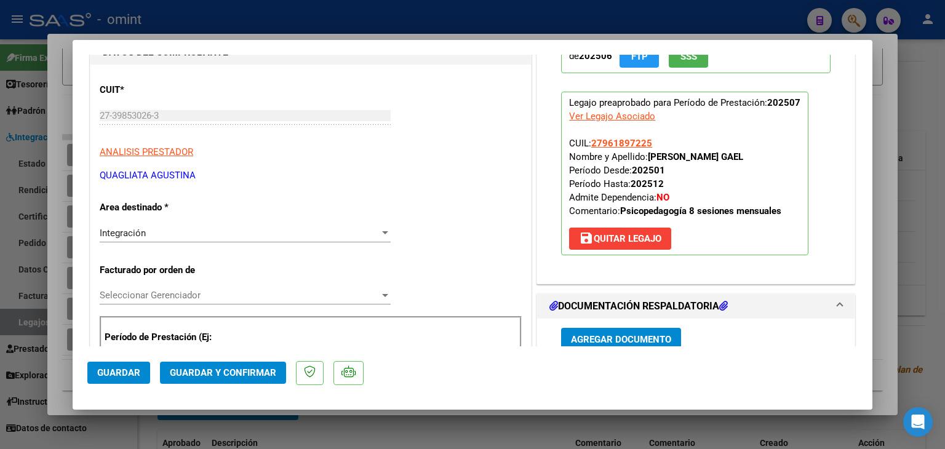
scroll to position [123, 0]
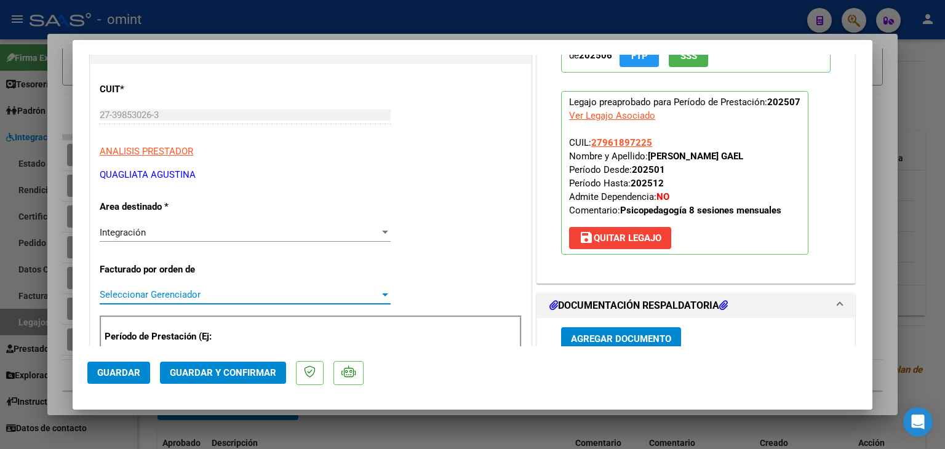
click at [159, 291] on span "Seleccionar Gerenciador" at bounding box center [240, 294] width 280 height 11
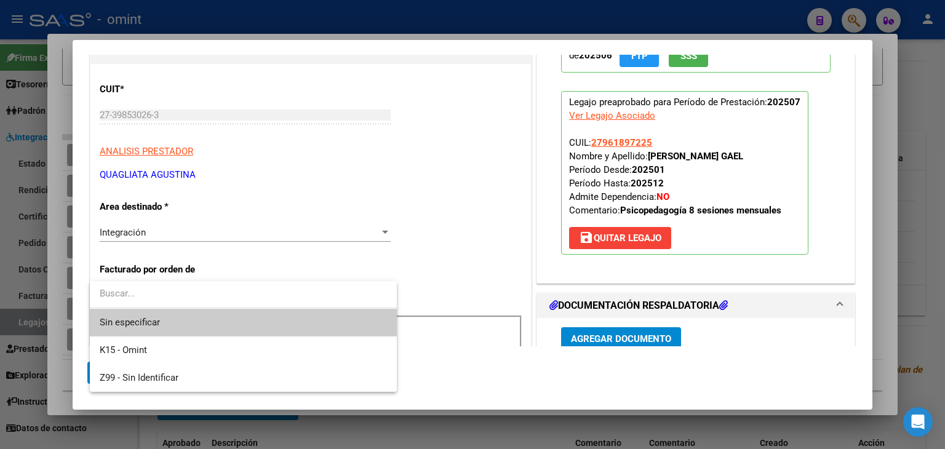
click at [139, 324] on span "Sin especificar" at bounding box center [243, 323] width 287 height 28
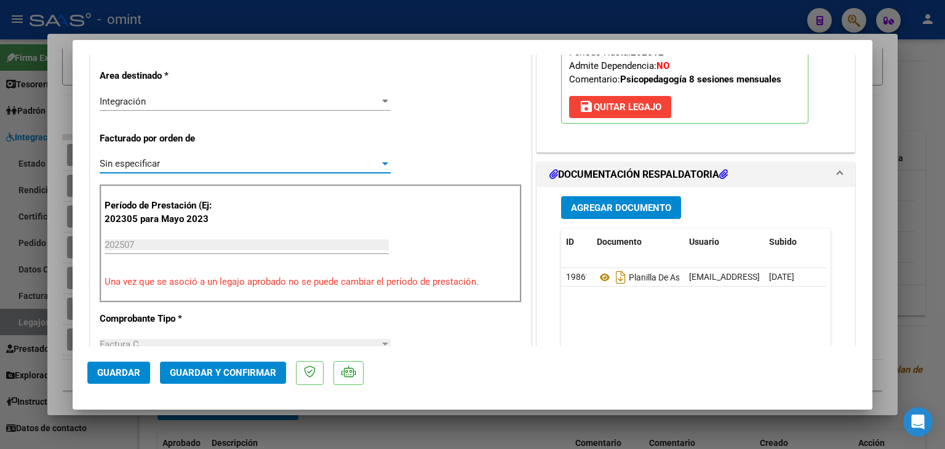
scroll to position [307, 0]
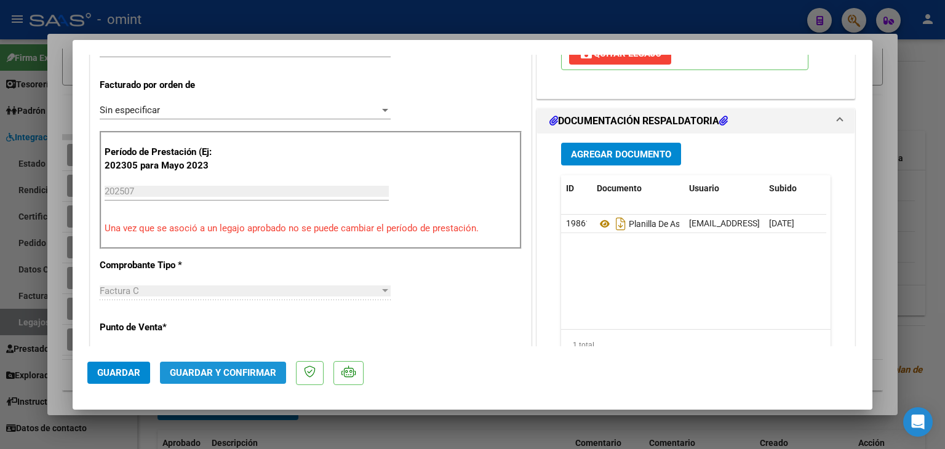
click at [247, 375] on span "Guardar y Confirmar" at bounding box center [223, 372] width 106 height 11
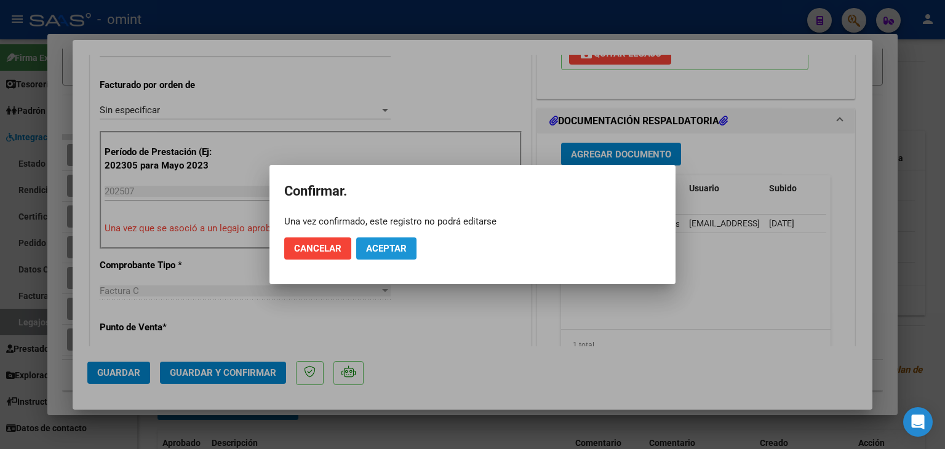
click at [386, 243] on span "Aceptar" at bounding box center [386, 248] width 41 height 11
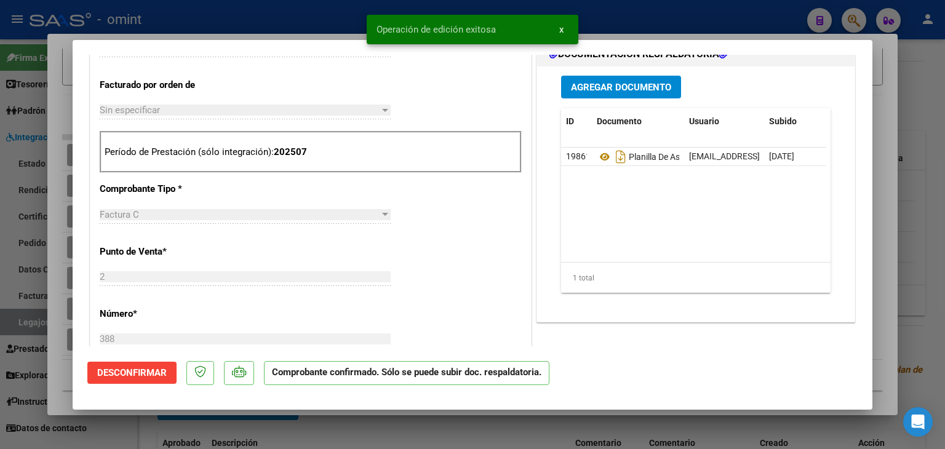
type input "$ 0,00"
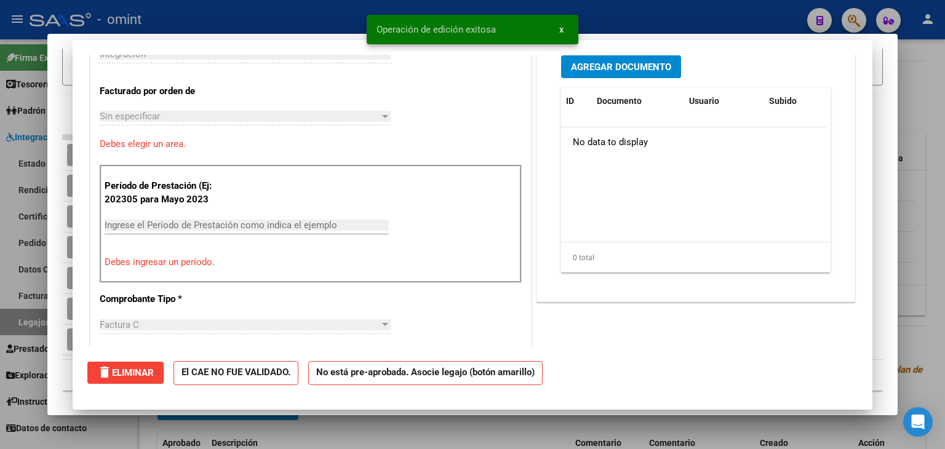
scroll to position [0, 0]
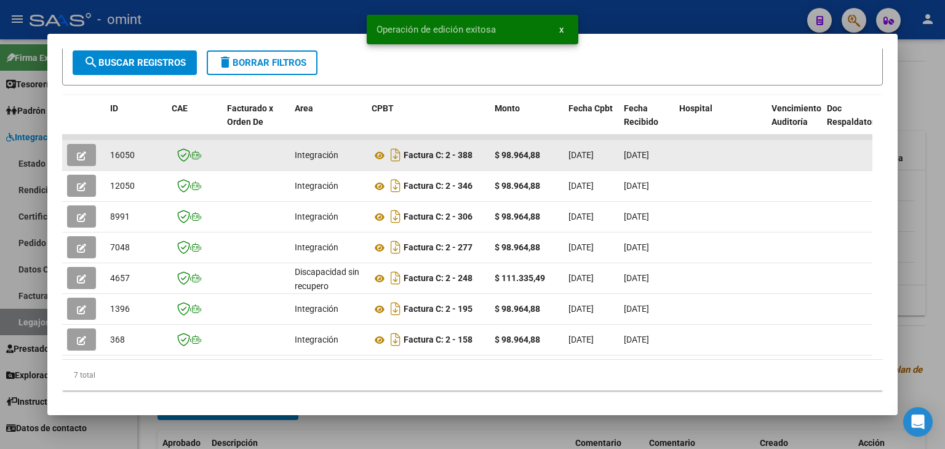
click at [126, 153] on span "16050" at bounding box center [122, 155] width 25 height 10
click at [121, 153] on span "16050" at bounding box center [122, 155] width 25 height 10
copy span "16050"
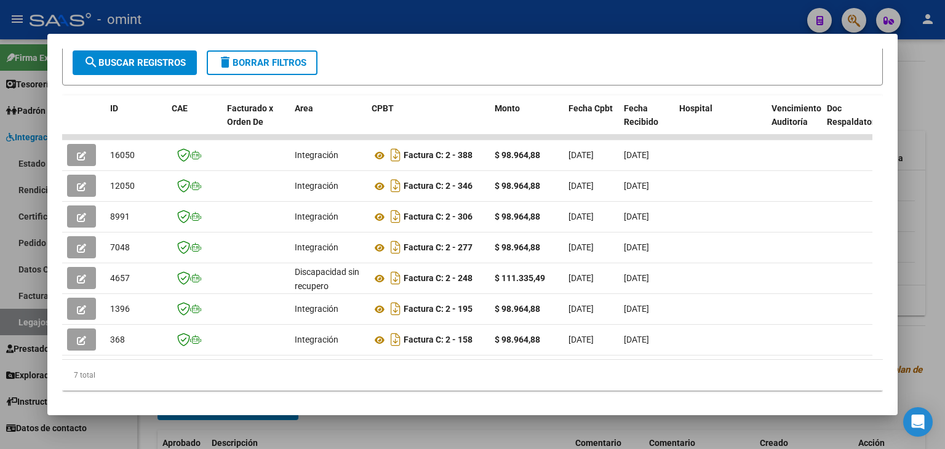
click at [389, 45] on mat-dialog-container "Análisis Prestador - CUIT: 27398530263 cloud_download Exportar CSV ABM ARCA Imp…" at bounding box center [472, 225] width 850 height 382
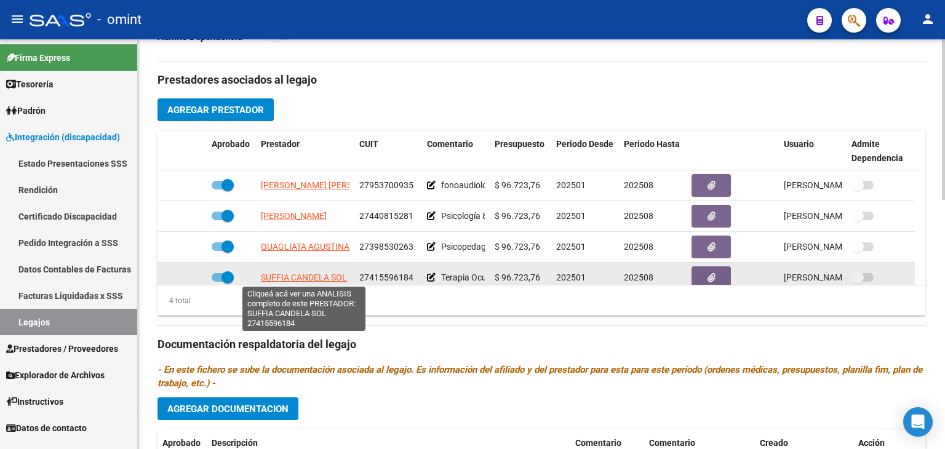
click at [273, 272] on span "SUFFIA CANDELA SOL" at bounding box center [304, 277] width 86 height 10
type textarea "27415596184"
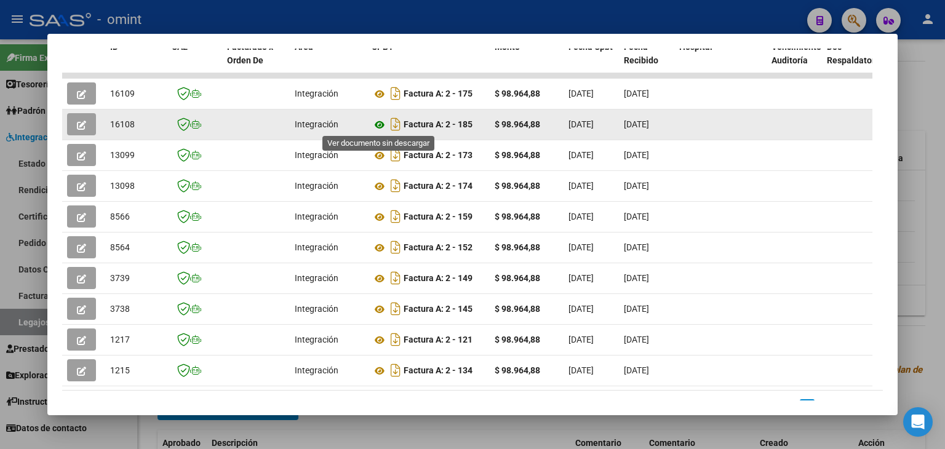
click at [383, 121] on icon at bounding box center [379, 124] width 16 height 15
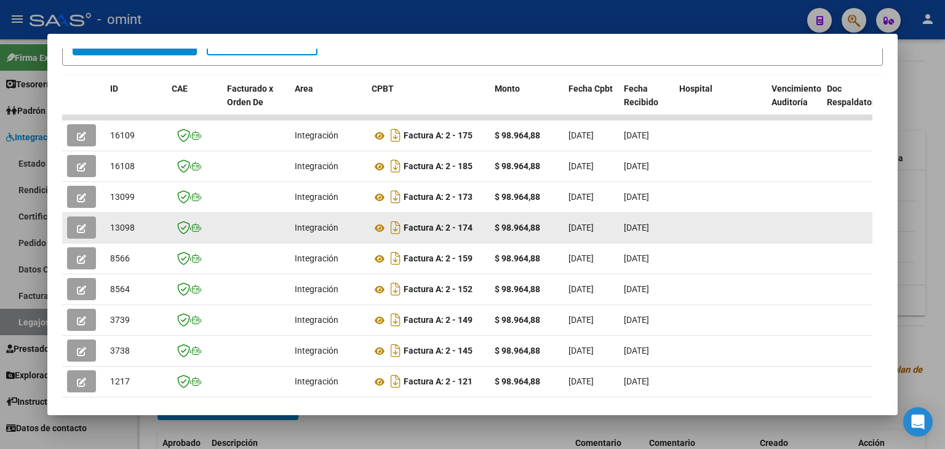
scroll to position [246, 0]
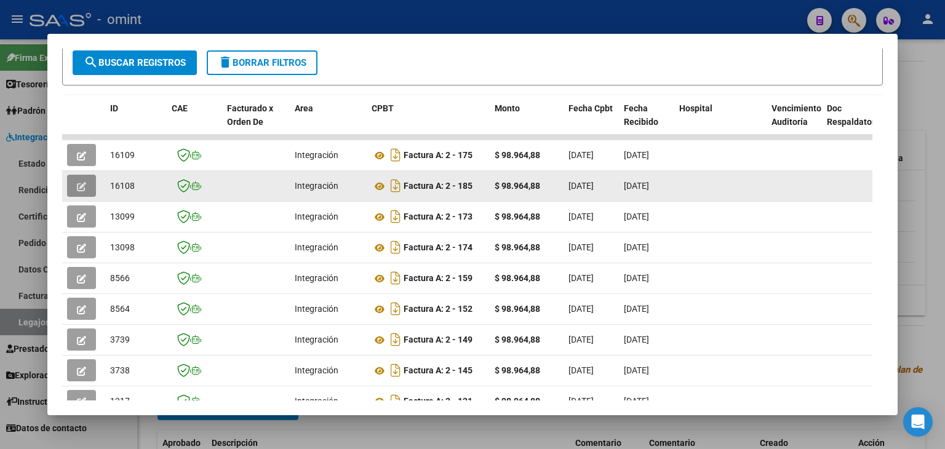
click at [78, 188] on icon "button" at bounding box center [81, 186] width 9 height 9
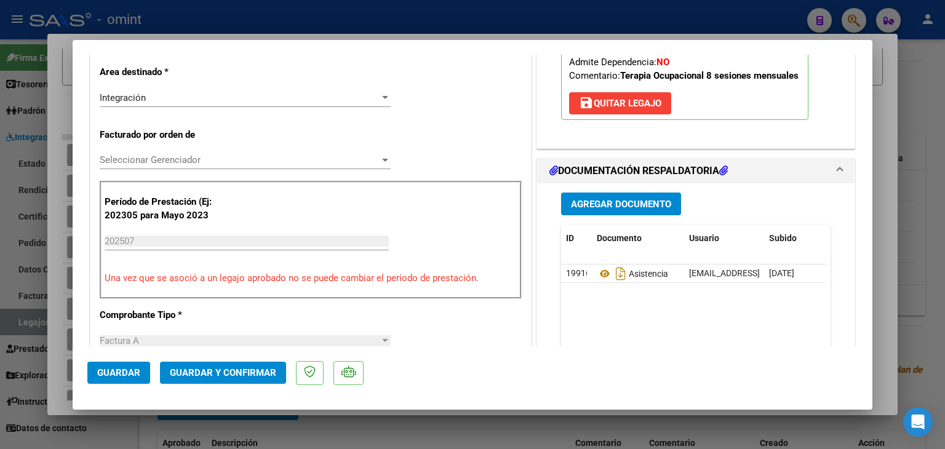
scroll to position [307, 0]
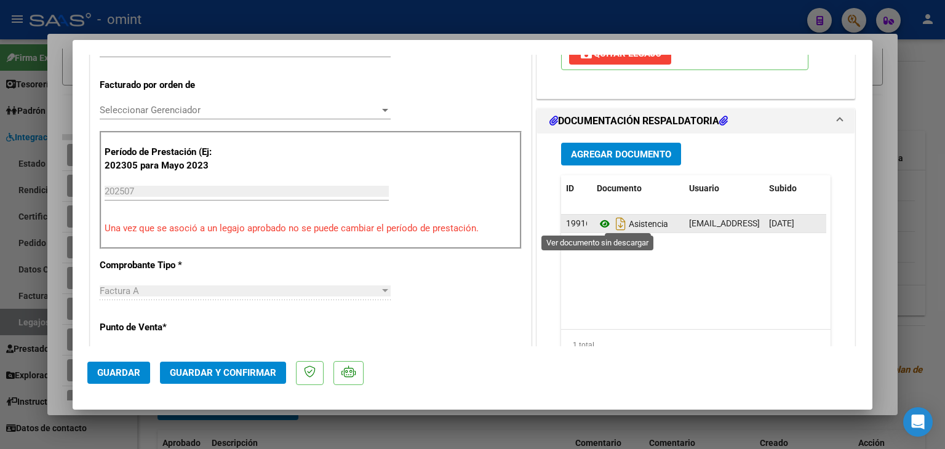
click at [599, 229] on icon at bounding box center [605, 223] width 16 height 15
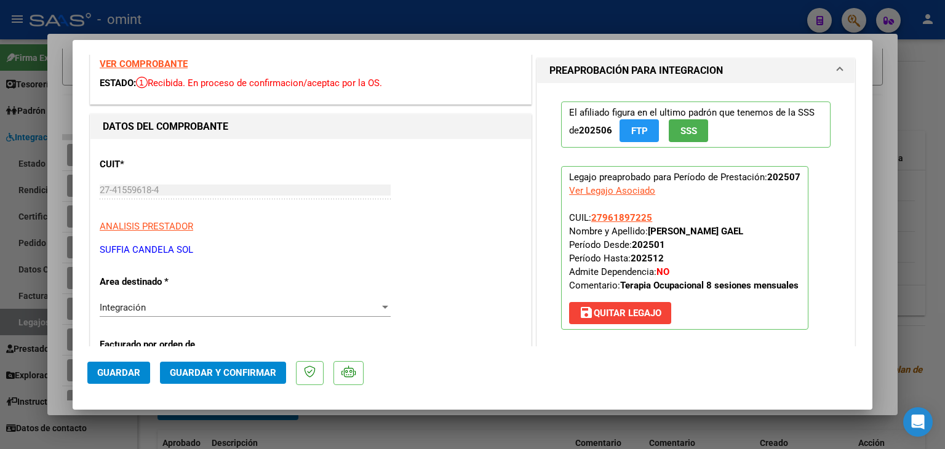
scroll to position [123, 0]
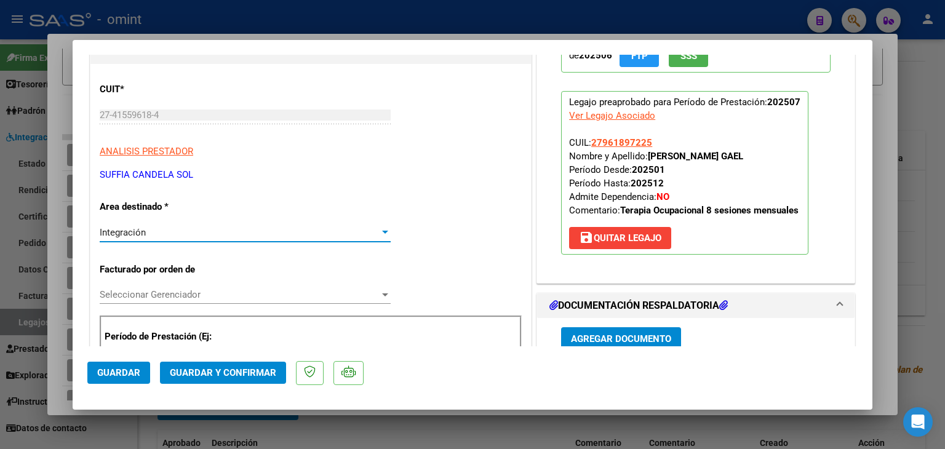
click at [143, 231] on span "Integración" at bounding box center [123, 232] width 46 height 11
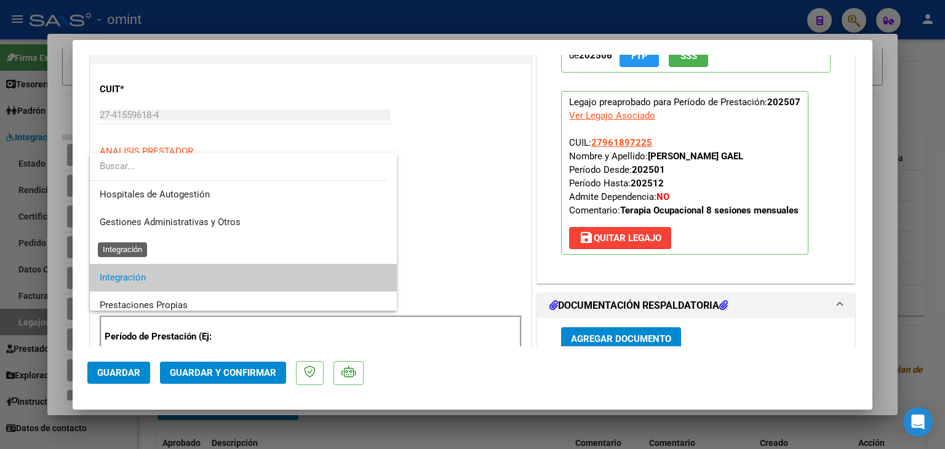
scroll to position [46, 0]
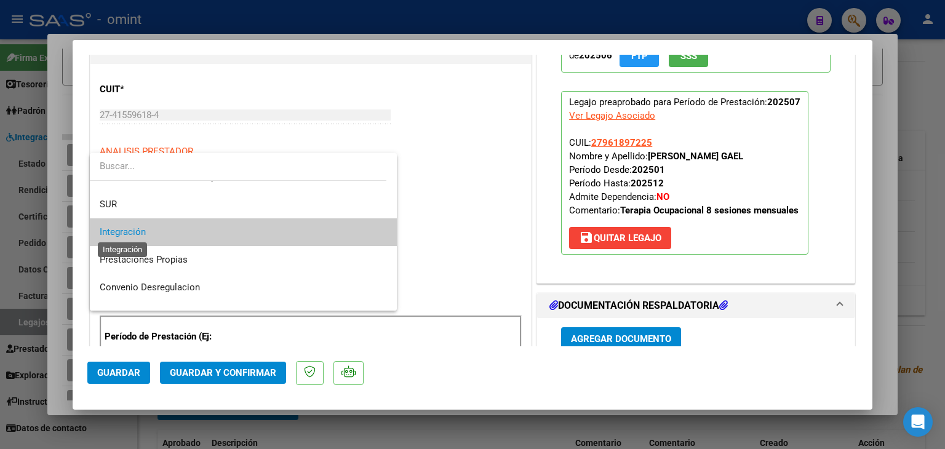
click at [143, 230] on span "Integración" at bounding box center [123, 231] width 46 height 11
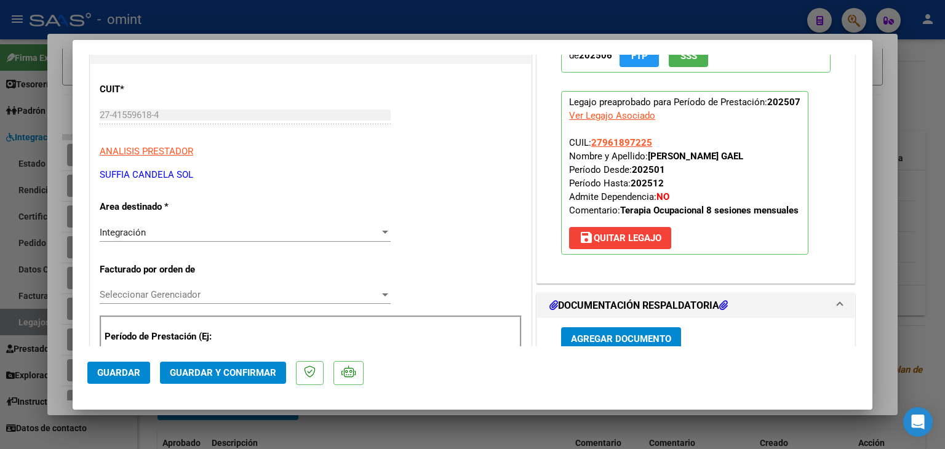
click at [152, 288] on div "Seleccionar Gerenciador Seleccionar Gerenciador" at bounding box center [245, 294] width 291 height 18
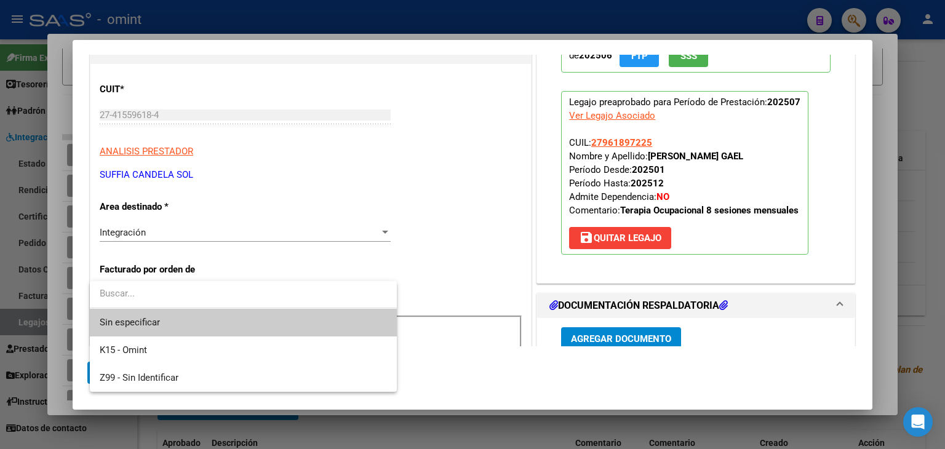
click at [148, 327] on span "Sin especificar" at bounding box center [243, 323] width 287 height 28
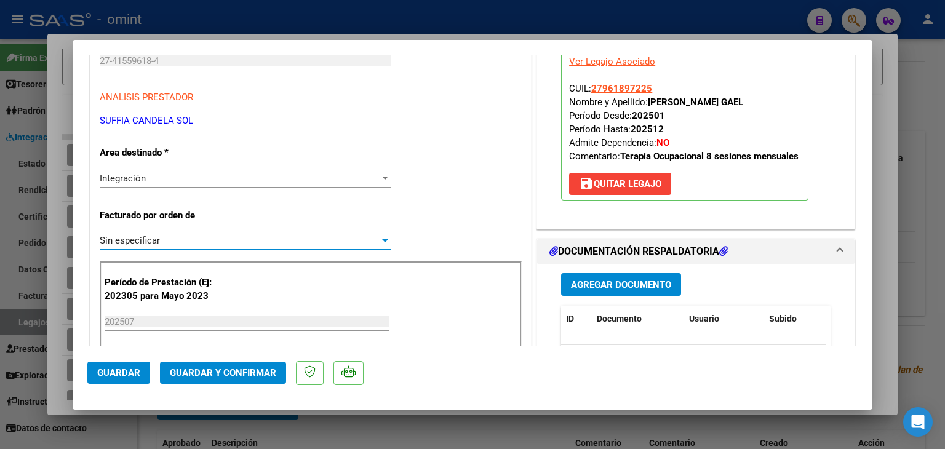
scroll to position [246, 0]
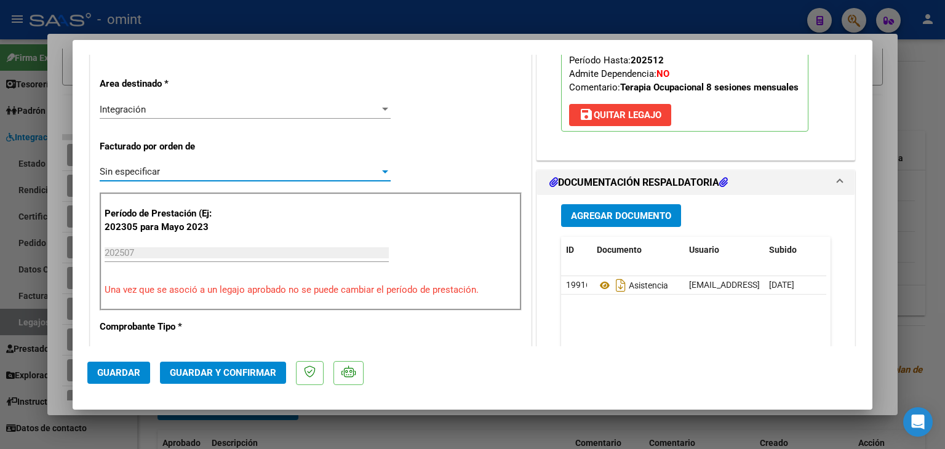
click at [236, 371] on span "Guardar y Confirmar" at bounding box center [223, 372] width 106 height 11
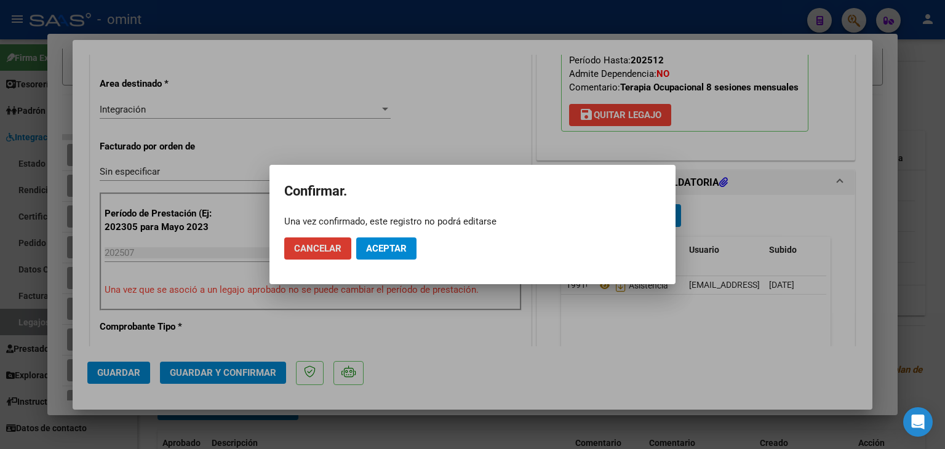
click at [383, 249] on span "Aceptar" at bounding box center [386, 248] width 41 height 11
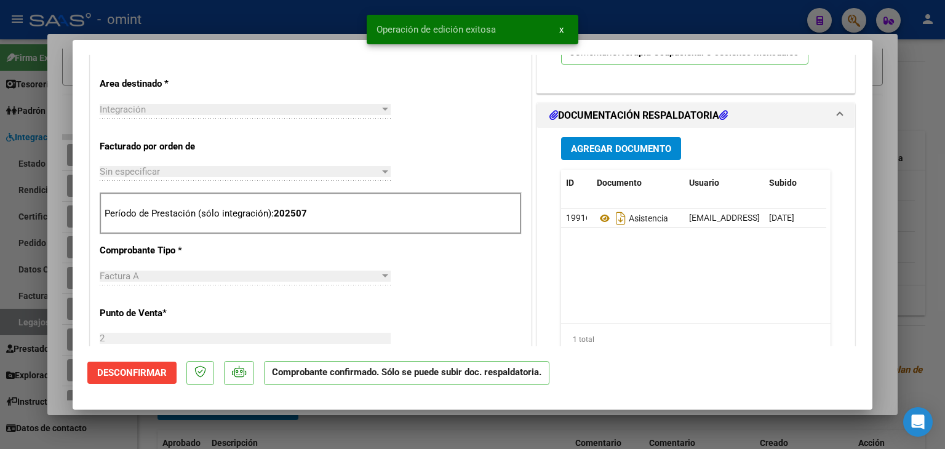
type input "$ 0,00"
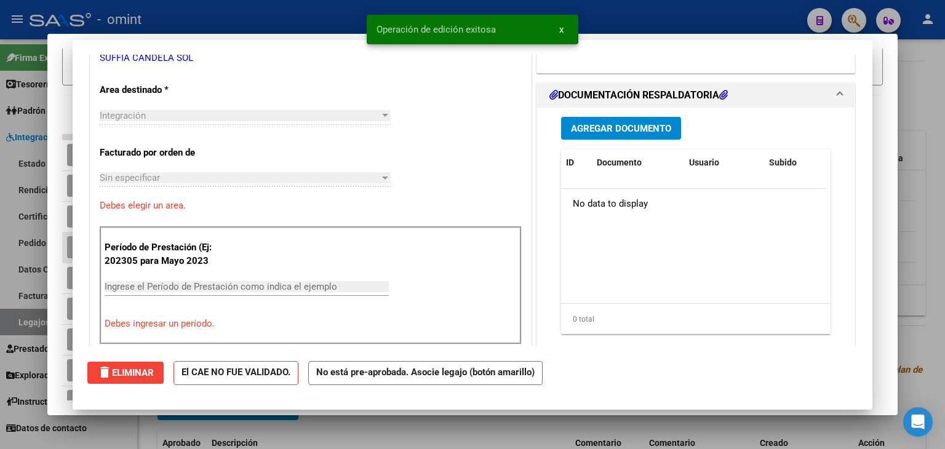
scroll to position [0, 0]
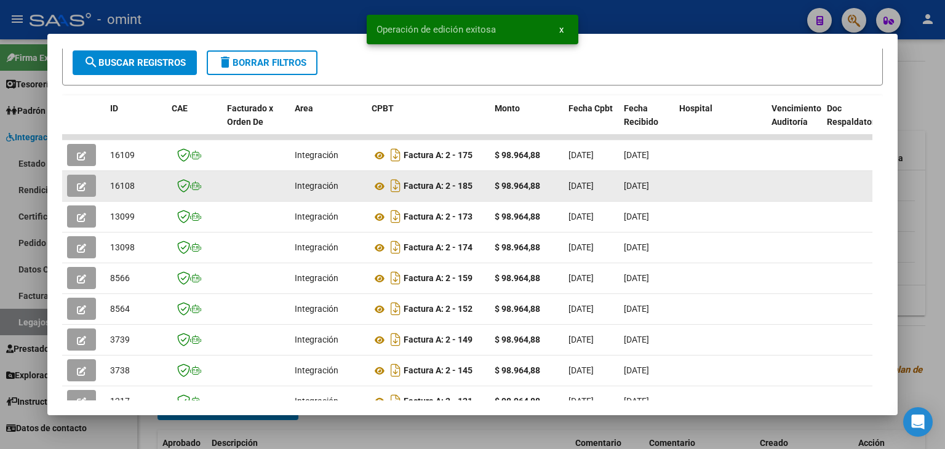
click at [124, 186] on span "16108" at bounding box center [122, 186] width 25 height 10
copy span "16108"
